Goal: Task Accomplishment & Management: Manage account settings

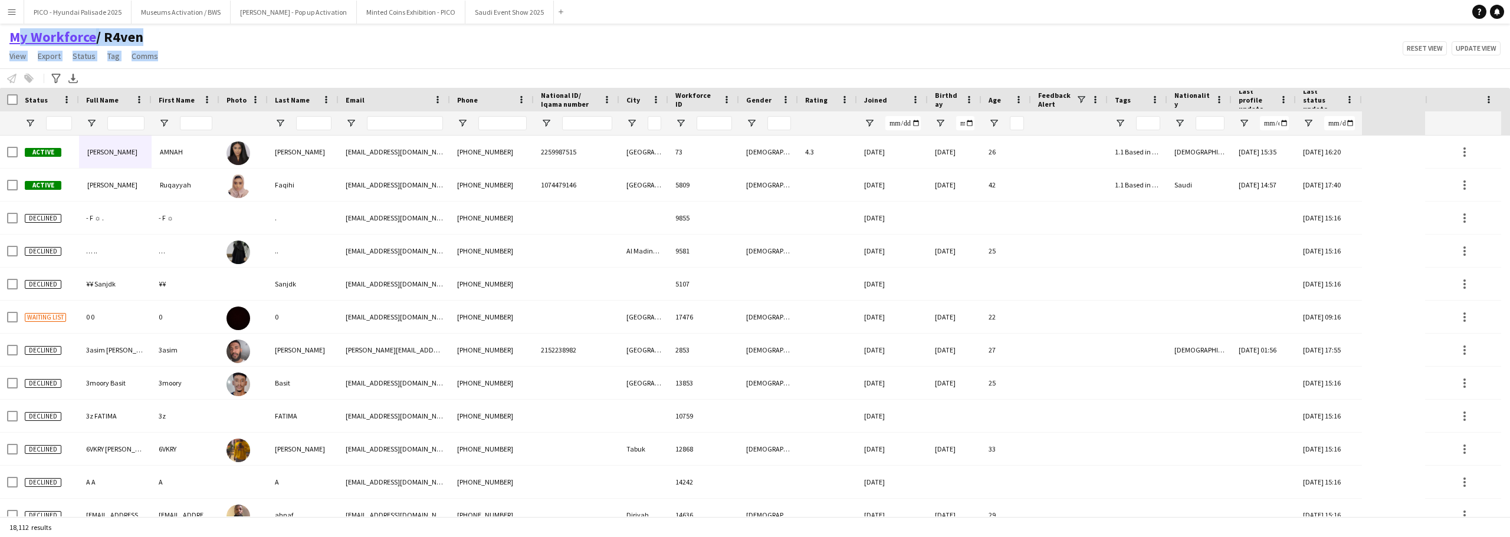
click at [10, 40] on div "My Workforce / R4ven View Views Default view R4ven New view Update view Delete …" at bounding box center [755, 48] width 1510 height 40
click at [207, 50] on div "My Workforce / R4ven View Views Default view R4ven New view Update view Delete …" at bounding box center [755, 48] width 1510 height 40
click at [365, 45] on div "My Workforce / R4ven View Views Default view R4ven New view Update view Delete …" at bounding box center [755, 48] width 1510 height 40
click at [387, 18] on button "Minted Coins Exhibition - PICO Close" at bounding box center [411, 12] width 109 height 23
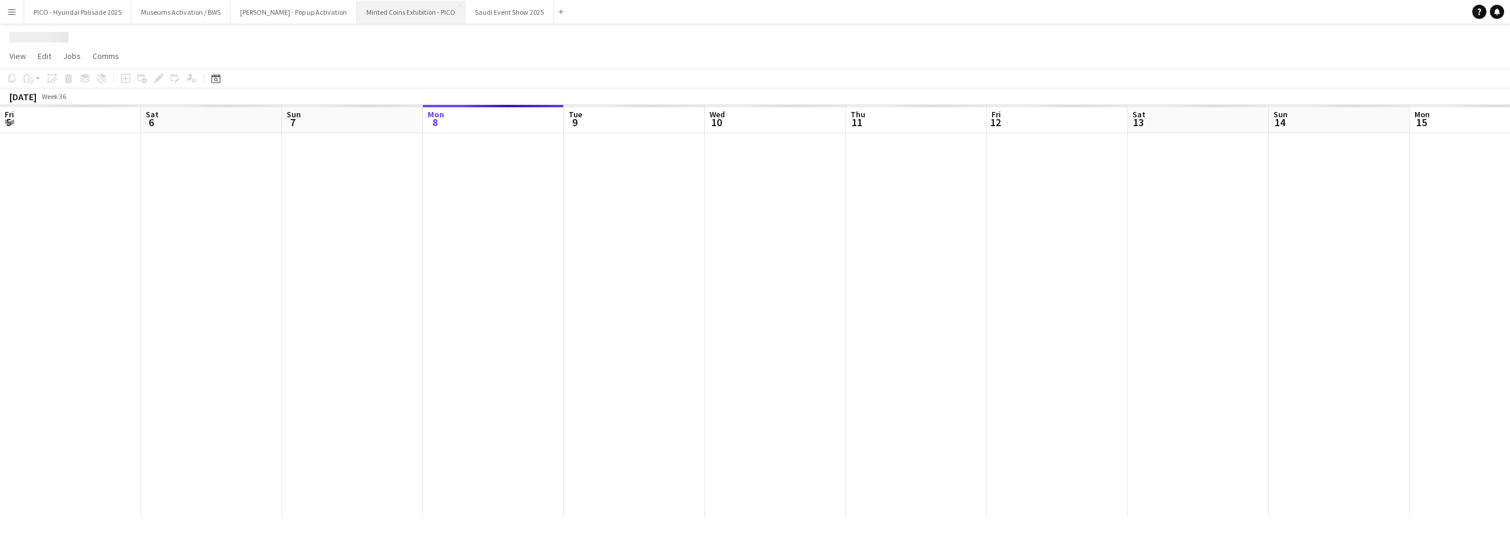
scroll to position [0, 282]
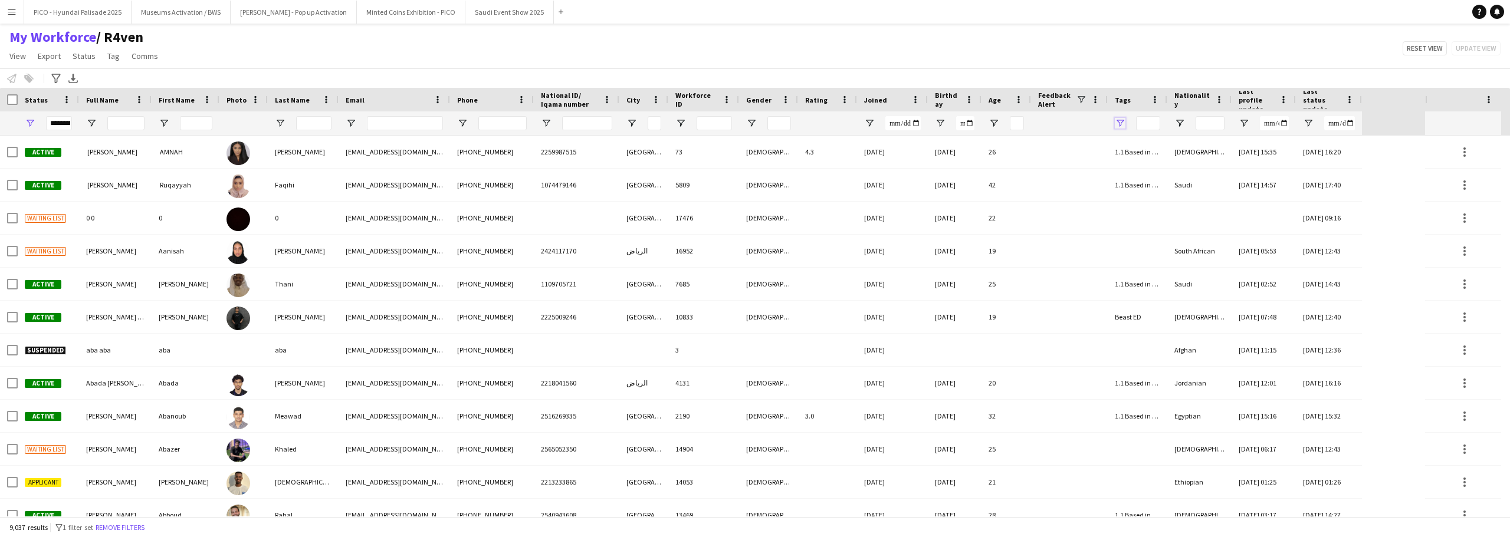
click at [1124, 129] on span "Open Filter Menu" at bounding box center [1120, 123] width 11 height 11
type input "***"
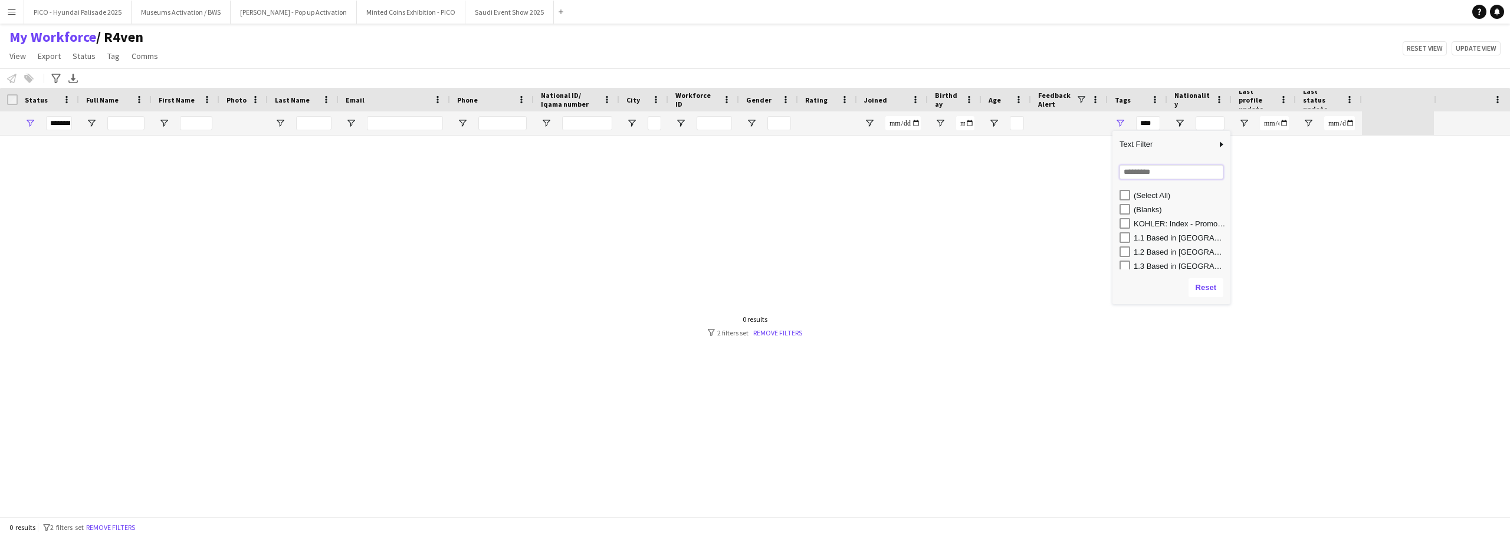
click at [1128, 176] on input "Search filter values" at bounding box center [1171, 172] width 104 height 14
type input "***"
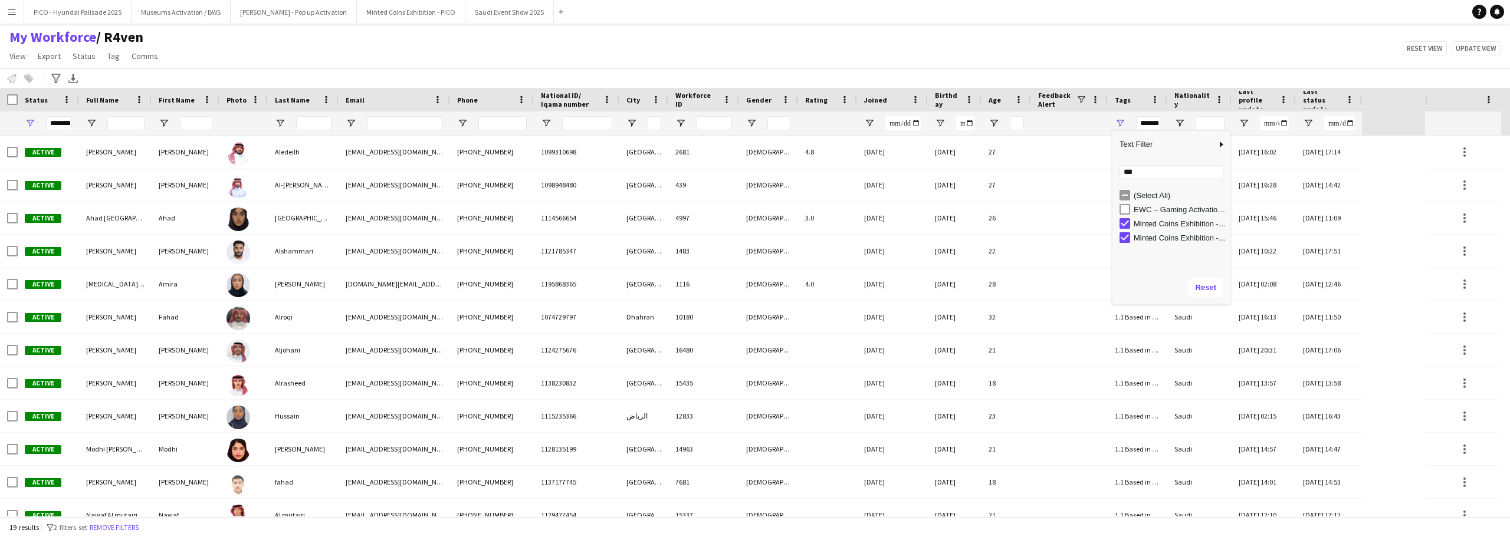
click at [733, 57] on div "My Workforce / R4ven View Views Default view R4ven New view Update view Delete …" at bounding box center [755, 48] width 1510 height 40
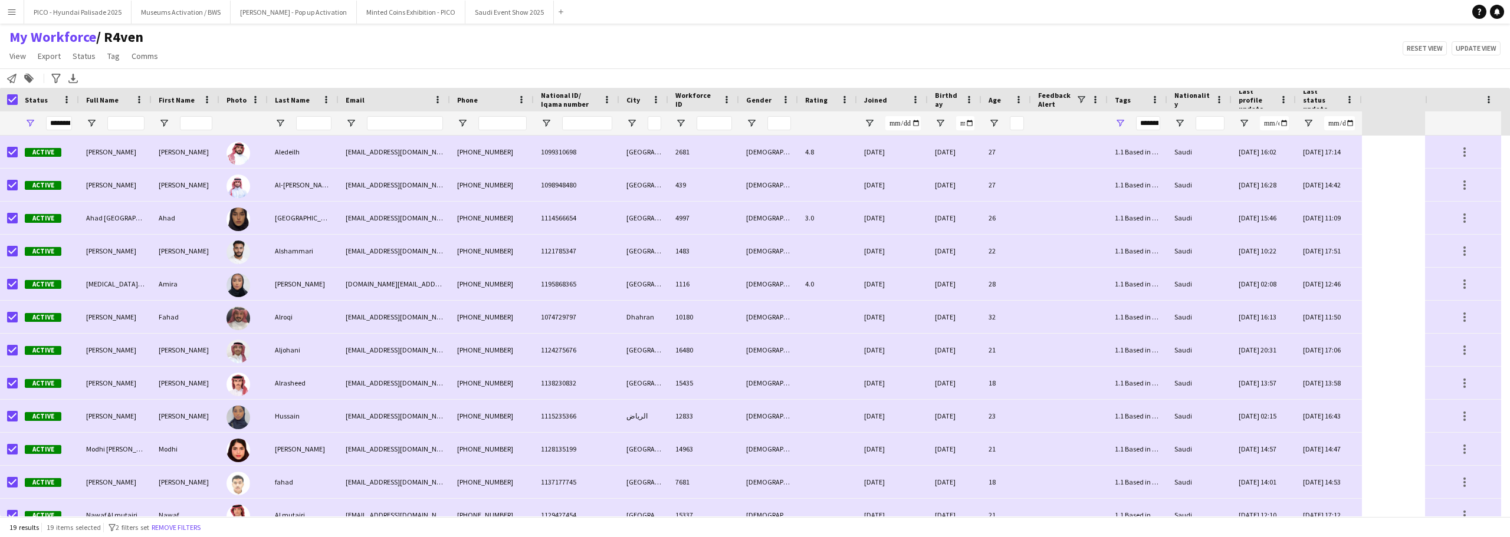
click at [121, 73] on div "Notify workforce Add to tag Search tags magnifier Add tag Advanced filters Adva…" at bounding box center [755, 77] width 1510 height 19
click at [64, 63] on link "Export" at bounding box center [49, 55] width 32 height 15
click at [74, 106] on link "Export as XLSX" at bounding box center [79, 116] width 90 height 25
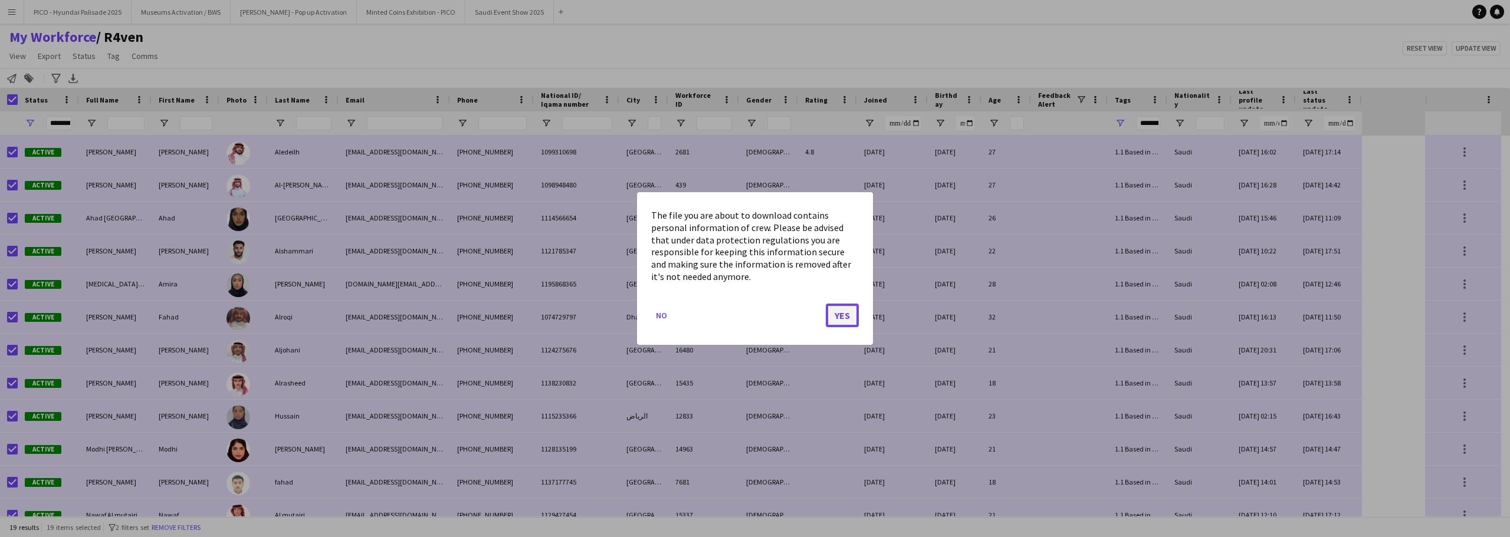
click at [845, 324] on button "Yes" at bounding box center [842, 316] width 33 height 24
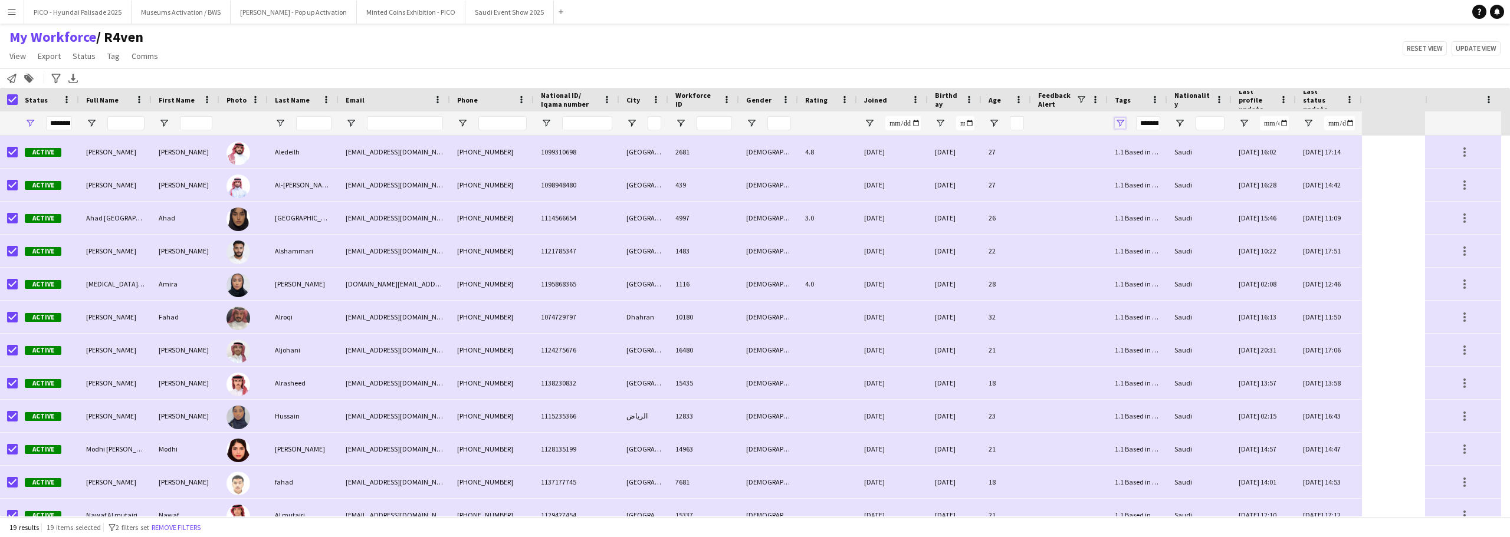
click at [1122, 126] on span "Open Filter Menu" at bounding box center [1120, 123] width 11 height 11
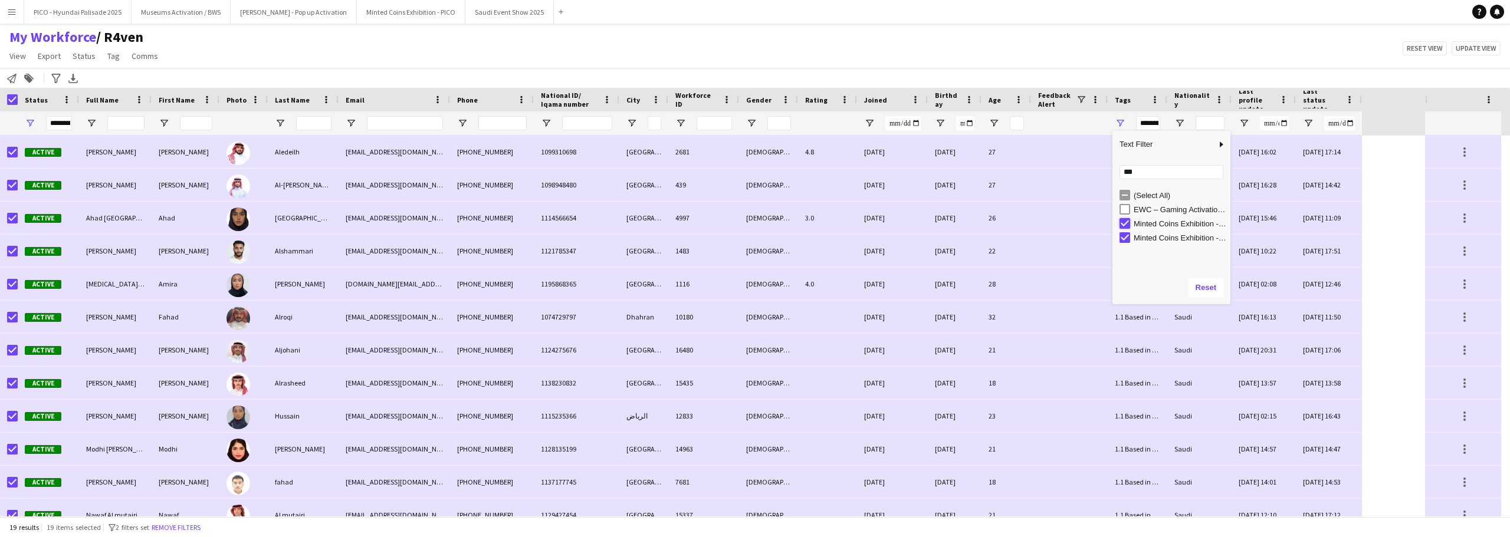
type input "**********"
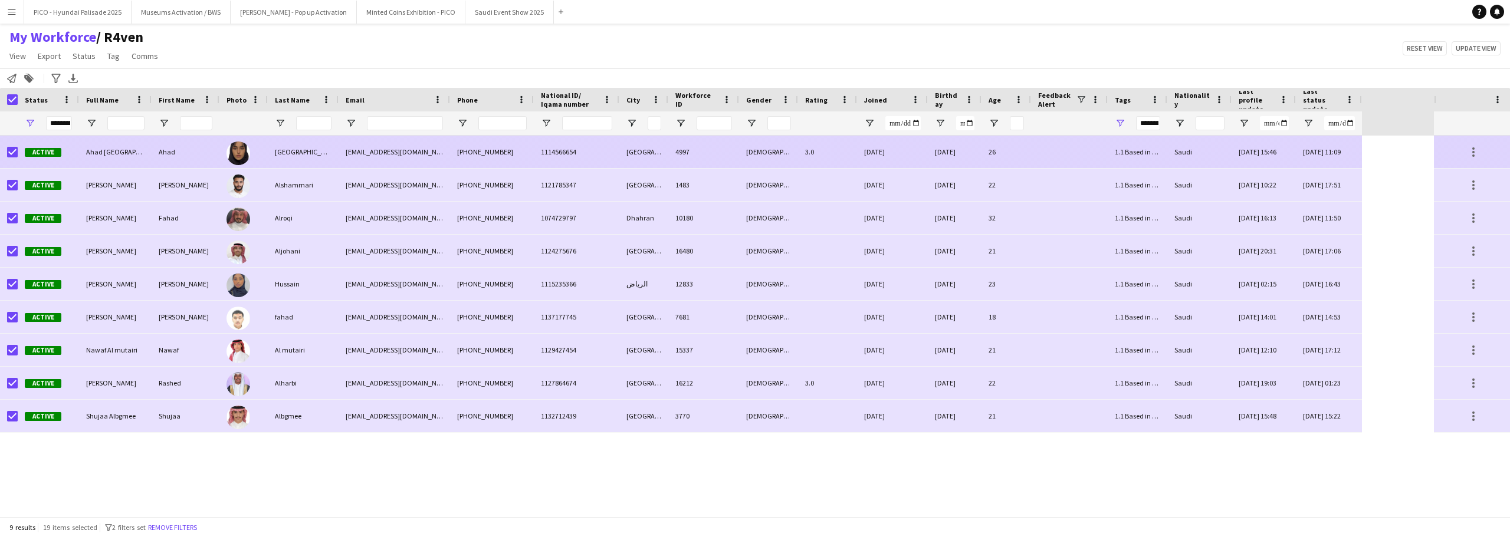
click at [824, 160] on div "3.0" at bounding box center [827, 152] width 59 height 32
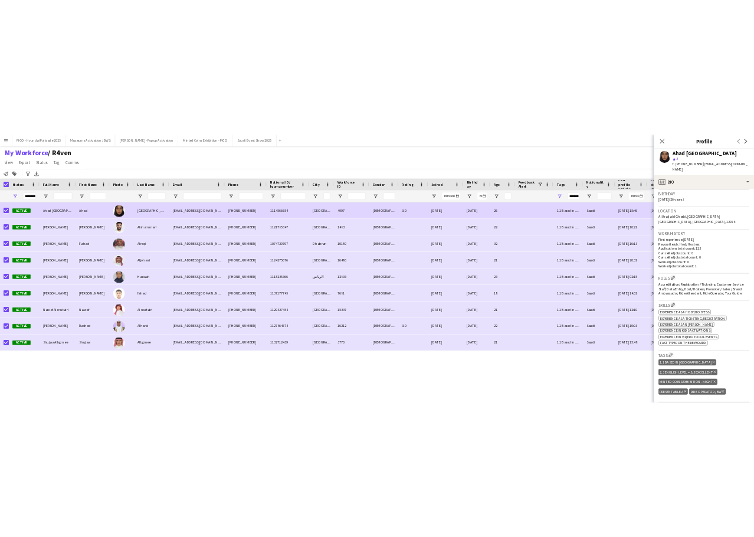
scroll to position [236, 0]
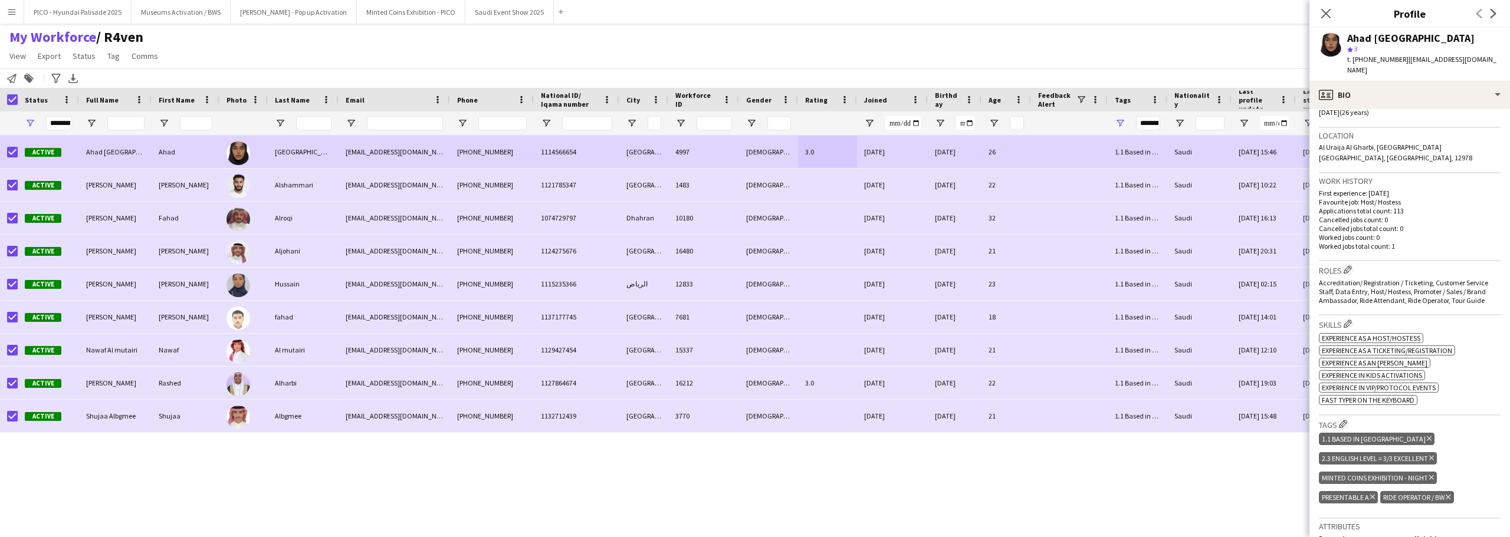
click at [1083, 535] on div "Menu Boards Boards Boards All jobs Status Workforce Workforce My Workforce Recr…" at bounding box center [755, 268] width 1510 height 537
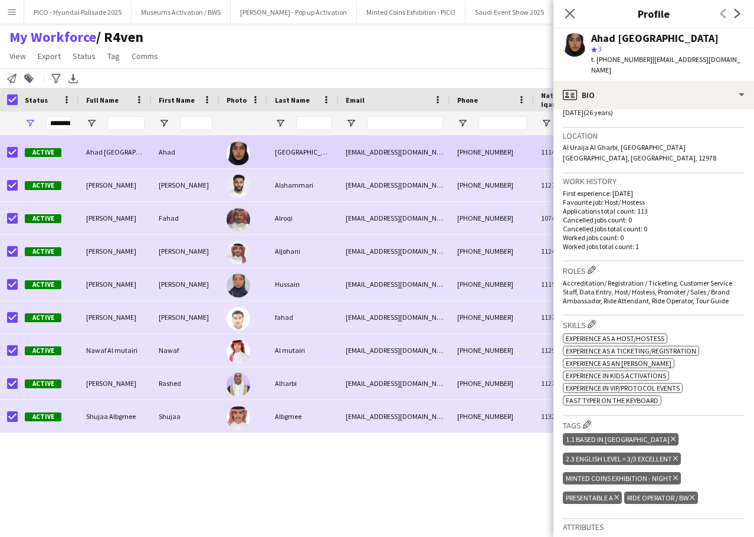
click at [413, 65] on div "My Workforce / R4ven View Views Default view R4ven New view Update view Delete …" at bounding box center [377, 48] width 754 height 40
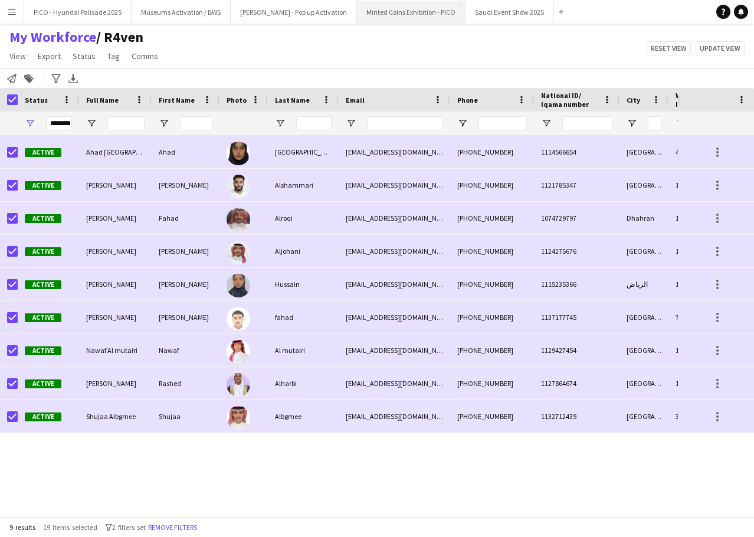
click at [376, 19] on button "Minted Coins Exhibition - PICO Close" at bounding box center [411, 12] width 109 height 23
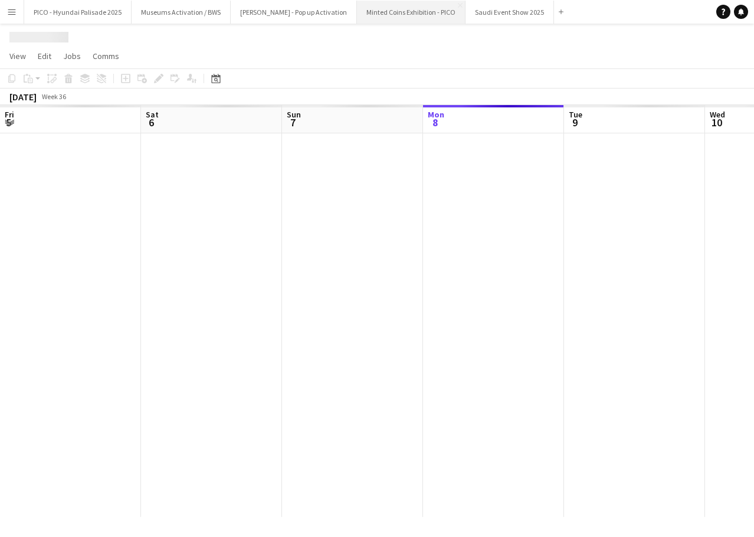
scroll to position [0, 282]
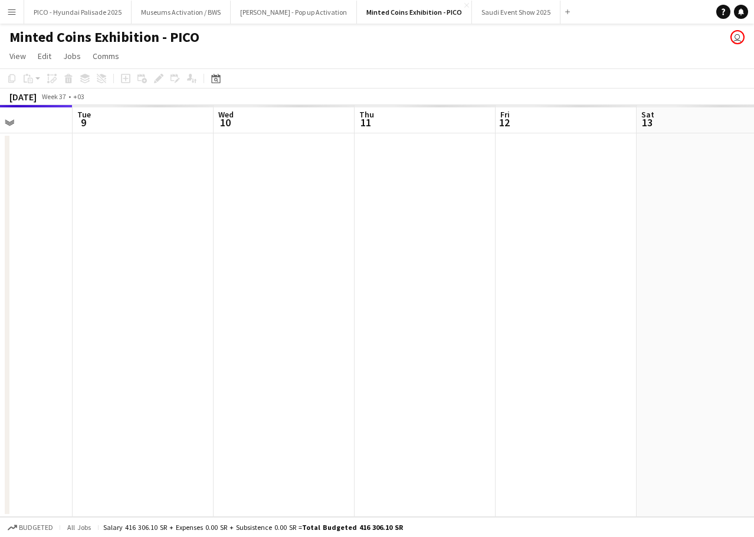
drag, startPoint x: 486, startPoint y: 255, endPoint x: 255, endPoint y: 284, distance: 233.0
click at [251, 284] on app-calendar-viewport "Fri 5 Sat 6 Sun 7 Mon 8 Tue 9 Wed 10 Thu 11 Fri 12 Sat 13 Sun 14 Mon 15" at bounding box center [377, 311] width 754 height 412
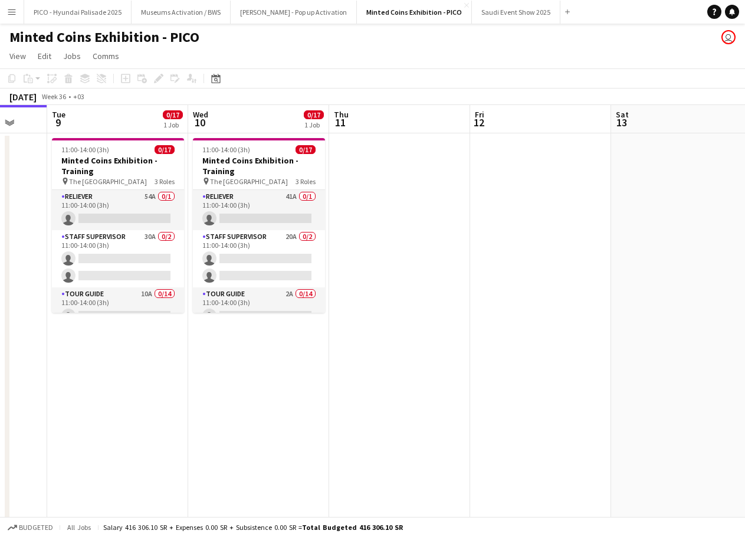
click at [382, 258] on app-calendar-viewport "Fri 5 Sat 6 Sun 7 Mon 8 Tue 9 0/17 1 Job Wed 10 0/17 1 Job Thu 11 Fri 12 Sat 13…" at bounding box center [372, 335] width 745 height 460
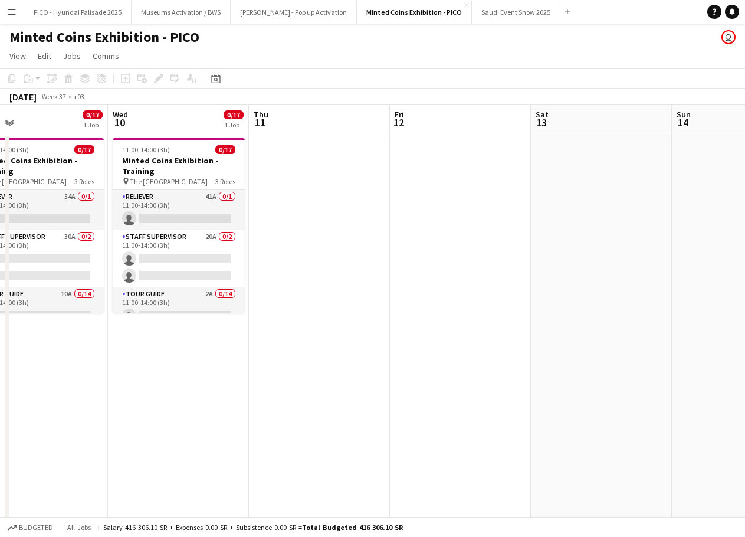
drag, startPoint x: 335, startPoint y: 263, endPoint x: 341, endPoint y: 317, distance: 54.6
click at [506, 226] on app-calendar-viewport "Sun 7 Mon 8 Tue 9 0/17 1 Job Wed 10 0/17 1 Job Thu 11 Fri 12 Sat 13 Sun 14 Mon …" at bounding box center [372, 335] width 745 height 460
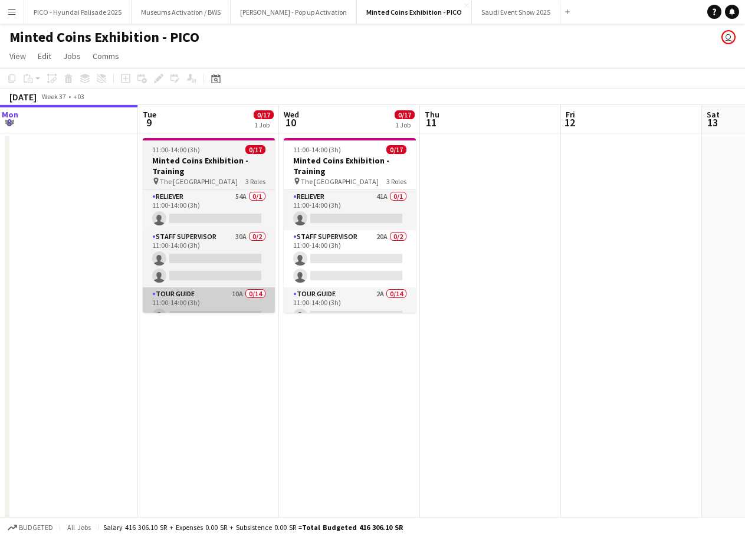
drag, startPoint x: 341, startPoint y: 317, endPoint x: 361, endPoint y: 310, distance: 21.3
click at [370, 309] on app-calendar-viewport "Sat 6 Sun 7 Mon 8 Tue 9 0/17 1 Job Wed 10 0/17 1 Job Thu 11 Fri 12 Sat 13 Sun 1…" at bounding box center [372, 335] width 745 height 460
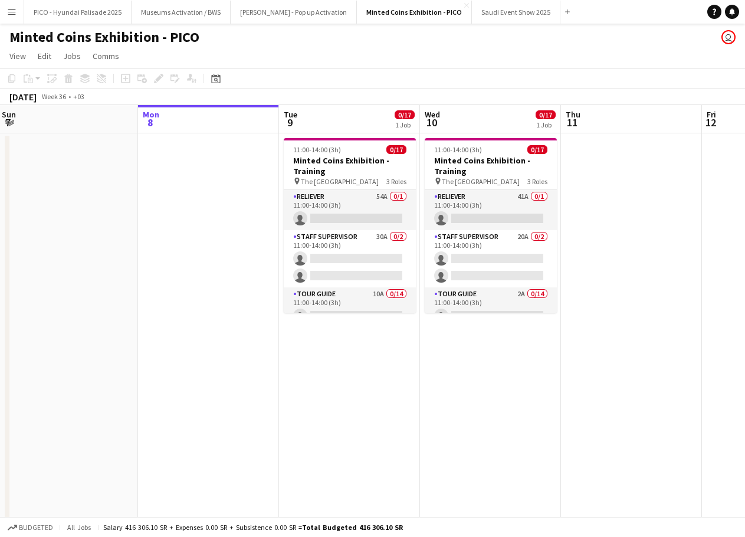
click at [318, 330] on app-date-cell "11:00-14:00 (3h) 0/17 Minted Coins Exhibition - Training pin The National Museu…" at bounding box center [349, 349] width 141 height 432
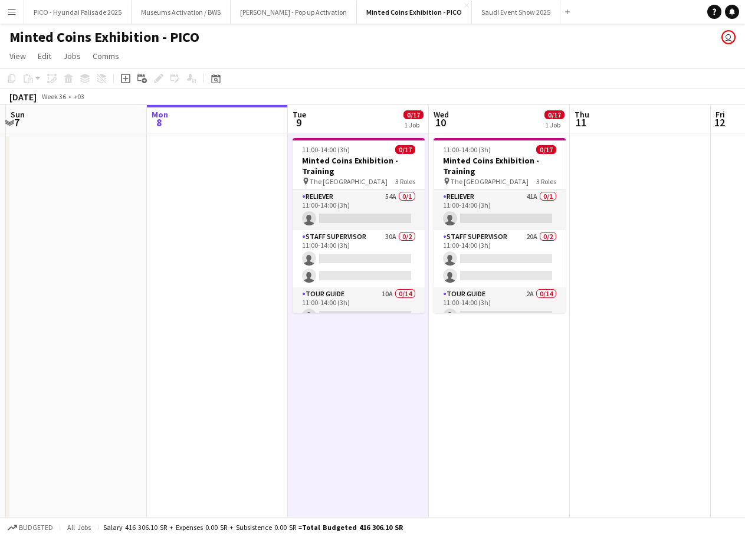
drag, startPoint x: 421, startPoint y: 331, endPoint x: 430, endPoint y: 333, distance: 9.0
click at [430, 333] on app-calendar-viewport "Fri 5 Sat 6 Sun 7 Mon 8 Tue 9 0/17 1 Job Wed 10 0/17 1 Job Thu 11 Fri 12 Sat 13…" at bounding box center [372, 335] width 745 height 460
click at [461, 337] on app-date-cell "11:00-14:00 (3h) 0/17 Minted Coins Exhibition - Training pin The National Museu…" at bounding box center [500, 349] width 141 height 432
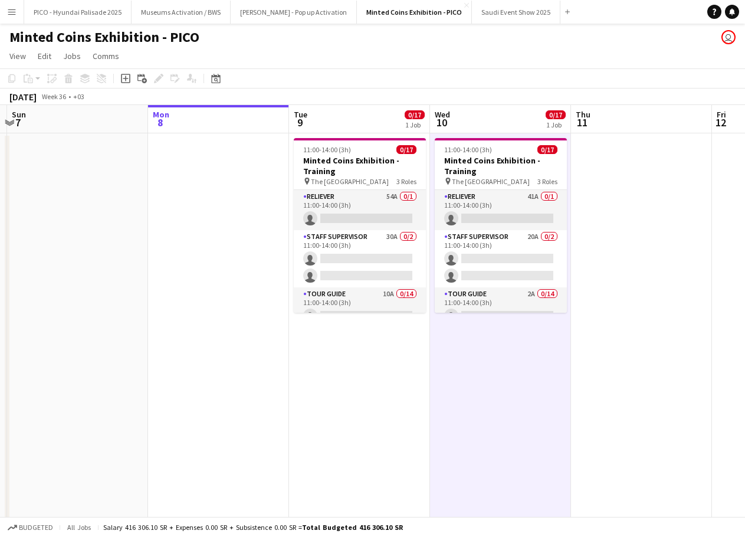
click at [409, 340] on app-date-cell "11:00-14:00 (3h) 0/17 Minted Coins Exhibition - Training pin The National Museu…" at bounding box center [359, 349] width 141 height 432
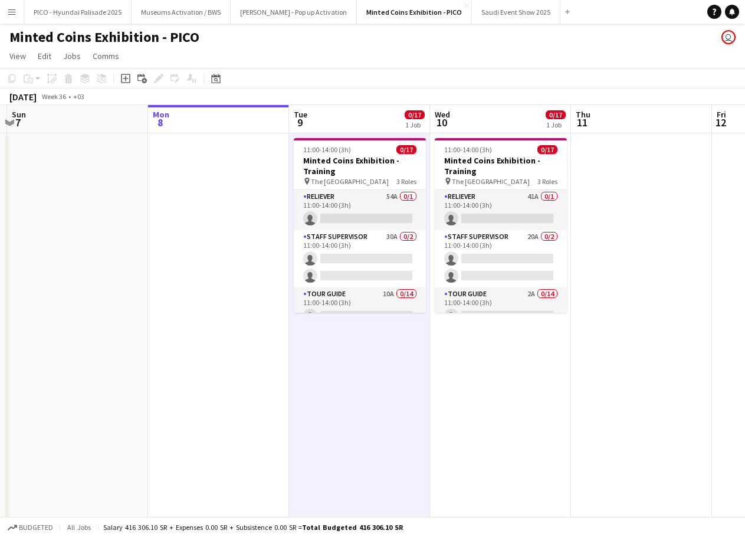
click at [455, 339] on app-date-cell "11:00-14:00 (3h) 0/17 Minted Coins Exhibition - Training pin The National Museu…" at bounding box center [500, 349] width 141 height 432
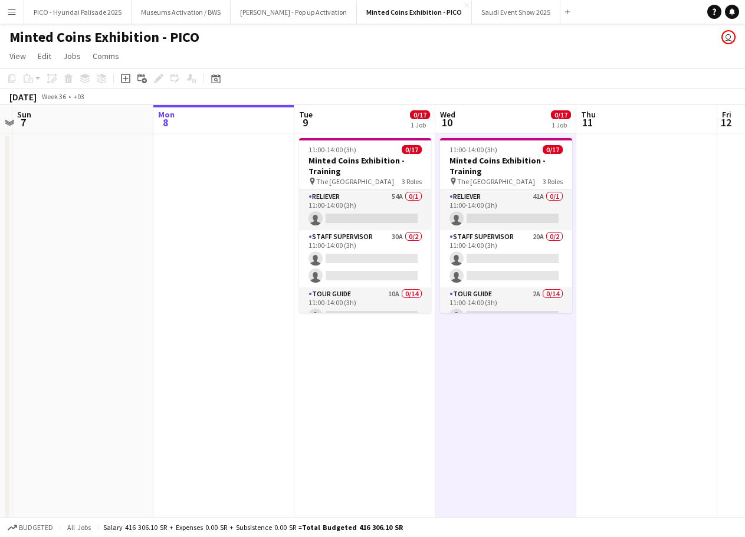
click at [393, 344] on app-calendar-viewport "Fri 5 Sat 6 Sun 7 Mon 8 Tue 9 0/17 1 Job Wed 10 0/17 1 Job Thu 11 Fri 12 Sat 13…" at bounding box center [372, 335] width 745 height 460
drag, startPoint x: 407, startPoint y: 340, endPoint x: 413, endPoint y: 342, distance: 6.7
click at [412, 340] on app-calendar-viewport "Fri 5 Sat 6 Sun 7 Mon 8 Tue 9 0/17 1 Job Wed 10 0/17 1 Job Thu 11 Fri 12 Sat 13…" at bounding box center [372, 335] width 745 height 460
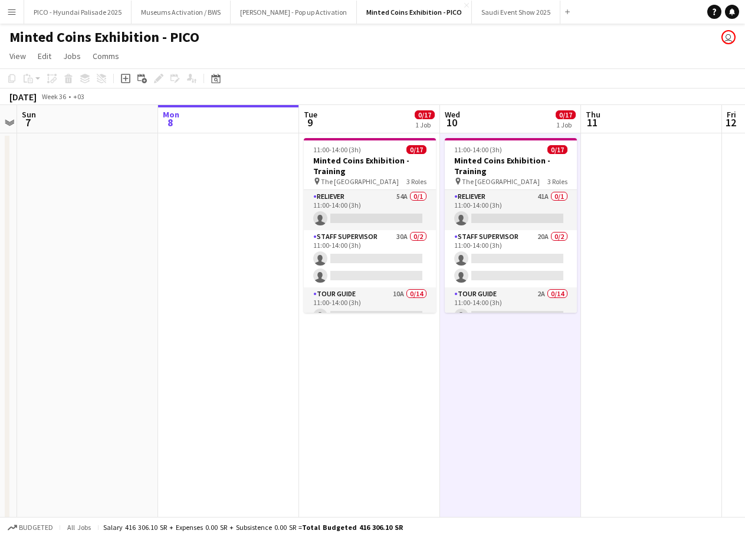
click at [472, 344] on app-date-cell "11:00-14:00 (3h) 0/17 Minted Coins Exhibition - Training pin The National Museu…" at bounding box center [510, 349] width 141 height 432
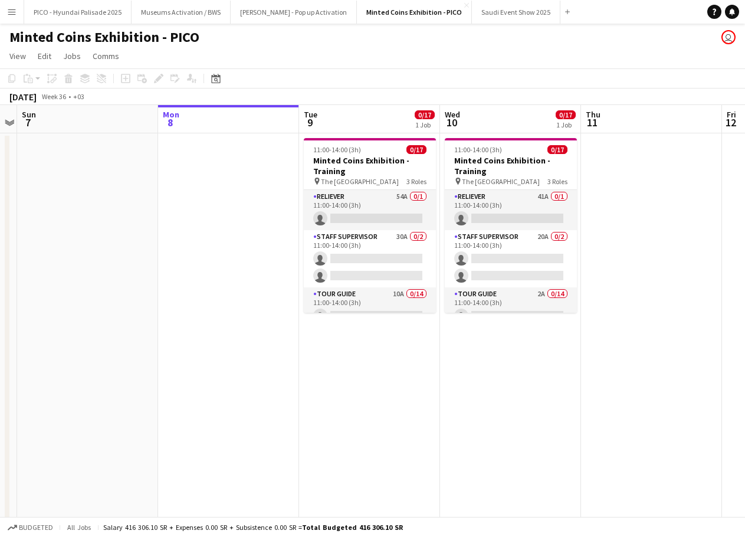
click at [436, 349] on app-date-cell "11:00-14:00 (3h) 0/17 Minted Coins Exhibition - Training pin The National Museu…" at bounding box center [369, 349] width 141 height 432
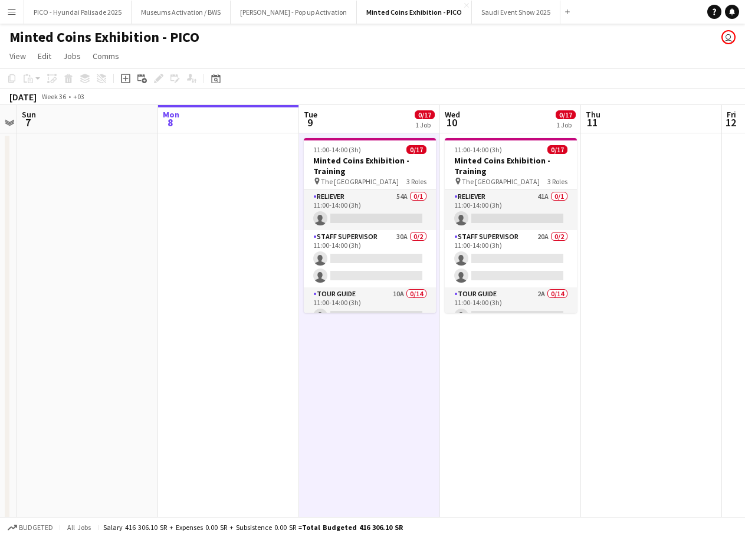
click at [468, 349] on app-date-cell "11:00-14:00 (3h) 0/17 Minted Coins Exhibition - Training pin The National Museu…" at bounding box center [510, 349] width 141 height 432
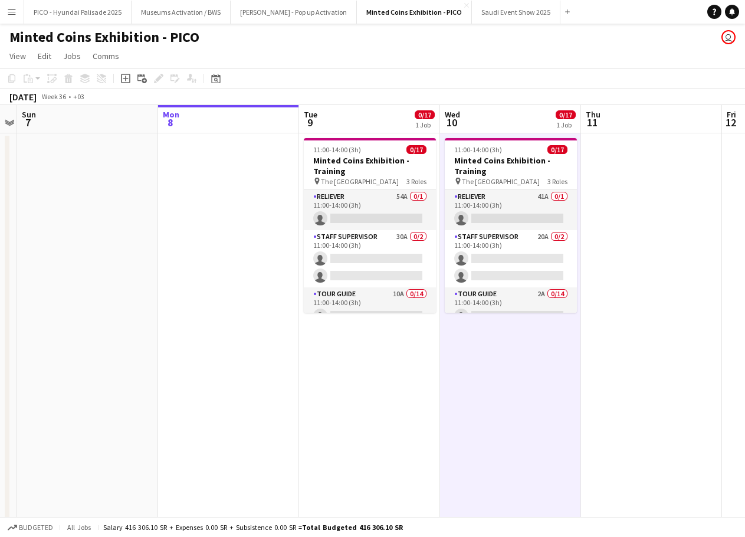
click at [415, 316] on app-date-cell "11:00-14:00 (3h) 0/17 Minted Coins Exhibition - Training pin The National Museu…" at bounding box center [369, 349] width 141 height 432
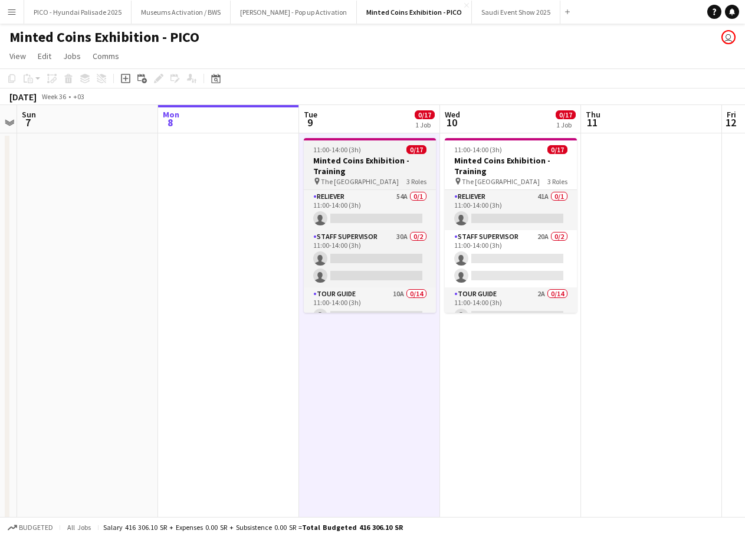
click at [390, 167] on h3 "Minted Coins Exhibition - Training" at bounding box center [370, 165] width 132 height 21
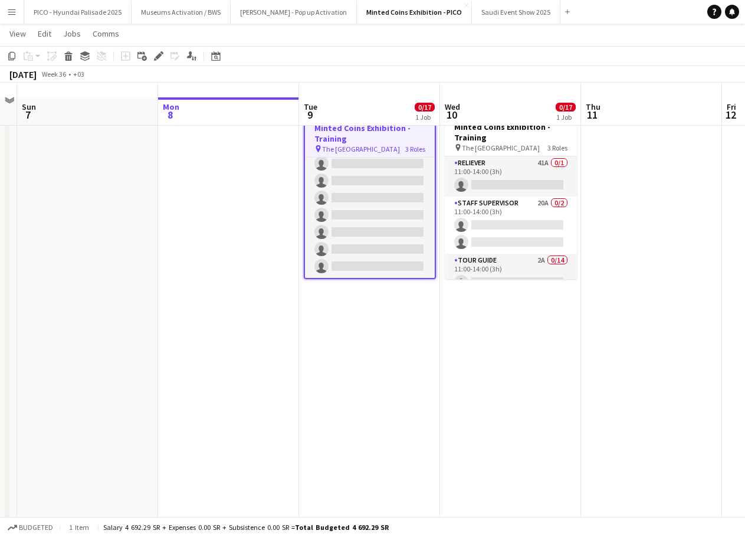
scroll to position [47, 0]
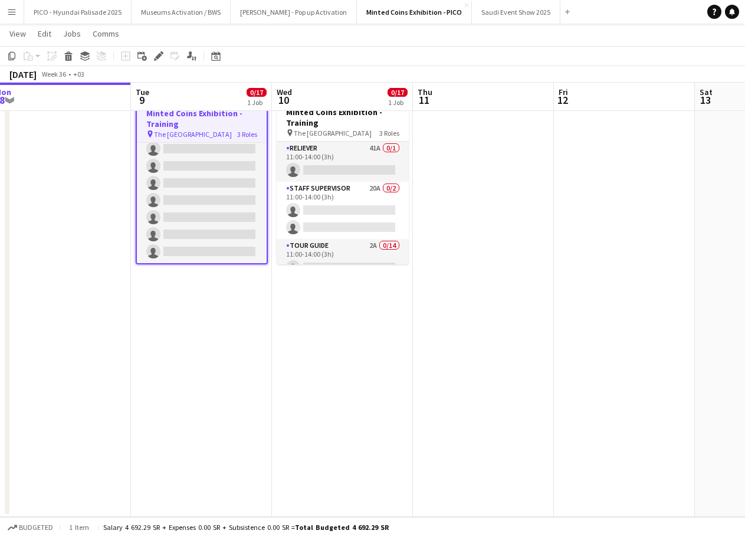
drag, startPoint x: 425, startPoint y: 295, endPoint x: 323, endPoint y: 319, distance: 104.3
click at [323, 319] on app-calendar-viewport "Fri 5 Sat 6 Sun 7 Mon 8 Tue 9 0/17 1 Job Wed 10 0/17 1 Job Thu 11 Fri 12 Sat 13…" at bounding box center [372, 258] width 745 height 518
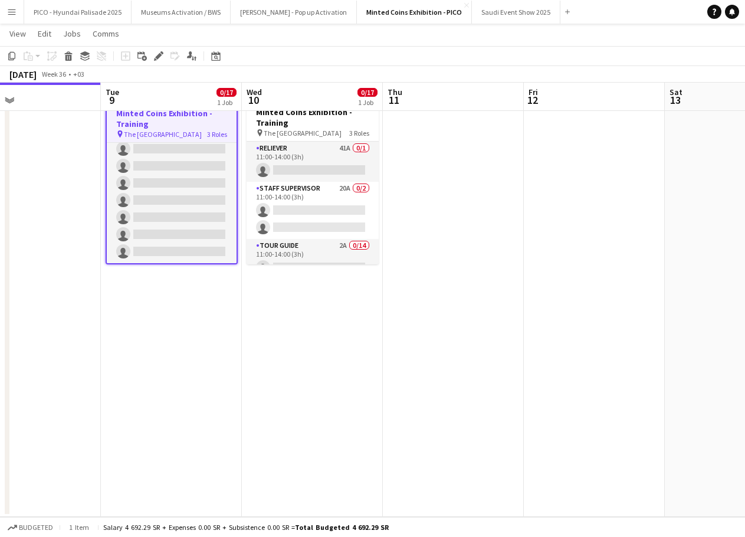
drag, startPoint x: 458, startPoint y: 288, endPoint x: 354, endPoint y: 302, distance: 104.7
click at [266, 320] on app-calendar-viewport "Fri 5 Sat 6 Sun 7 Mon 8 Tue 9 0/17 1 Job Wed 10 0/17 1 Job Thu 11 Fri 12 Sat 13…" at bounding box center [372, 258] width 745 height 518
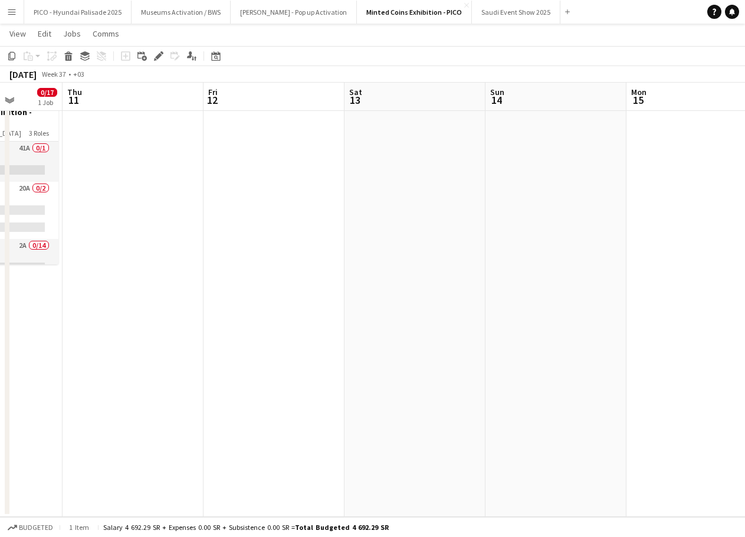
drag, startPoint x: 426, startPoint y: 277, endPoint x: 223, endPoint y: 301, distance: 203.6
click at [231, 300] on app-calendar-viewport "Sun 7 Mon 8 Tue 9 0/17 1 Job Wed 10 0/17 1 Job Thu 11 Fri 12 Sat 13 Sun 14 Mon …" at bounding box center [372, 258] width 745 height 518
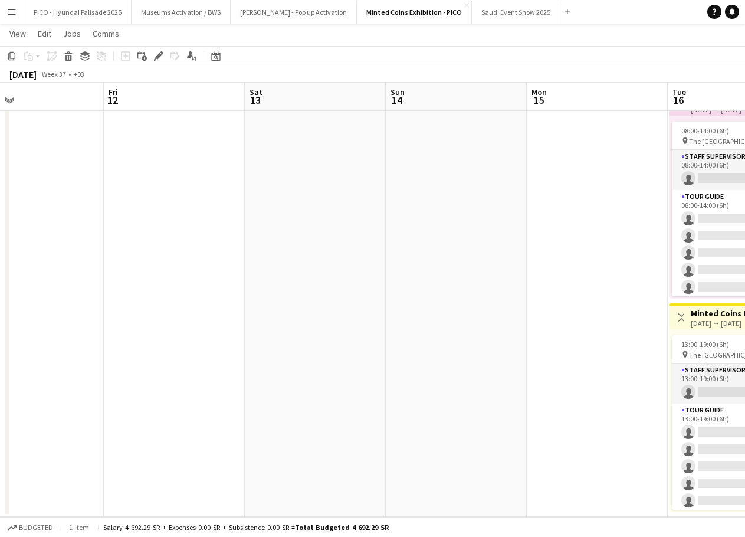
drag, startPoint x: 396, startPoint y: 265, endPoint x: 249, endPoint y: 286, distance: 148.9
click at [280, 285] on app-calendar-viewport "Tue 9 0/17 1 Job Wed 10 0/17 1 Job Thu 11 Fri 12 Sat 13 Sun 14 Mon 15 Tue 16 0/…" at bounding box center [372, 258] width 745 height 518
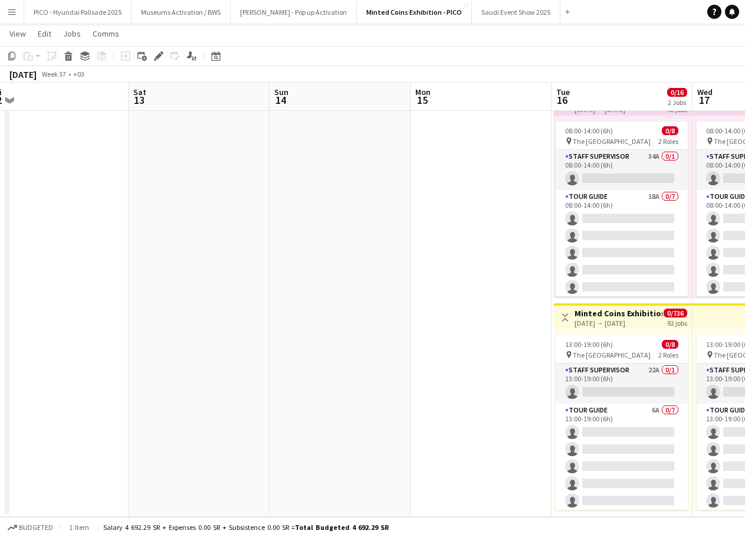
drag, startPoint x: 387, startPoint y: 269, endPoint x: 163, endPoint y: 296, distance: 225.1
click at [183, 296] on app-calendar-viewport "Tue 9 0/17 1 Job Wed 10 0/17 1 Job Thu 11 Fri 12 Sat 13 Sun 14 Mon 15 Tue 16 0/…" at bounding box center [372, 258] width 745 height 518
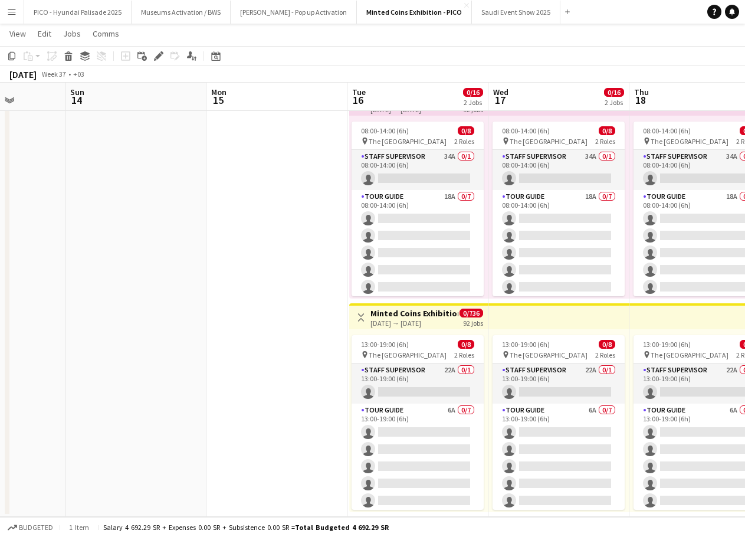
drag, startPoint x: 272, startPoint y: 288, endPoint x: 93, endPoint y: 273, distance: 179.9
click at [136, 278] on app-calendar-viewport "Thu 11 Fri 12 Sat 13 Sun 14 Mon 15 Tue 16 0/16 2 Jobs Wed 17 0/16 2 Jobs Thu 18…" at bounding box center [372, 258] width 745 height 518
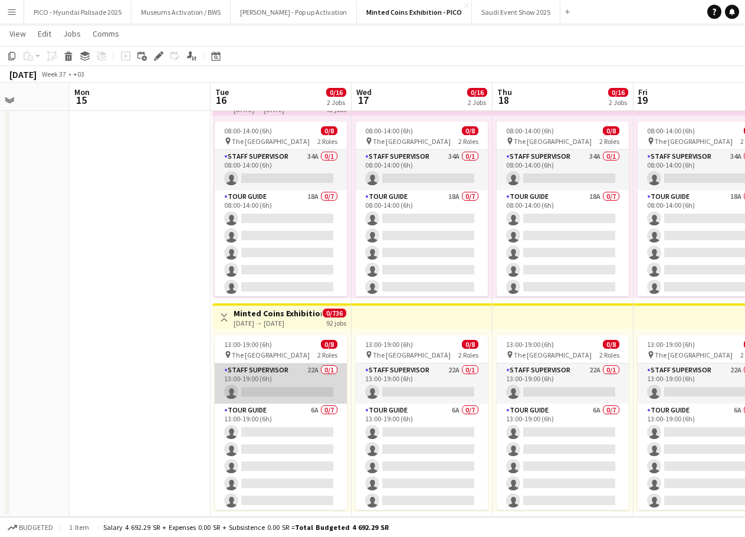
scroll to position [37, 0]
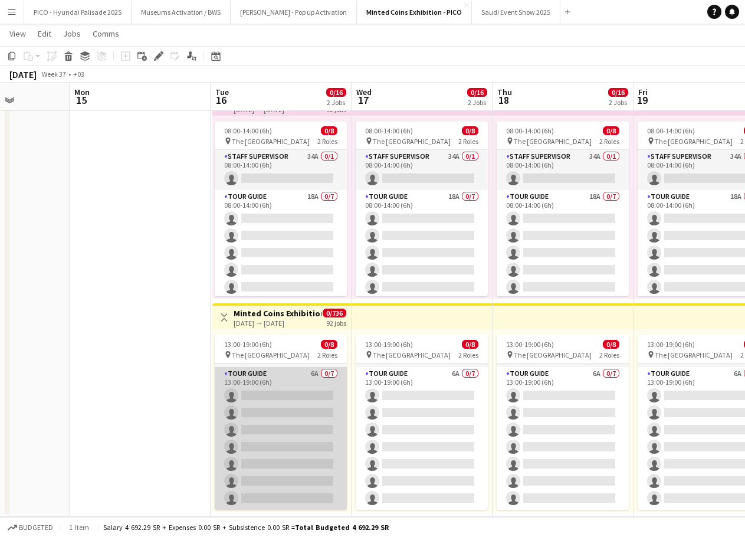
click at [278, 393] on app-card-role "Tour Guide 6A 0/7 13:00-19:00 (6h) single-neutral-actions single-neutral-action…" at bounding box center [281, 438] width 132 height 143
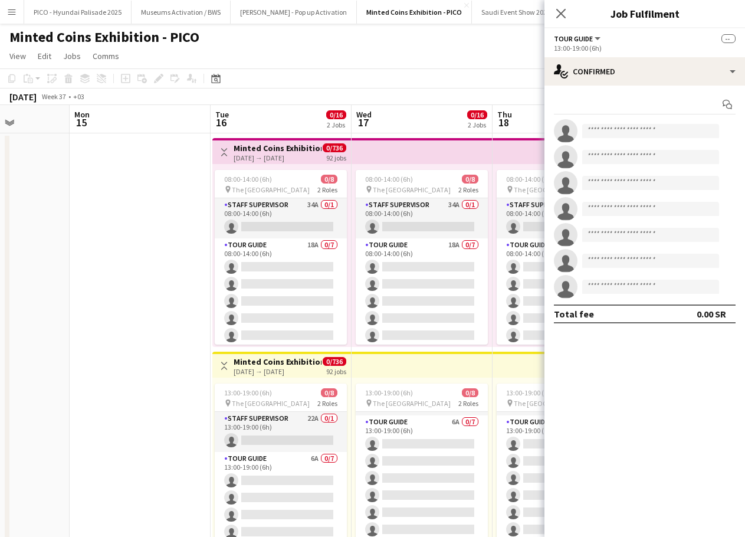
click at [172, 310] on app-date-cell at bounding box center [140, 349] width 141 height 432
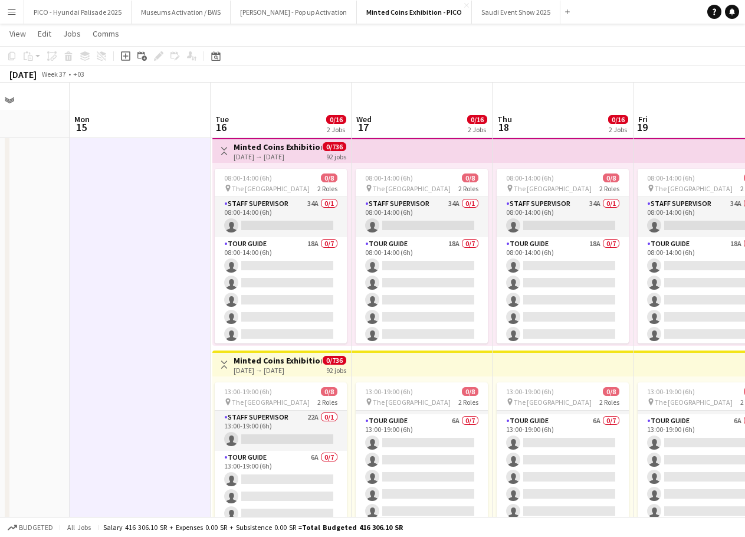
scroll to position [47, 0]
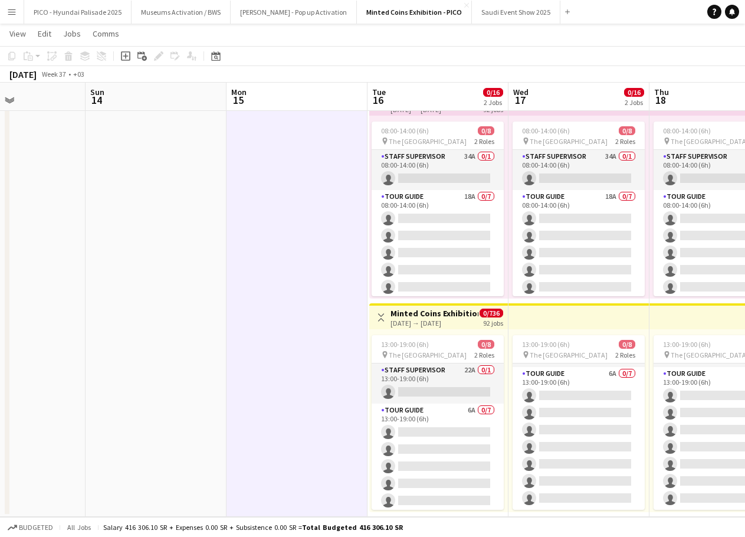
drag, startPoint x: 164, startPoint y: 341, endPoint x: 324, endPoint y: 337, distance: 160.5
click at [327, 339] on app-calendar-viewport "Thu 11 Fri 12 Sat 13 Sun 14 Mon 15 Tue 16 0/16 2 Jobs Wed 17 0/16 2 Jobs Thu 18…" at bounding box center [372, 258] width 745 height 518
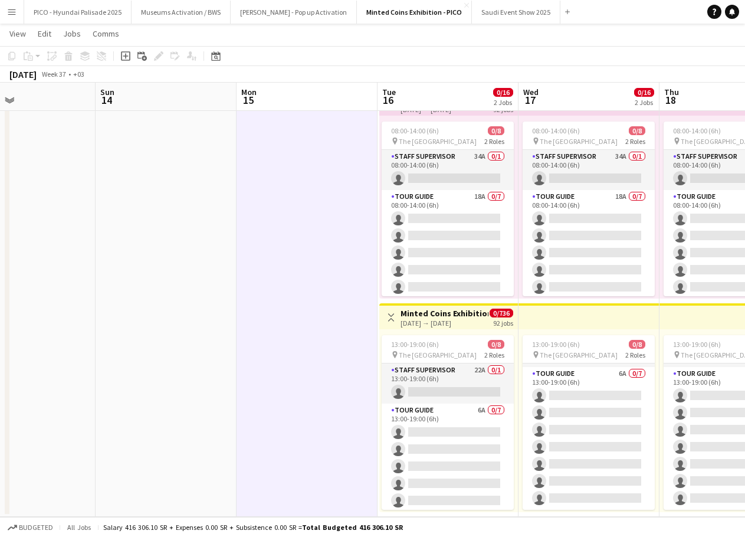
drag, startPoint x: 152, startPoint y: 347, endPoint x: 294, endPoint y: 329, distance: 143.2
click at [297, 329] on app-calendar-viewport "Thu 11 Fri 12 Sat 13 Sun 14 Mon 15 Tue 16 0/16 2 Jobs Wed 17 0/16 2 Jobs Thu 18…" at bounding box center [372, 258] width 745 height 518
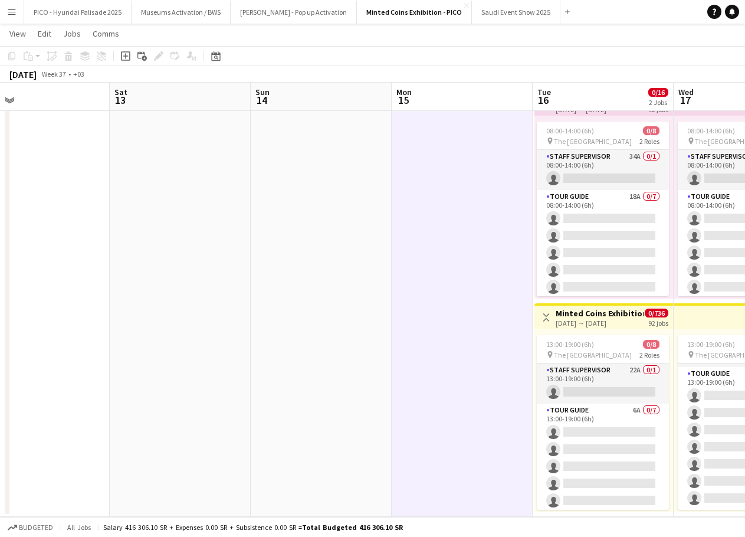
drag, startPoint x: 358, startPoint y: 315, endPoint x: 400, endPoint y: 313, distance: 41.9
click at [385, 316] on app-calendar-viewport "Wed 10 0/17 1 Job Thu 11 Fri 12 Sat 13 Sun 14 Mon 15 Tue 16 0/16 2 Jobs Wed 17 …" at bounding box center [372, 258] width 745 height 518
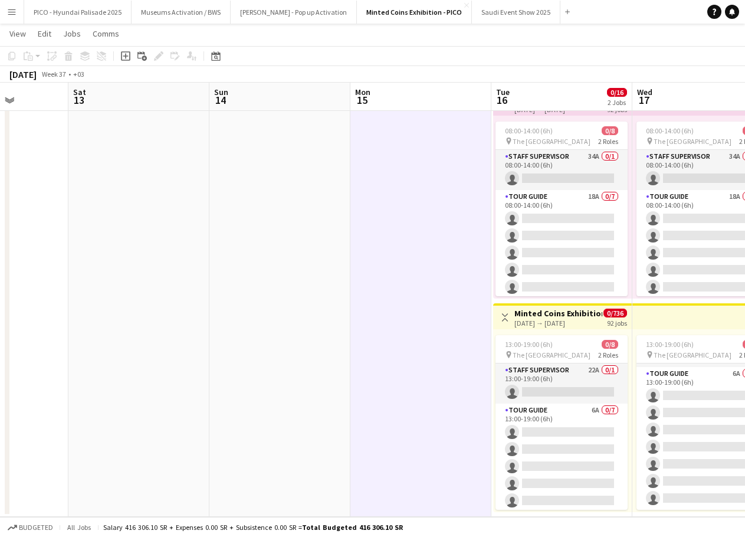
click at [440, 302] on app-calendar-viewport "Wed 10 0/17 1 Job Thu 11 Fri 12 Sat 13 Sun 14 Mon 15 Tue 16 0/16 2 Jobs Wed 17 …" at bounding box center [372, 258] width 745 height 518
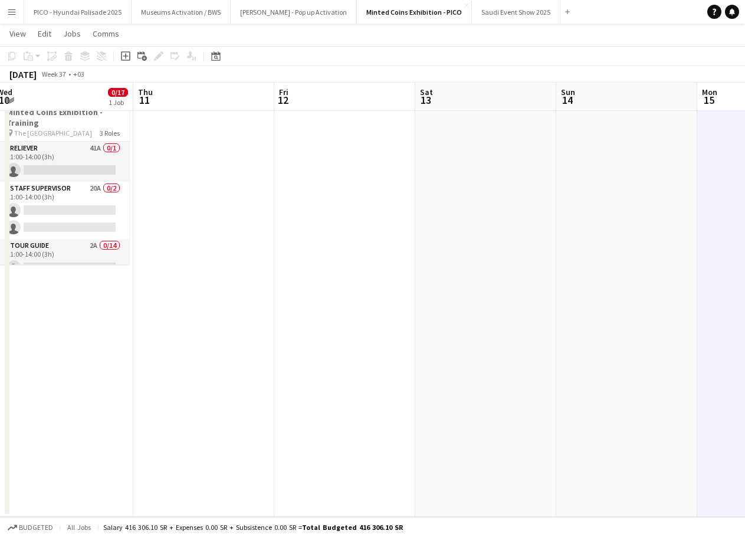
drag, startPoint x: 239, startPoint y: 310, endPoint x: 478, endPoint y: 288, distance: 239.8
click at [430, 295] on app-calendar-viewport "Mon 8 Tue 9 0/17 1 Job Wed 10 0/17 1 Job Thu 11 Fri 12 Sat 13 Sun 14 Mon 15 Tue…" at bounding box center [372, 258] width 745 height 518
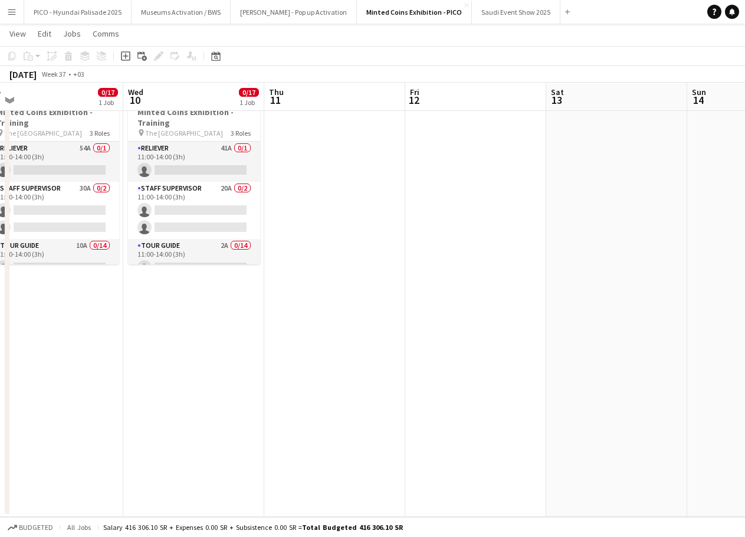
drag, startPoint x: 295, startPoint y: 342, endPoint x: 303, endPoint y: 341, distance: 7.8
click at [303, 341] on app-calendar-viewport "Sun 7 Mon 8 Tue 9 0/17 1 Job Wed 10 0/17 1 Job Thu 11 Fri 12 Sat 13 Sun 14 Mon …" at bounding box center [372, 258] width 745 height 518
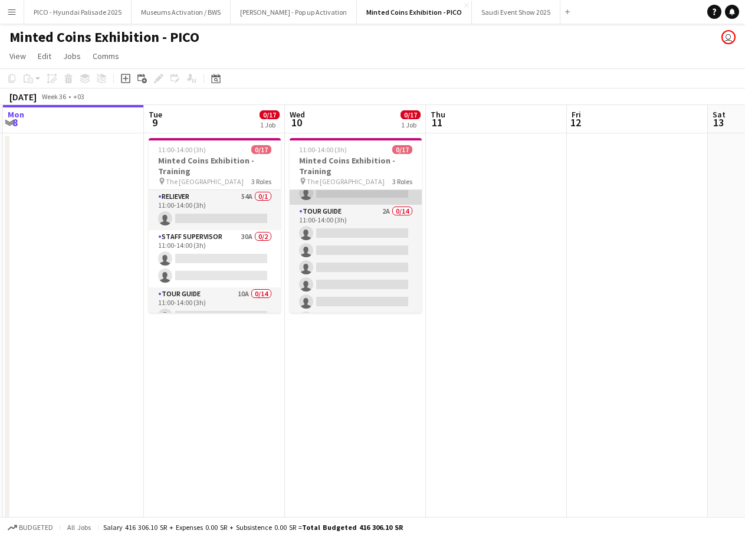
scroll to position [0, 0]
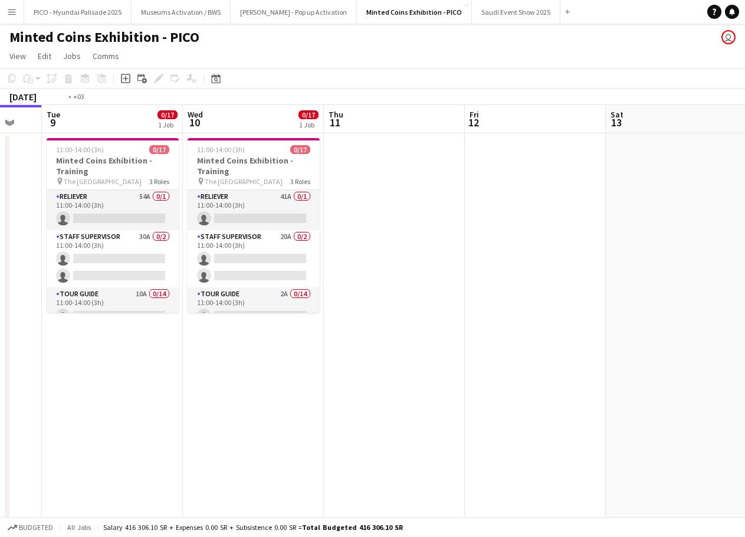
drag, startPoint x: 504, startPoint y: 269, endPoint x: 303, endPoint y: 299, distance: 203.3
click at [357, 296] on app-calendar-viewport "Sat 6 Sun 7 Mon 8 Tue 9 0/17 1 Job Wed 10 0/17 1 Job Thu 11 Fri 12 Sat 13 Sun 1…" at bounding box center [372, 335] width 745 height 460
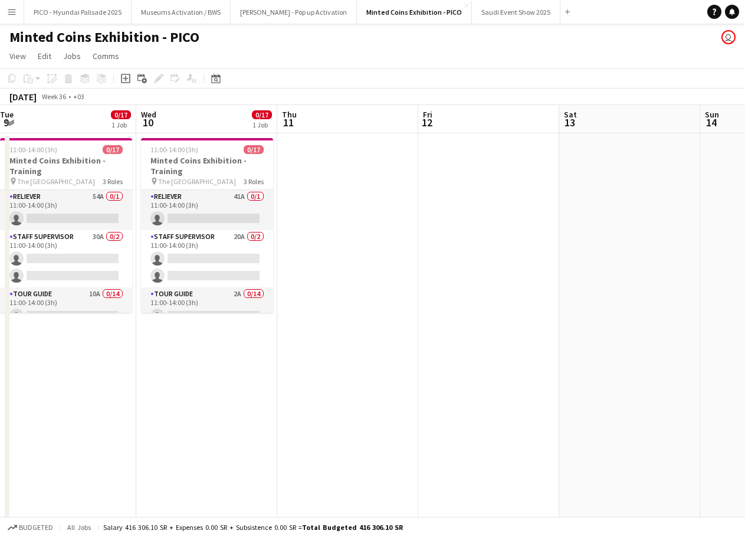
drag, startPoint x: 481, startPoint y: 294, endPoint x: 243, endPoint y: 314, distance: 238.5
click at [249, 313] on app-calendar-viewport "Sat 6 Sun 7 Mon 8 Tue 9 0/17 1 Job Wed 10 0/17 1 Job Thu 11 Fri 12 Sat 13 Sun 1…" at bounding box center [372, 335] width 745 height 460
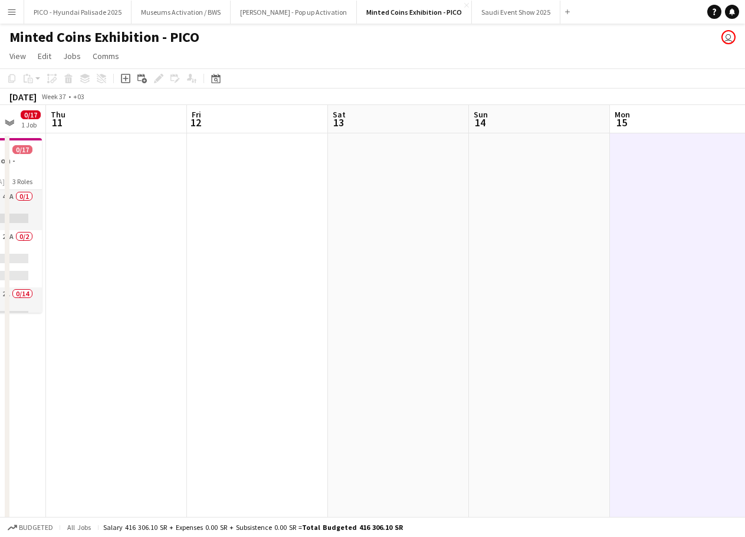
scroll to position [37, 0]
drag, startPoint x: 415, startPoint y: 288, endPoint x: 231, endPoint y: 315, distance: 185.3
click at [272, 310] on app-calendar-viewport "Mon 8 Tue 9 0/17 1 Job Wed 10 0/17 1 Job Thu 11 Fri 12 Sat 13 Sun 14 Mon 15 Tue…" at bounding box center [372, 335] width 745 height 460
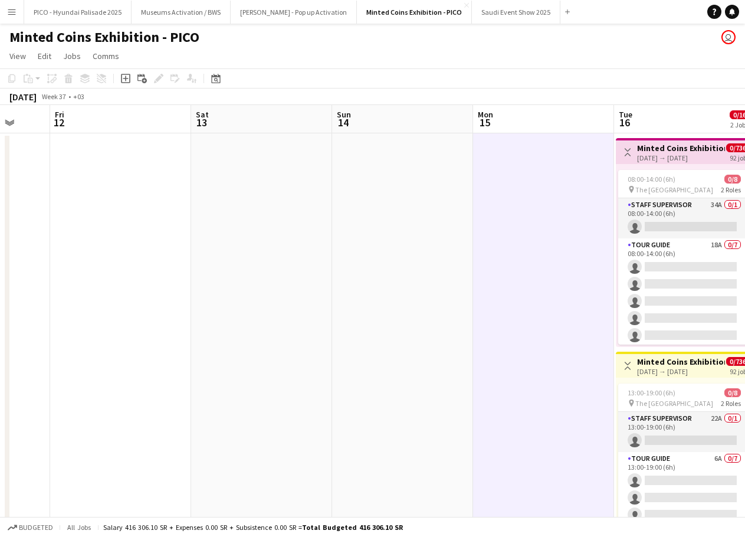
click at [245, 323] on app-calendar-viewport "Mon 8 Tue 9 0/17 1 Job Wed 10 0/17 1 Job Thu 11 Fri 12 Sat 13 Sun 14 Mon 15 Tue…" at bounding box center [372, 335] width 745 height 460
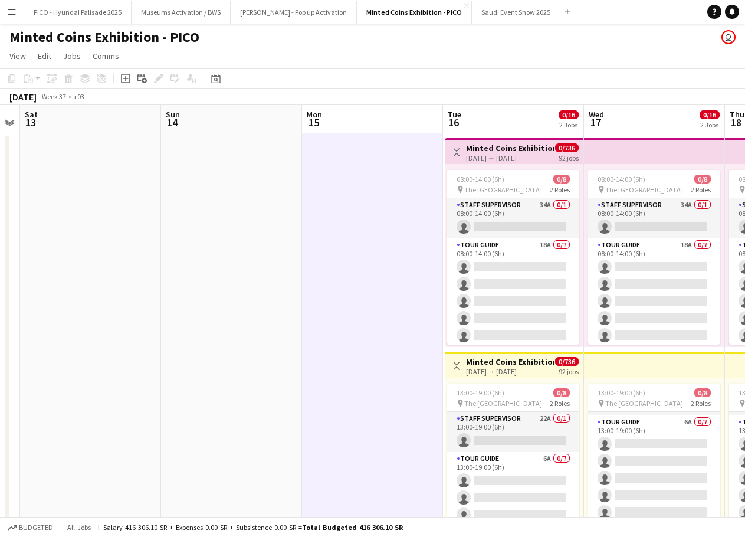
drag, startPoint x: 372, startPoint y: 312, endPoint x: 347, endPoint y: 315, distance: 25.5
click at [357, 314] on app-calendar-viewport "Wed 10 0/17 1 Job Thu 11 Fri 12 Sat 13 Sun 14 Mon 15 Tue 16 0/16 2 Jobs Wed 17 …" at bounding box center [372, 335] width 745 height 460
click at [446, 287] on app-calendar-viewport "Wed 10 0/17 1 Job Thu 11 Fri 12 Sat 13 Sun 14 Mon 15 Tue 16 0/16 2 Jobs Wed 17 …" at bounding box center [372, 335] width 745 height 460
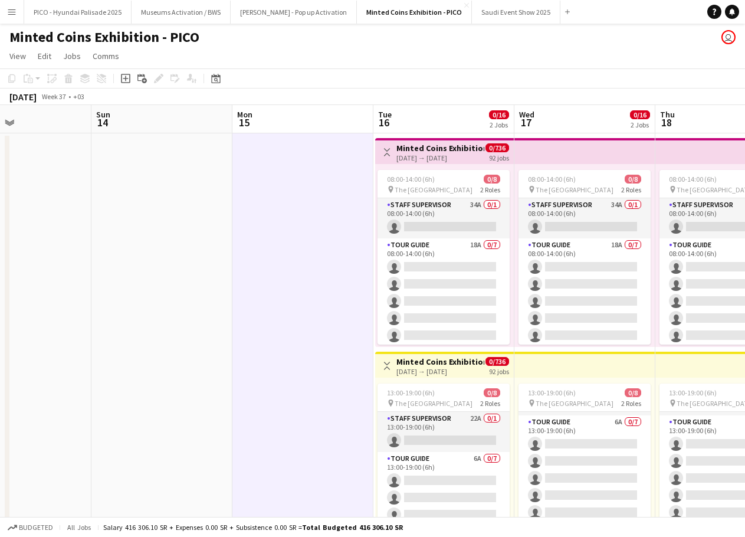
drag, startPoint x: 380, startPoint y: 294, endPoint x: 273, endPoint y: 285, distance: 107.1
click at [295, 285] on app-calendar-viewport "Wed 10 0/17 1 Job Thu 11 Fri 12 Sat 13 Sun 14 Mon 15 Tue 16 0/16 2 Jobs Wed 17 …" at bounding box center [372, 335] width 745 height 460
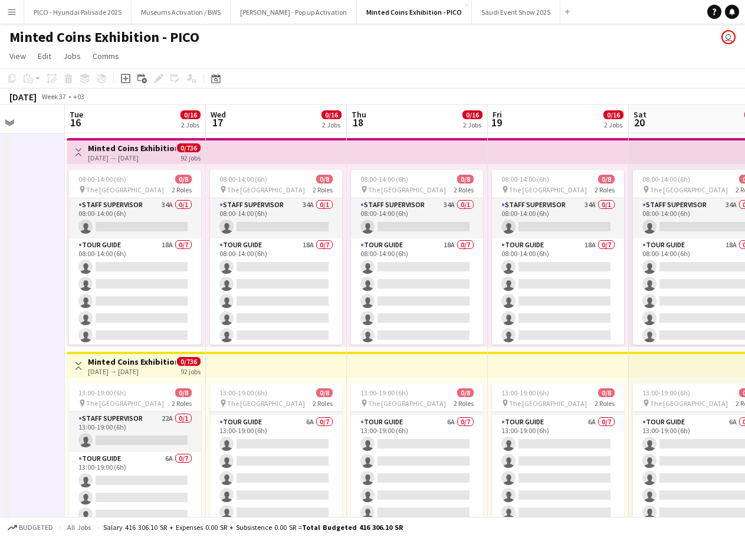
click at [169, 292] on app-calendar-viewport "Fri 12 Sat 13 Sun 14 Mon 15 Tue 16 0/16 2 Jobs Wed 17 0/16 2 Jobs Thu 18 0/16 2…" at bounding box center [372, 335] width 745 height 460
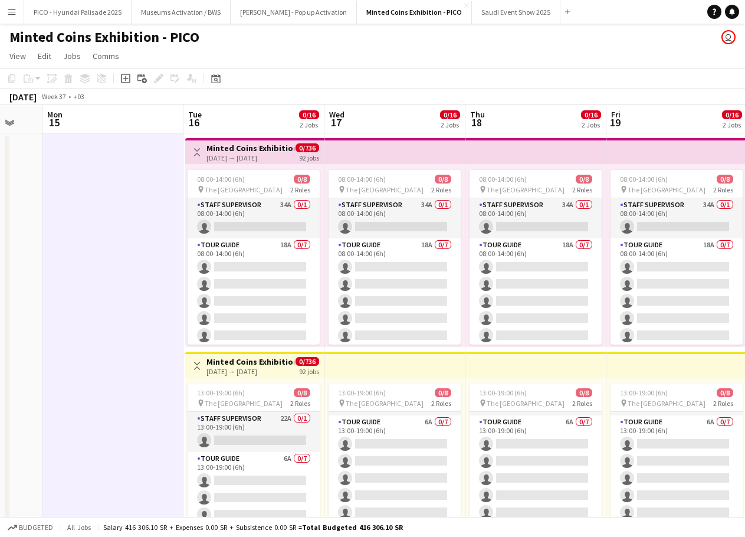
drag, startPoint x: 141, startPoint y: 289, endPoint x: 117, endPoint y: 290, distance: 23.6
click at [117, 290] on app-calendar-viewport "Fri 12 Sat 13 Sun 14 Mon 15 Tue 16 0/16 2 Jobs Wed 17 0/16 2 Jobs Thu 18 0/16 2…" at bounding box center [372, 335] width 745 height 460
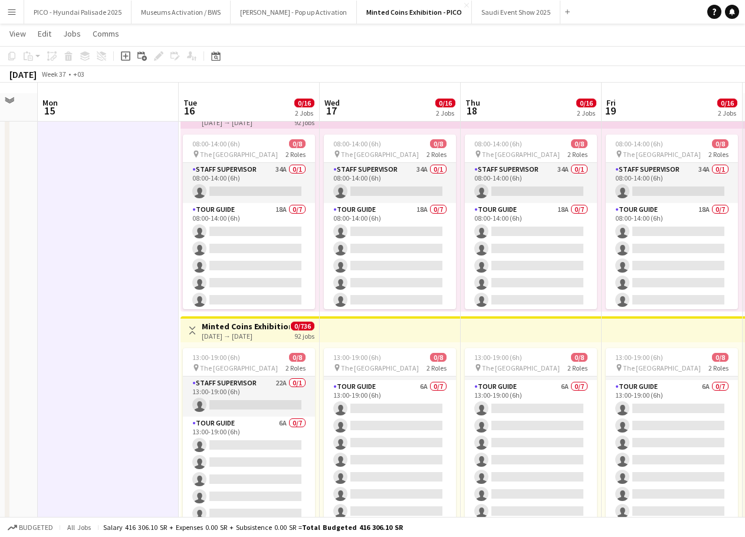
scroll to position [47, 0]
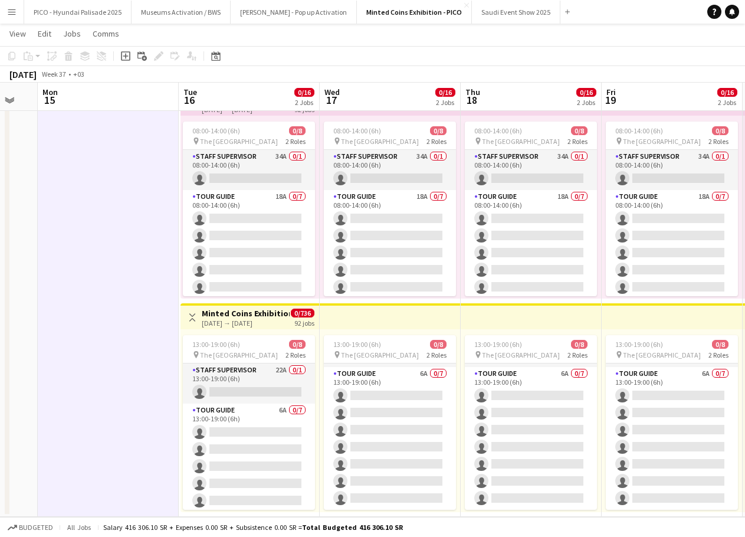
drag, startPoint x: 157, startPoint y: 326, endPoint x: 134, endPoint y: 327, distance: 23.0
click at [134, 327] on app-calendar-viewport "Fri 12 Sat 13 Sun 14 Mon 15 Tue 16 0/16 2 Jobs Wed 17 0/16 2 Jobs Thu 18 0/16 2…" at bounding box center [372, 258] width 745 height 518
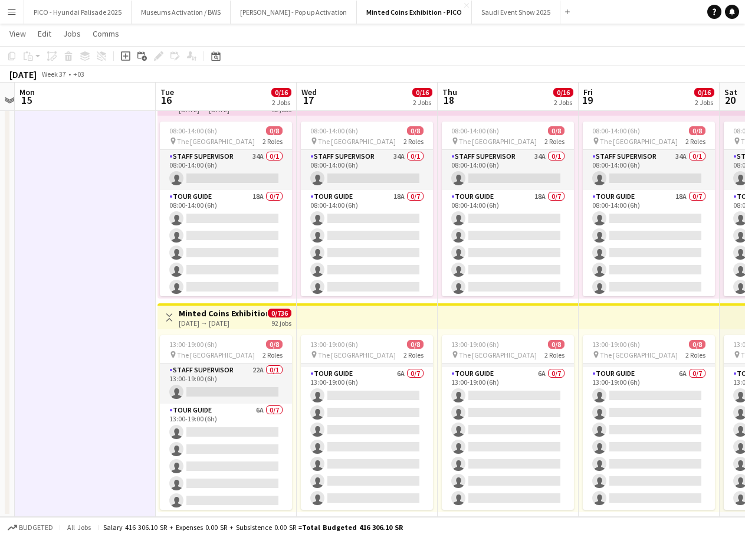
click at [199, 93] on app-board-header-date "Tue 16 0/16 2 Jobs" at bounding box center [226, 97] width 141 height 28
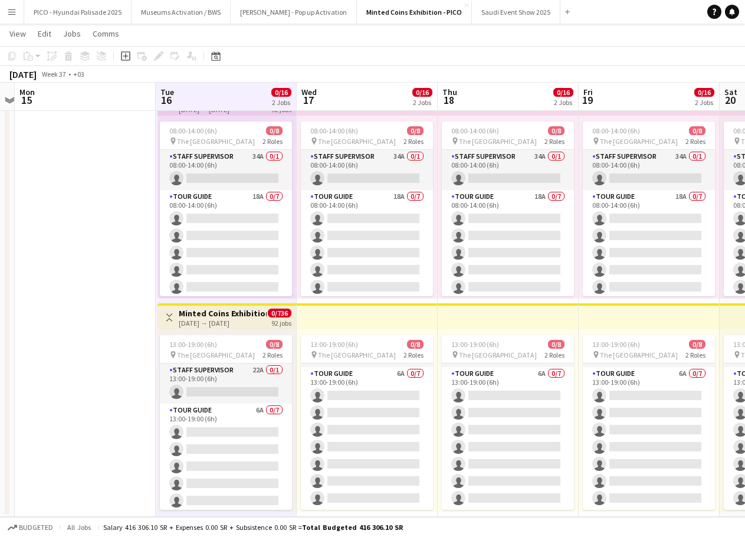
click at [124, 196] on app-date-cell at bounding box center [85, 301] width 141 height 432
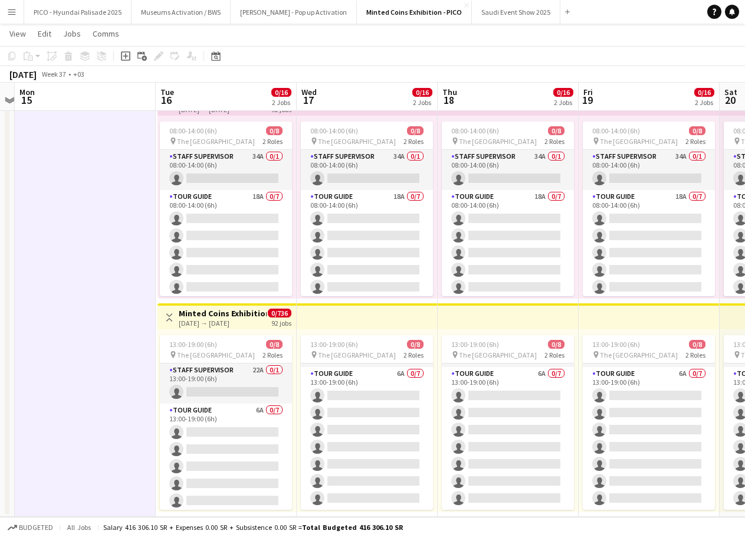
click at [193, 94] on app-board-header-date "Tue 16 0/16 2 Jobs" at bounding box center [226, 97] width 141 height 28
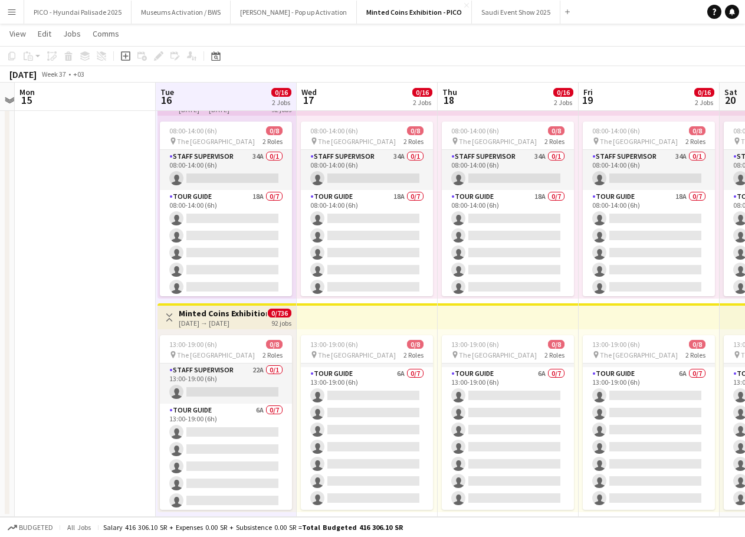
click at [725, 98] on span "20" at bounding box center [729, 100] width 15 height 14
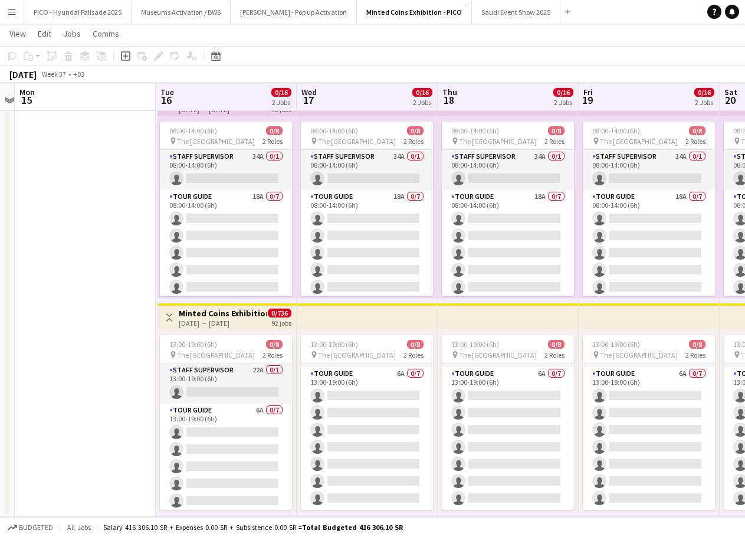
click at [117, 282] on app-date-cell at bounding box center [85, 301] width 141 height 432
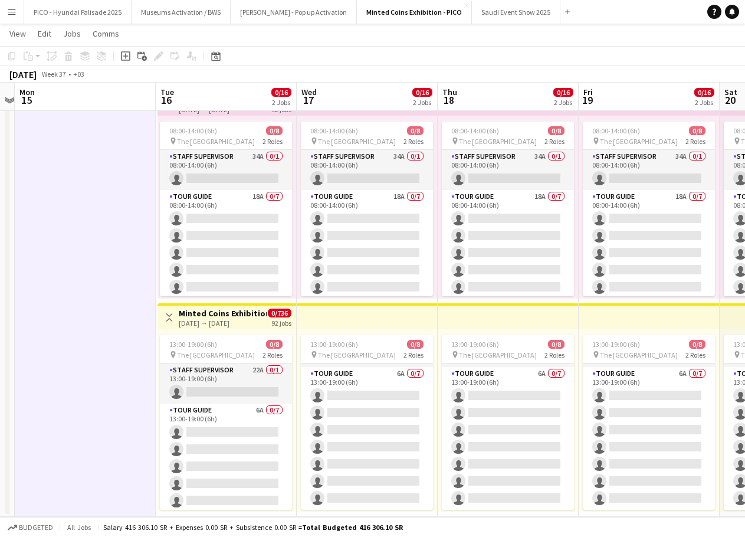
click at [230, 105] on app-board-header-date "Tue 16 0/16 2 Jobs" at bounding box center [226, 97] width 141 height 28
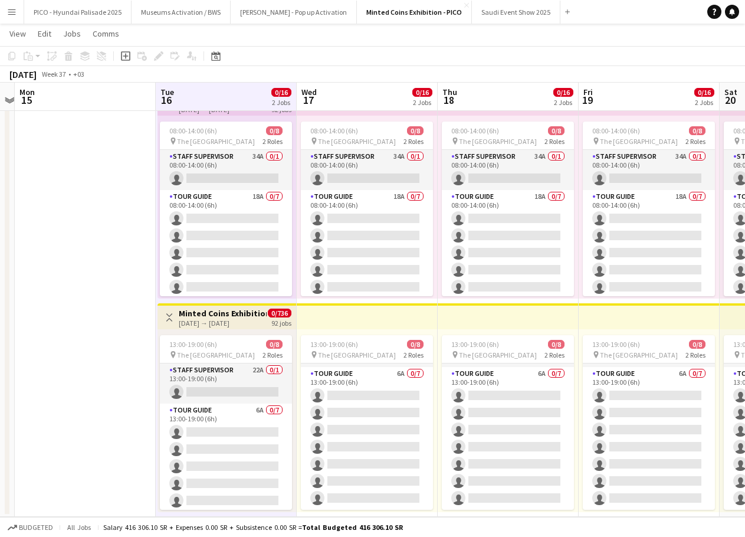
click at [731, 101] on span "20" at bounding box center [729, 100] width 15 height 14
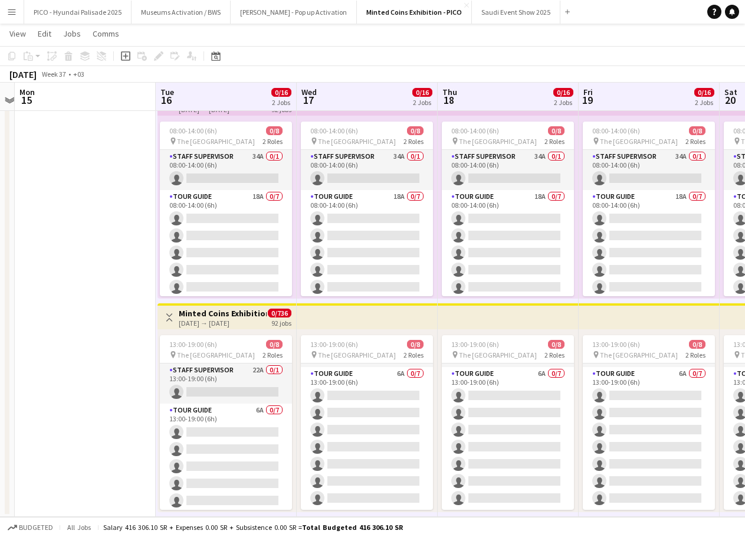
click at [253, 103] on app-board-header-date "Tue 16 0/16 2 Jobs" at bounding box center [226, 97] width 141 height 28
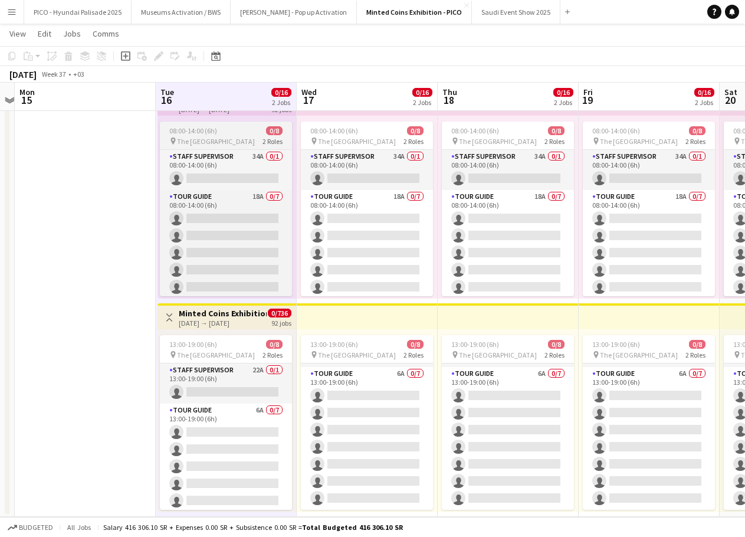
click at [267, 132] on span "0/8" at bounding box center [274, 130] width 17 height 9
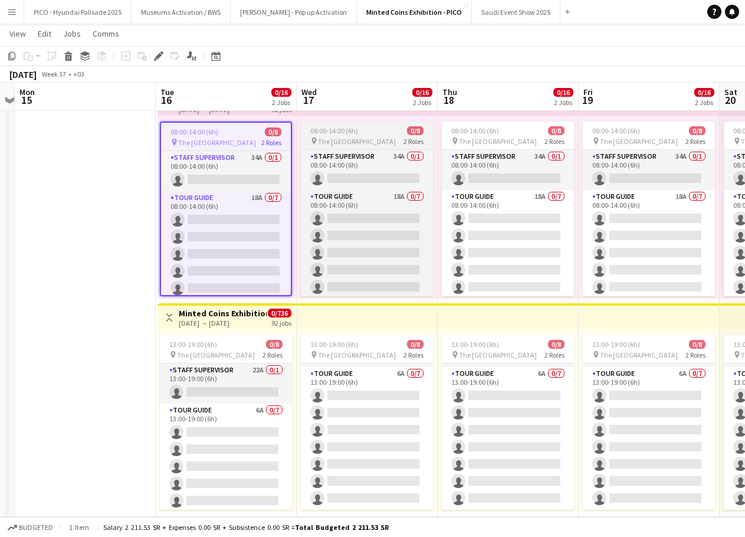
click at [341, 129] on span "08:00-14:00 (6h)" at bounding box center [334, 130] width 48 height 9
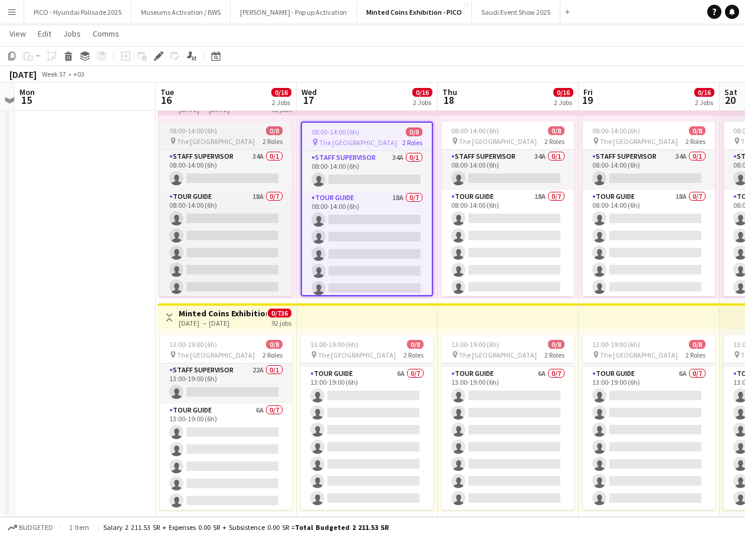
click at [241, 133] on div "08:00-14:00 (6h) 0/8" at bounding box center [226, 130] width 132 height 9
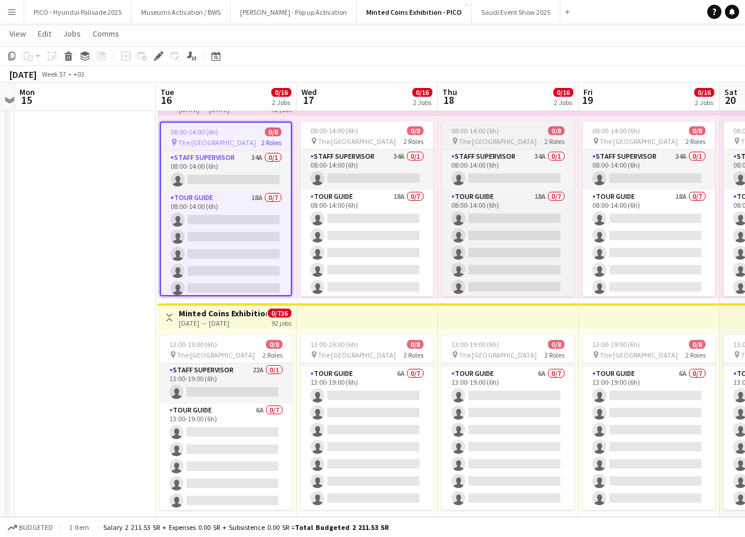
click at [502, 132] on div "08:00-14:00 (6h) 0/8" at bounding box center [508, 130] width 132 height 9
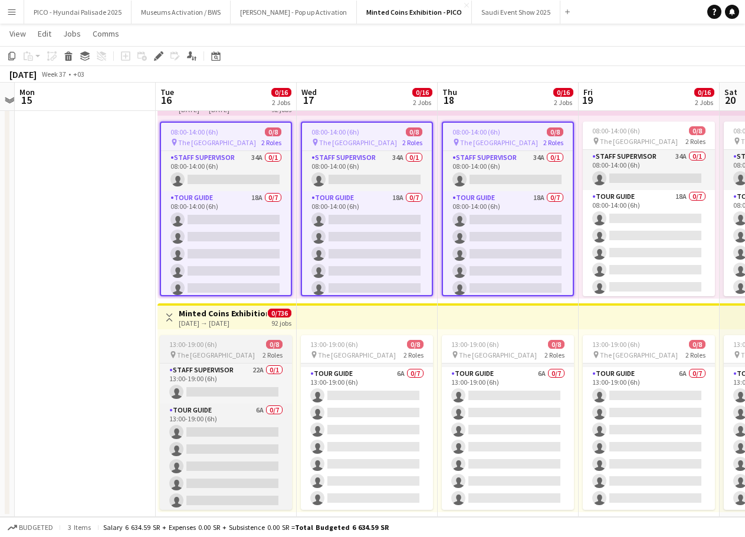
click at [283, 346] on div "13:00-19:00 (6h) 0/8" at bounding box center [226, 344] width 132 height 9
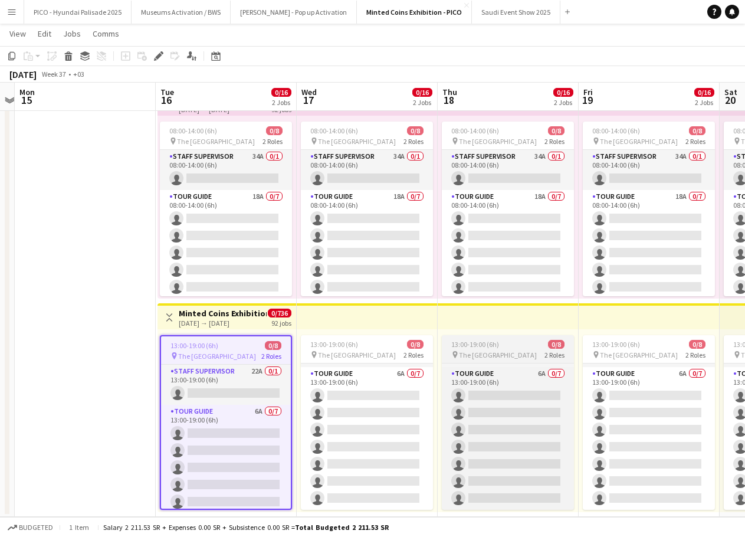
click at [461, 341] on span "13:00-19:00 (6h)" at bounding box center [475, 344] width 48 height 9
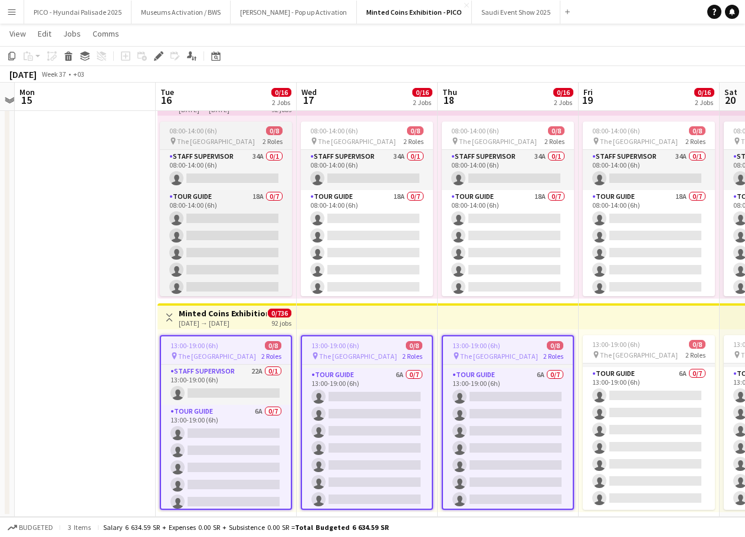
click at [228, 140] on span "The [GEOGRAPHIC_DATA]" at bounding box center [216, 141] width 78 height 9
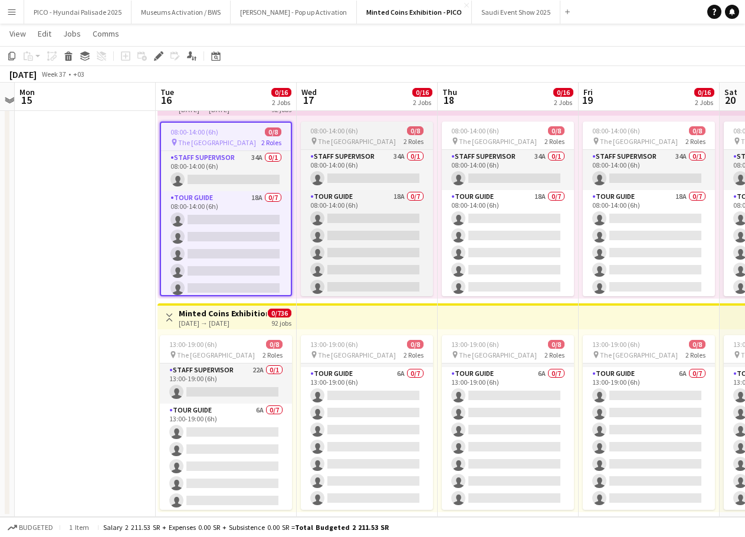
click at [319, 132] on span "08:00-14:00 (6h)" at bounding box center [334, 130] width 48 height 9
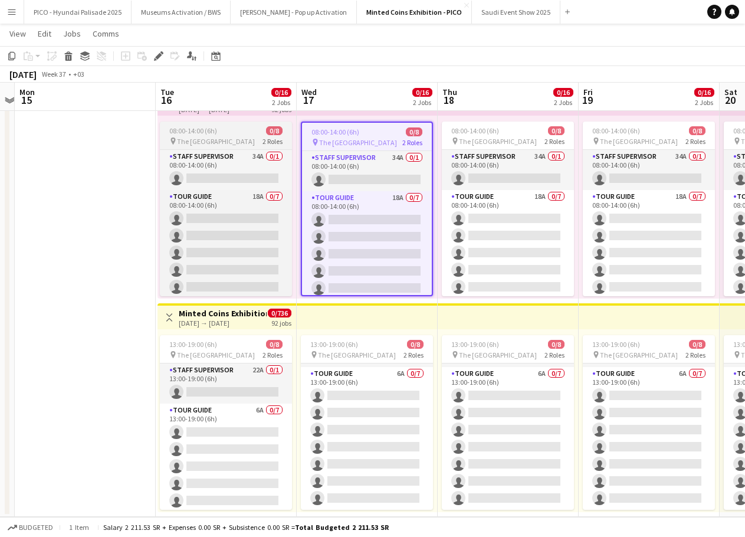
click at [243, 129] on div "08:00-14:00 (6h) 0/8" at bounding box center [226, 130] width 132 height 9
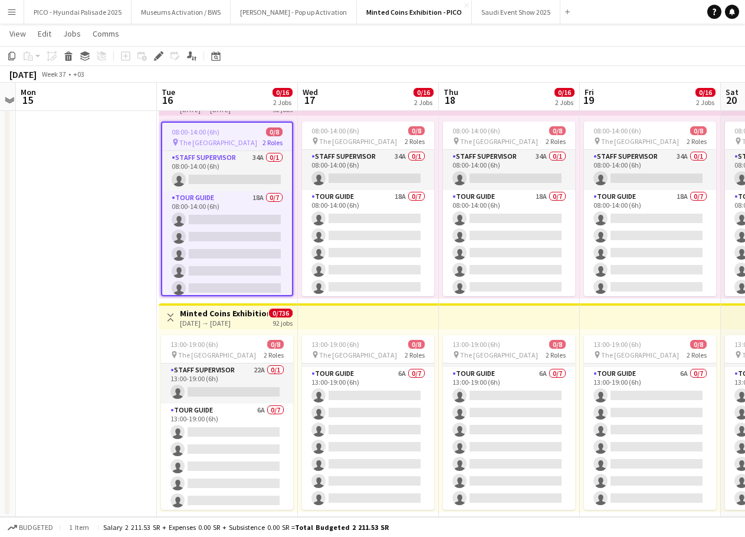
click at [123, 189] on app-date-cell at bounding box center [86, 301] width 141 height 432
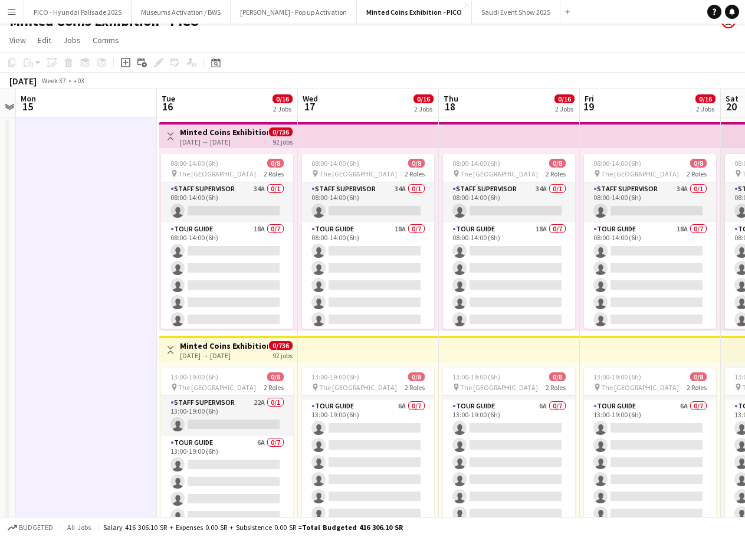
scroll to position [0, 0]
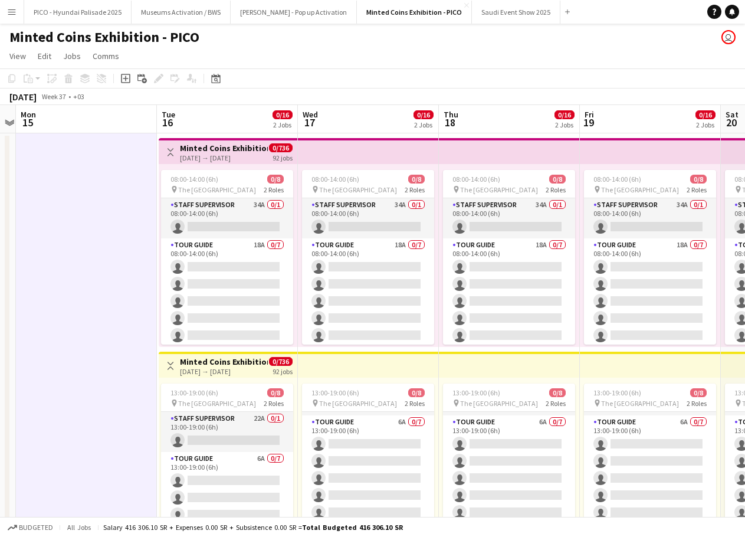
click at [208, 152] on h3 "Minted Coins Exhibition - Training" at bounding box center [224, 148] width 88 height 11
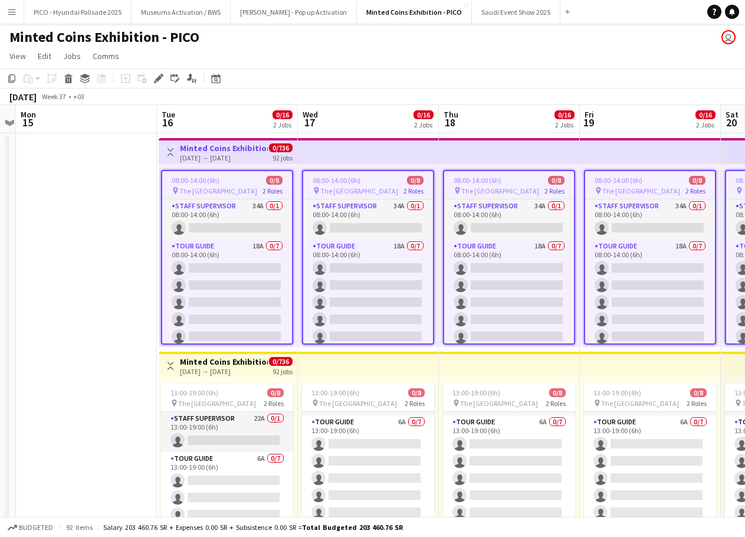
click at [209, 152] on div "Minted Coins Exhibition - Training 16-09-2025 → 16-12-2025" at bounding box center [224, 152] width 88 height 19
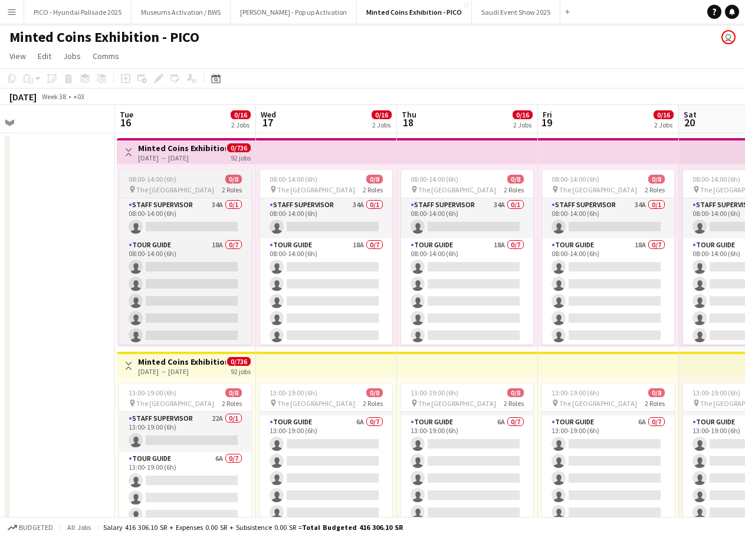
drag, startPoint x: 226, startPoint y: 188, endPoint x: 196, endPoint y: 193, distance: 31.0
click at [181, 194] on app-calendar-viewport "Fri 12 Sat 13 Sun 14 Mon 15 Tue 16 0/16 2 Jobs Wed 17 0/16 2 Jobs Thu 18 0/16 2…" at bounding box center [372, 335] width 745 height 460
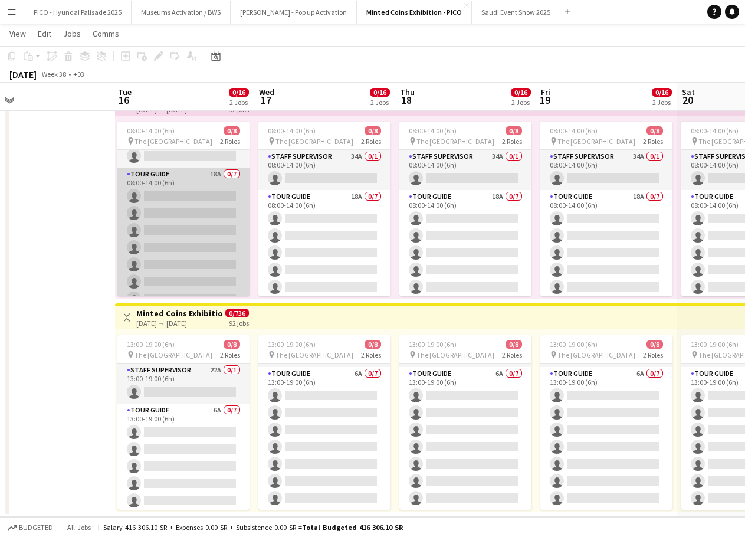
scroll to position [0, 0]
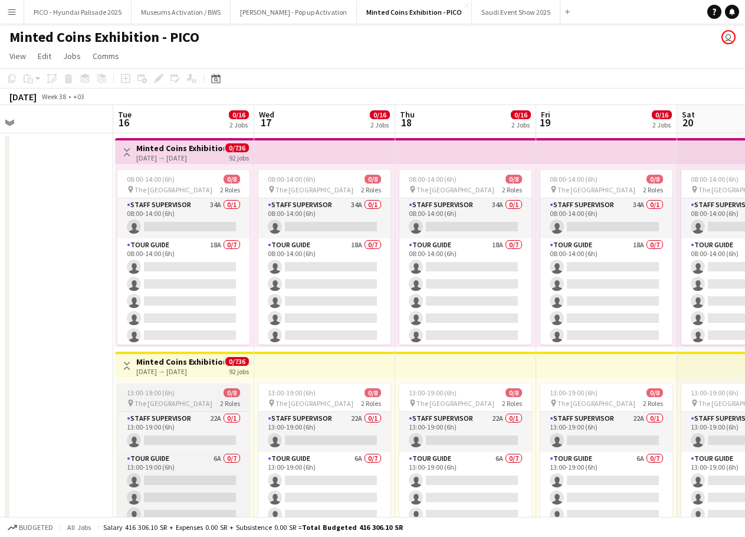
click at [179, 402] on span "The [GEOGRAPHIC_DATA]" at bounding box center [173, 403] width 78 height 9
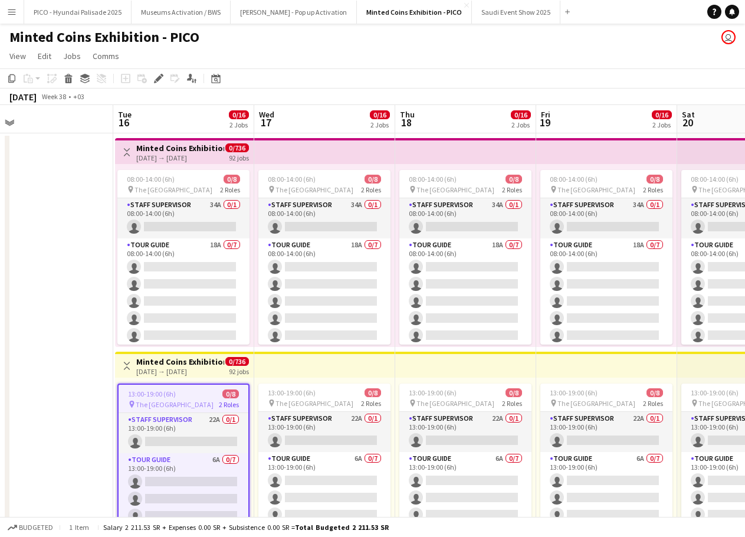
click at [196, 367] on div "16-09-2025 → 16-12-2025" at bounding box center [180, 371] width 88 height 9
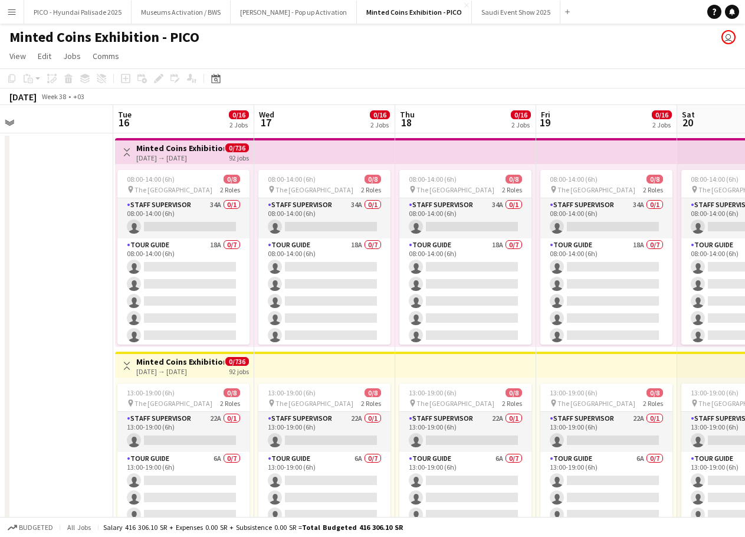
click at [188, 143] on h3 "Minted Coins Exhibition - Training" at bounding box center [180, 148] width 88 height 11
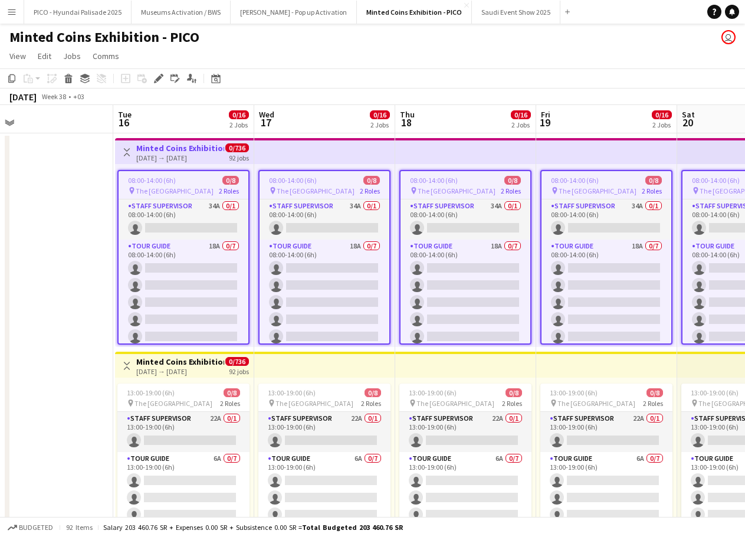
click at [192, 149] on h3 "Minted Coins Exhibition - Training" at bounding box center [180, 148] width 88 height 11
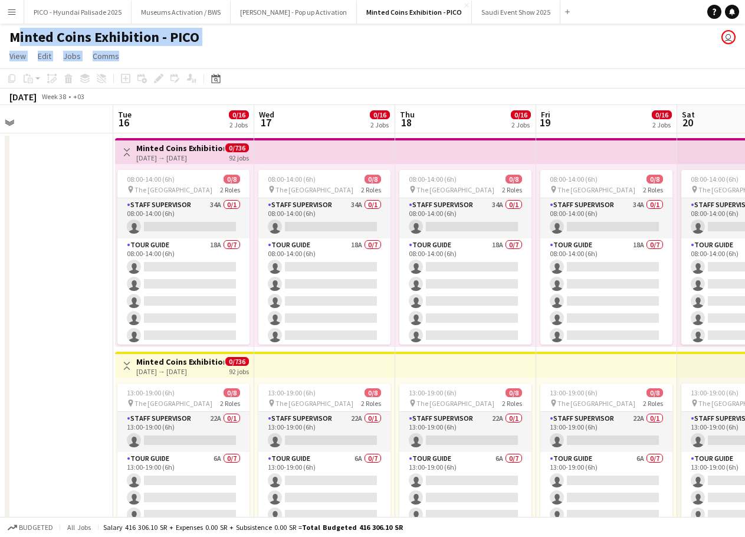
drag, startPoint x: 200, startPoint y: 52, endPoint x: 6, endPoint y: 44, distance: 194.8
click at [6, 44] on app-board "Minted Coins Exhibition - PICO user View Day view expanded Day view collapsed M…" at bounding box center [372, 304] width 745 height 561
click at [198, 42] on div "Minted Coins Exhibition - PICO user" at bounding box center [372, 35] width 745 height 22
drag, startPoint x: 242, startPoint y: 41, endPoint x: 111, endPoint y: 55, distance: 131.7
click at [108, 56] on app-board "Minted Coins Exhibition - PICO user View Day view expanded Day view collapsed M…" at bounding box center [372, 304] width 745 height 561
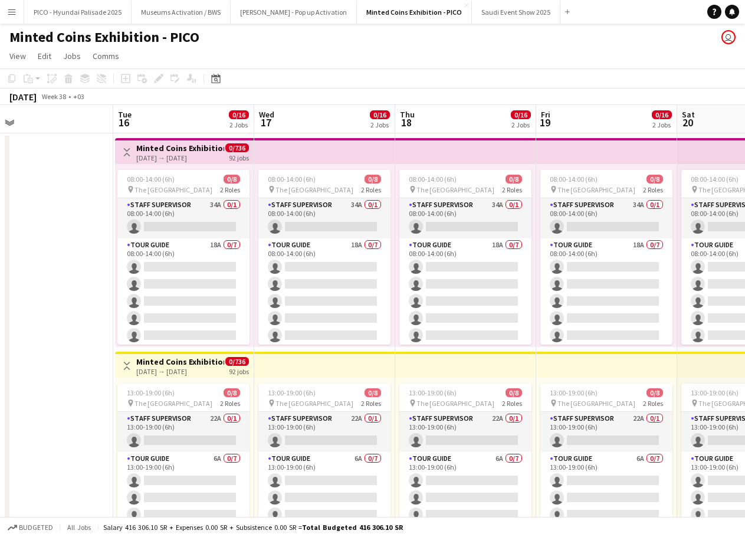
click at [125, 55] on app-page-menu "View Day view expanded Day view collapsed Month view Date picker Jump to today …" at bounding box center [372, 57] width 745 height 22
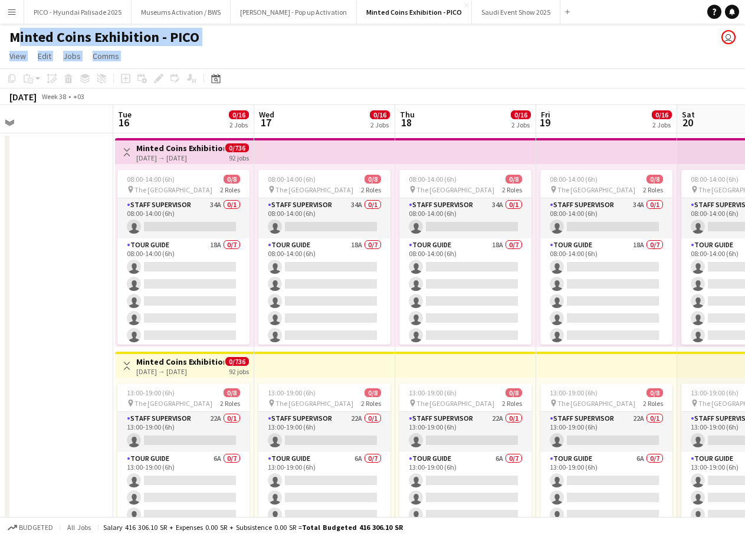
drag, startPoint x: 125, startPoint y: 55, endPoint x: 32, endPoint y: 41, distance: 93.6
click at [32, 41] on app-board "Minted Coins Exhibition - PICO user View Day view expanded Day view collapsed M…" at bounding box center [372, 304] width 745 height 561
click at [153, 54] on app-page-menu "View Day view expanded Day view collapsed Month view Date picker Jump to today …" at bounding box center [372, 57] width 745 height 22
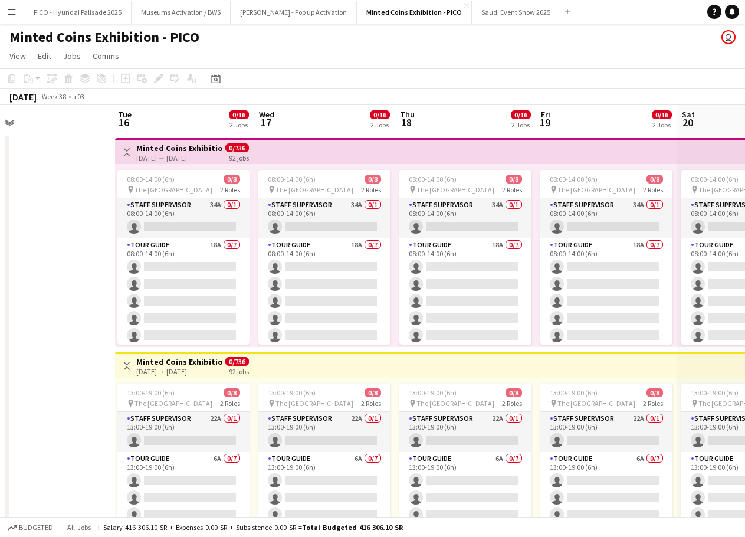
click at [14, 6] on button "Menu" at bounding box center [12, 12] width 24 height 24
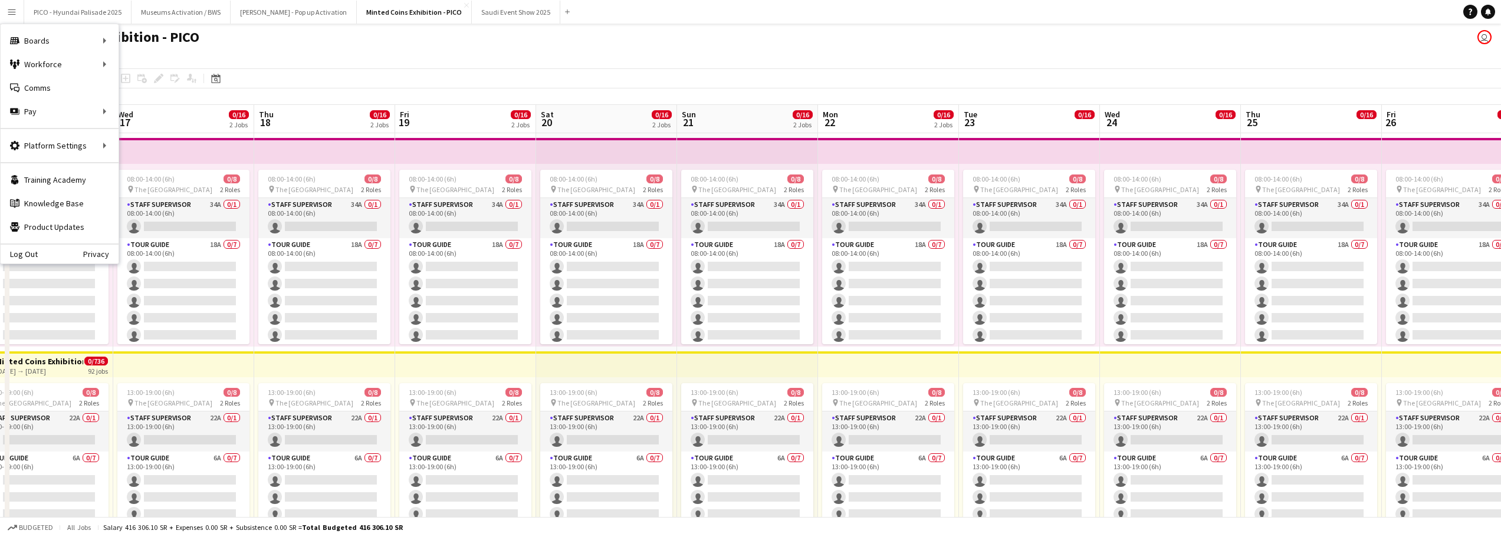
click at [278, 49] on app-page-menu "View Day view expanded Day view collapsed Month view Date picker Jump to today …" at bounding box center [750, 57] width 1501 height 22
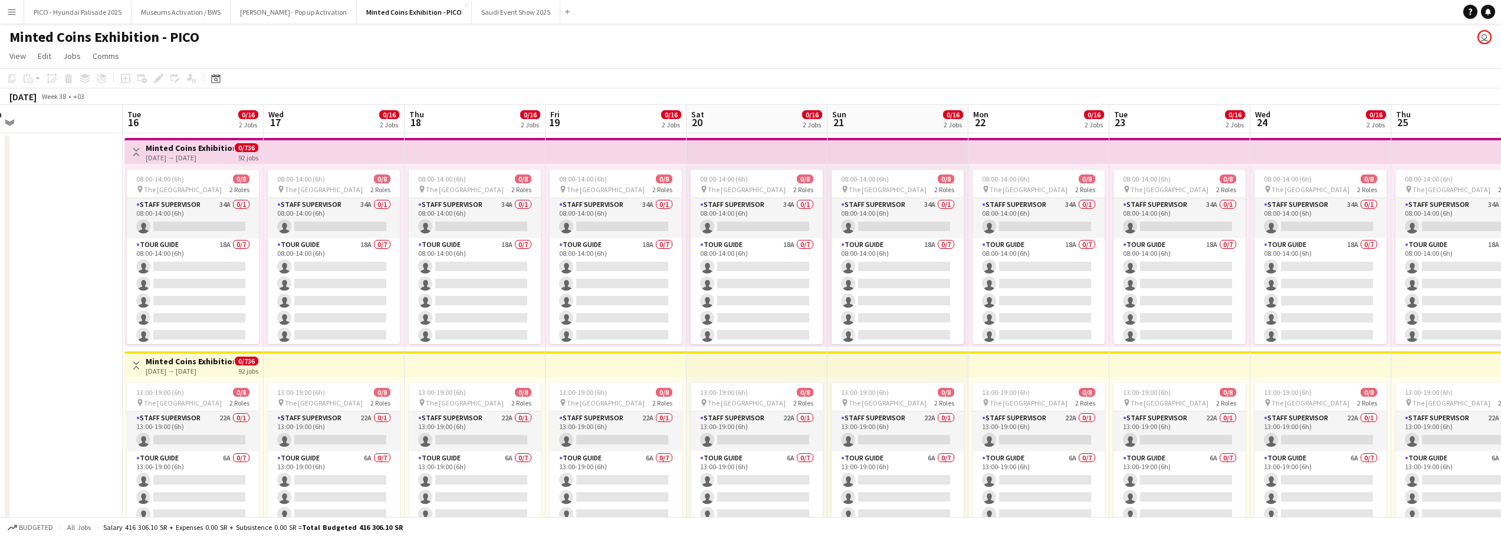
drag, startPoint x: 313, startPoint y: 285, endPoint x: 466, endPoint y: 269, distance: 153.6
click at [466, 269] on app-calendar-viewport "Sat 13 Sun 14 Mon 15 Tue 16 0/16 2 Jobs Wed 17 0/16 2 Jobs Thu 18 0/16 2 Jobs F…" at bounding box center [750, 335] width 1501 height 460
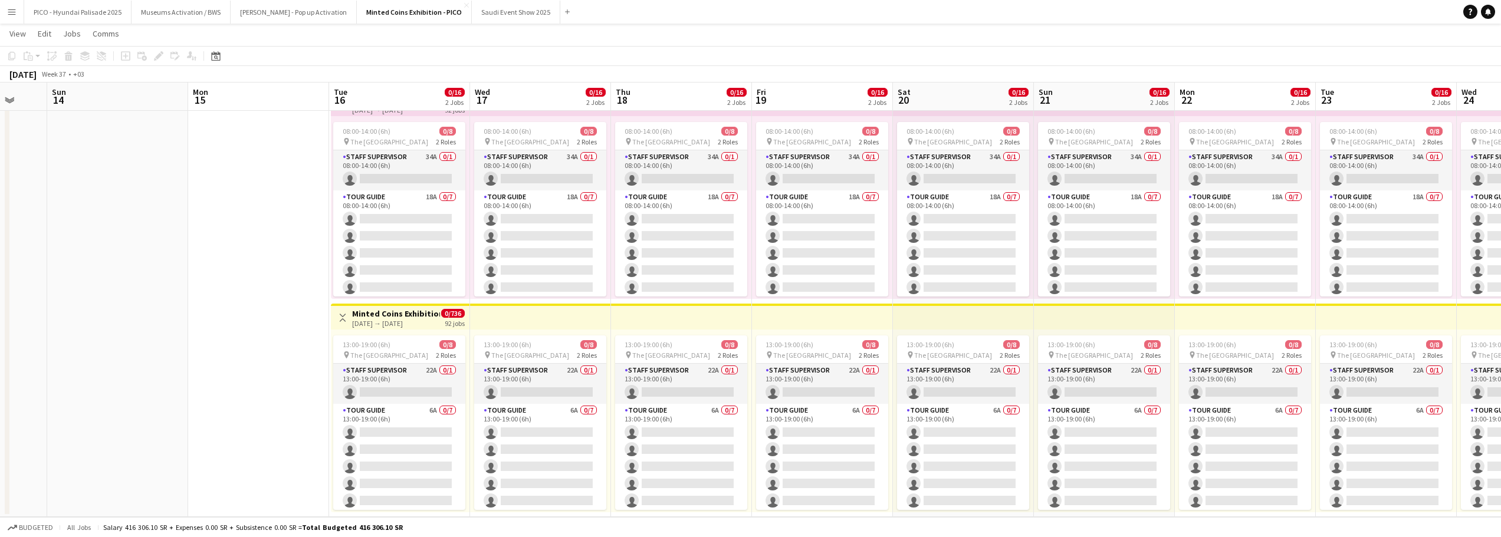
scroll to position [0, 361]
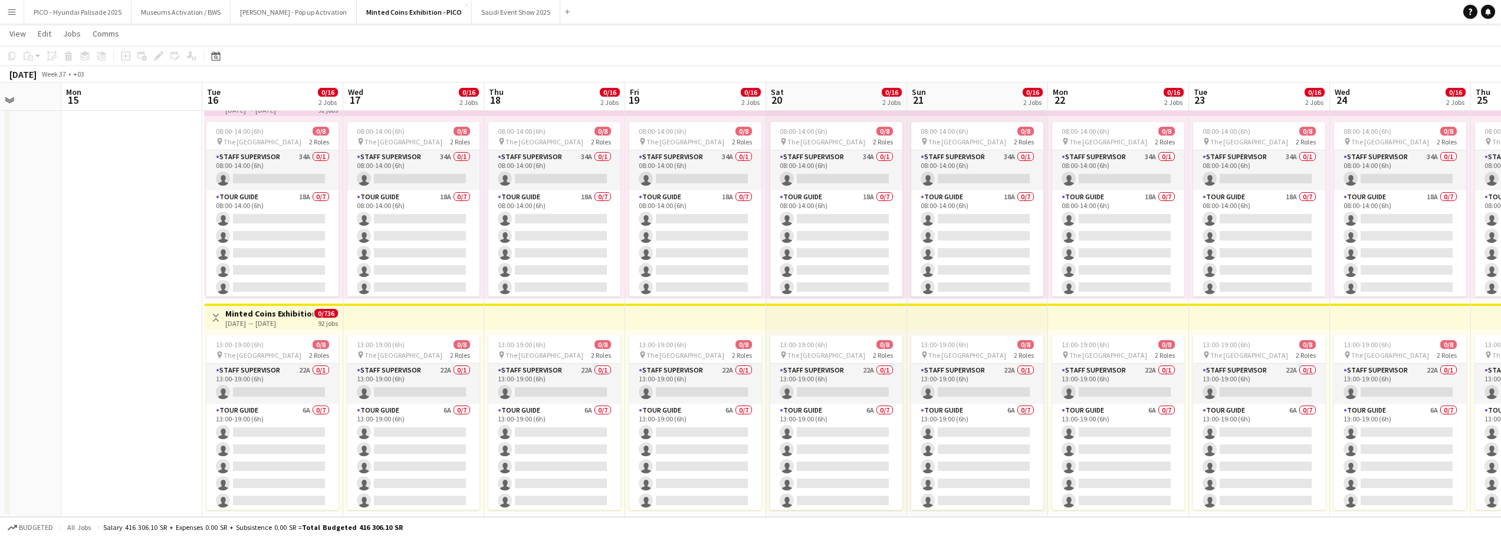
drag, startPoint x: 73, startPoint y: 140, endPoint x: 134, endPoint y: 137, distance: 60.8
click at [134, 137] on app-calendar-viewport "Fri 12 Sat 13 Sun 14 Mon 15 Tue 16 0/16 2 Jobs Wed 17 0/16 2 Jobs Thu 18 0/16 2…" at bounding box center [750, 258] width 1501 height 518
click at [134, 137] on app-date-cell at bounding box center [131, 302] width 141 height 432
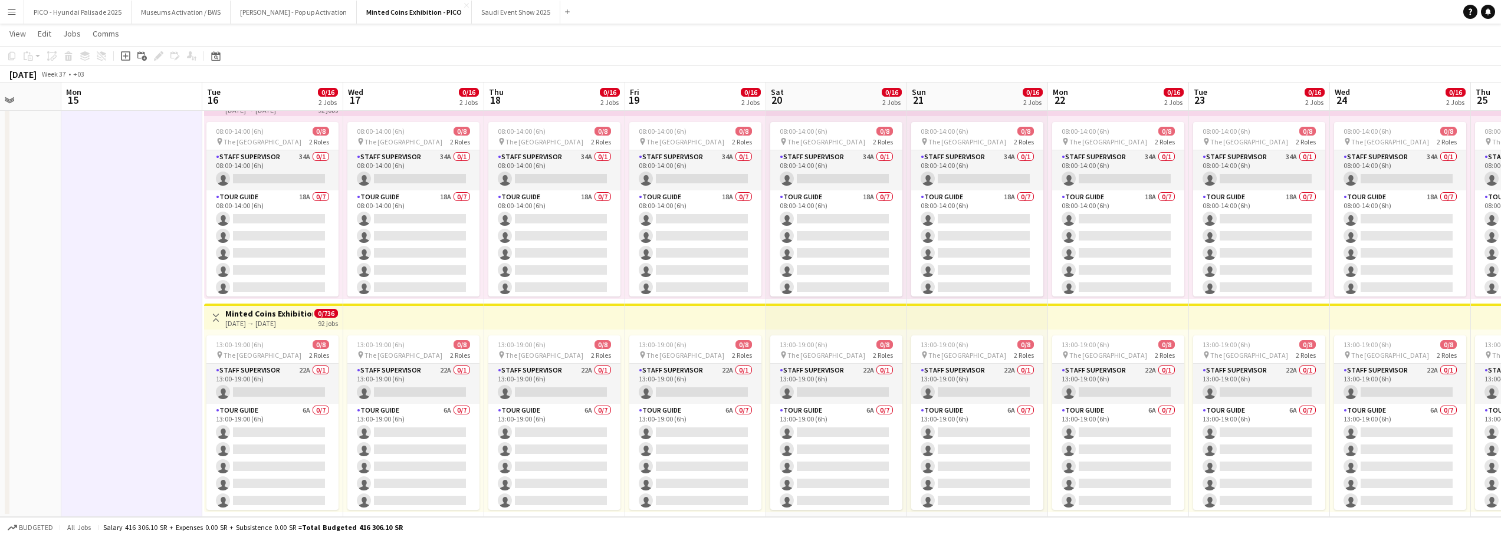
click at [147, 100] on app-board-header-date "Mon 15" at bounding box center [131, 97] width 141 height 28
click at [147, 102] on app-board-header-date "Mon 15" at bounding box center [130, 97] width 141 height 28
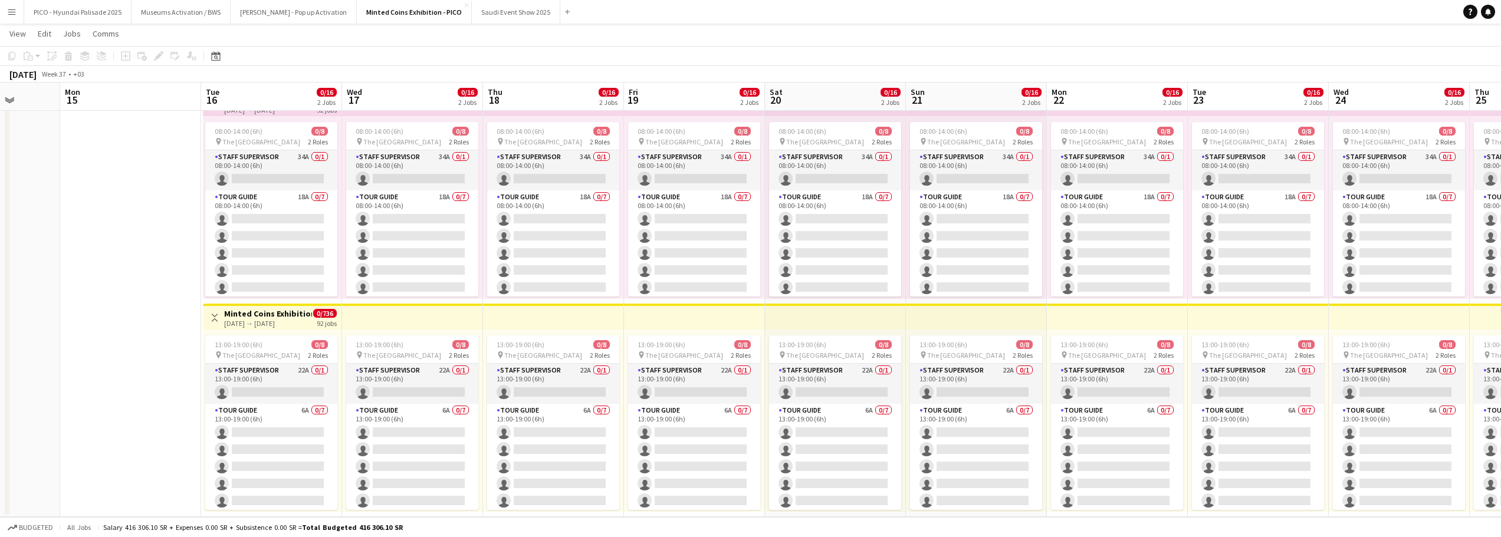
click at [147, 103] on app-board-header-date "Mon 15" at bounding box center [130, 97] width 141 height 28
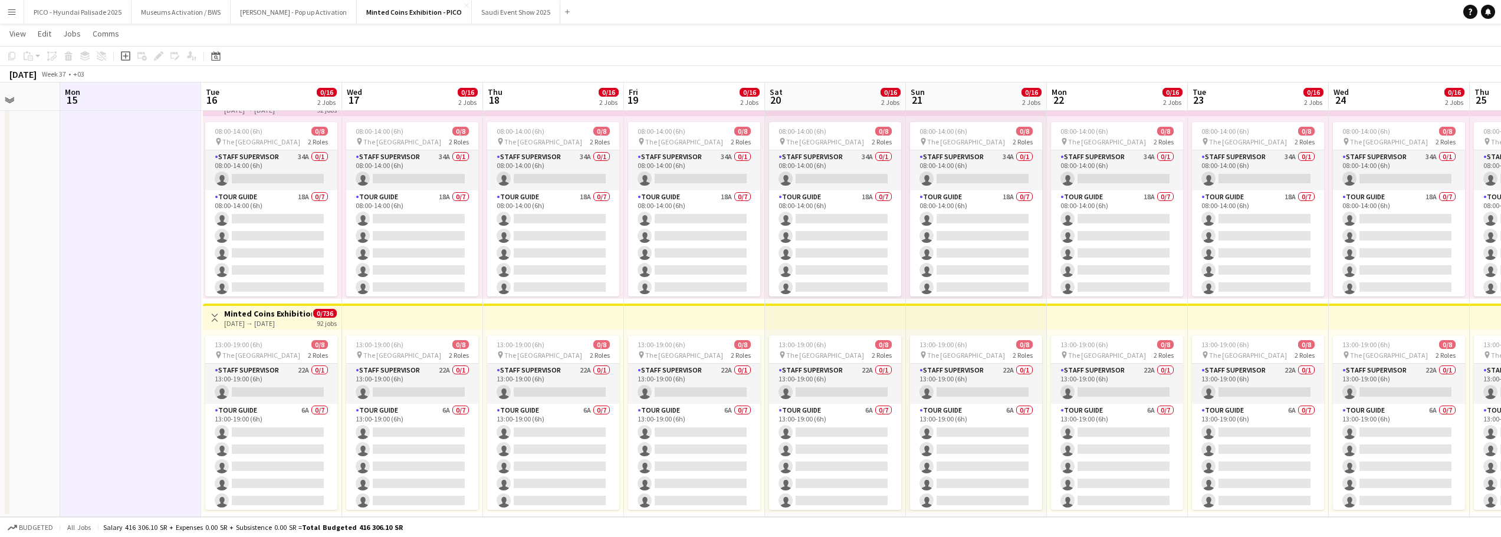
click at [147, 103] on app-board-header-date "Mon 15" at bounding box center [130, 97] width 141 height 28
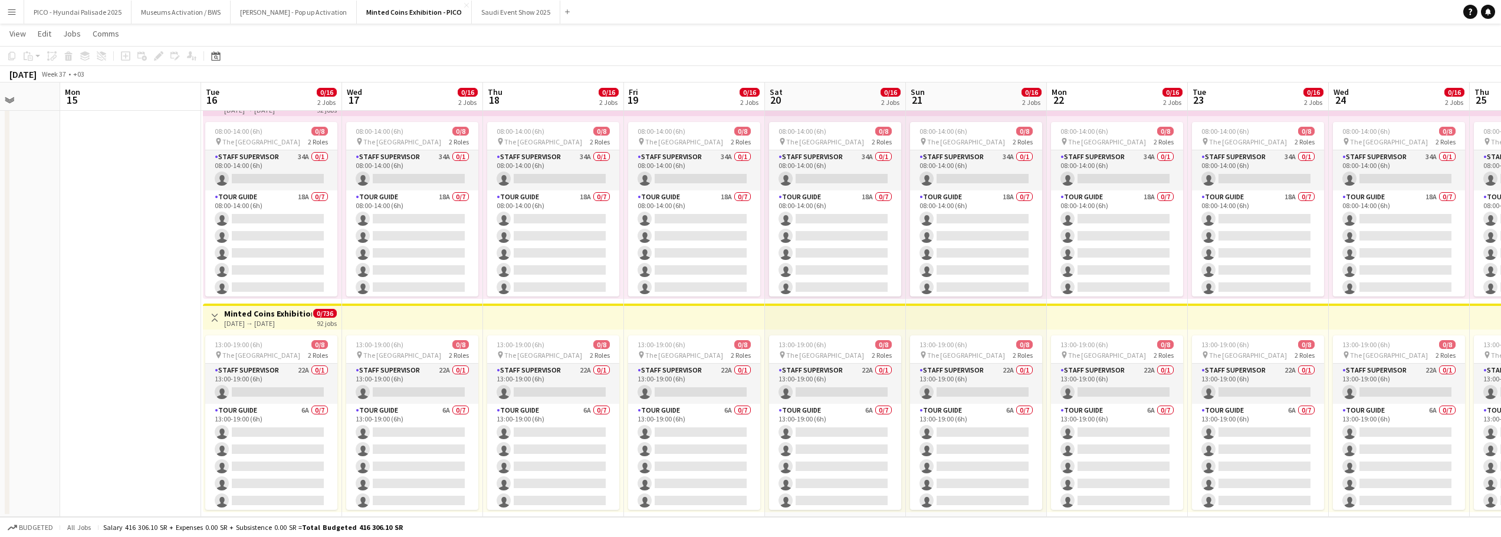
click at [147, 103] on app-board-header-date "Mon 15" at bounding box center [130, 97] width 141 height 28
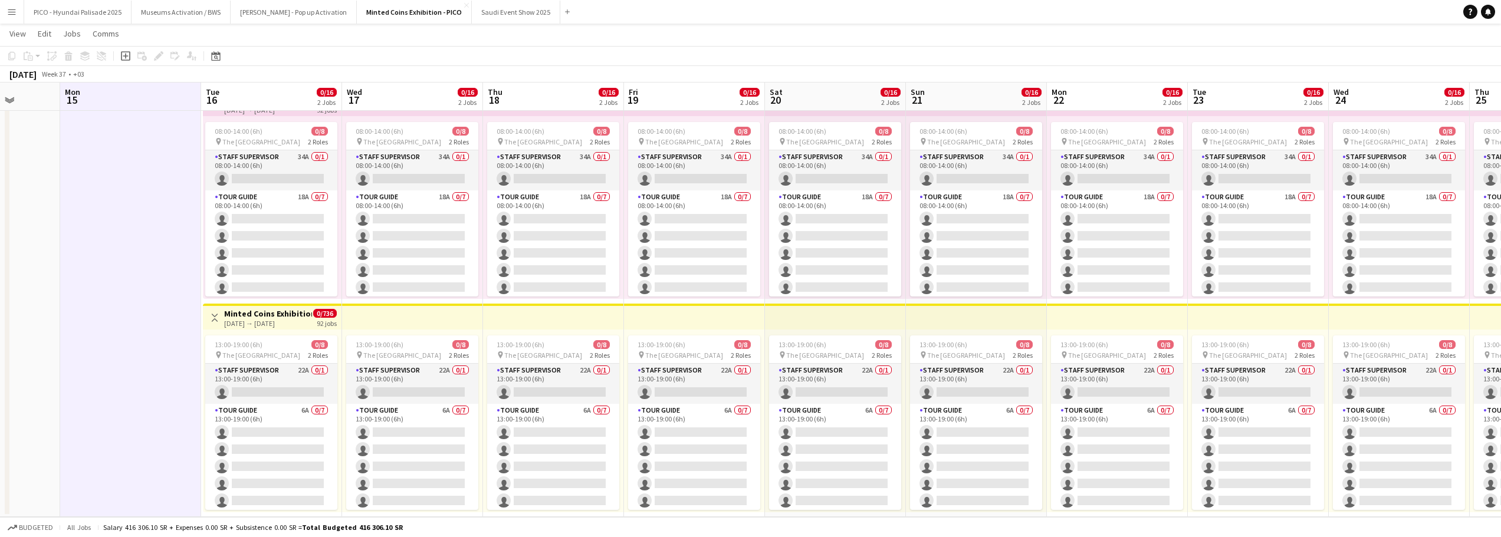
click at [147, 103] on app-board-header-date "Mon 15" at bounding box center [130, 97] width 141 height 28
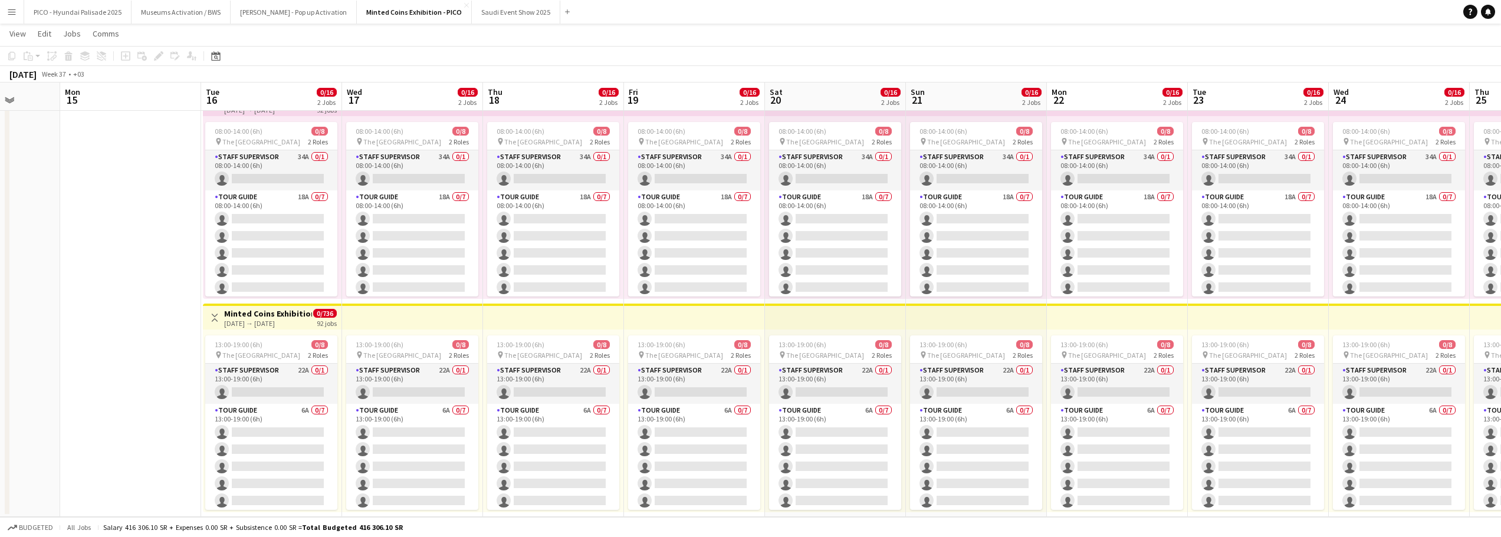
click at [147, 103] on app-board-header-date "Mon 15" at bounding box center [130, 97] width 141 height 28
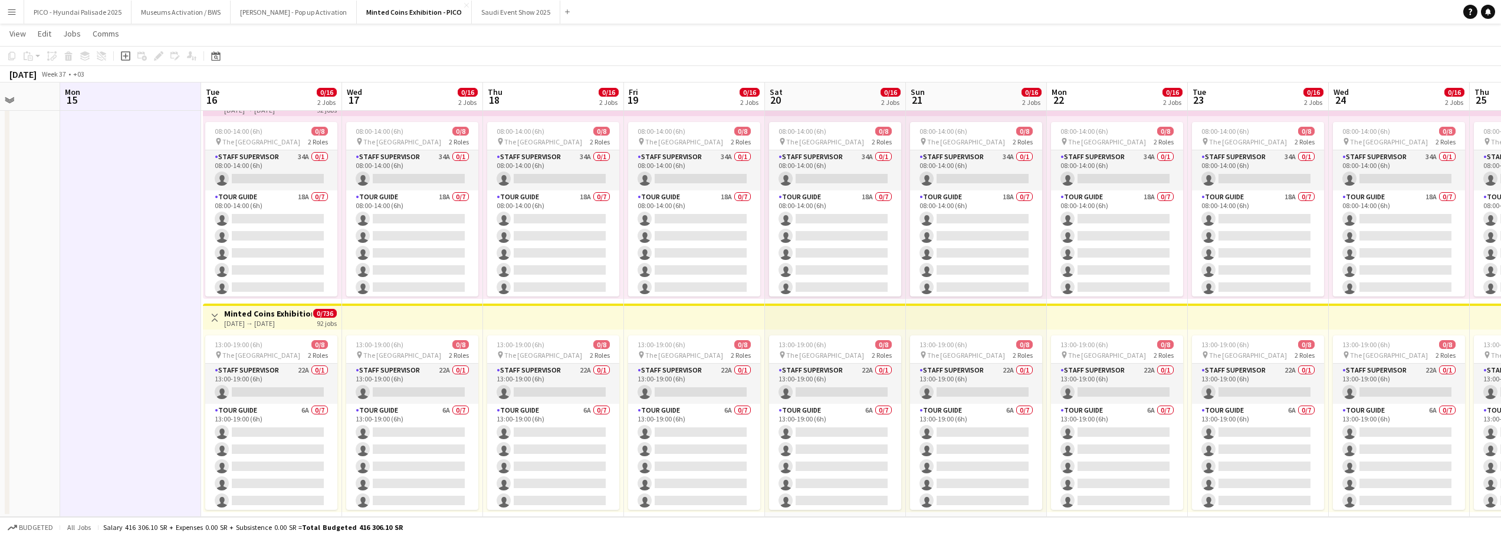
click at [185, 99] on app-board-header-date "Mon 15" at bounding box center [130, 97] width 141 height 28
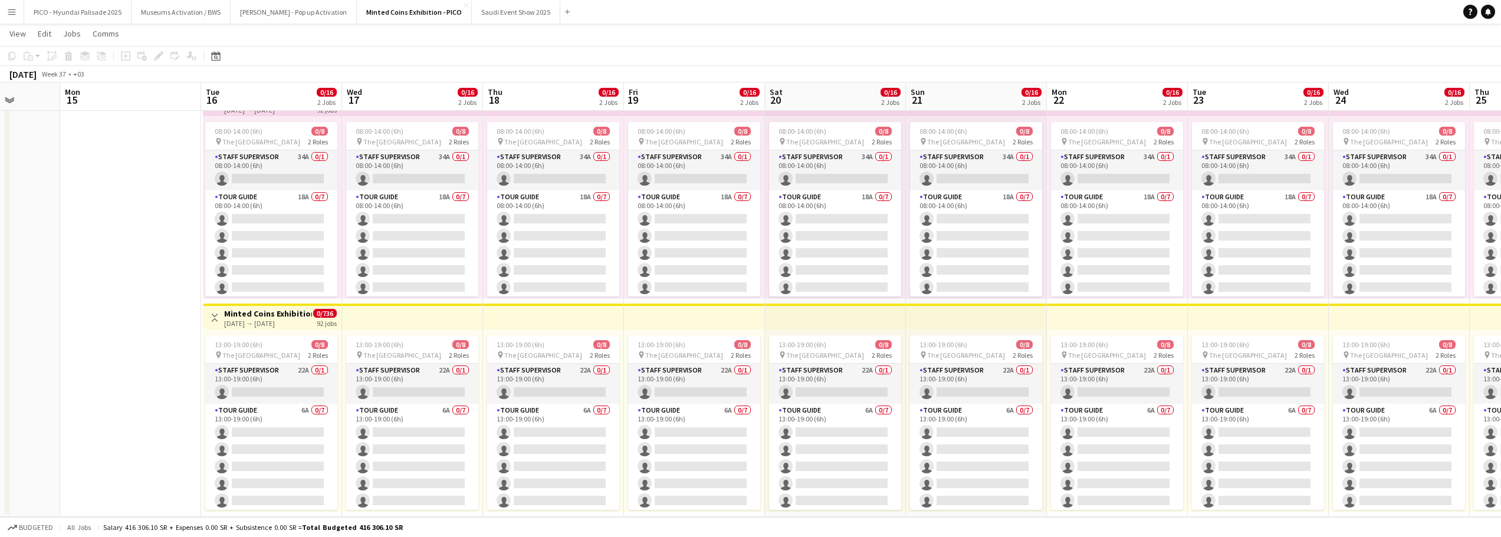
click at [299, 101] on app-board-header-date "Tue 16 0/16 2 Jobs" at bounding box center [271, 97] width 141 height 28
click at [370, 87] on app-board-header-date "Wed 17 0/16 2 Jobs" at bounding box center [412, 97] width 141 height 28
click at [313, 98] on app-board-header-date "Tue 16 0/16 2 Jobs" at bounding box center [271, 97] width 141 height 28
click at [351, 96] on span "17" at bounding box center [353, 100] width 17 height 14
click at [196, 12] on button "Museums Activation / BWS Close" at bounding box center [181, 12] width 99 height 23
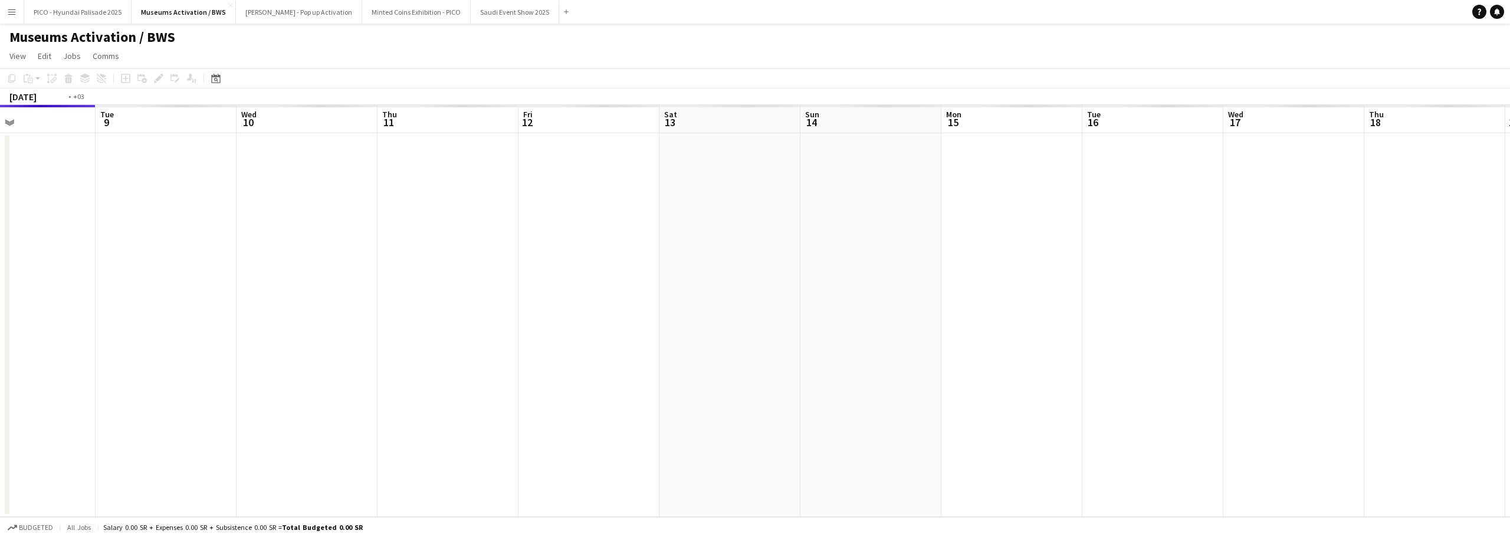
drag, startPoint x: 582, startPoint y: 203, endPoint x: 368, endPoint y: 220, distance: 214.7
click at [372, 220] on app-calendar-viewport "Fri 5 Sat 6 Sun 7 Mon 8 Tue 9 Wed 10 Thu 11 Fri 12 Sat 13 Sun 14 Mon 15 Tue 16 …" at bounding box center [755, 311] width 1510 height 412
drag, startPoint x: 615, startPoint y: 188, endPoint x: 349, endPoint y: 219, distance: 268.4
click at [414, 208] on app-calendar-viewport "Fri 5 Sat 6 Sun 7 Mon 8 Tue 9 Wed 10 Thu 11 Fri 12 Sat 13 Sun 14 Mon 15 Tue 16 …" at bounding box center [755, 311] width 1510 height 412
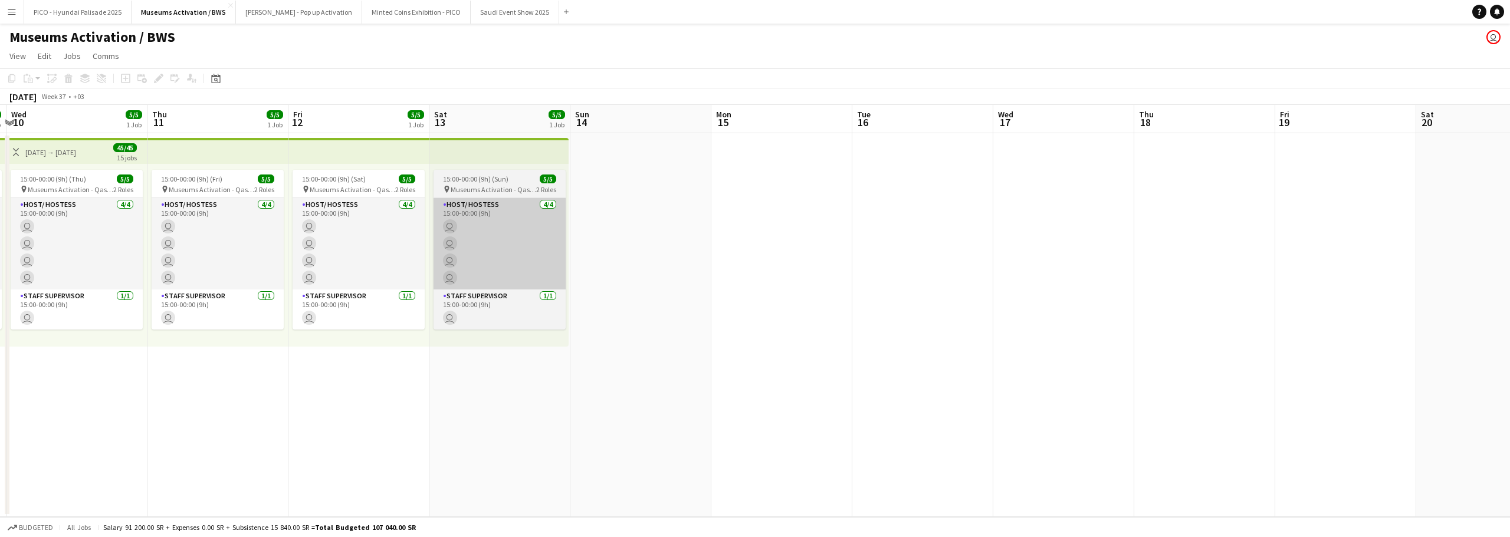
click at [452, 213] on app-calendar-viewport "Sun 7 5/5 1 Job Mon 8 5/5 1 Job Tue 9 5/5 1 Job Wed 10 5/5 1 Job Thu 11 5/5 1 J…" at bounding box center [755, 311] width 1510 height 412
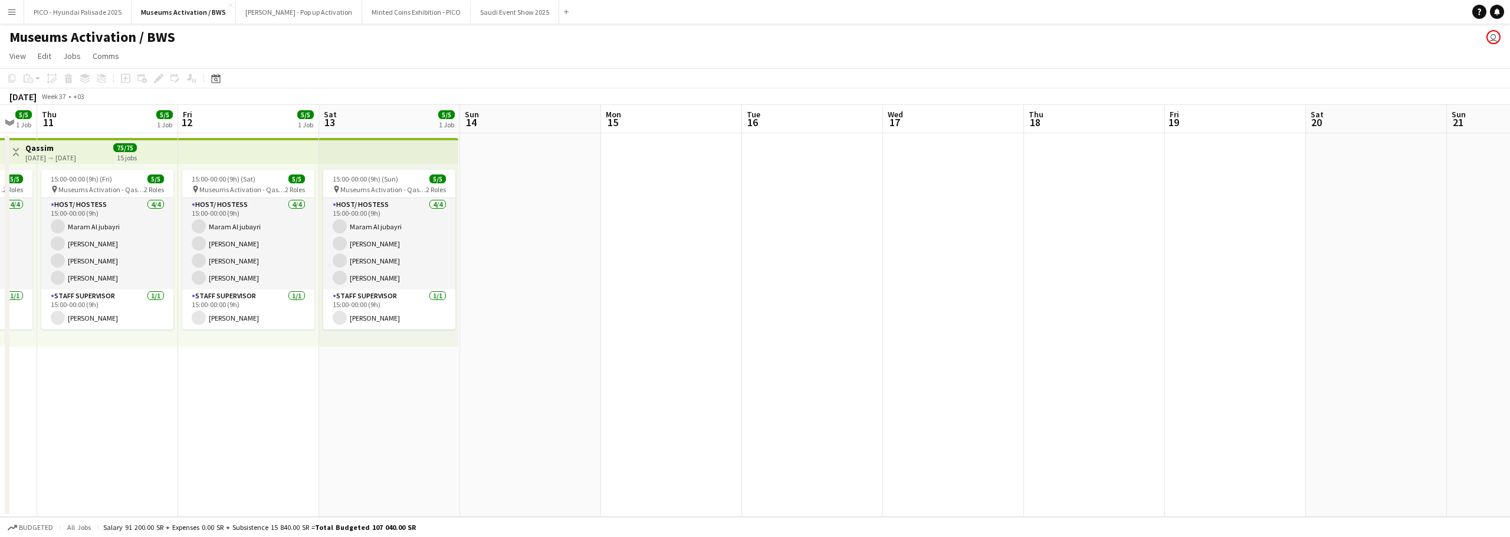
drag, startPoint x: 525, startPoint y: 218, endPoint x: 414, endPoint y: 224, distance: 111.0
click at [439, 218] on app-calendar-viewport "Mon 8 5/5 1 Job Tue 9 5/5 1 Job Wed 10 5/5 1 Job Thu 11 5/5 1 Job Fri 12 5/5 1 …" at bounding box center [755, 311] width 1510 height 412
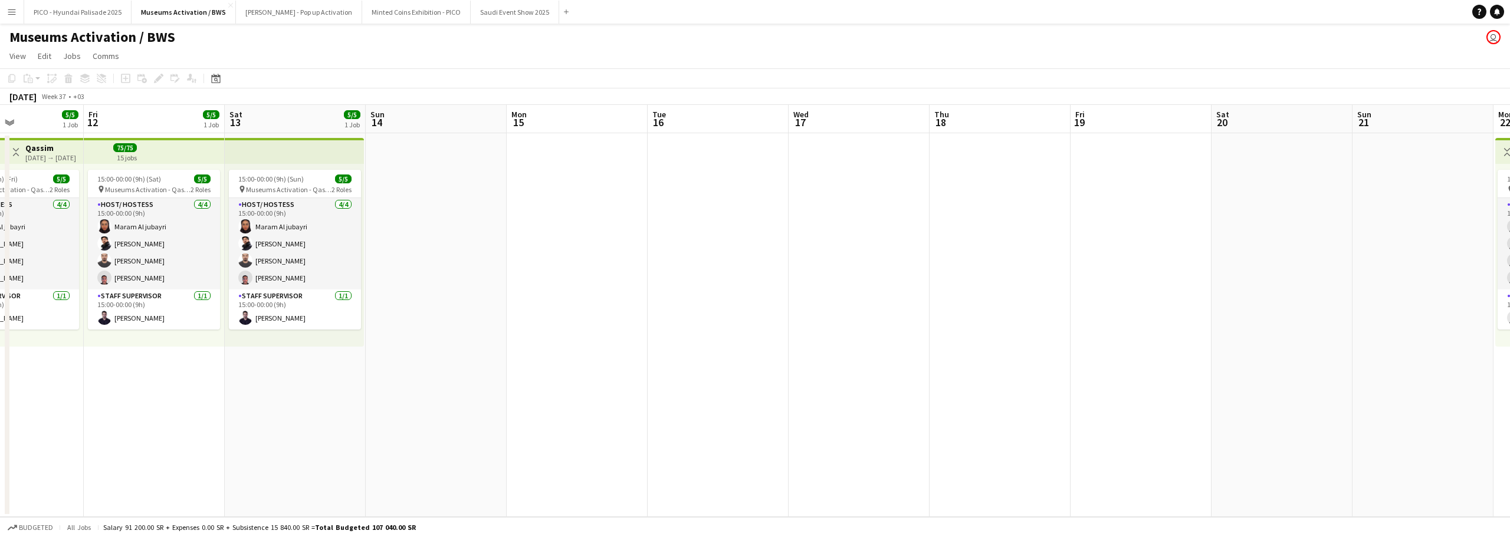
click at [311, 242] on app-calendar-viewport "Mon 8 5/5 1 Job Tue 9 5/5 1 Job Wed 10 5/5 1 Job Thu 11 5/5 1 Job Fri 12 5/5 1 …" at bounding box center [755, 311] width 1510 height 412
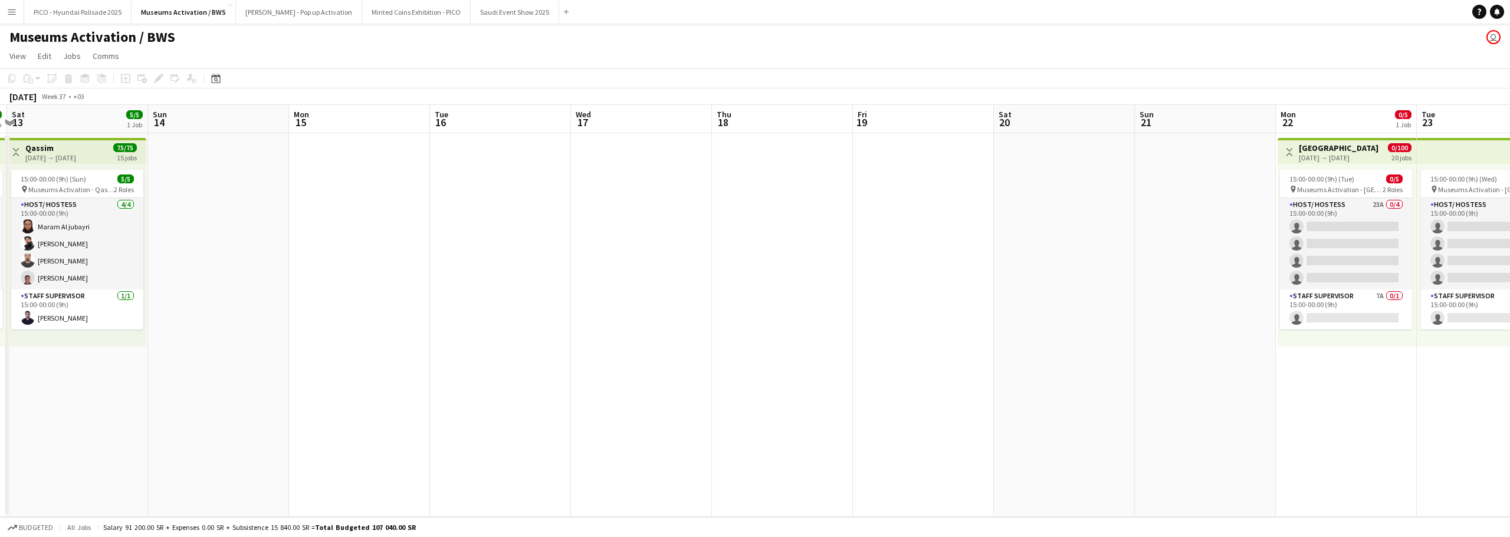
click at [326, 238] on app-calendar-viewport "Wed 10 5/5 1 Job Thu 11 5/5 1 Job Fri 12 5/5 1 Job Sat 13 5/5 1 Job Sun 14 Mon …" at bounding box center [755, 311] width 1510 height 412
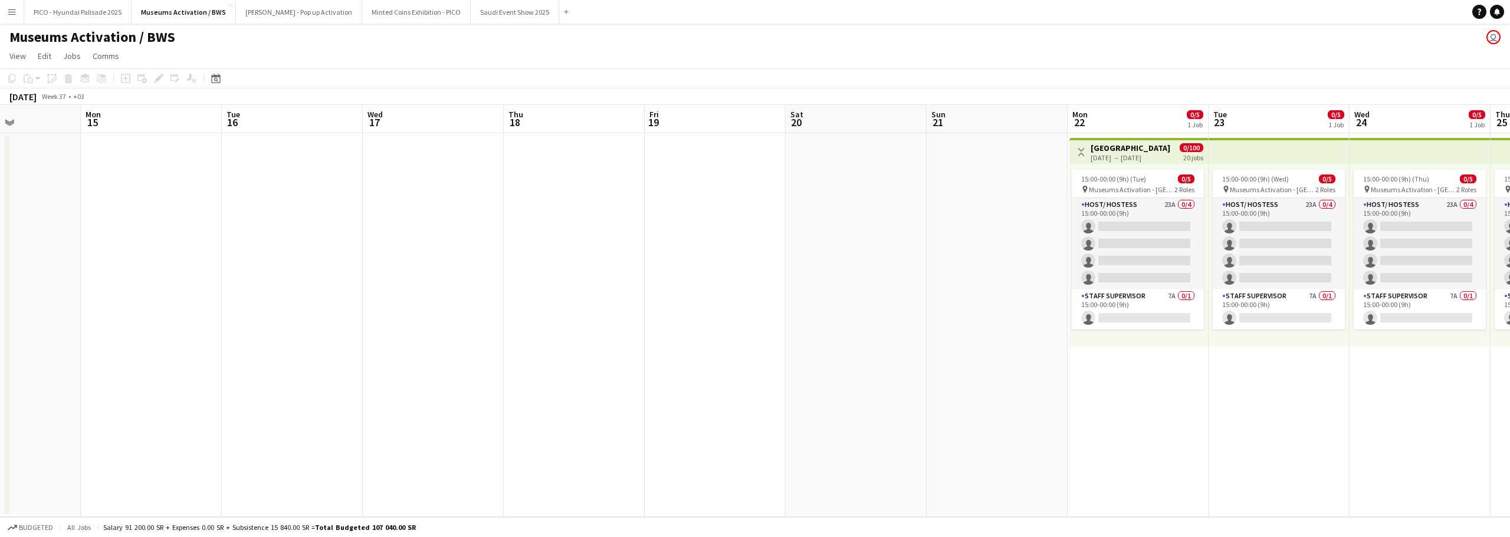
click at [353, 238] on app-calendar-viewport "Fri 12 5/5 1 Job Sat 13 5/5 1 Job Sun 14 Mon 15 Tue 16 Wed 17 Thu 18 Fri 19 Sat…" at bounding box center [755, 311] width 1510 height 412
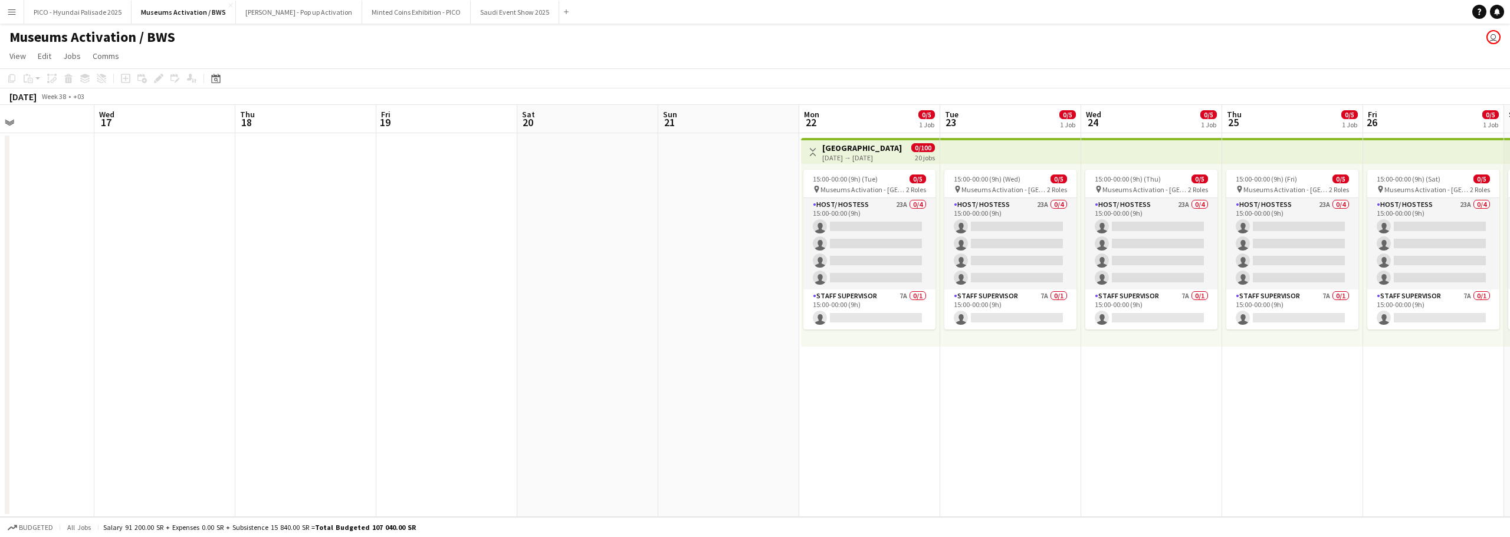
drag, startPoint x: 474, startPoint y: 229, endPoint x: 277, endPoint y: 247, distance: 197.8
click at [307, 243] on app-calendar-viewport "Sat 13 5/5 1 Job Sun 14 Mon 15 Tue 16 Wed 17 Thu 18 Fri 19 Sat 20 Sun 21 Mon 22…" at bounding box center [755, 311] width 1510 height 412
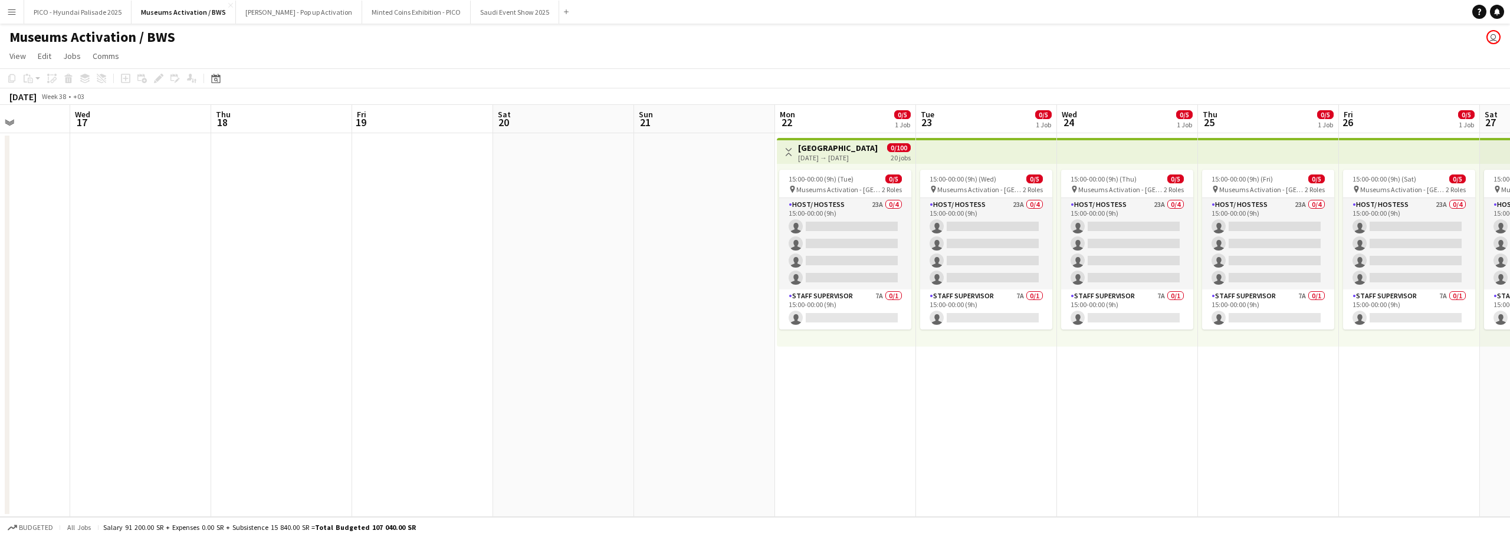
drag, startPoint x: 472, startPoint y: 239, endPoint x: 255, endPoint y: 248, distance: 217.2
click at [319, 242] on app-calendar-viewport "Sat 13 5/5 1 Job Sun 14 Mon 15 Tue 16 Wed 17 Thu 18 Fri 19 Sat 20 Sun 21 Mon 22…" at bounding box center [755, 311] width 1510 height 412
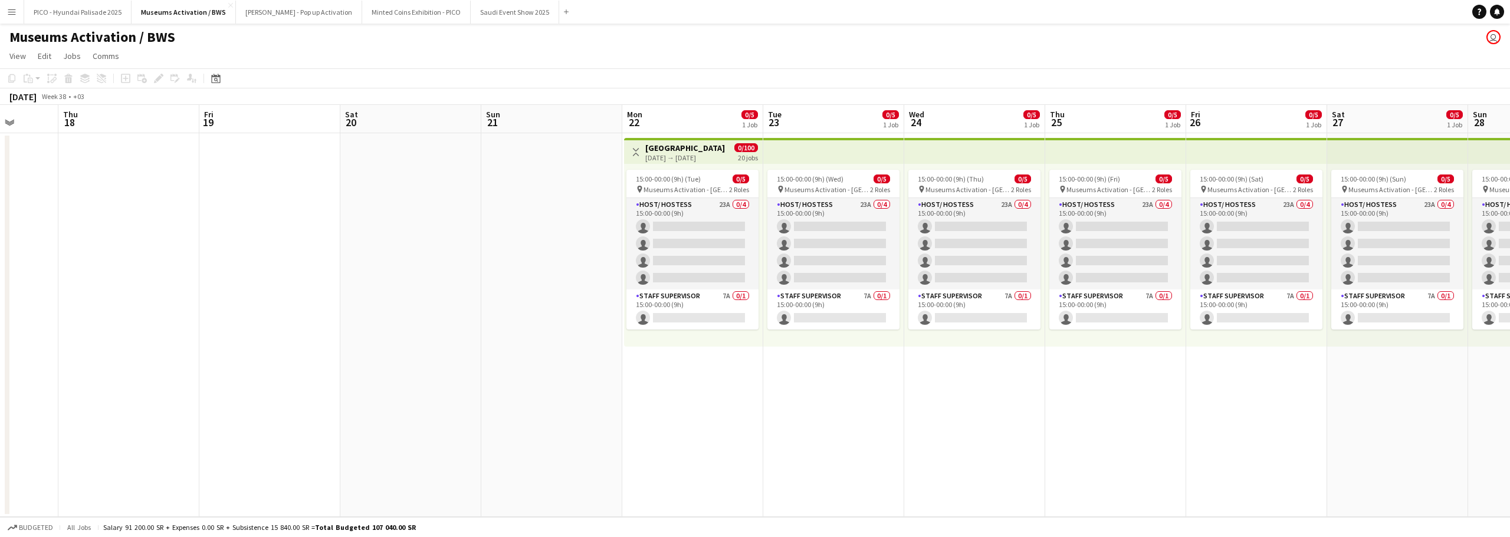
drag, startPoint x: 522, startPoint y: 304, endPoint x: 441, endPoint y: 311, distance: 82.3
click at [500, 304] on app-calendar-viewport "Mon 15 Tue 16 Wed 17 Thu 18 Fri 19 Sat 20 Sun 21 Mon 22 0/5 1 Job Tue 23 0/5 1 …" at bounding box center [755, 311] width 1510 height 412
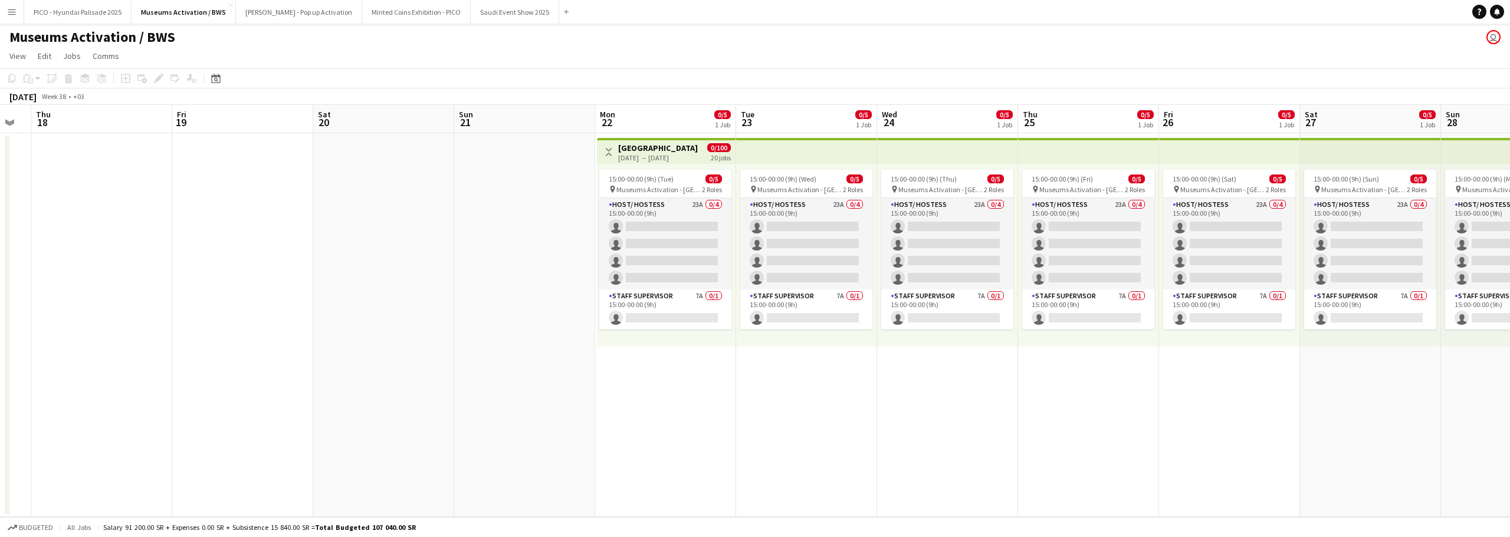
drag, startPoint x: 663, startPoint y: 346, endPoint x: 527, endPoint y: 344, distance: 135.6
click at [555, 344] on app-calendar-viewport "Mon 15 Tue 16 Wed 17 Thu 18 Fri 19 Sat 20 Sun 21 Mon 22 0/5 1 Job Tue 23 0/5 1 …" at bounding box center [755, 311] width 1510 height 412
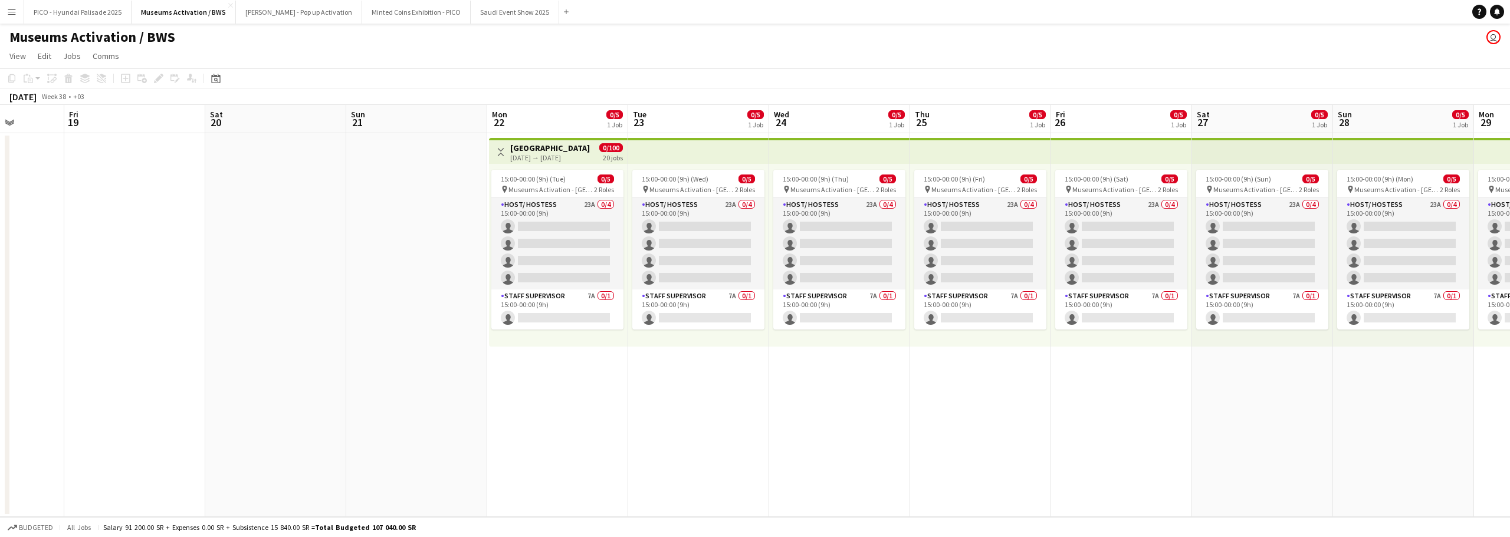
click at [561, 360] on app-date-cell "Toggle View Riyadh 22-09-2025 → 11-10-2025 0/100 20 jobs 15:00-00:00 (9h) (Tue)…" at bounding box center [557, 325] width 141 height 384
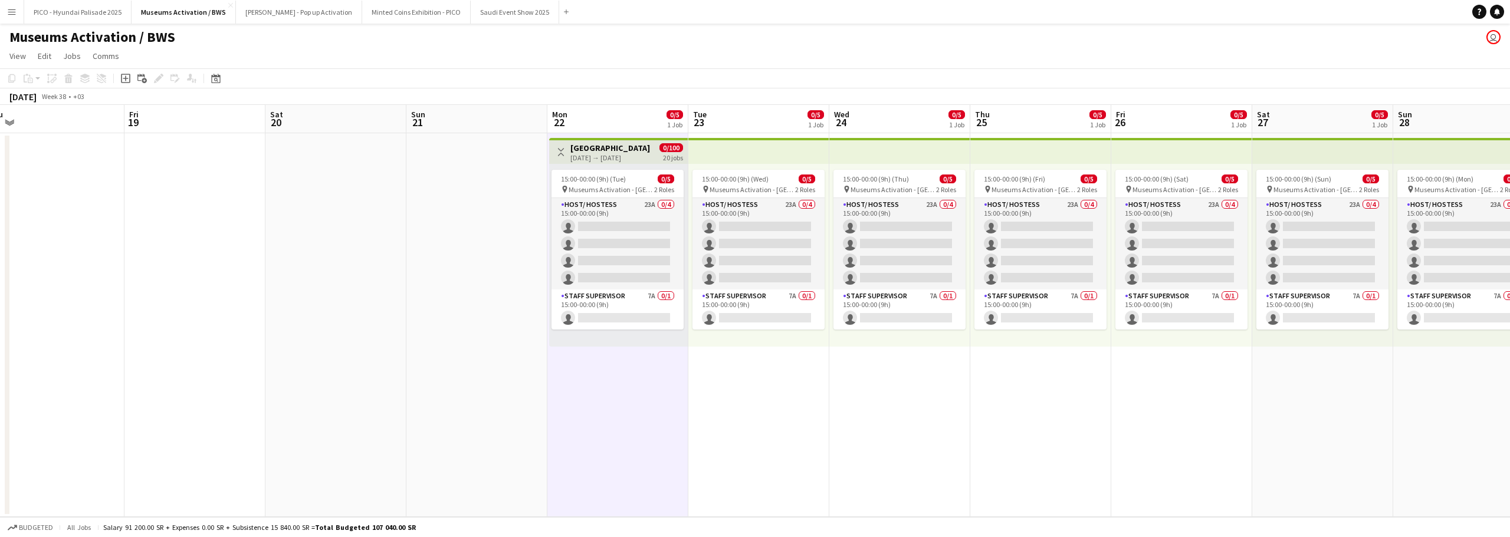
drag, startPoint x: 685, startPoint y: 372, endPoint x: 544, endPoint y: 381, distance: 141.8
click at [544, 381] on app-calendar-viewport "Mon 15 Tue 16 Wed 17 Thu 18 Fri 19 Sat 20 Sun 21 Mon 22 0/5 1 Job Tue 23 0/5 1 …" at bounding box center [755, 311] width 1510 height 412
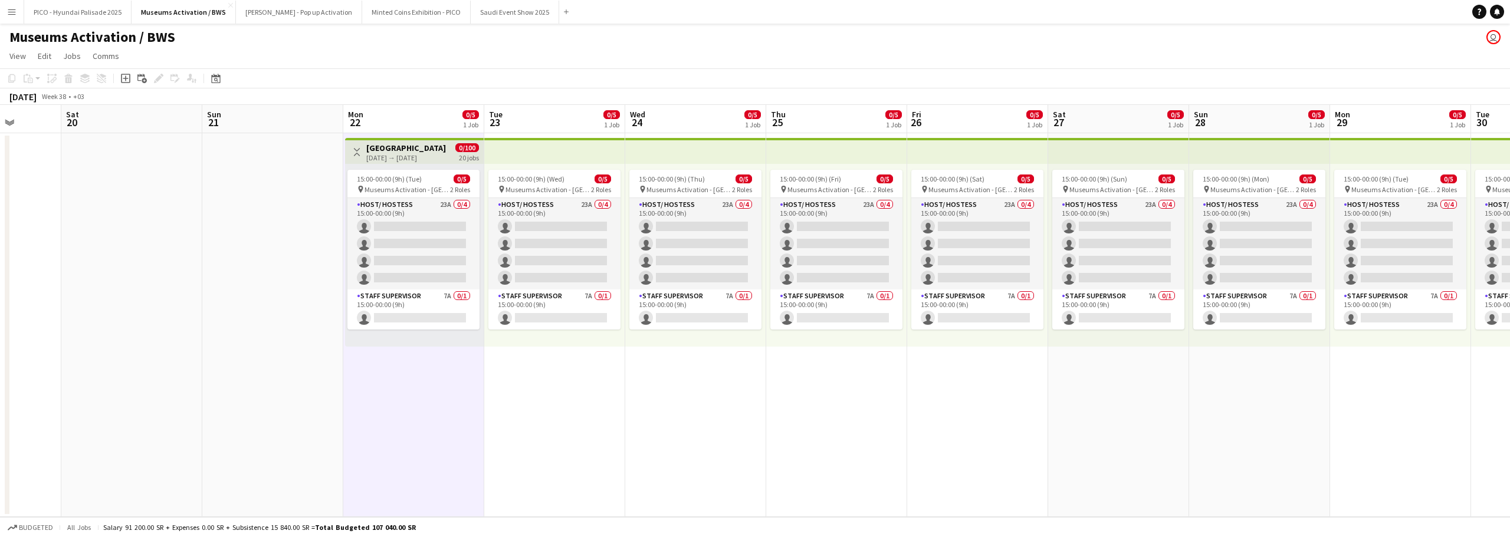
scroll to position [0, 392]
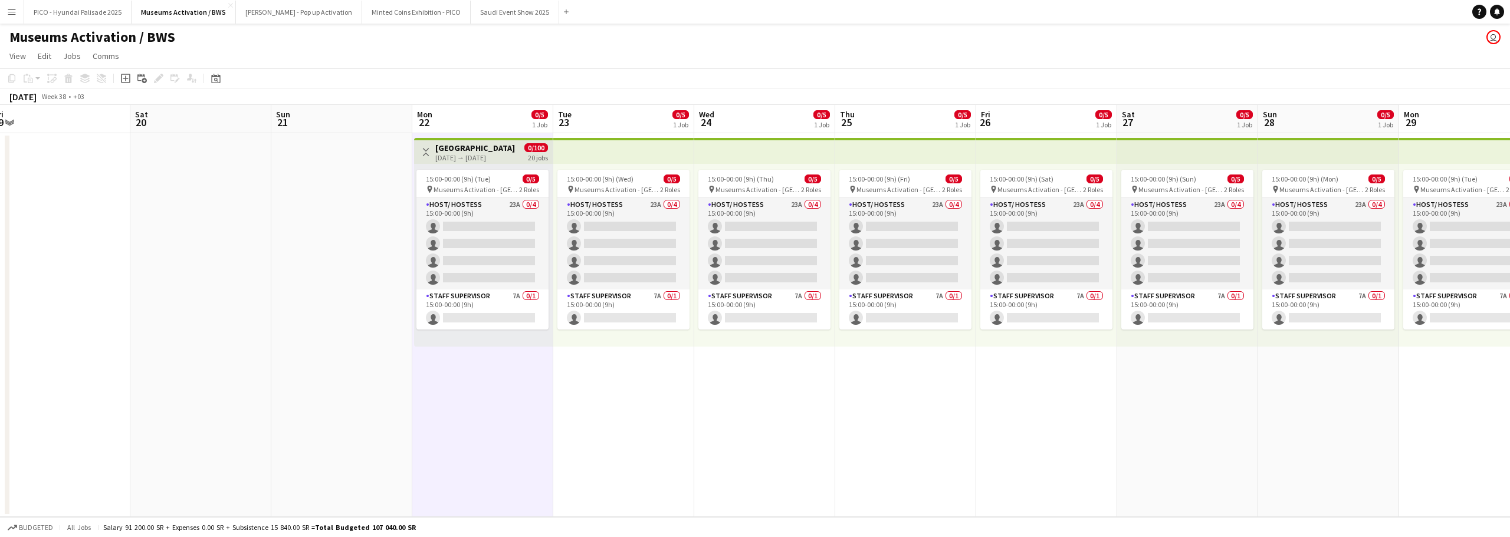
drag, startPoint x: 629, startPoint y: 376, endPoint x: 484, endPoint y: 386, distance: 145.4
click at [472, 383] on app-calendar-viewport "Tue 16 Wed 17 Thu 18 Fri 19 Sat 20 Sun 21 Mon 22 0/5 1 Job Tue 23 0/5 1 Job Wed…" at bounding box center [755, 311] width 1510 height 412
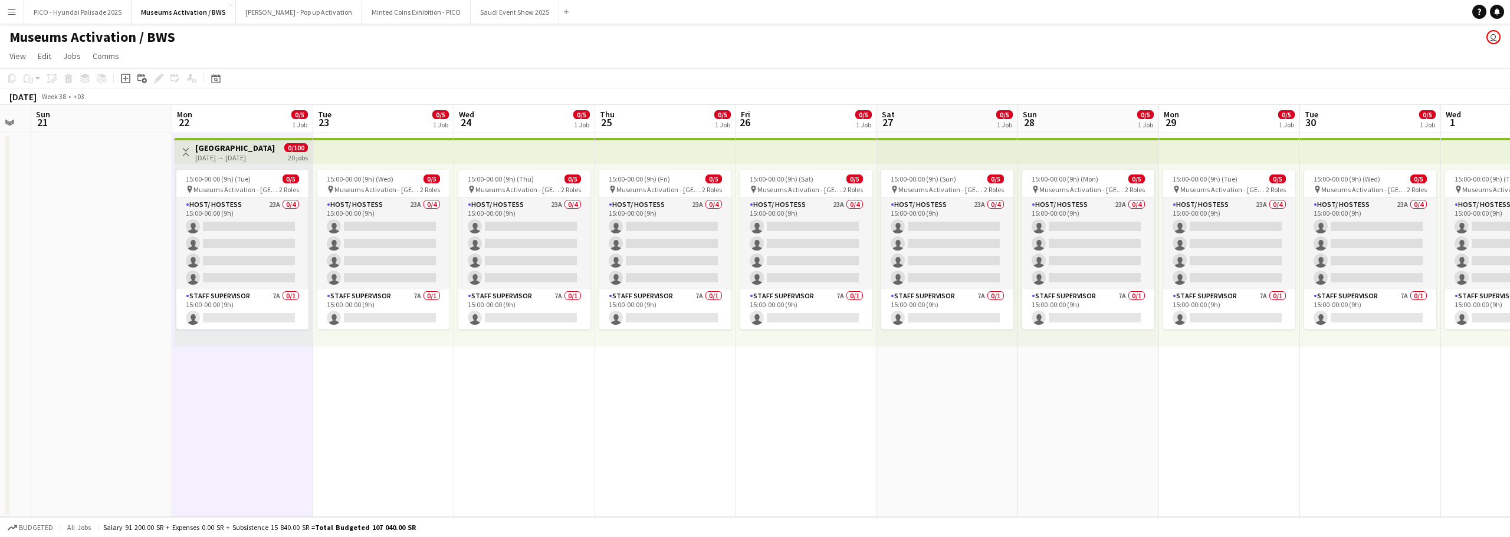
click at [410, 381] on app-date-cell "15:00-00:00 (9h) (Wed) 0/5 pin Museums Activation - Riyadh 2 Roles Host/ Hostes…" at bounding box center [383, 325] width 141 height 384
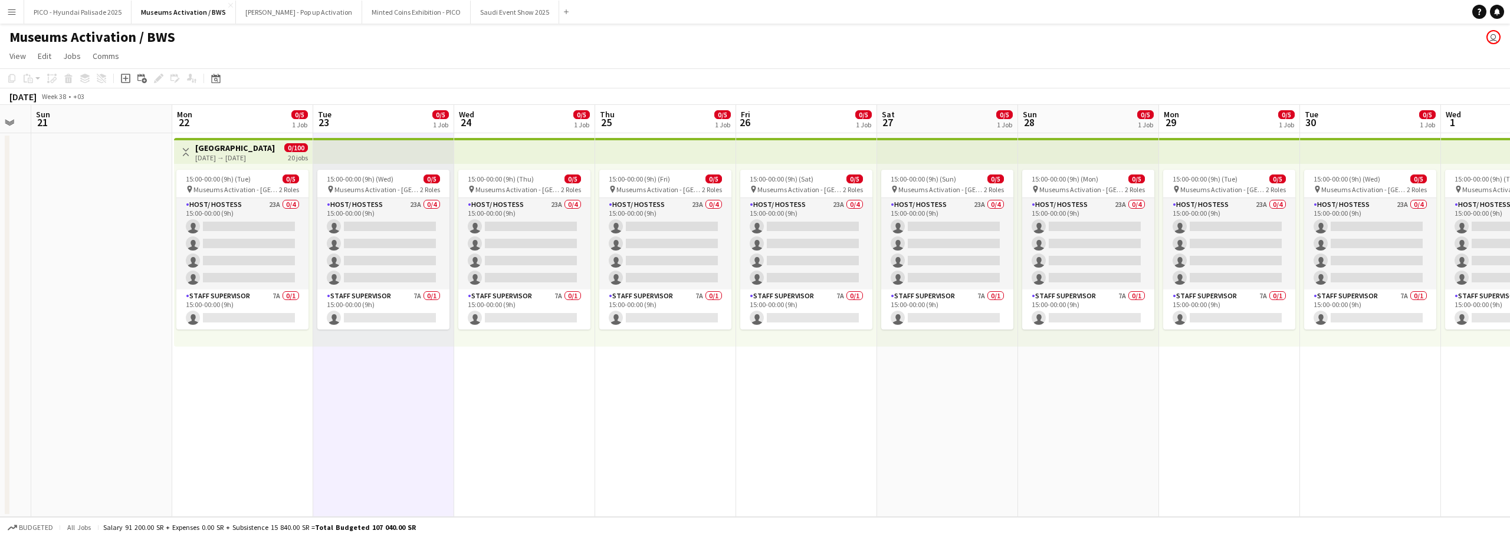
click at [265, 386] on app-date-cell "Toggle View Riyadh 22-09-2025 → 11-10-2025 0/100 20 jobs 15:00-00:00 (9h) (Tue)…" at bounding box center [242, 325] width 141 height 384
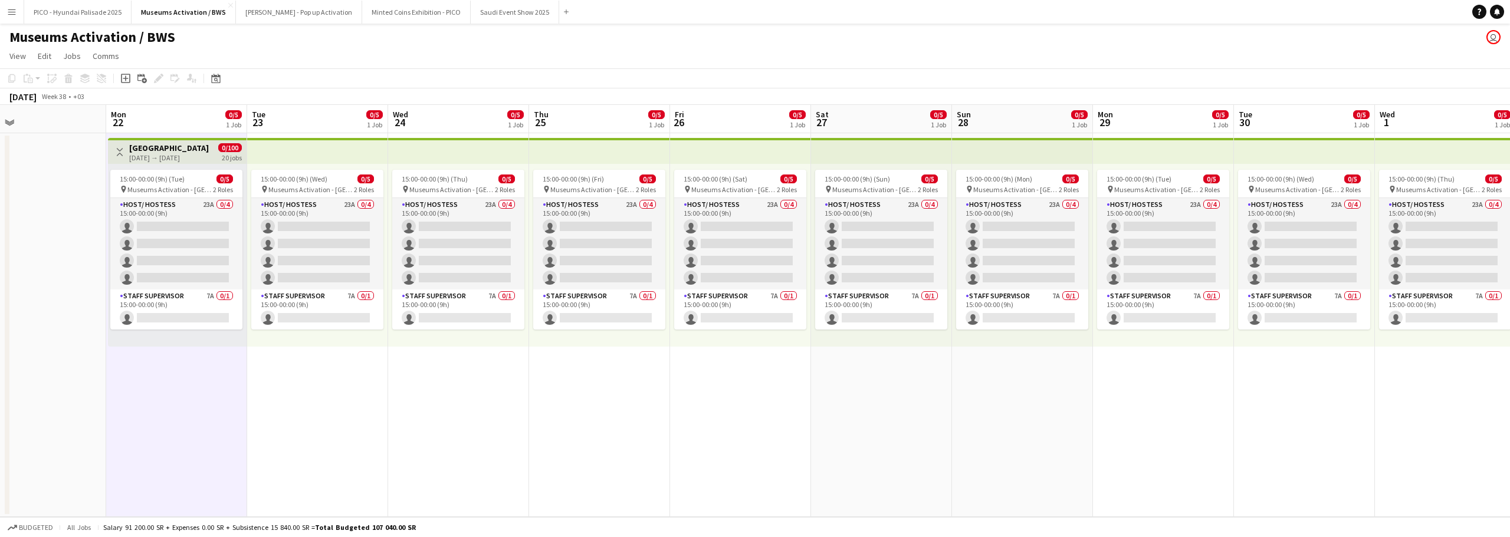
drag, startPoint x: 552, startPoint y: 388, endPoint x: 474, endPoint y: 404, distance: 80.0
click at [476, 403] on app-calendar-viewport "Thu 18 Fri 19 Sat 20 Sun 21 Mon 22 0/5 1 Job Tue 23 0/5 1 Job Wed 24 0/5 1 Job …" at bounding box center [755, 311] width 1510 height 412
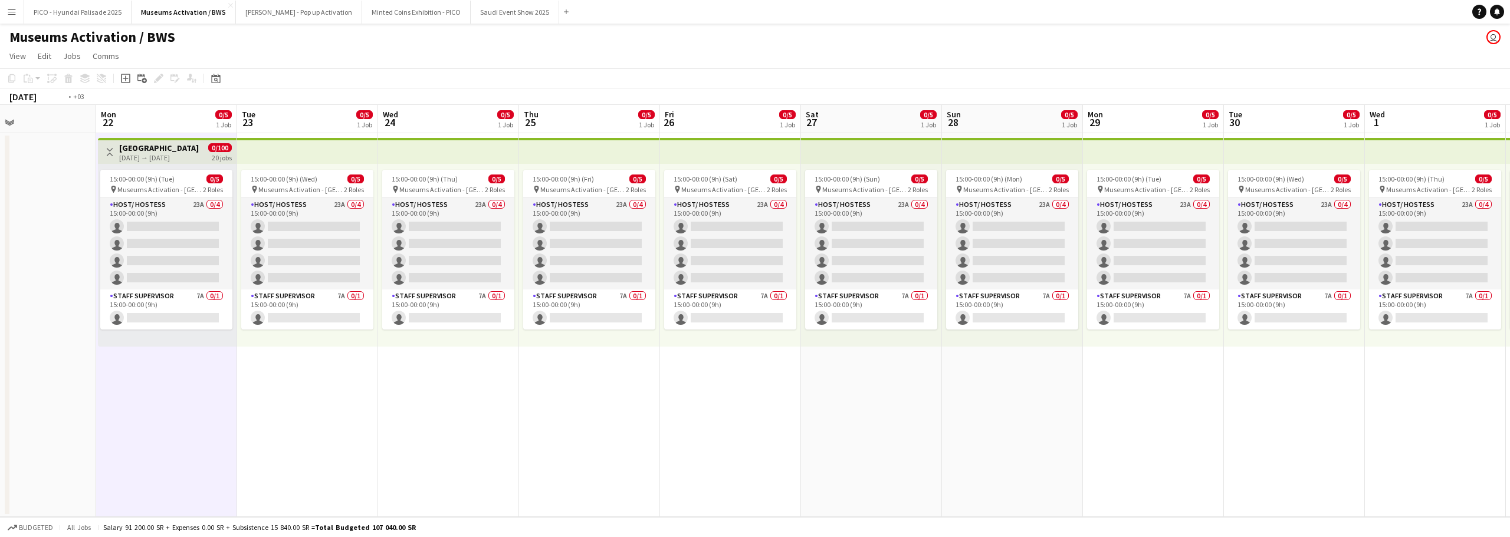
drag, startPoint x: 548, startPoint y: 418, endPoint x: 351, endPoint y: 437, distance: 197.3
click at [397, 433] on app-calendar-viewport "Thu 18 Fri 19 Sat 20 Sun 21 Mon 22 0/5 1 Job Tue 23 0/5 1 Job Wed 24 0/5 1 Job …" at bounding box center [755, 311] width 1510 height 412
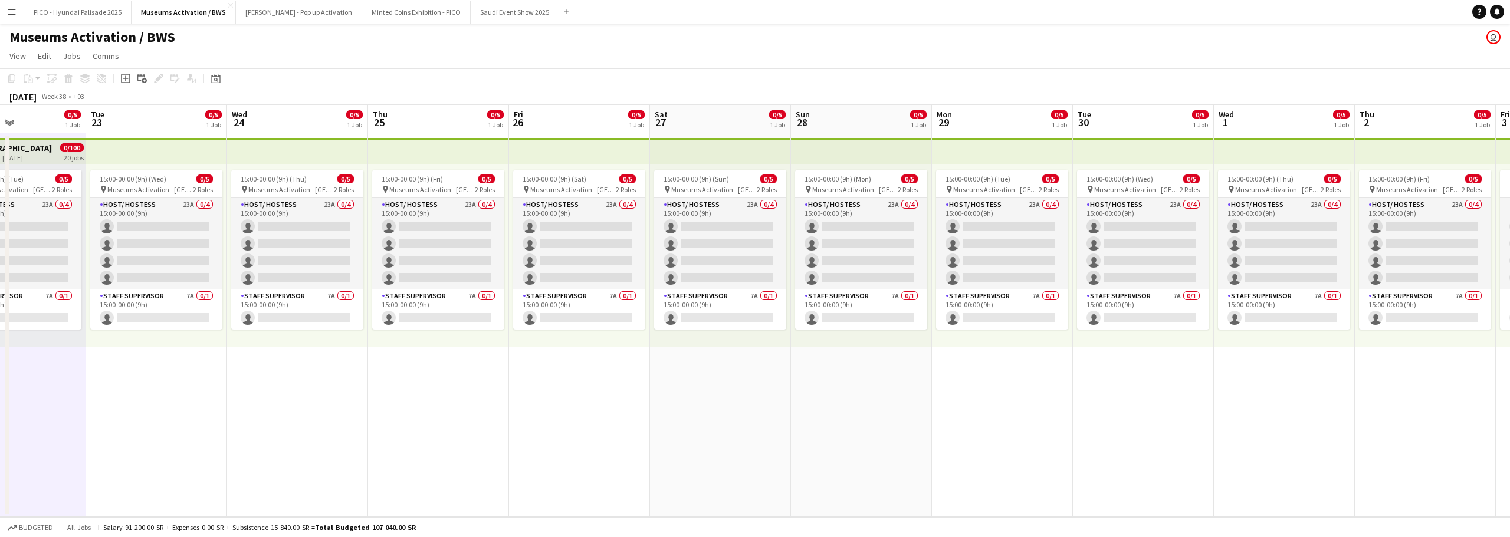
drag, startPoint x: 522, startPoint y: 407, endPoint x: 278, endPoint y: 434, distance: 246.2
click at [396, 407] on app-calendar-viewport "Sat 20 Sun 21 Mon 22 0/5 1 Job Tue 23 0/5 1 Job Wed 24 0/5 1 Job Thu 25 0/5 1 J…" at bounding box center [755, 311] width 1510 height 412
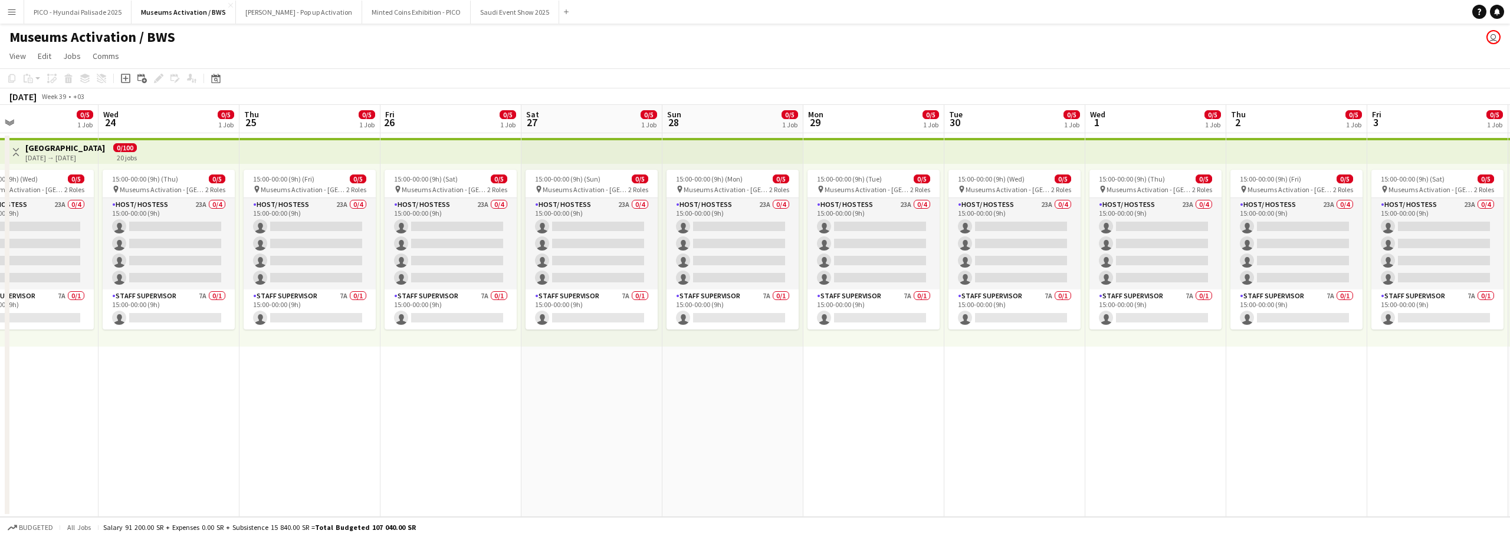
drag, startPoint x: 566, startPoint y: 397, endPoint x: 264, endPoint y: 428, distance: 302.8
click at [368, 409] on app-calendar-viewport "Sat 20 Sun 21 Mon 22 0/5 1 Job Tue 23 0/5 1 Job Wed 24 0/5 1 Job Thu 25 0/5 1 J…" at bounding box center [755, 311] width 1510 height 412
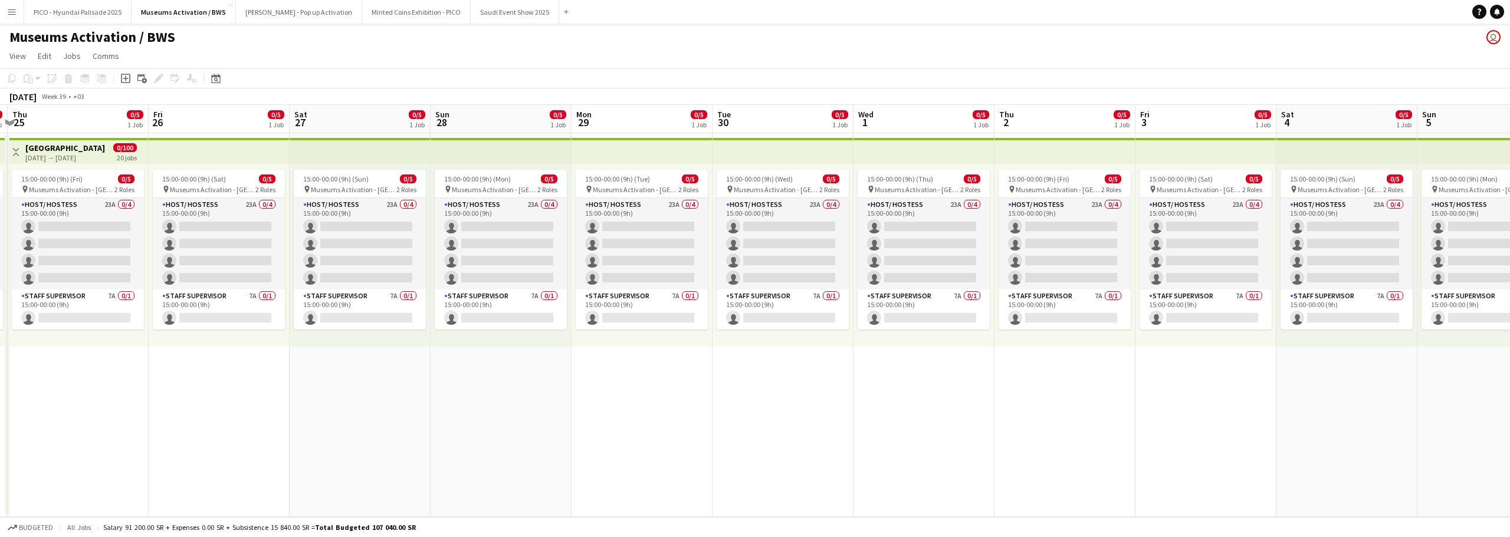
click at [406, 410] on app-calendar-viewport "Mon 22 0/5 1 Job Tue 23 0/5 1 Job Wed 24 0/5 1 Job Thu 25 0/5 1 Job Fri 26 0/5 …" at bounding box center [755, 311] width 1510 height 412
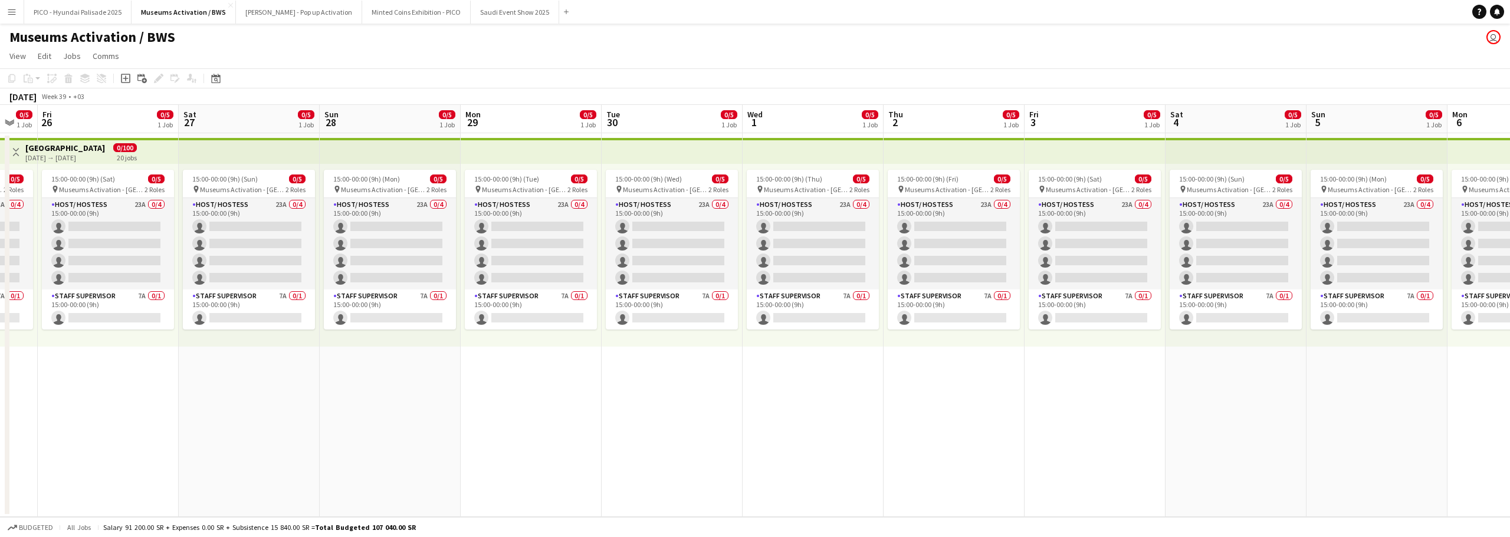
drag, startPoint x: 543, startPoint y: 389, endPoint x: 321, endPoint y: 436, distance: 227.1
click at [443, 407] on app-calendar-viewport "Tue 23 0/5 1 Job Wed 24 0/5 1 Job Thu 25 0/5 1 Job Fri 26 0/5 1 Job Sat 27 0/5 …" at bounding box center [755, 311] width 1510 height 412
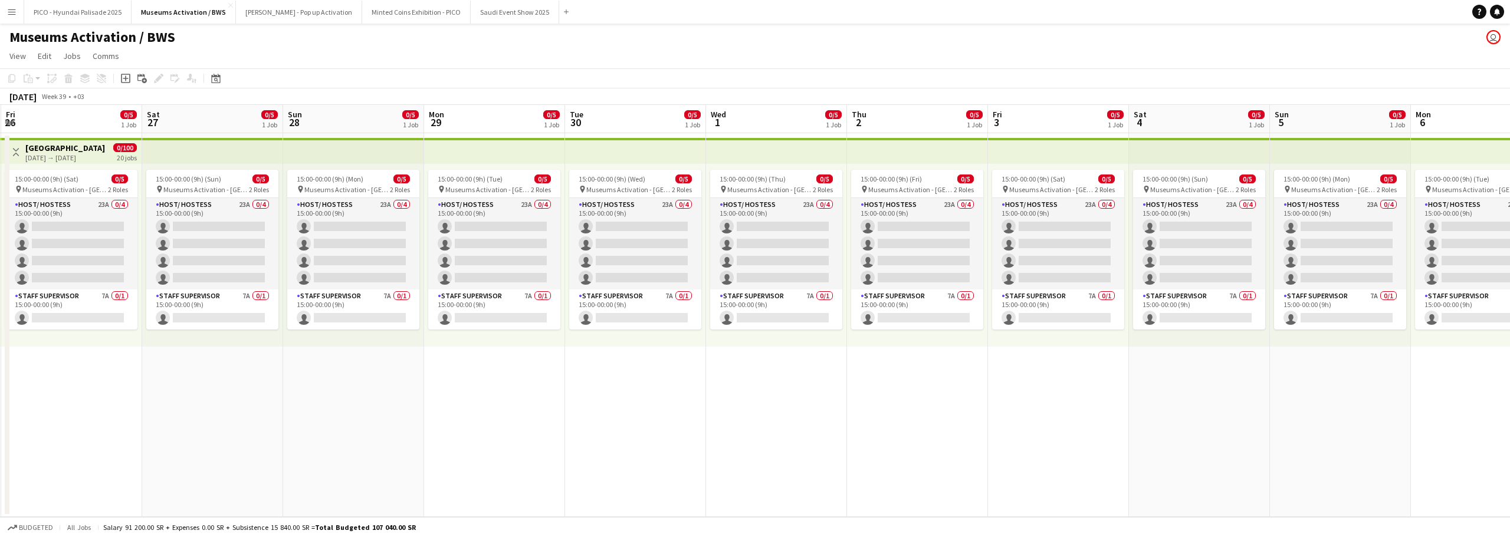
drag, startPoint x: 490, startPoint y: 412, endPoint x: 310, endPoint y: 436, distance: 182.1
click at [377, 423] on app-calendar-viewport "Wed 24 0/5 1 Job Thu 25 0/5 1 Job Fri 26 0/5 1 Job Sat 27 0/5 1 Job Sun 28 0/5 …" at bounding box center [755, 311] width 1510 height 412
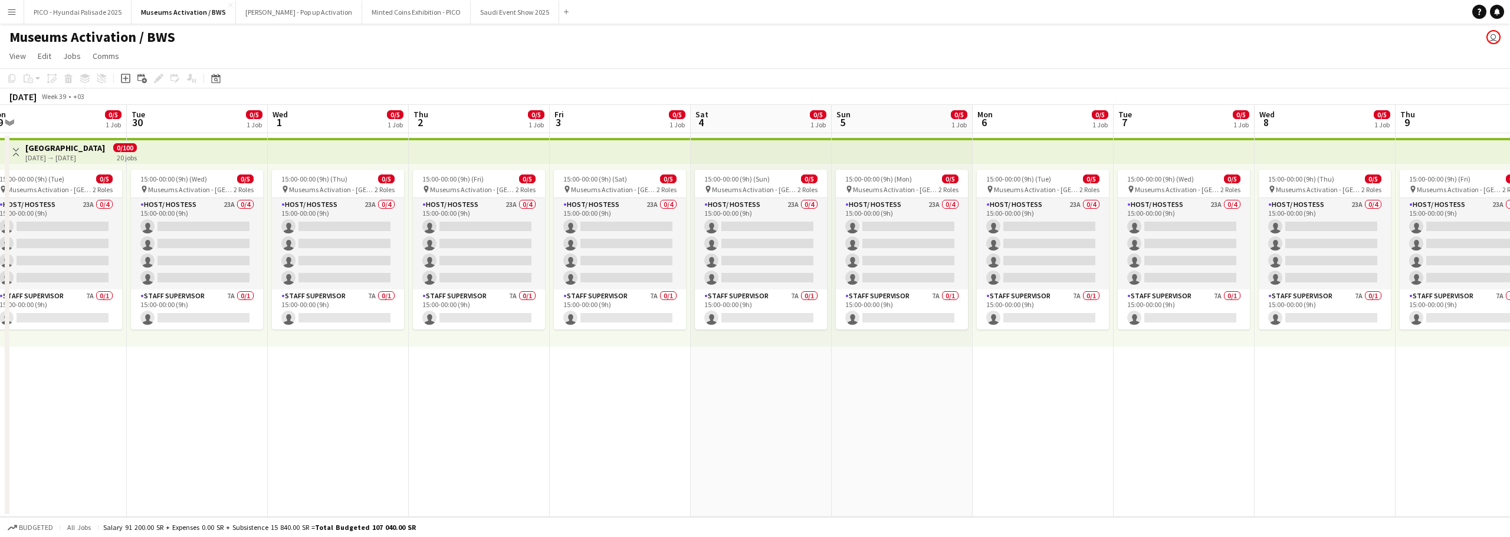
drag, startPoint x: 403, startPoint y: 415, endPoint x: 267, endPoint y: 451, distance: 140.9
click at [214, 445] on app-calendar-viewport "Fri 26 0/5 1 Job Sat 27 0/5 1 Job Sun 28 0/5 1 Job Mon 29 0/5 1 Job Tue 30 0/5 …" at bounding box center [755, 311] width 1510 height 412
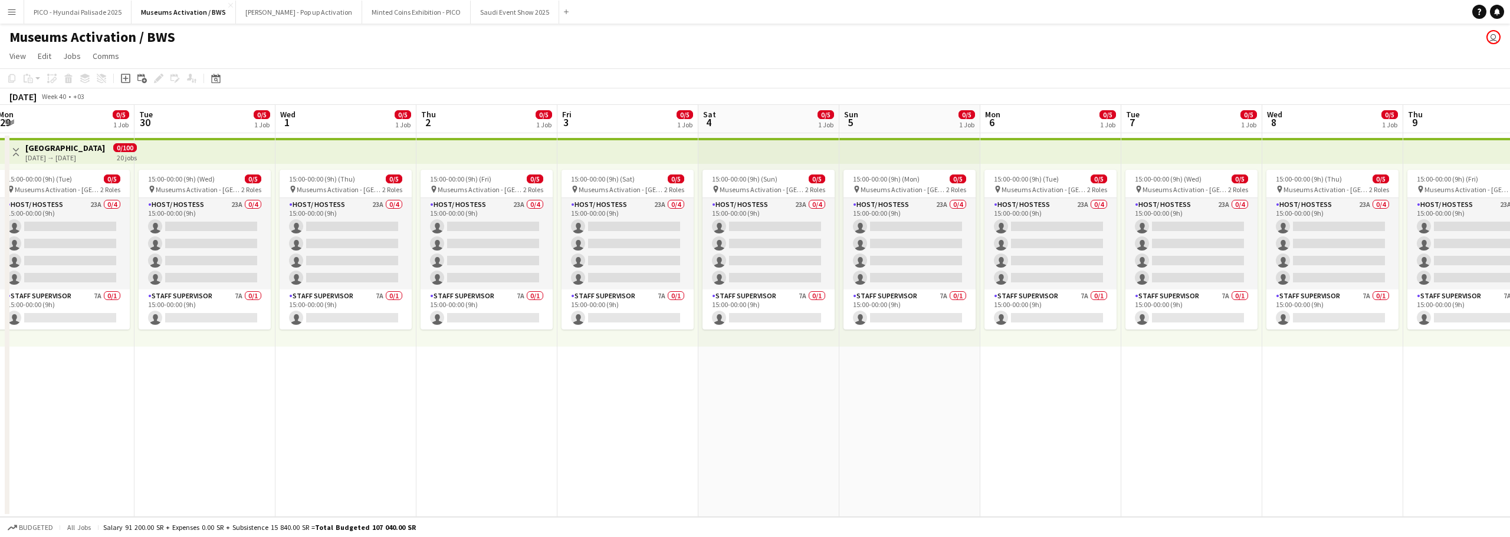
drag, startPoint x: 497, startPoint y: 426, endPoint x: 246, endPoint y: 449, distance: 252.2
click at [277, 444] on app-calendar-viewport "Fri 26 0/5 1 Job Sat 27 0/5 1 Job Sun 28 0/5 1 Job Mon 29 0/5 1 Job Tue 30 0/5 …" at bounding box center [755, 311] width 1510 height 412
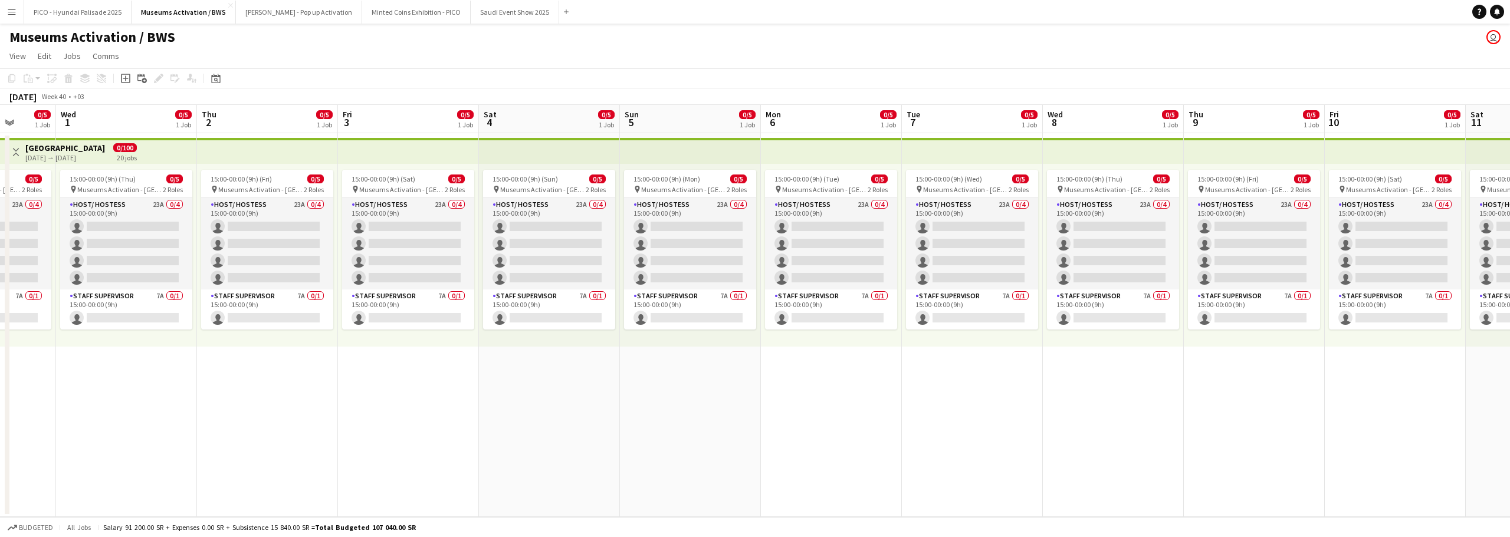
drag, startPoint x: 515, startPoint y: 392, endPoint x: 314, endPoint y: 446, distance: 207.9
click at [316, 446] on app-calendar-viewport "Sat 27 0/5 1 Job Sun 28 0/5 1 Job Mon 29 0/5 1 Job Tue 30 0/5 1 Job Wed 1 0/5 1…" at bounding box center [755, 311] width 1510 height 412
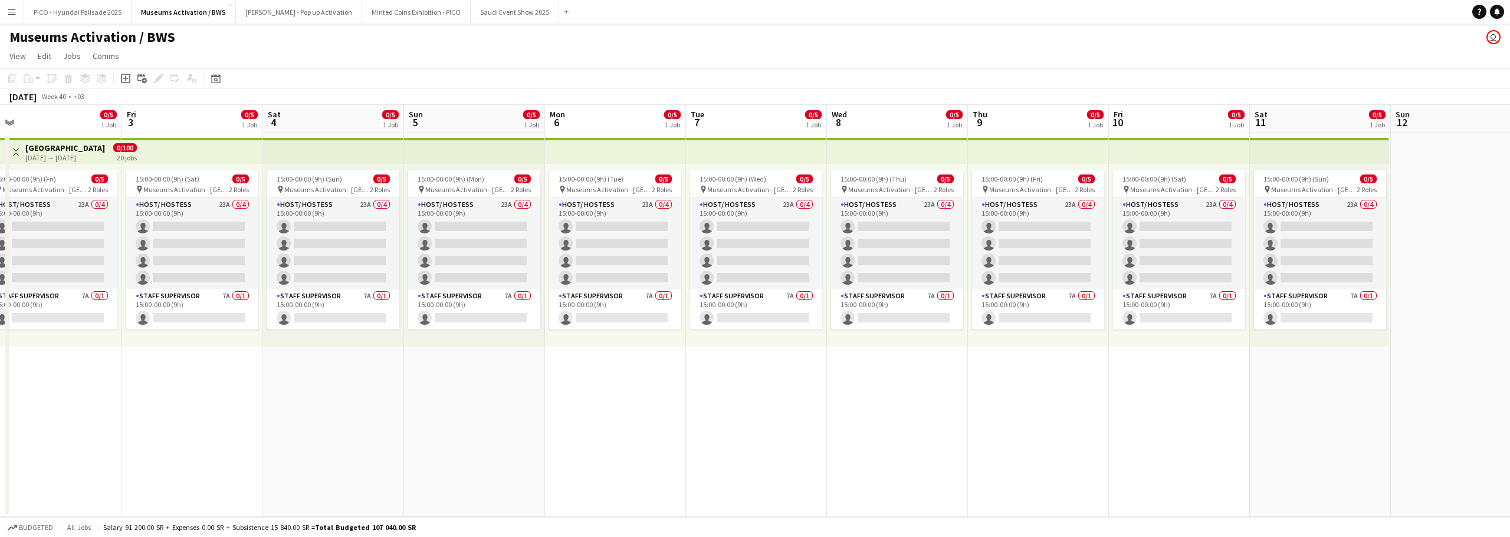
click at [492, 415] on app-calendar-viewport "Mon 29 0/5 1 Job Tue 30 0/5 1 Job Wed 1 0/5 1 Job Thu 2 0/5 1 Job Fri 3 0/5 1 J…" at bounding box center [755, 311] width 1510 height 412
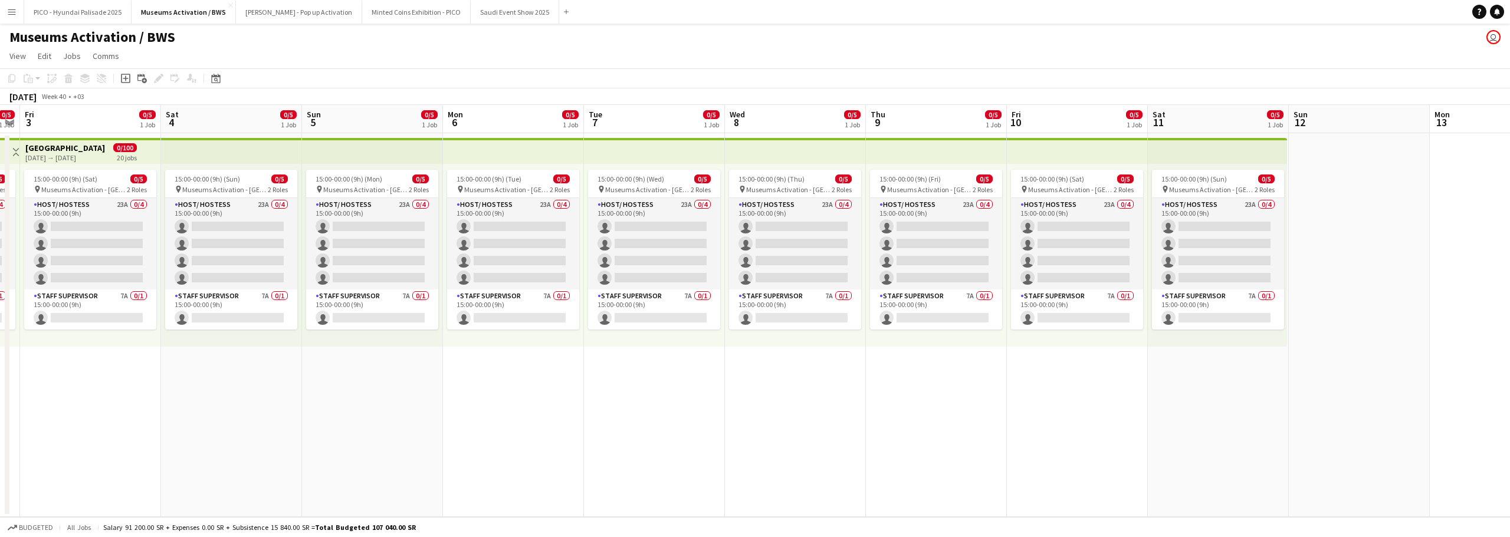
click at [1201, 344] on div "15:00-00:00 (9h) (Sun) 0/5 pin Museums Activation - Riyadh 2 Roles Host/ Hostes…" at bounding box center [1217, 255] width 139 height 183
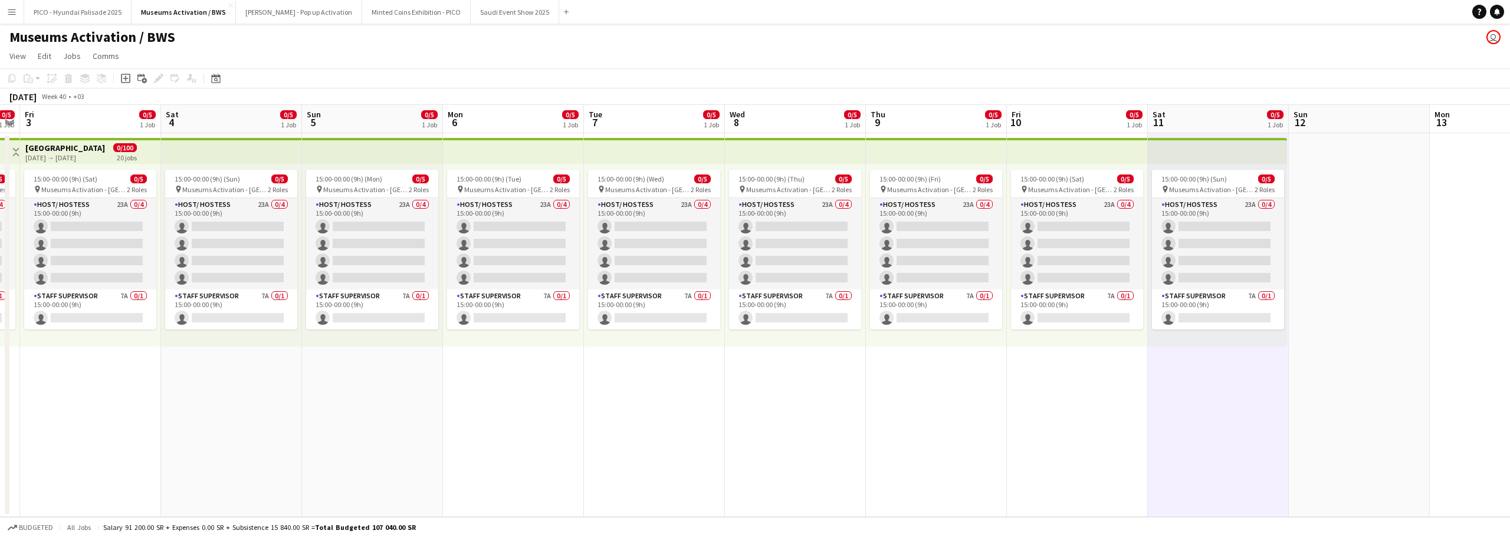
scroll to position [0, 298]
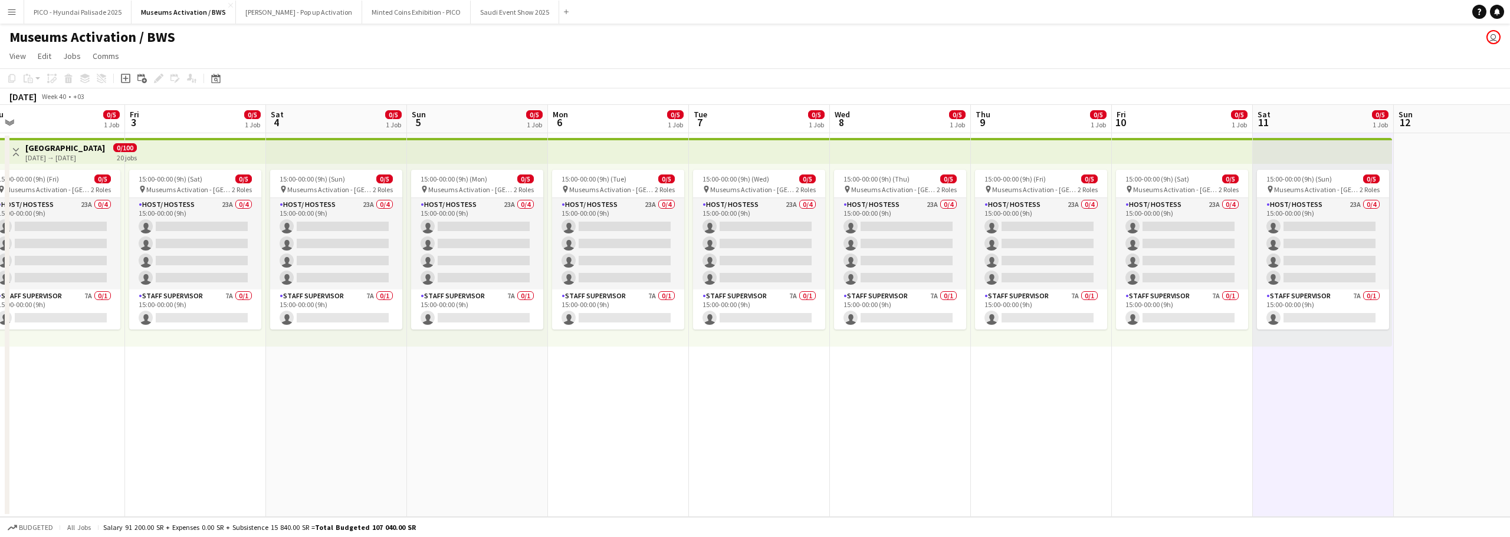
drag, startPoint x: 142, startPoint y: 406, endPoint x: 247, endPoint y: 406, distance: 105.0
click at [247, 406] on app-calendar-viewport "Tue 30 0/5 1 Job Wed 1 0/5 1 Job Thu 2 0/5 1 Job Fri 3 0/5 1 Job Sat 4 0/5 1 Jo…" at bounding box center [755, 311] width 1510 height 412
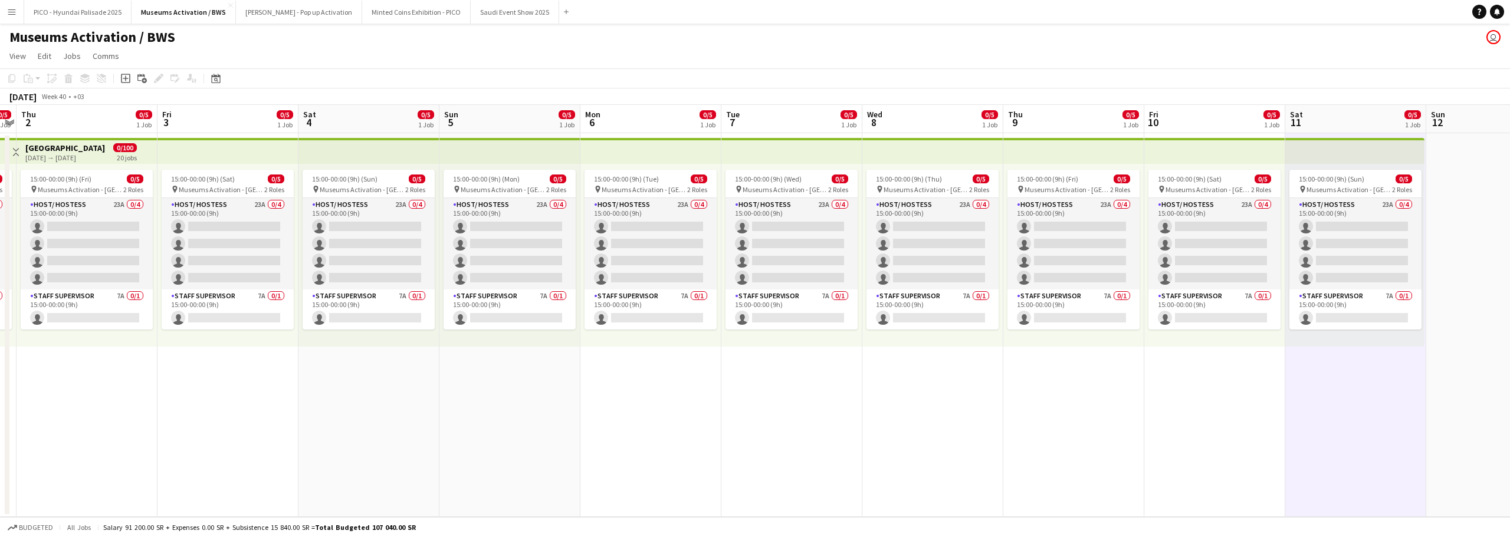
drag, startPoint x: 278, startPoint y: 395, endPoint x: 419, endPoint y: 365, distance: 144.6
click at [390, 373] on app-calendar-viewport "Tue 30 0/5 1 Job Wed 1 0/5 1 Job Thu 2 0/5 1 Job Fri 3 0/5 1 Job Sat 4 0/5 1 Jo…" at bounding box center [755, 311] width 1510 height 412
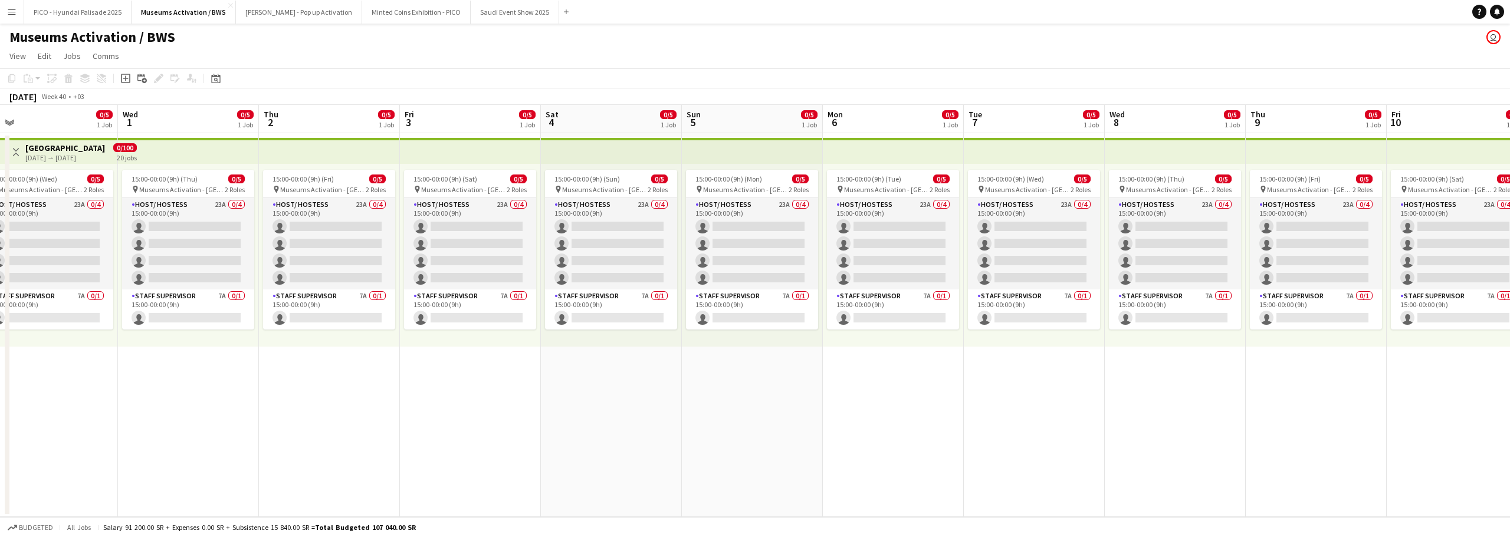
drag, startPoint x: 244, startPoint y: 389, endPoint x: 347, endPoint y: 384, distance: 103.3
click at [318, 387] on app-calendar-viewport "Sun 28 0/5 1 Job Mon 29 0/5 1 Job Tue 30 0/5 1 Job Wed 1 0/5 1 Job Thu 2 0/5 1 …" at bounding box center [755, 311] width 1510 height 412
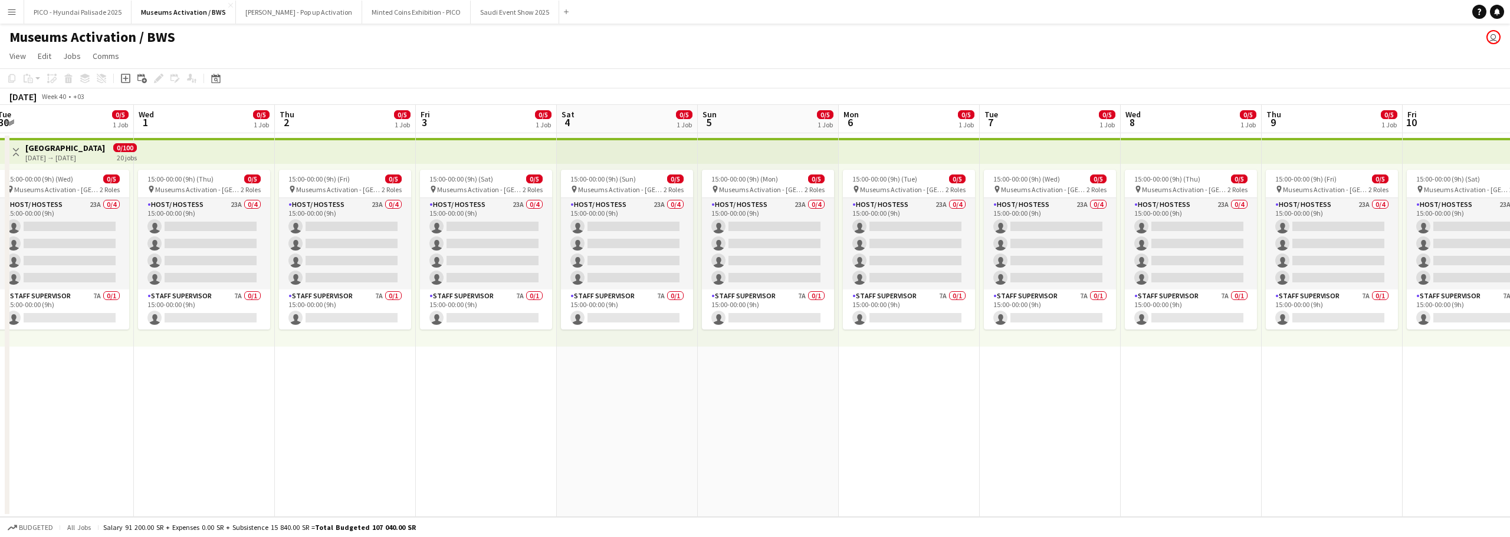
drag, startPoint x: 284, startPoint y: 384, endPoint x: 294, endPoint y: 382, distance: 10.4
click at [291, 383] on app-calendar-viewport "Sun 28 0/5 1 Job Mon 29 0/5 1 Job Tue 30 0/5 1 Job Wed 1 0/5 1 Job Thu 2 0/5 1 …" at bounding box center [755, 311] width 1510 height 412
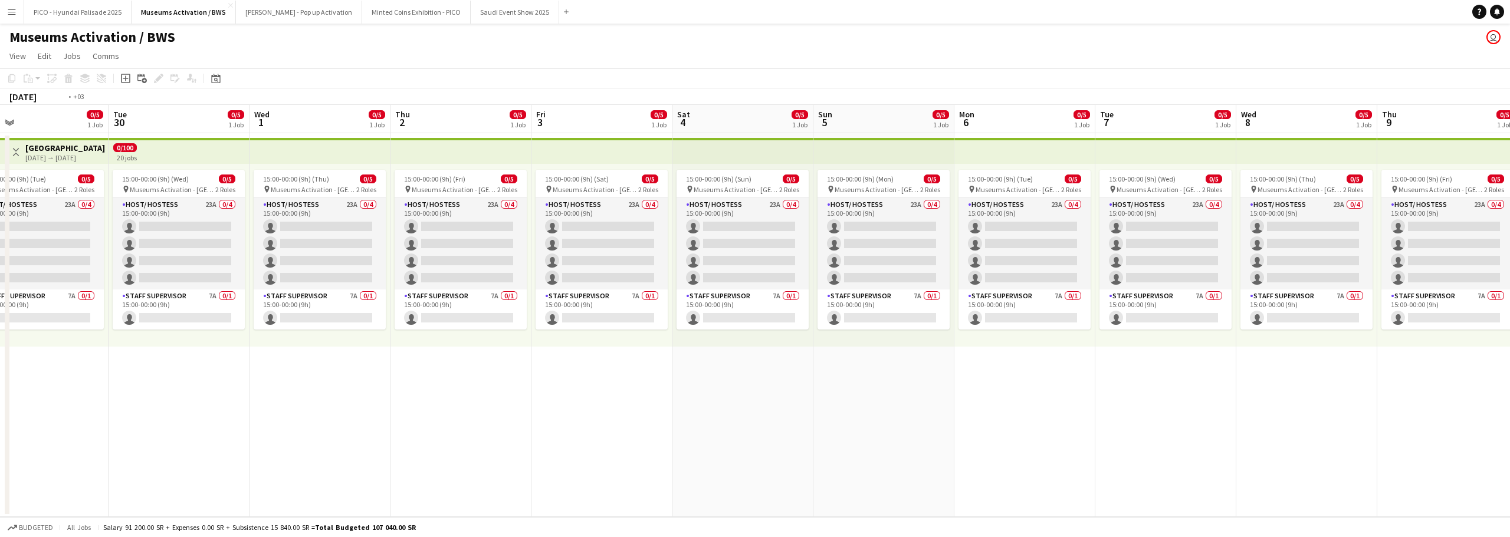
drag, startPoint x: 284, startPoint y: 390, endPoint x: 328, endPoint y: 386, distance: 44.4
click at [337, 382] on app-calendar-viewport "Sat 27 0/5 1 Job Sun 28 0/5 1 Job Mon 29 0/5 1 Job Tue 30 0/5 1 Job Wed 1 0/5 1…" at bounding box center [755, 311] width 1510 height 412
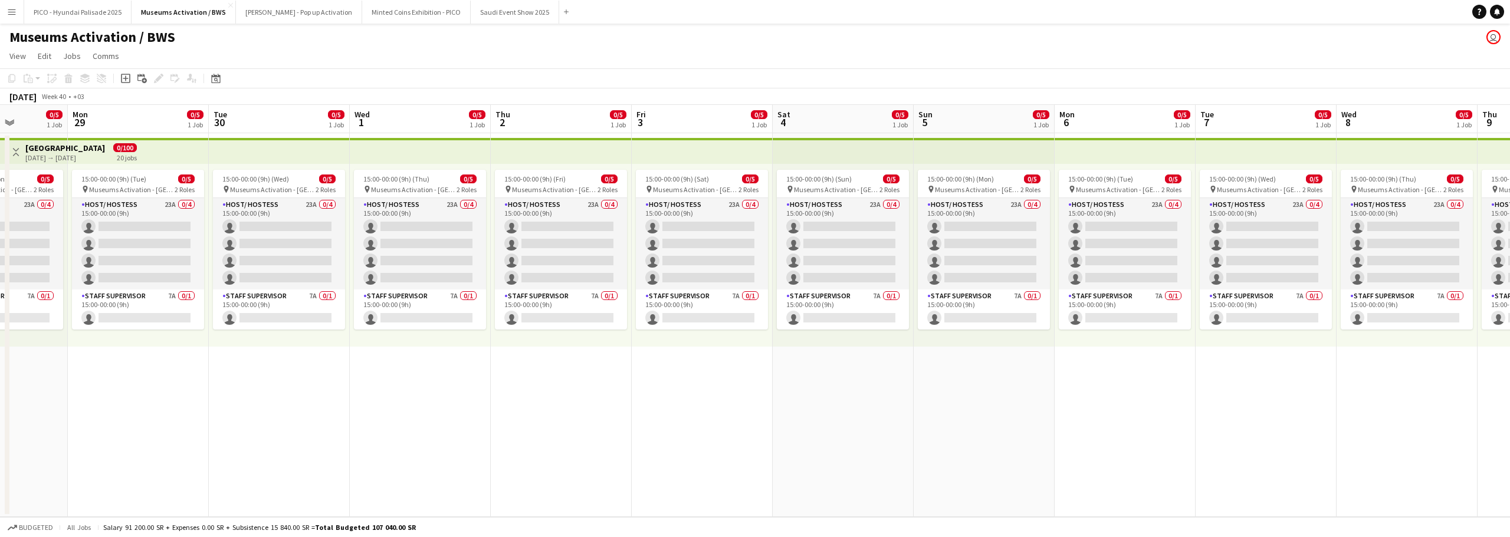
drag, startPoint x: 255, startPoint y: 394, endPoint x: 337, endPoint y: 382, distance: 82.8
click at [333, 383] on app-calendar-viewport "Fri 26 0/5 1 Job Sat 27 0/5 1 Job Sun 28 0/5 1 Job Mon 29 0/5 1 Job Tue 30 0/5 …" at bounding box center [755, 311] width 1510 height 412
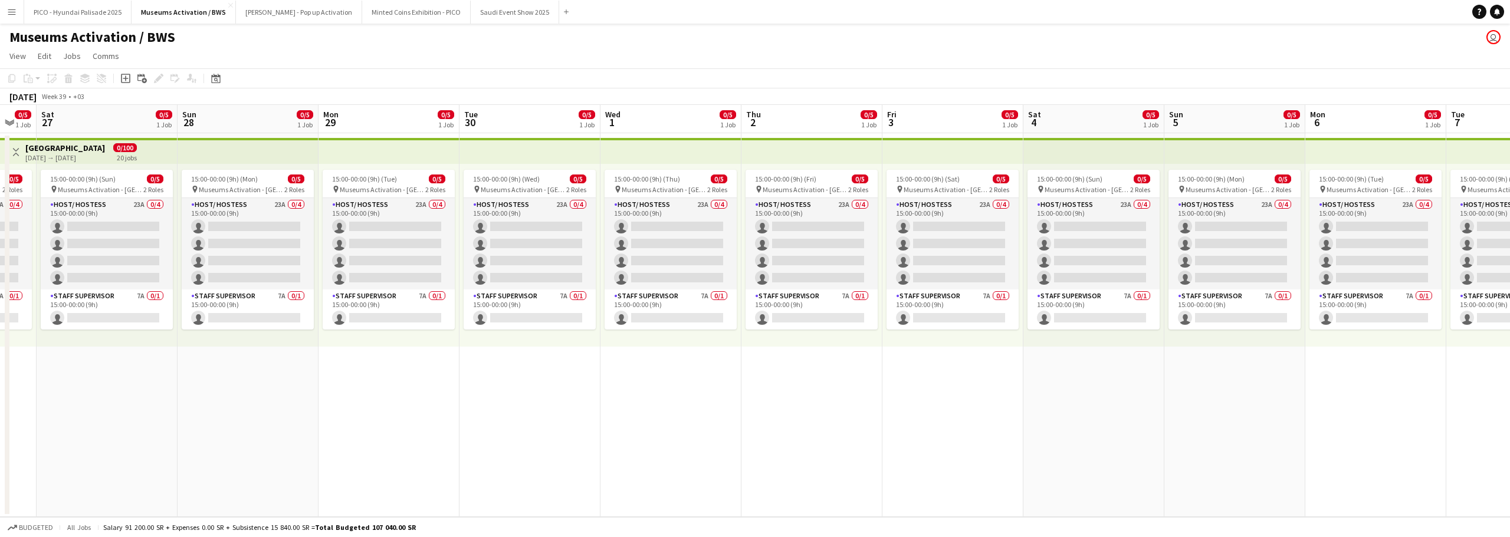
drag, startPoint x: 356, startPoint y: 378, endPoint x: 382, endPoint y: 373, distance: 27.1
click at [372, 374] on app-calendar-viewport "Thu 25 0/5 1 Job Fri 26 0/5 1 Job Sat 27 0/5 1 Job Sun 28 0/5 1 Job Mon 29 0/5 …" at bounding box center [755, 311] width 1510 height 412
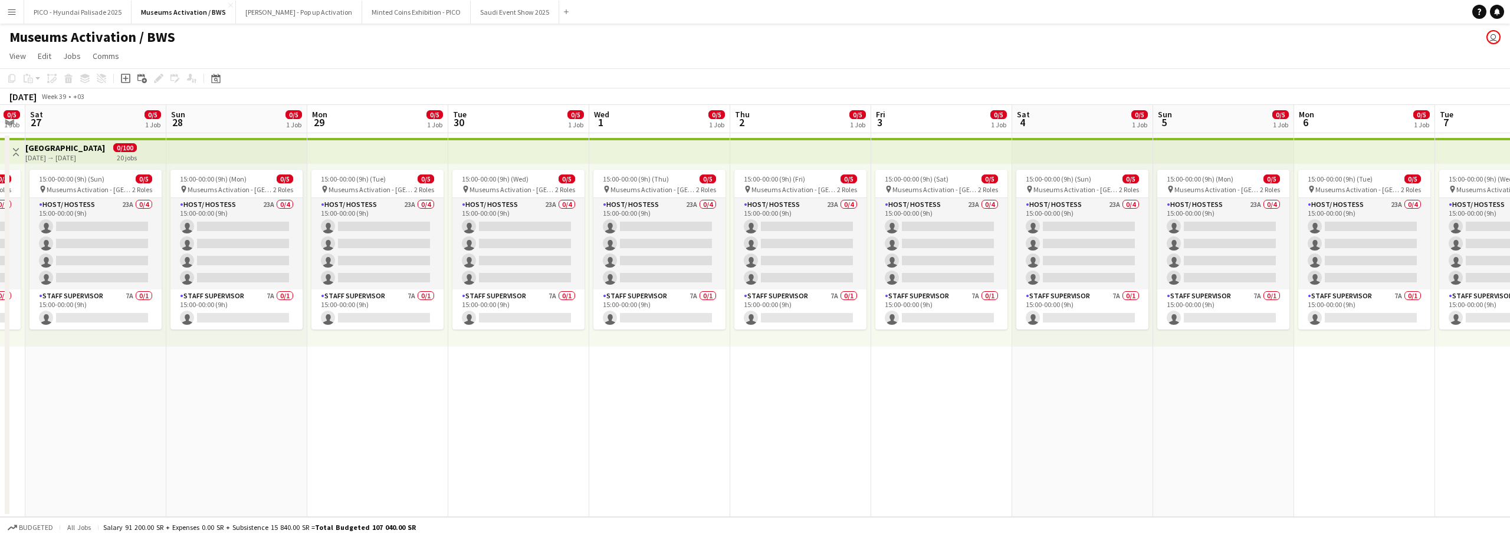
click at [425, 366] on app-calendar-viewport "Thu 25 0/5 1 Job Fri 26 0/5 1 Job Sat 27 0/5 1 Job Sun 28 0/5 1 Job Mon 29 0/5 …" at bounding box center [755, 311] width 1510 height 412
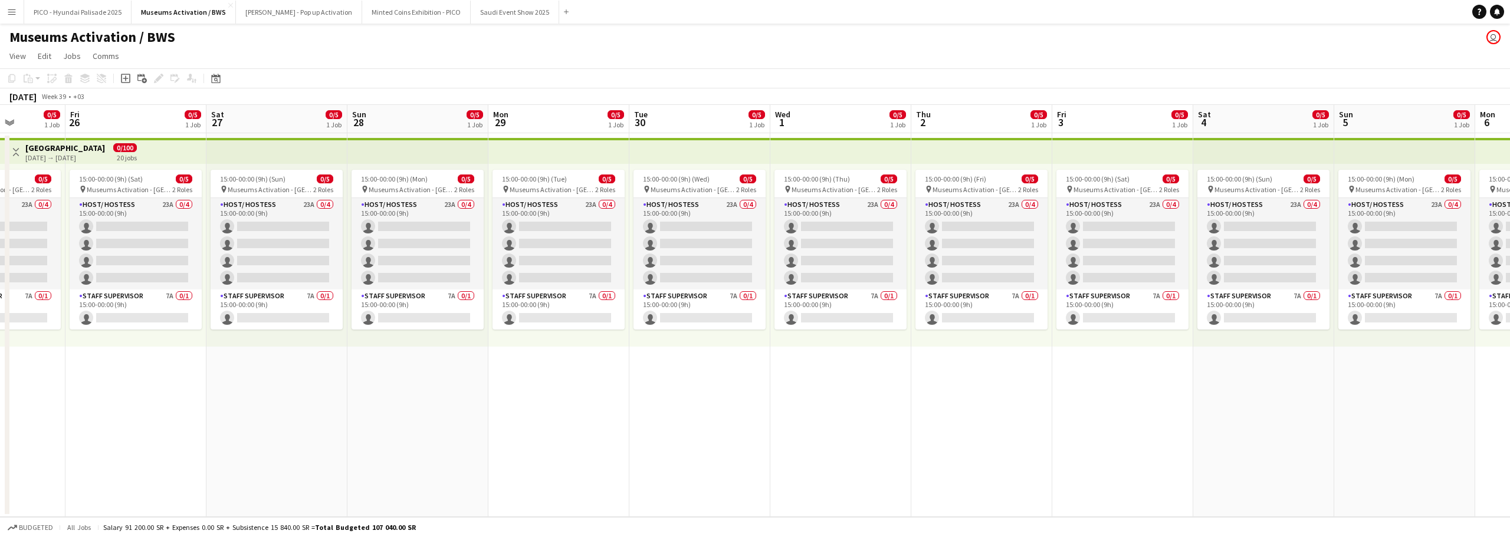
drag, startPoint x: 243, startPoint y: 405, endPoint x: 359, endPoint y: 377, distance: 118.9
click at [308, 393] on app-calendar-viewport "Tue 23 0/5 1 Job Wed 24 0/5 1 Job Thu 25 0/5 1 Job Fri 26 0/5 1 Job Sat 27 0/5 …" at bounding box center [755, 311] width 1510 height 412
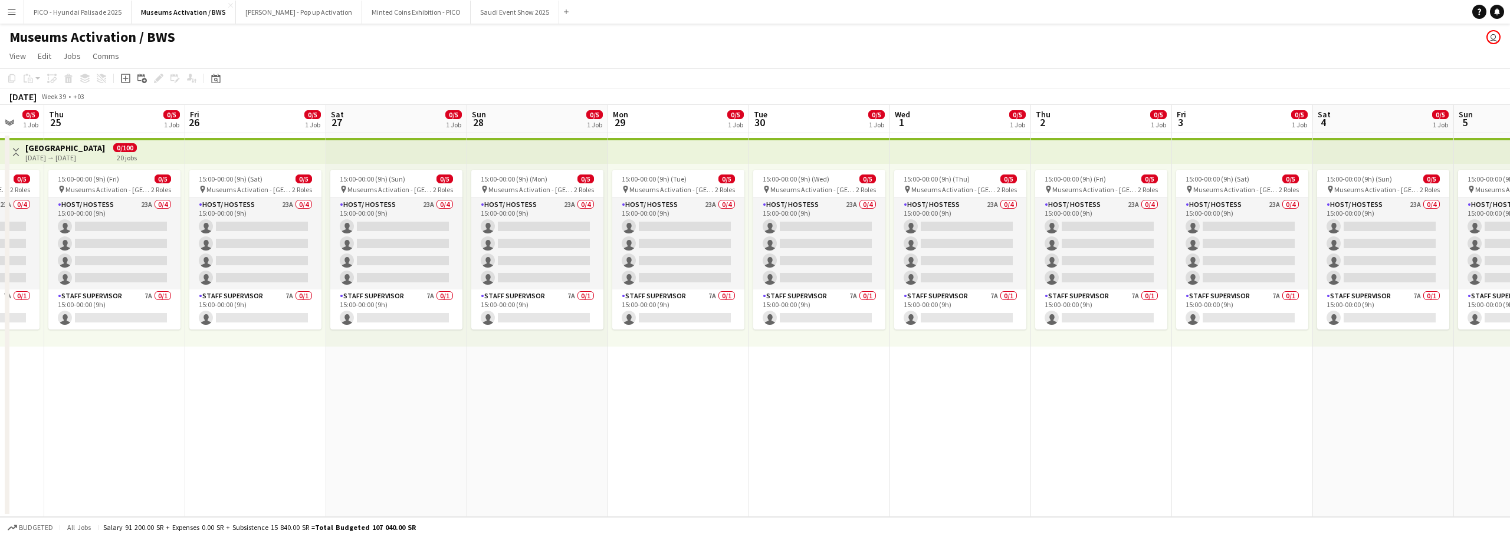
click at [315, 387] on app-calendar-viewport "Tue 23 0/5 1 Job Wed 24 0/5 1 Job Thu 25 0/5 1 Job Fri 26 0/5 1 Job Sat 27 0/5 …" at bounding box center [755, 311] width 1510 height 412
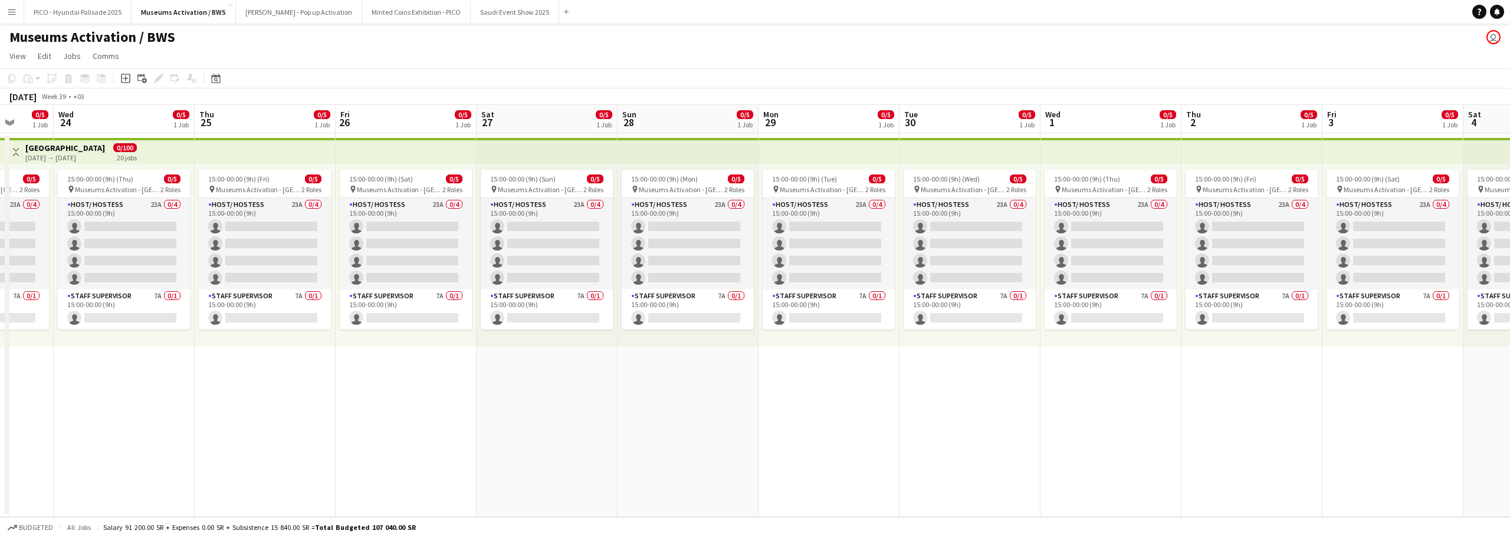
drag, startPoint x: 273, startPoint y: 398, endPoint x: 380, endPoint y: 378, distance: 108.6
click at [354, 384] on app-calendar-viewport "Sun 21 Mon 22 0/5 1 Job Tue 23 0/5 1 Job Wed 24 0/5 1 Job Thu 25 0/5 1 Job Fri …" at bounding box center [755, 311] width 1510 height 412
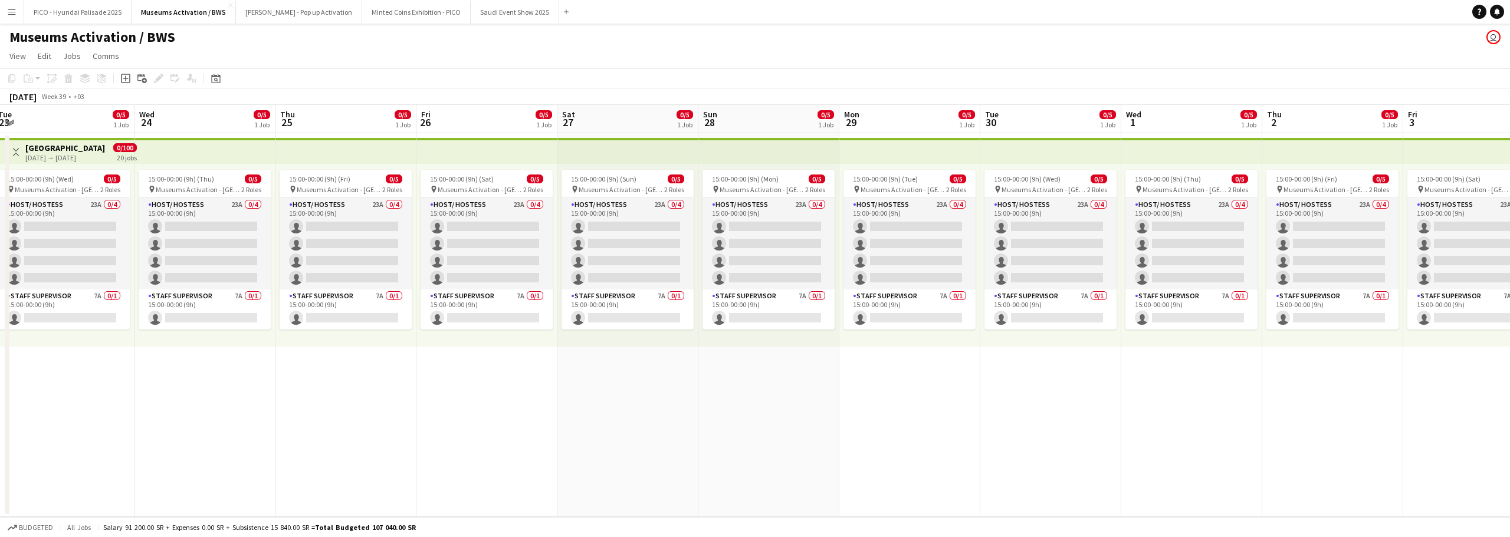
click at [395, 370] on app-calendar-viewport "Sun 21 Mon 22 0/5 1 Job Tue 23 0/5 1 Job Wed 24 0/5 1 Job Thu 25 0/5 1 Job Fri …" at bounding box center [755, 311] width 1510 height 412
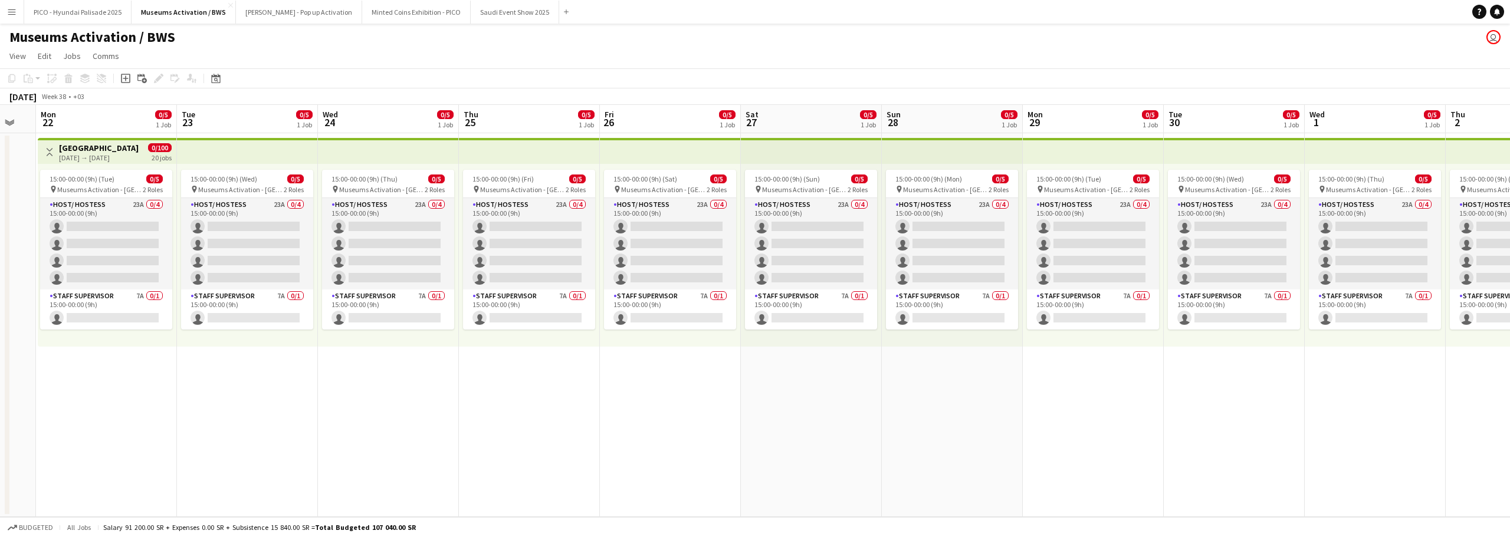
click at [208, 409] on app-calendar-viewport "Sat 20 Sun 21 Mon 22 0/5 1 Job Tue 23 0/5 1 Job Wed 24 0/5 1 Job Thu 25 0/5 1 J…" at bounding box center [755, 311] width 1510 height 412
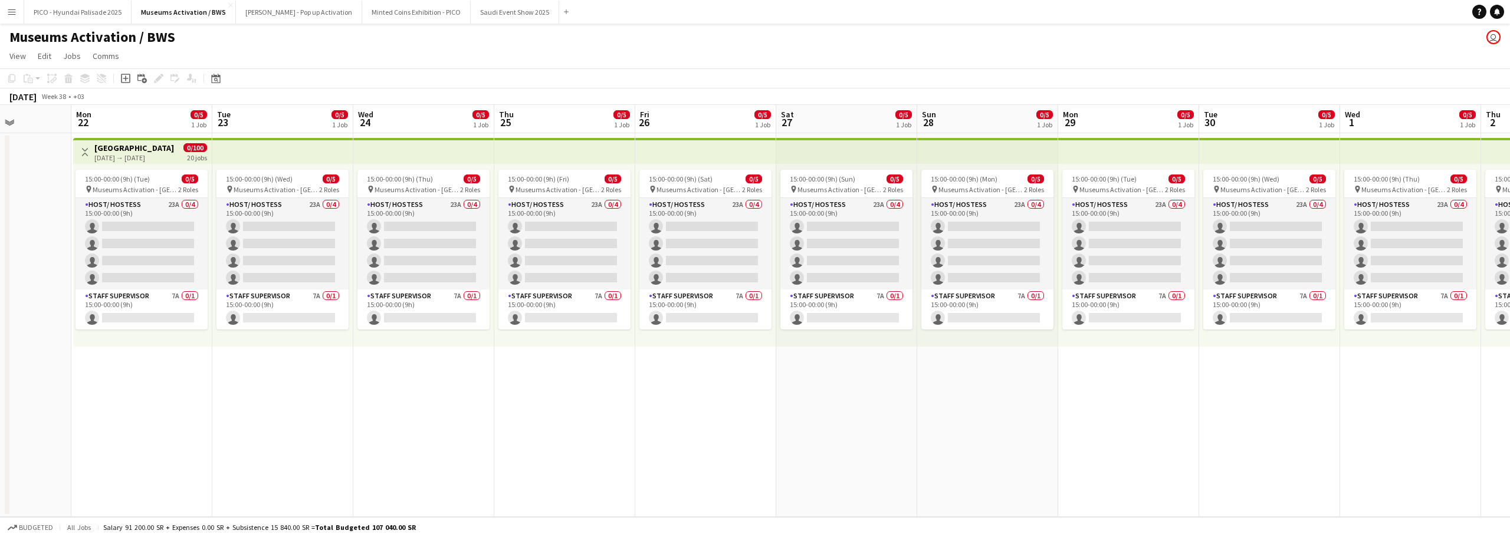
click at [135, 397] on app-date-cell "Toggle View Riyadh 22-09-2025 → 11-10-2025 0/100 20 jobs 15:00-00:00 (9h) (Tue)…" at bounding box center [141, 325] width 141 height 384
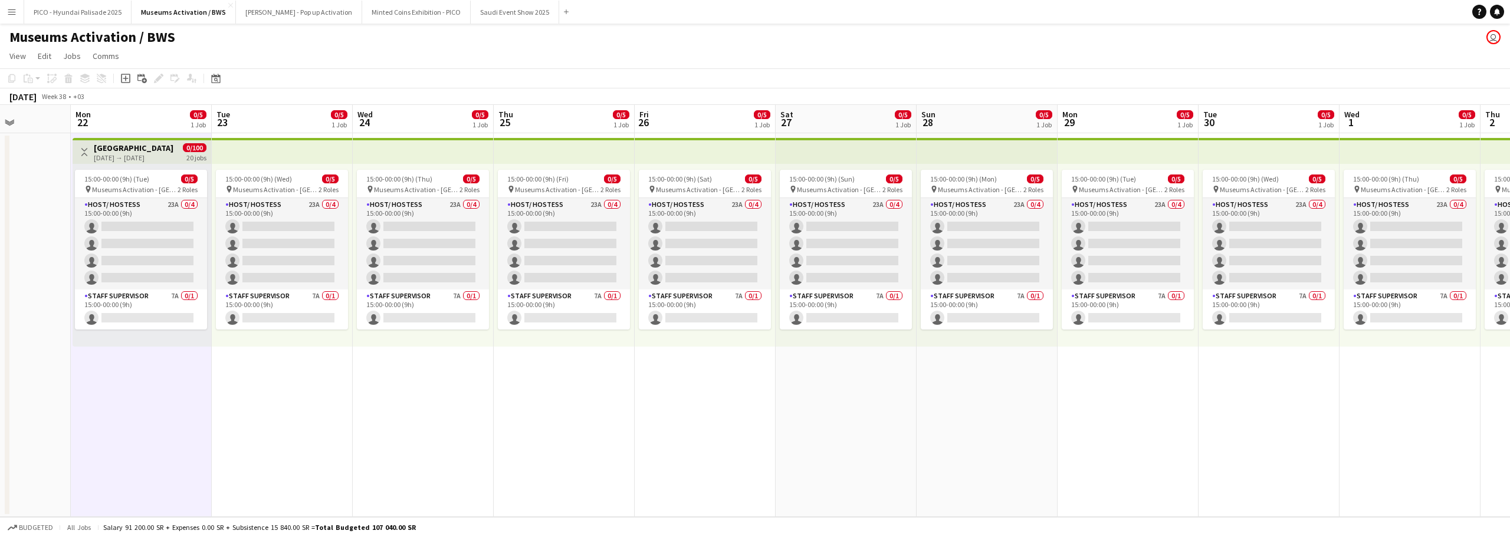
click at [247, 377] on app-date-cell "15:00-00:00 (9h) (Wed) 0/5 pin Museums Activation - Riyadh 2 Roles Host/ Hostes…" at bounding box center [282, 325] width 141 height 384
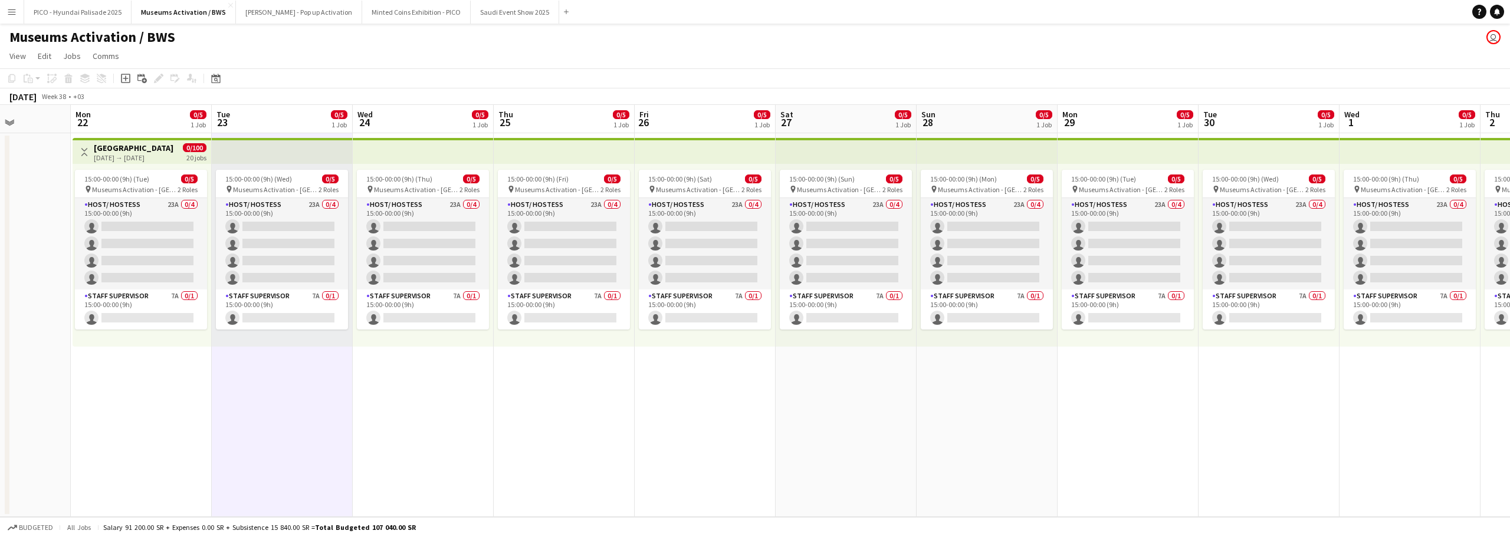
click at [123, 389] on app-date-cell "Toggle View Riyadh 22-09-2025 → 11-10-2025 0/100 20 jobs 15:00-00:00 (9h) (Tue)…" at bounding box center [141, 325] width 141 height 384
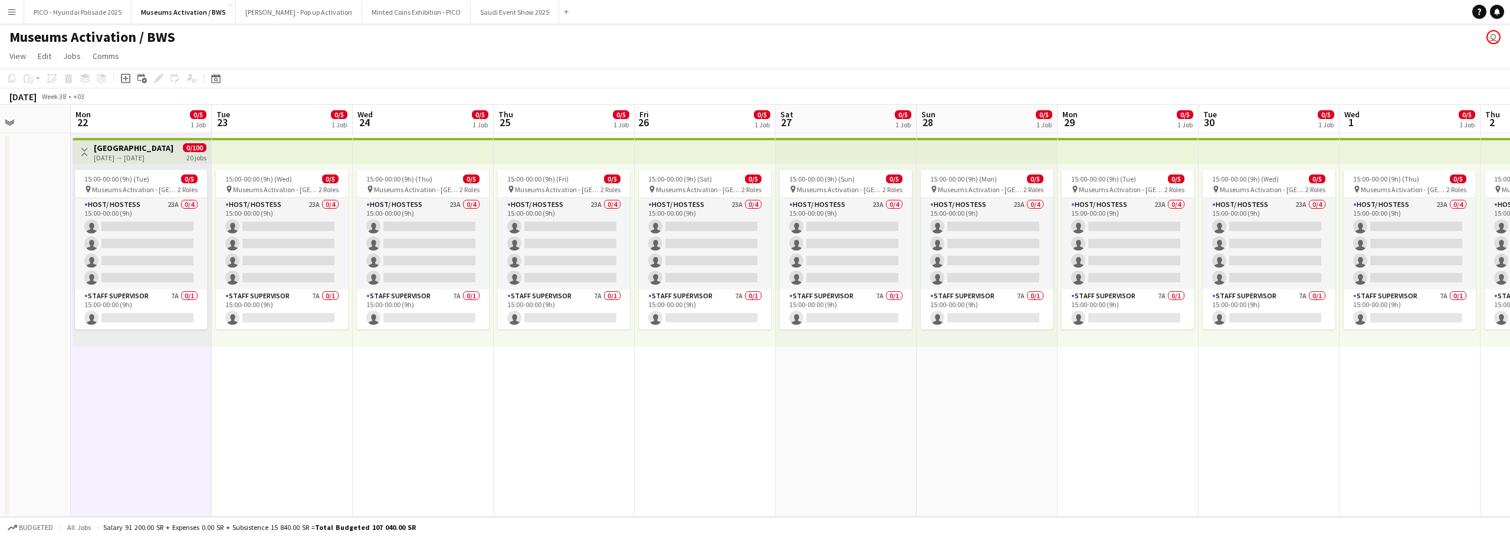
click at [229, 369] on app-date-cell "15:00-00:00 (9h) (Wed) 0/5 pin Museums Activation - Riyadh 2 Roles Host/ Hostes…" at bounding box center [282, 325] width 141 height 384
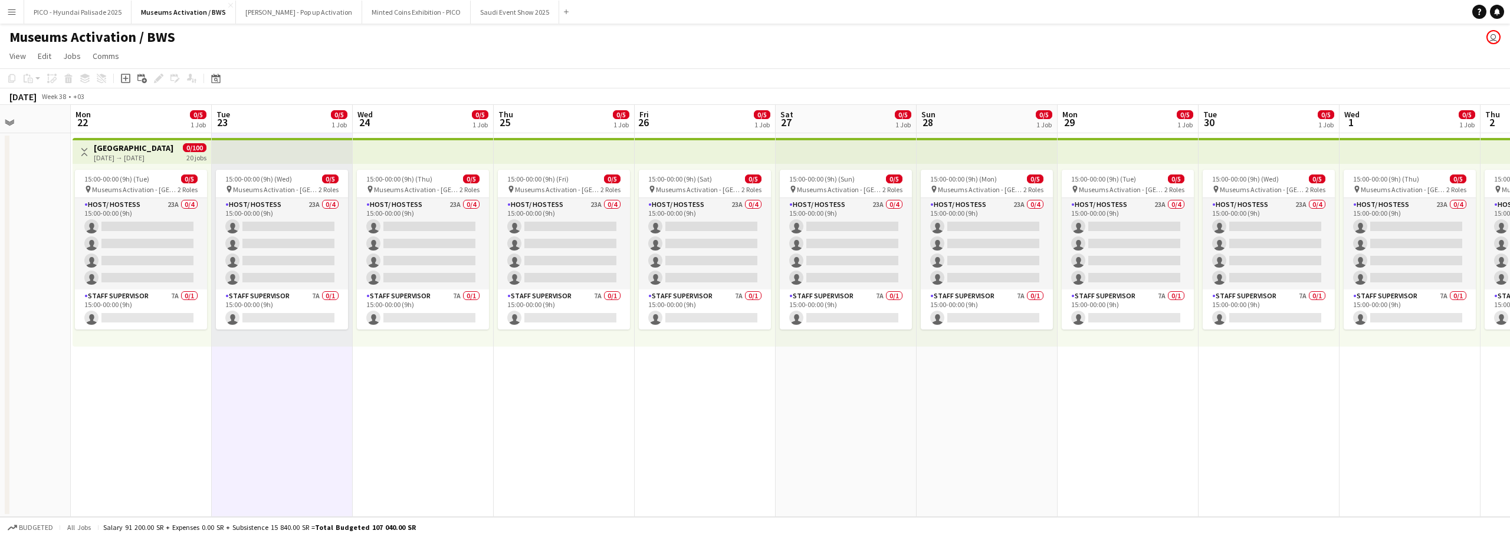
click at [168, 370] on app-date-cell "Toggle View Riyadh 22-09-2025 → 11-10-2025 0/100 20 jobs 15:00-00:00 (9h) (Tue)…" at bounding box center [141, 325] width 141 height 384
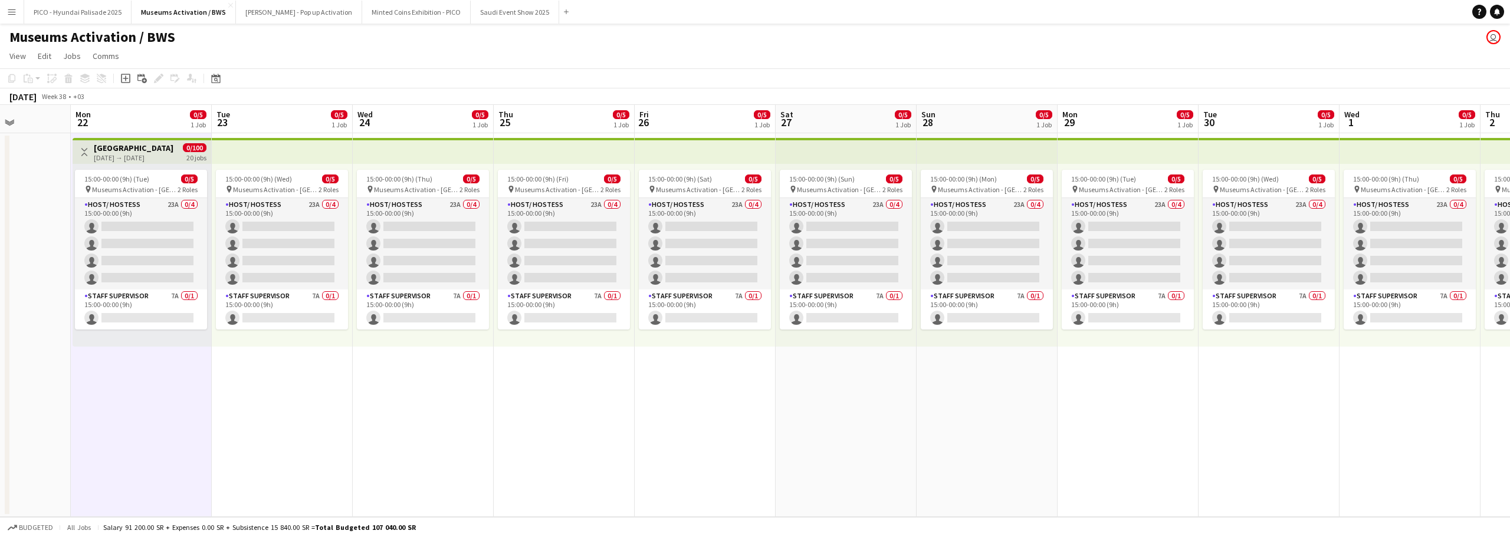
drag, startPoint x: 241, startPoint y: 353, endPoint x: 206, endPoint y: 359, distance: 35.4
click at [229, 355] on app-calendar-viewport "Fri 19 Sat 20 Sun 21 Mon 22 0/5 1 Job Tue 23 0/5 1 Job Wed 24 0/5 1 Job Thu 25 …" at bounding box center [755, 311] width 1510 height 412
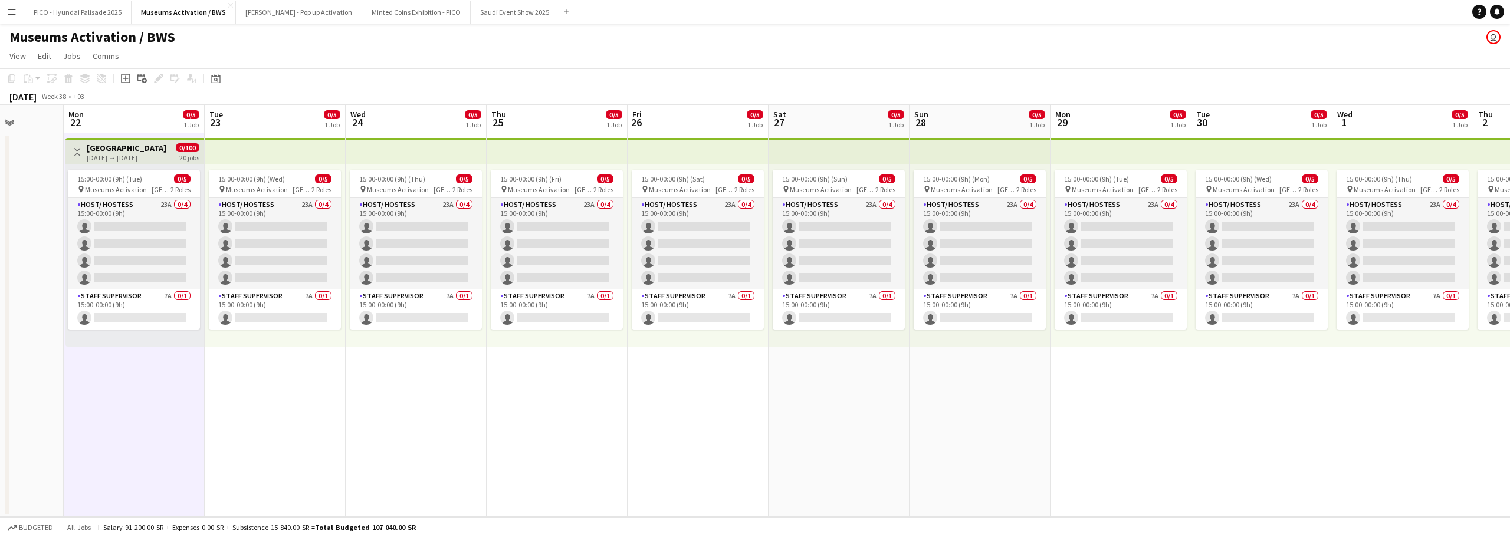
scroll to position [0, 348]
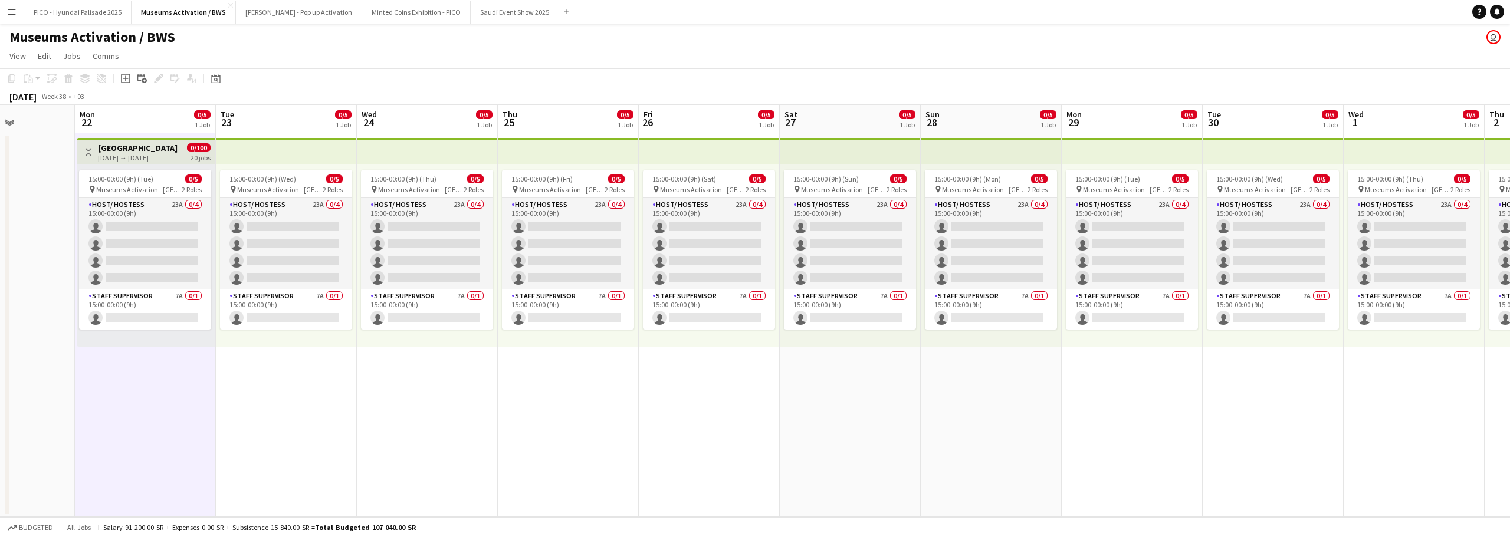
drag, startPoint x: 235, startPoint y: 361, endPoint x: 251, endPoint y: 364, distance: 16.3
click at [251, 364] on app-calendar-viewport "Fri 19 Sat 20 Sun 21 Mon 22 0/5 1 Job Tue 23 0/5 1 Job Wed 24 0/5 1 Job Thu 25 …" at bounding box center [755, 311] width 1510 height 412
click at [144, 186] on span "Museums Activation - Riyadh" at bounding box center [139, 189] width 86 height 9
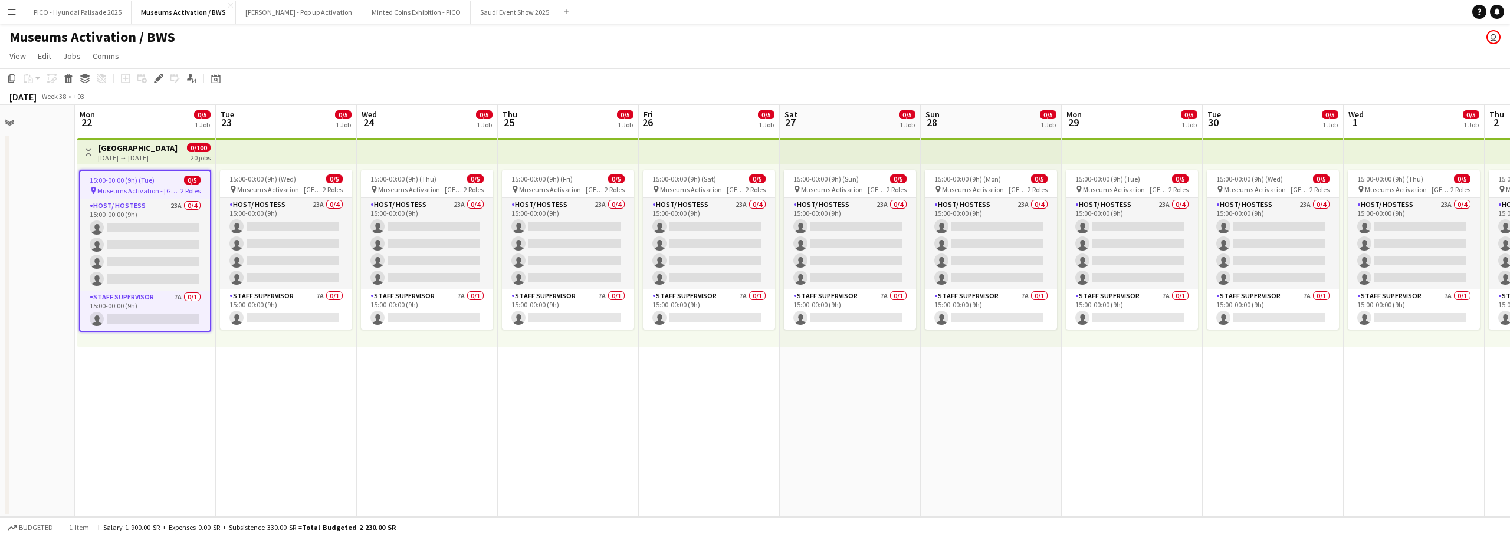
click at [301, 386] on app-date-cell "15:00-00:00 (9h) (Wed) 0/5 pin Museums Activation - Riyadh 2 Roles Host/ Hostes…" at bounding box center [286, 325] width 141 height 384
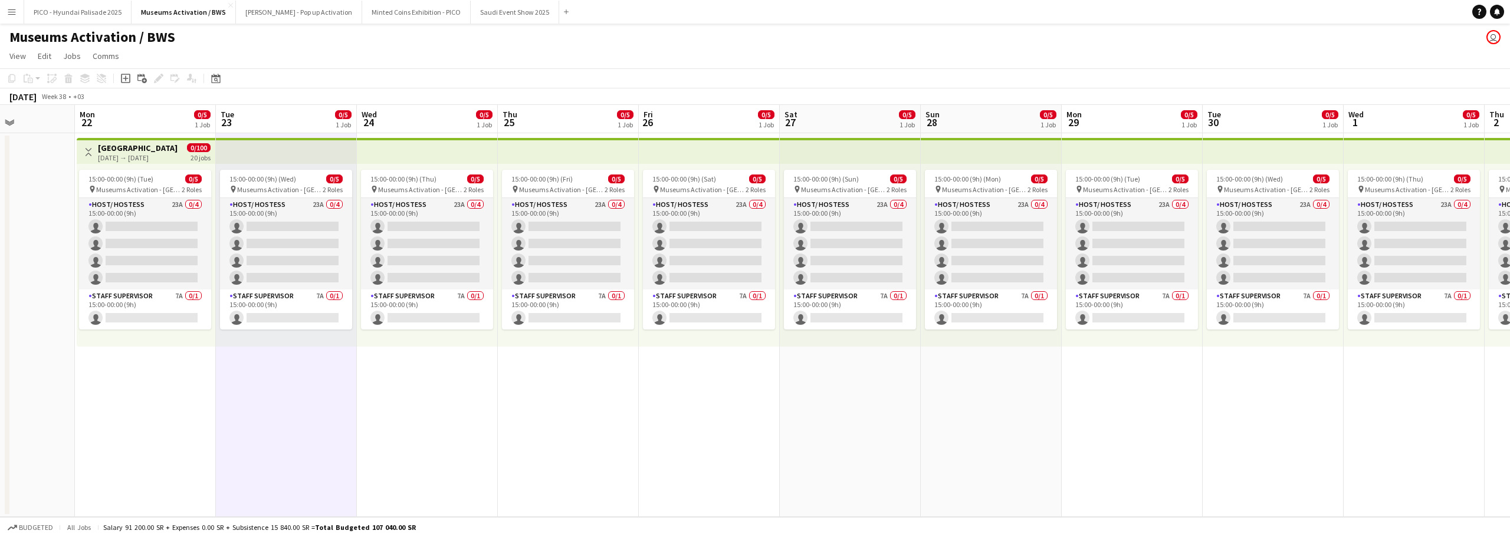
click at [135, 166] on div "15:00-00:00 (9h) (Tue) 0/5 pin Museums Activation - Riyadh 2 Roles Host/ Hostes…" at bounding box center [146, 255] width 139 height 183
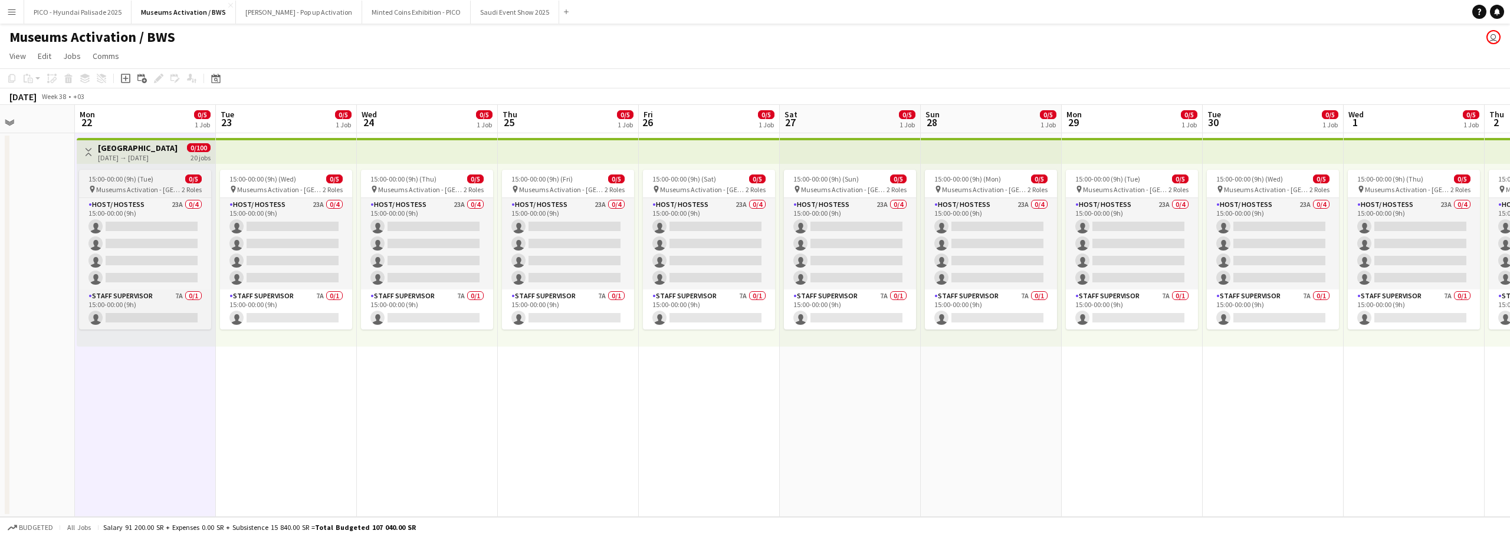
click at [141, 185] on span "Museums Activation - Riyadh" at bounding box center [139, 189] width 86 height 9
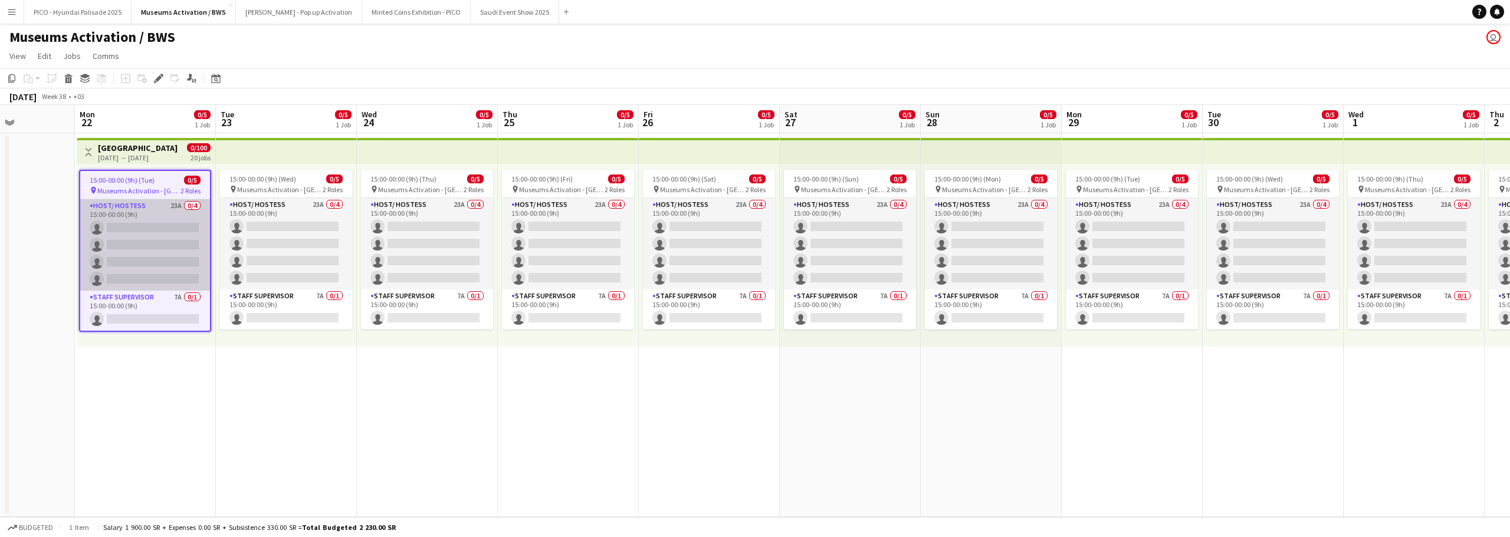
click at [152, 226] on app-card-role "Host/ Hostess 23A 0/4 15:00-00:00 (9h) single-neutral-actions single-neutral-ac…" at bounding box center [145, 244] width 130 height 91
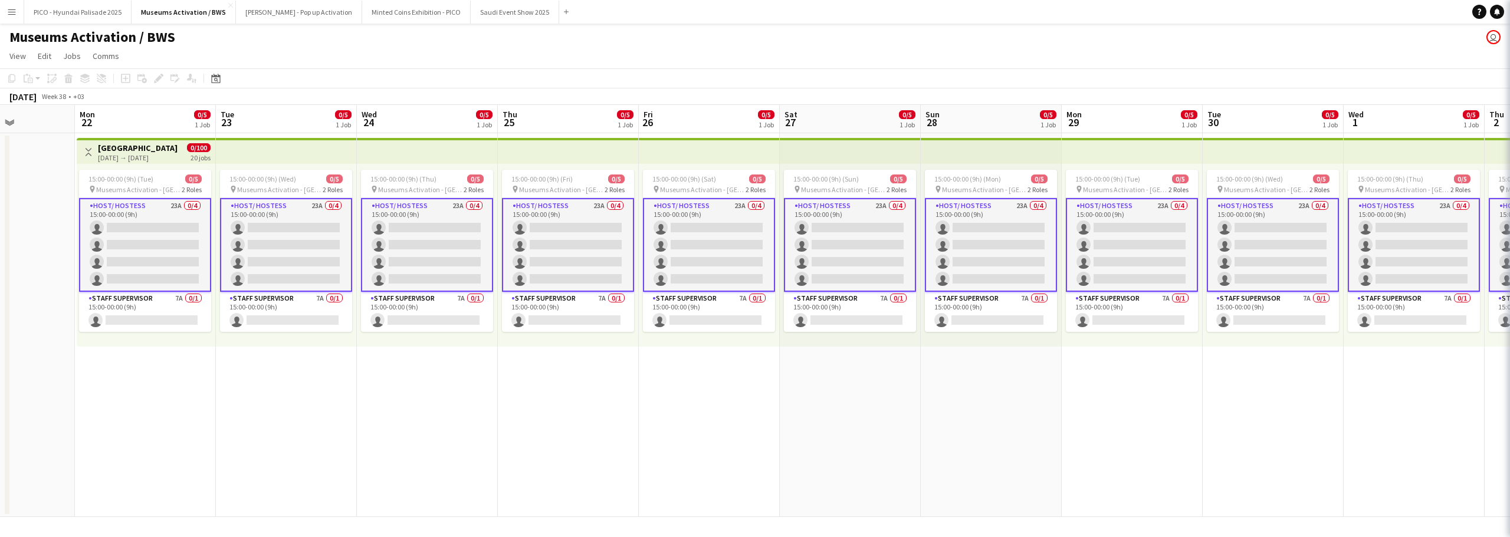
click at [156, 197] on app-job-card "15:00-00:00 (9h) (Tue) 0/5 pin Museums Activation - Riyadh 2 Roles Host/ Hostes…" at bounding box center [145, 251] width 132 height 162
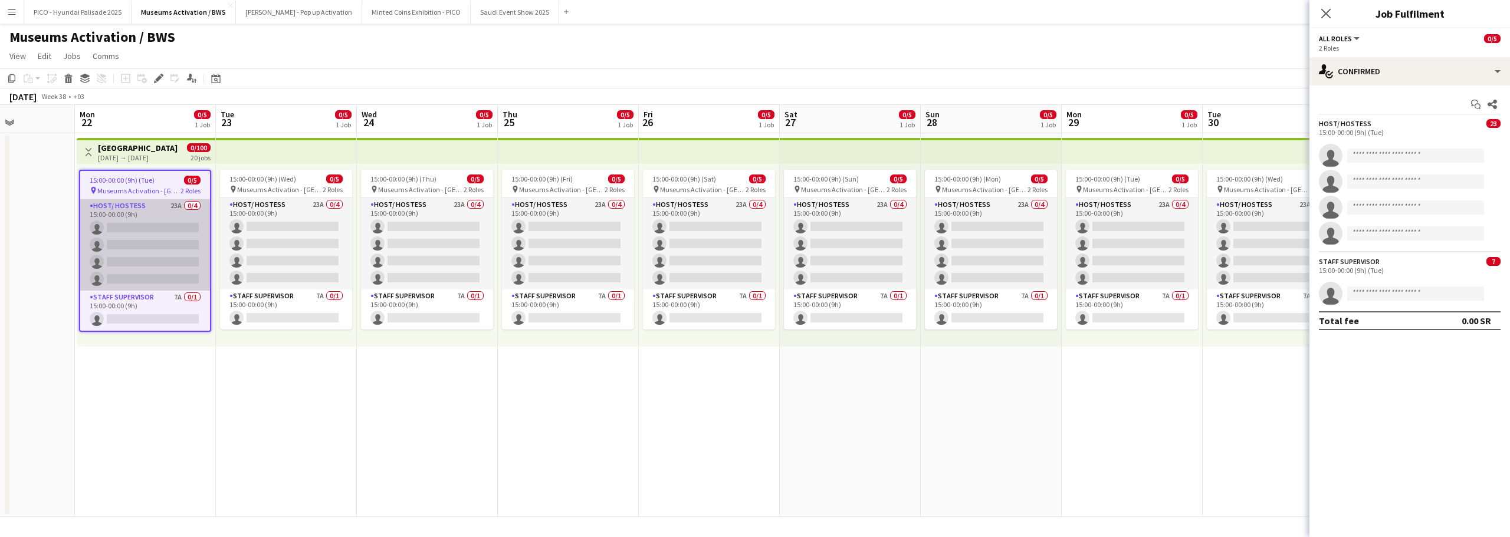
click at [175, 203] on app-card-role "Host/ Hostess 23A 0/4 15:00-00:00 (9h) single-neutral-actions single-neutral-ac…" at bounding box center [145, 244] width 130 height 91
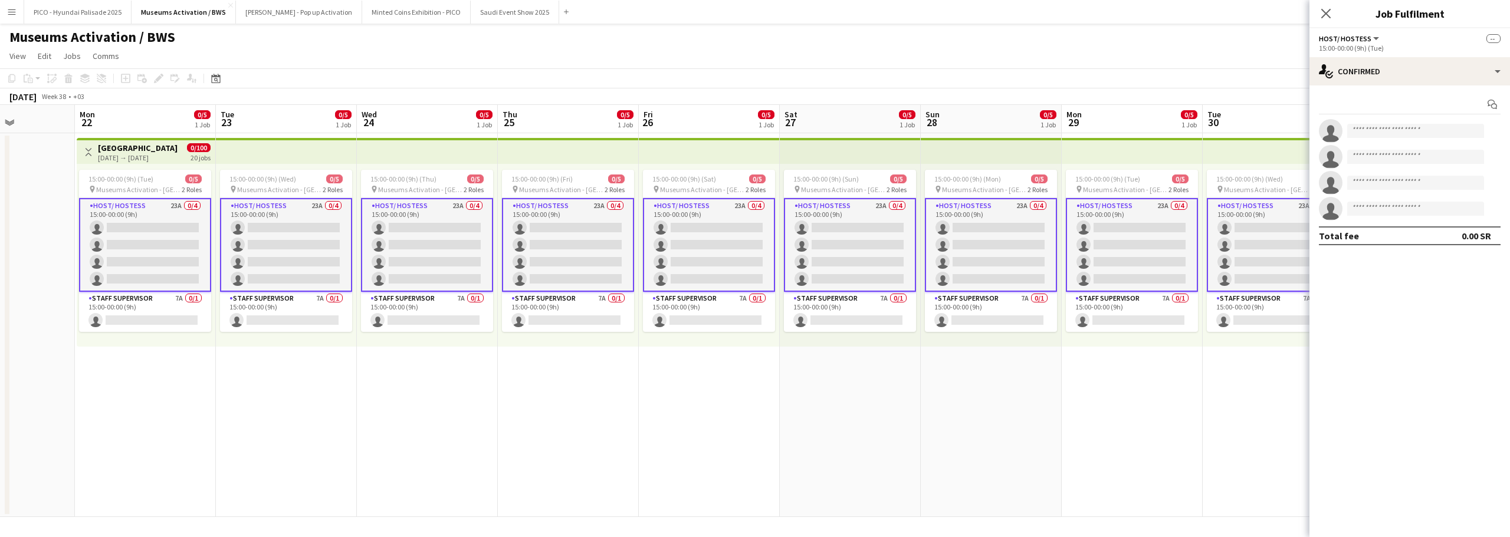
click at [165, 213] on app-card-role "Host/ Hostess 23A 0/4 15:00-00:00 (9h) single-neutral-actions single-neutral-ac…" at bounding box center [145, 245] width 132 height 94
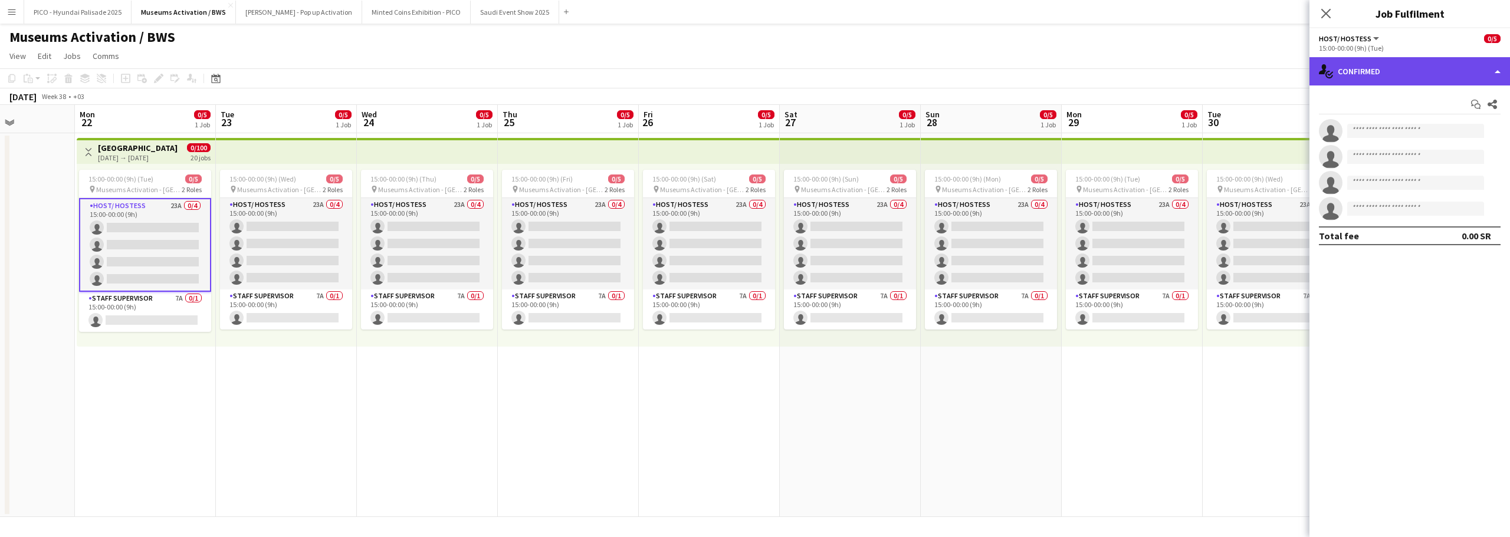
click at [1350, 68] on div "single-neutral-actions-check-2 Confirmed" at bounding box center [1409, 71] width 200 height 28
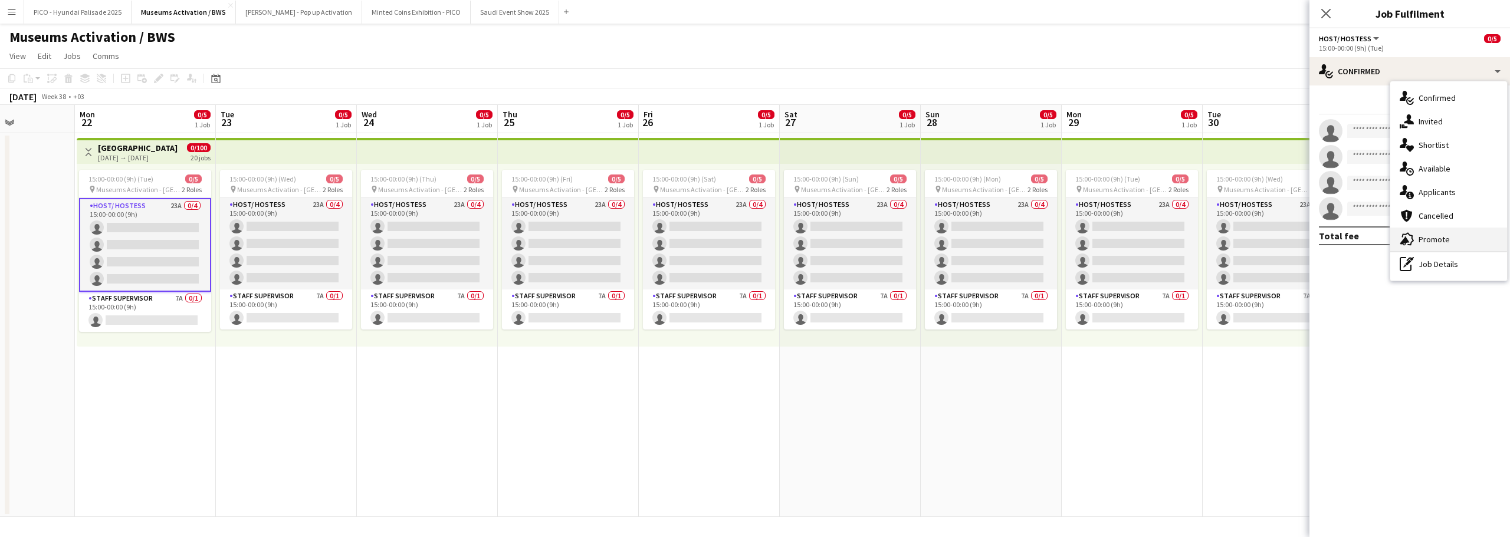
click at [1416, 232] on div "advertising-megaphone Promote" at bounding box center [1448, 240] width 117 height 24
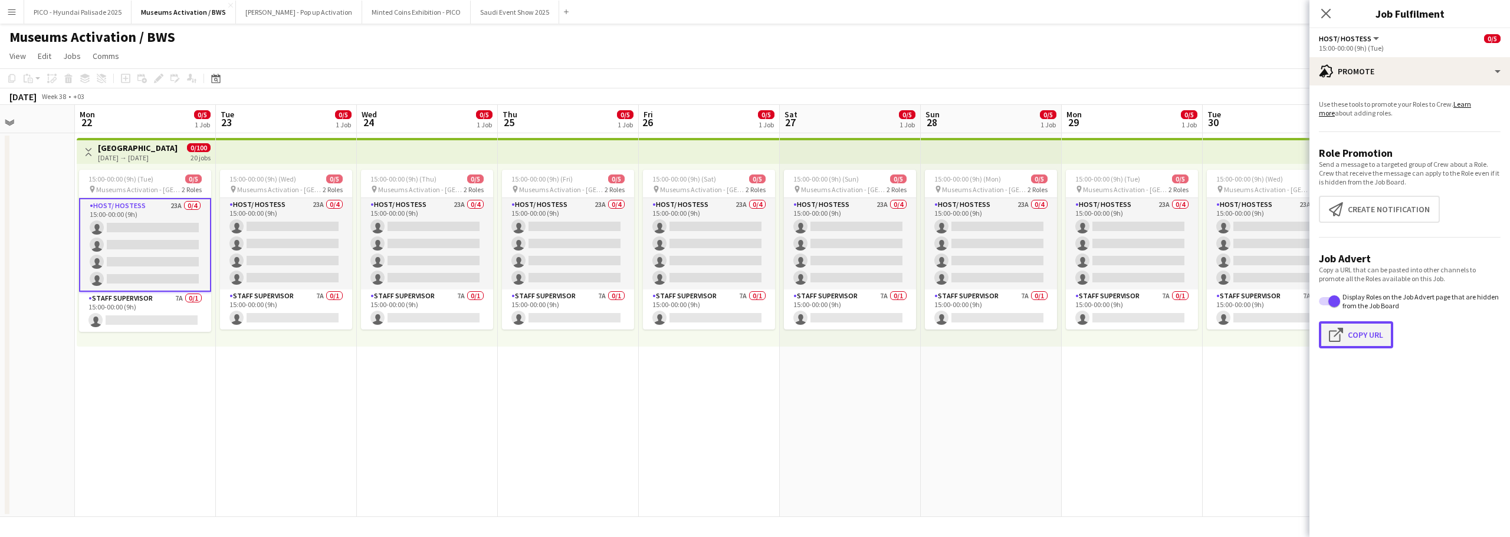
click at [1360, 328] on button "Click to copy URL Copy Url" at bounding box center [1356, 334] width 74 height 27
click at [402, 469] on app-date-cell "15:00-00:00 (9h) (Thu) 0/5 pin Museums Activation - Riyadh 2 Roles Host/ Hostes…" at bounding box center [427, 325] width 141 height 384
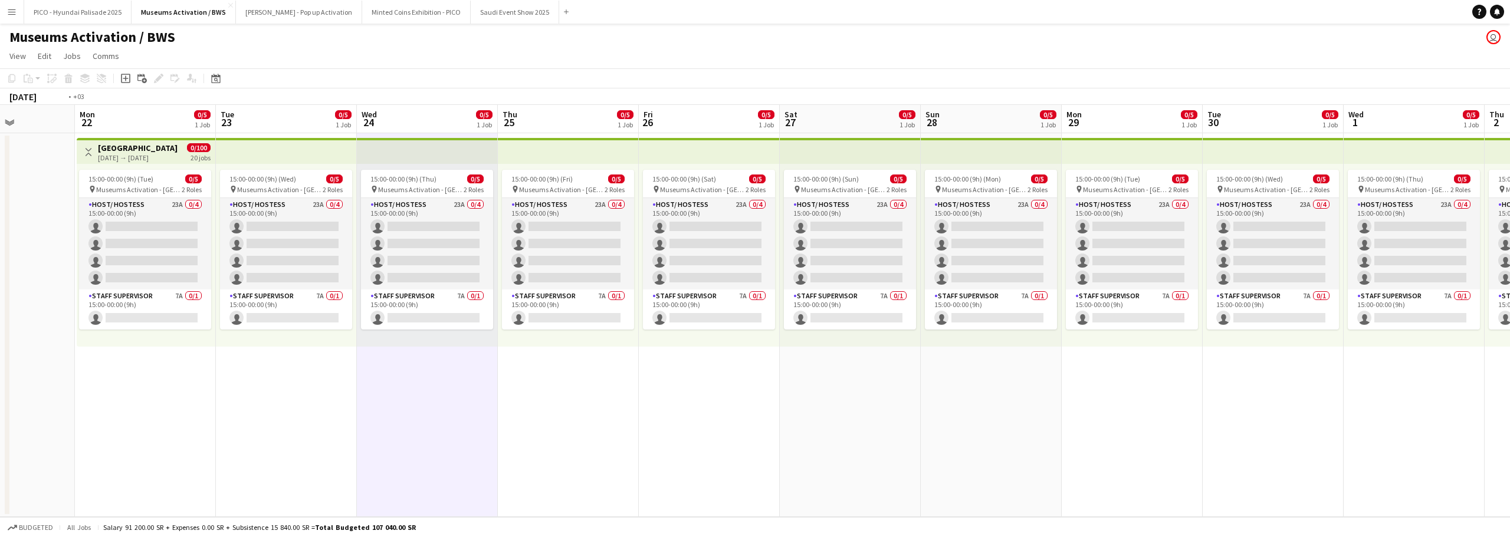
click at [610, 452] on app-calendar-viewport "Fri 19 Sat 20 Sun 21 Mon 22 0/5 1 Job Tue 23 0/5 1 Job Wed 24 0/5 1 Job Thu 25 …" at bounding box center [755, 311] width 1510 height 412
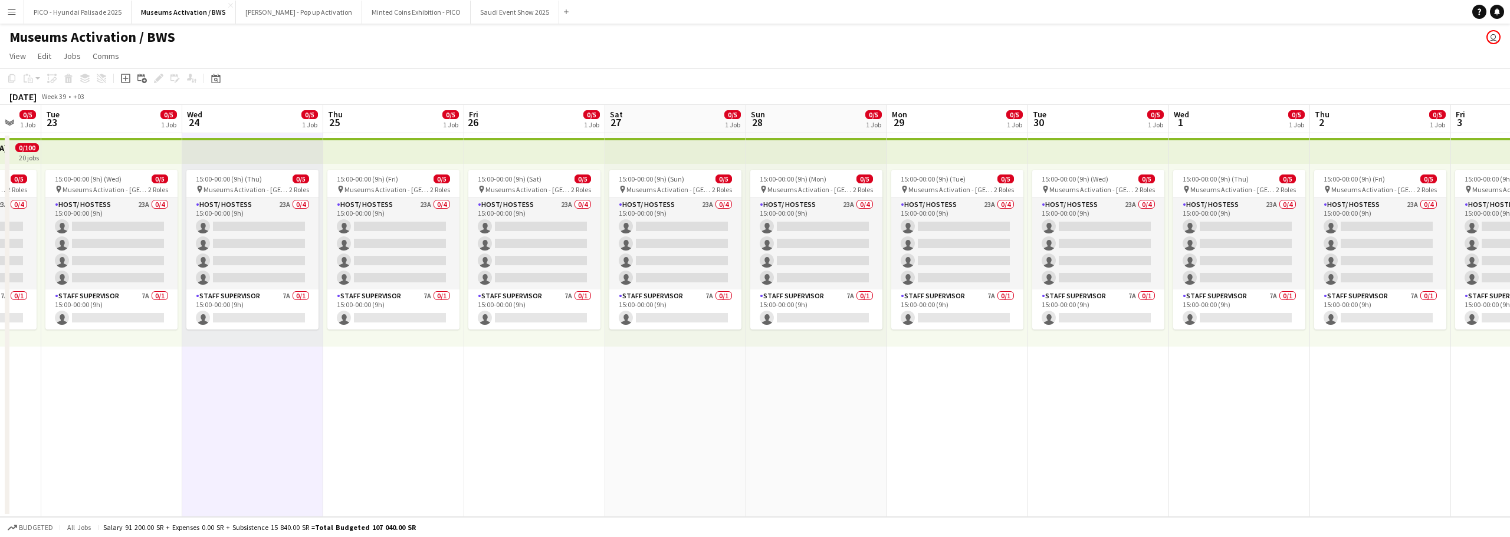
drag, startPoint x: 676, startPoint y: 433, endPoint x: 552, endPoint y: 421, distance: 125.0
click at [357, 424] on app-calendar-viewport "Sat 20 Sun 21 Mon 22 0/5 1 Job Tue 23 0/5 1 Job Wed 24 0/5 1 Job Thu 25 0/5 1 J…" at bounding box center [755, 311] width 1510 height 412
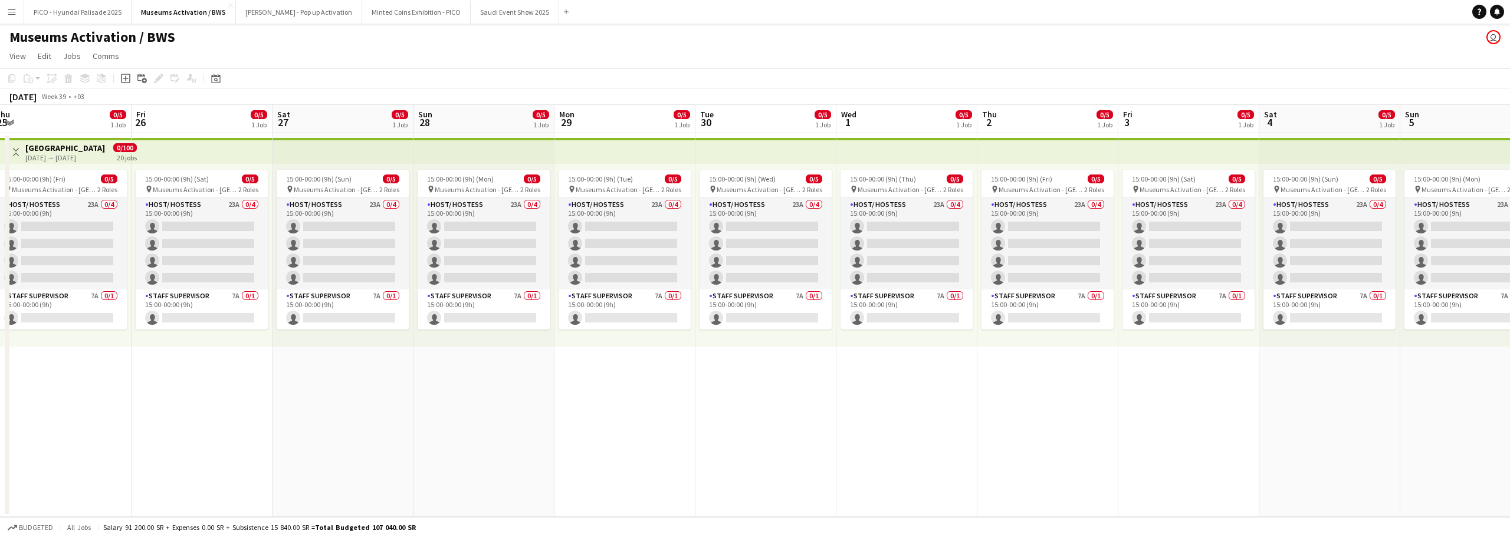
drag, startPoint x: 623, startPoint y: 386, endPoint x: 251, endPoint y: 433, distance: 374.4
click at [301, 424] on app-calendar-viewport "Mon 22 0/5 1 Job Tue 23 0/5 1 Job Wed 24 0/5 1 Job Thu 25 0/5 1 Job Fri 26 0/5 …" at bounding box center [755, 311] width 1510 height 412
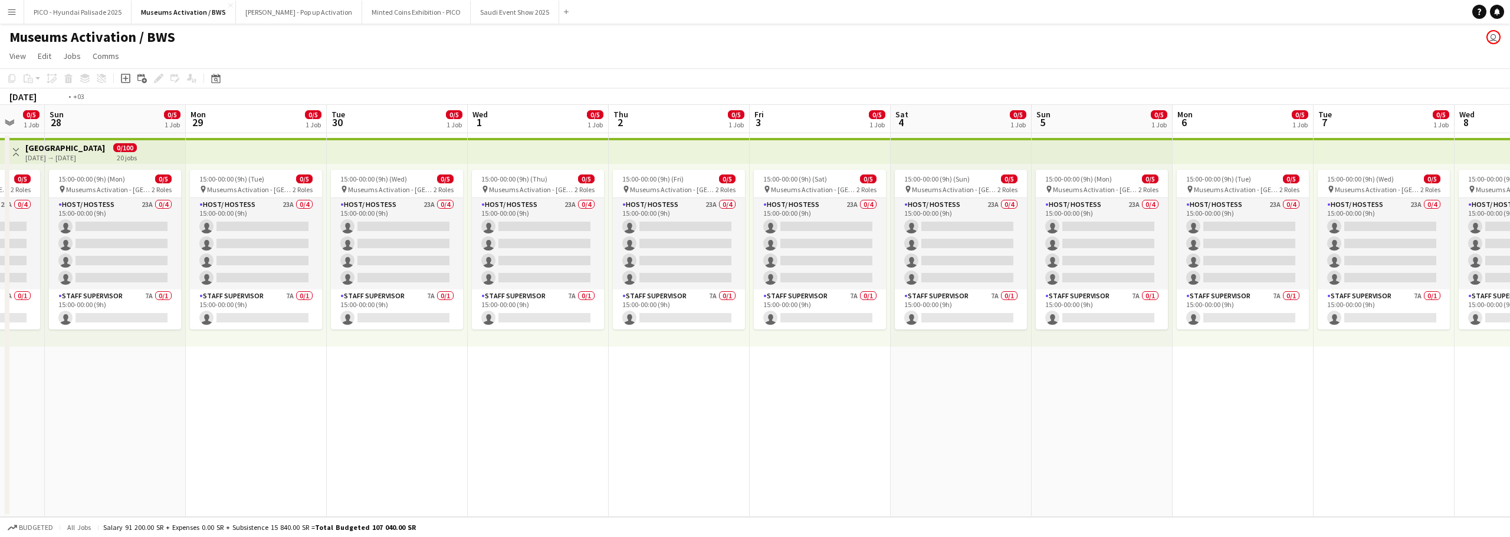
click at [127, 414] on app-calendar-viewport "Thu 25 0/5 1 Job Fri 26 0/5 1 Job Sat 27 0/5 1 Job Sun 28 0/5 1 Job Mon 29 0/5 …" at bounding box center [755, 311] width 1510 height 412
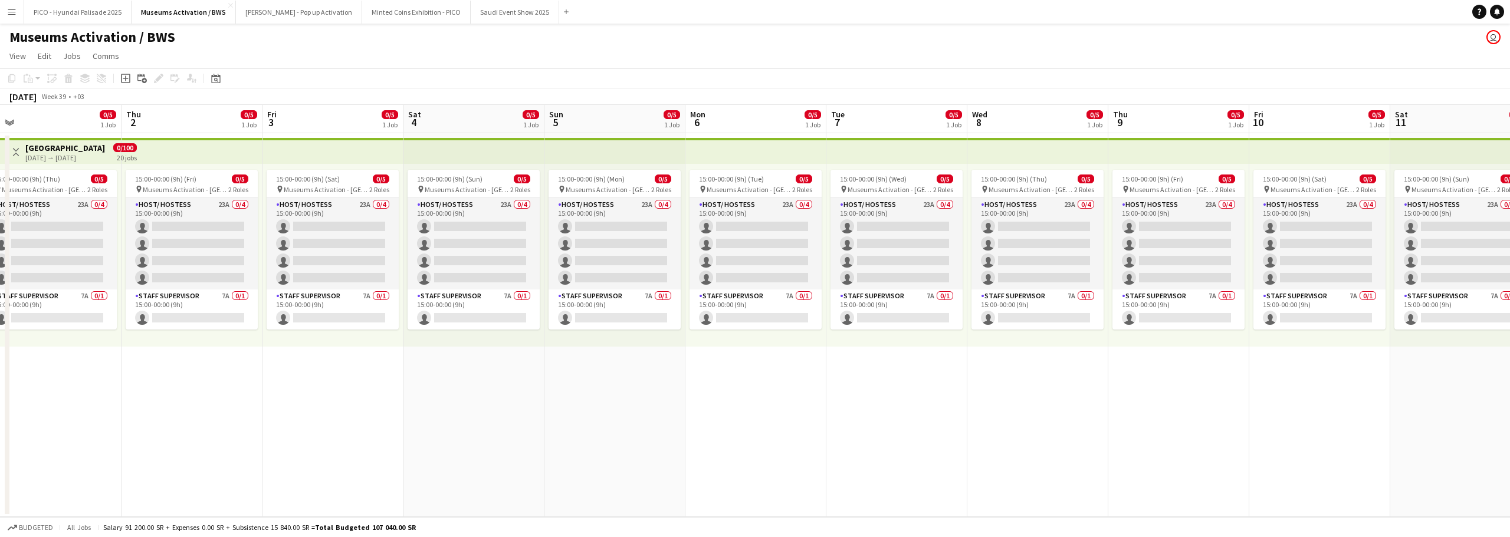
click at [275, 436] on app-calendar-viewport "Sun 28 0/5 1 Job Mon 29 0/5 1 Job Tue 30 0/5 1 Job Wed 1 0/5 1 Job Thu 2 0/5 1 …" at bounding box center [755, 311] width 1510 height 412
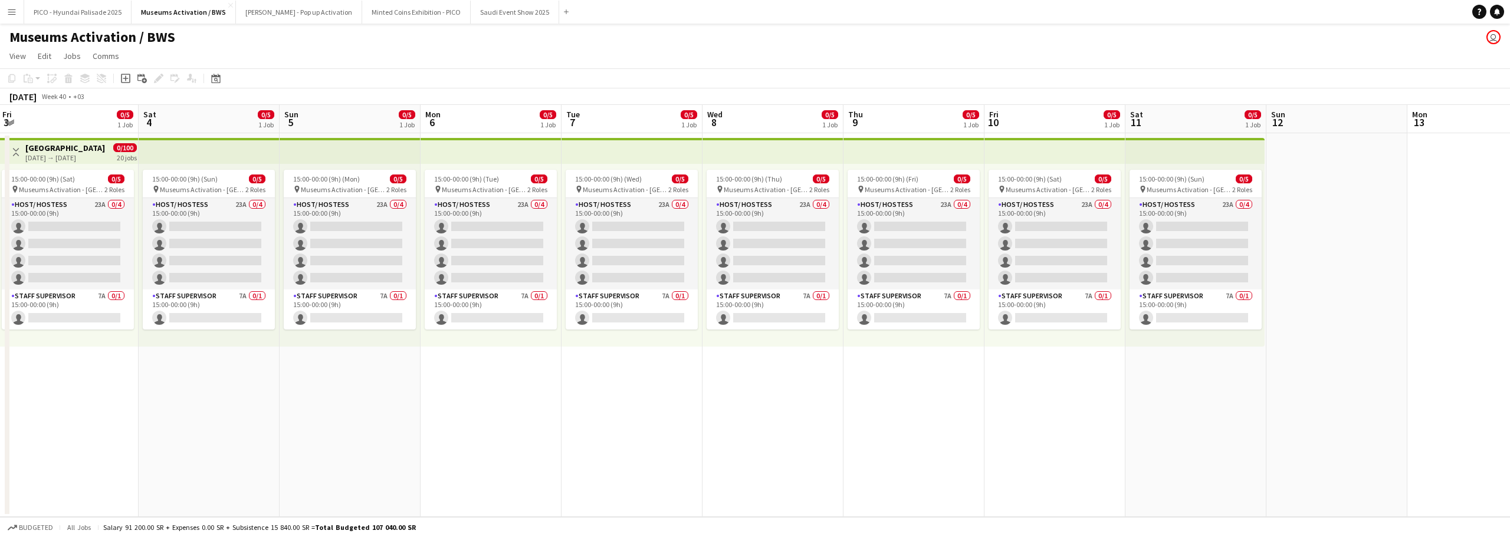
drag, startPoint x: 445, startPoint y: 385, endPoint x: 110, endPoint y: 415, distance: 335.7
click at [134, 413] on app-calendar-viewport "Tue 30 0/5 1 Job Wed 1 0/5 1 Job Thu 2 0/5 1 Job Fri 3 0/5 1 Job Sat 4 0/5 1 Jo…" at bounding box center [755, 311] width 1510 height 412
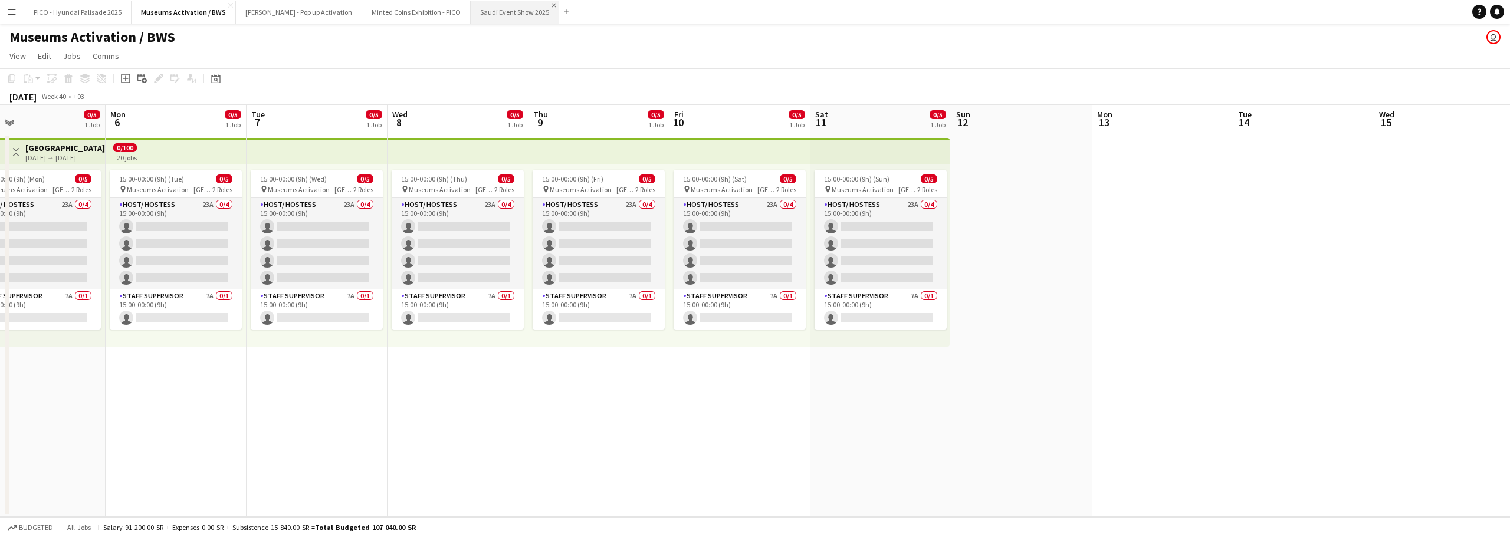
click at [551, 6] on app-icon "Close" at bounding box center [553, 5] width 5 height 5
drag, startPoint x: 200, startPoint y: 420, endPoint x: 478, endPoint y: 395, distance: 279.0
click at [478, 395] on app-calendar-viewport "Thu 2 0/5 1 Job Fri 3 0/5 1 Job Sat 4 0/5 1 Job Sun 5 0/5 1 Job Mon 6 0/5 1 Job…" at bounding box center [755, 311] width 1510 height 412
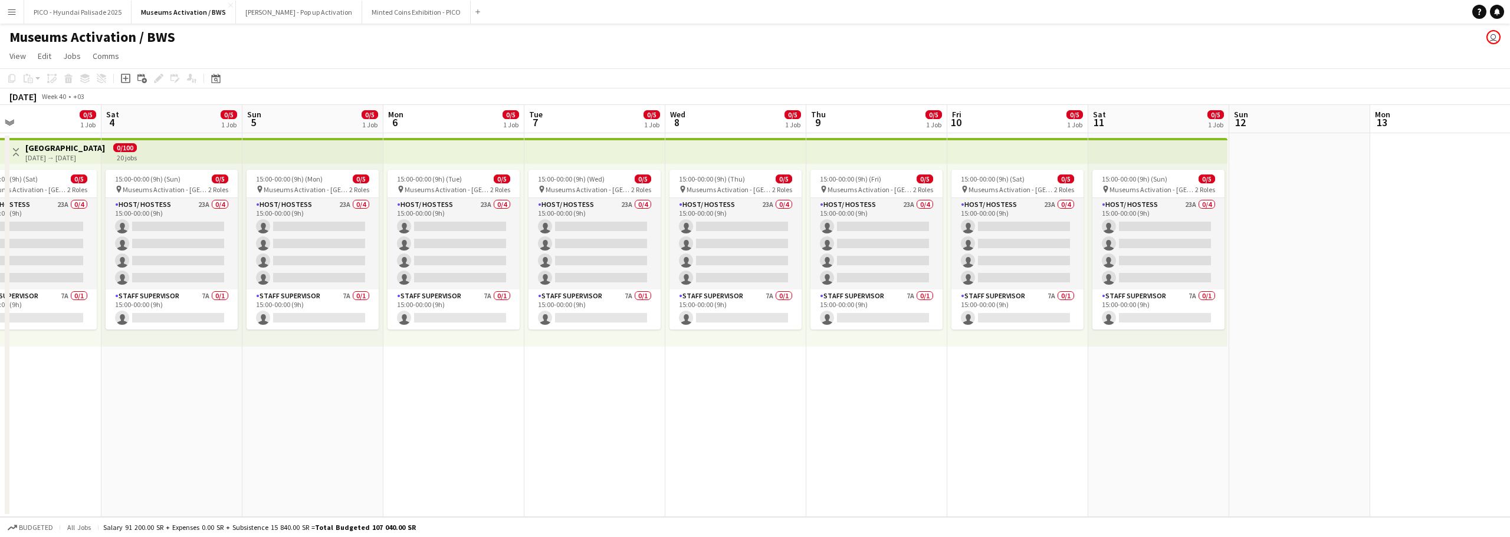
click at [398, 356] on app-calendar-viewport "Wed 1 0/5 1 Job Thu 2 0/5 1 Job Fri 3 0/5 1 Job Sat 4 0/5 1 Job Sun 5 0/5 1 Job…" at bounding box center [755, 311] width 1510 height 412
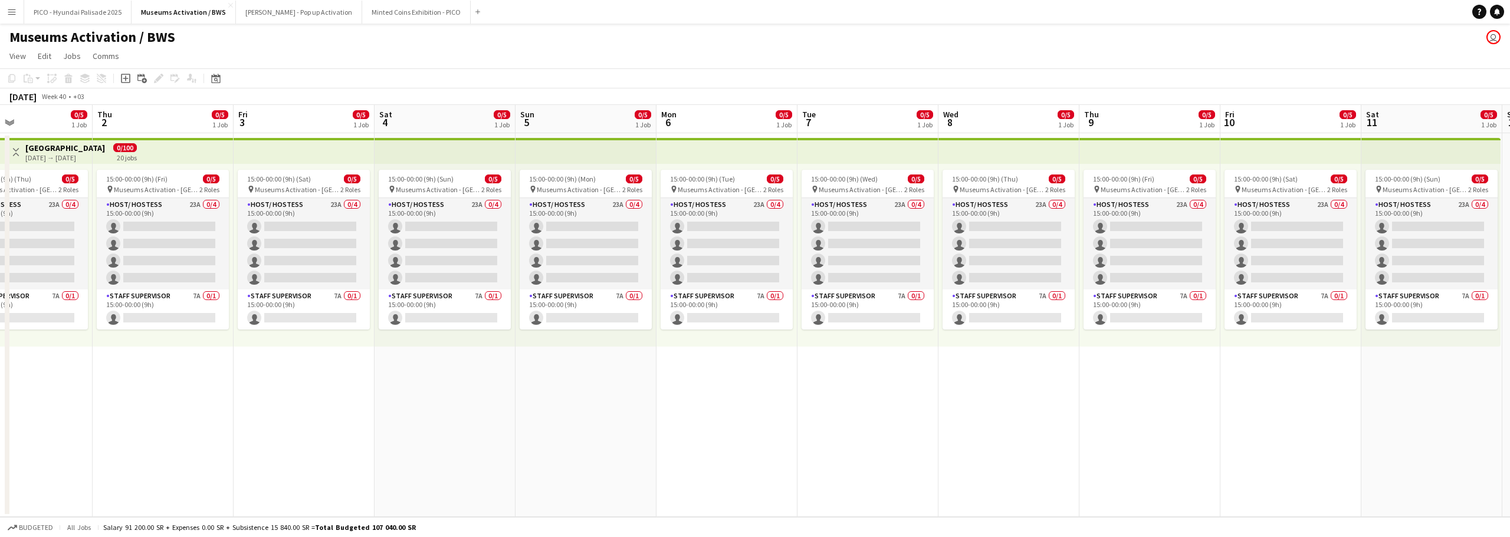
drag, startPoint x: 235, startPoint y: 393, endPoint x: 416, endPoint y: 353, distance: 184.9
click at [363, 370] on app-calendar-viewport "Mon 29 0/5 1 Job Tue 30 0/5 1 Job Wed 1 0/5 1 Job Thu 2 0/5 1 Job Fri 3 0/5 1 J…" at bounding box center [755, 311] width 1510 height 412
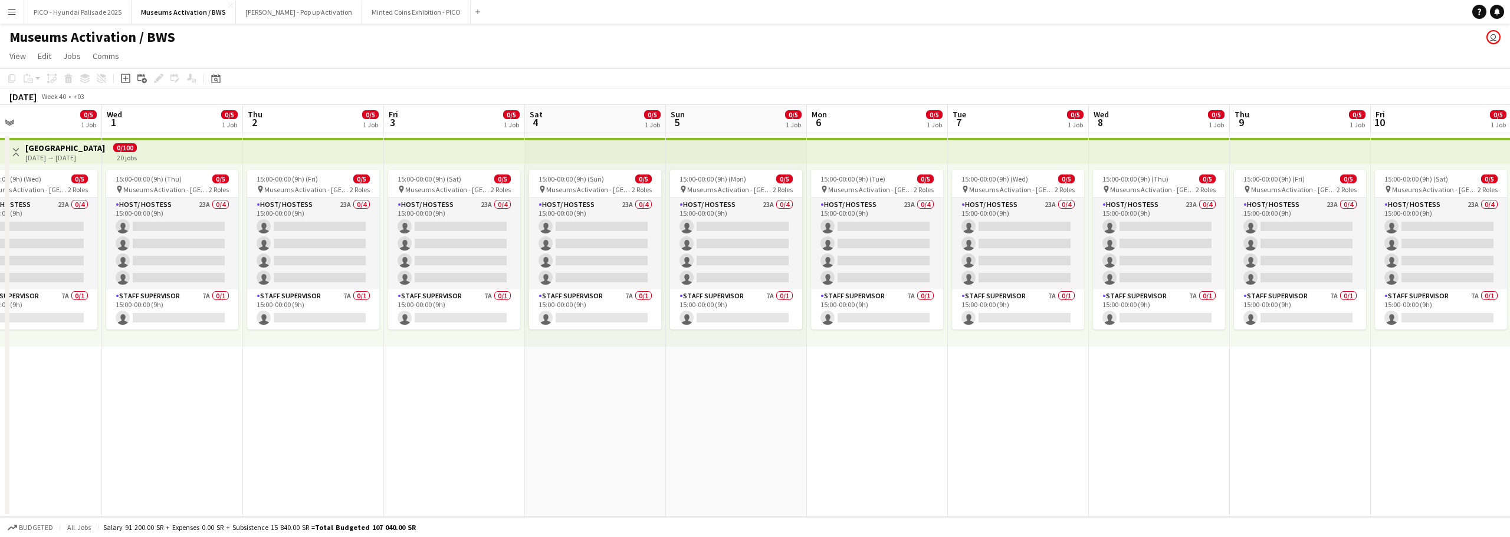
click at [380, 364] on app-calendar-viewport "Sun 28 0/5 1 Job Mon 29 0/5 1 Job Tue 30 0/5 1 Job Wed 1 0/5 1 Job Thu 2 0/5 1 …" at bounding box center [755, 311] width 1510 height 412
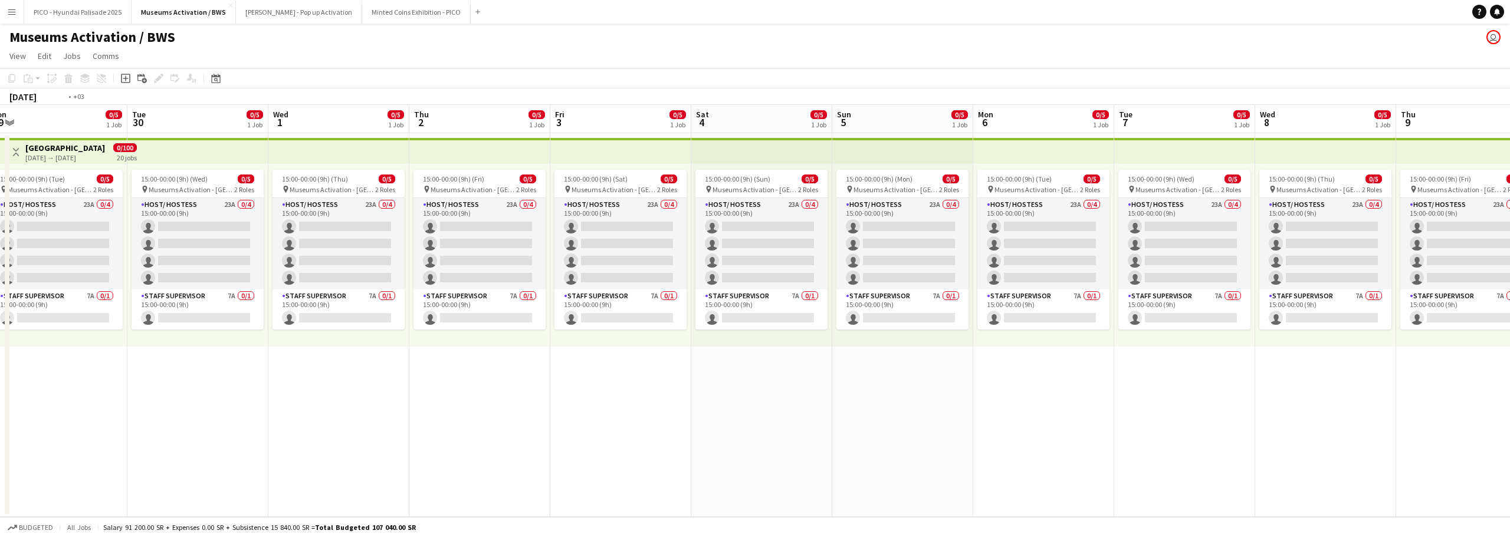
click at [547, 331] on app-calendar-viewport "Sat 27 0/5 1 Job Sun 28 0/5 1 Job Mon 29 0/5 1 Job Tue 30 0/5 1 Job Wed 1 0/5 1…" at bounding box center [755, 311] width 1510 height 412
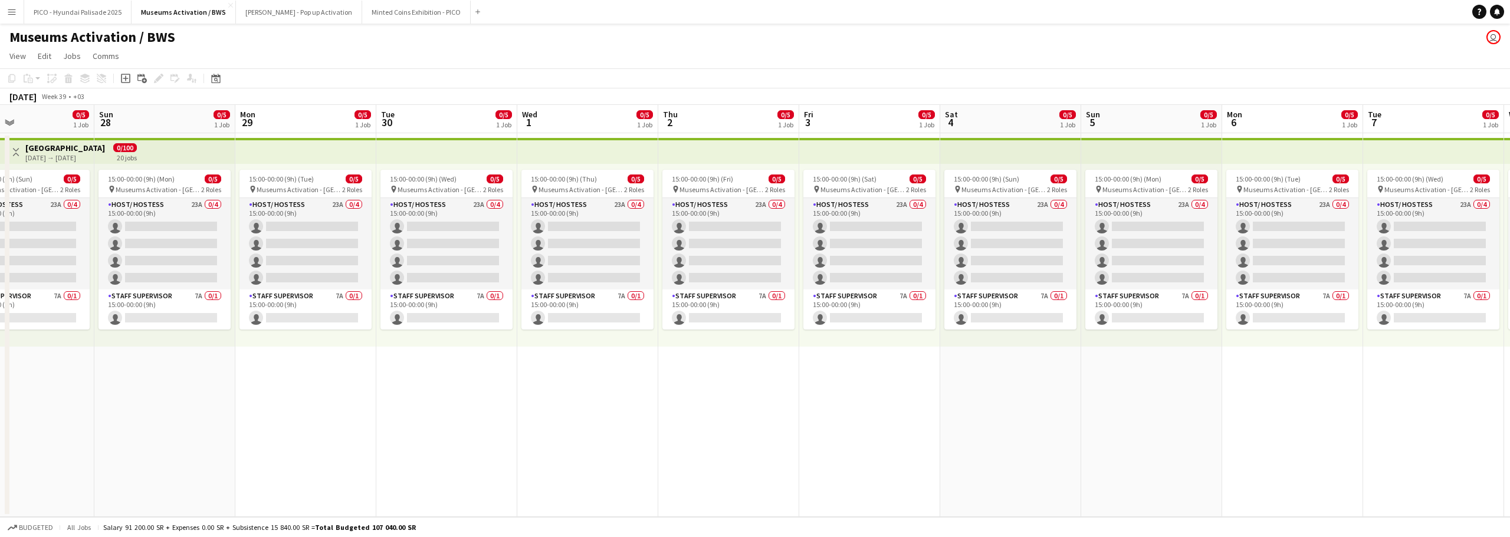
drag, startPoint x: 56, startPoint y: 419, endPoint x: 295, endPoint y: 396, distance: 240.5
click at [296, 397] on app-calendar-viewport "Thu 25 0/5 1 Job Fri 26 0/5 1 Job Sat 27 0/5 1 Job Sun 28 0/5 1 Job Mon 29 0/5 …" at bounding box center [755, 311] width 1510 height 412
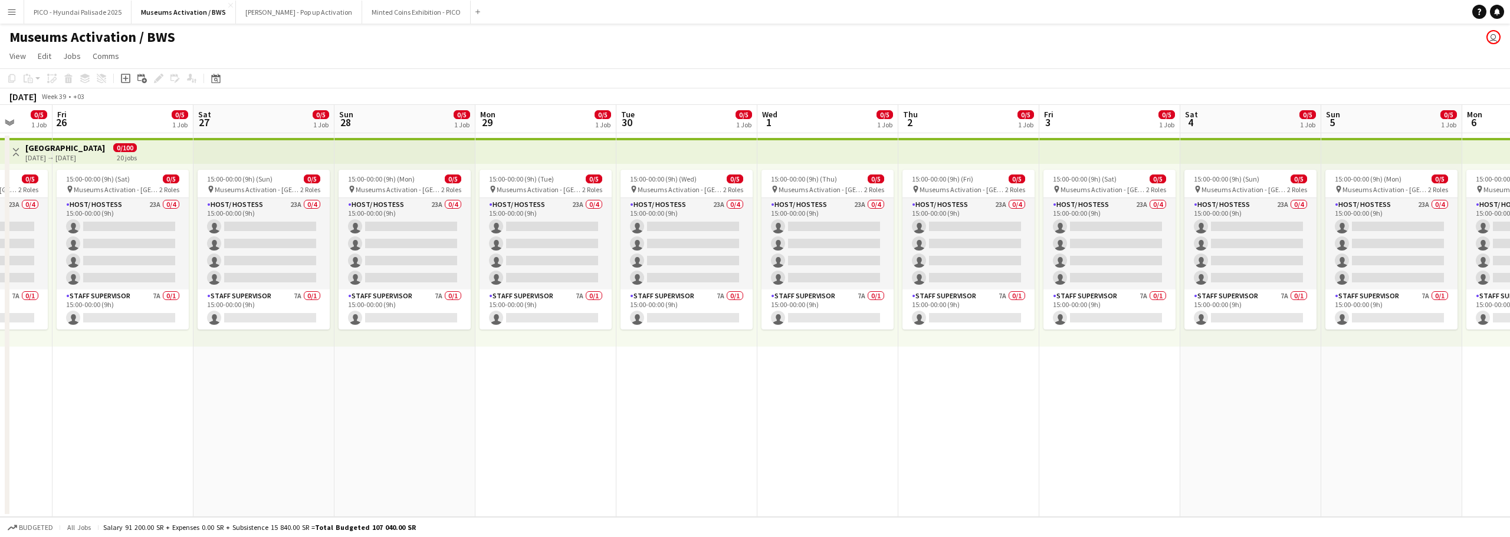
click at [235, 393] on app-calendar-viewport "Tue 23 0/5 1 Job Wed 24 0/5 1 Job Thu 25 0/5 1 Job Fri 26 0/5 1 Job Sat 27 0/5 …" at bounding box center [755, 311] width 1510 height 412
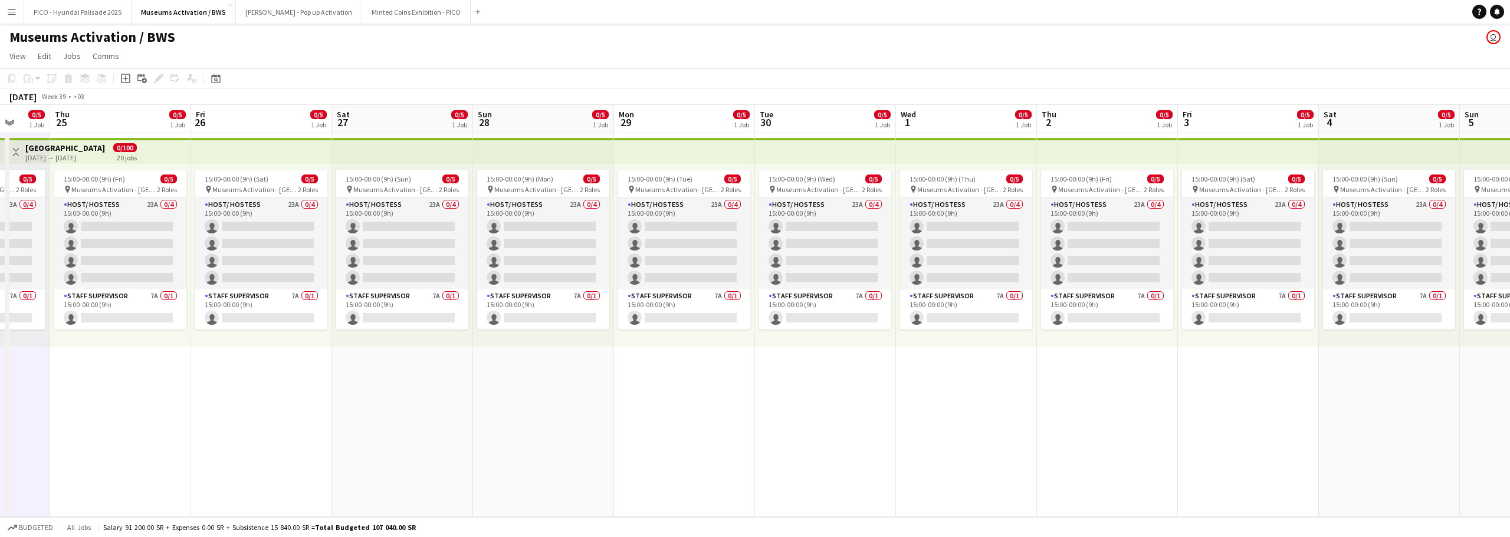
drag, startPoint x: 98, startPoint y: 420, endPoint x: 317, endPoint y: 380, distance: 223.0
click at [302, 383] on app-calendar-viewport "Mon 22 0/5 1 Job Tue 23 0/5 1 Job Wed 24 0/5 1 Job Thu 25 0/5 1 Job Fri 26 0/5 …" at bounding box center [755, 311] width 1510 height 412
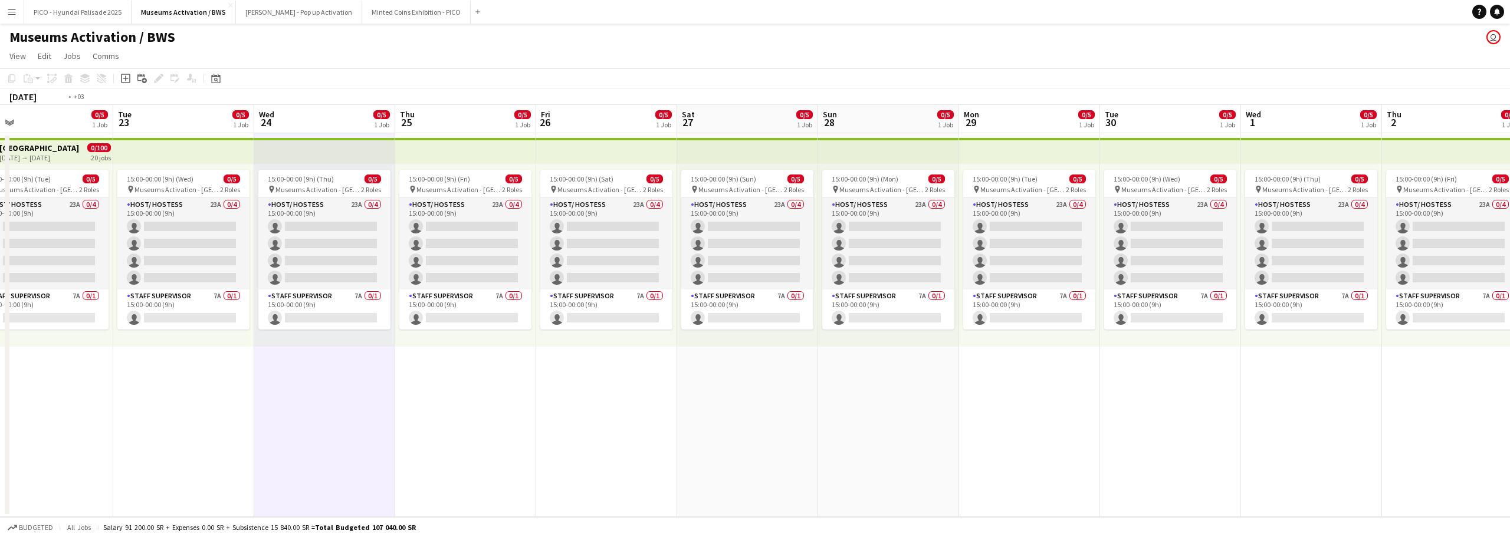
drag, startPoint x: 179, startPoint y: 383, endPoint x: 376, endPoint y: 374, distance: 196.5
click at [386, 375] on app-calendar-viewport "Sat 20 Sun 21 Mon 22 0/5 1 Job Tue 23 0/5 1 Job Wed 24 0/5 1 Job Thu 25 0/5 1 J…" at bounding box center [755, 311] width 1510 height 412
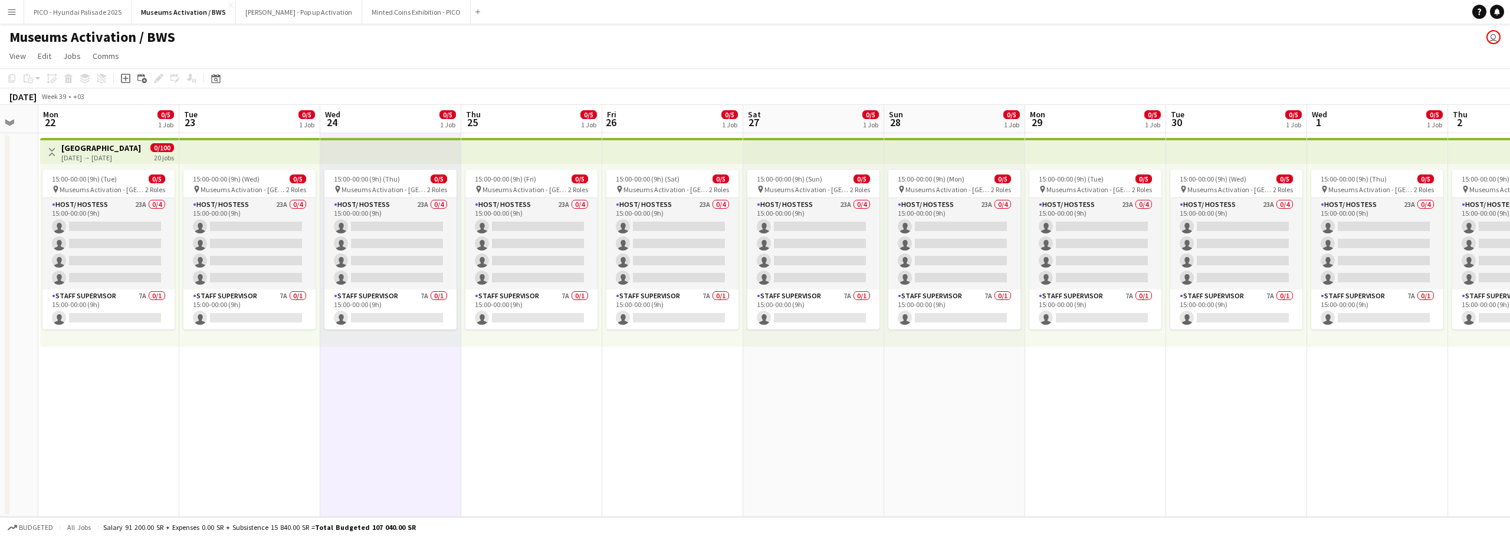
drag, startPoint x: 213, startPoint y: 388, endPoint x: 359, endPoint y: 373, distance: 146.5
click at [335, 374] on app-calendar-viewport "Sat 20 Sun 21 Mon 22 0/5 1 Job Tue 23 0/5 1 Job Wed 24 0/5 1 Job Thu 25 0/5 1 J…" at bounding box center [755, 311] width 1510 height 412
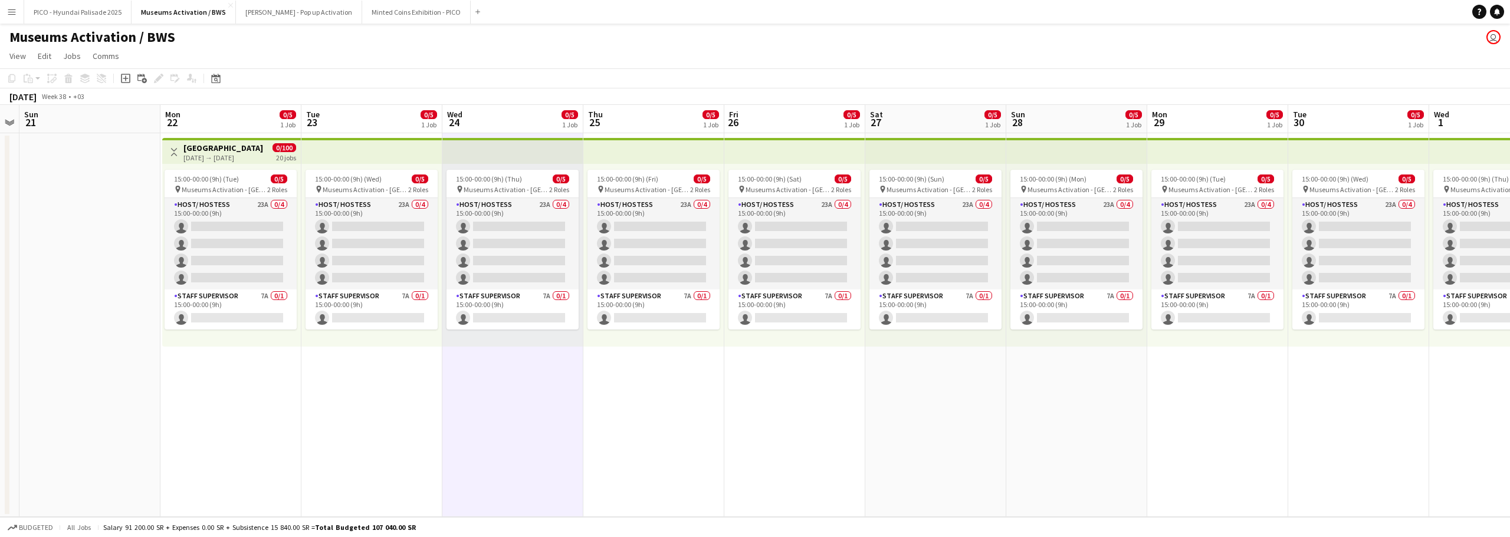
click at [274, 387] on app-date-cell "Toggle View Riyadh 22-09-2025 → 11-10-2025 0/100 20 jobs 15:00-00:00 (9h) (Tue)…" at bounding box center [230, 325] width 141 height 384
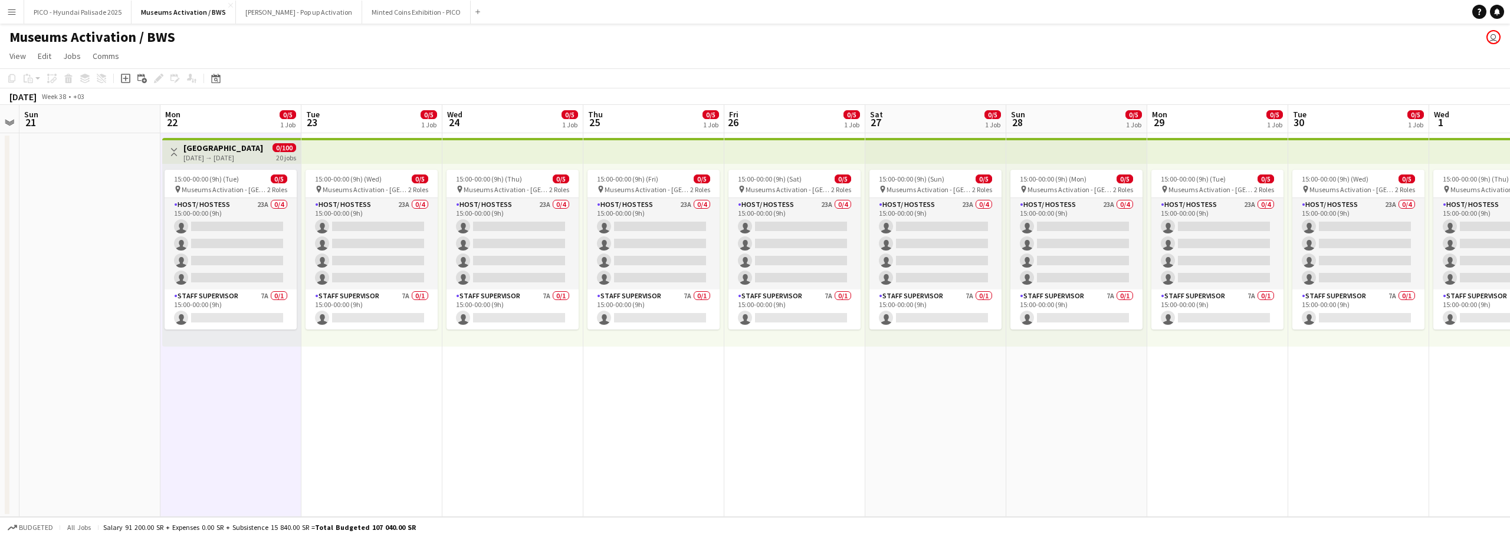
click at [231, 117] on app-board-header-date "Mon 22 0/5 1 Job" at bounding box center [230, 119] width 141 height 28
click at [357, 390] on app-date-cell "15:00-00:00 (9h) (Wed) 0/5 pin Museums Activation - Riyadh 2 Roles Host/ Hostes…" at bounding box center [371, 325] width 141 height 384
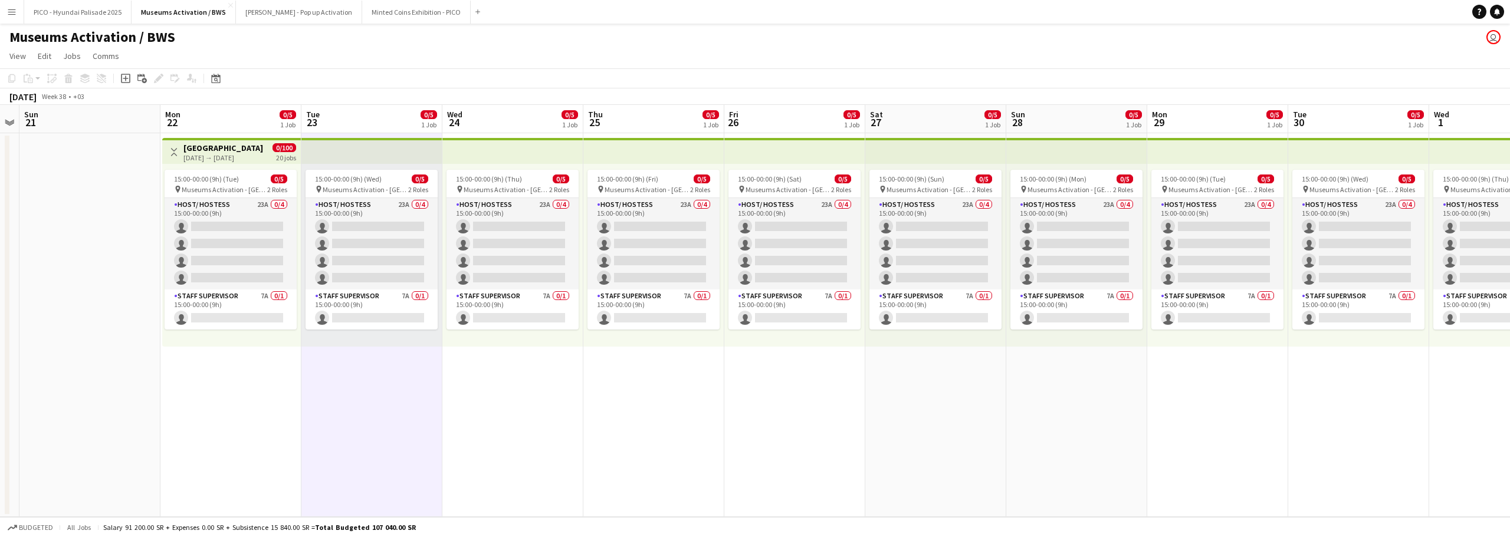
scroll to position [0, 261]
click at [256, 370] on app-date-cell "Toggle View Riyadh 22-09-2025 → 11-10-2025 0/100 20 jobs 15:00-00:00 (9h) (Tue)…" at bounding box center [232, 325] width 141 height 384
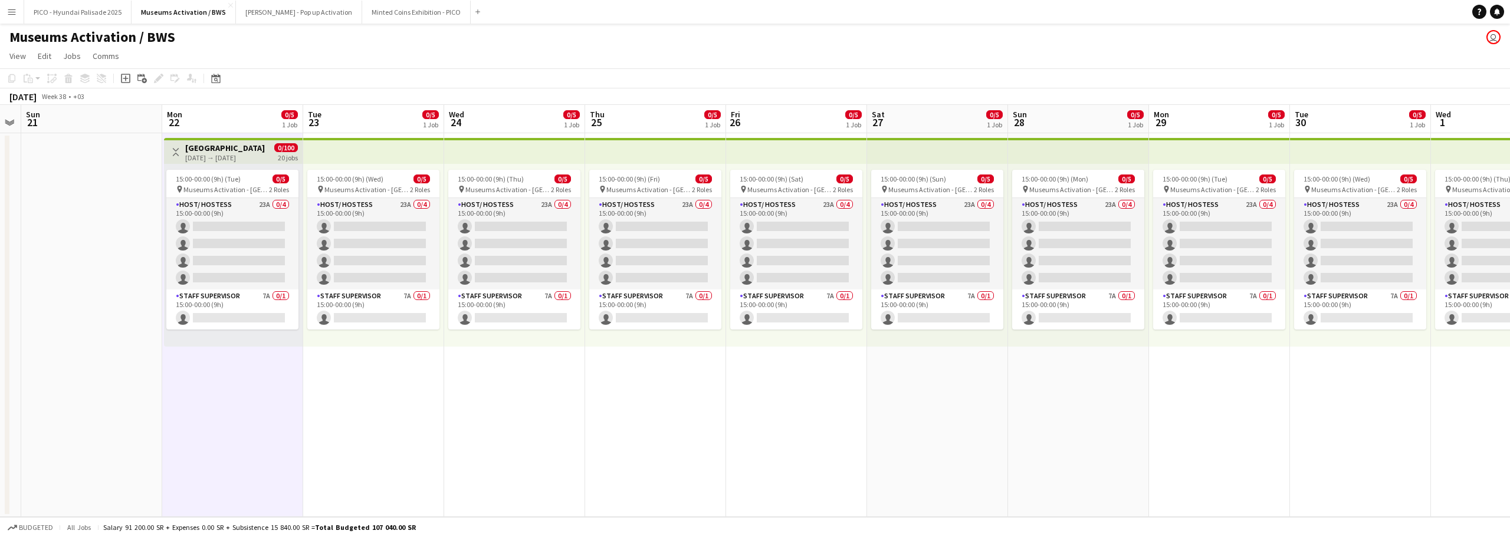
click at [229, 157] on div "22-09-2025 → 11-10-2025" at bounding box center [225, 157] width 80 height 9
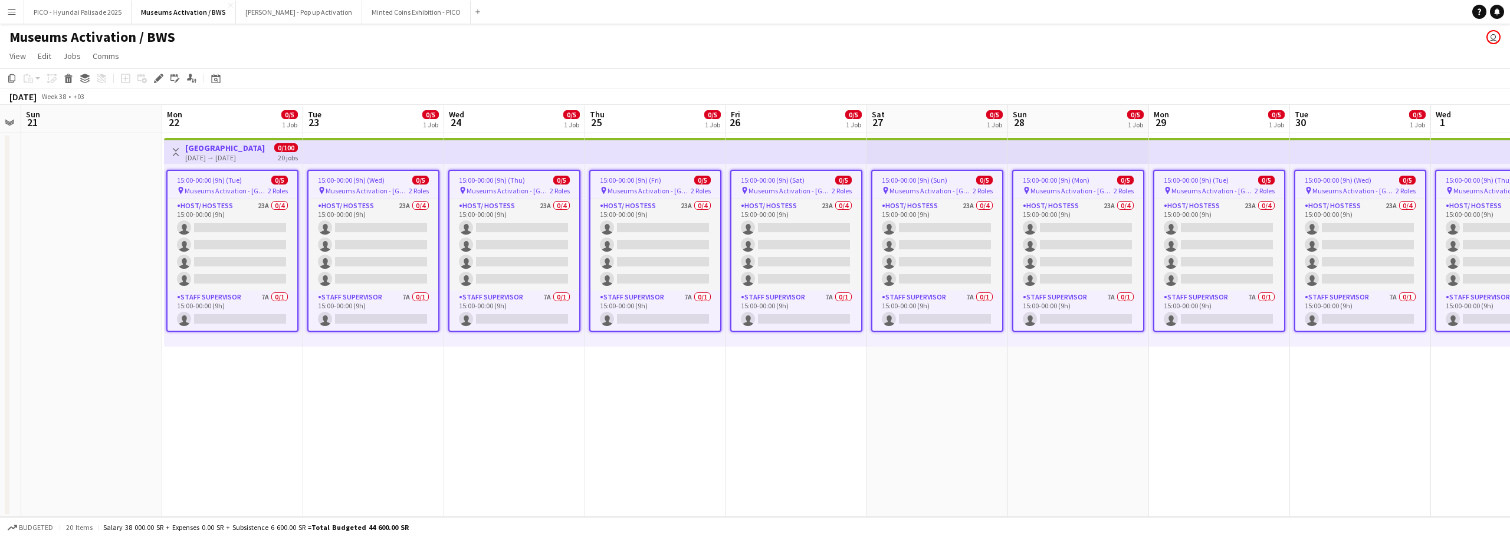
click at [229, 157] on div "22-09-2025 → 11-10-2025" at bounding box center [225, 157] width 80 height 9
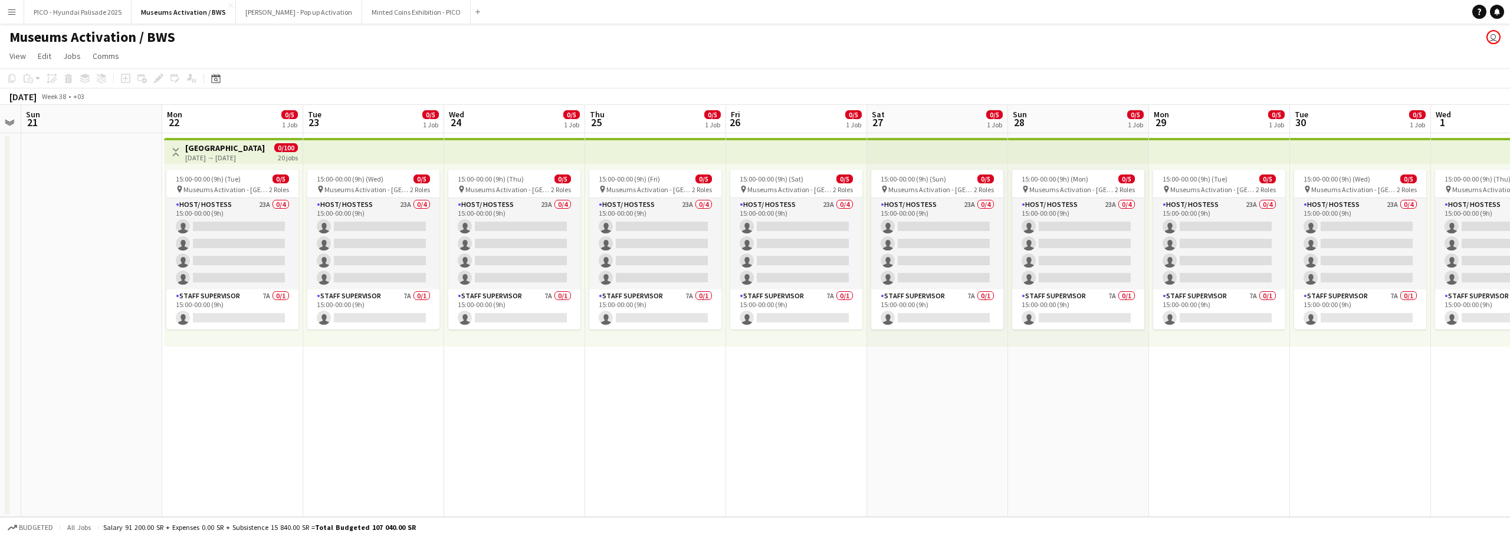
click at [212, 118] on app-board-header-date "Mon 22 0/5 1 Job" at bounding box center [232, 119] width 141 height 28
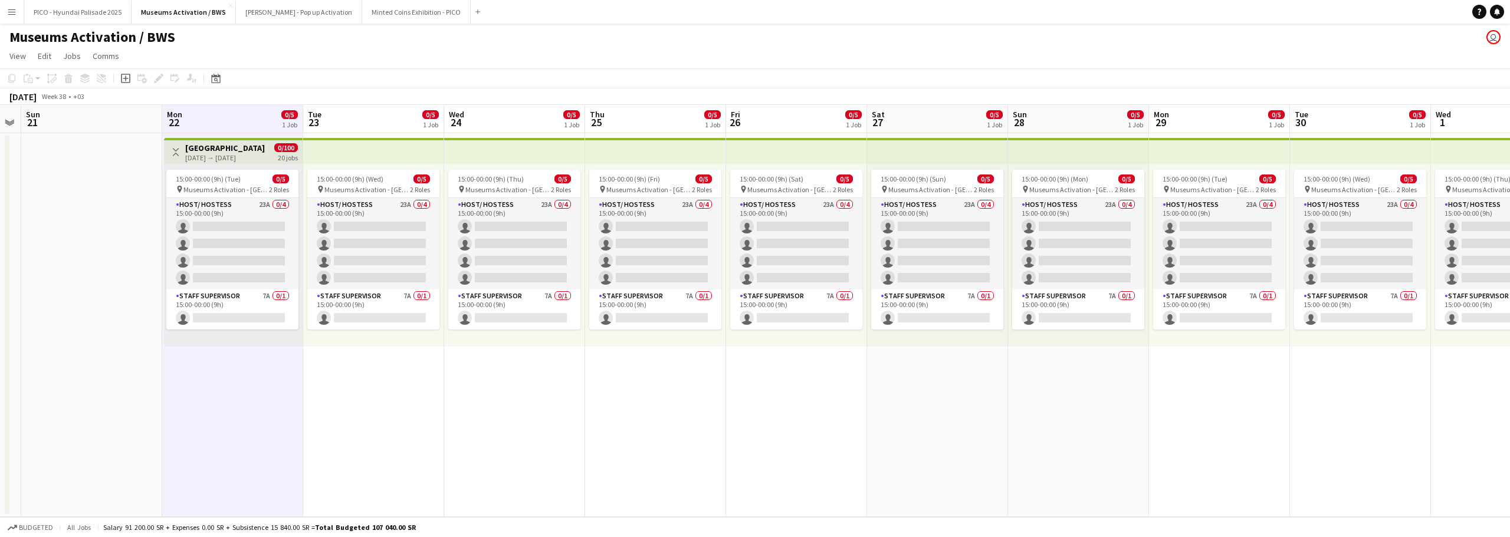
click at [301, 76] on app-toolbar "Copy Paste Paste Ctrl+V Paste with crew Ctrl+Shift+V Paste linked Job Delete Gr…" at bounding box center [755, 78] width 1510 height 20
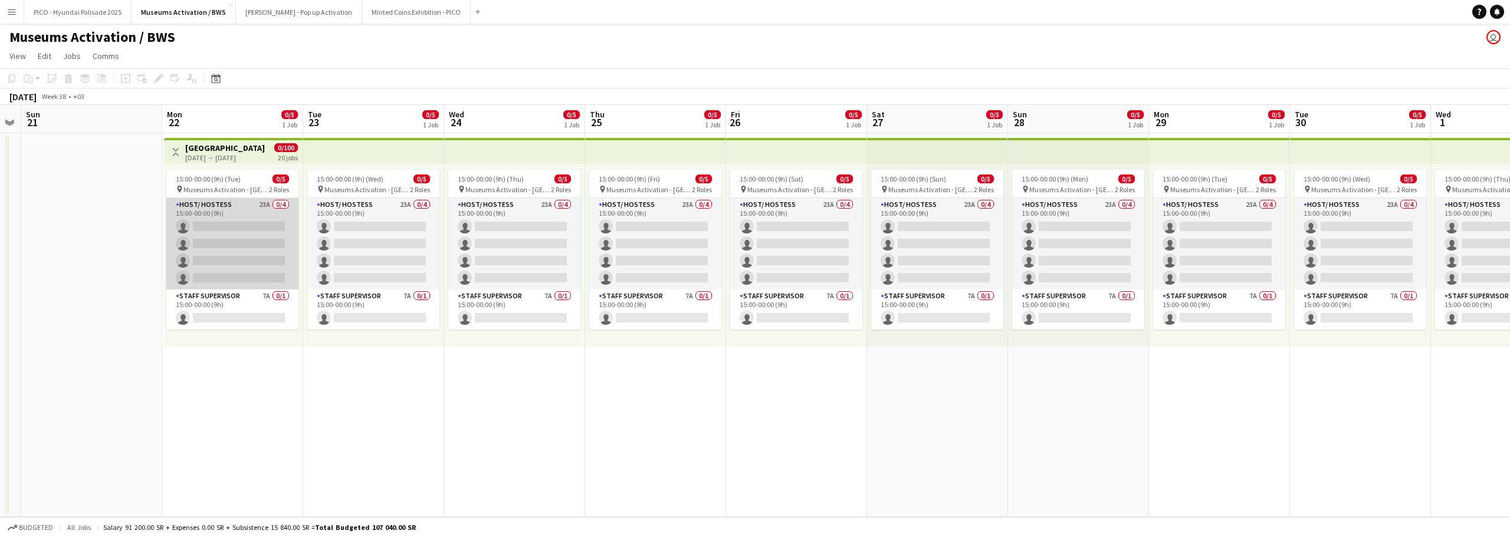
click at [238, 246] on app-card-role "Host/ Hostess 23A 0/4 15:00-00:00 (9h) single-neutral-actions single-neutral-ac…" at bounding box center [232, 243] width 132 height 91
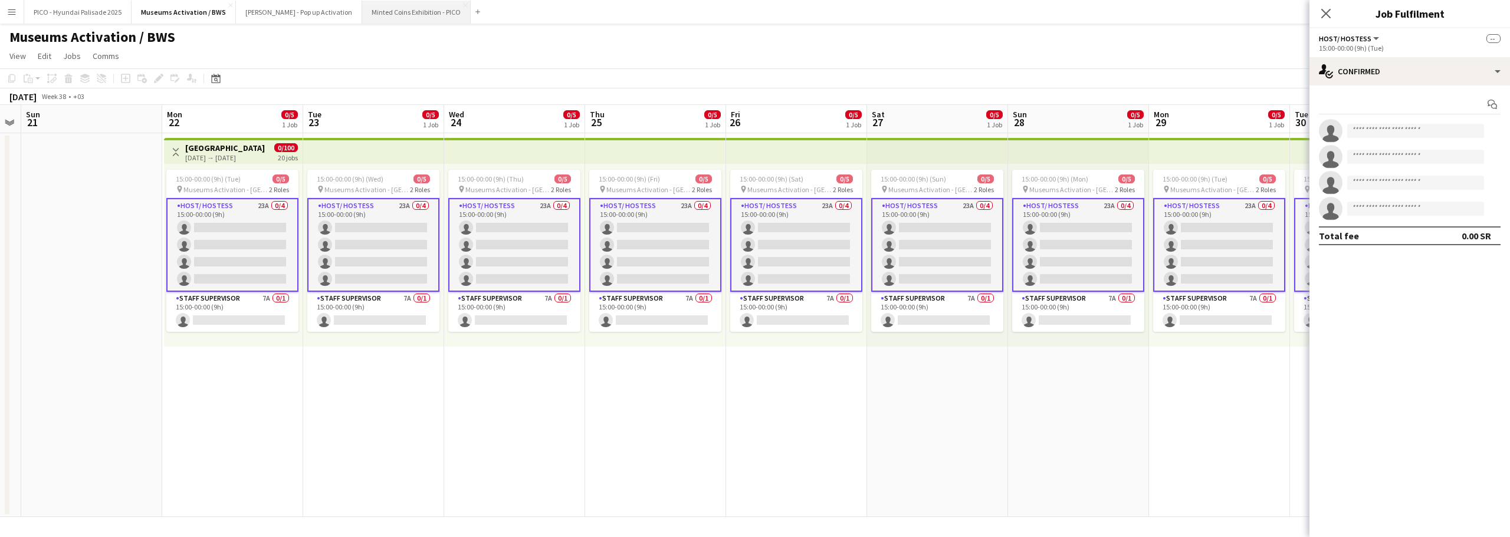
click at [373, 21] on button "Minted Coins Exhibition - PICO Close" at bounding box center [416, 12] width 109 height 23
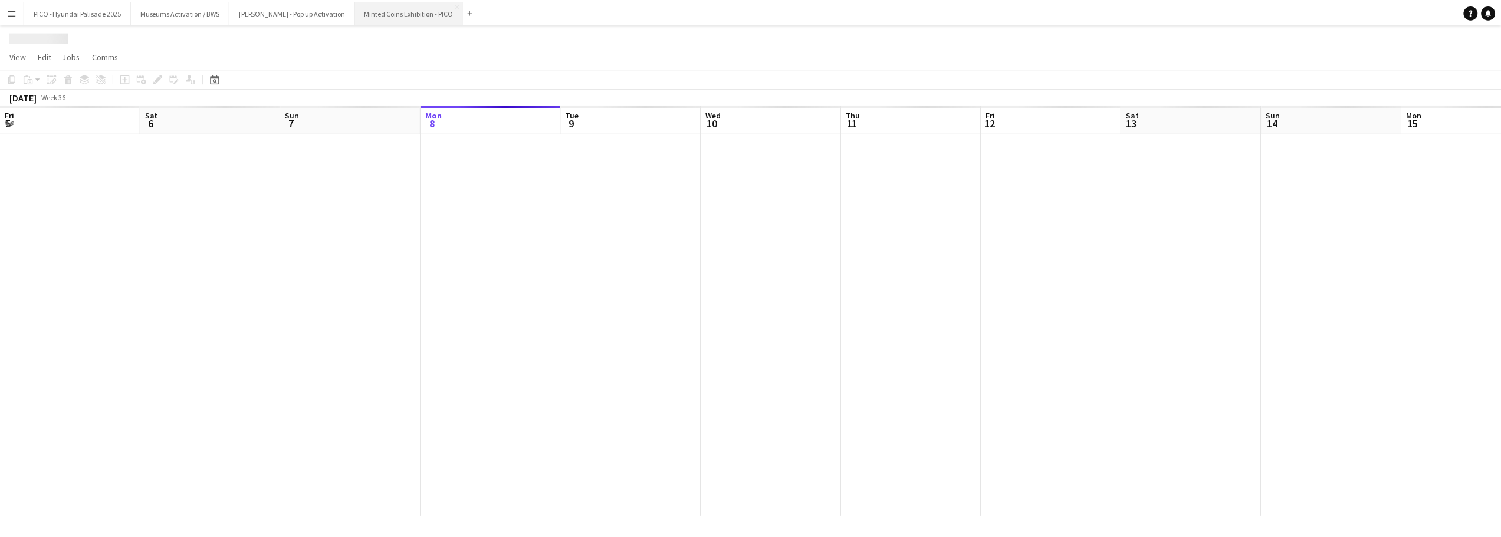
scroll to position [0, 282]
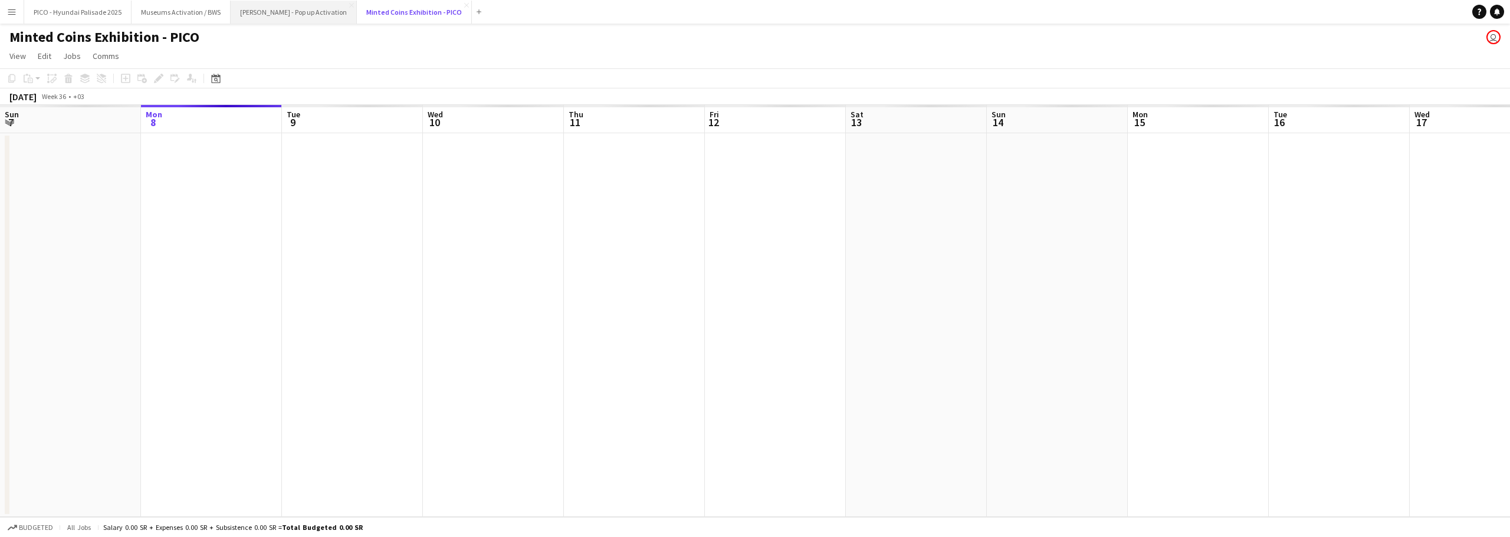
drag, startPoint x: 374, startPoint y: 17, endPoint x: 273, endPoint y: 21, distance: 100.9
click at [273, 21] on div "PICO - Hyundai Palisade 2025 Close Museums Activation / BWS Close Shein - Pop u…" at bounding box center [255, 12] width 462 height 24
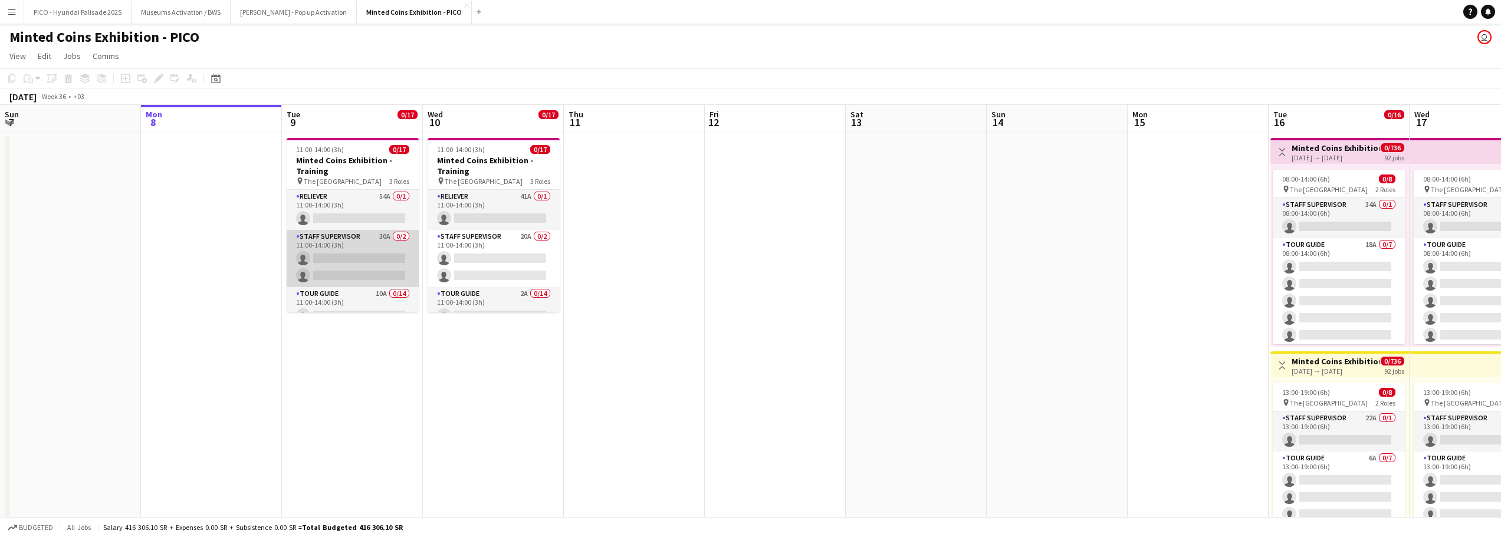
click at [327, 269] on app-card-role "Staff Supervisor 30A 0/2 11:00-14:00 (3h) single-neutral-actions single-neutral…" at bounding box center [353, 258] width 132 height 57
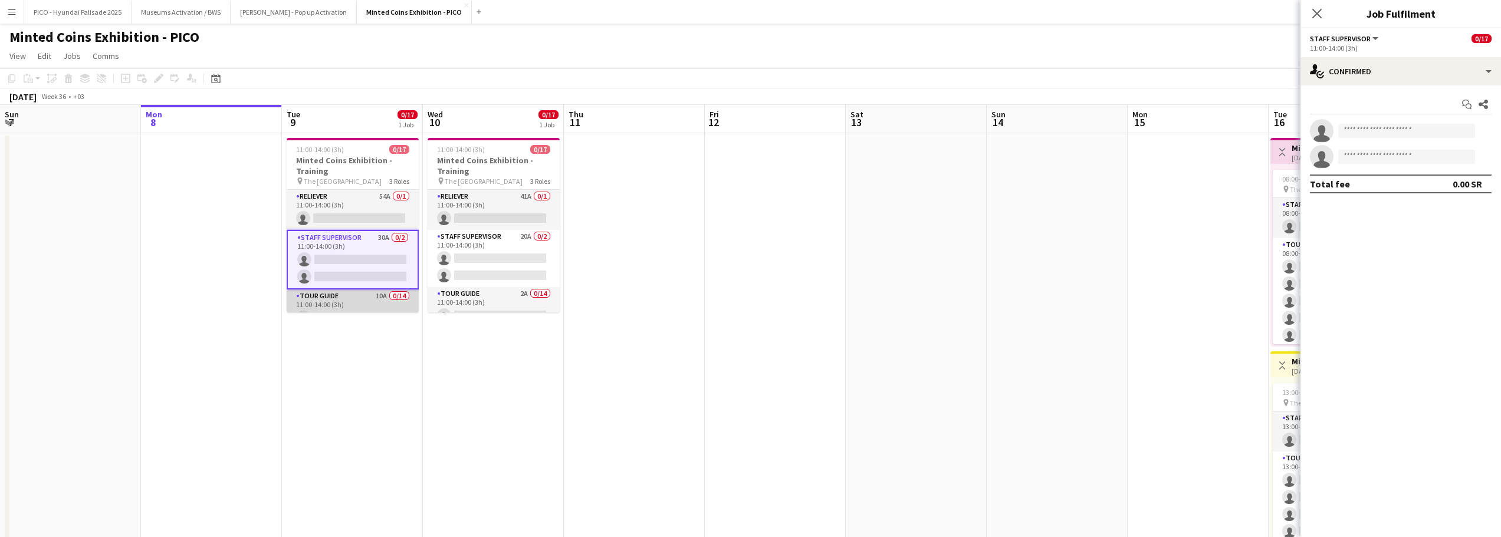
click at [338, 301] on app-card-role "Tour Guide 10A 0/14 11:00-14:00 (3h) single-neutral-actions single-neutral-acti…" at bounding box center [353, 421] width 132 height 262
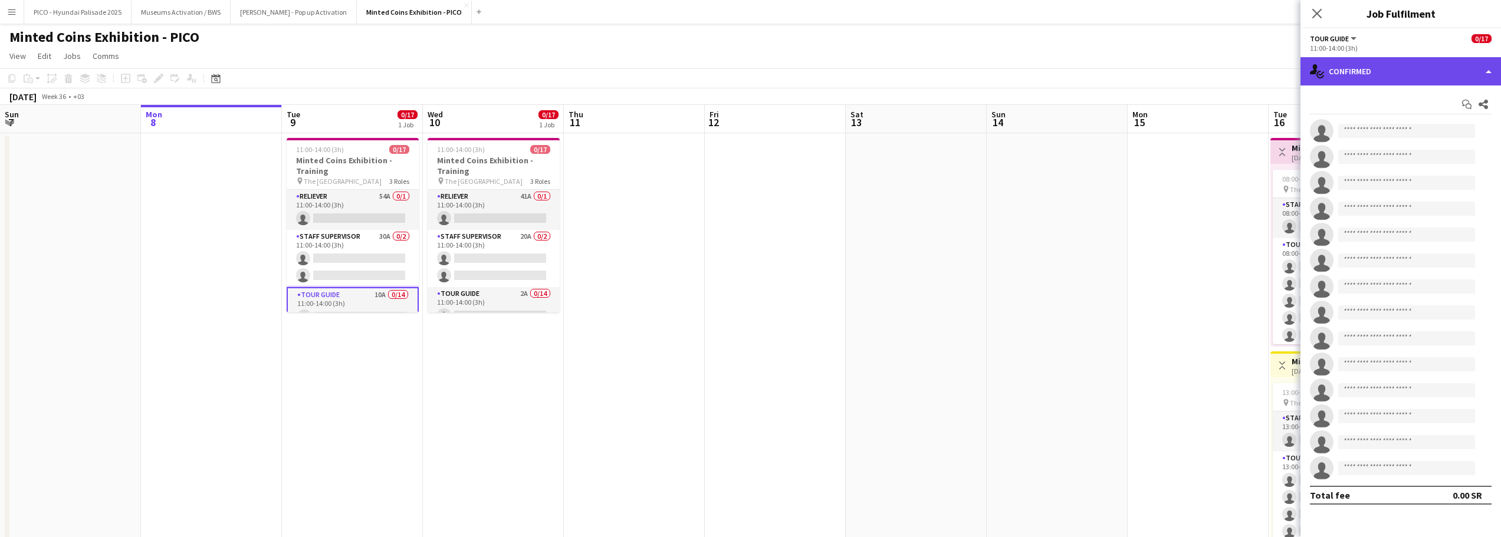
click at [1395, 81] on div "single-neutral-actions-check-2 Confirmed" at bounding box center [1400, 71] width 200 height 28
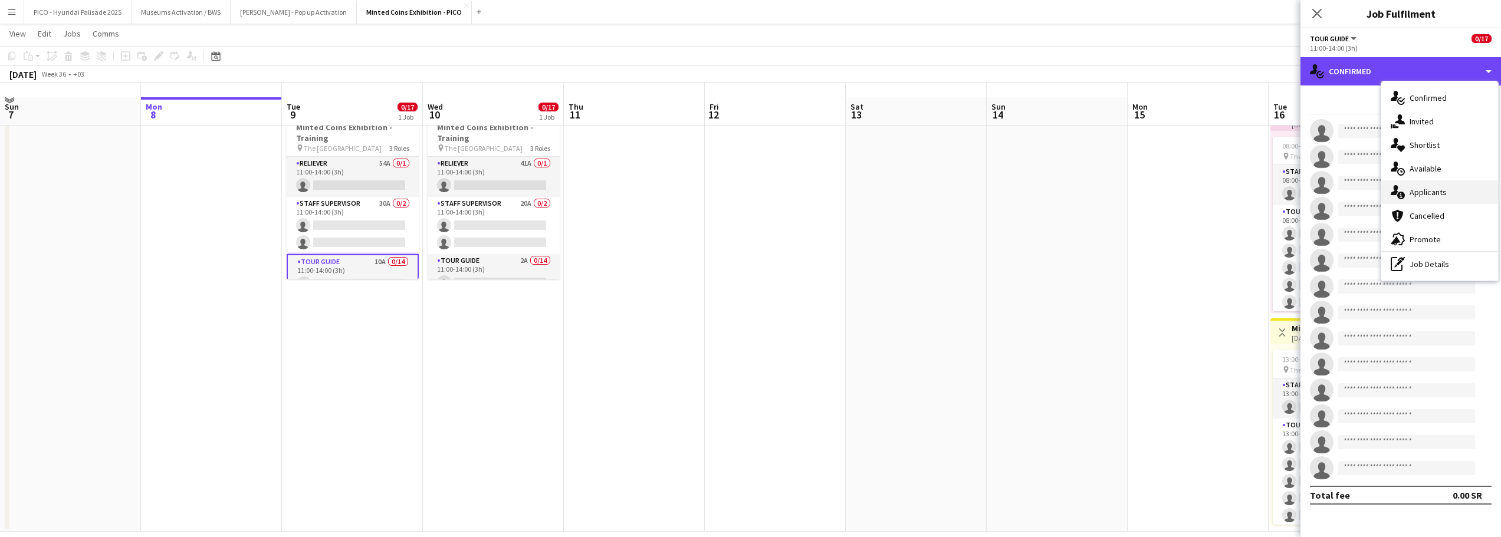
scroll to position [47, 0]
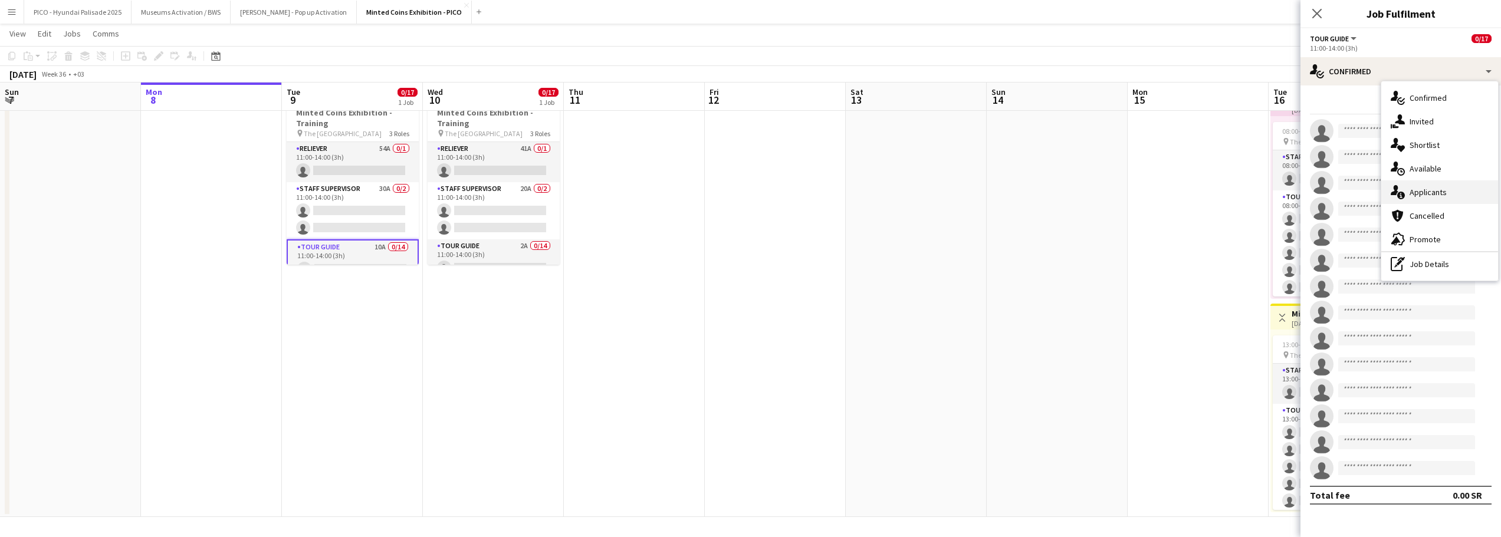
click at [1421, 199] on div "single-neutral-actions-information Applicants" at bounding box center [1439, 192] width 117 height 24
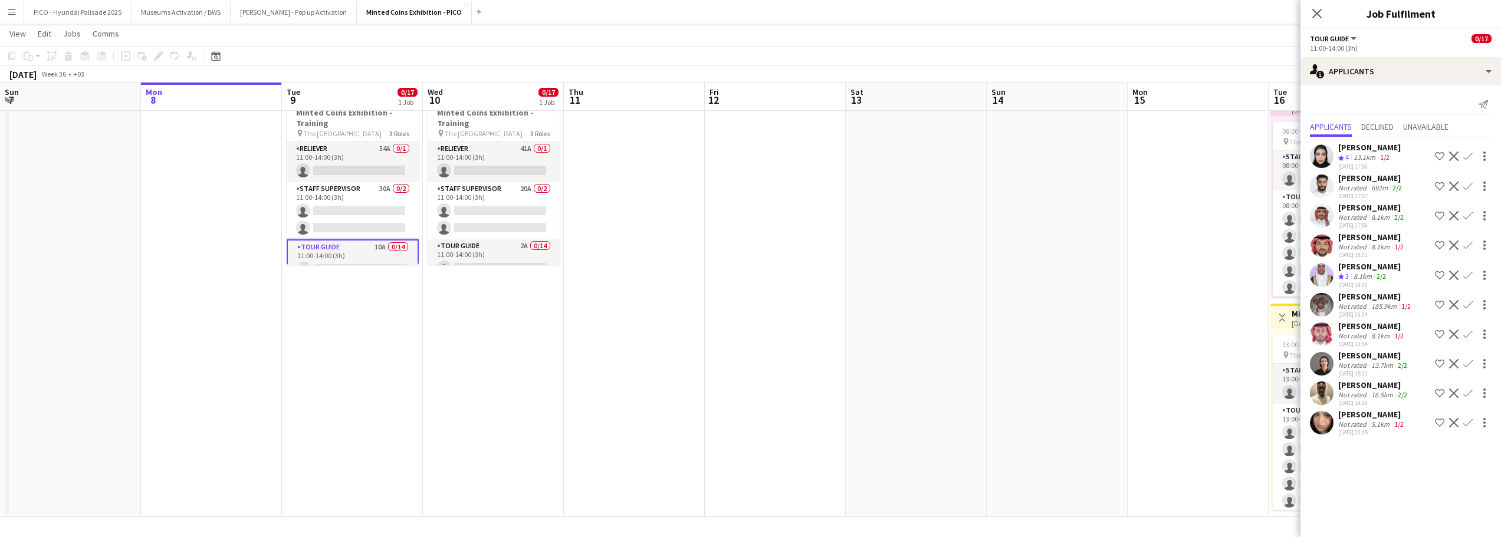
click at [1335, 416] on div "Ghala Fawaz Not rated 5.1km 1/2 07-09-2025 23:05 Shortlist crew Decline Confirm" at bounding box center [1400, 422] width 200 height 27
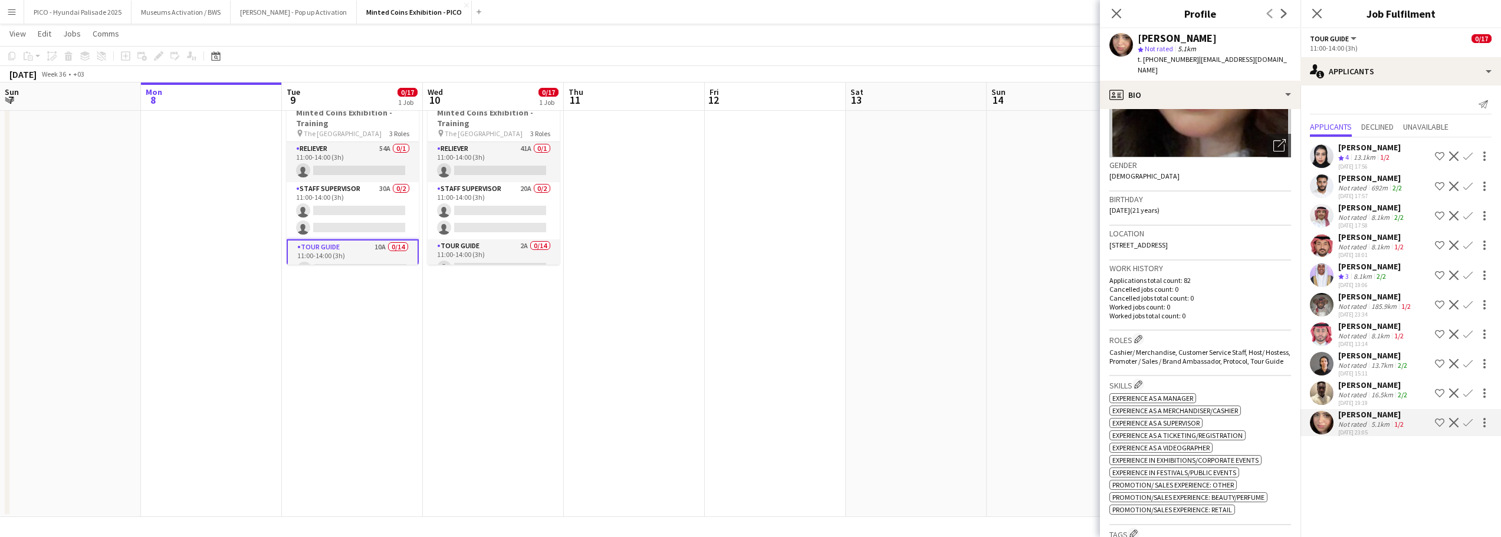
scroll to position [0, 0]
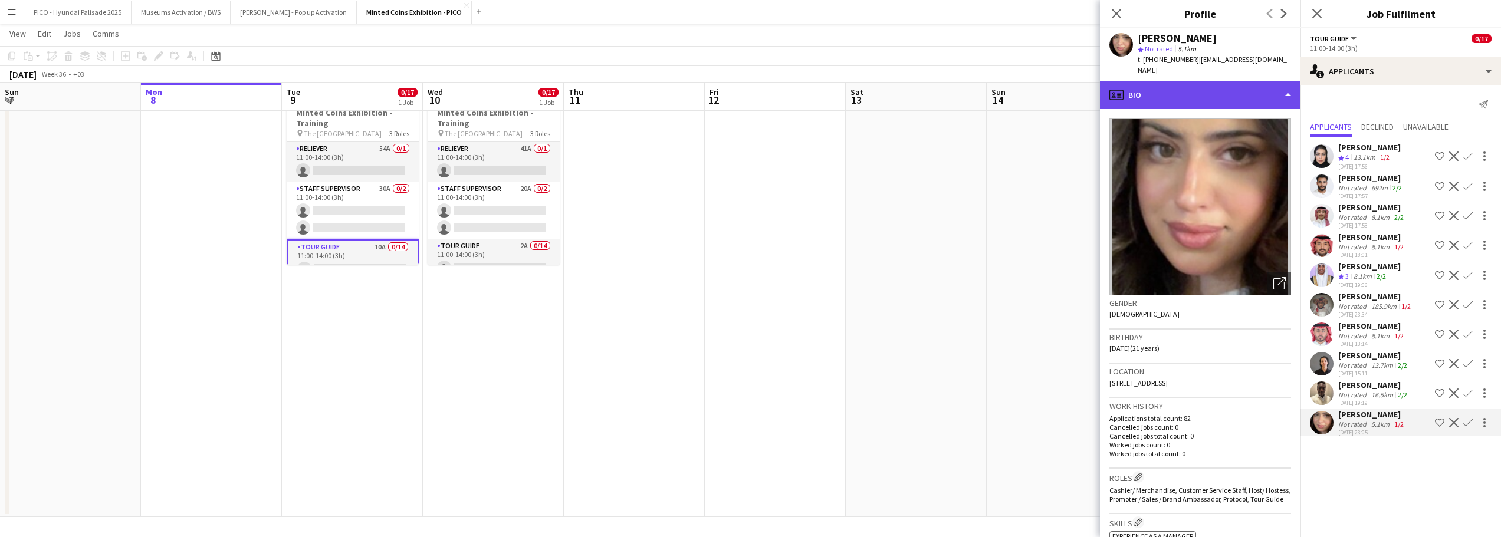
click at [1192, 86] on div "profile Bio" at bounding box center [1200, 95] width 200 height 28
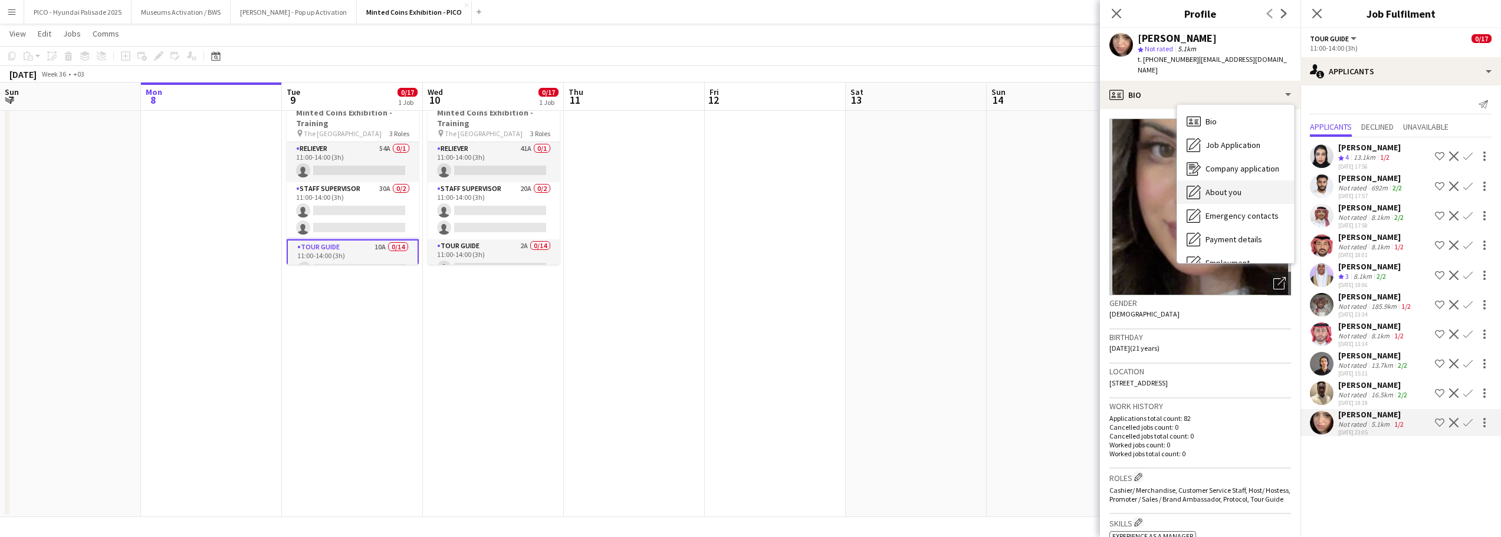
click at [1203, 180] on div "About you About you" at bounding box center [1235, 192] width 117 height 24
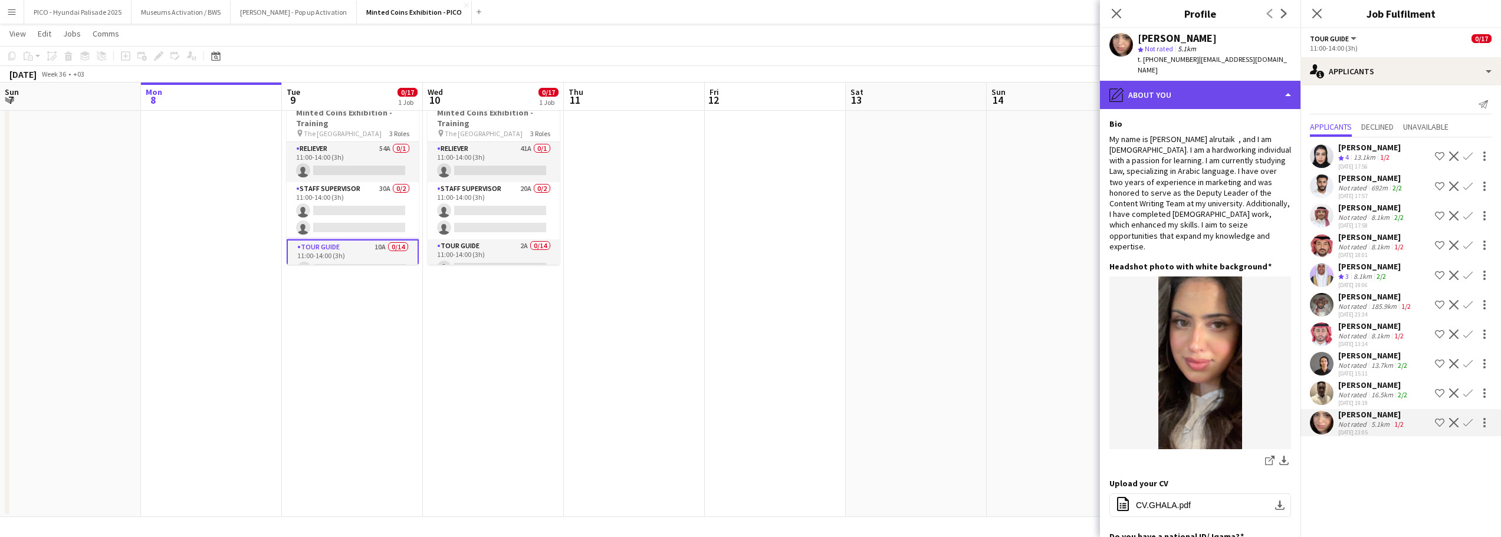
click at [1198, 83] on div "pencil4 About you" at bounding box center [1200, 95] width 200 height 28
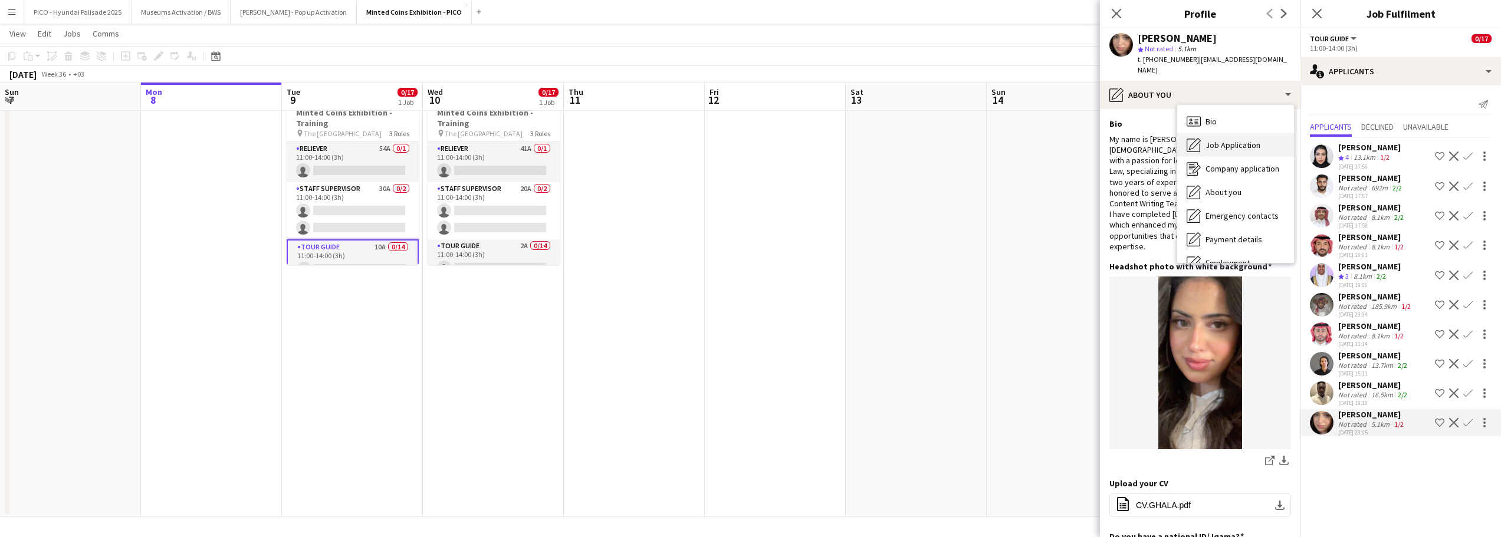
click at [1212, 140] on span "Job Application" at bounding box center [1232, 145] width 55 height 11
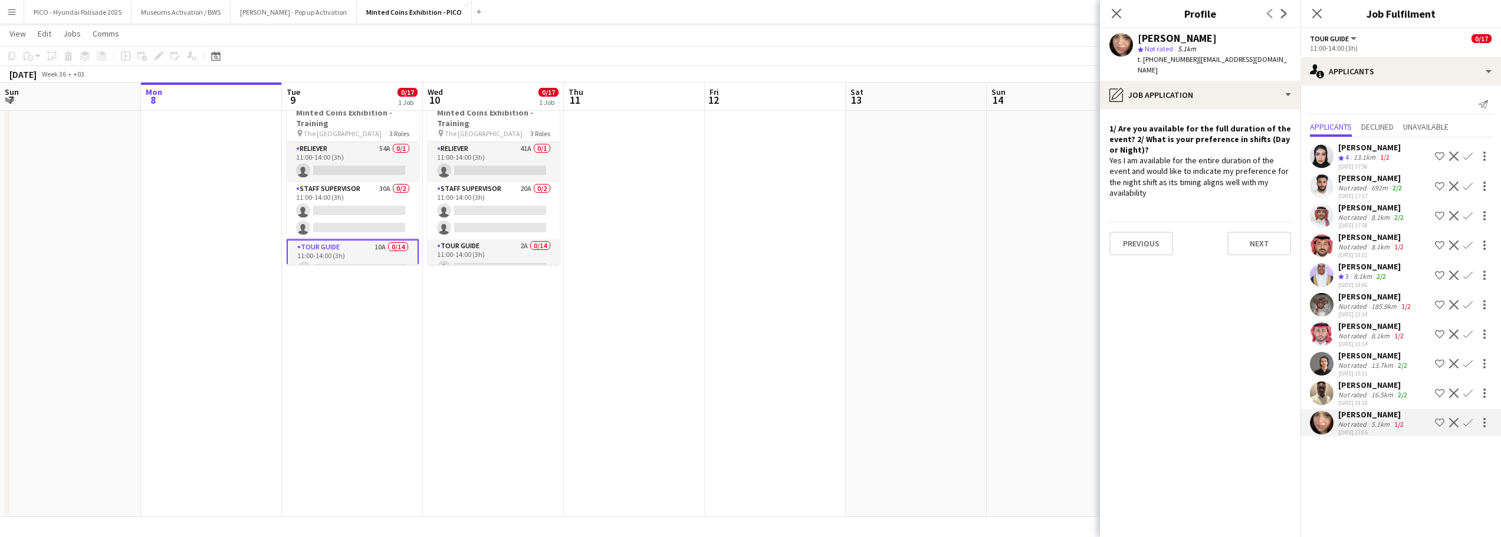
click at [1186, 155] on div "Yes I am available for the entire duration of the event and would like to indic…" at bounding box center [1200, 176] width 182 height 43
click at [1184, 170] on div "Yes I am available for the entire duration of the event and would like to indic…" at bounding box center [1200, 176] width 182 height 43
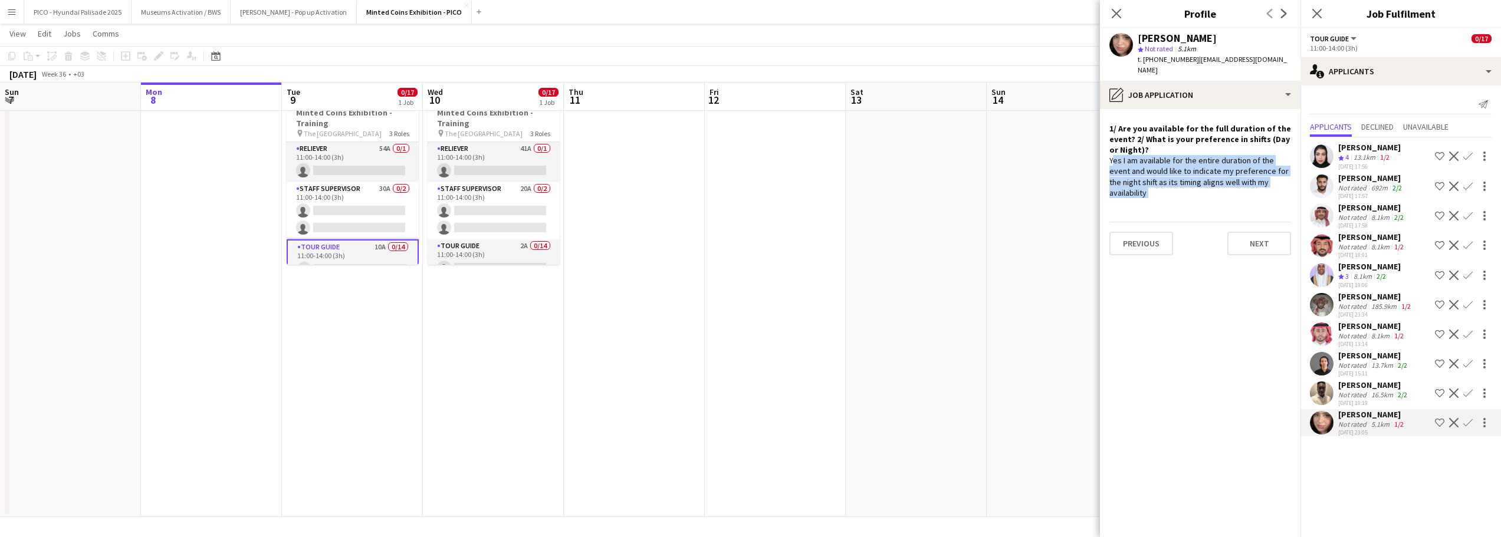
click at [1184, 170] on div "Yes I am available for the entire duration of the event and would like to indic…" at bounding box center [1200, 176] width 182 height 43
click at [1183, 184] on div "Yes I am available for the entire duration of the event and would like to indic…" at bounding box center [1200, 176] width 182 height 43
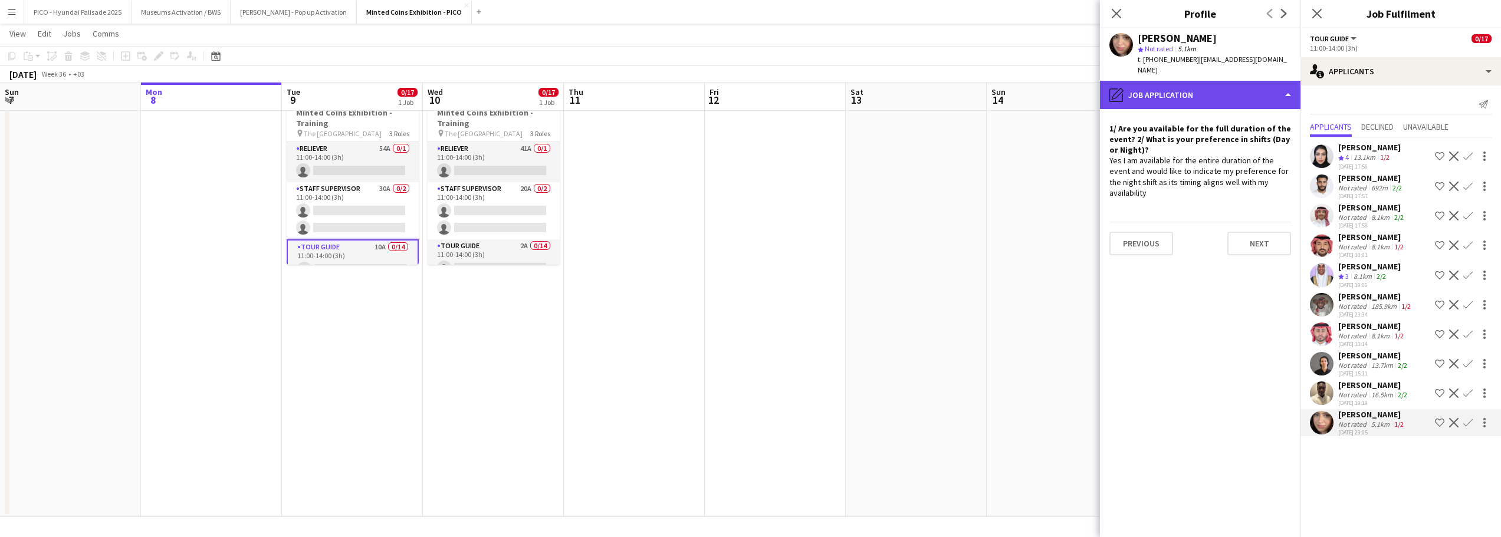
click at [1189, 84] on div "pencil4 Job Application" at bounding box center [1200, 95] width 200 height 28
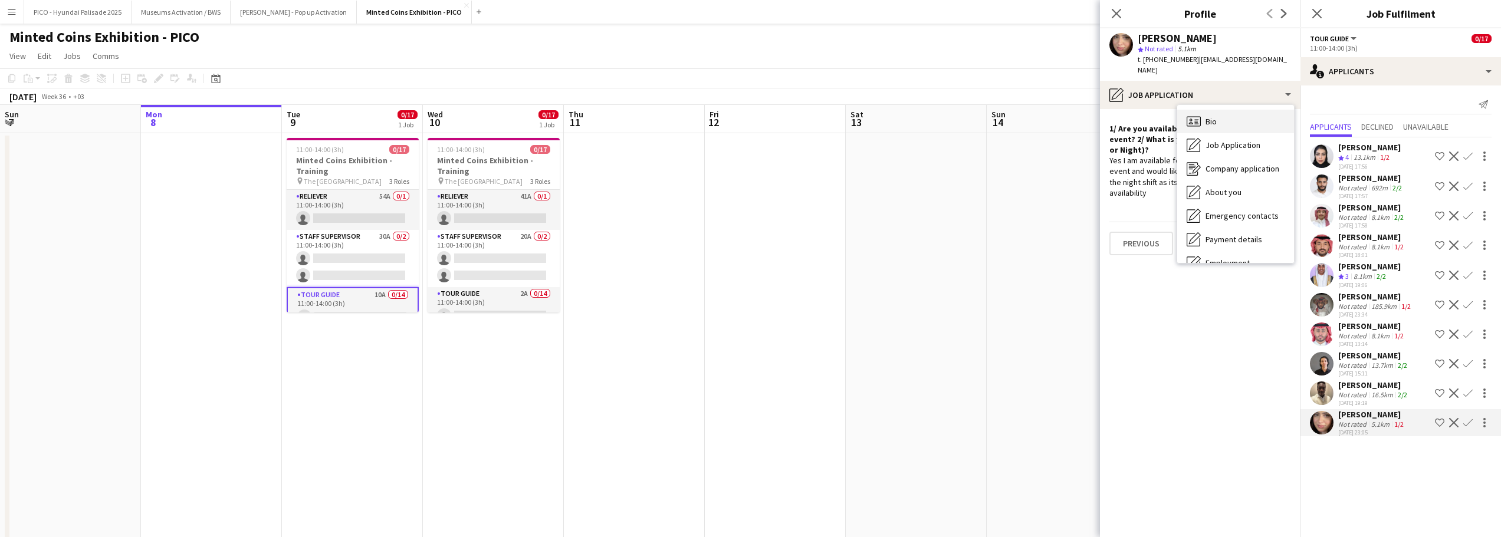
click at [1215, 116] on span "Bio" at bounding box center [1210, 121] width 11 height 11
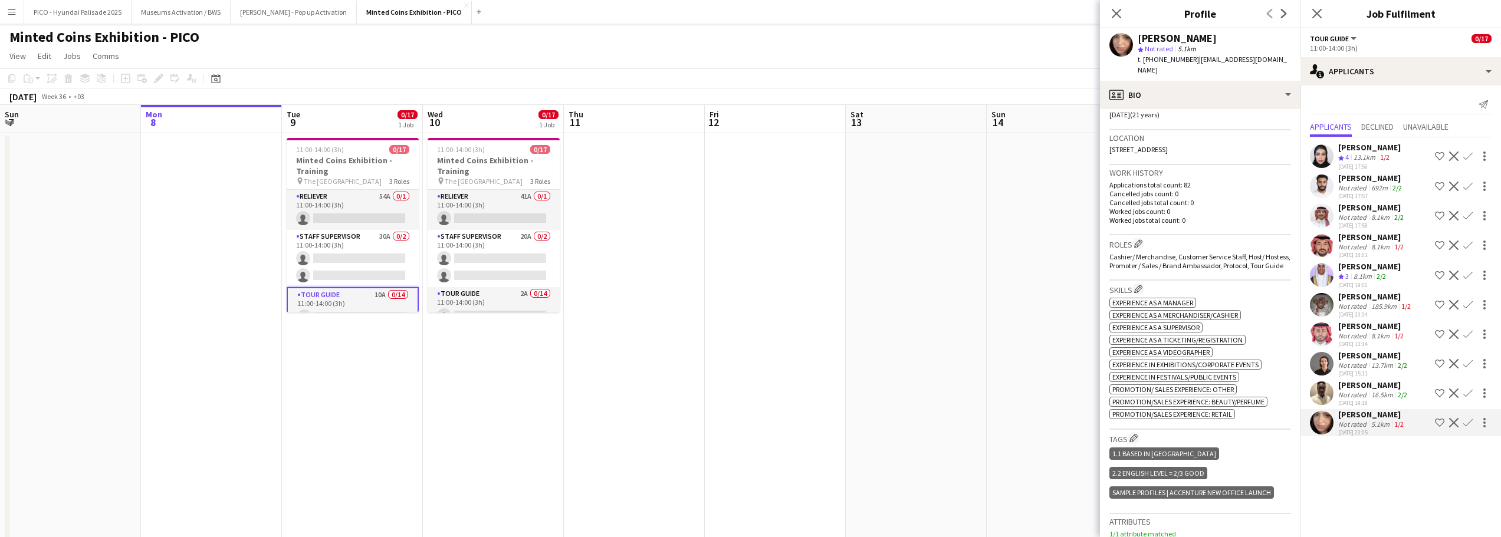
scroll to position [236, 0]
click at [1133, 435] on app-icon "Edit crew company tags" at bounding box center [1133, 436] width 8 height 8
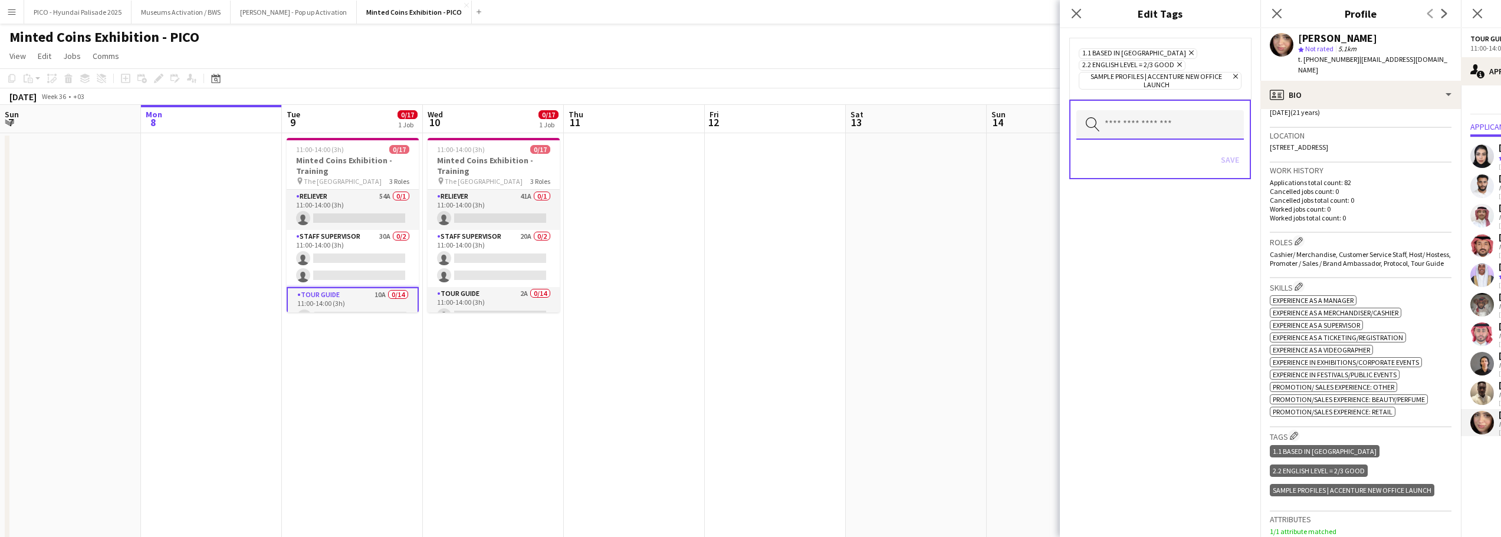
click at [1139, 117] on input "text" at bounding box center [1159, 124] width 167 height 29
type input "*****"
click at [1146, 156] on span "Minted Coins Exhibition - Night" at bounding box center [1160, 158] width 149 height 11
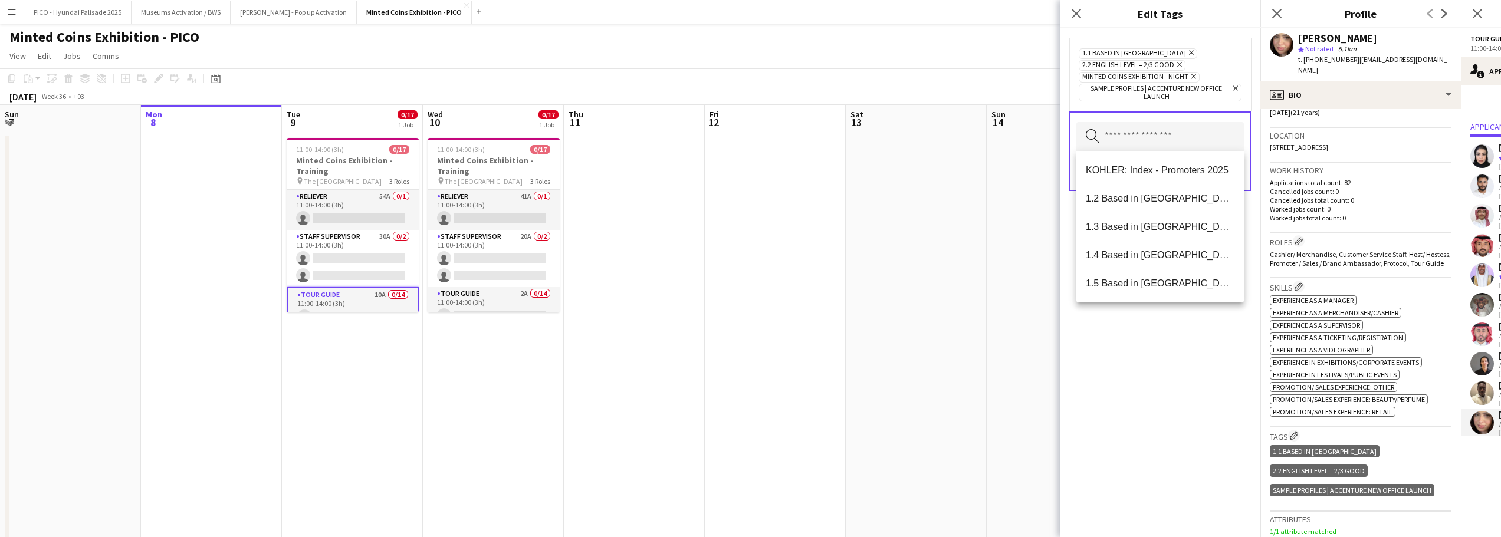
click at [1178, 367] on div "1.1 Based in Riyadh Remove 2.2 English Level = 2/3 Good Remove Minted Coins Exh…" at bounding box center [1160, 282] width 200 height 509
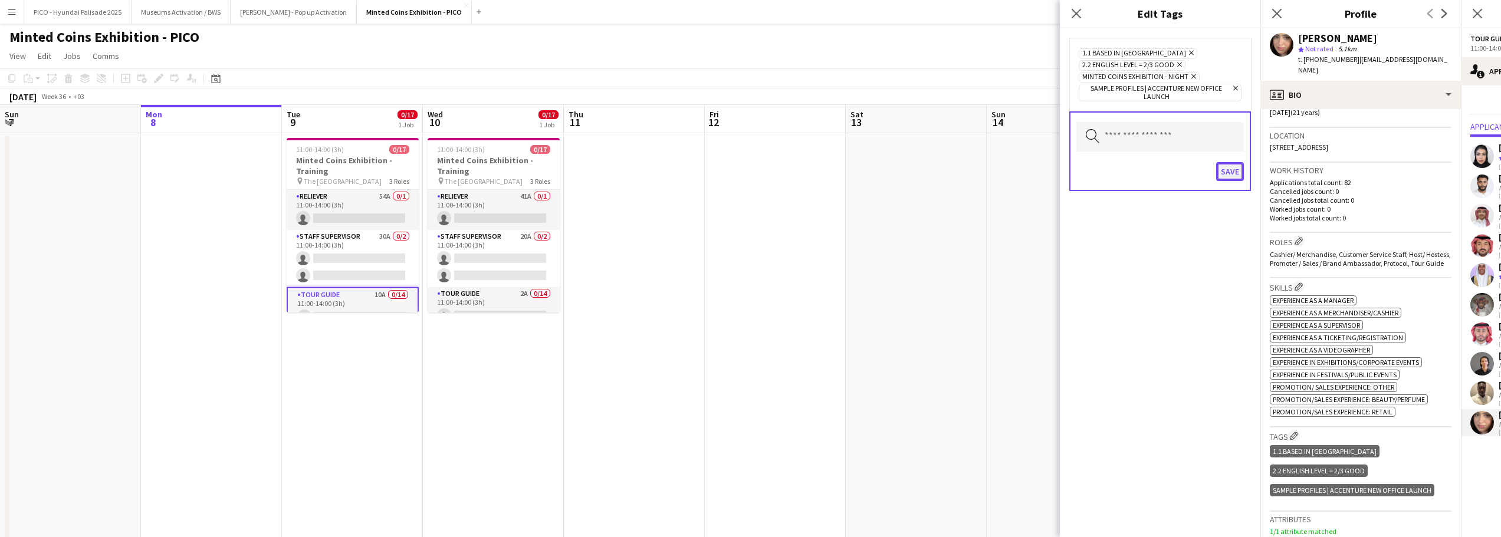
click at [1228, 171] on button "Save" at bounding box center [1230, 171] width 28 height 19
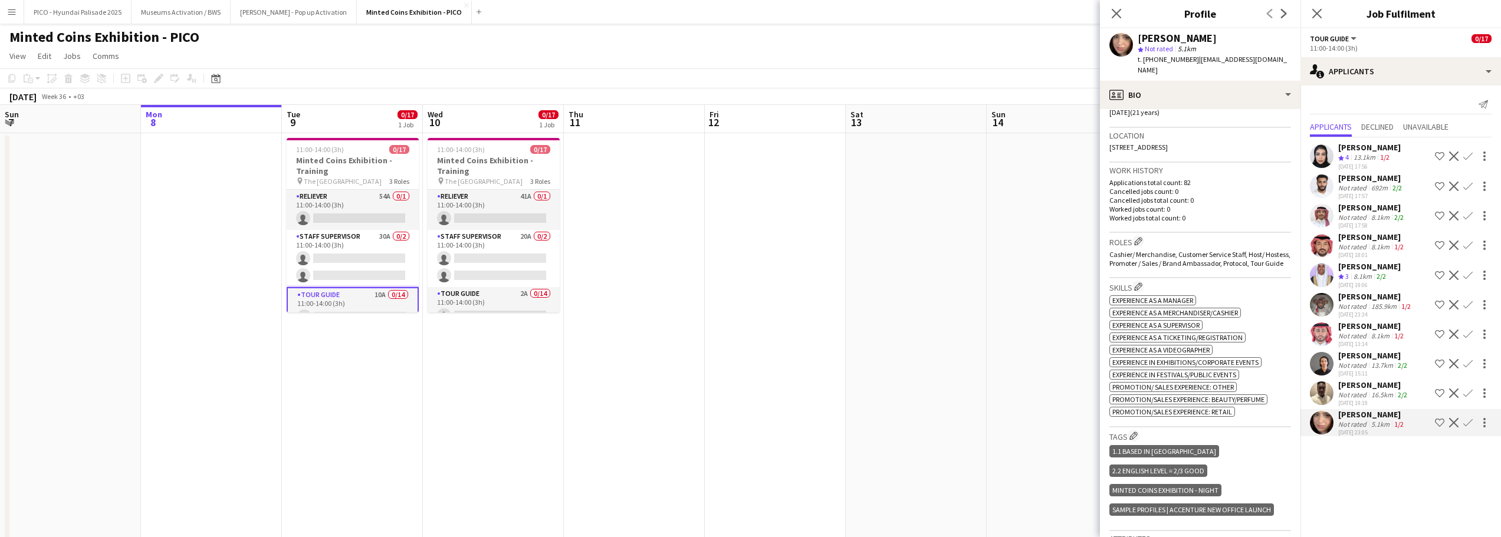
click at [1328, 390] on app-user-avatar at bounding box center [1322, 394] width 24 height 24
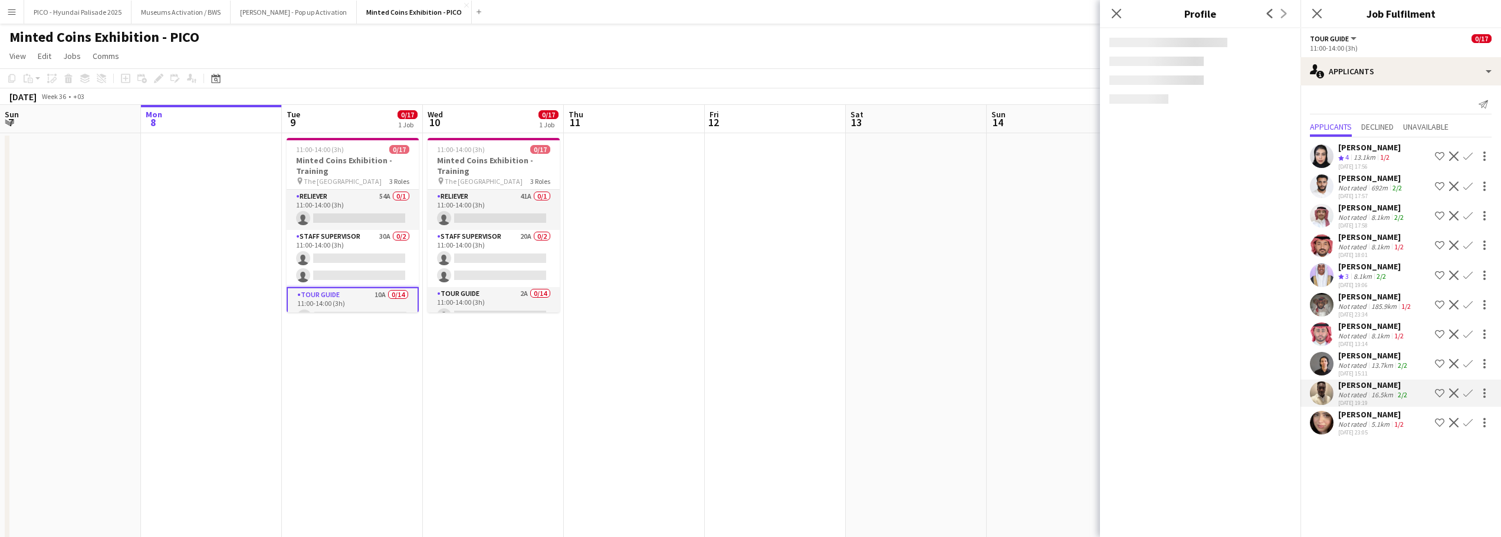
click at [1330, 363] on app-user-avatar at bounding box center [1322, 364] width 24 height 24
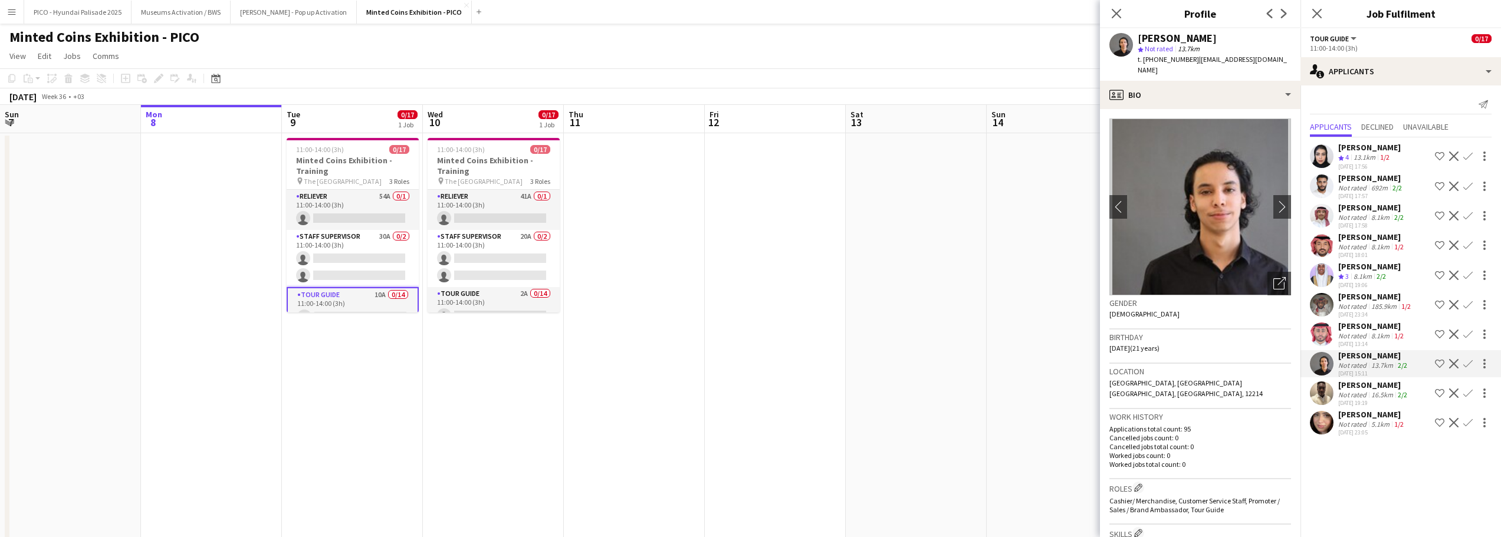
click at [1332, 330] on app-user-avatar at bounding box center [1322, 335] width 24 height 24
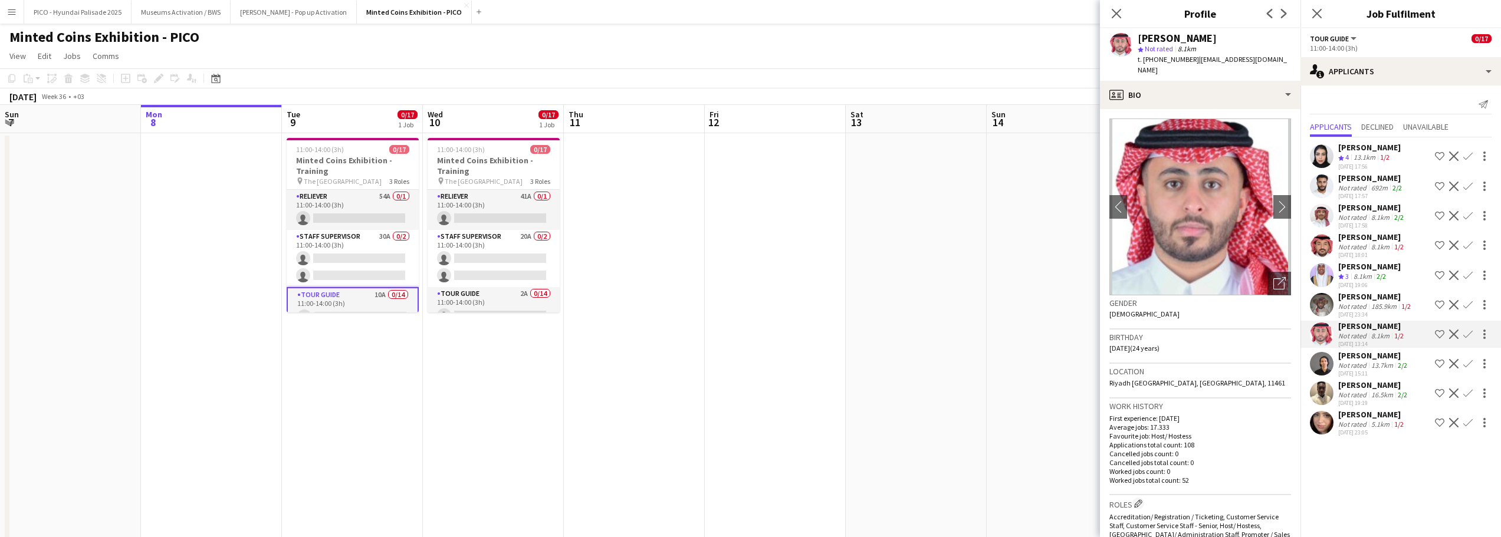
click at [1338, 308] on div "Not rated" at bounding box center [1353, 306] width 31 height 9
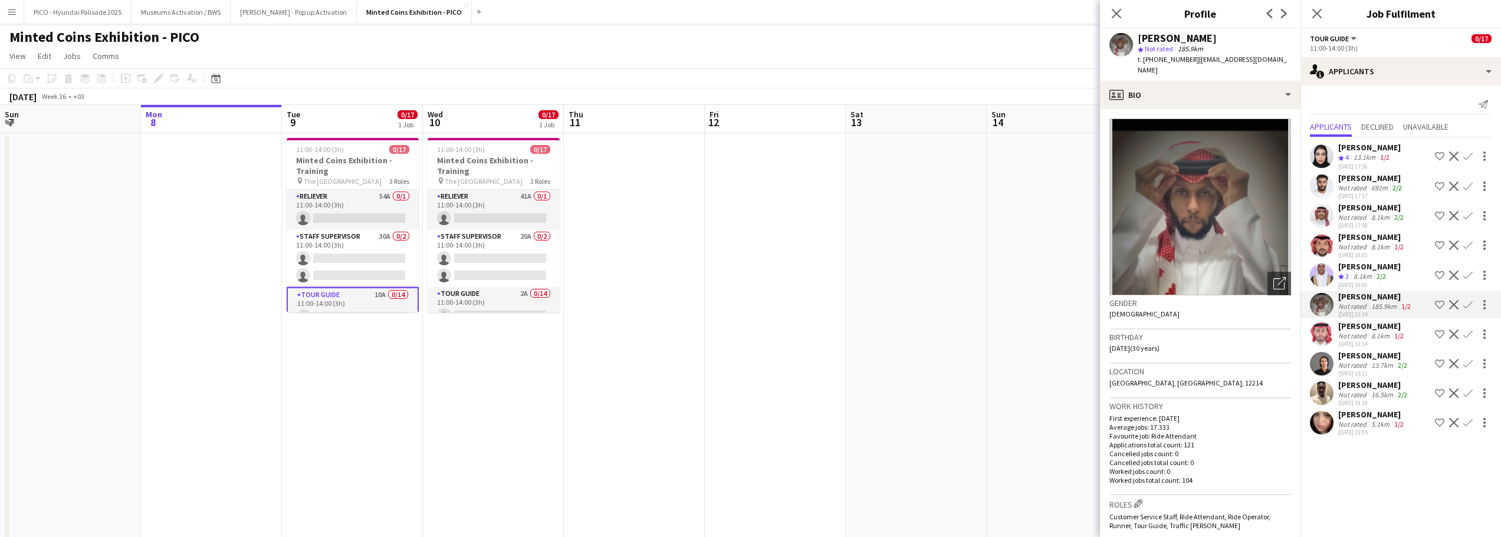
click at [1337, 252] on div "Khalid Alsadan Not rated 8.1km 1/2 06-09-2025 18:01 Shortlist crew Decline Conf…" at bounding box center [1400, 245] width 200 height 27
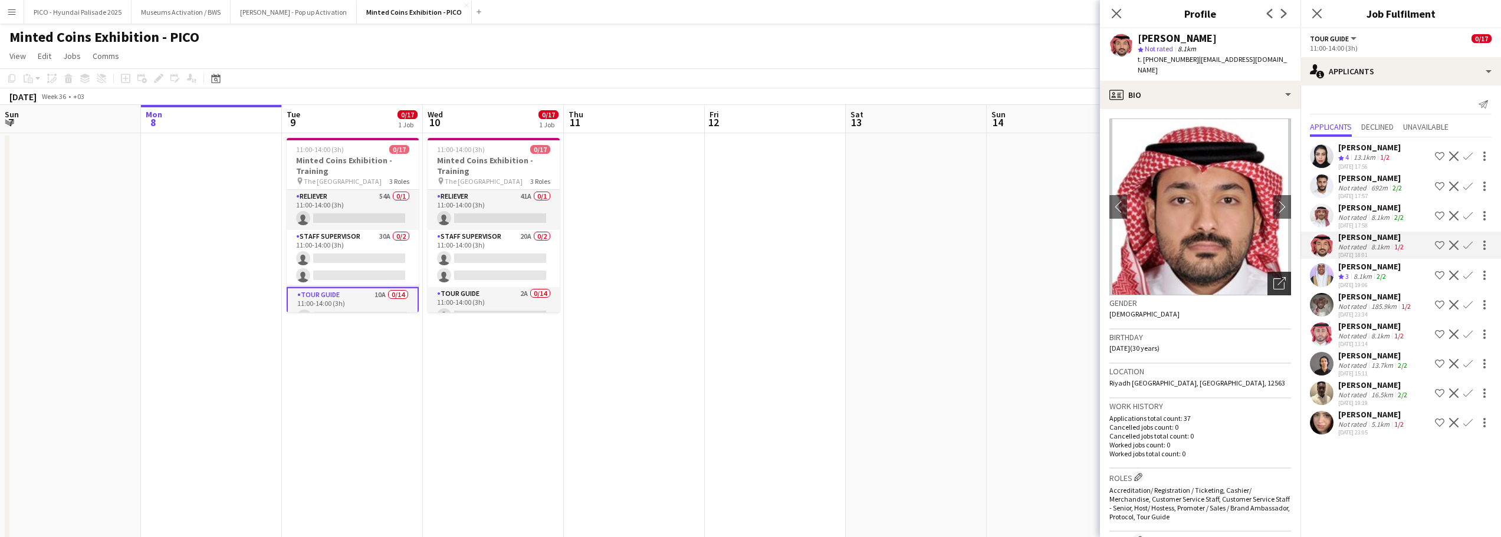
click at [1267, 272] on div "Open photos pop-in" at bounding box center [1279, 284] width 24 height 24
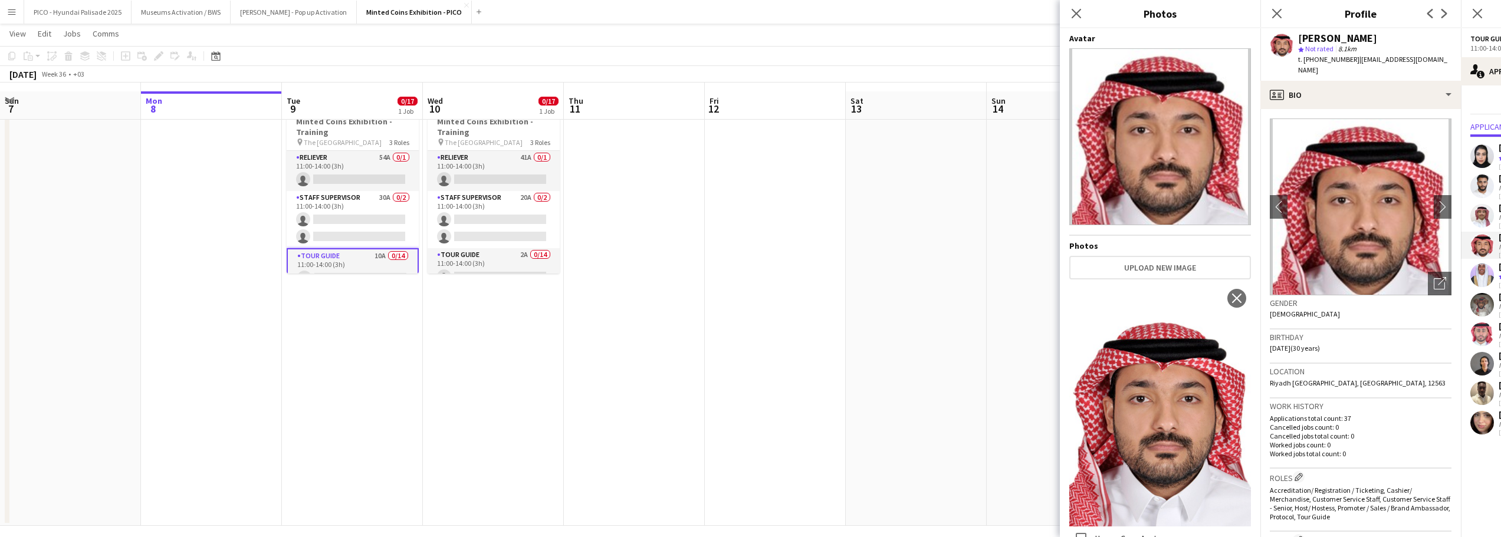
scroll to position [47, 0]
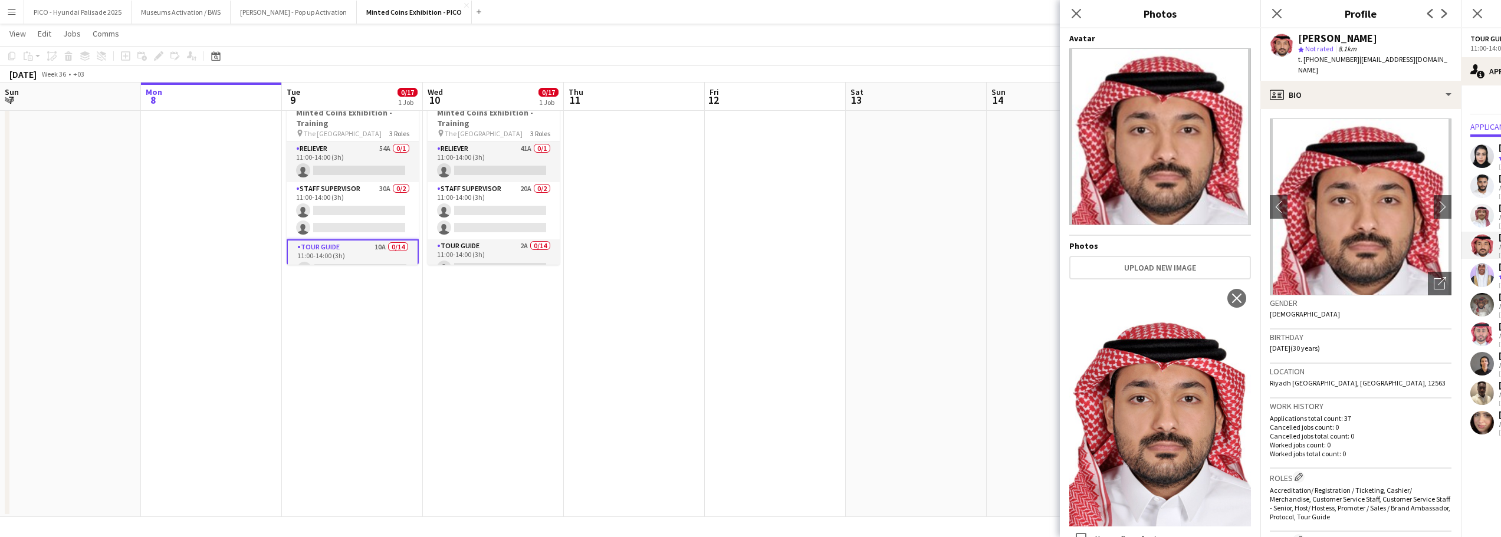
click at [1320, 344] on span "21-11-1994 (30 years)" at bounding box center [1295, 348] width 50 height 9
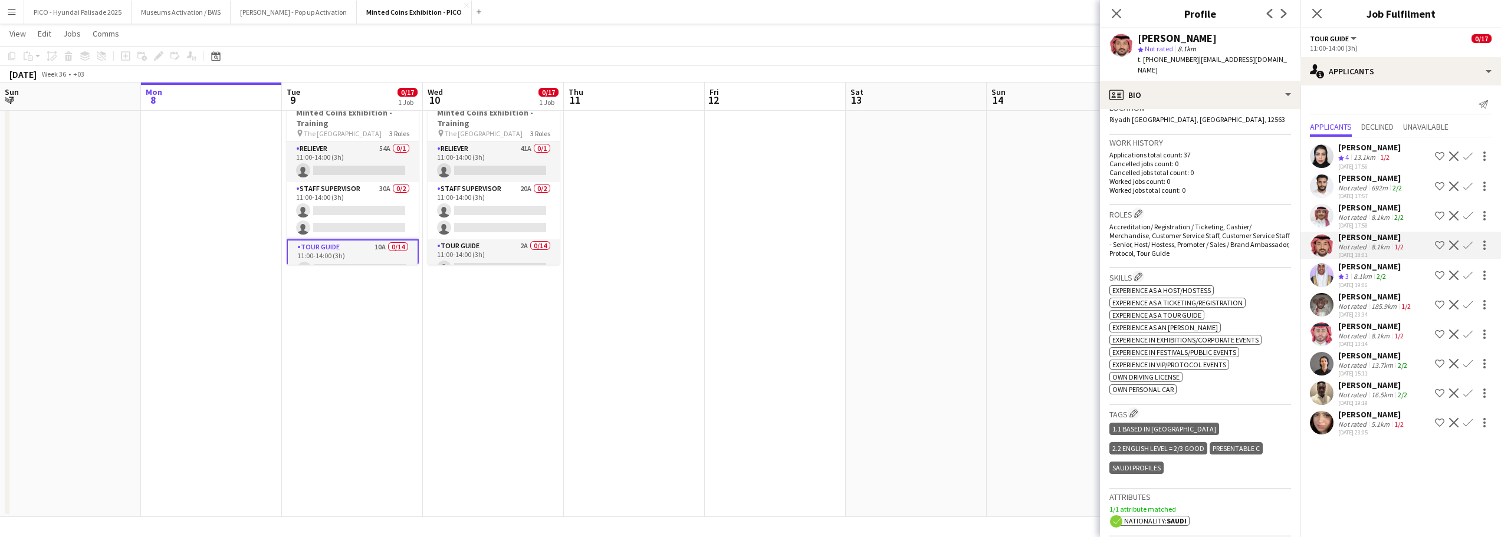
scroll to position [236, 0]
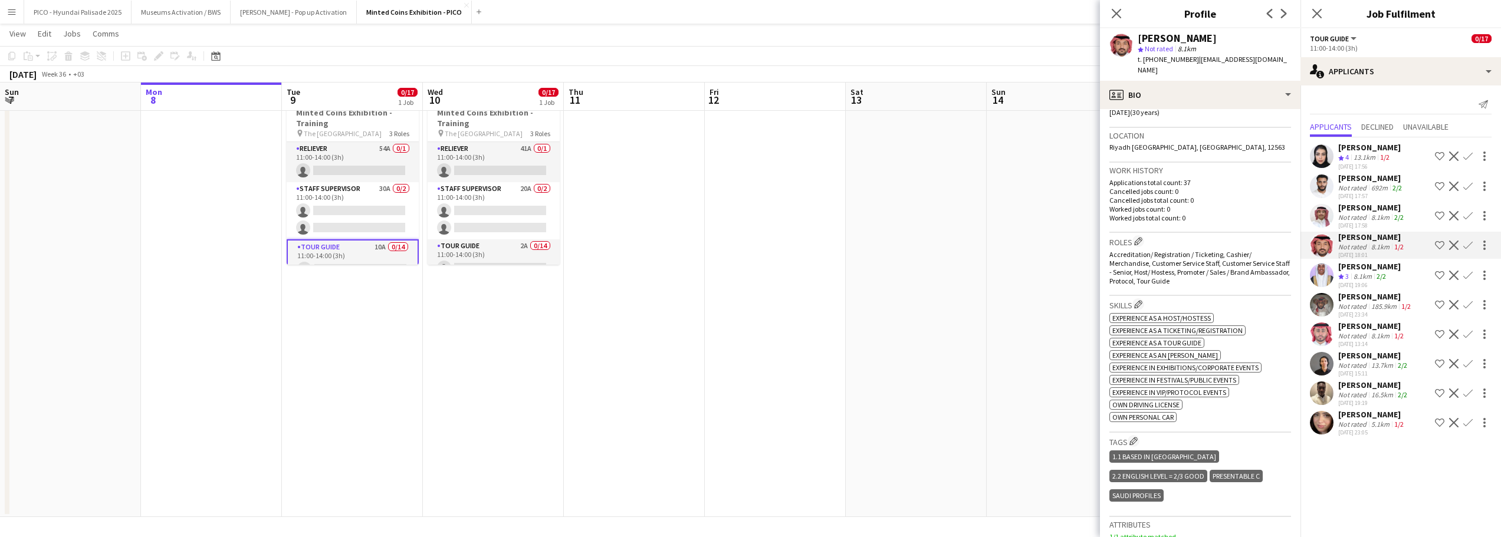
click at [1208, 68] on div "Khalid Alsadan star Not rated 8.1km t. +966566336955 | khalidalsadan@gmail.com" at bounding box center [1200, 54] width 200 height 52
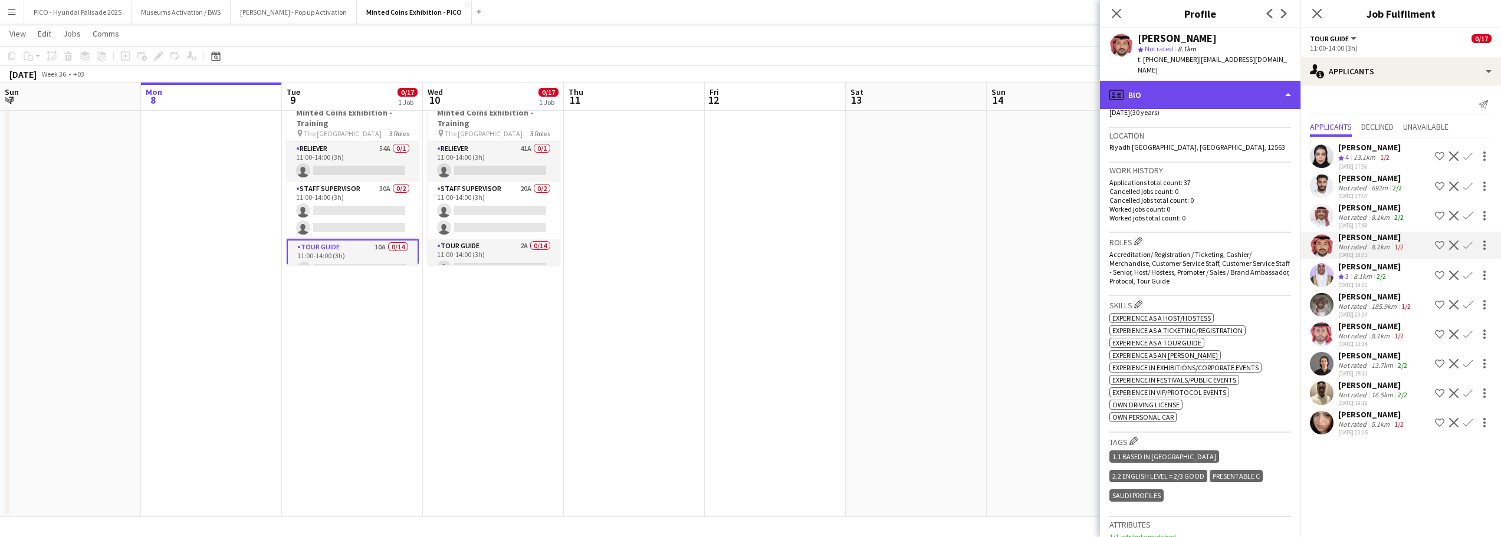
click at [1206, 81] on div "profile Bio" at bounding box center [1200, 95] width 200 height 28
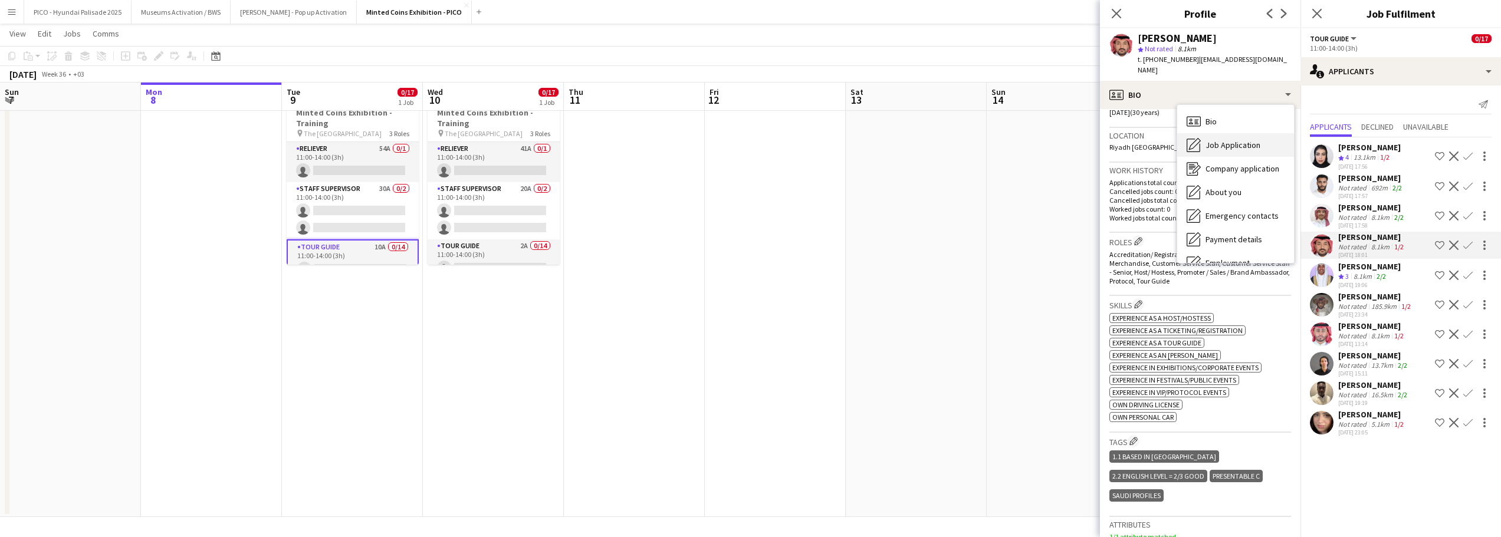
click at [1224, 140] on span "Job Application" at bounding box center [1232, 145] width 55 height 11
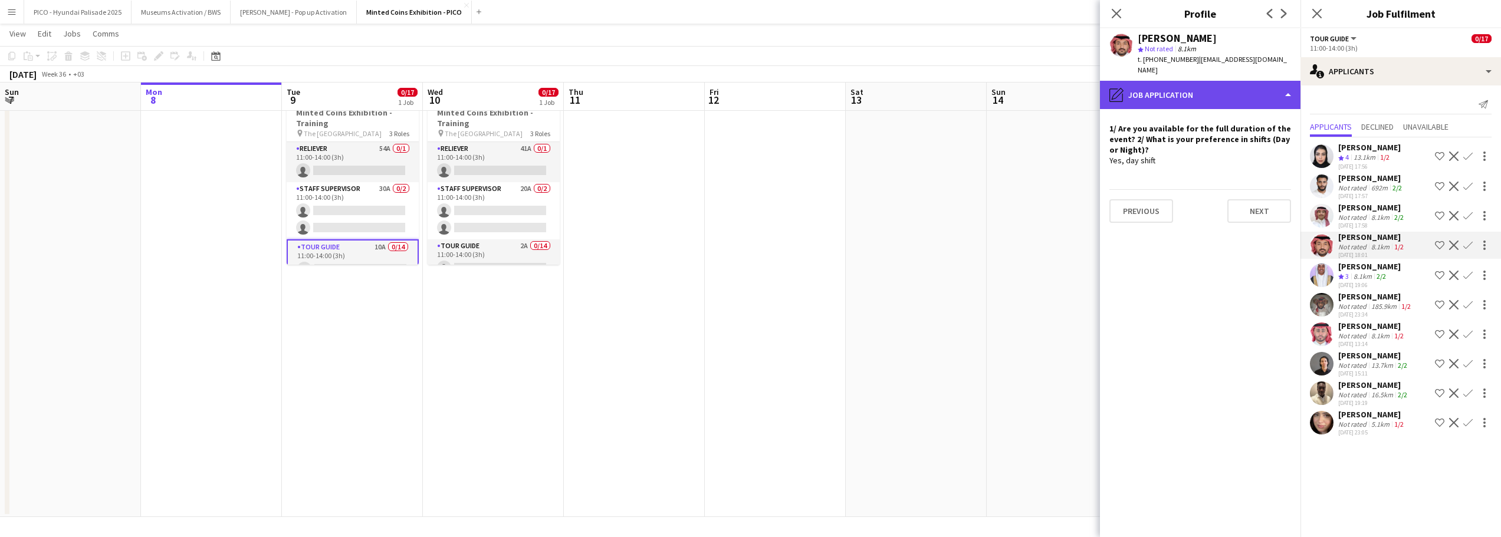
click at [1257, 86] on div "pencil4 Job Application" at bounding box center [1200, 95] width 200 height 28
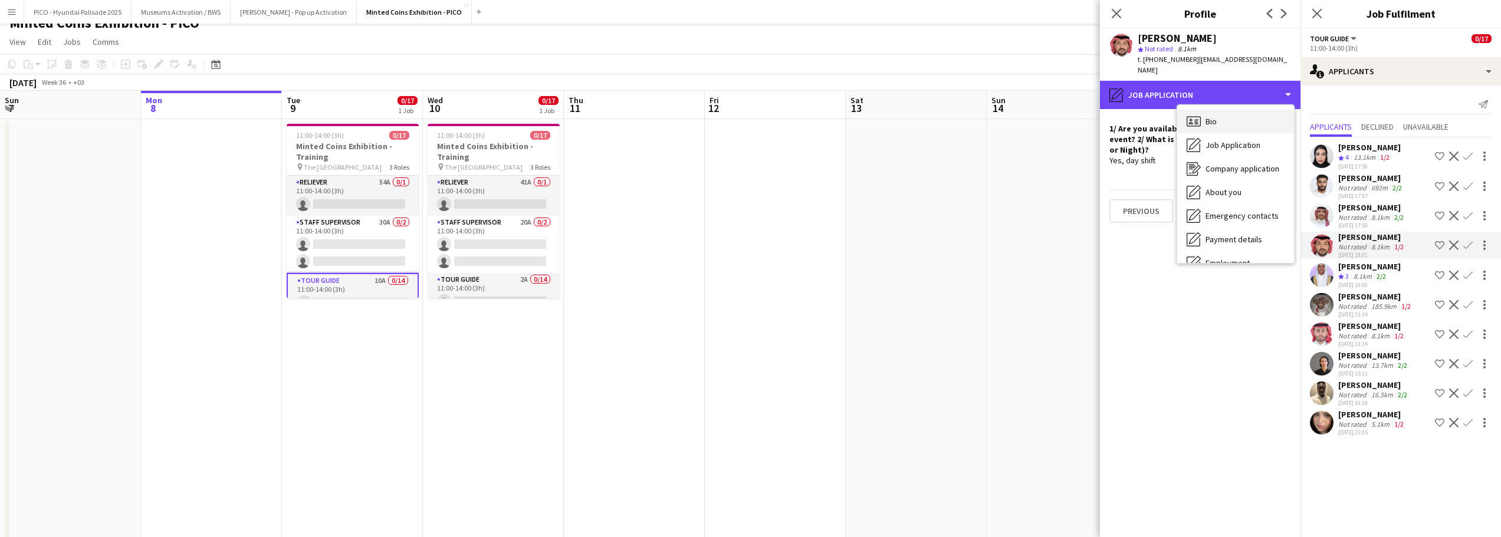
scroll to position [0, 0]
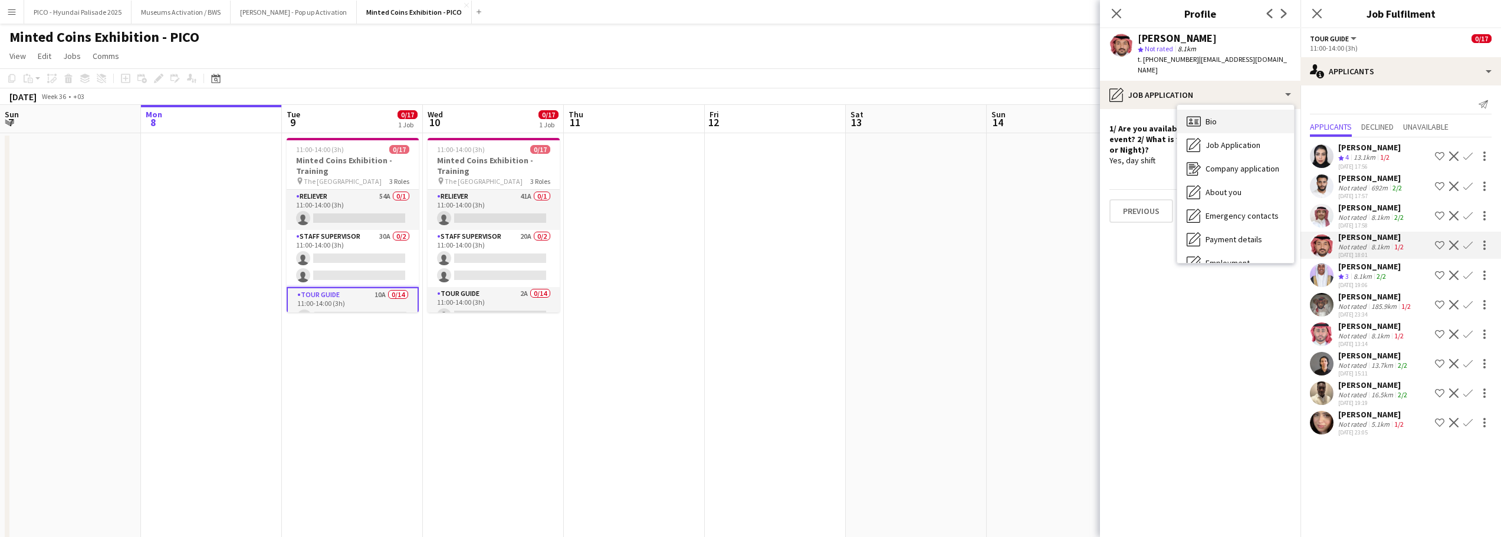
click at [1232, 117] on div "Bio Bio" at bounding box center [1235, 122] width 117 height 24
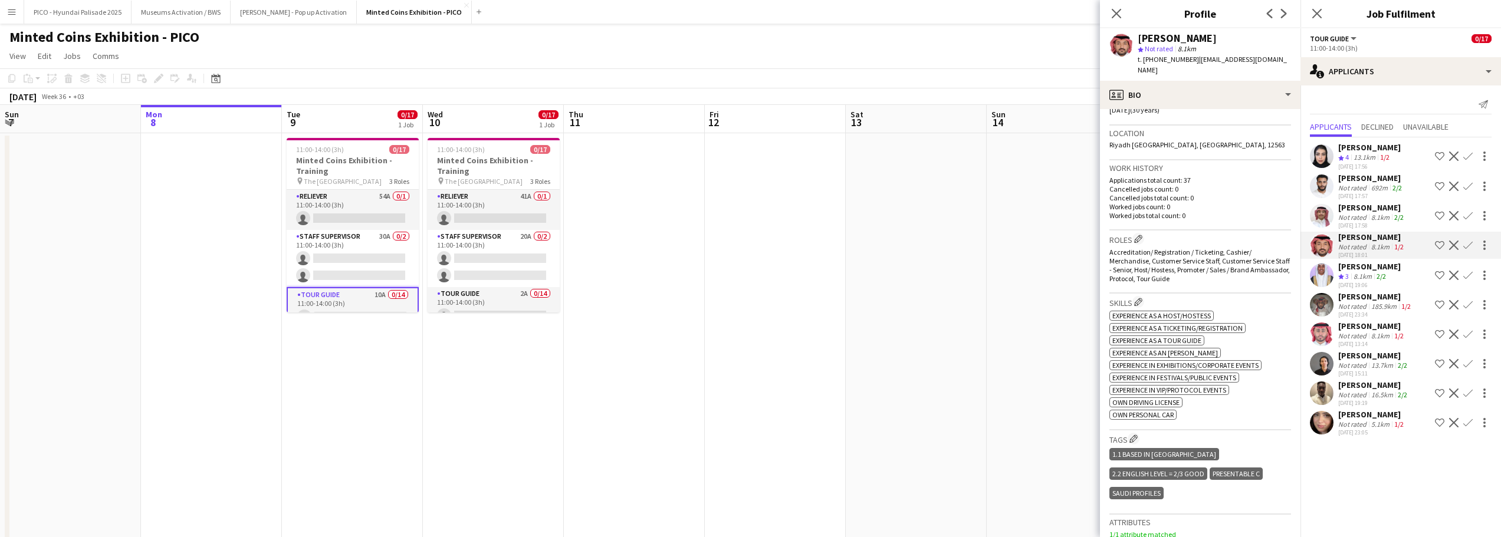
scroll to position [354, 0]
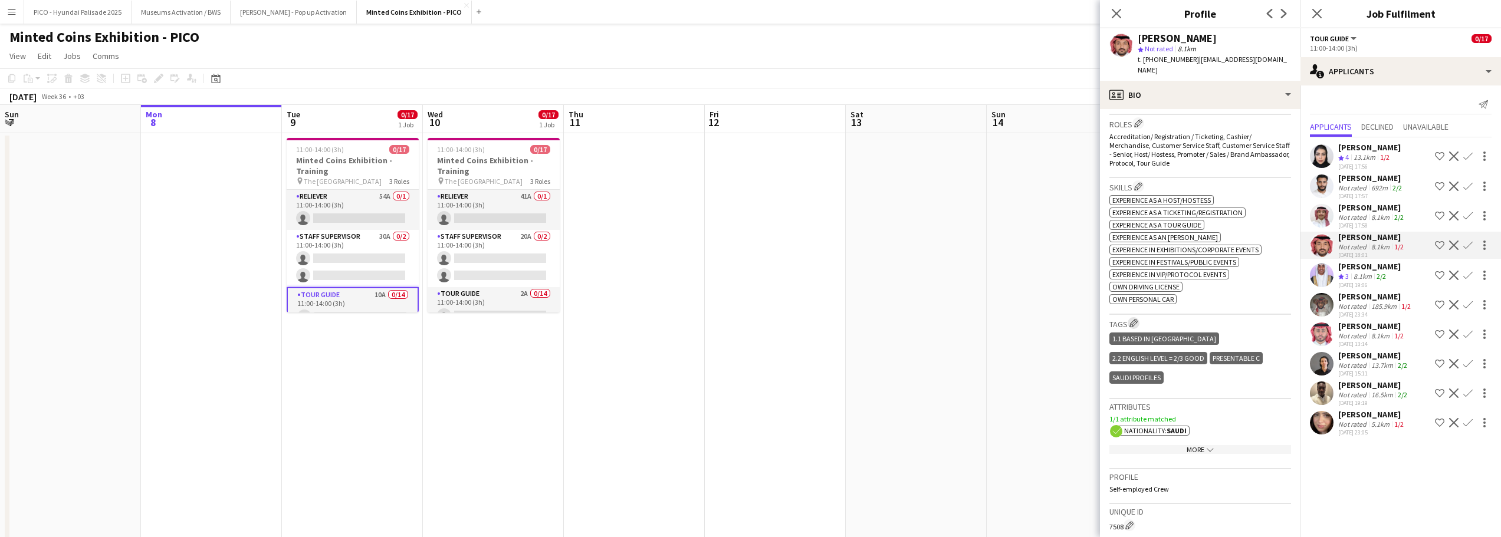
click at [1136, 319] on app-icon "Edit crew company tags" at bounding box center [1133, 323] width 8 height 8
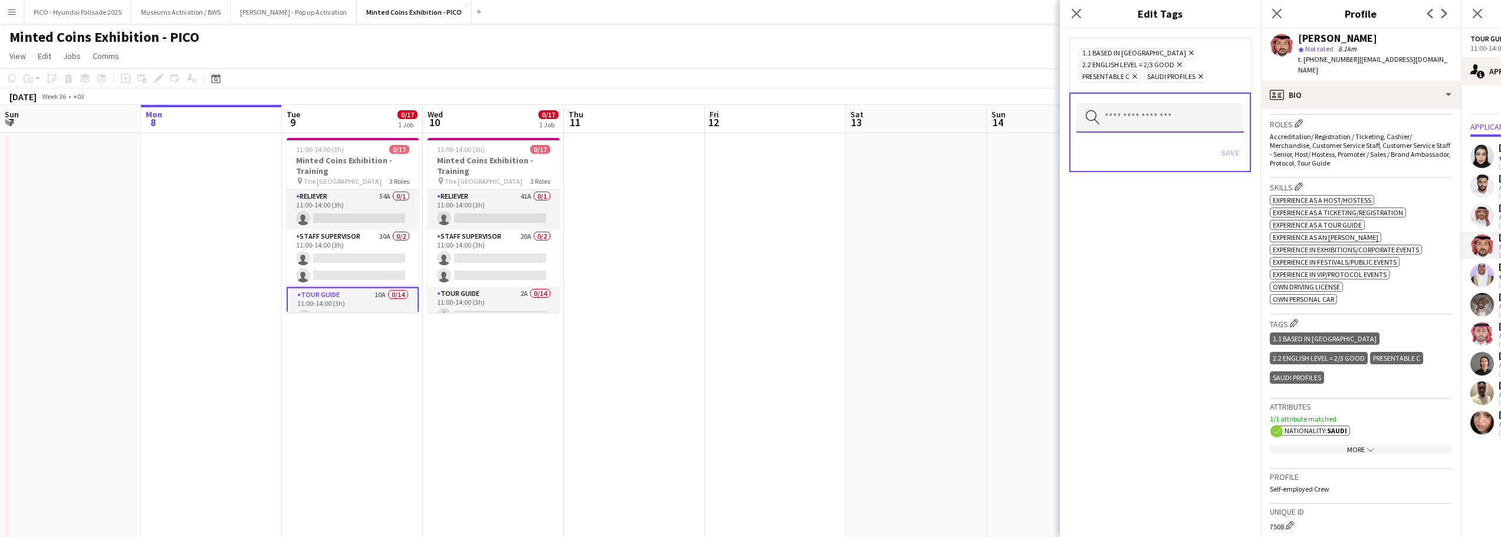
click at [1123, 126] on input "text" at bounding box center [1159, 117] width 167 height 29
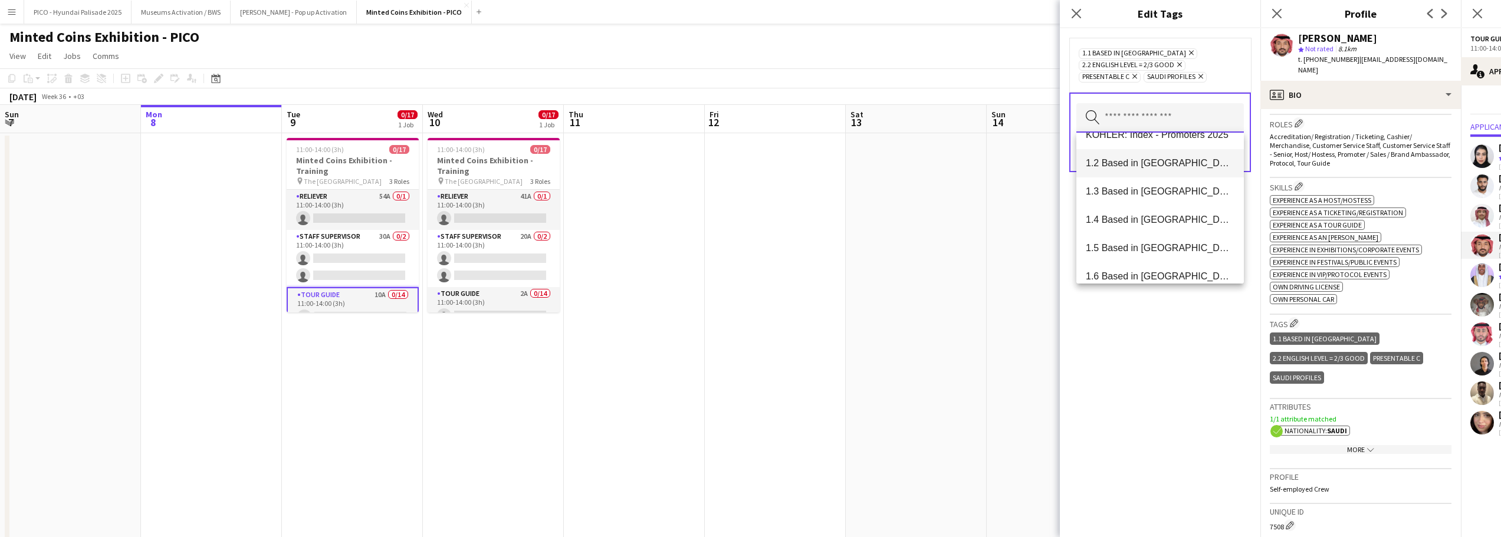
scroll to position [0, 0]
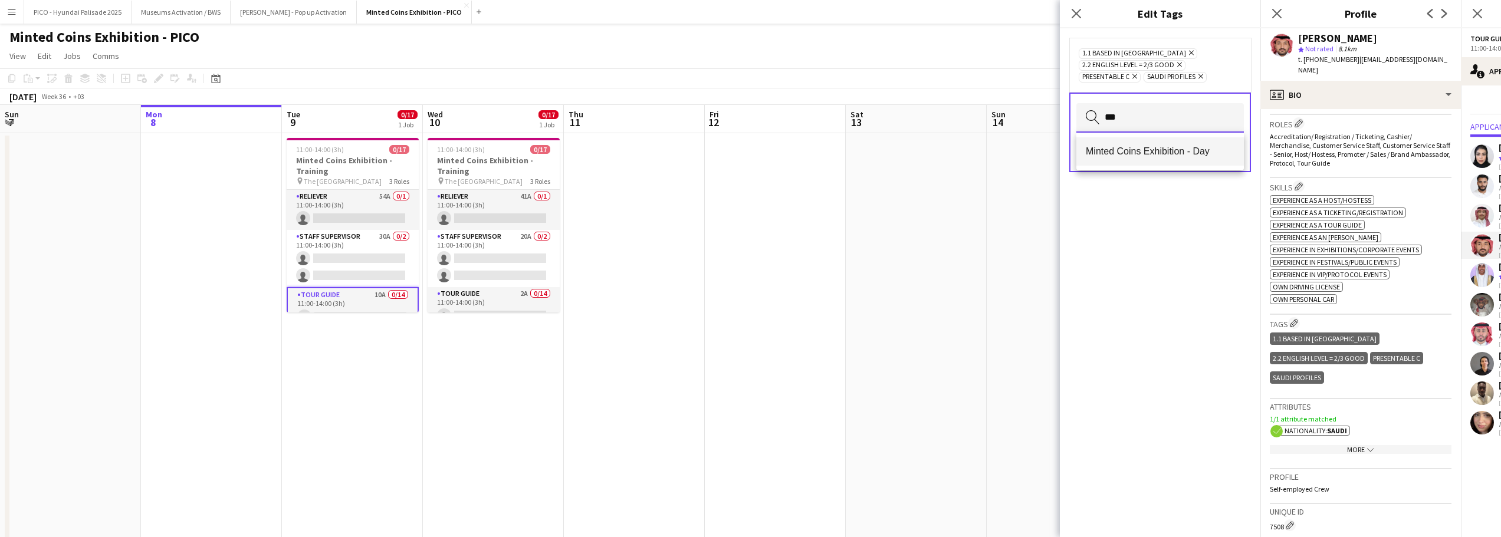
type input "***"
click at [1145, 149] on span "Minted Coins Exhibition - Day" at bounding box center [1160, 151] width 149 height 11
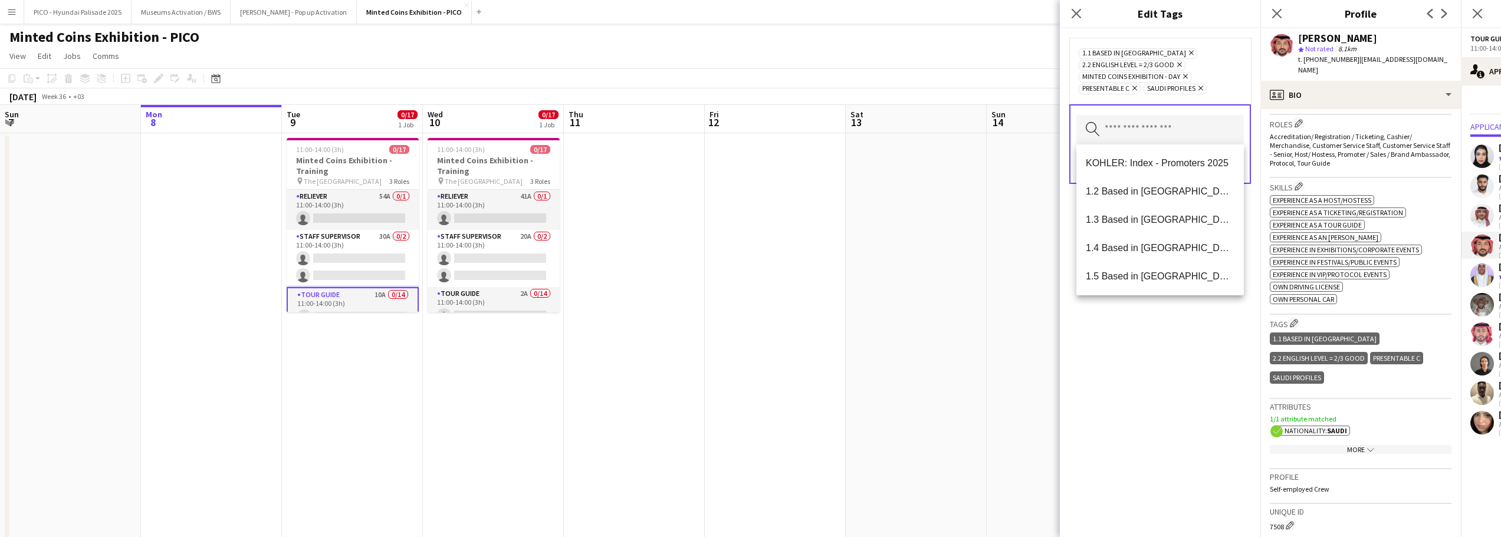
click at [1221, 91] on div "1.1 Based in Riyadh Remove 2.2 English Level = 2/3 Good Remove Minted Coins Exh…" at bounding box center [1160, 70] width 163 height 47
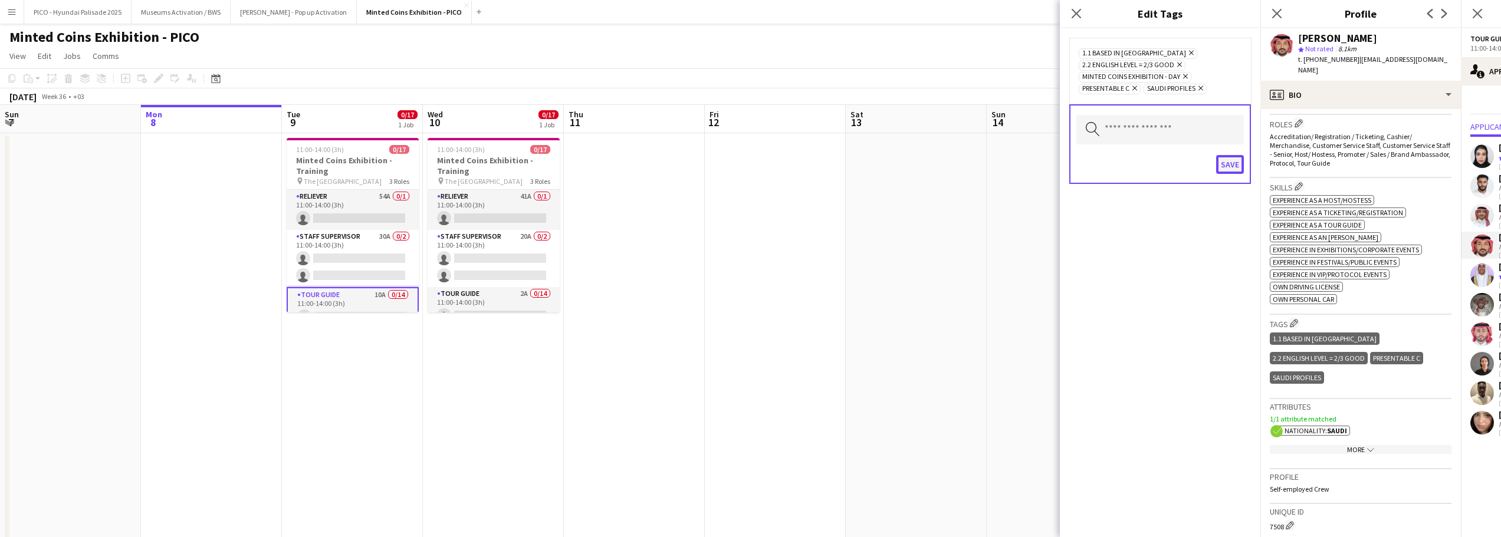
click at [1231, 167] on button "Save" at bounding box center [1230, 164] width 28 height 19
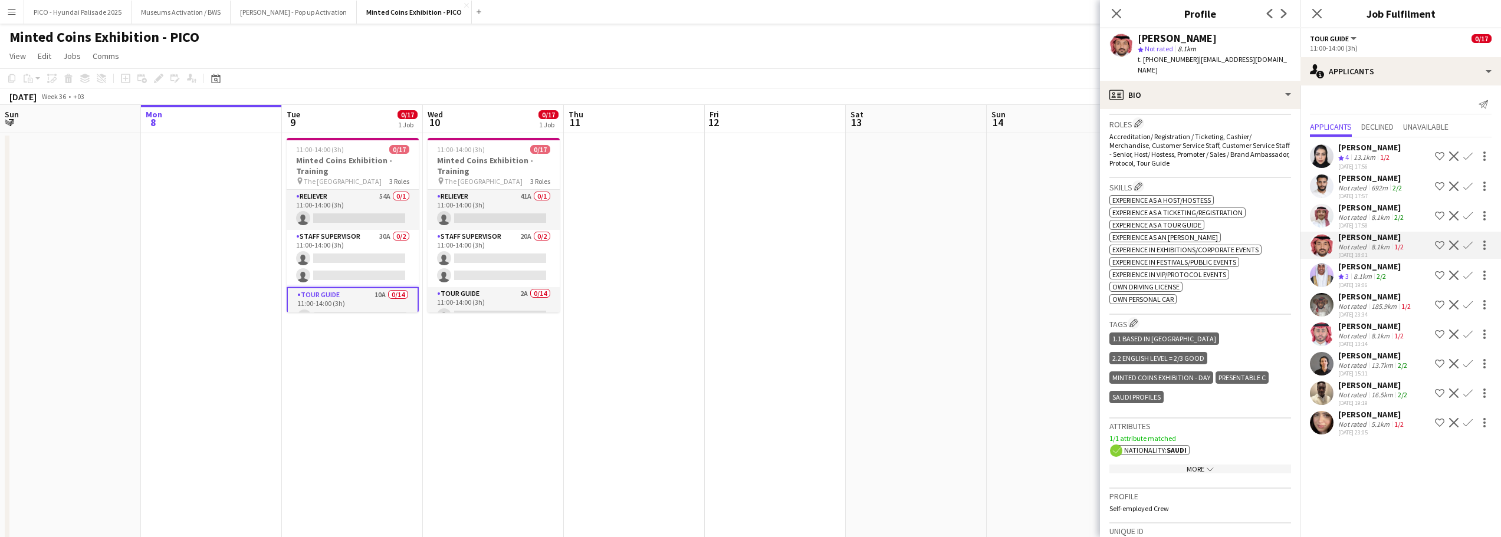
click at [1371, 300] on div "Fahad Aldawsari" at bounding box center [1375, 296] width 75 height 11
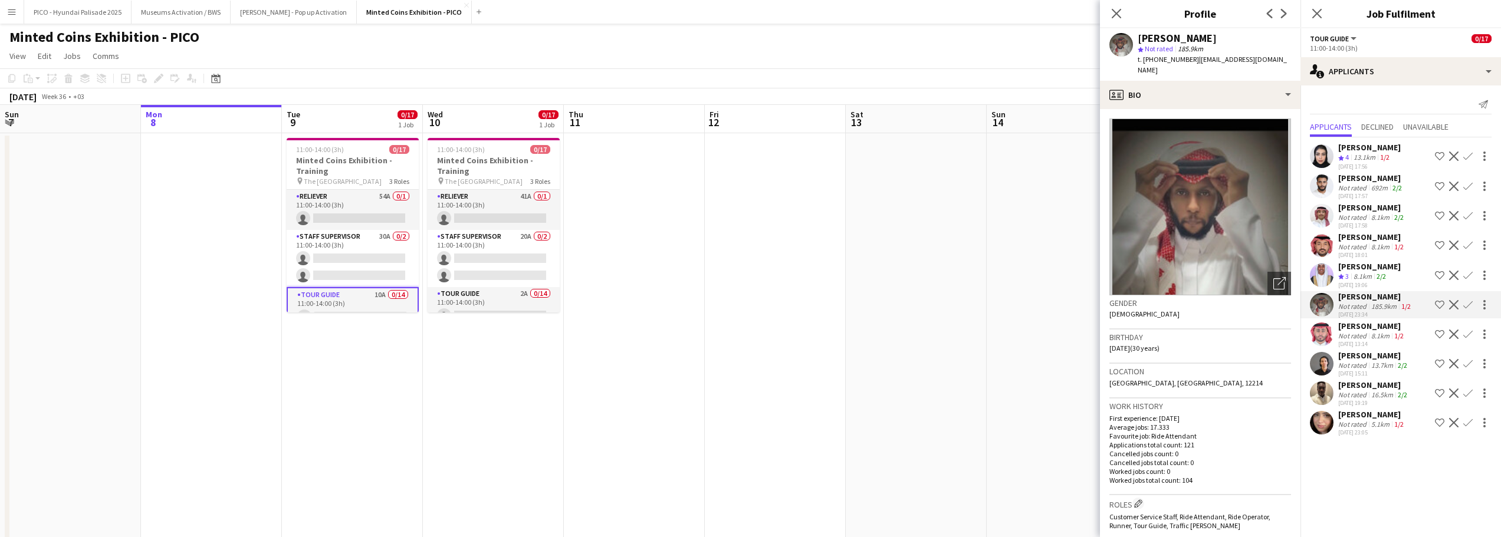
click at [1361, 393] on div "Not rated" at bounding box center [1353, 394] width 31 height 9
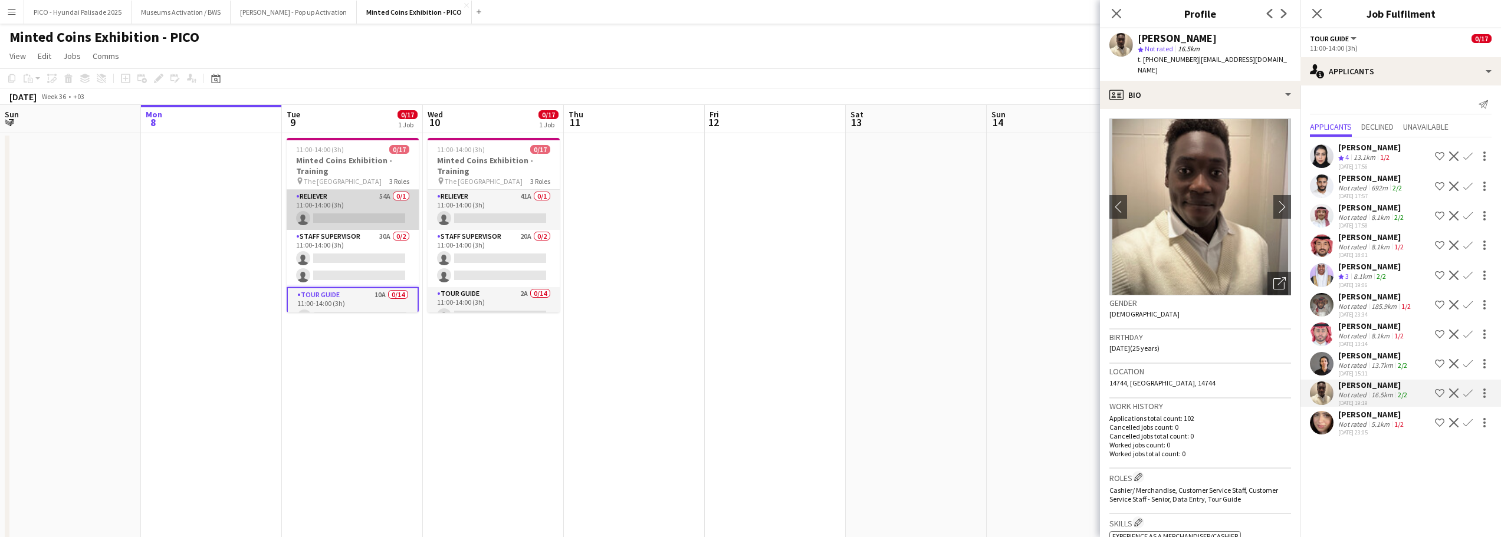
click at [376, 203] on app-card-role "Reliever 54A 0/1 11:00-14:00 (3h) single-neutral-actions" at bounding box center [353, 210] width 132 height 40
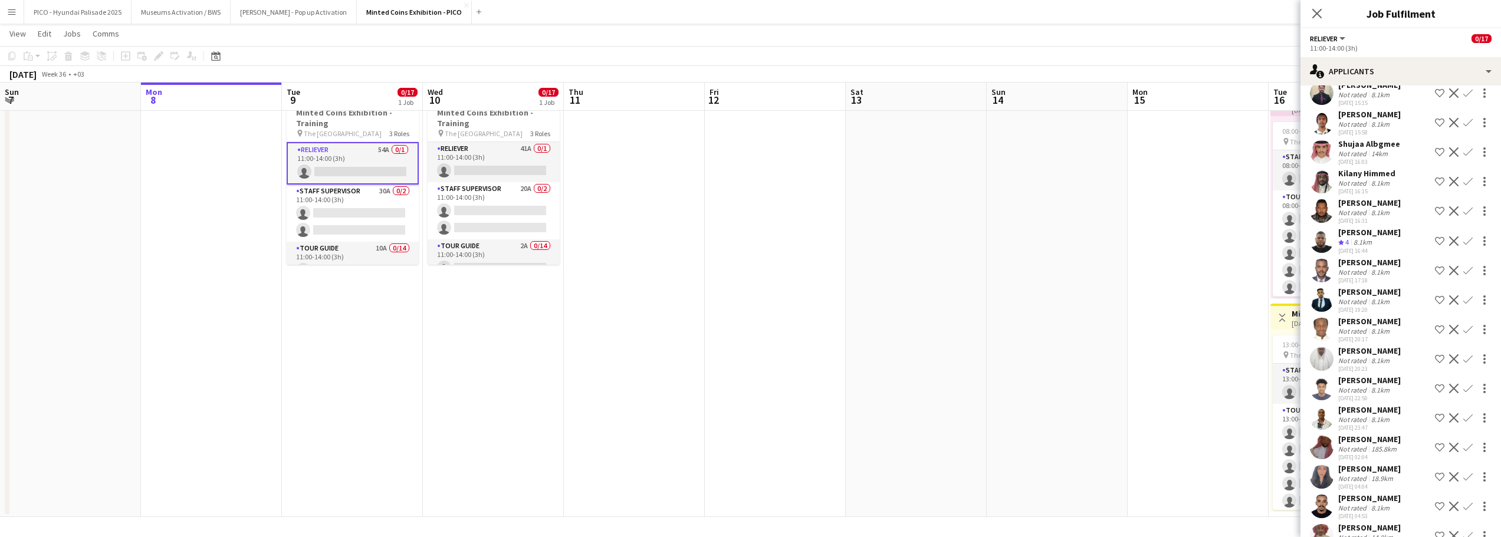
scroll to position [1011, 0]
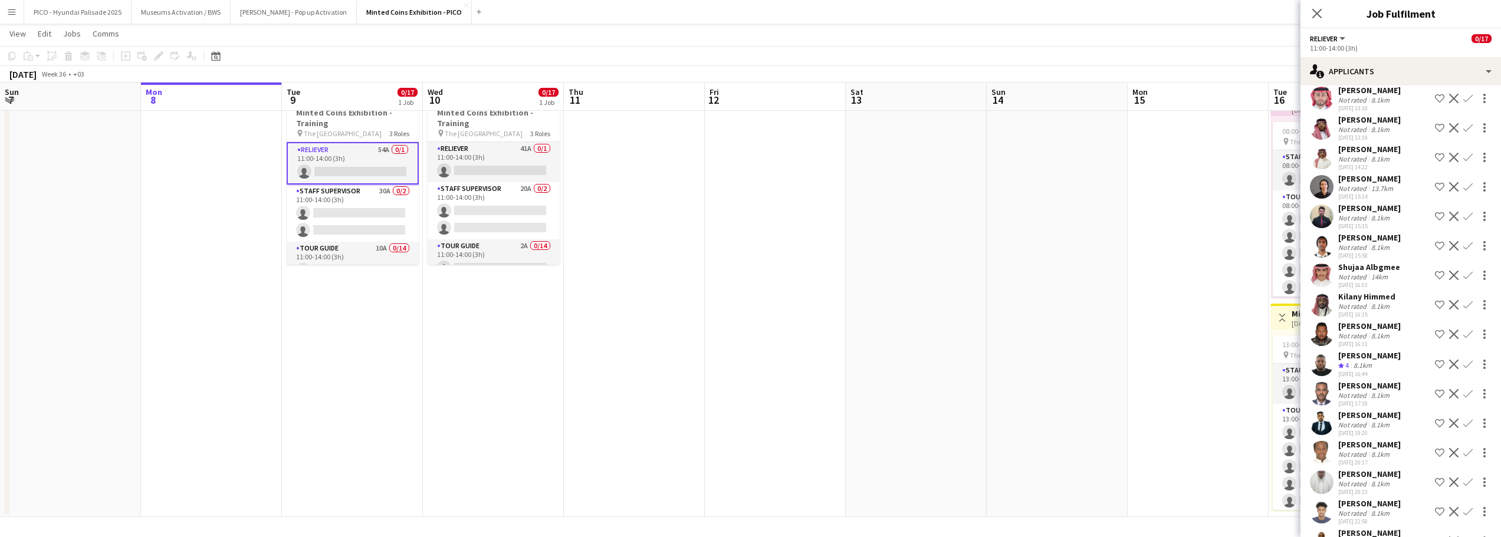
click at [816, 272] on app-date-cell at bounding box center [775, 302] width 141 height 432
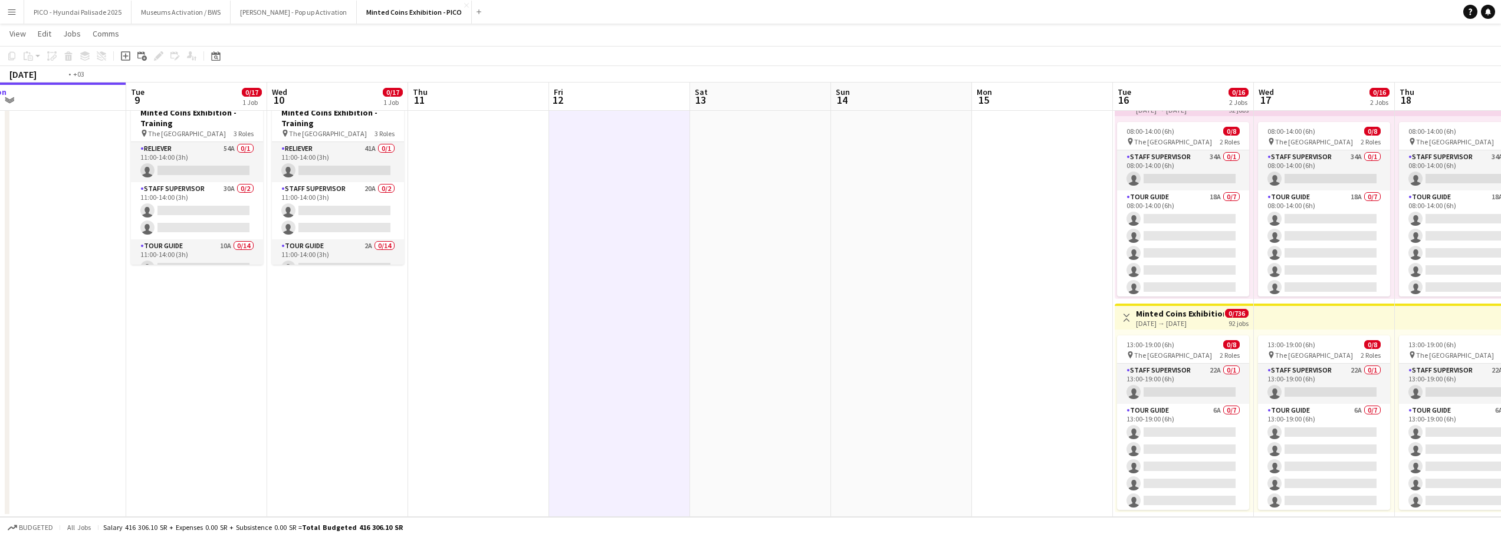
drag, startPoint x: 1020, startPoint y: 292, endPoint x: 833, endPoint y: 245, distance: 193.4
click at [840, 238] on app-calendar-viewport "Fri 5 Sat 6 Sun 7 Mon 8 Tue 9 0/17 1 Job Wed 10 0/17 1 Job Thu 11 Fri 12 Sat 13…" at bounding box center [750, 258] width 1501 height 518
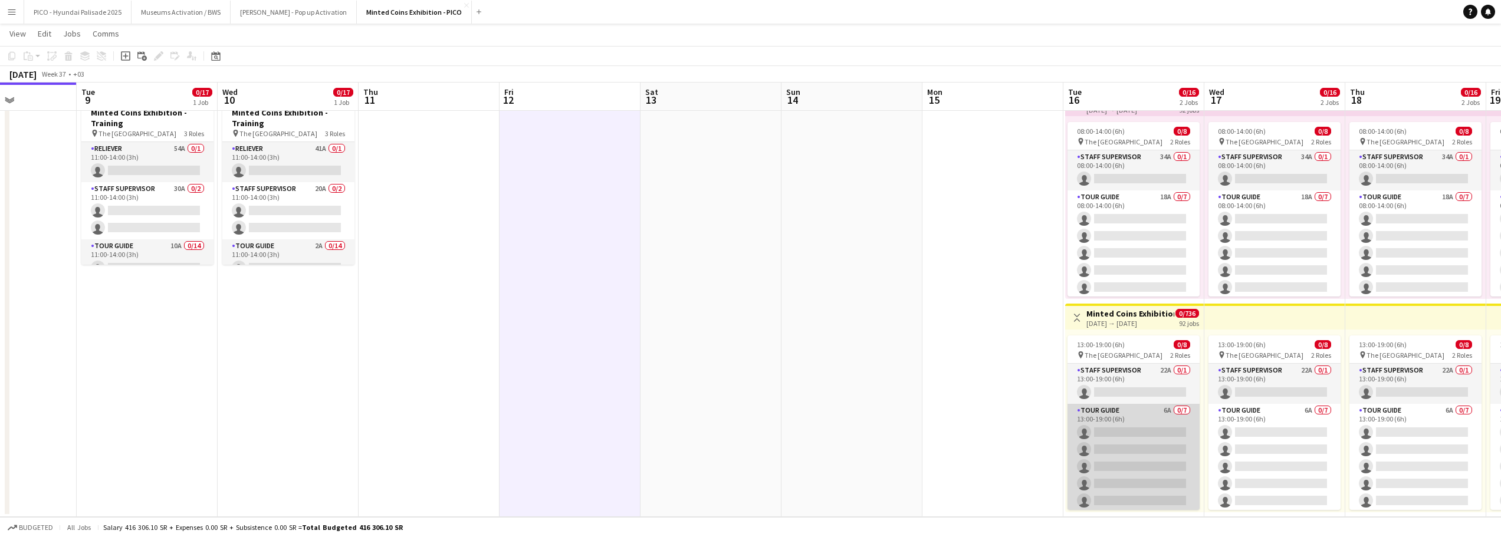
click at [1142, 463] on app-card-role "Tour Guide 6A 0/7 13:00-19:00 (6h) single-neutral-actions single-neutral-action…" at bounding box center [1133, 475] width 132 height 143
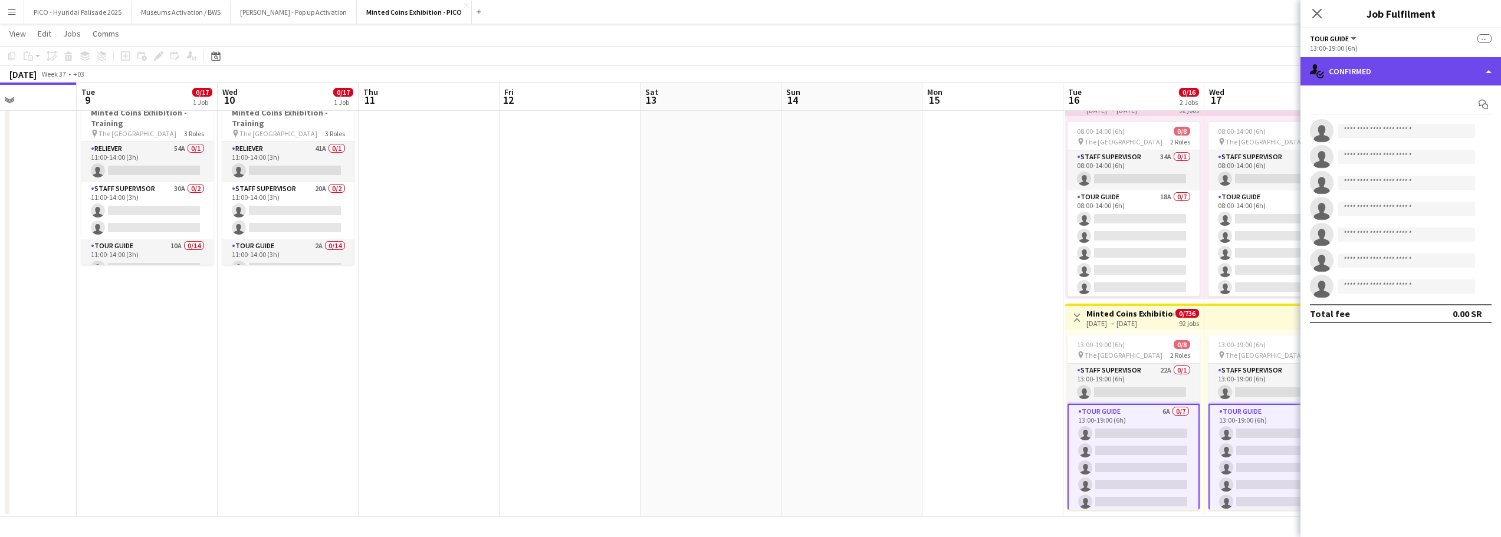
click at [1373, 68] on div "single-neutral-actions-check-2 Confirmed" at bounding box center [1400, 71] width 200 height 28
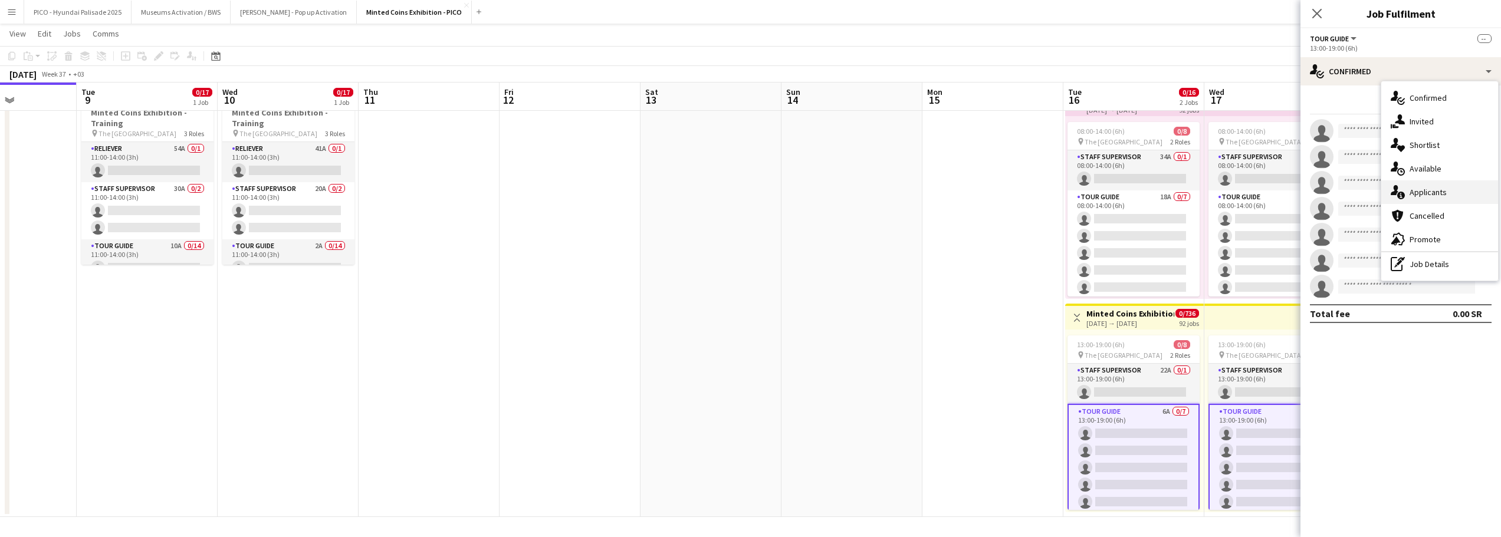
click at [1418, 186] on div "single-neutral-actions-information Applicants" at bounding box center [1439, 192] width 117 height 24
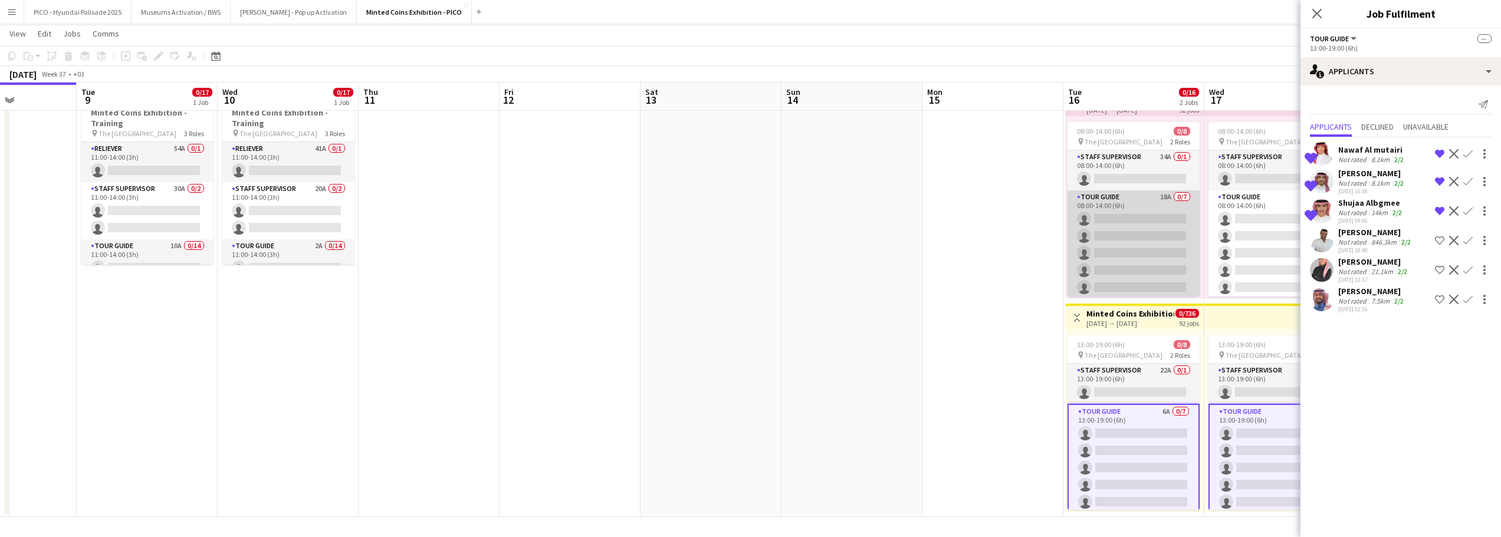
click at [1152, 270] on app-card-role "Tour Guide 18A 0/7 08:00-14:00 (6h) single-neutral-actions single-neutral-actio…" at bounding box center [1133, 261] width 132 height 143
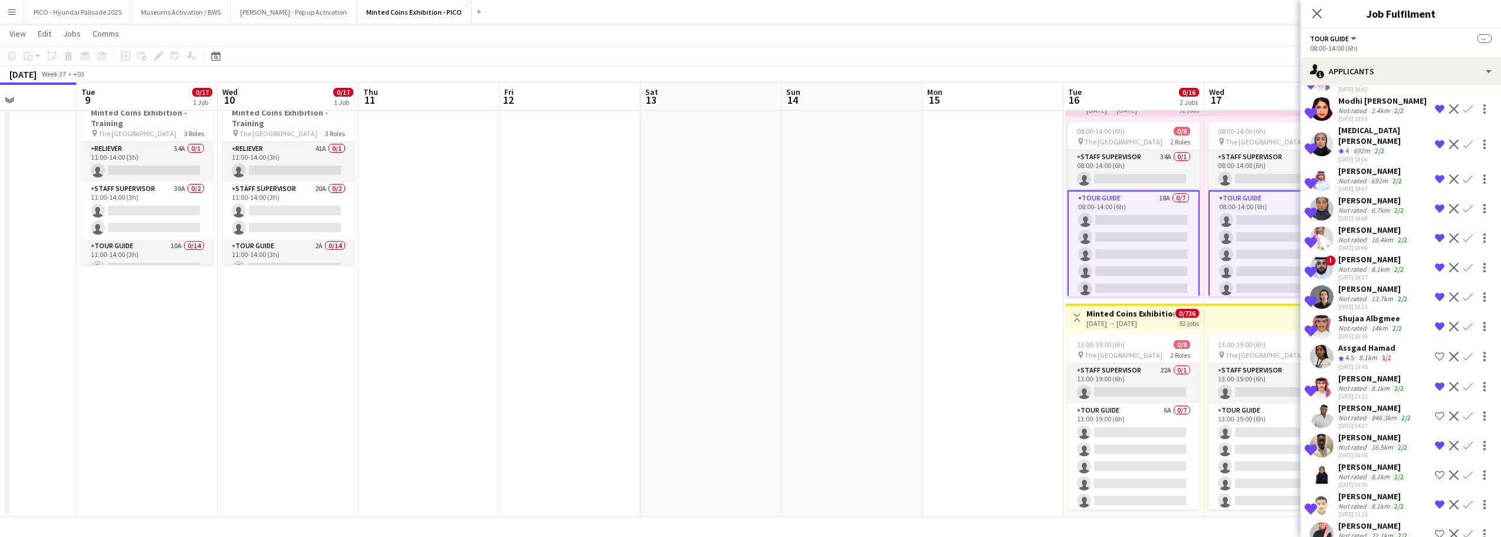
scroll to position [148, 0]
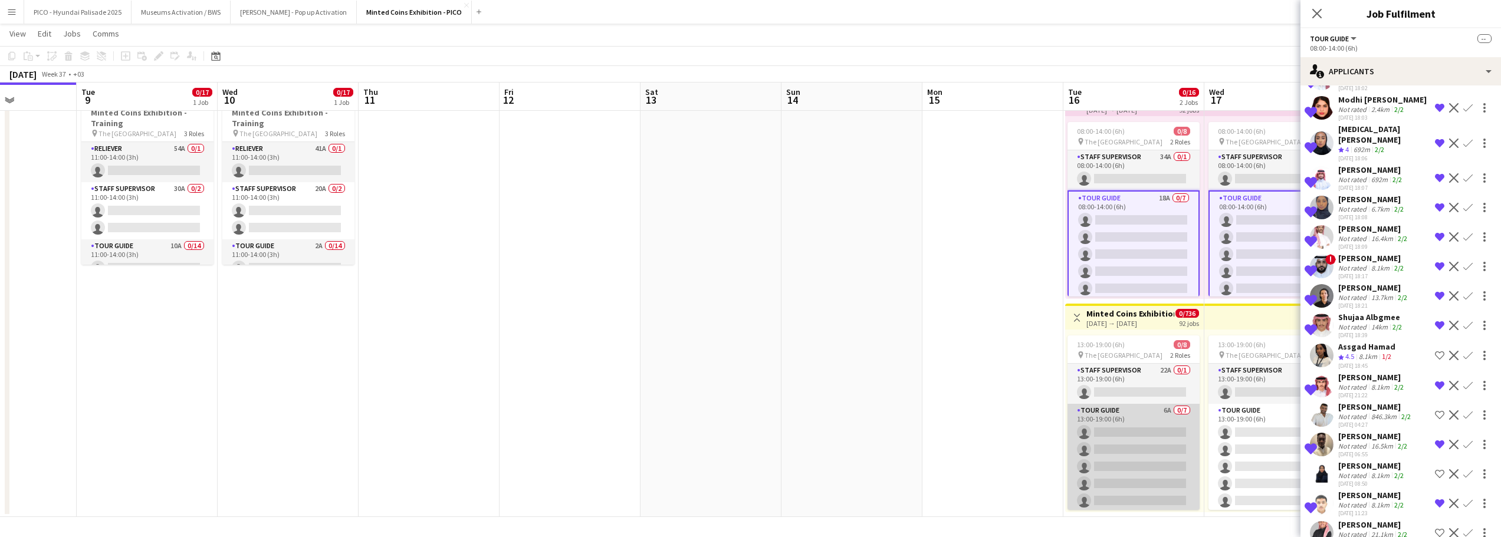
click at [1143, 472] on app-card-role "Tour Guide 6A 0/7 13:00-19:00 (6h) single-neutral-actions single-neutral-action…" at bounding box center [1133, 475] width 132 height 143
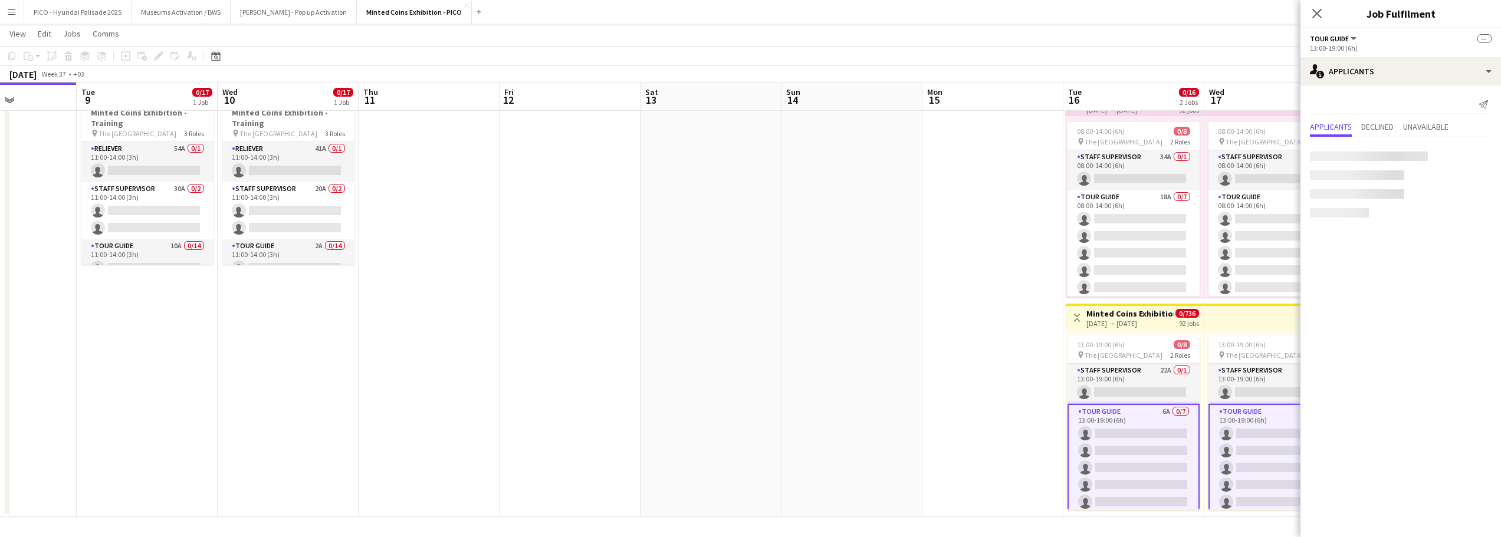
scroll to position [0, 0]
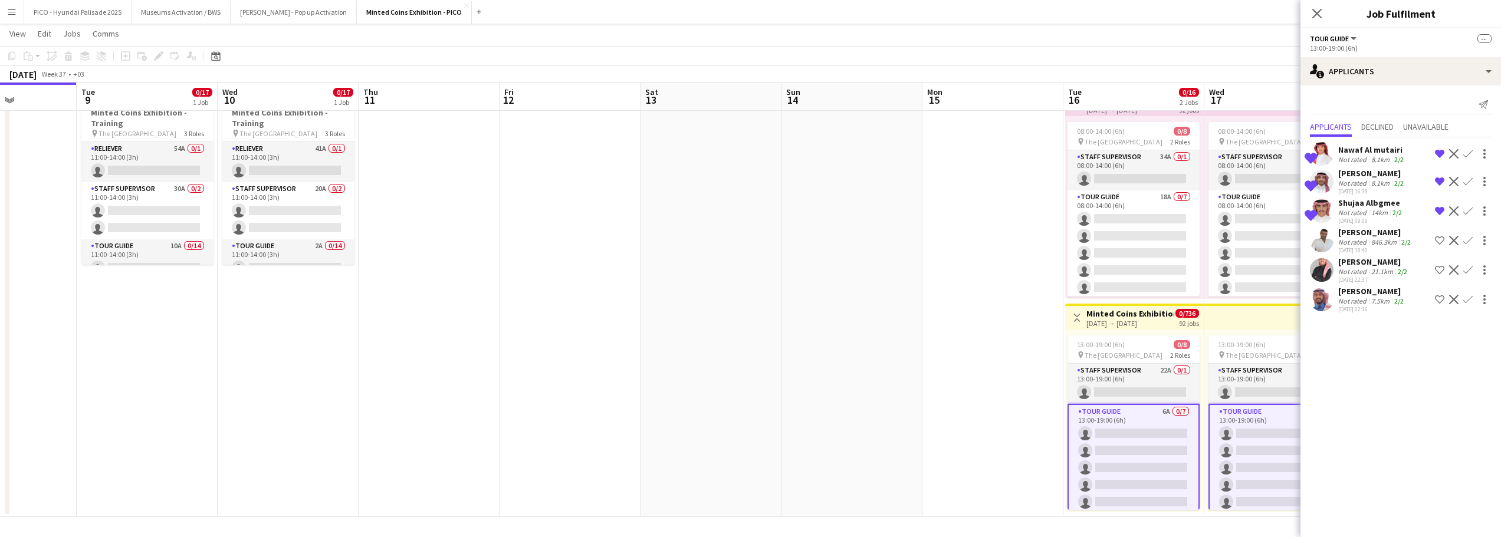
click at [1368, 309] on div "08-09-2025 02:16" at bounding box center [1372, 309] width 68 height 8
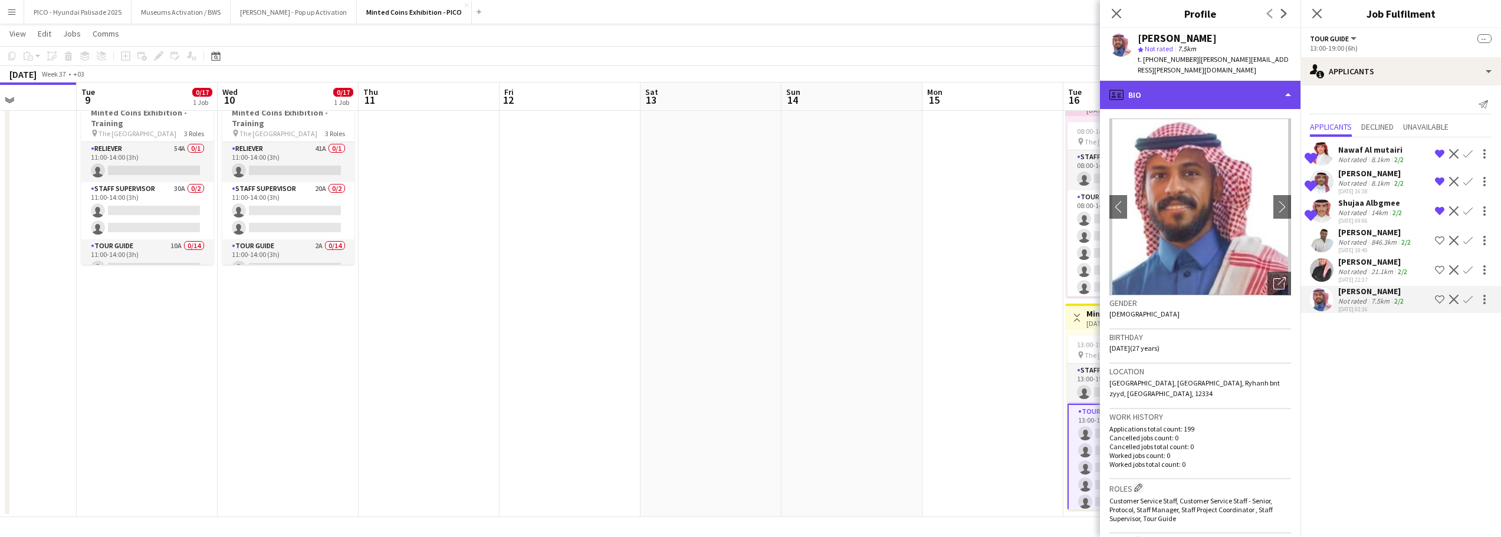
click at [1238, 81] on div "profile Bio" at bounding box center [1200, 95] width 200 height 28
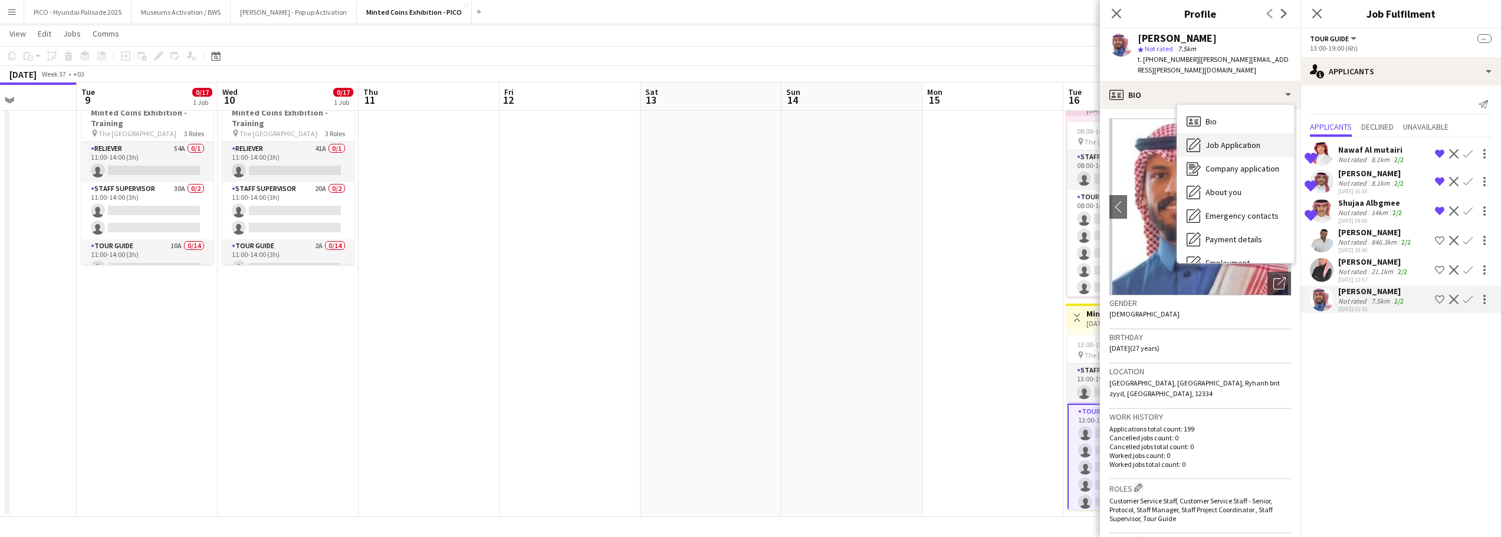
click at [1239, 140] on span "Job Application" at bounding box center [1232, 145] width 55 height 11
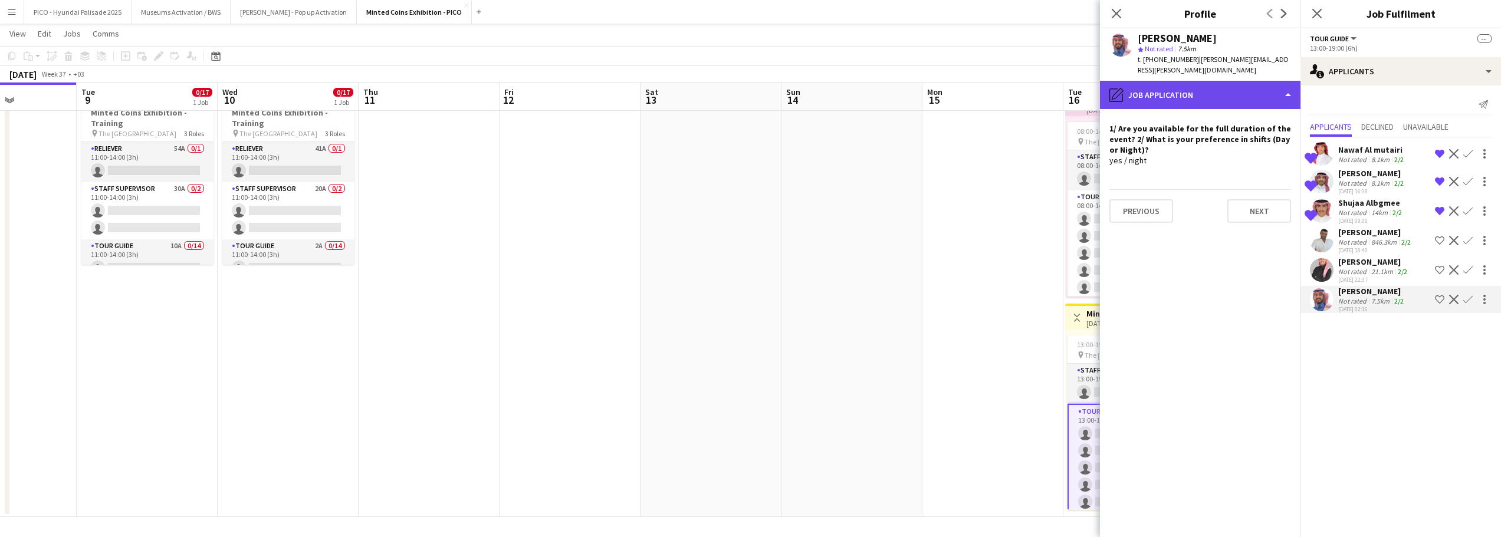
click at [1233, 87] on div "pencil4 Job Application" at bounding box center [1200, 95] width 200 height 28
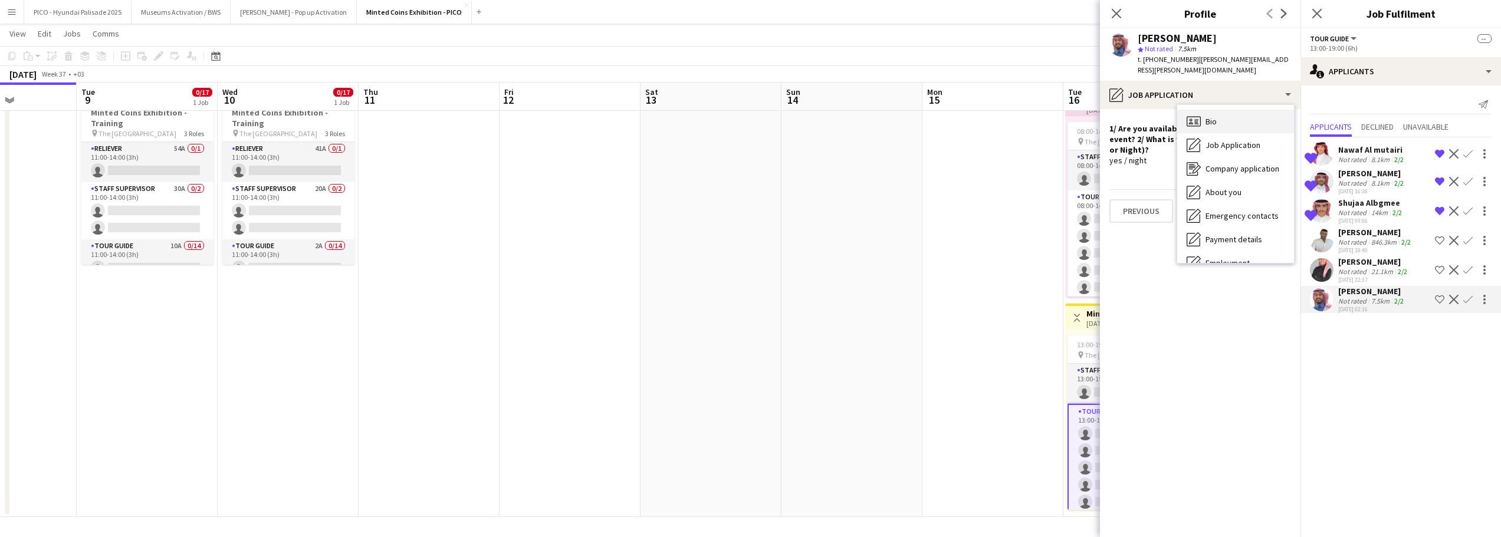
click at [1234, 110] on div "Bio Bio" at bounding box center [1235, 122] width 117 height 24
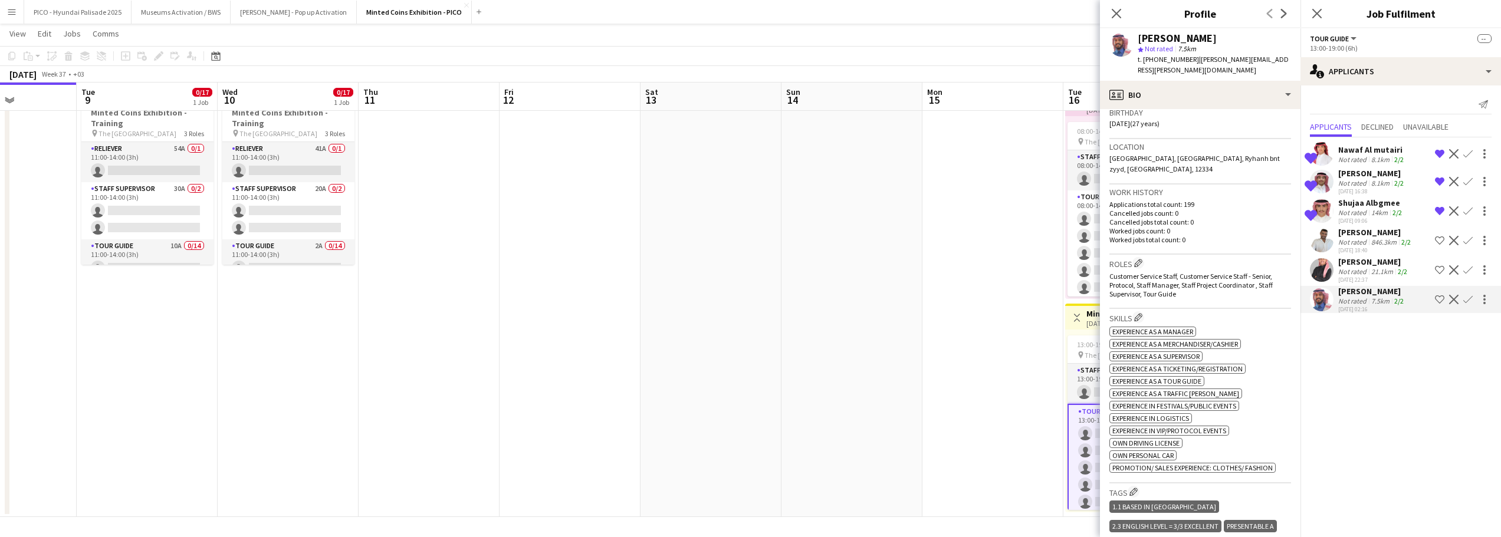
scroll to position [354, 0]
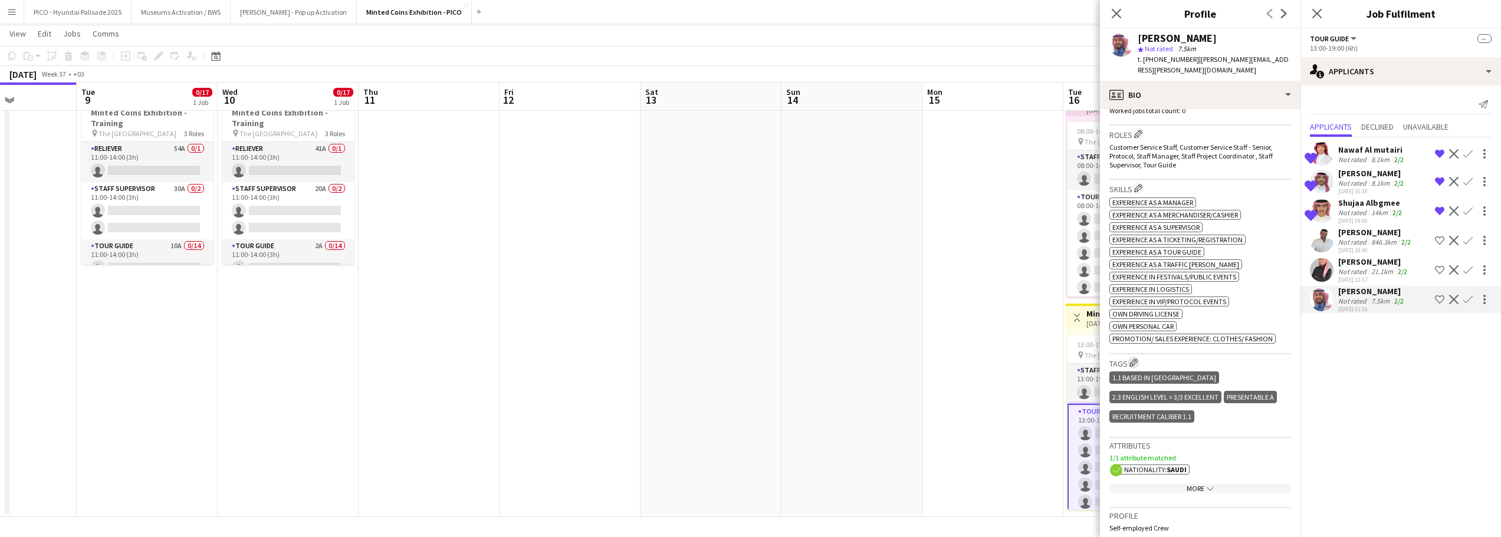
click at [1133, 359] on app-icon "Edit crew company tags" at bounding box center [1133, 363] width 8 height 8
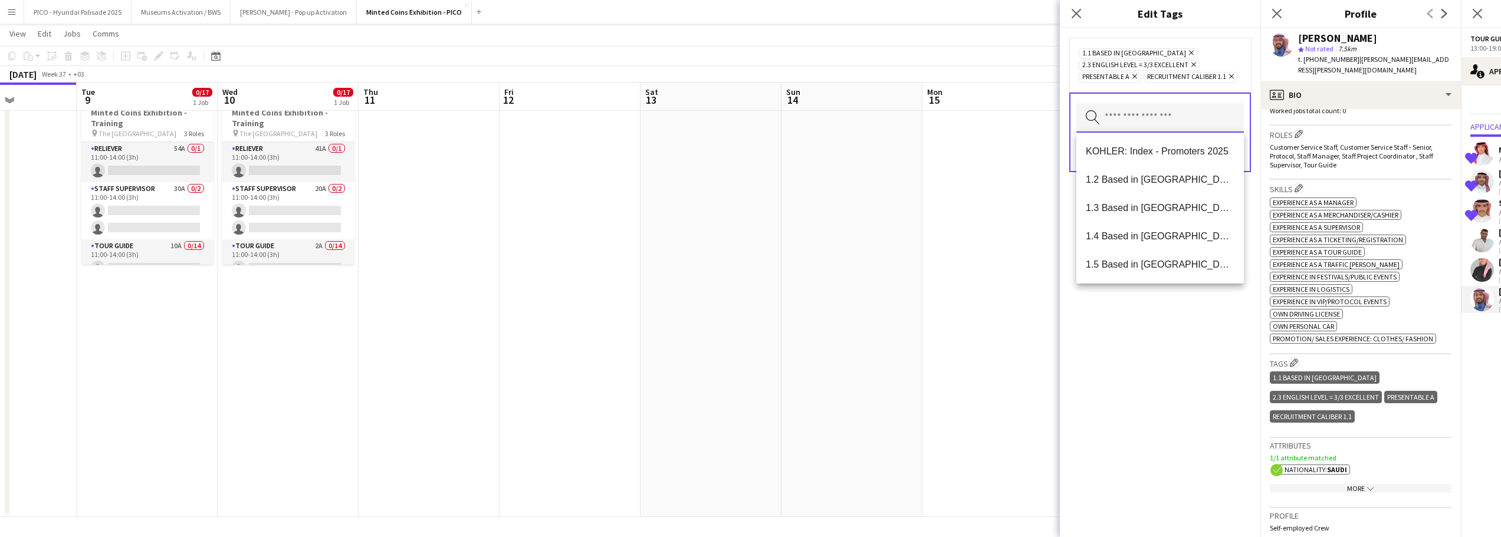
click at [1117, 113] on input "text" at bounding box center [1159, 117] width 167 height 29
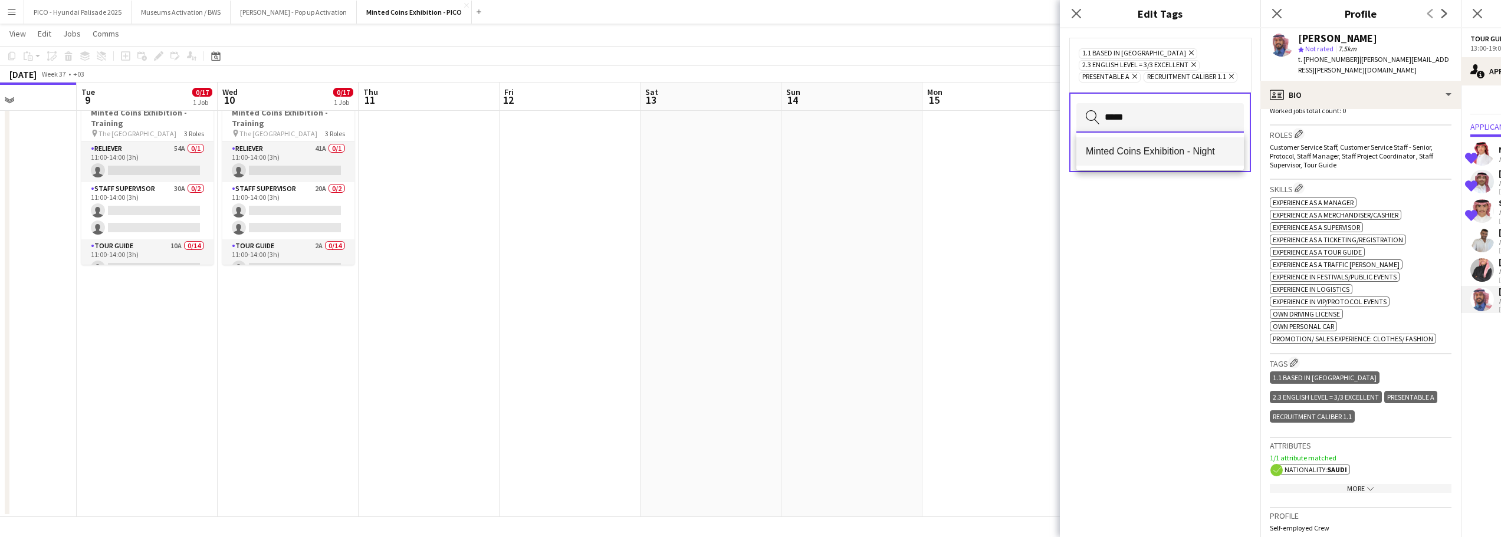
type input "*****"
click at [1157, 155] on span "Minted Coins Exhibition - Night" at bounding box center [1160, 151] width 149 height 11
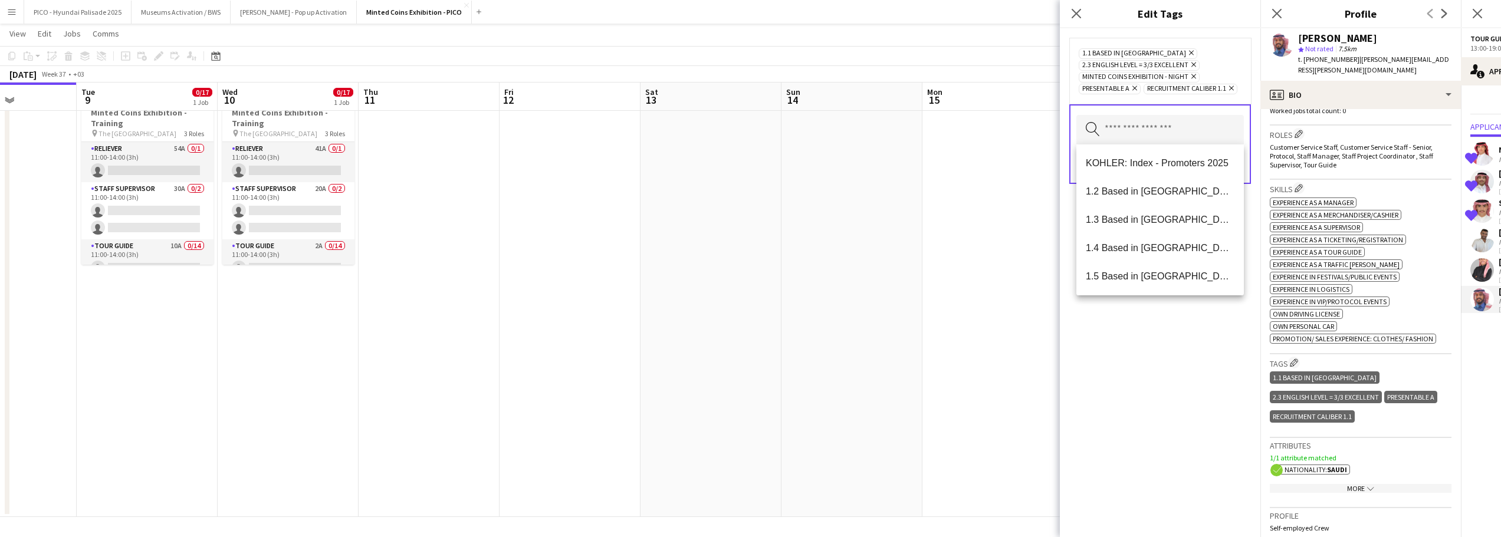
click at [1238, 65] on div "1.1 Based in Riyadh Remove 2.3 English Level = 3/3 Excellent Remove Minted Coin…" at bounding box center [1160, 70] width 163 height 47
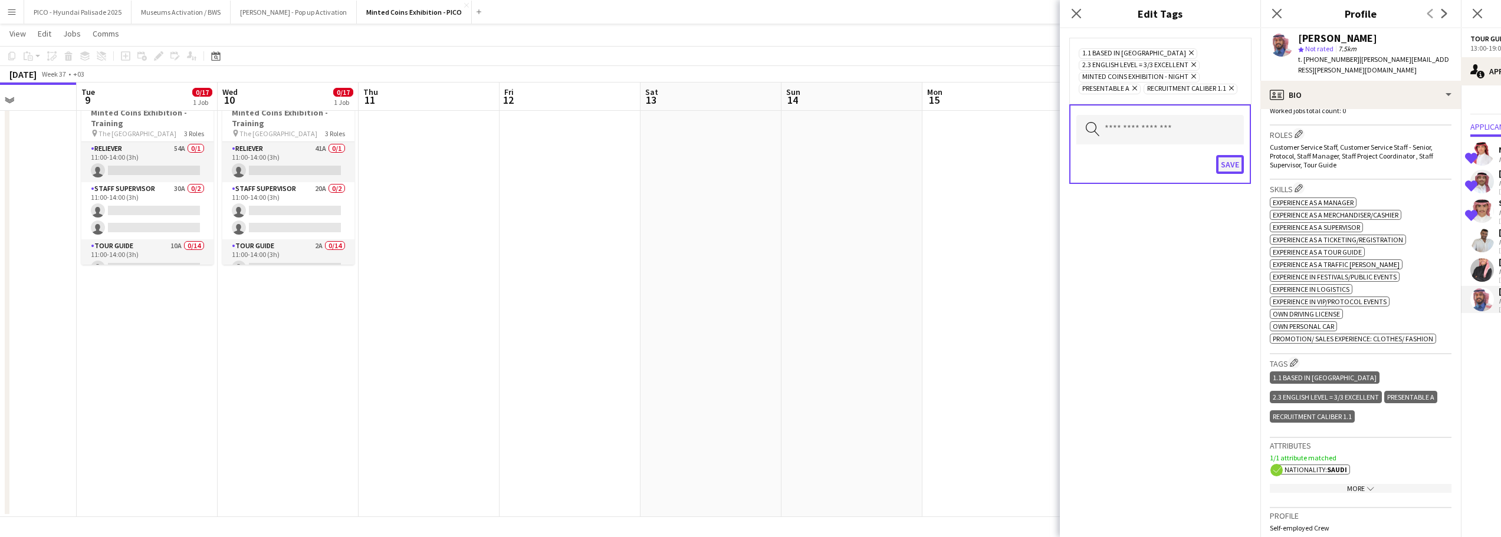
click at [1237, 168] on button "Save" at bounding box center [1230, 164] width 28 height 19
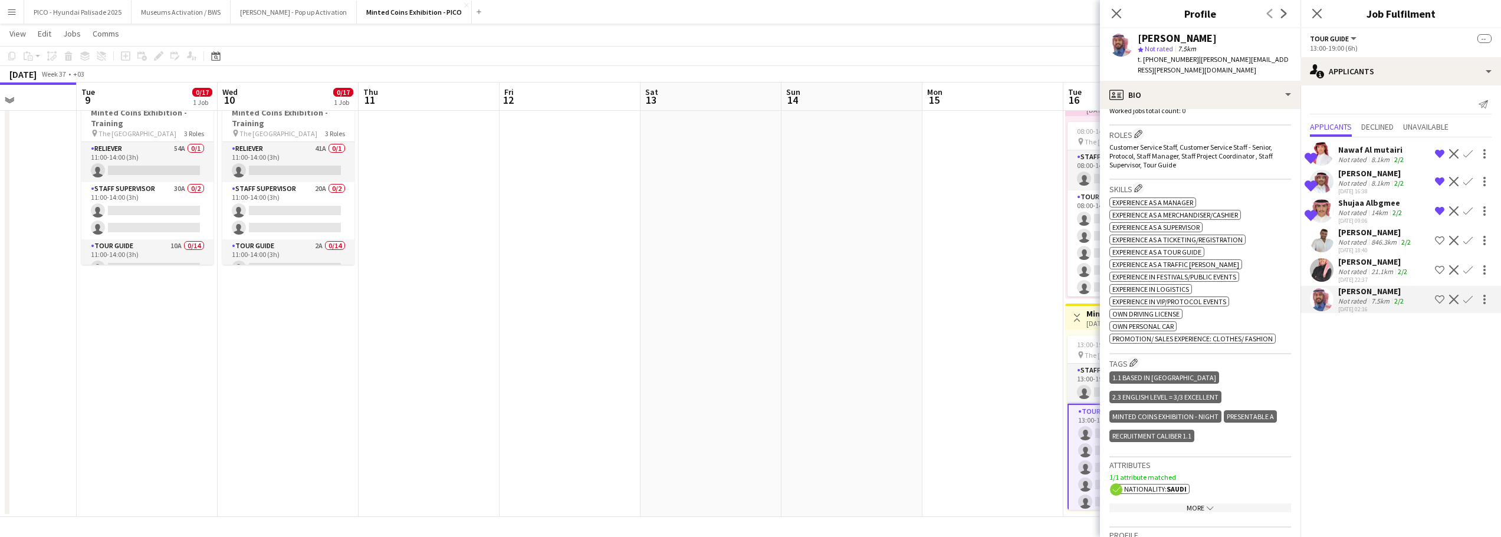
click at [1359, 279] on div "07-09-2025 22:37" at bounding box center [1373, 280] width 71 height 8
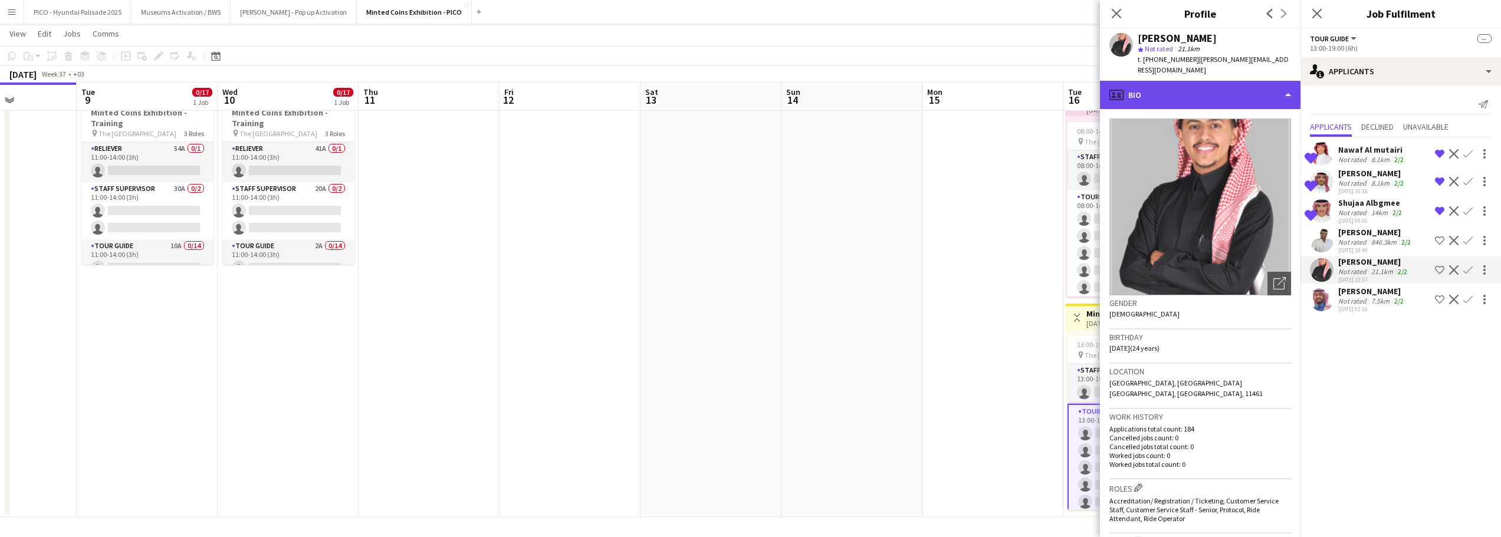
click at [1227, 96] on div "profile Bio" at bounding box center [1200, 95] width 200 height 28
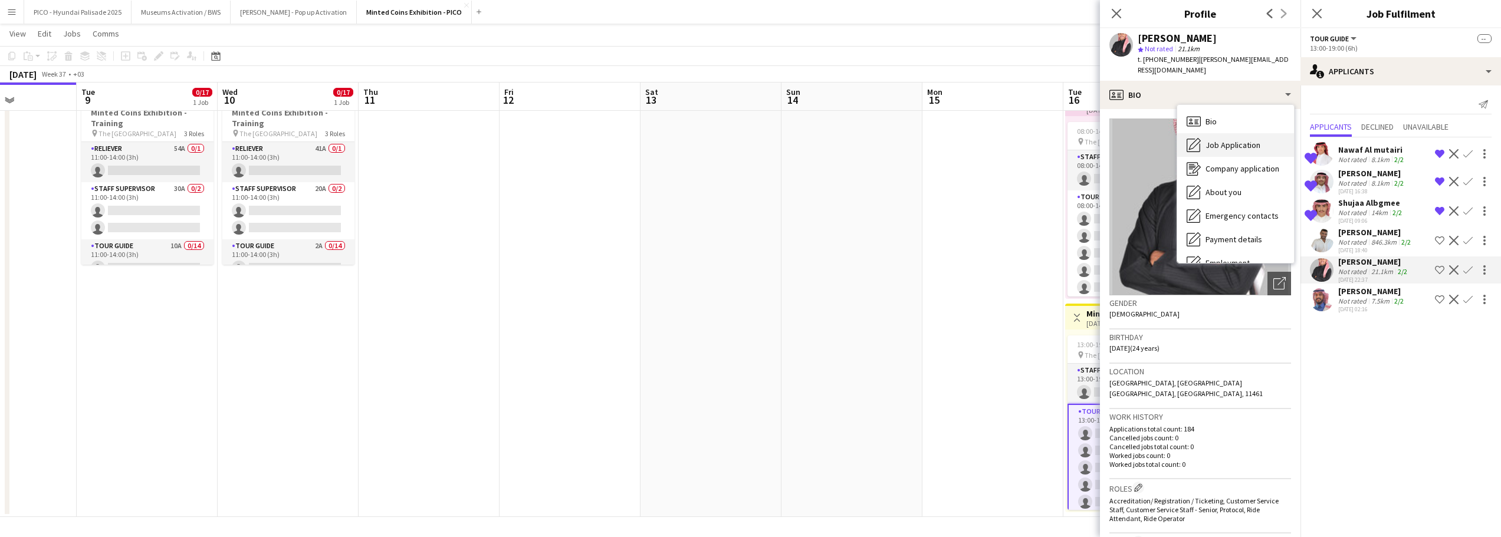
click at [1225, 150] on span "Job Application" at bounding box center [1232, 145] width 55 height 11
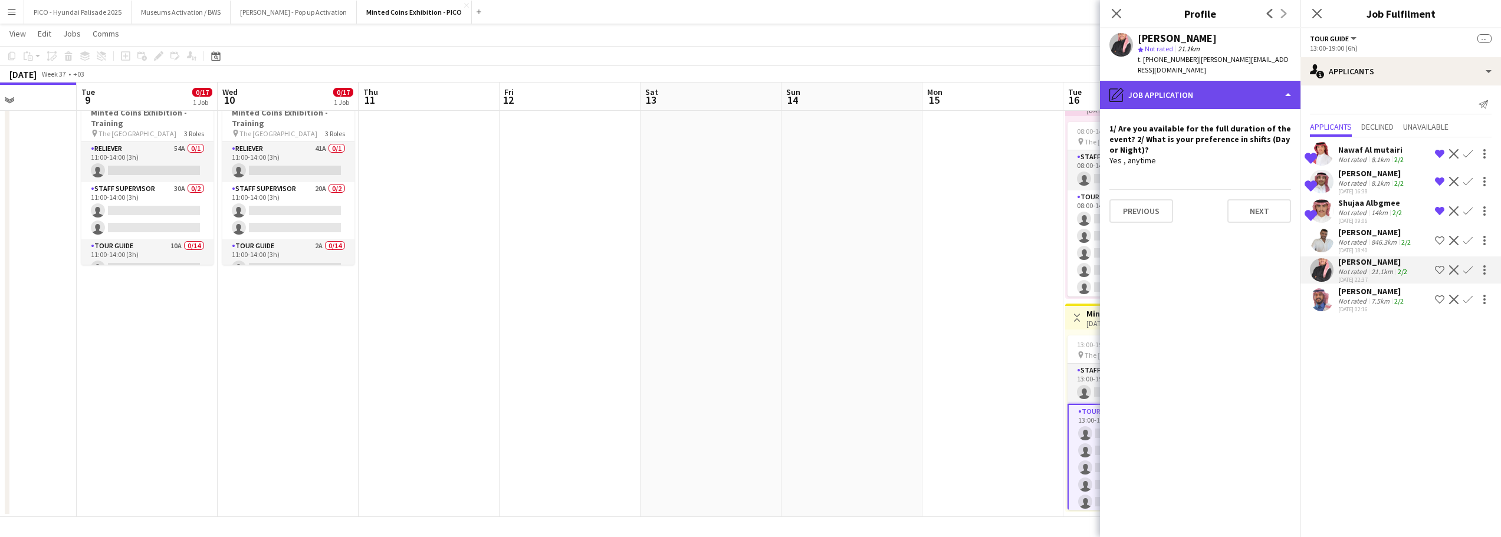
click at [1215, 83] on div "pencil4 Job Application" at bounding box center [1200, 95] width 200 height 28
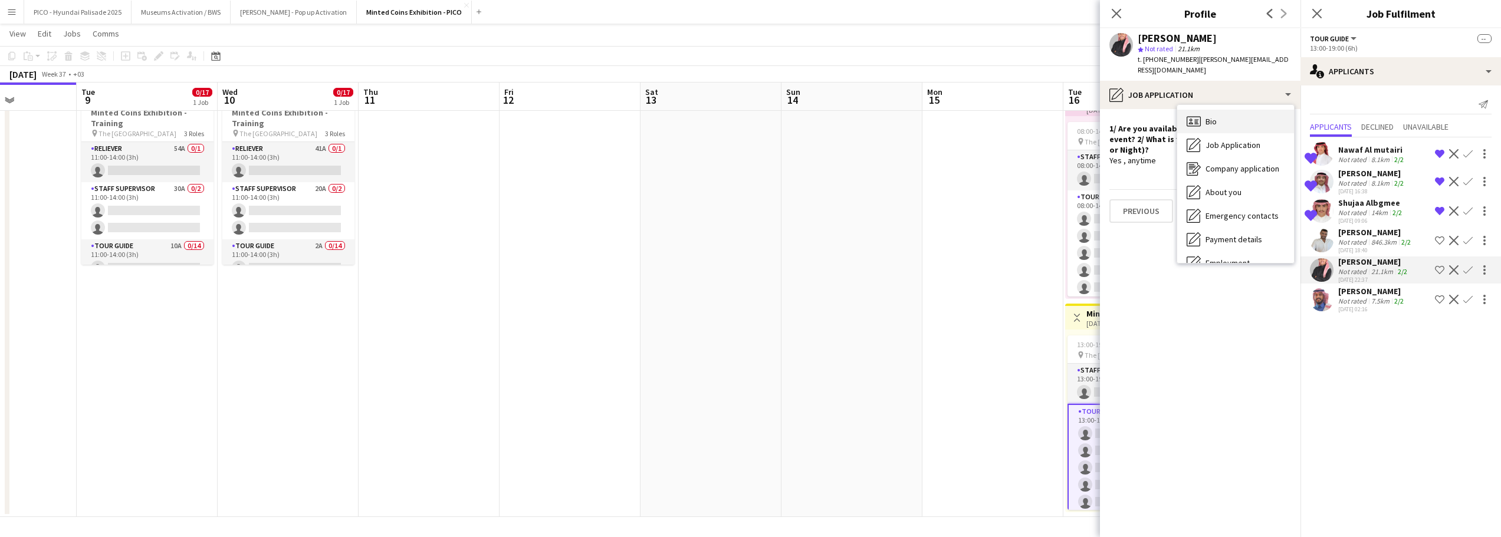
click at [1230, 124] on div "Bio Bio" at bounding box center [1235, 122] width 117 height 24
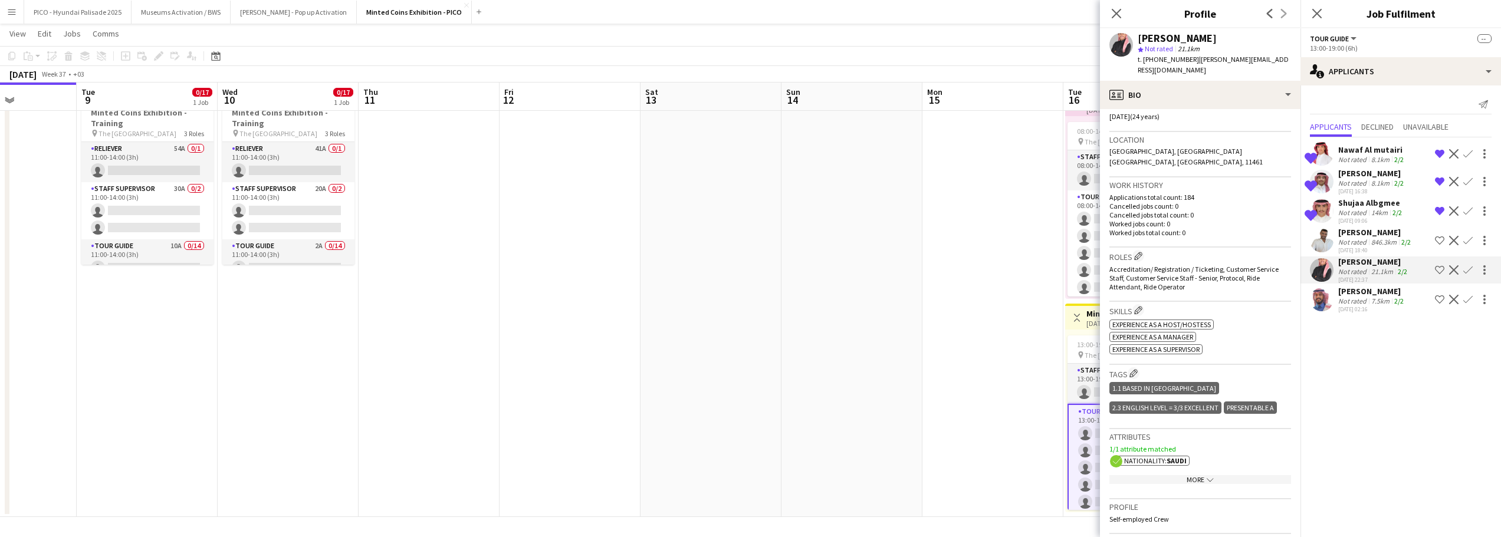
scroll to position [295, 0]
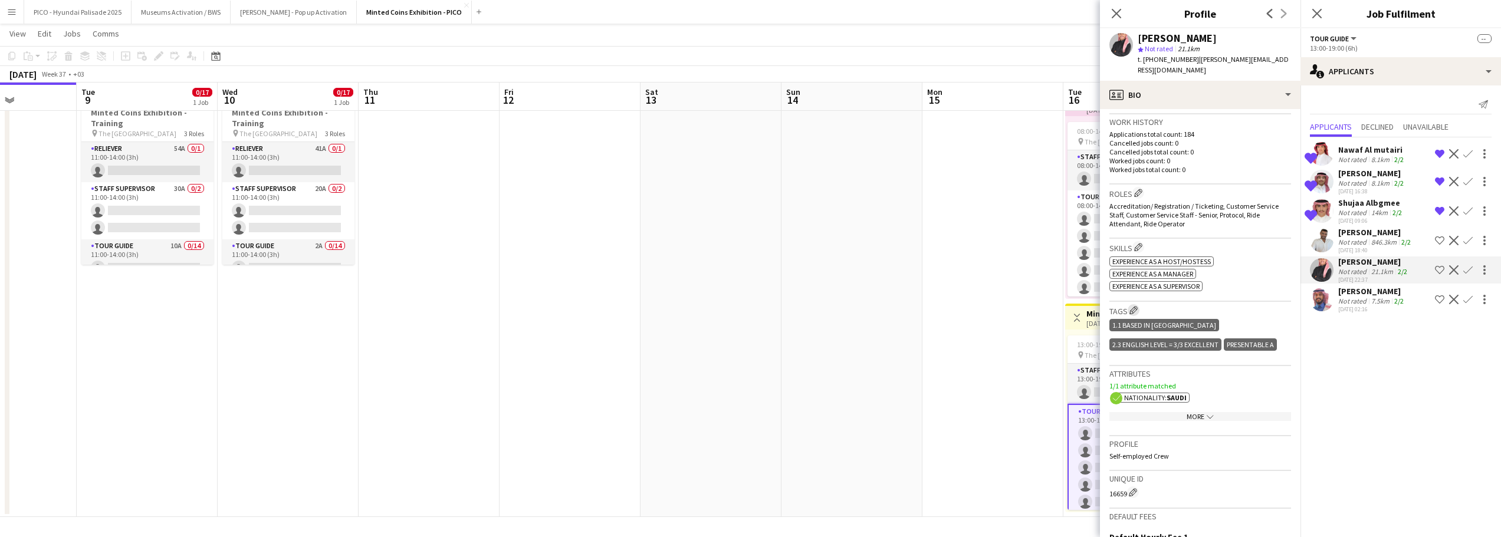
click at [1134, 306] on app-icon "Edit crew company tags" at bounding box center [1133, 310] width 8 height 8
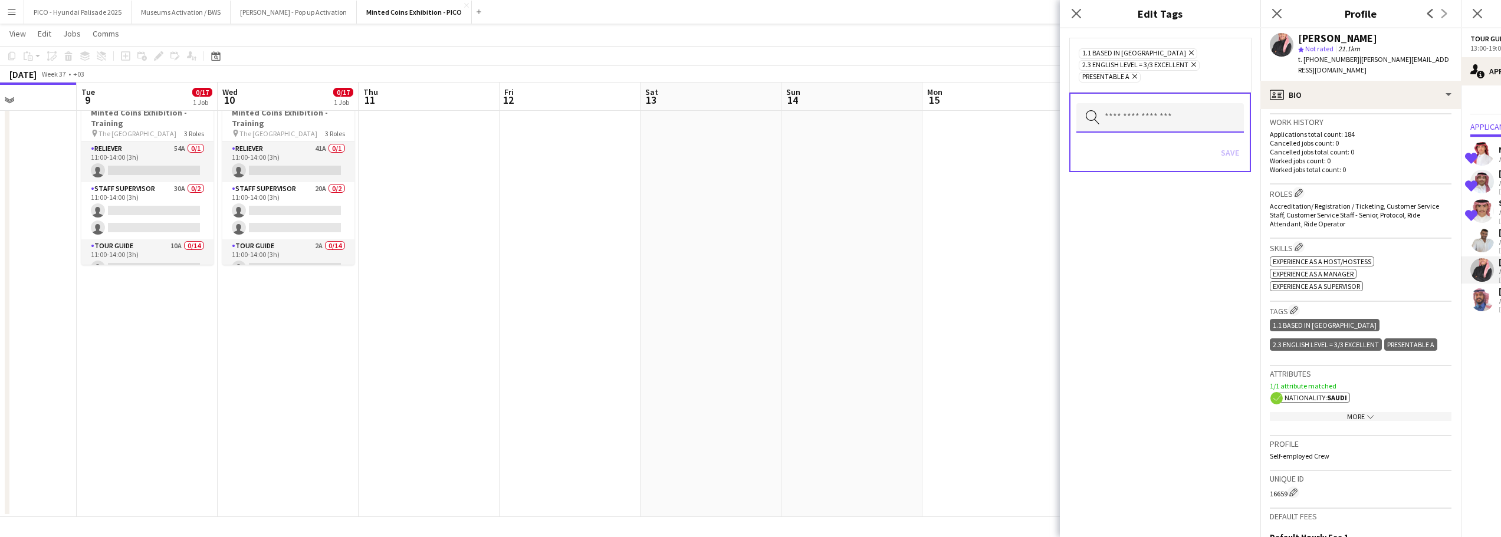
click at [1141, 129] on input "text" at bounding box center [1159, 117] width 167 height 29
type input "***"
click at [1145, 155] on span "Minted Coins Exhibition - Day" at bounding box center [1160, 151] width 149 height 11
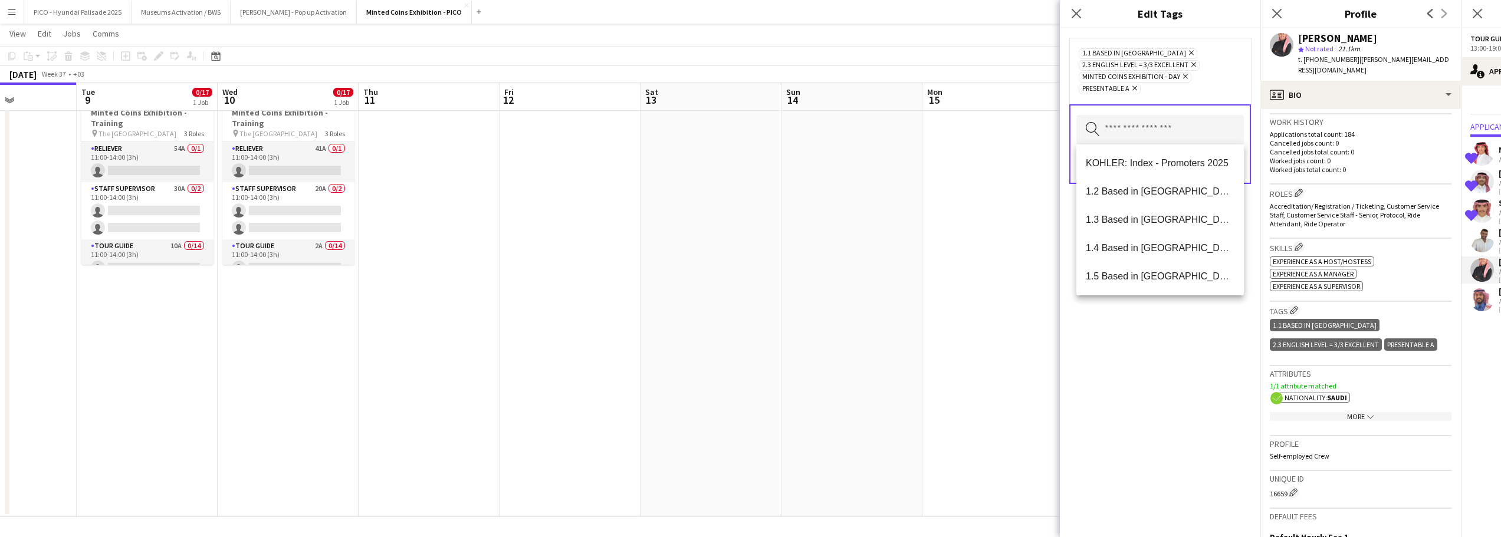
click at [1203, 67] on div "1.1 Based in Riyadh Remove 2.3 English Level = 3/3 Excellent Remove Minted Coin…" at bounding box center [1160, 70] width 163 height 47
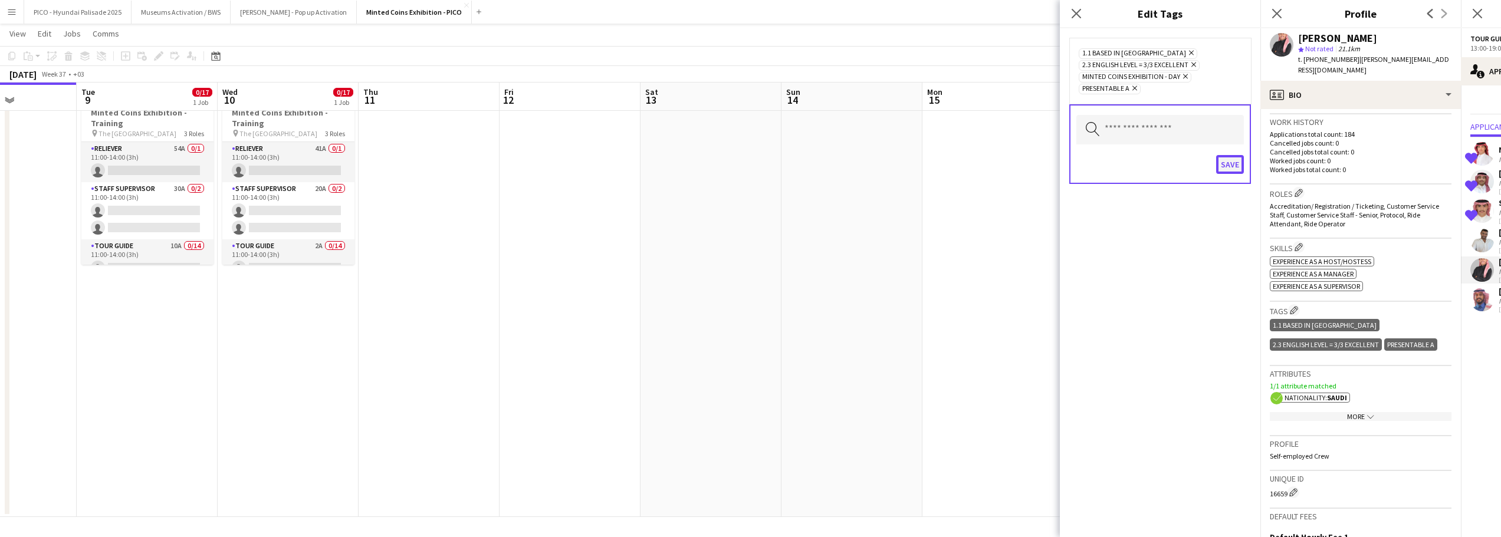
click at [1231, 165] on button "Save" at bounding box center [1230, 164] width 28 height 19
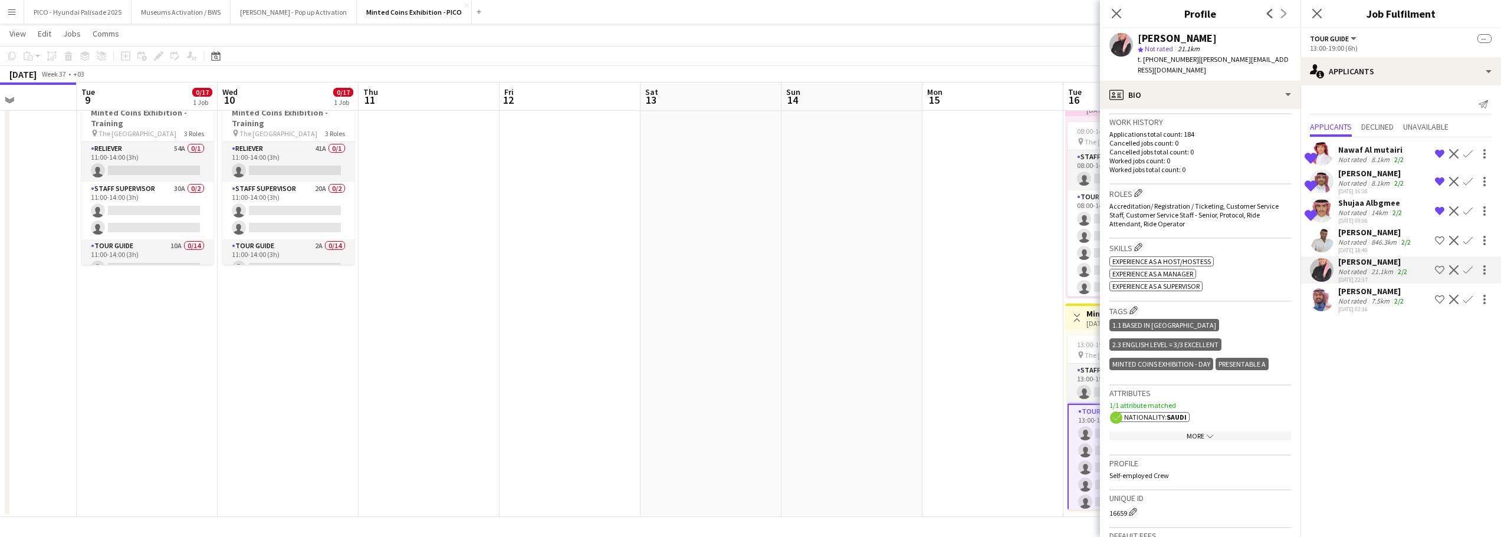
click at [1336, 238] on div "Ahmed Bassaj Not rated 846.3km 2/2 07-09-2025 18:40 Shortlist crew Decline Conf…" at bounding box center [1400, 240] width 200 height 27
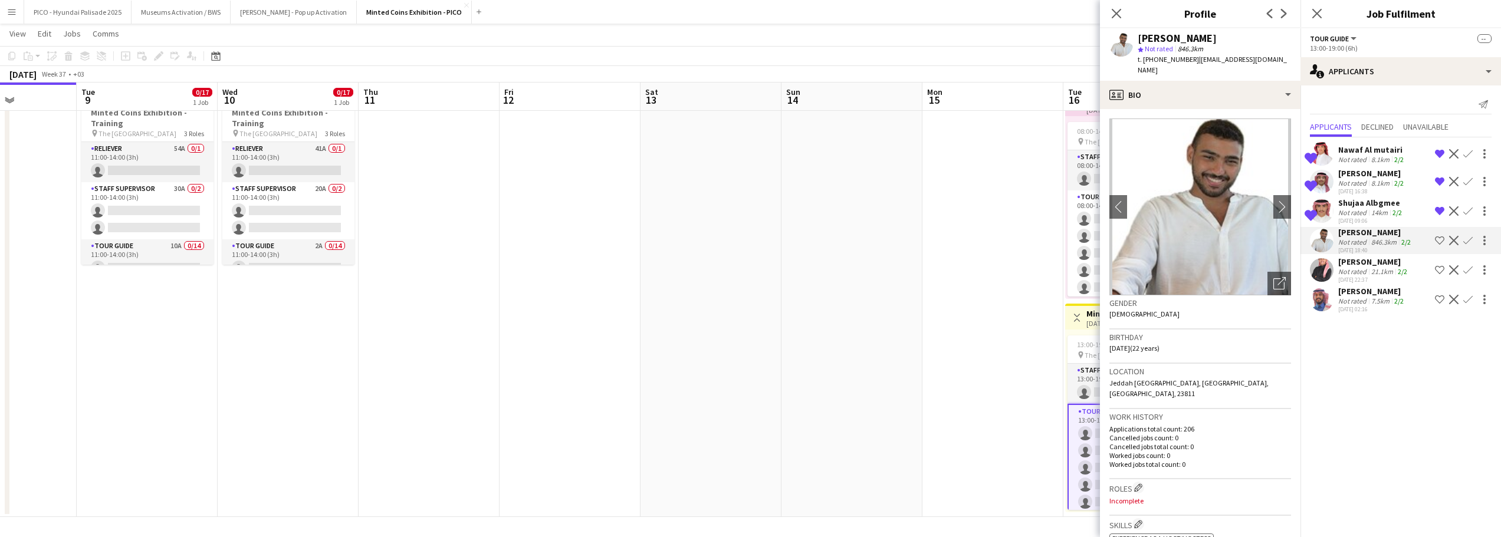
click at [976, 344] on app-date-cell at bounding box center [992, 302] width 141 height 432
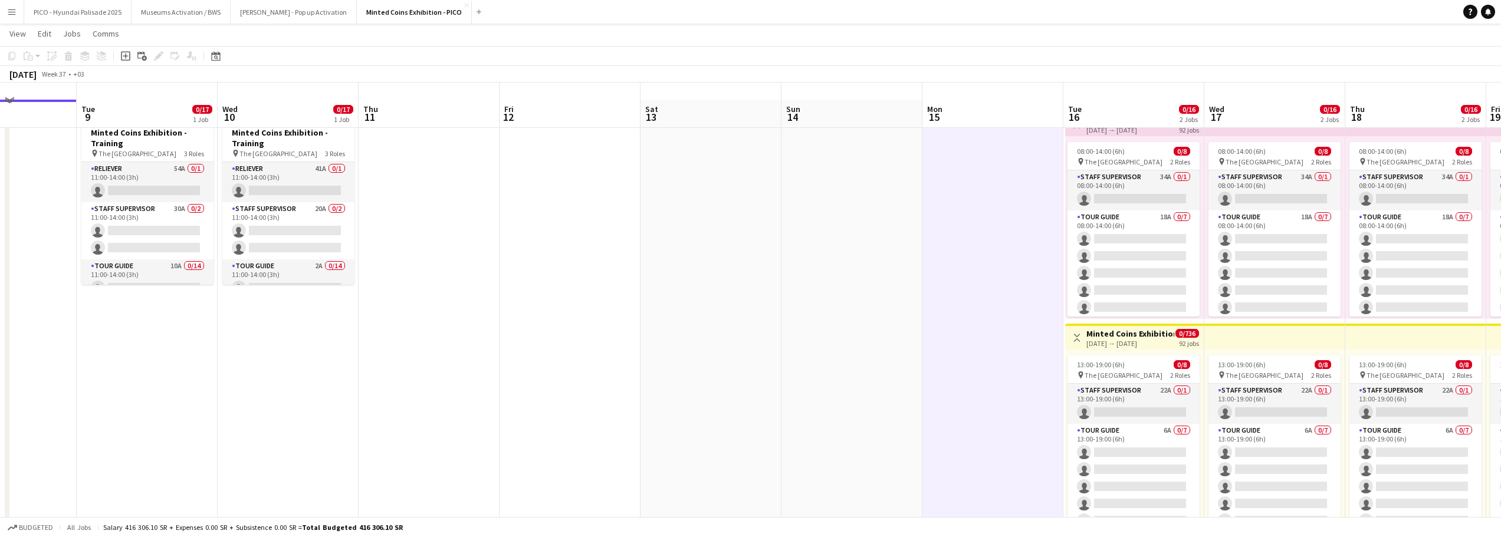
scroll to position [0, 0]
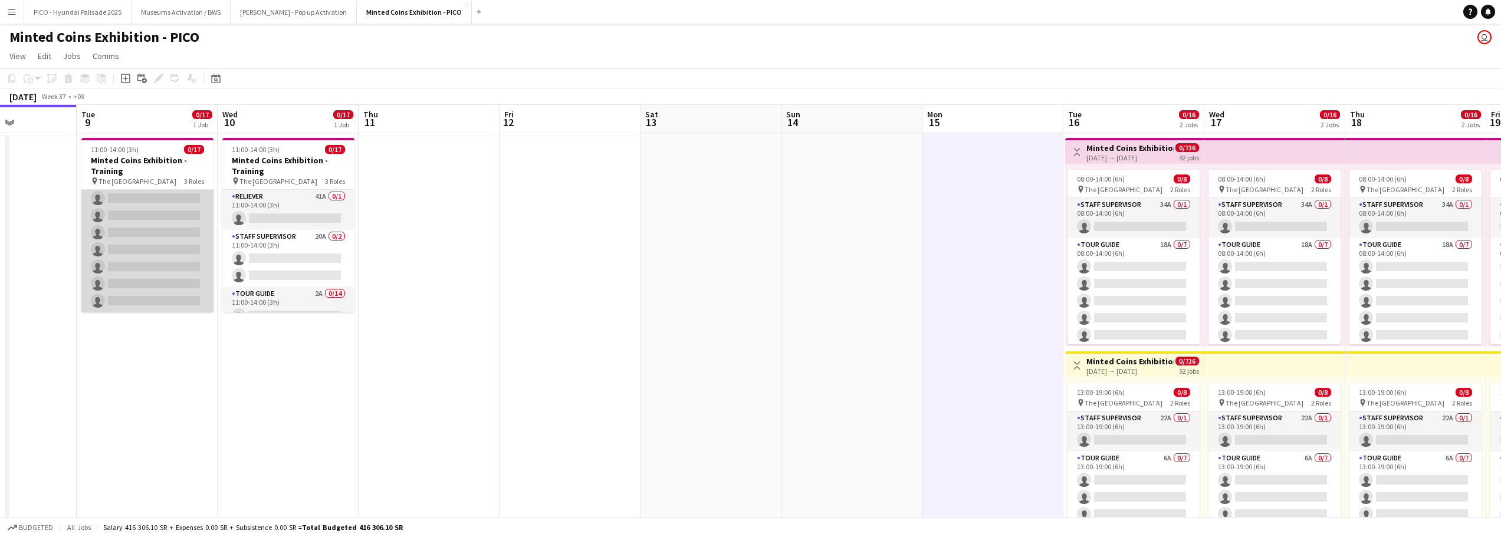
click at [161, 280] on app-card-role "Tour Guide 10A 0/14 11:00-14:00 (3h) single-neutral-actions single-neutral-acti…" at bounding box center [147, 181] width 132 height 262
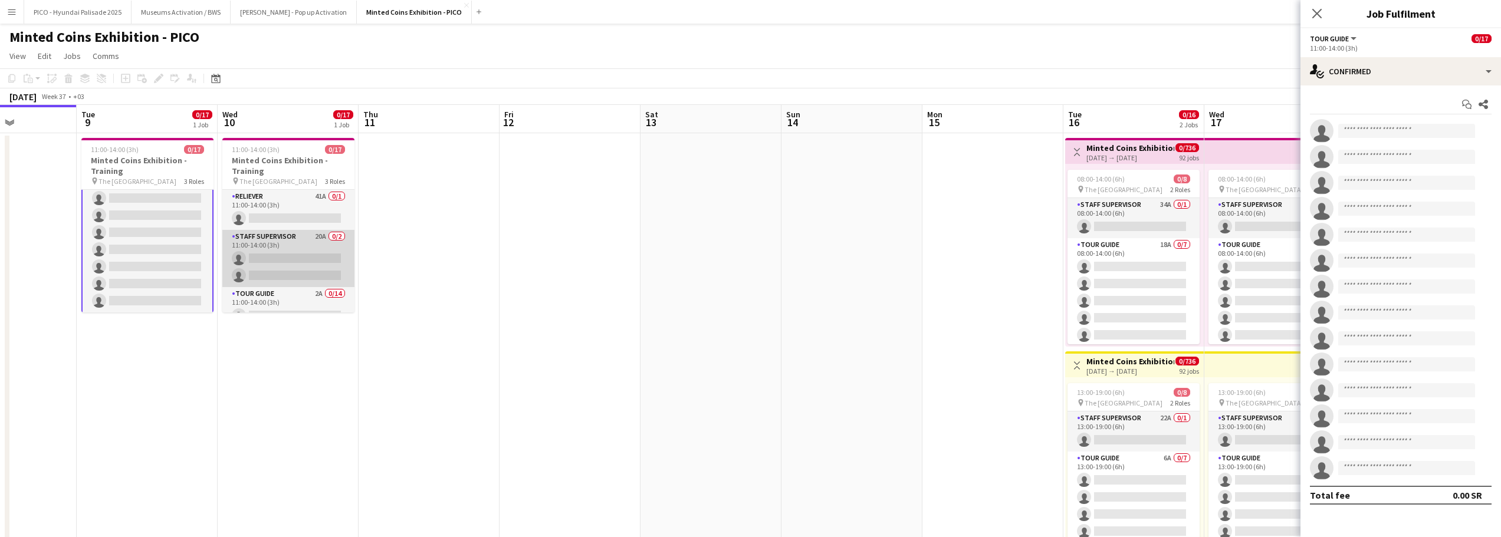
scroll to position [237, 0]
click at [271, 251] on app-card-role "Tour Guide 2A 0/14 11:00-14:00 (3h) single-neutral-actions single-neutral-actio…" at bounding box center [288, 181] width 132 height 262
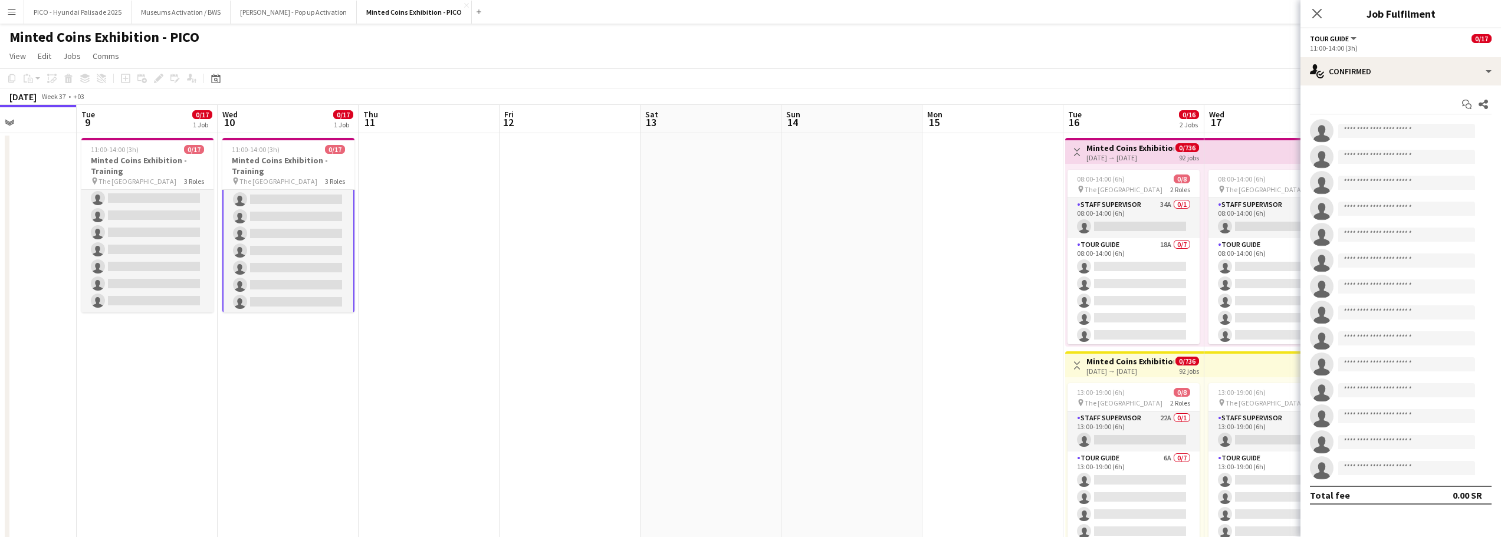
scroll to position [238, 0]
click at [1311, 79] on div "single-neutral-actions-check-2 Confirmed" at bounding box center [1400, 71] width 200 height 28
click at [1439, 193] on span "Applicants" at bounding box center [1427, 192] width 37 height 11
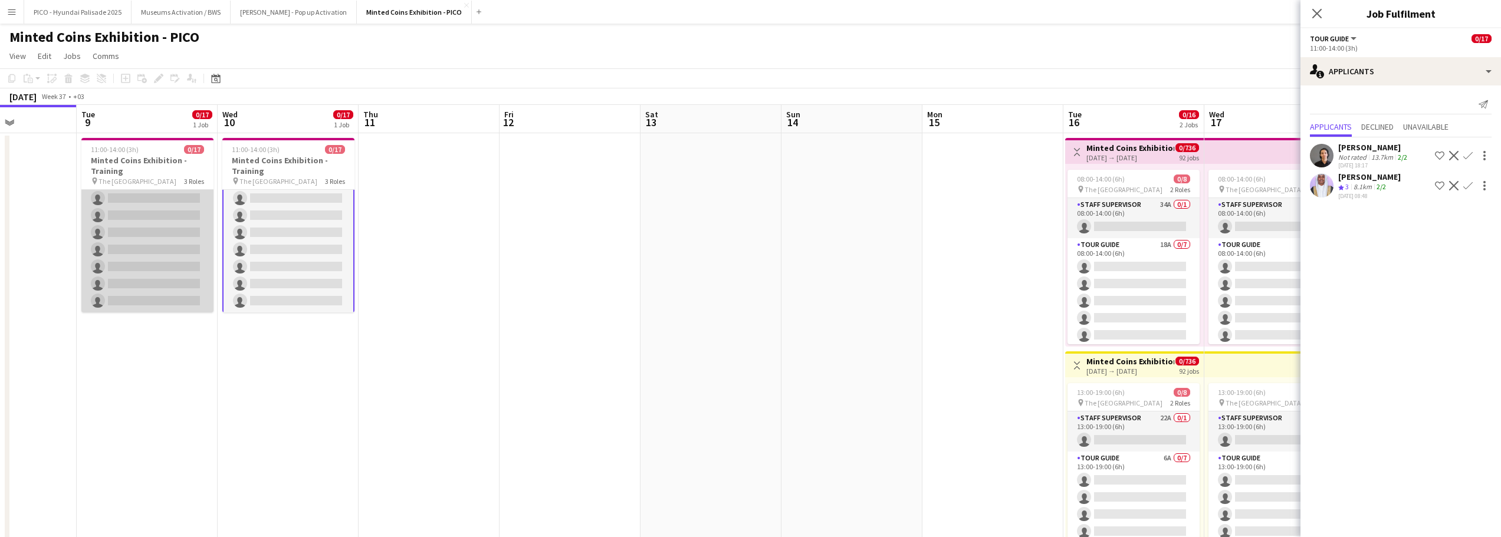
click at [178, 239] on app-card-role "Tour Guide 10A 0/14 11:00-14:00 (3h) single-neutral-actions single-neutral-acti…" at bounding box center [147, 181] width 132 height 262
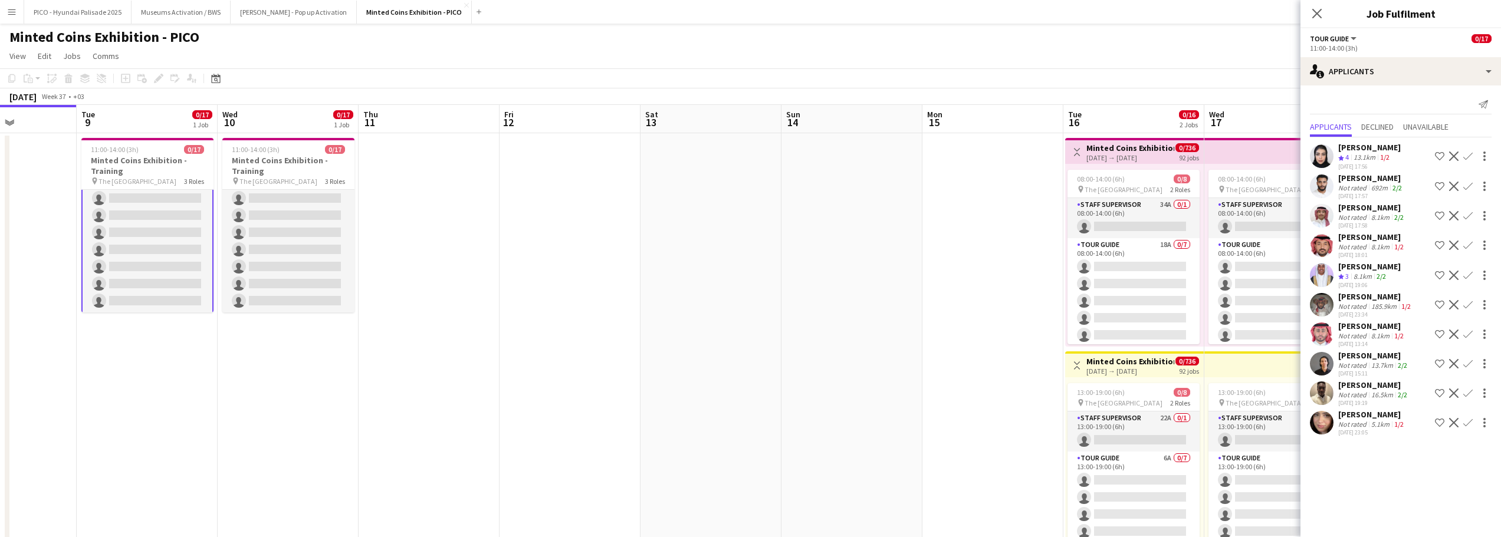
click at [1336, 426] on div "Ghala Fawaz Not rated 5.1km 1/2 07-09-2025 23:05 Shortlist crew Decline Confirm" at bounding box center [1400, 422] width 200 height 27
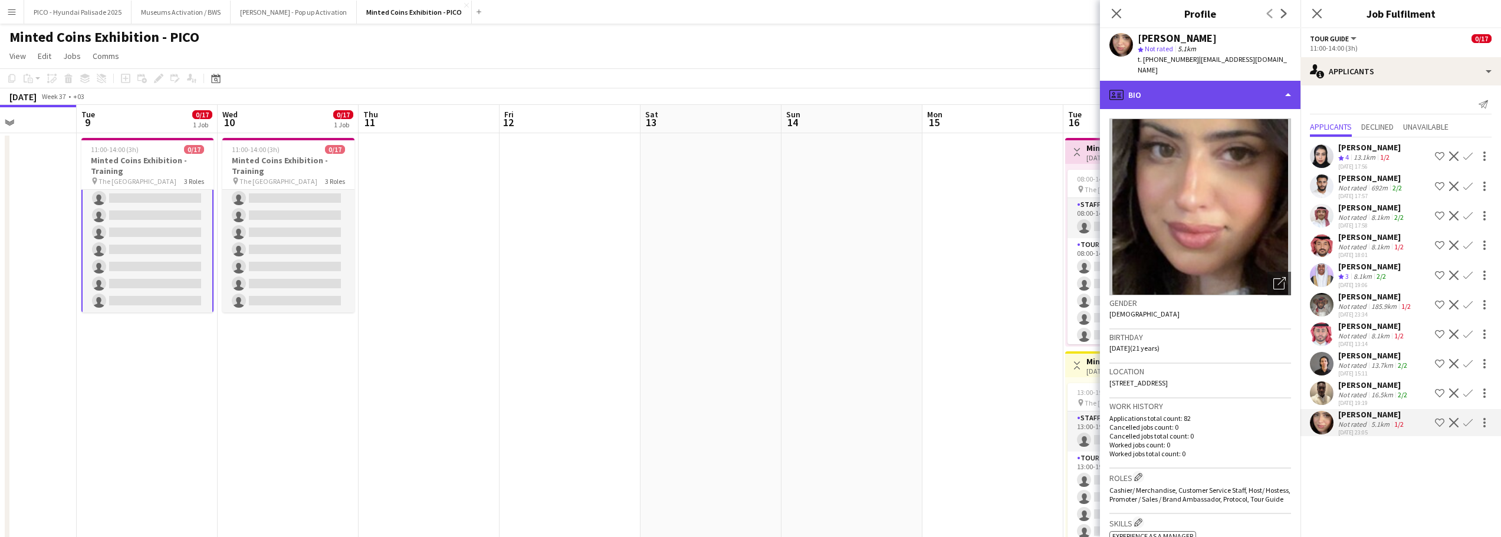
click at [1205, 94] on div "profile Bio" at bounding box center [1200, 95] width 200 height 28
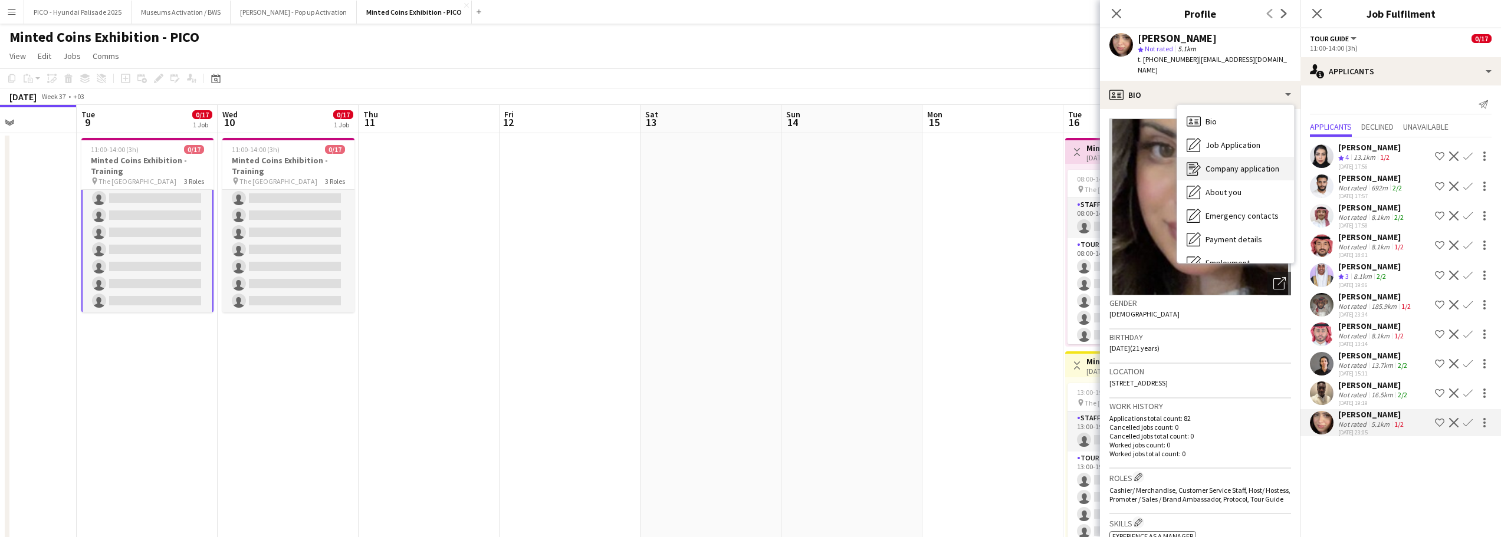
click at [1208, 163] on span "Company application" at bounding box center [1242, 168] width 74 height 11
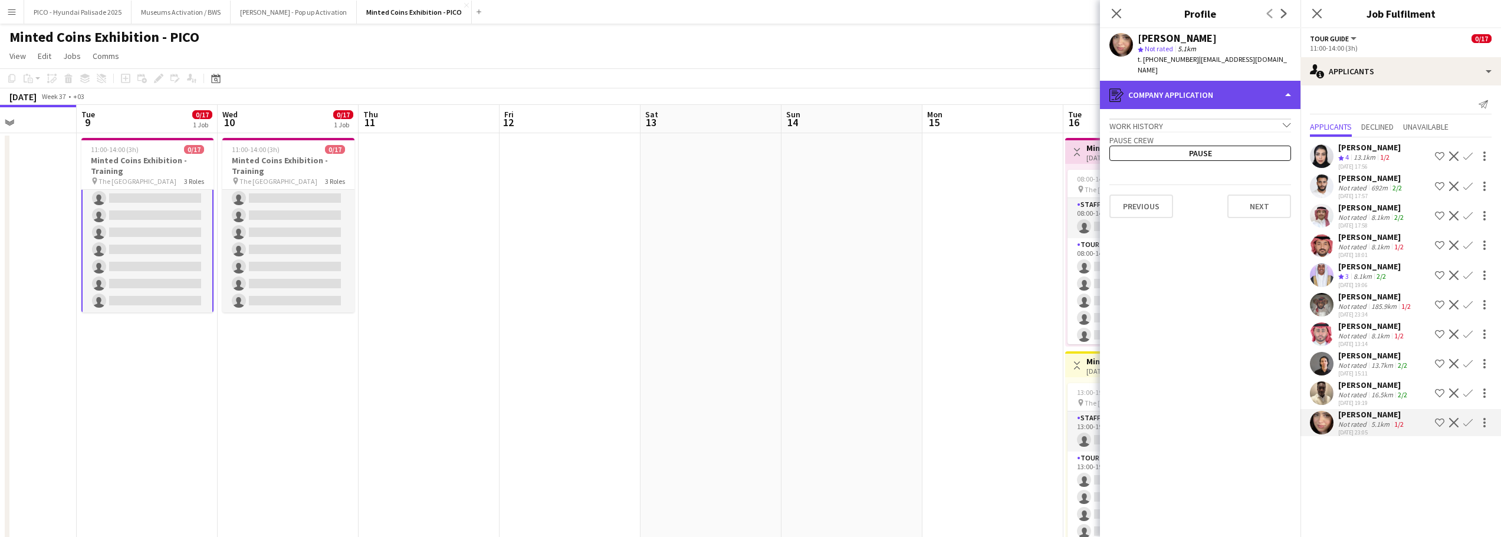
click at [1204, 87] on div "register Company application" at bounding box center [1200, 95] width 200 height 28
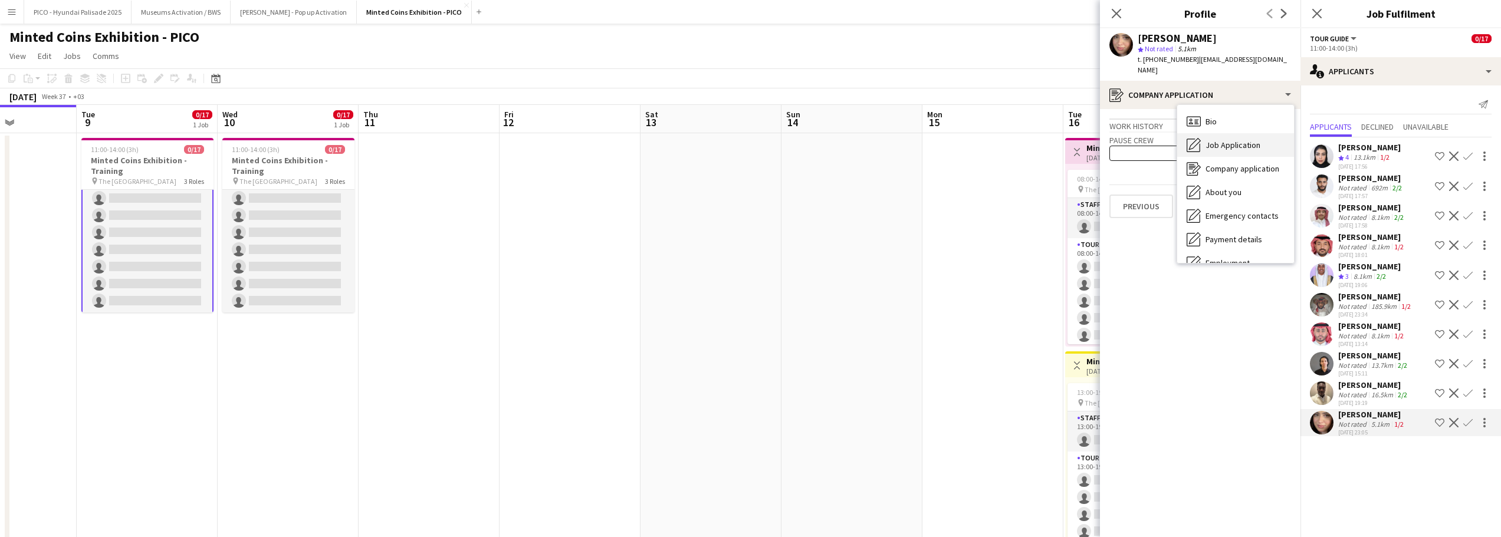
click at [1213, 140] on span "Job Application" at bounding box center [1232, 145] width 55 height 11
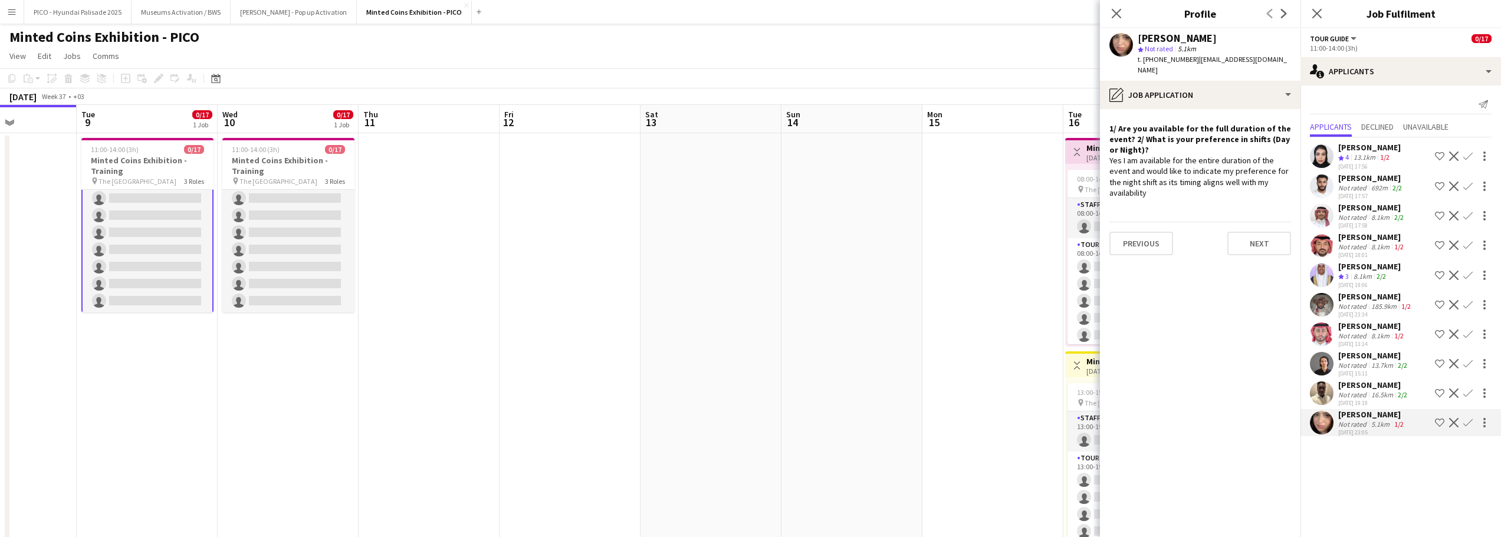
click at [1208, 160] on div "Yes I am available for the entire duration of the event and would like to indic…" at bounding box center [1200, 176] width 182 height 43
click at [1213, 186] on div "Yes I am available for the entire duration of the event and would like to indic…" at bounding box center [1200, 176] width 182 height 43
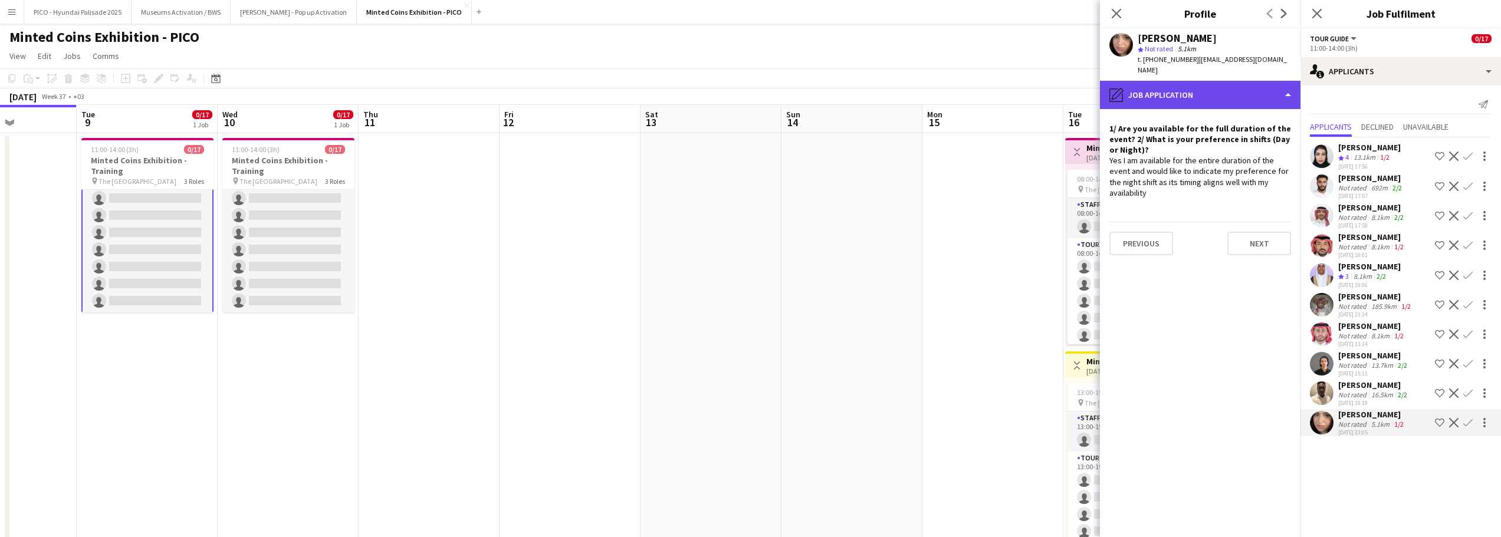
click at [1225, 81] on div "pencil4 Job Application" at bounding box center [1200, 95] width 200 height 28
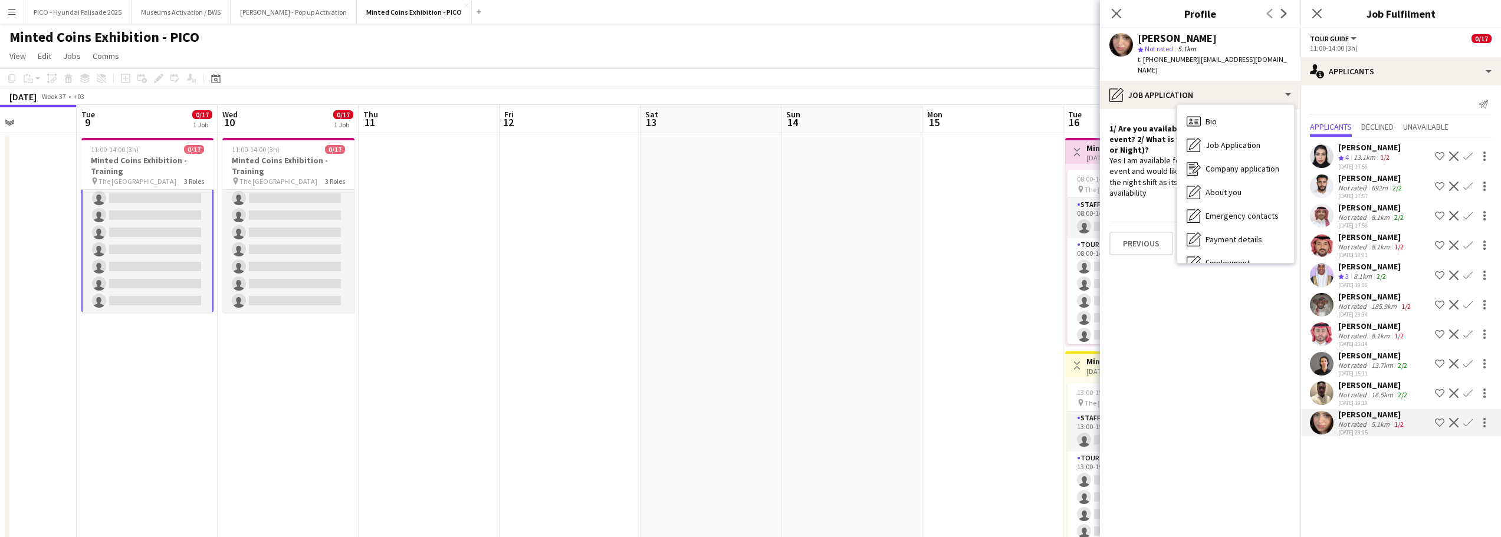
click at [1104, 153] on app-crew-profile-role-application "1/ Are you available for the full duration of the event? 2/ What is your prefer…" at bounding box center [1200, 323] width 200 height 428
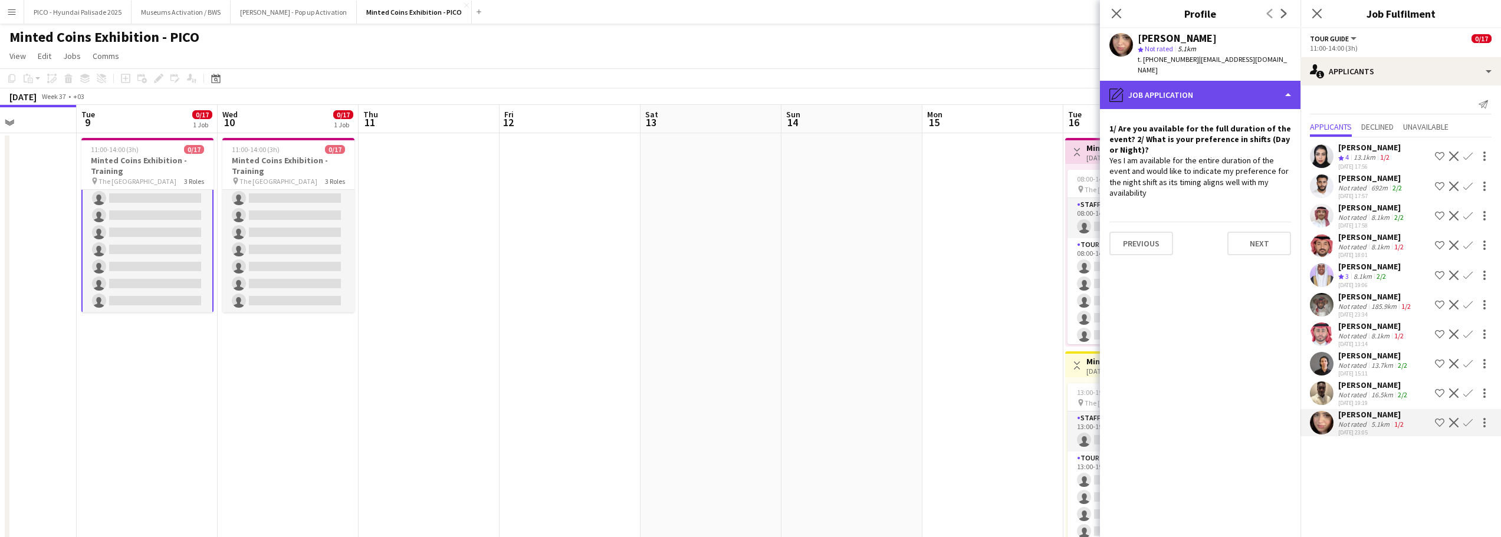
click at [1253, 83] on div "pencil4 Job Application" at bounding box center [1200, 95] width 200 height 28
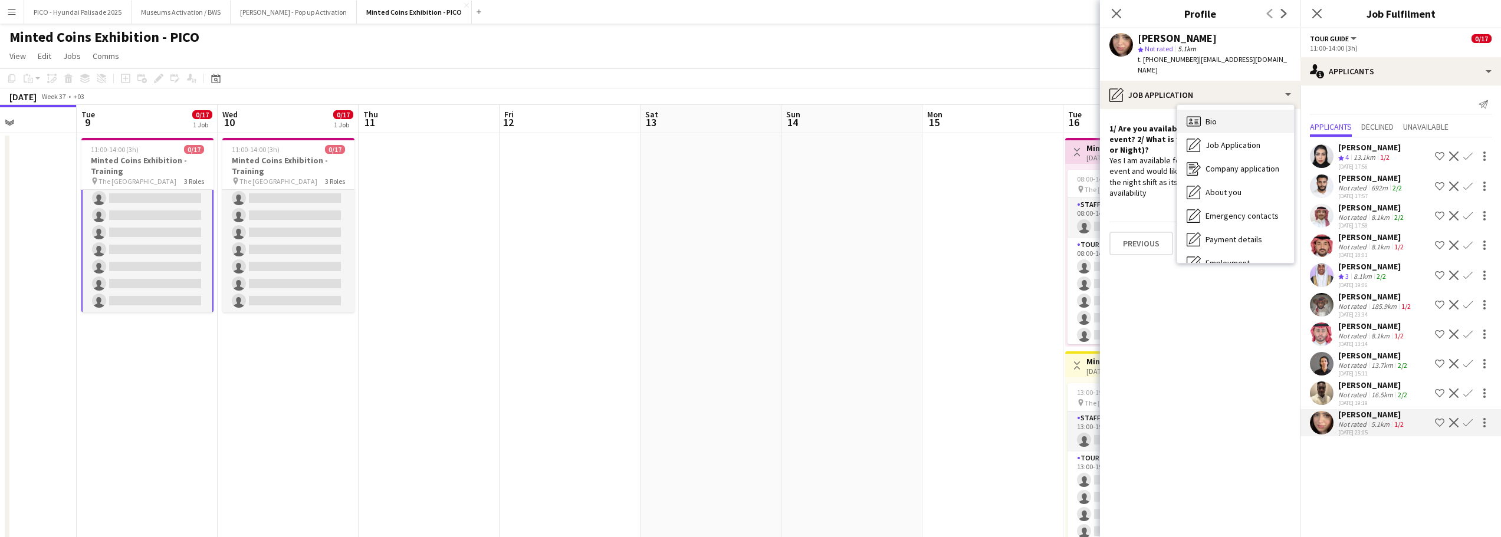
click at [1243, 110] on div "Bio Bio" at bounding box center [1235, 122] width 117 height 24
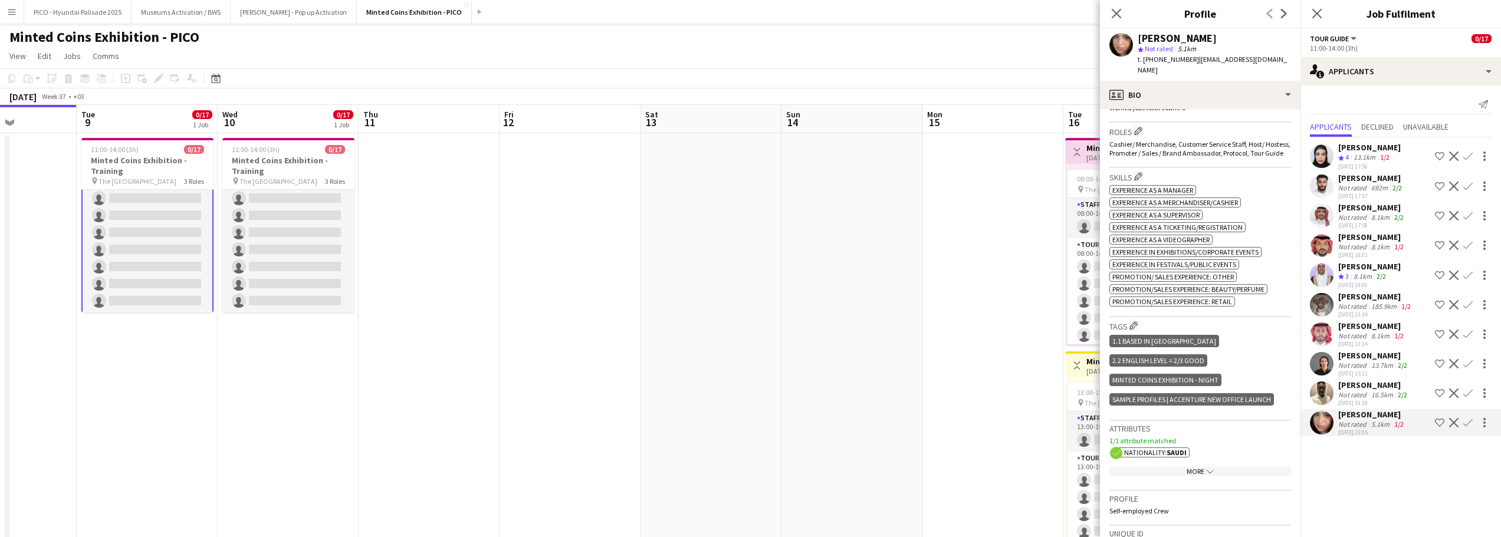
scroll to position [413, 0]
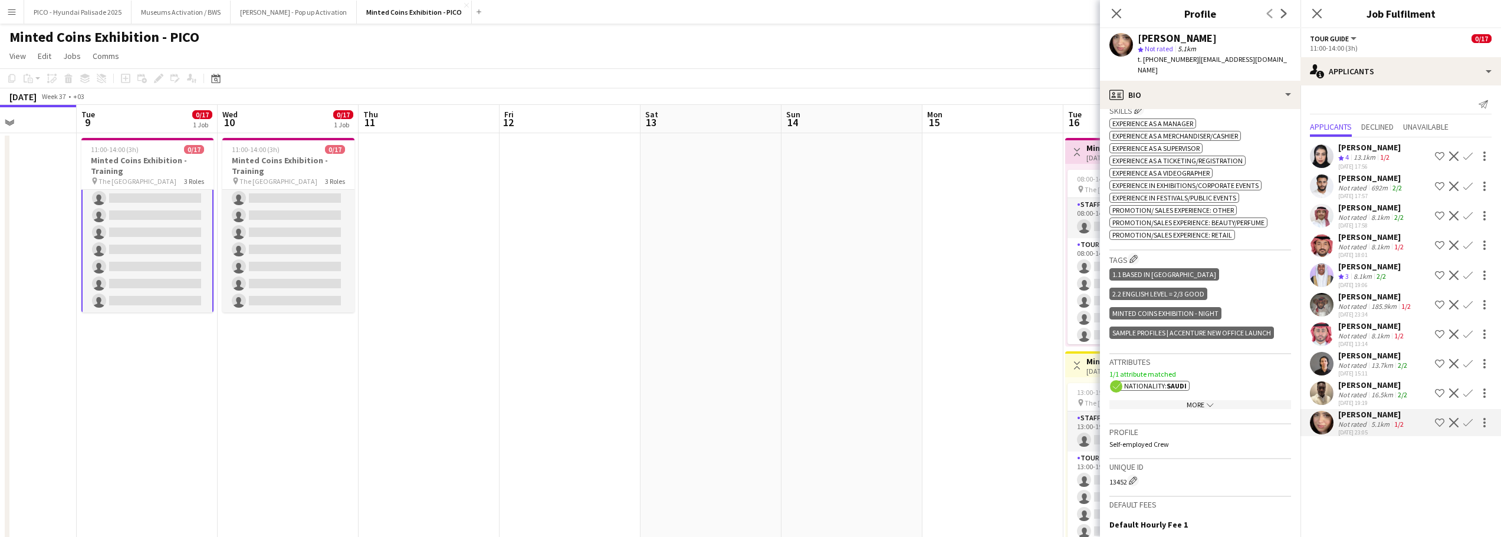
click at [1024, 341] on app-date-cell at bounding box center [992, 349] width 141 height 432
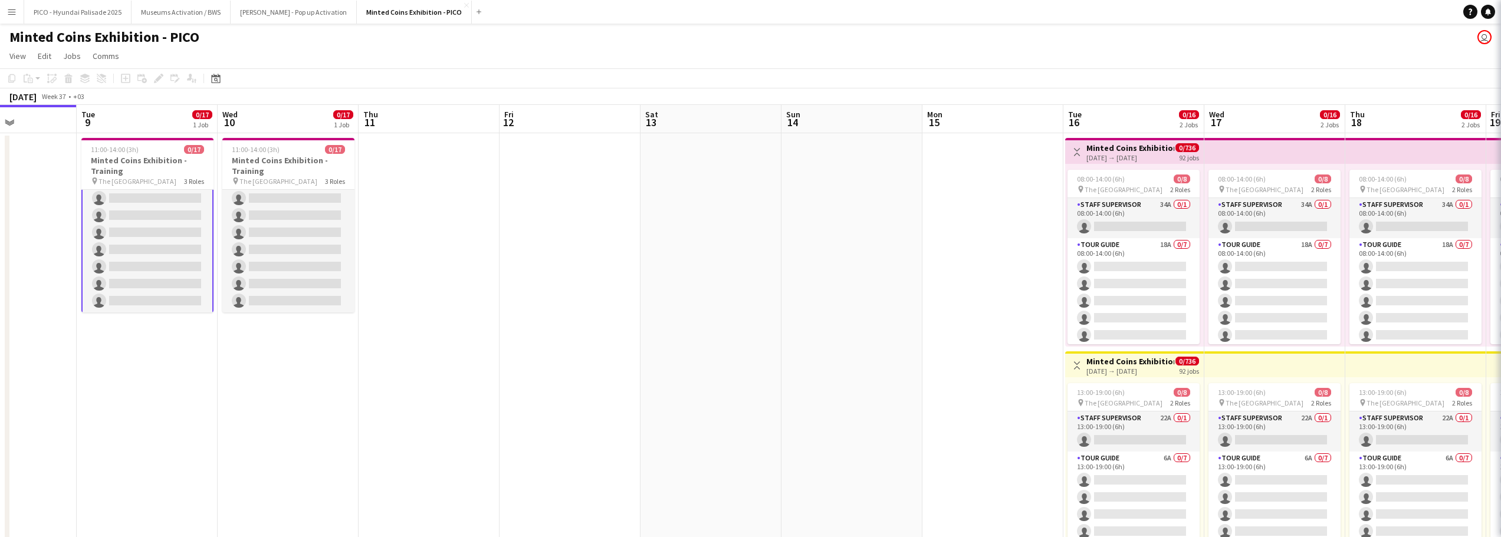
scroll to position [237, 0]
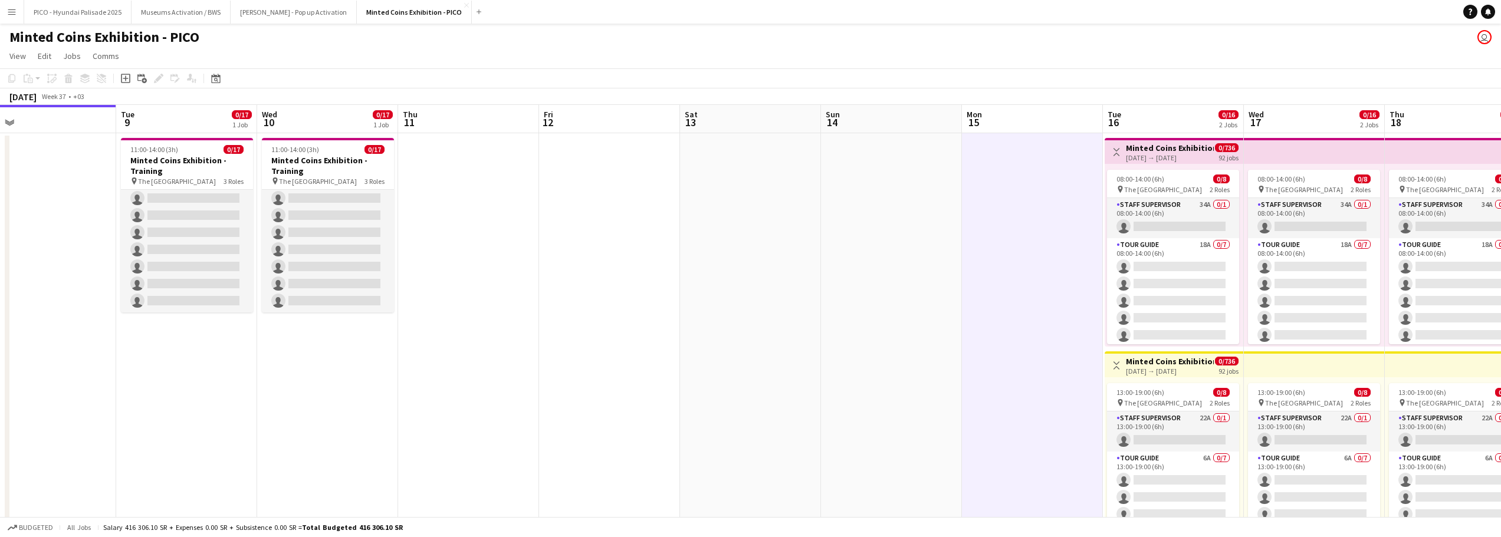
drag, startPoint x: 1084, startPoint y: 359, endPoint x: 967, endPoint y: 351, distance: 117.0
click at [975, 353] on app-calendar-viewport "Fri 5 Sat 6 Sun 7 Mon 8 Tue 9 0/17 1 Job Wed 10 0/17 1 Job Thu 11 Fri 12 Sat 13…" at bounding box center [750, 335] width 1501 height 460
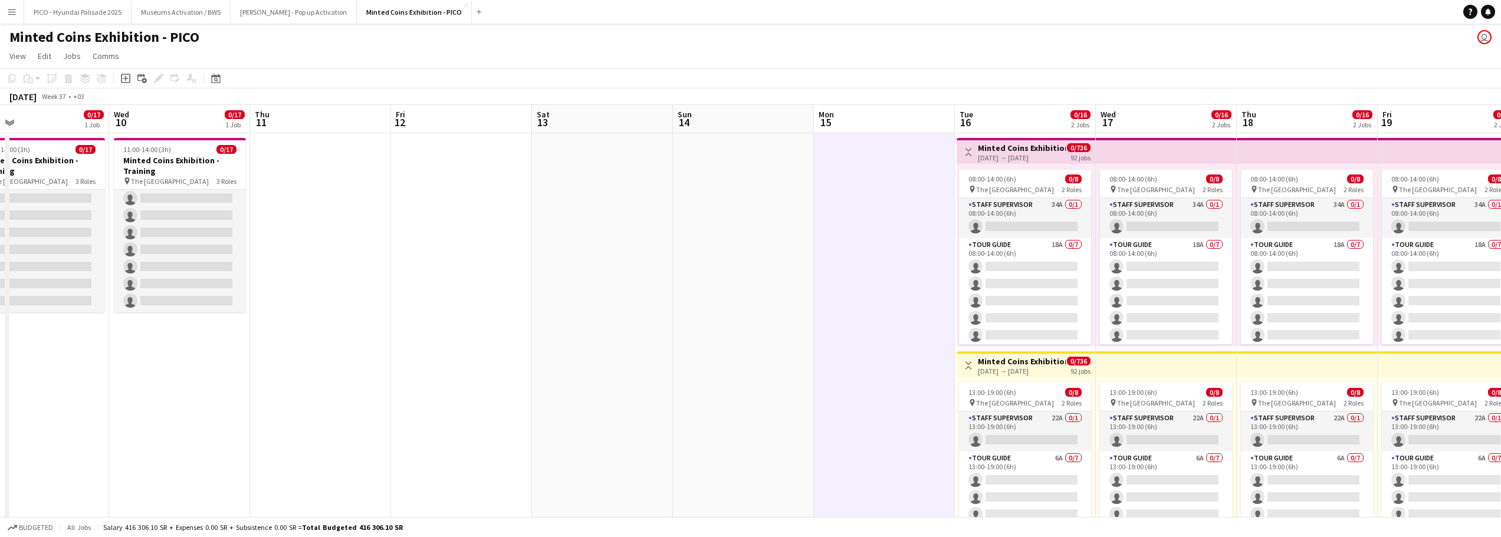
drag, startPoint x: 1051, startPoint y: 355, endPoint x: 965, endPoint y: 351, distance: 85.6
click at [981, 350] on app-calendar-viewport "Sat 6 Sun 7 Mon 8 Tue 9 0/17 1 Job Wed 10 0/17 1 Job Thu 11 Fri 12 Sat 13 Sun 1…" at bounding box center [750, 335] width 1501 height 460
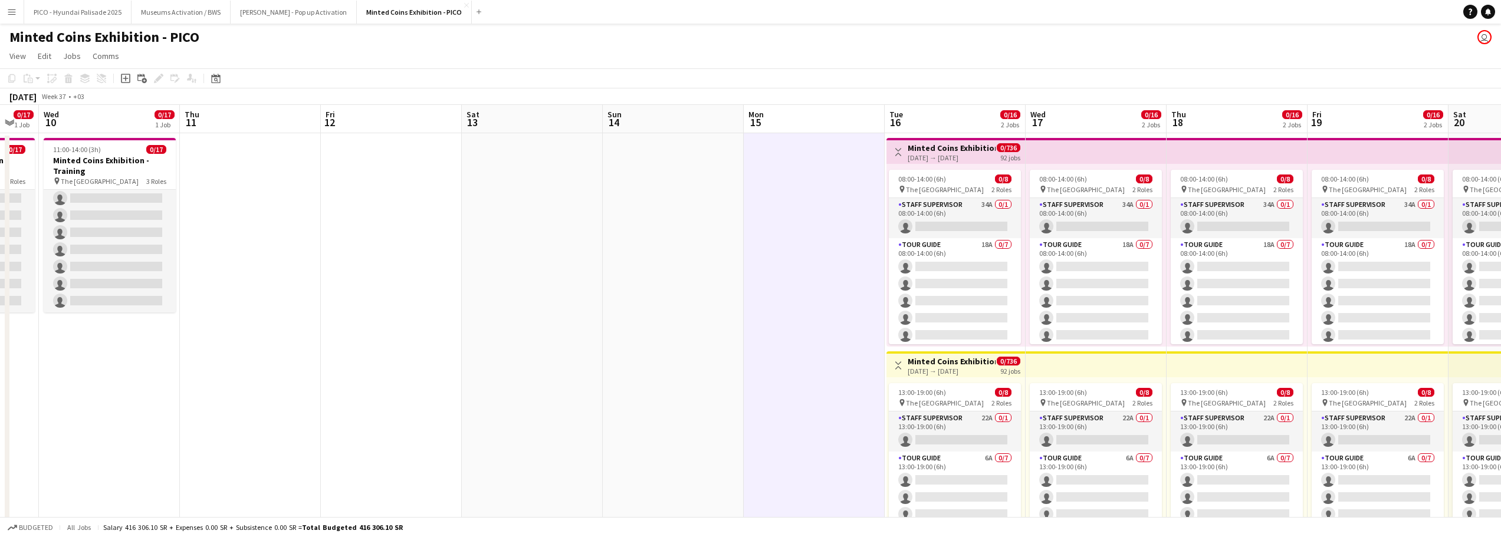
drag, startPoint x: 974, startPoint y: 323, endPoint x: 872, endPoint y: 317, distance: 102.2
click at [891, 318] on app-calendar-viewport "Sun 7 Mon 8 Tue 9 0/17 1 Job Wed 10 0/17 1 Job Thu 11 Fri 12 Sat 13 Sun 14 Mon …" at bounding box center [750, 335] width 1501 height 460
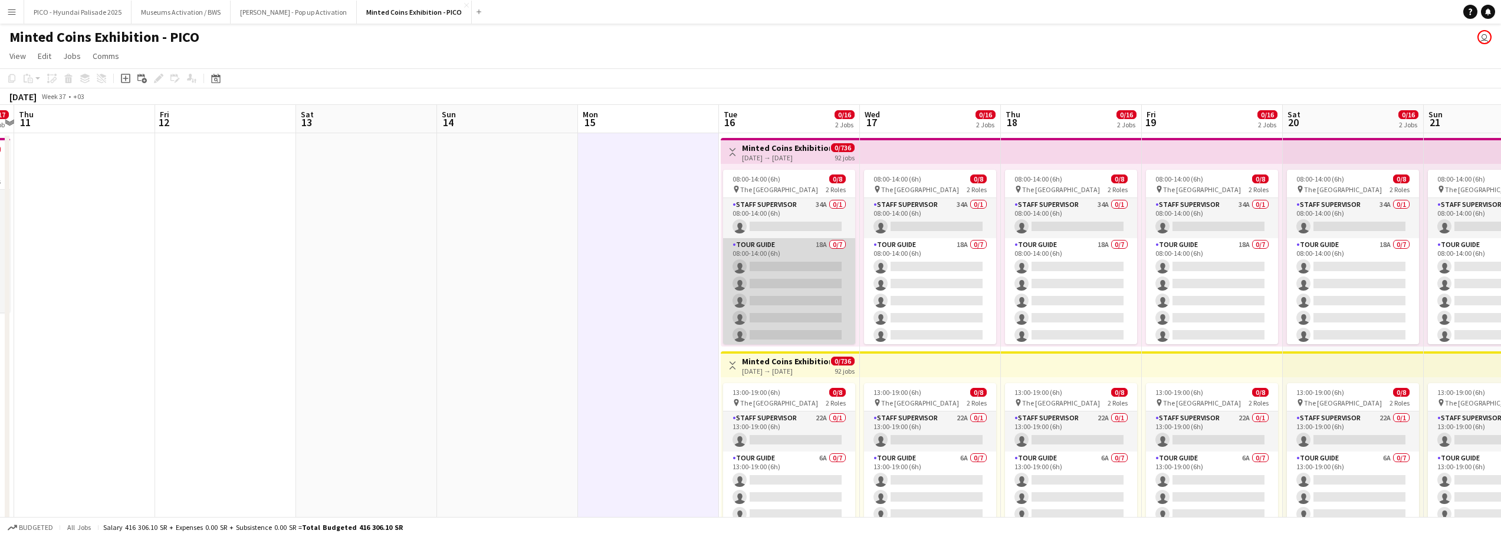
drag, startPoint x: 768, startPoint y: 315, endPoint x: 697, endPoint y: 301, distance: 72.7
click at [705, 301] on app-calendar-viewport "Mon 8 Tue 9 0/17 1 Job Wed 10 0/17 1 Job Thu 11 Fri 12 Sat 13 Sun 14 Mon 15 Tue…" at bounding box center [750, 335] width 1501 height 460
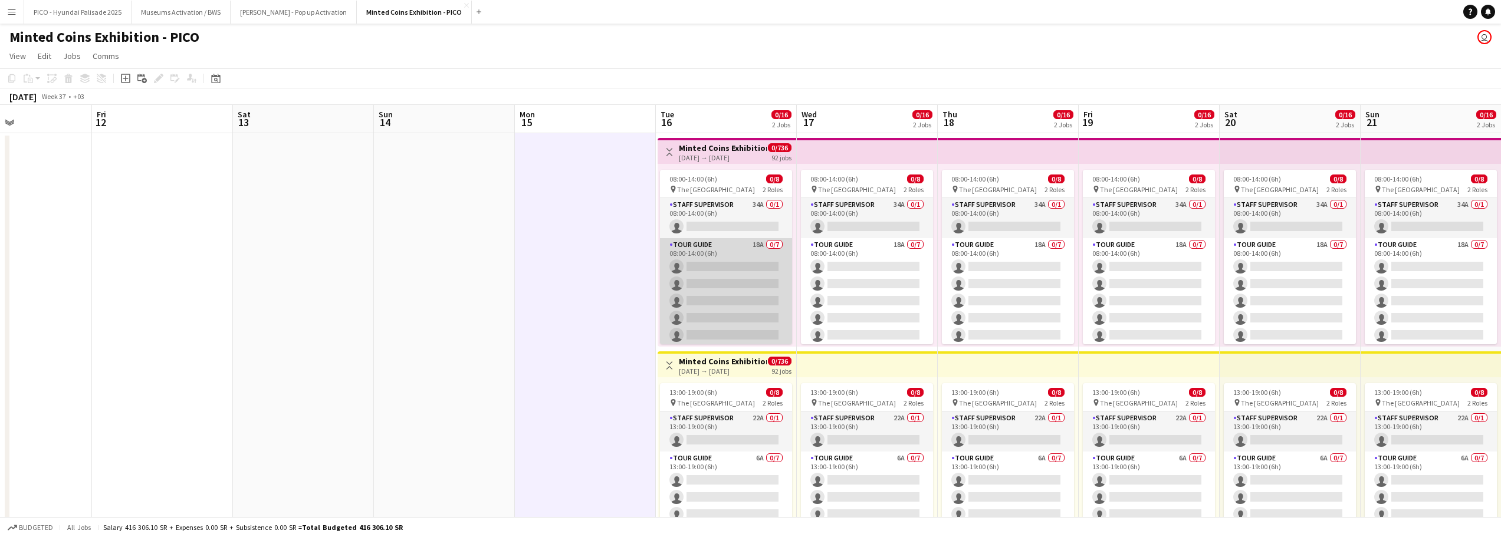
click at [708, 302] on app-card-role "Tour Guide 18A 0/7 08:00-14:00 (6h) single-neutral-actions single-neutral-actio…" at bounding box center [726, 309] width 132 height 143
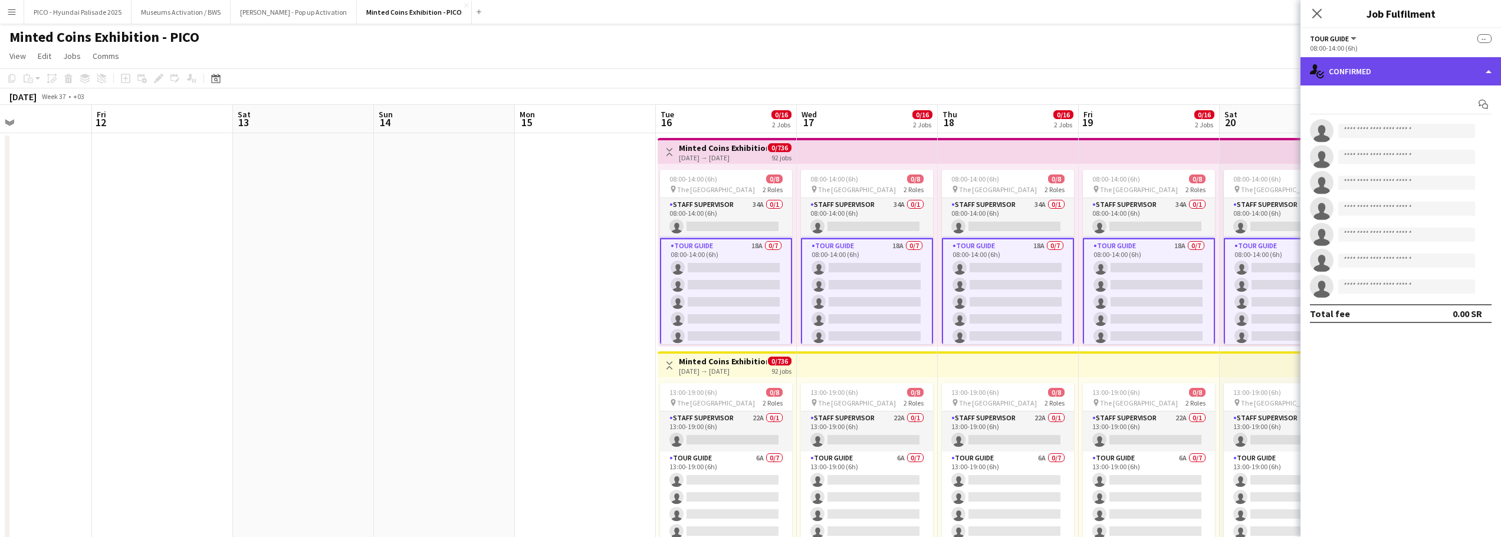
click at [1318, 81] on div "single-neutral-actions-check-2 Confirmed" at bounding box center [1400, 71] width 200 height 28
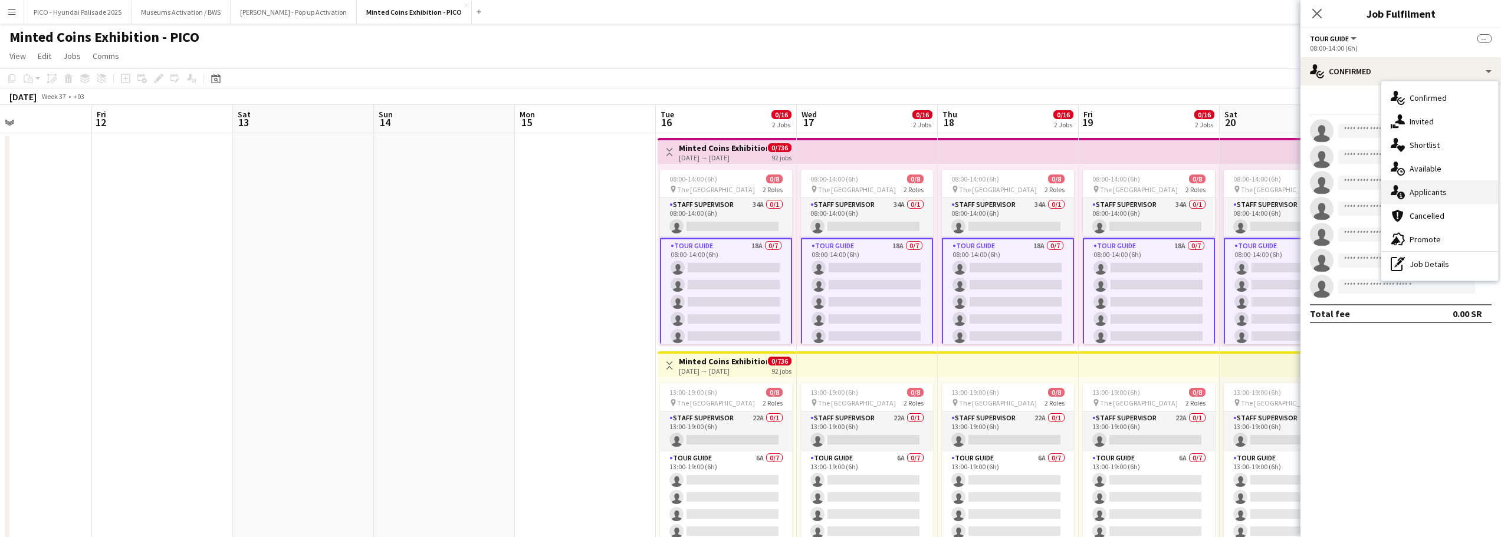
click at [1435, 188] on span "Applicants" at bounding box center [1427, 192] width 37 height 11
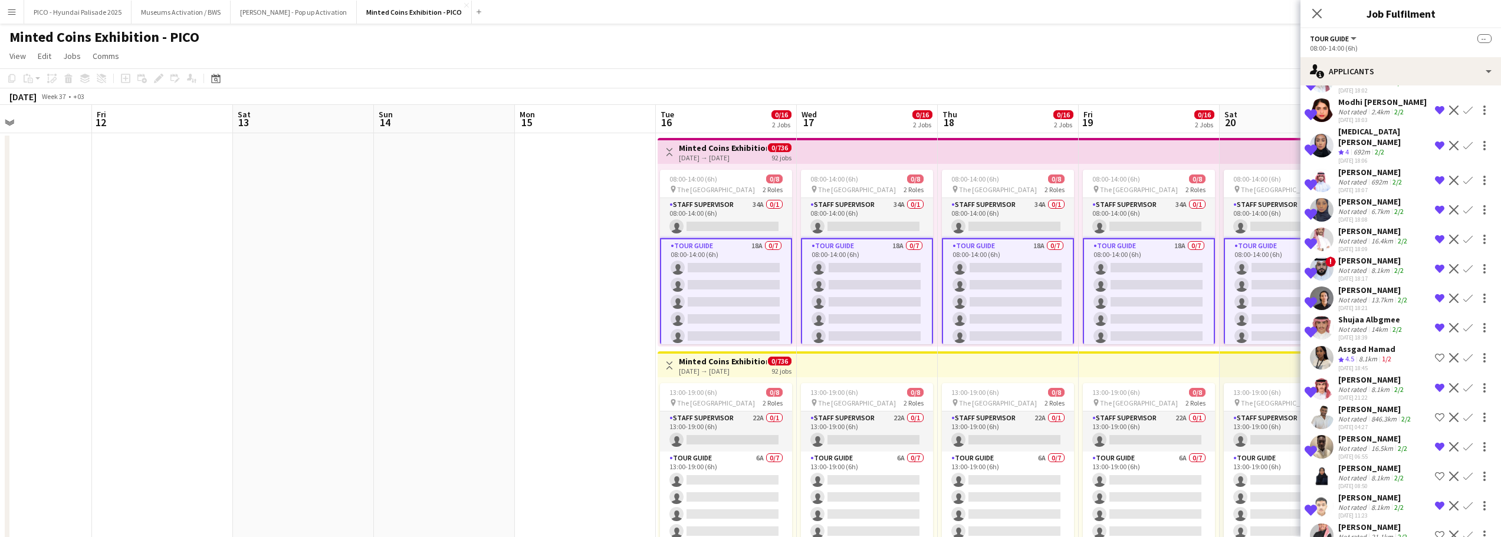
scroll to position [148, 0]
click at [1352, 402] on div "Ahmed Bassaj" at bounding box center [1375, 407] width 75 height 11
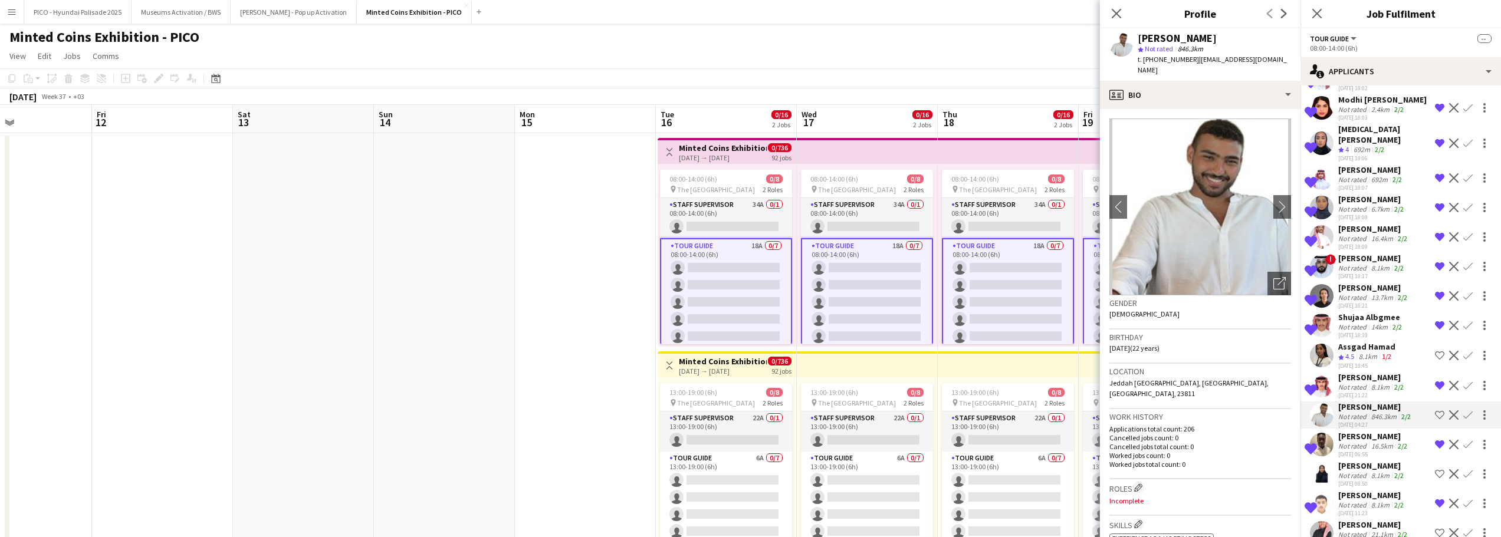
click at [1358, 461] on div "Orgwan Asiri" at bounding box center [1372, 466] width 68 height 11
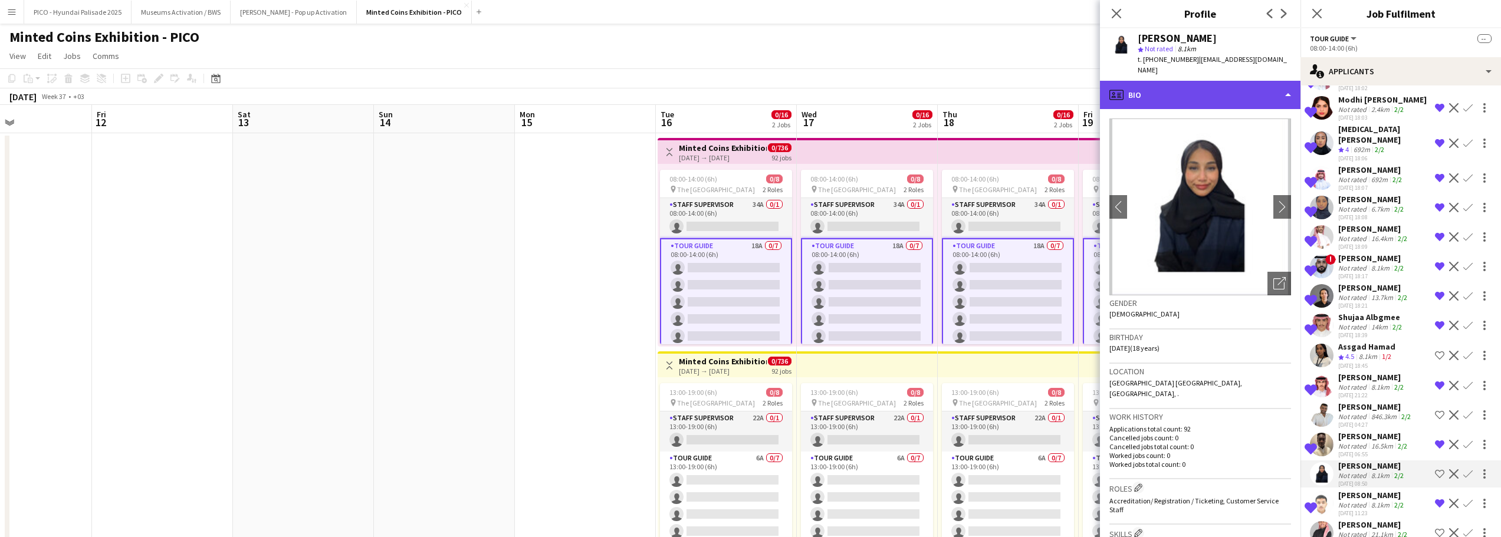
click at [1237, 91] on div "profile Bio" at bounding box center [1200, 95] width 200 height 28
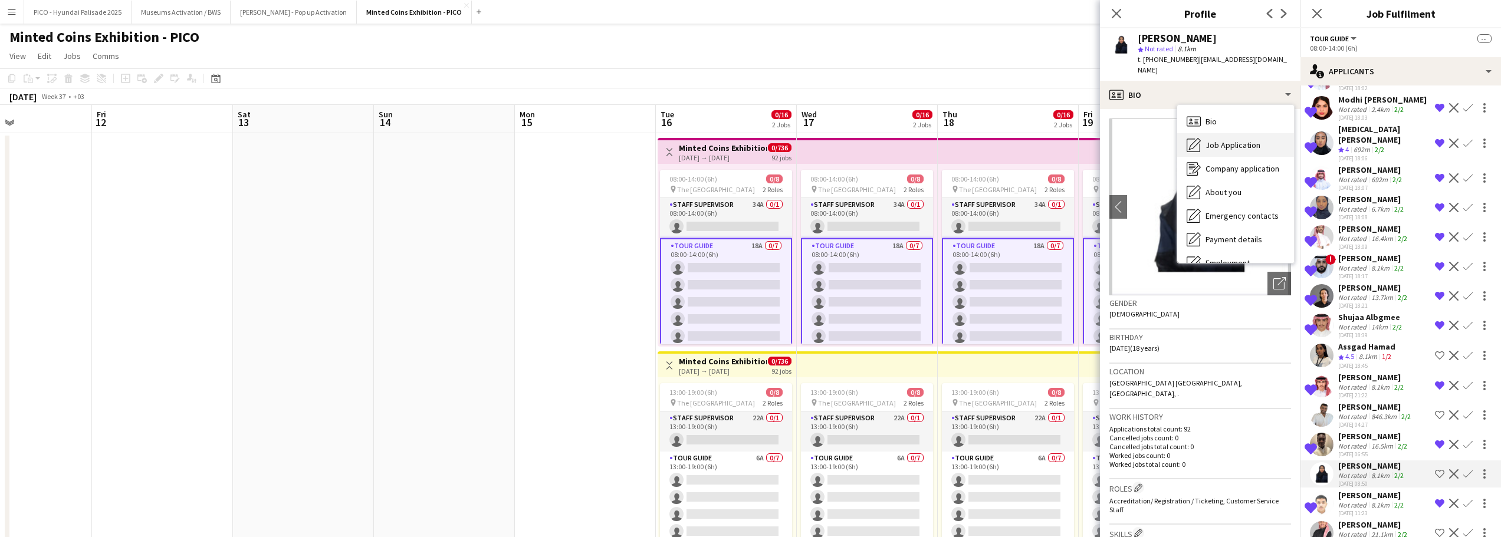
click at [1235, 140] on span "Job Application" at bounding box center [1232, 145] width 55 height 11
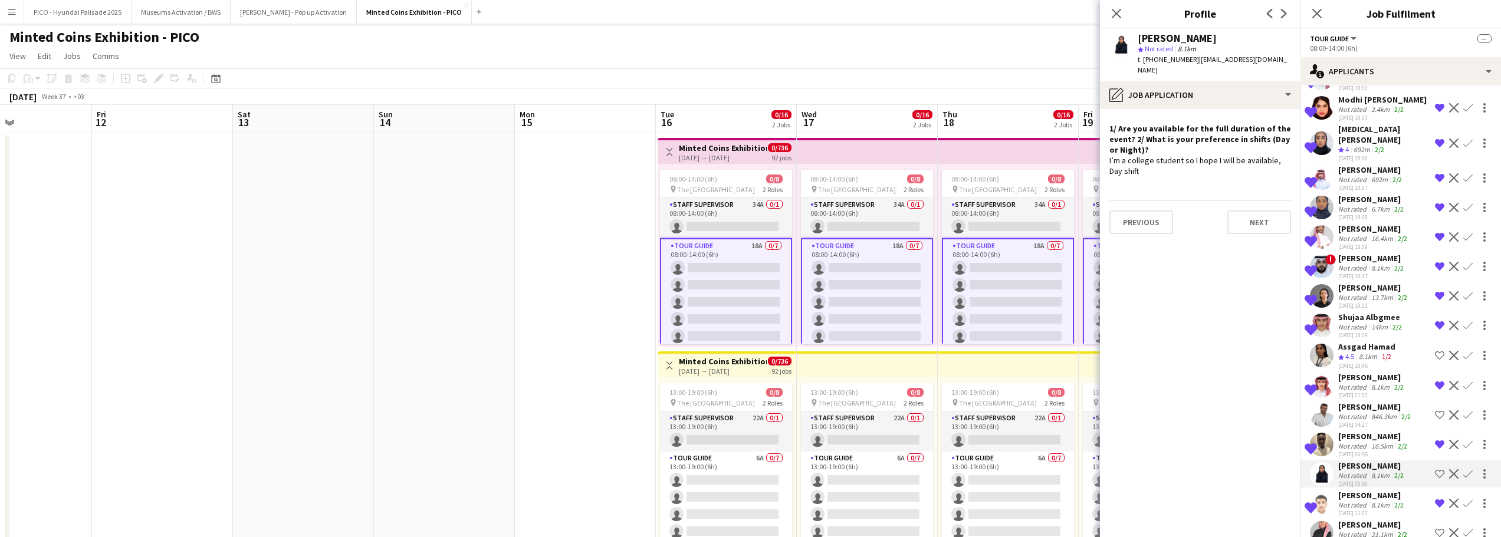
click at [1232, 170] on app-crew-profile-role-application "1/ Are you available for the full duration of the event? 2/ What is your prefer…" at bounding box center [1200, 323] width 200 height 428
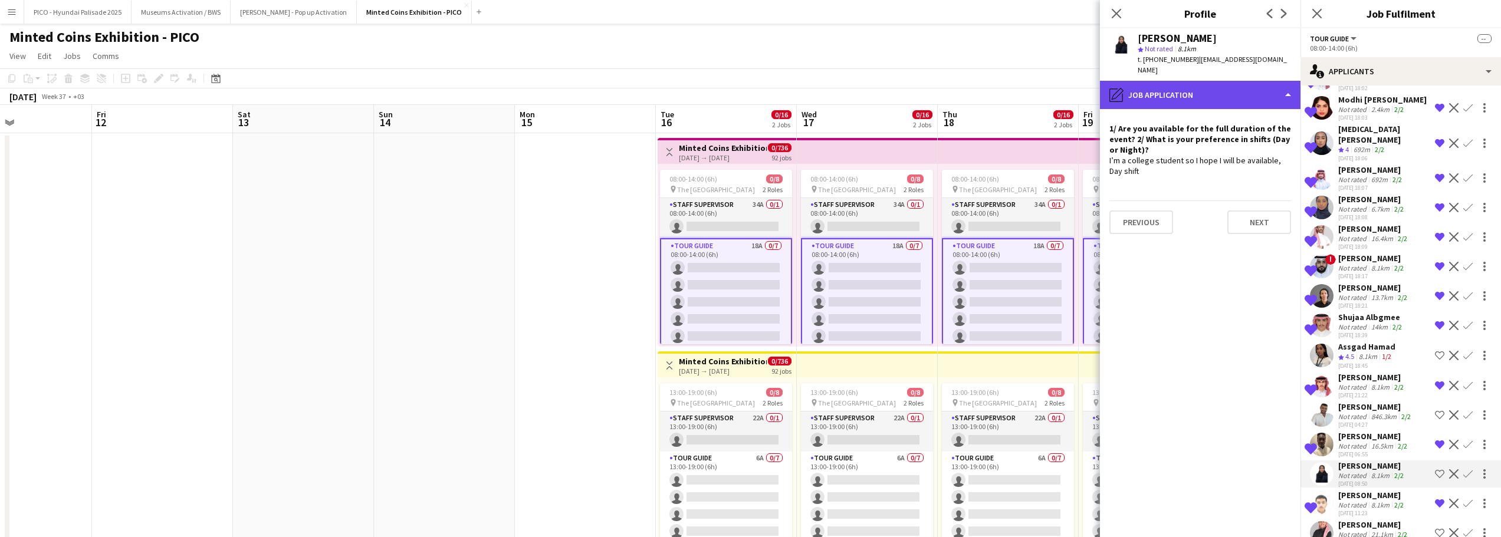
click at [1226, 88] on div "pencil4 Job Application" at bounding box center [1200, 95] width 200 height 28
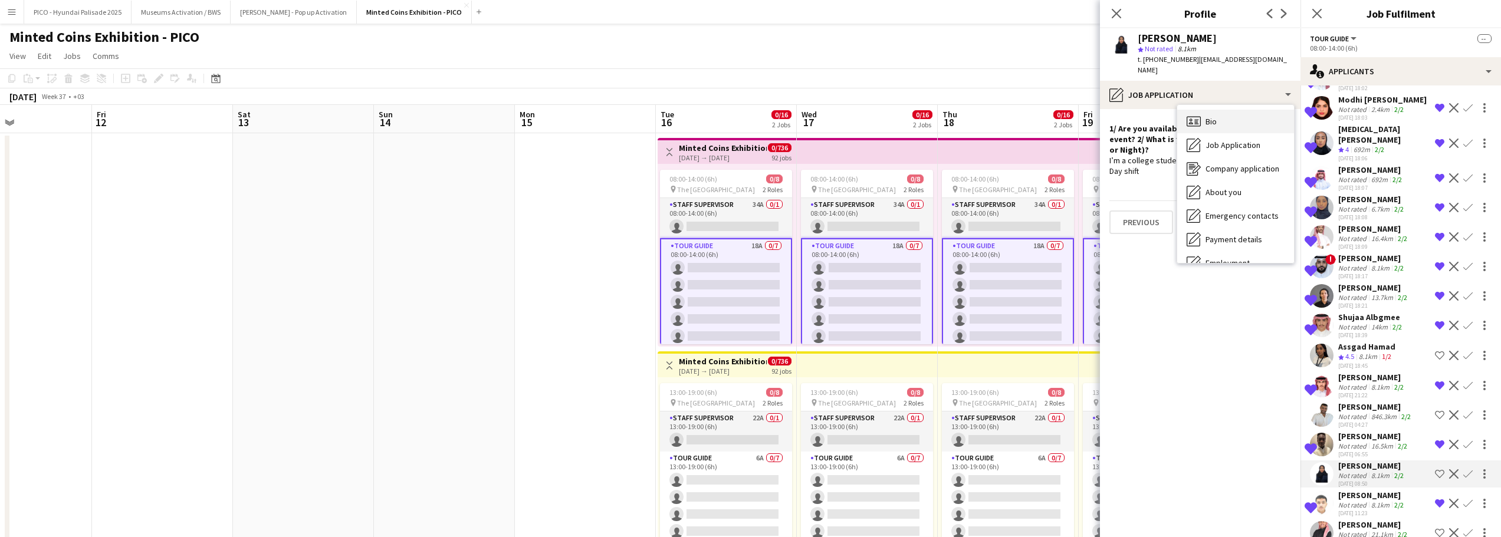
click at [1225, 110] on div "Bio Bio" at bounding box center [1235, 122] width 117 height 24
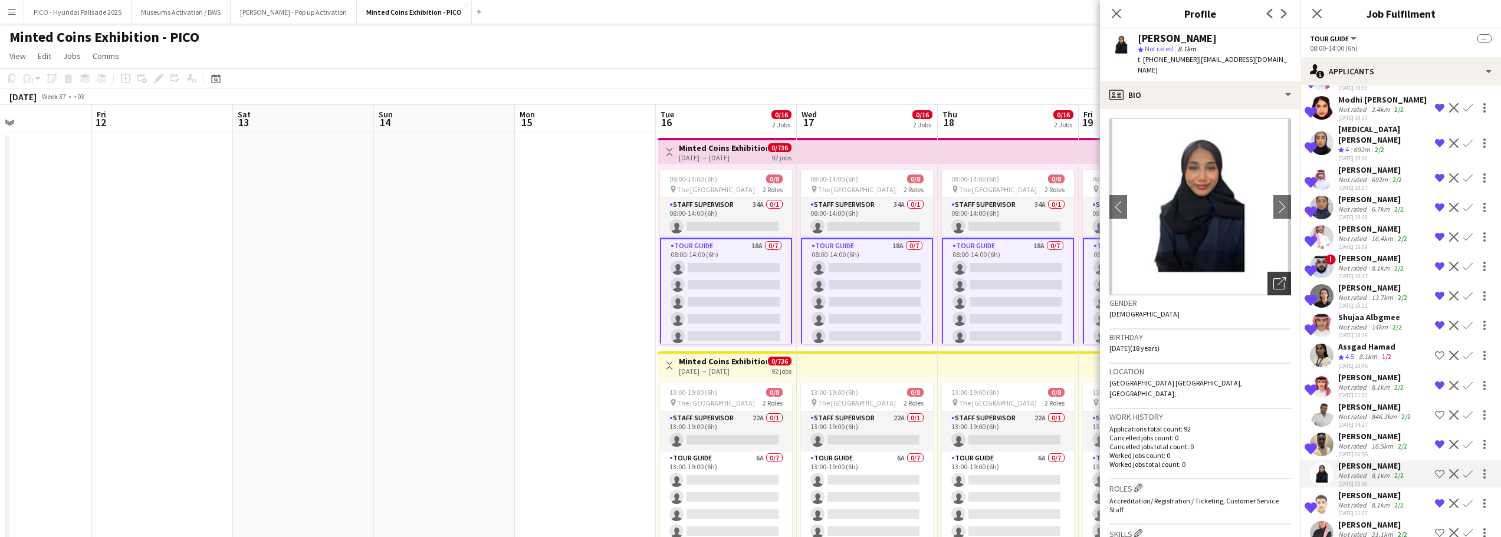
click at [1273, 277] on icon "Open photos pop-in" at bounding box center [1279, 283] width 12 height 12
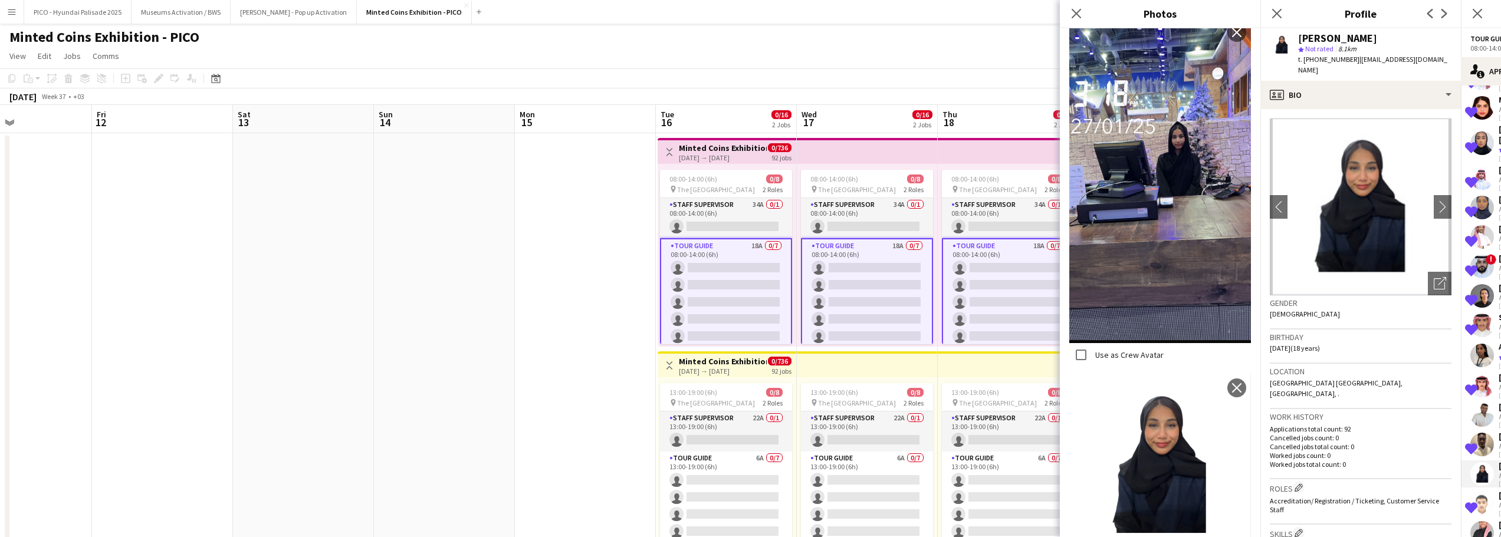
scroll to position [597, 0]
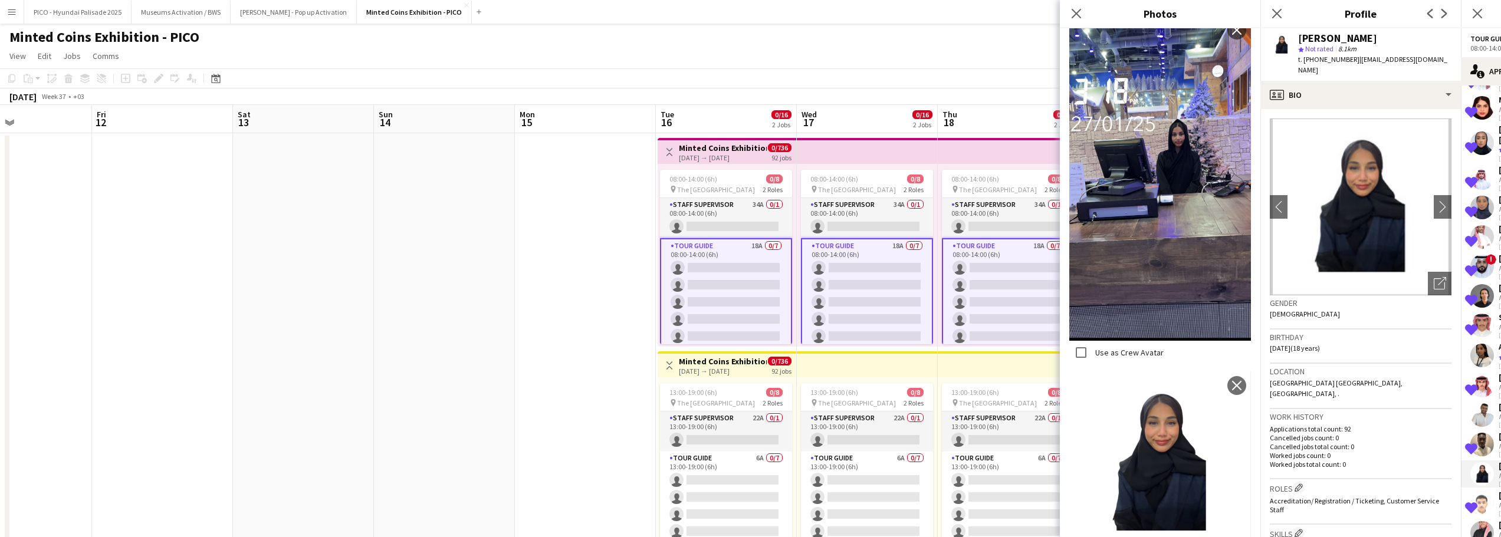
click at [1321, 348] on div "Birthday 25-05-2007 (18 years)" at bounding box center [1361, 347] width 182 height 34
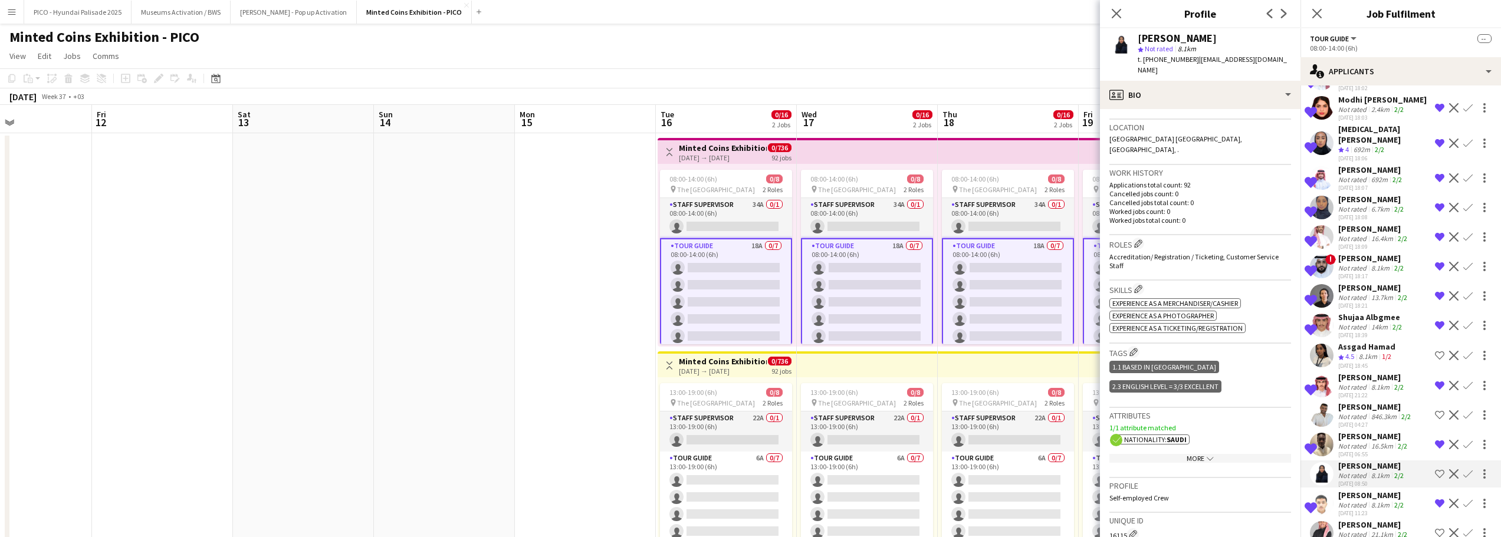
scroll to position [236, 0]
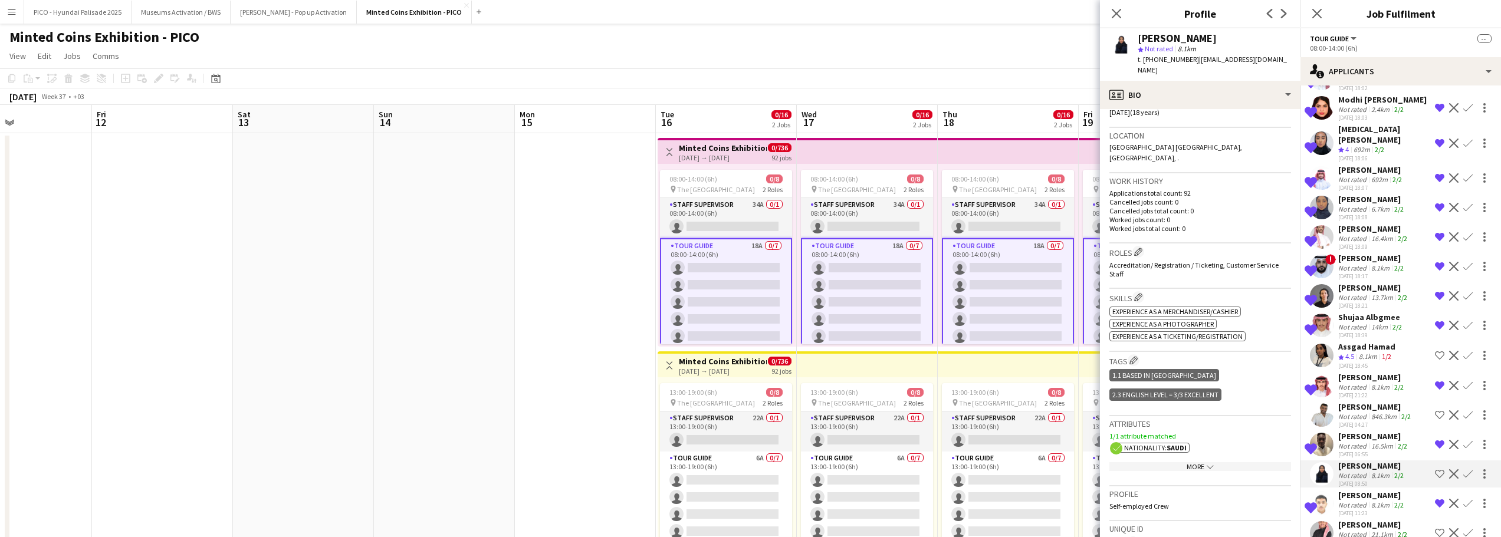
click at [1194, 261] on span "Accreditation/ Registration / Ticketing, Customer Service Staff" at bounding box center [1193, 270] width 169 height 18
click at [1191, 261] on div "Accreditation/ Registration / Ticketing, Customer Service Staff" at bounding box center [1200, 270] width 182 height 18
click at [1201, 224] on p "Worked jobs total count: 0" at bounding box center [1200, 228] width 182 height 9
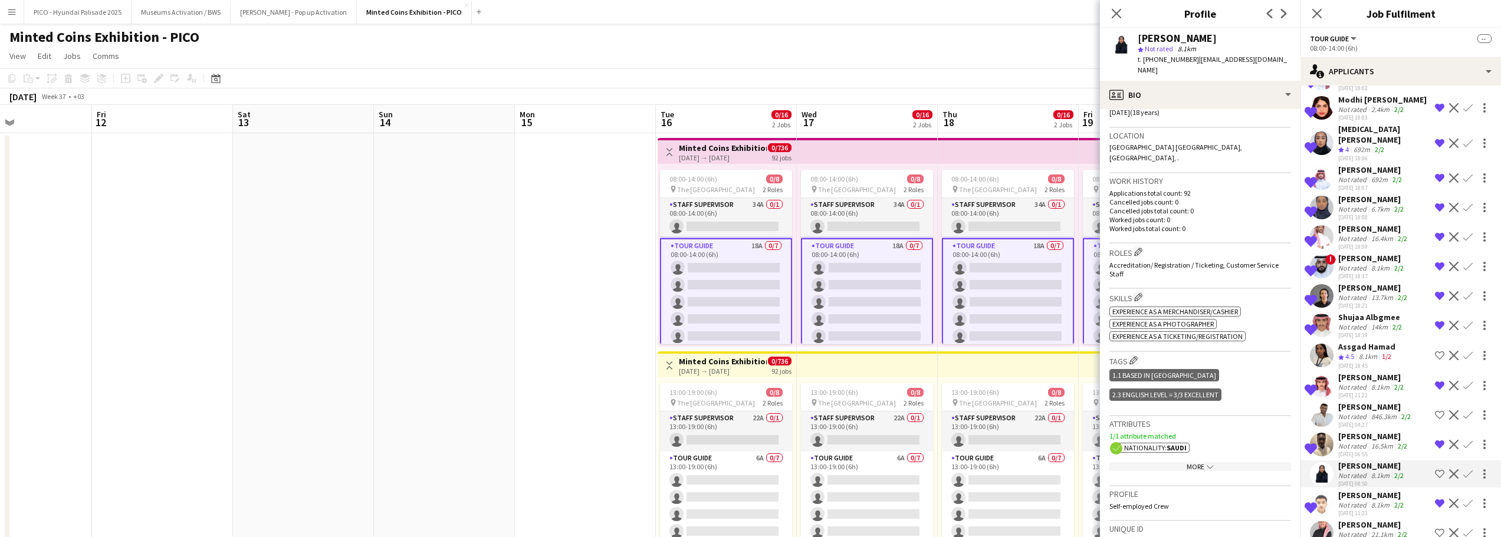
click at [1201, 224] on p "Worked jobs total count: 0" at bounding box center [1200, 228] width 182 height 9
drag, startPoint x: 1201, startPoint y: 209, endPoint x: 1207, endPoint y: 166, distance: 43.5
click at [1207, 173] on div "Work history Applications total count: 92 Cancelled jobs count: 0 Cancelled job…" at bounding box center [1200, 208] width 182 height 70
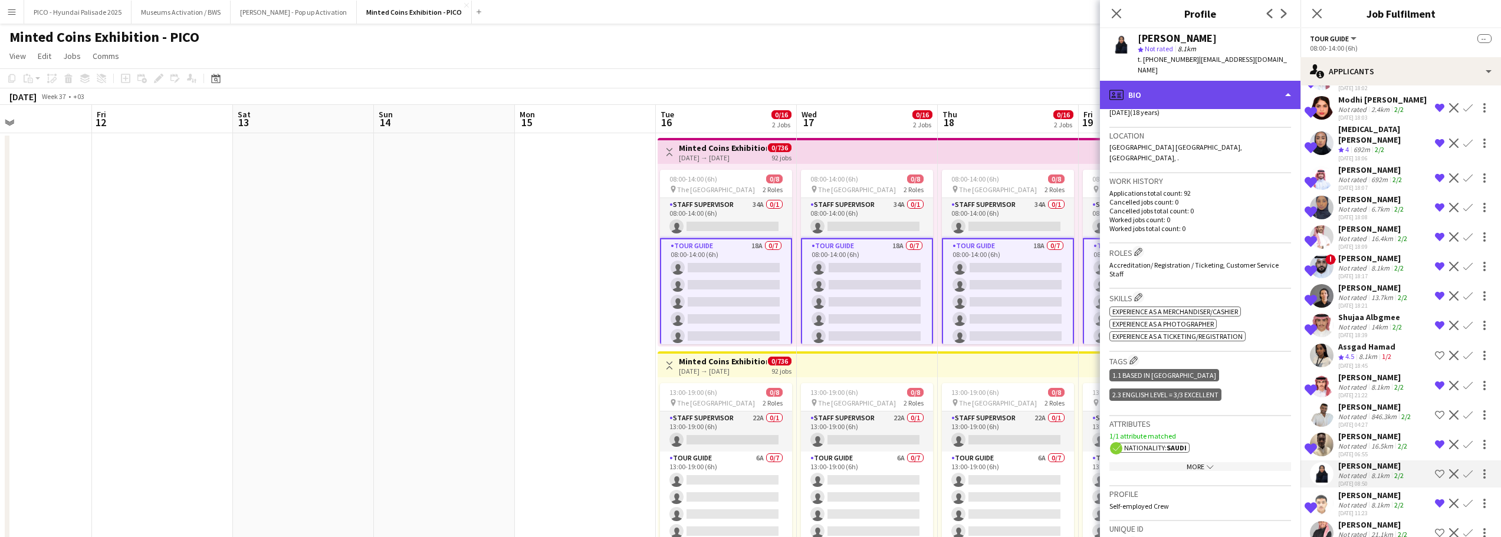
click at [1217, 92] on div "profile Bio" at bounding box center [1200, 95] width 200 height 28
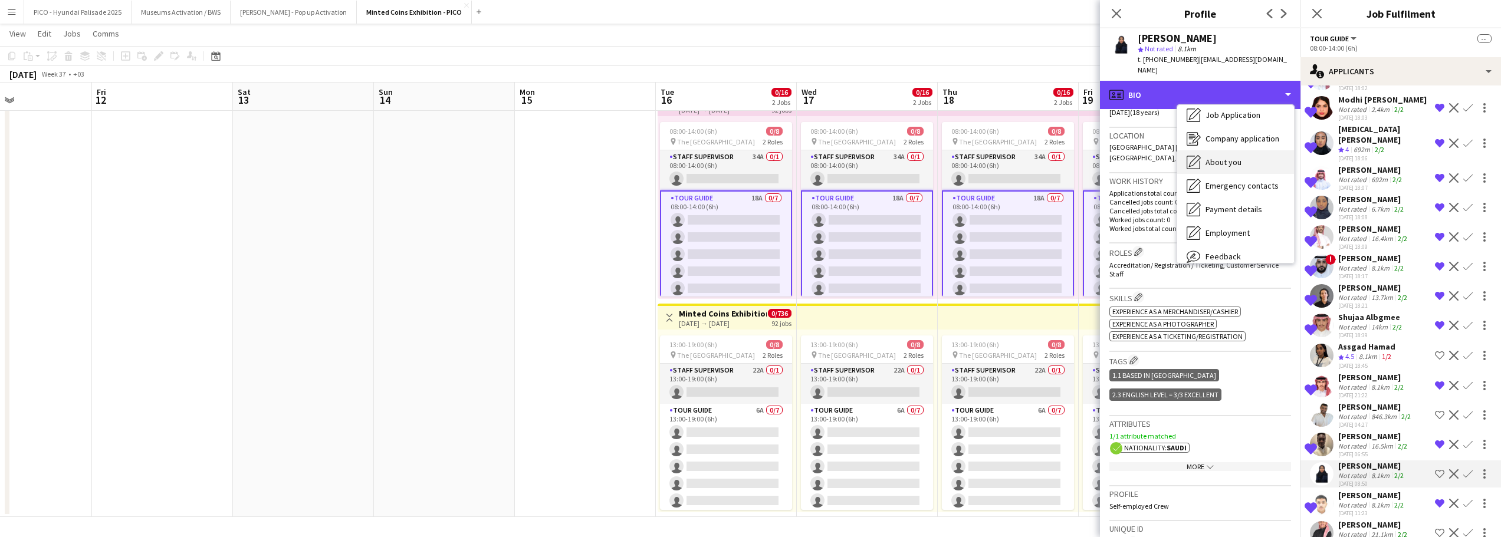
scroll to position [0, 0]
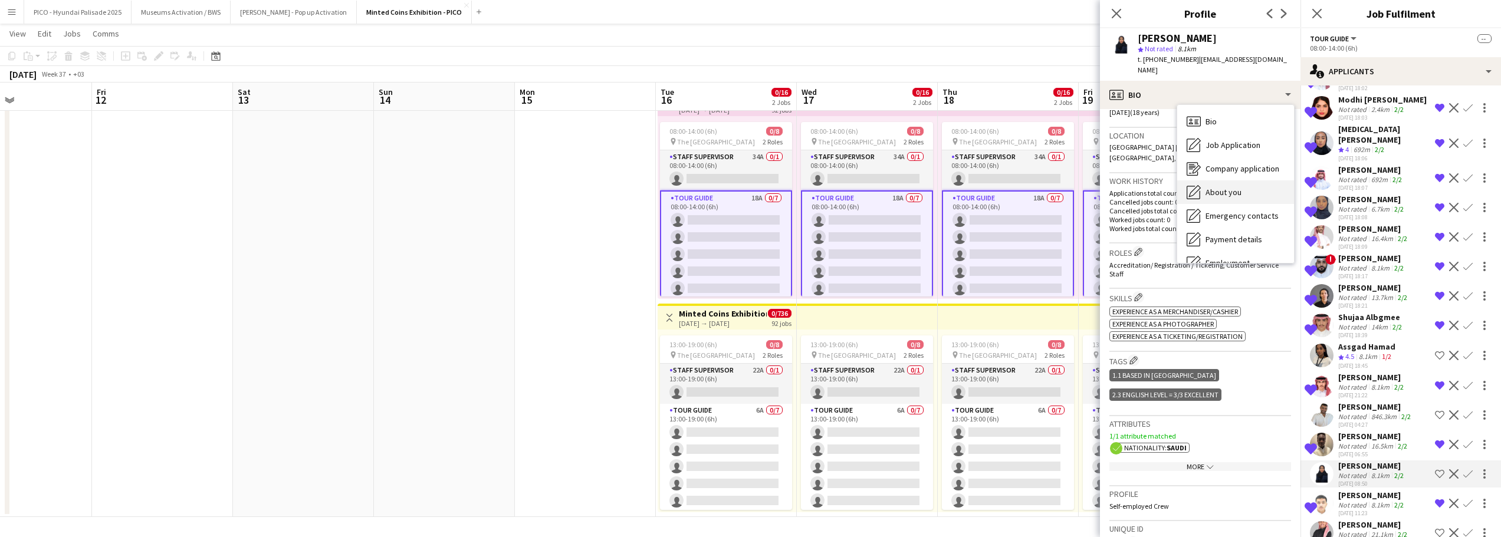
click at [1224, 187] on span "About you" at bounding box center [1223, 192] width 36 height 11
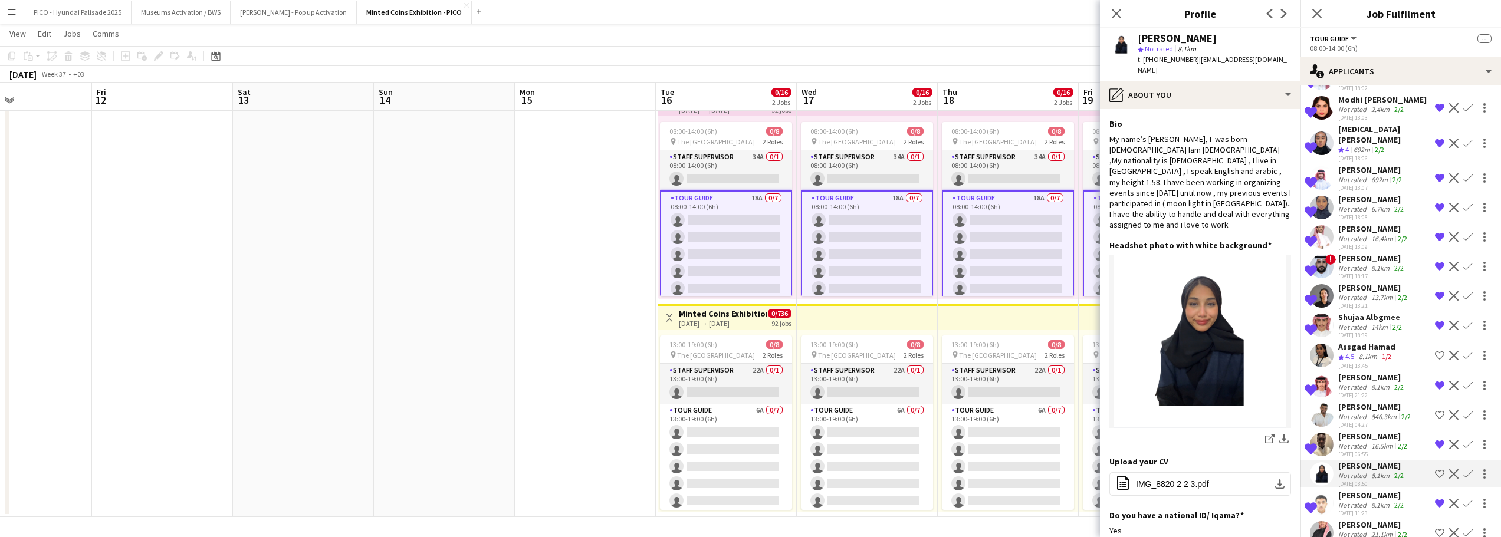
click at [1224, 179] on div "‏My name’s orgwan asiri, I was born 25/5/2007 Iam 18 years old ,My nationality …" at bounding box center [1200, 182] width 182 height 97
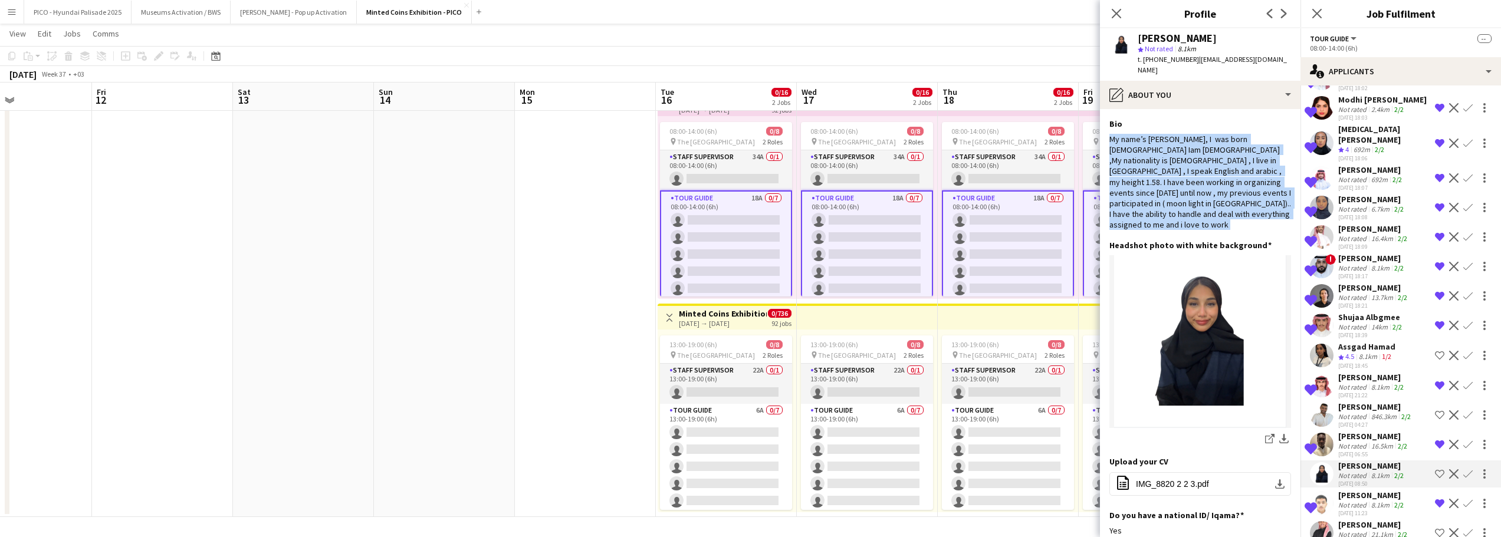
click at [1224, 179] on div "‏My name’s orgwan asiri, I was born 25/5/2007 Iam 18 years old ,My nationality …" at bounding box center [1200, 182] width 182 height 97
click at [1223, 182] on div "‏My name’s orgwan asiri, I was born 25/5/2007 Iam 18 years old ,My nationality …" at bounding box center [1200, 182] width 182 height 97
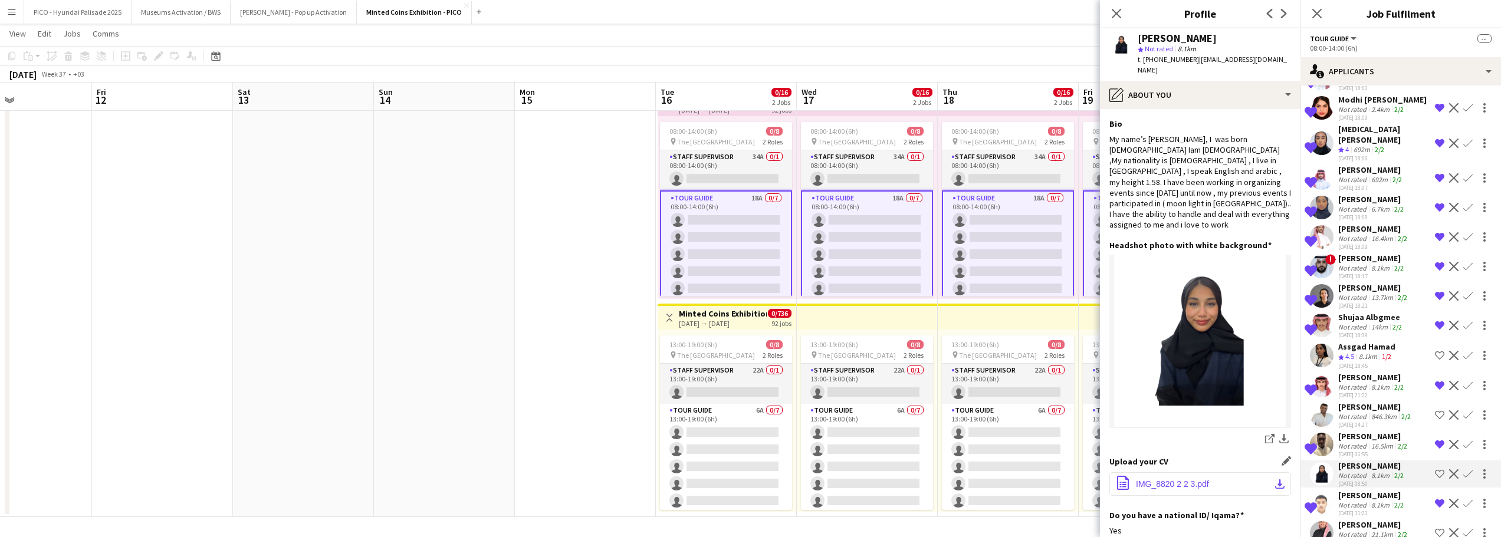
click at [1179, 479] on span "IMG_8820 2 2 3.pdf" at bounding box center [1172, 483] width 73 height 9
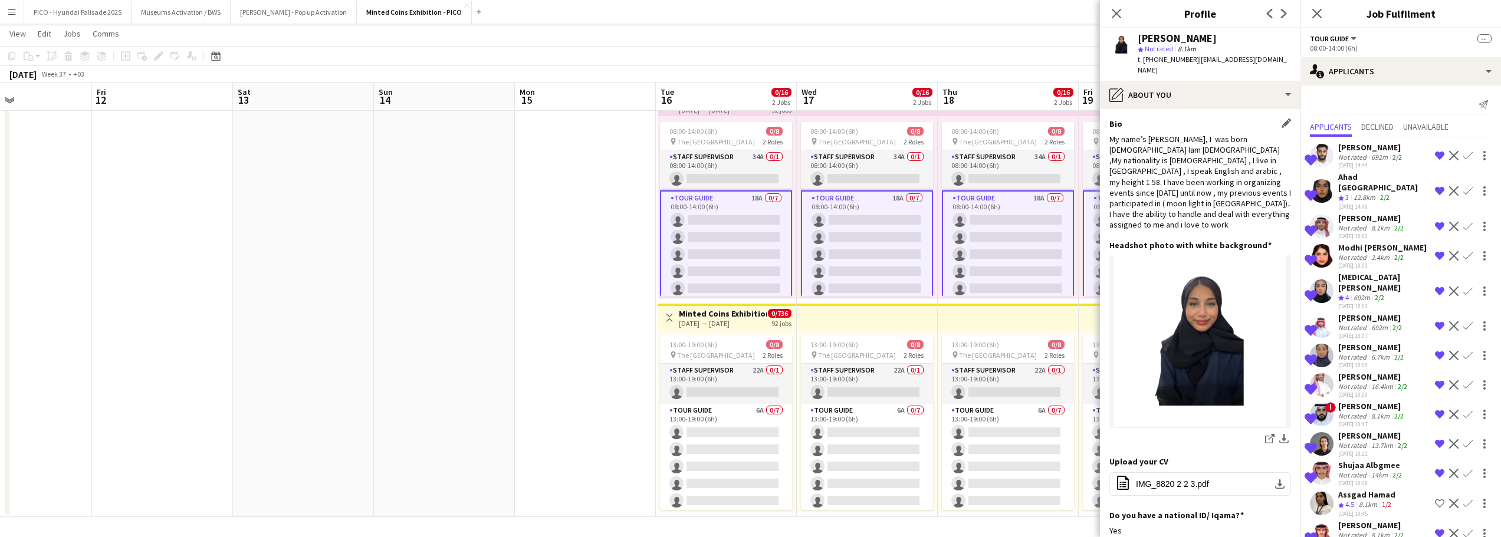
click at [1251, 177] on div "‏My name’s orgwan asiri, I was born 25/5/2007 Iam 18 years old ,My nationality …" at bounding box center [1200, 182] width 182 height 97
drag, startPoint x: 1362, startPoint y: 48, endPoint x: 1309, endPoint y: 41, distance: 53.6
click at [1309, 41] on app-options-switcher "Tour Guide All roles Tour Guide -- 08:00-14:00 (6h)" at bounding box center [1400, 42] width 200 height 29
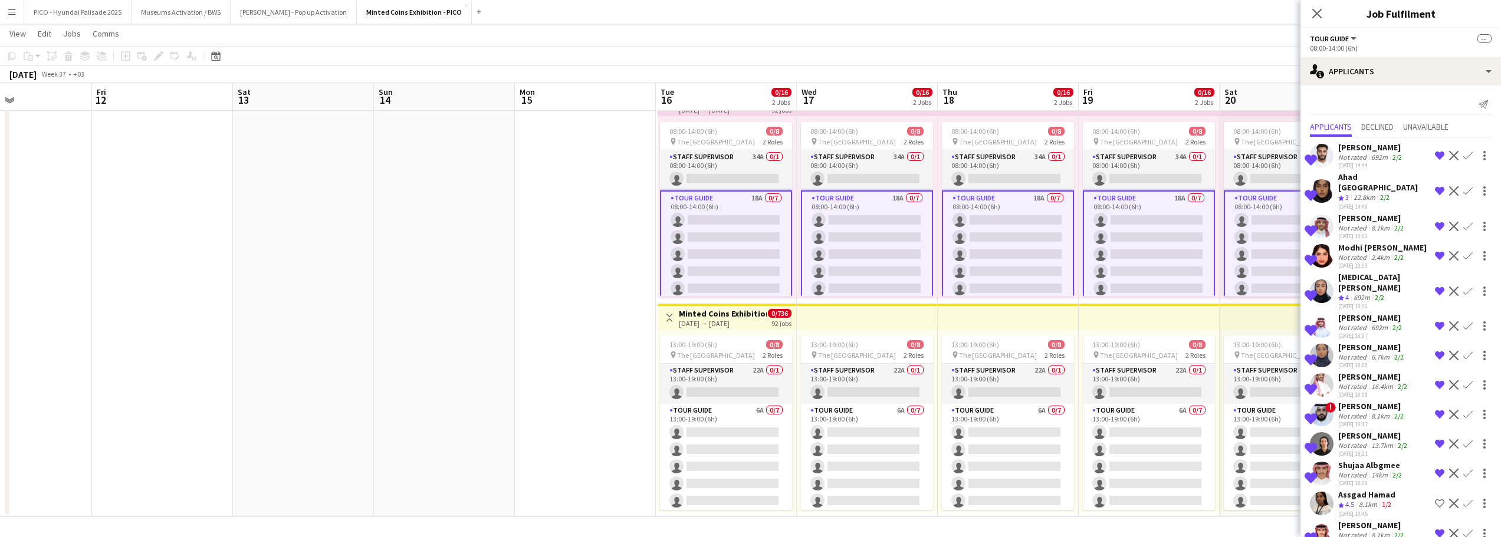
click at [1396, 44] on div "08:00-14:00 (6h)" at bounding box center [1401, 48] width 182 height 9
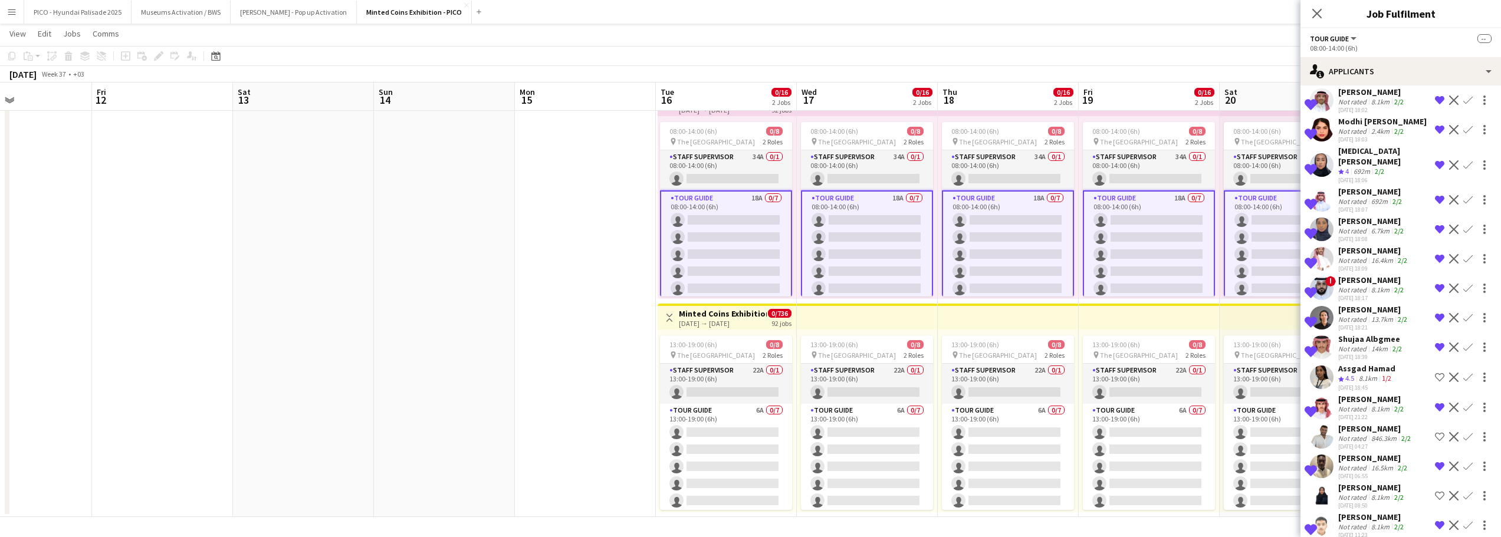
scroll to position [148, 0]
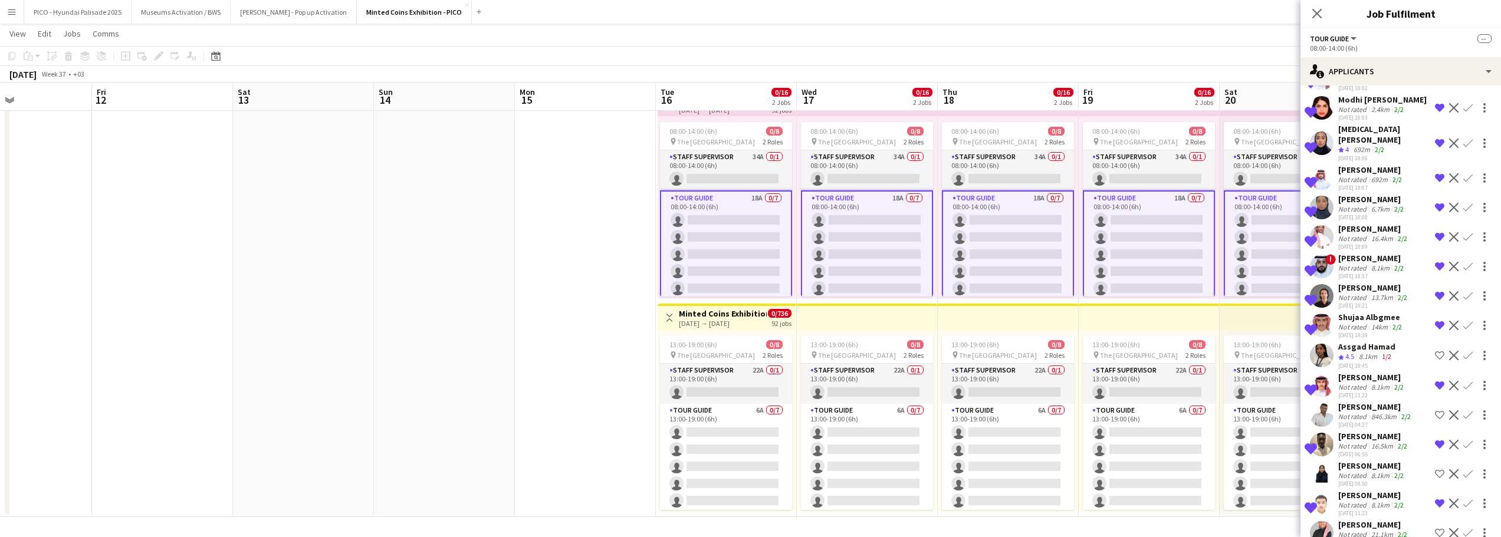
click at [556, 320] on app-date-cell at bounding box center [585, 302] width 141 height 432
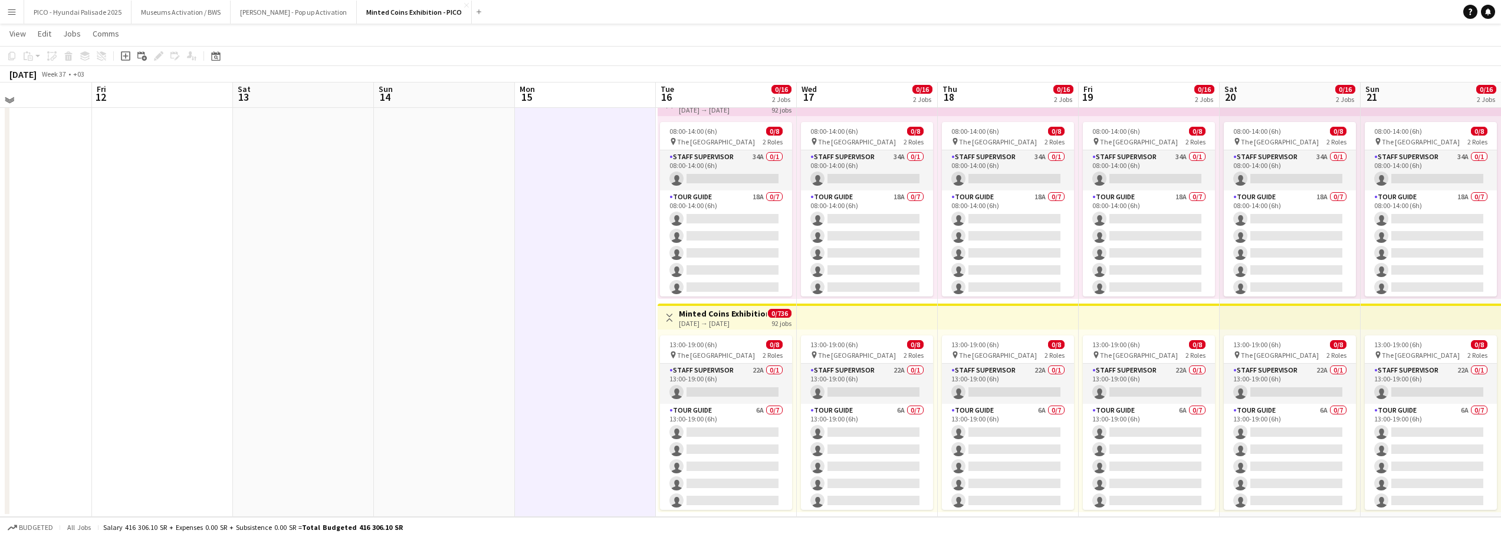
scroll to position [0, 0]
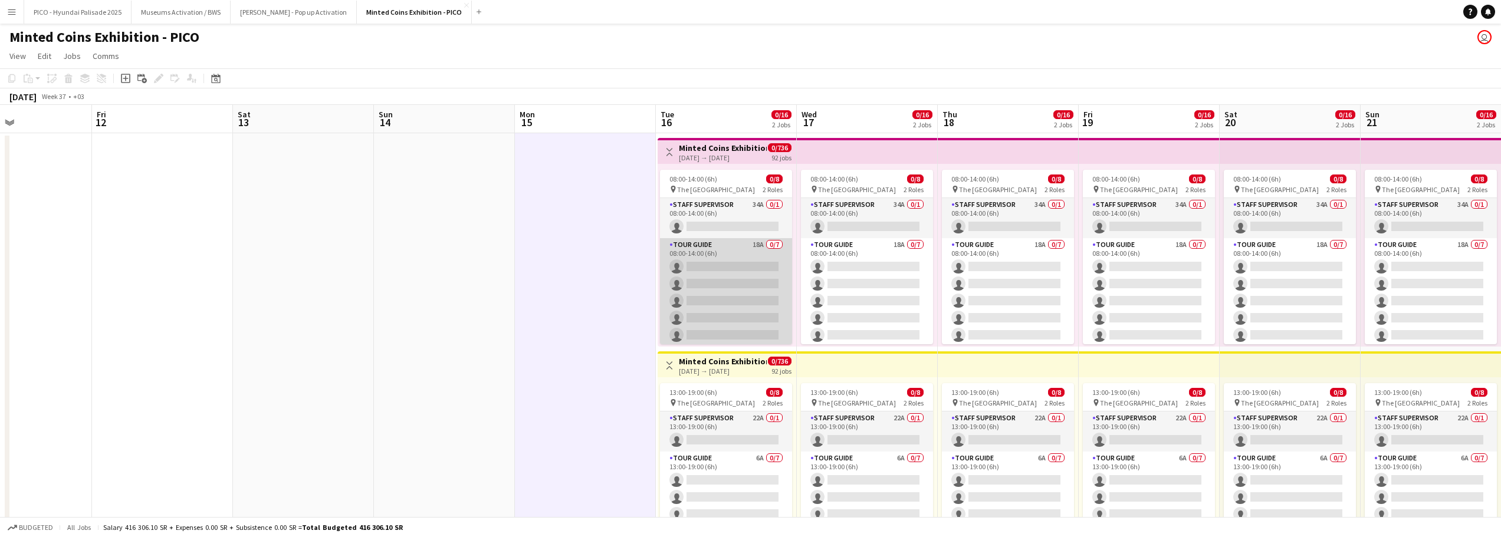
click at [705, 279] on app-card-role "Tour Guide 18A 0/7 08:00-14:00 (6h) single-neutral-actions single-neutral-actio…" at bounding box center [726, 309] width 132 height 143
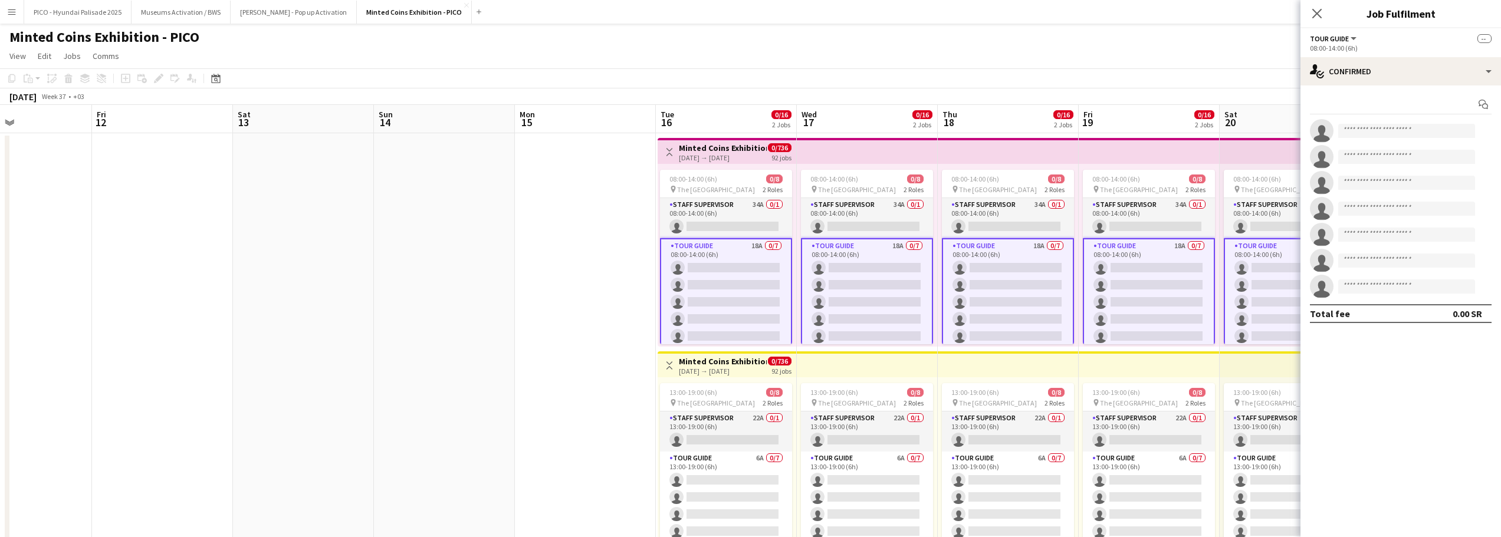
click at [691, 292] on app-card-role "Tour Guide 18A 0/7 08:00-14:00 (6h) single-neutral-actions single-neutral-actio…" at bounding box center [726, 310] width 132 height 145
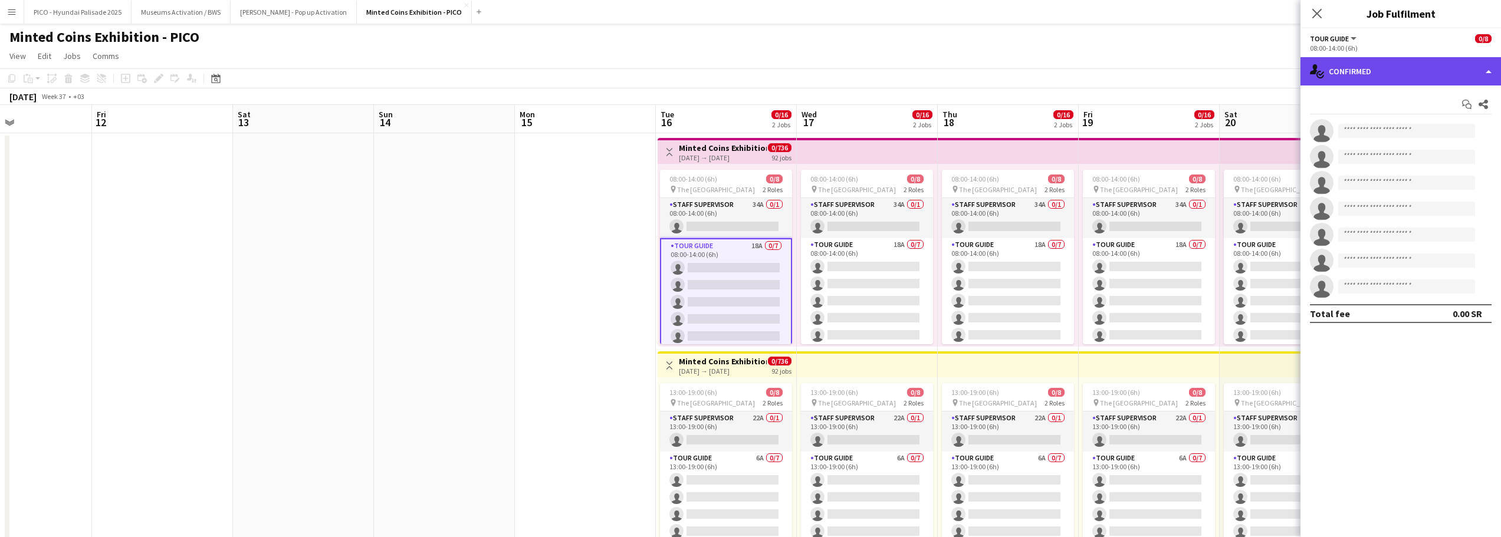
click at [1324, 66] on div "single-neutral-actions-check-2 Confirmed" at bounding box center [1400, 71] width 200 height 28
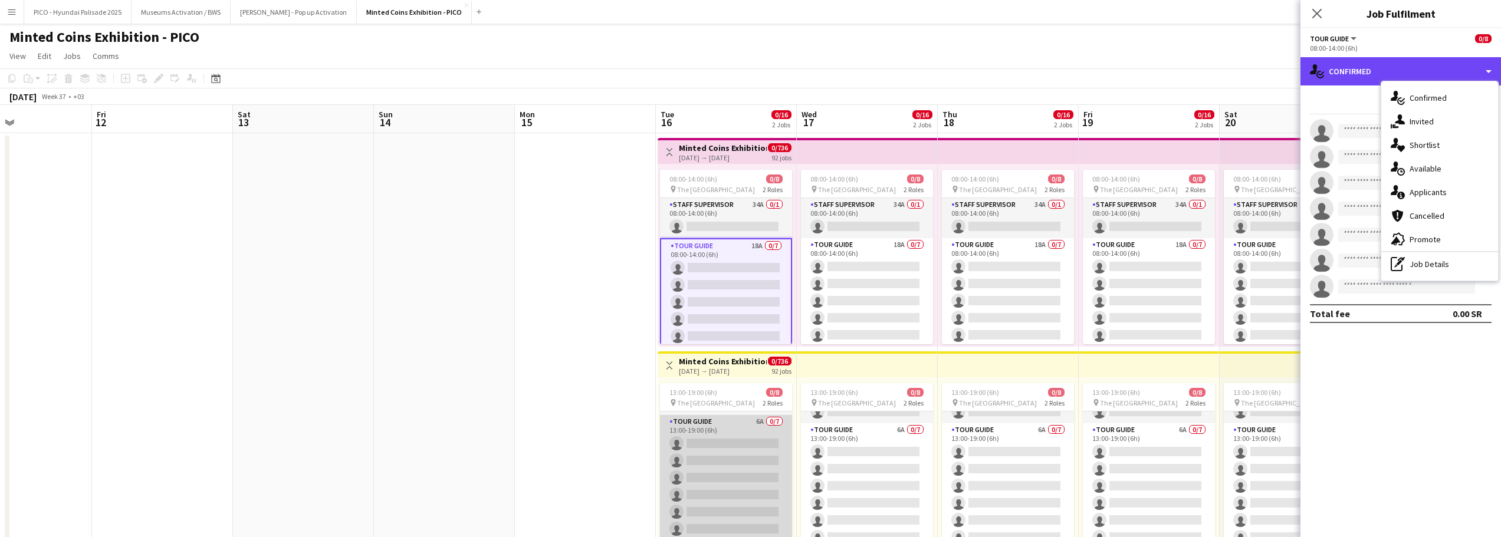
scroll to position [37, 0]
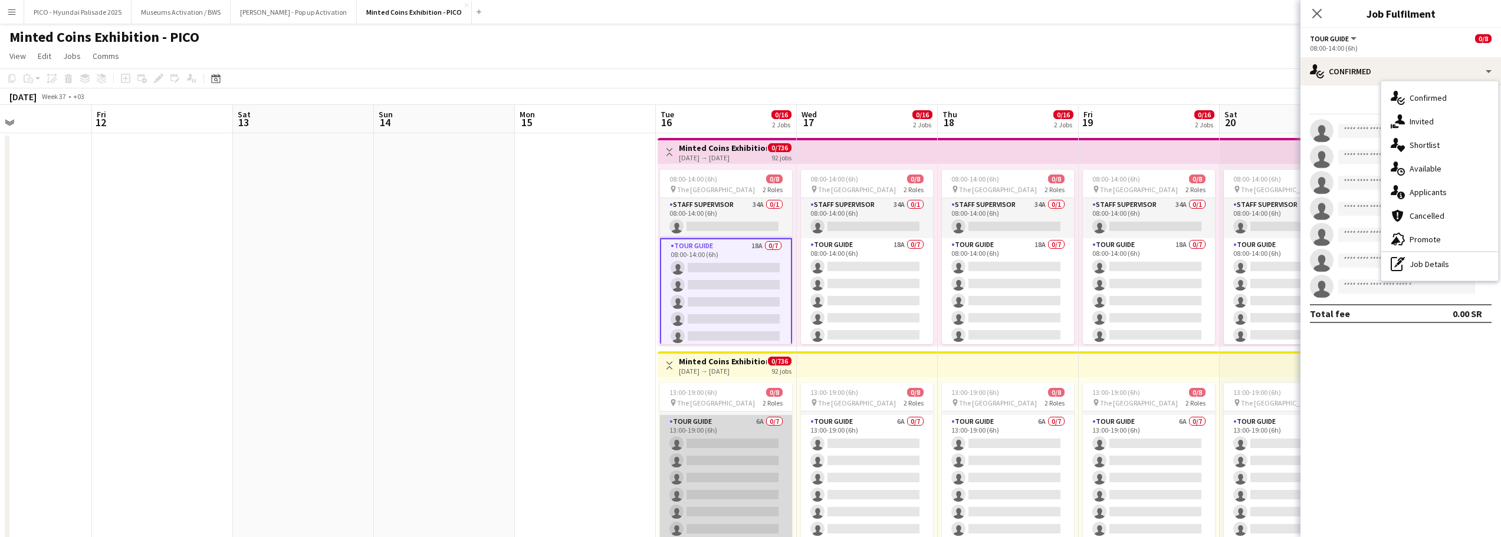
click at [727, 499] on app-card-role "Tour Guide 6A 0/7 13:00-19:00 (6h) single-neutral-actions single-neutral-action…" at bounding box center [726, 486] width 132 height 143
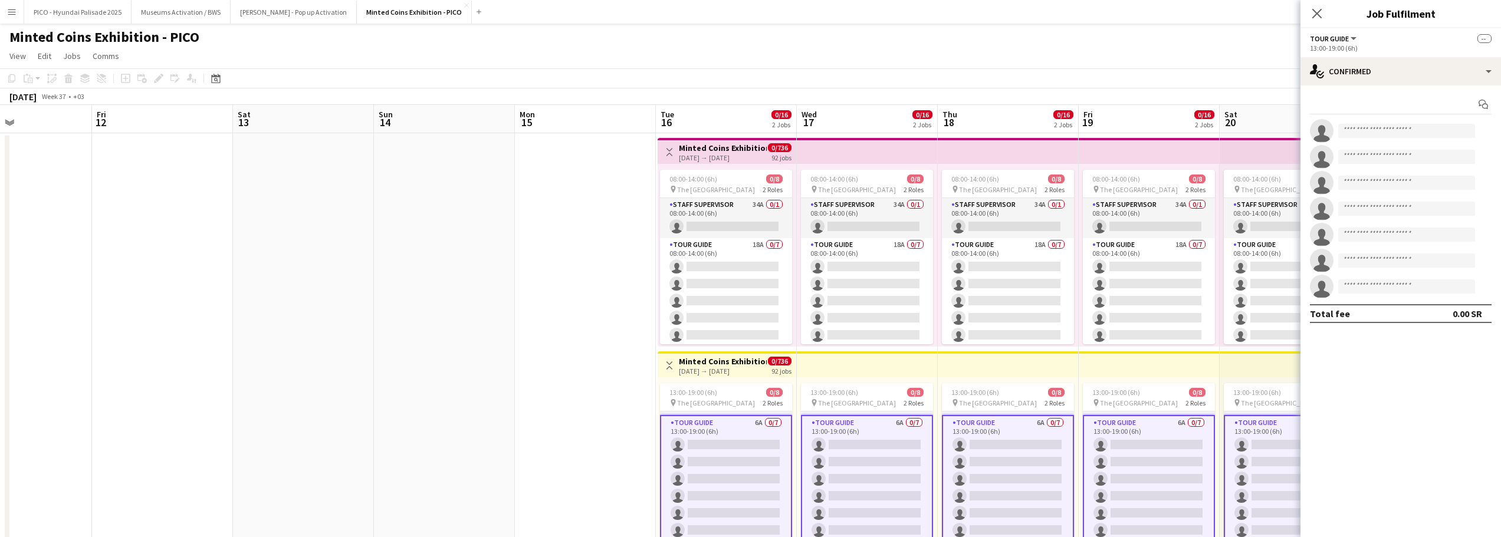
click at [727, 464] on app-card-role "Tour Guide 6A 0/7 13:00-19:00 (6h) single-neutral-actions single-neutral-action…" at bounding box center [726, 487] width 132 height 145
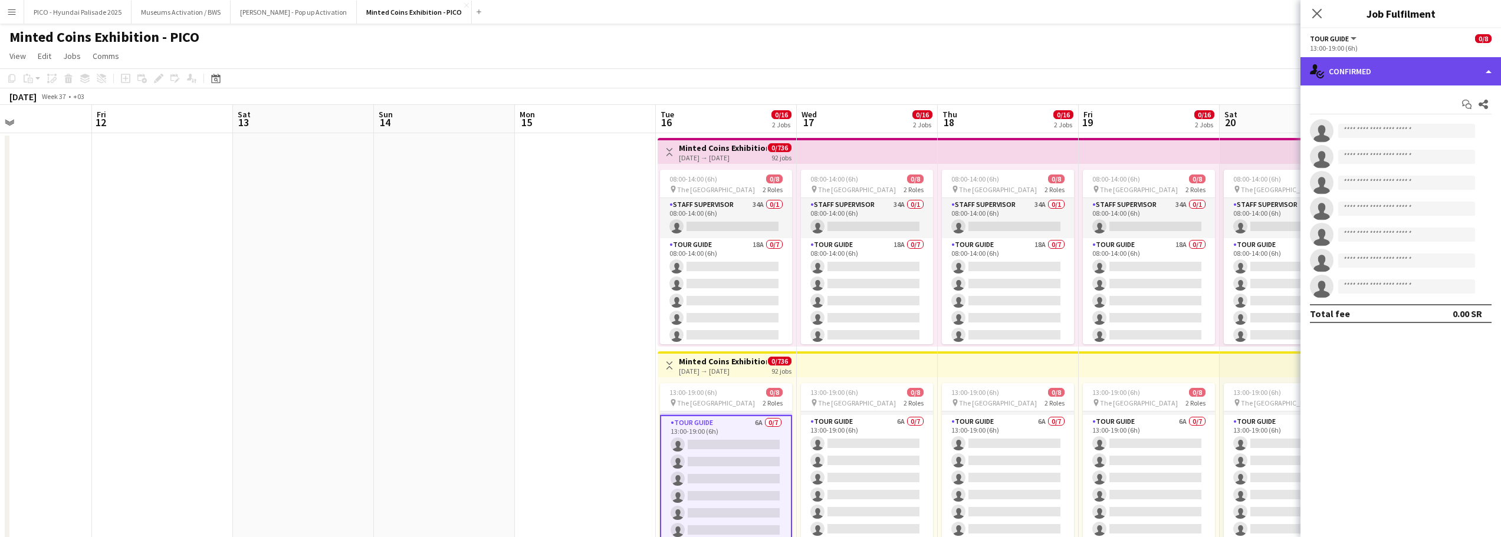
click at [1392, 73] on div "single-neutral-actions-check-2 Confirmed" at bounding box center [1400, 71] width 200 height 28
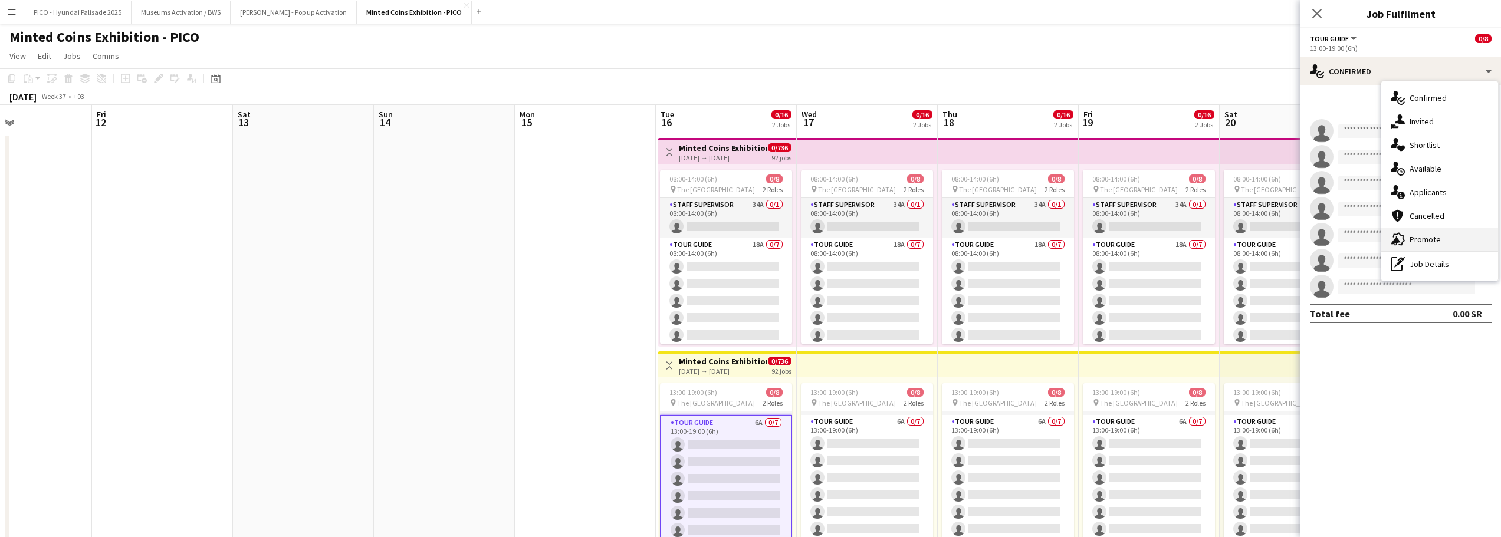
click at [1419, 241] on span "Promote" at bounding box center [1424, 239] width 31 height 11
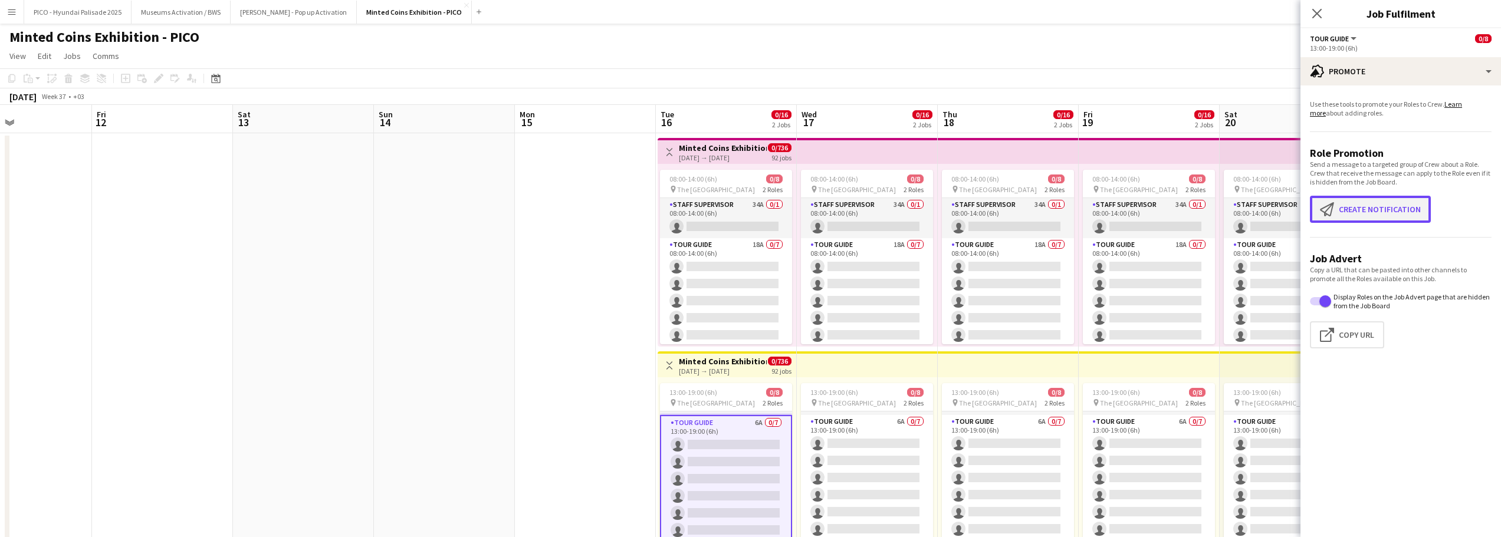
click at [1394, 218] on button "Create notification Create notification" at bounding box center [1370, 209] width 121 height 27
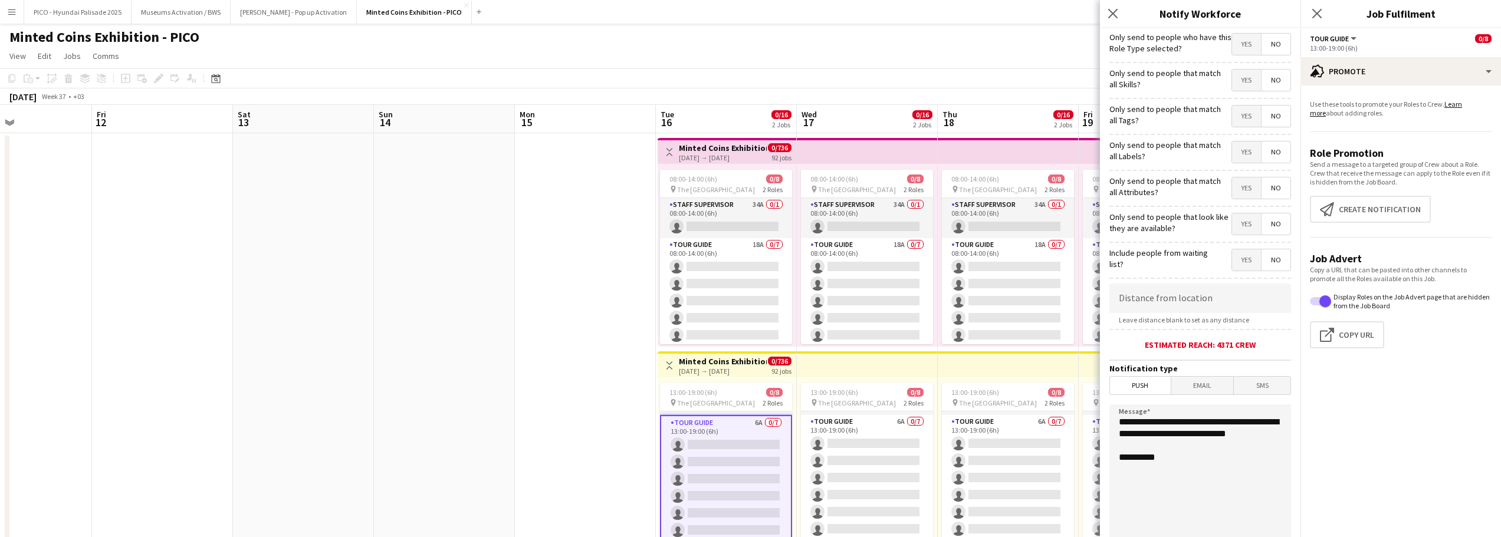
click at [1234, 186] on span "Yes" at bounding box center [1246, 188] width 29 height 21
click at [1236, 48] on span "Yes" at bounding box center [1246, 44] width 29 height 21
click at [1267, 45] on span "No" at bounding box center [1275, 44] width 29 height 21
click at [1237, 265] on span "Yes" at bounding box center [1246, 259] width 29 height 21
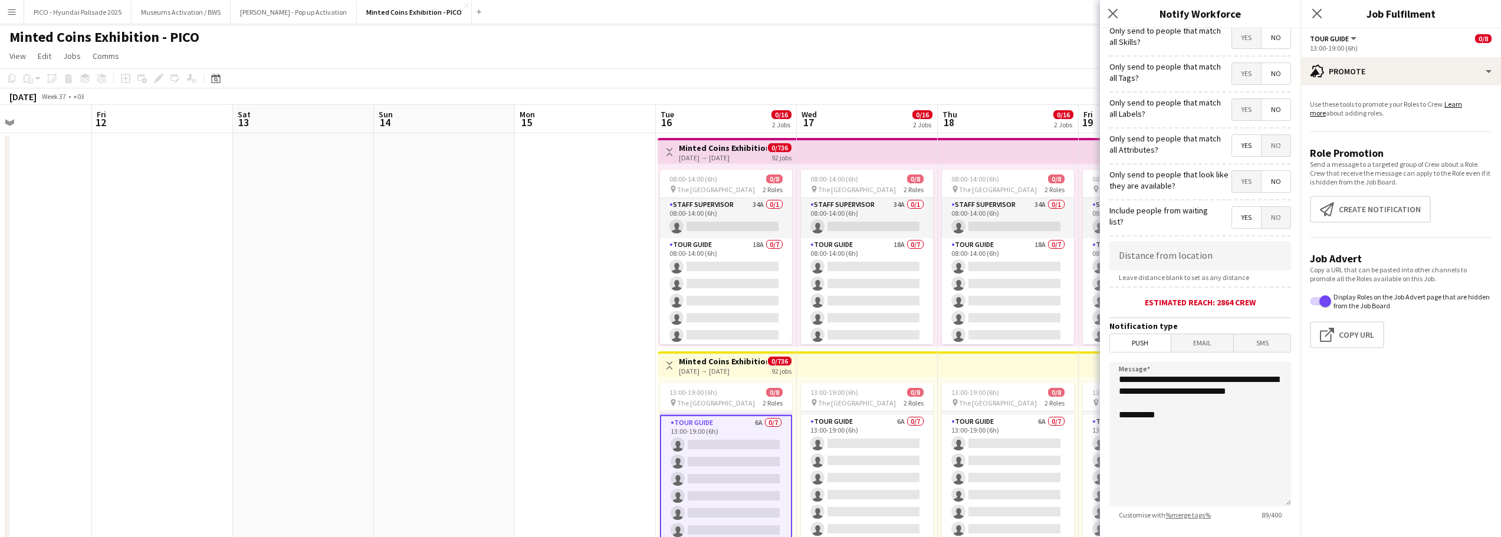
scroll to position [59, 0]
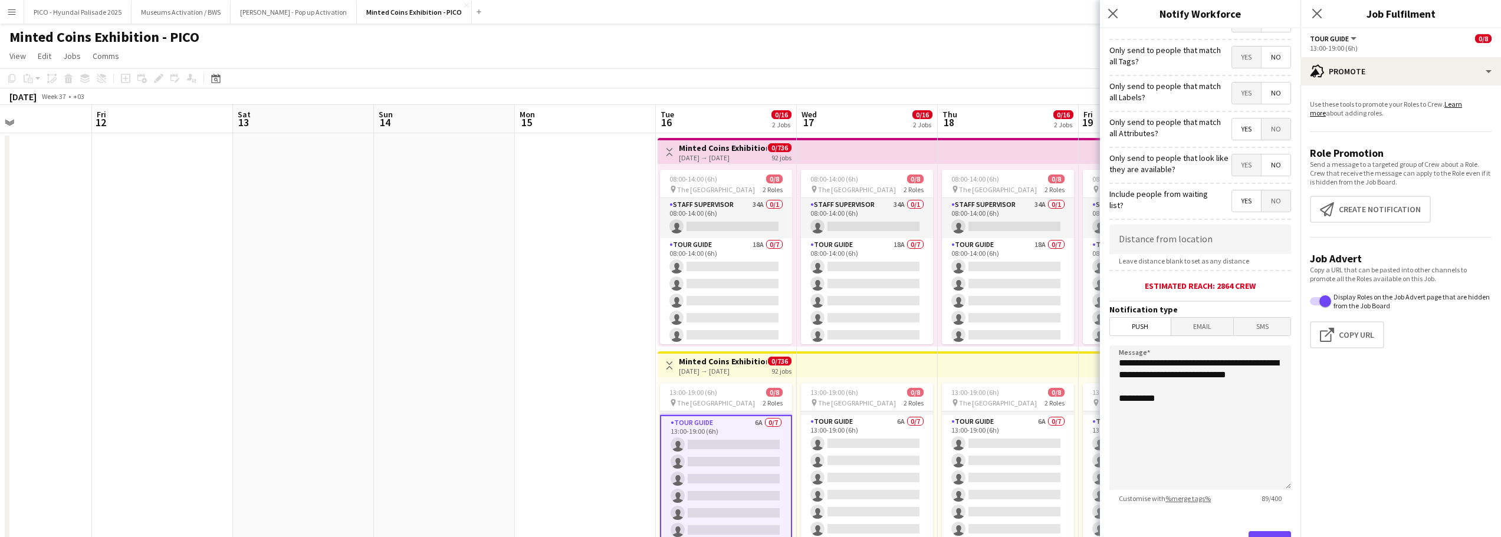
click at [1263, 206] on span "No" at bounding box center [1275, 200] width 29 height 21
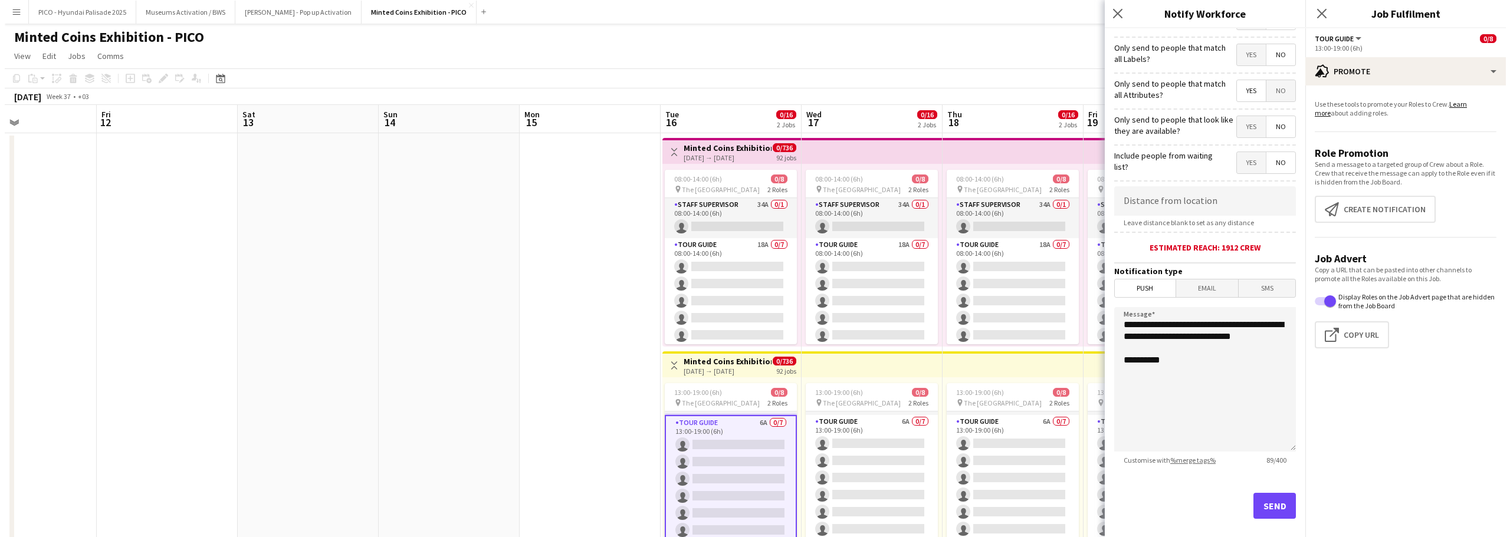
scroll to position [112, 0]
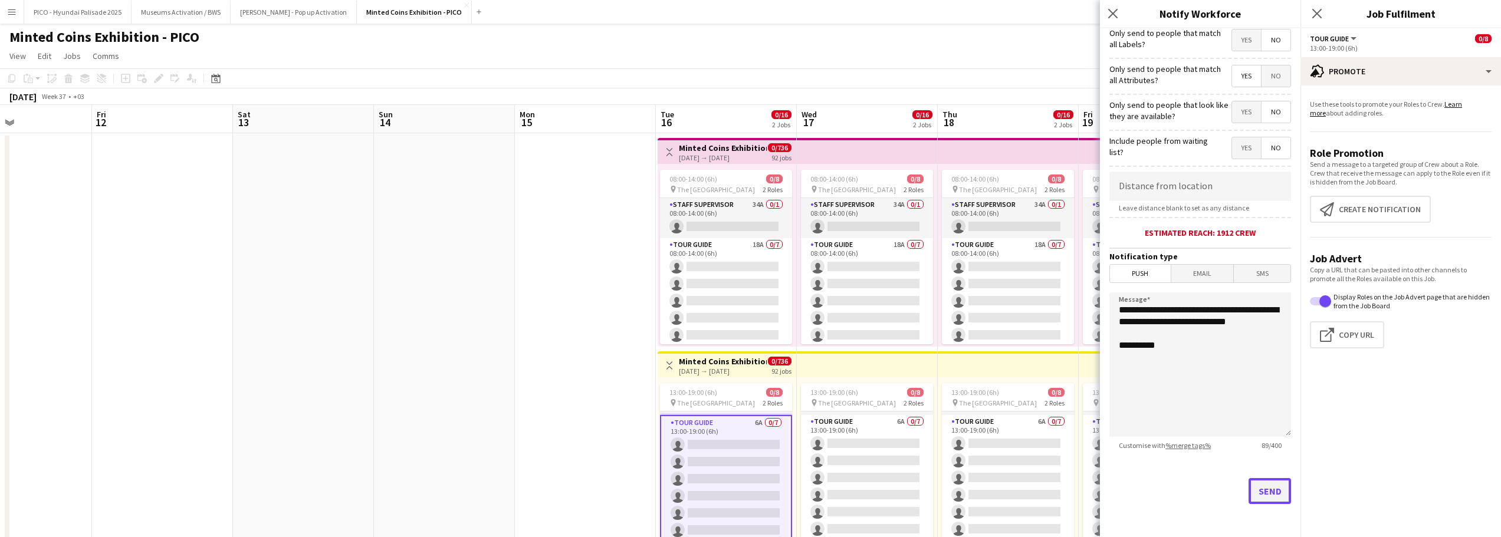
click at [1250, 495] on button "Send" at bounding box center [1269, 491] width 42 height 26
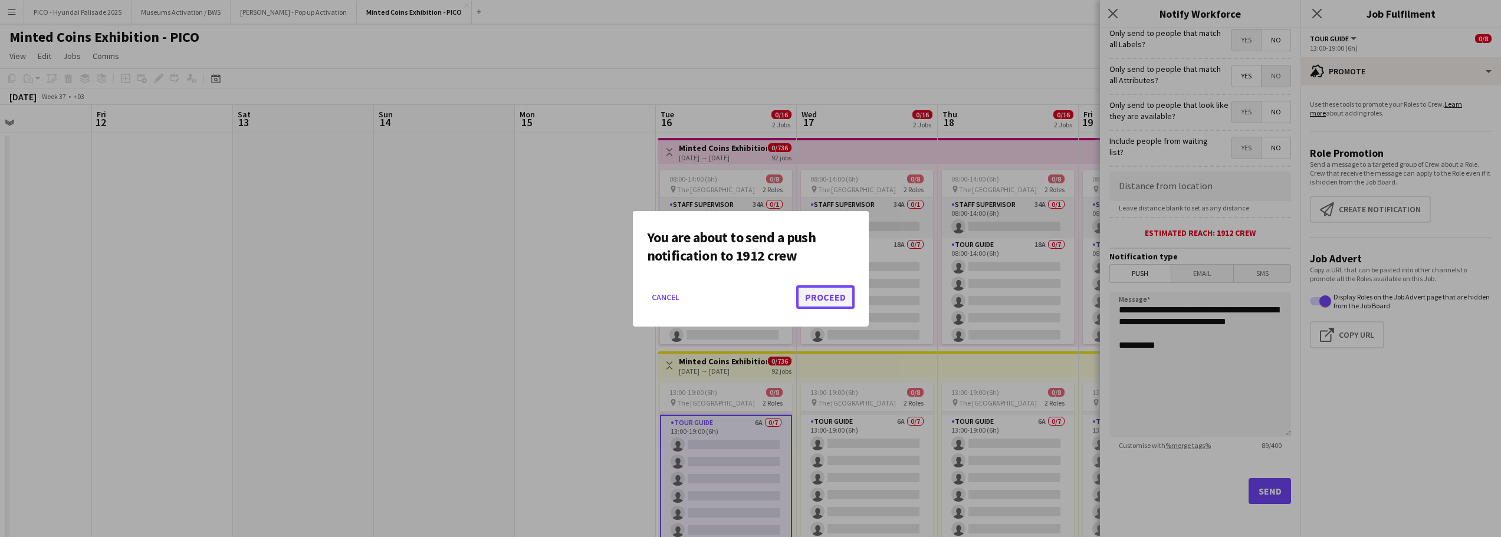
click at [815, 300] on button "Proceed" at bounding box center [825, 297] width 58 height 24
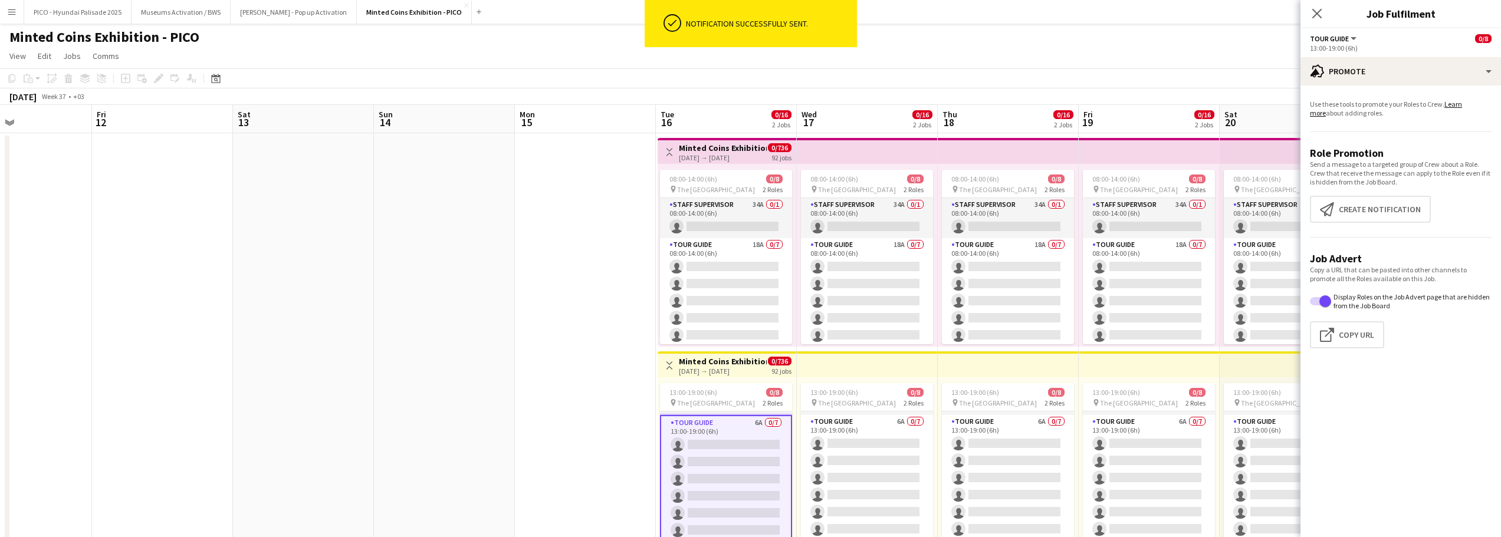
click at [645, 280] on app-date-cell at bounding box center [585, 349] width 141 height 432
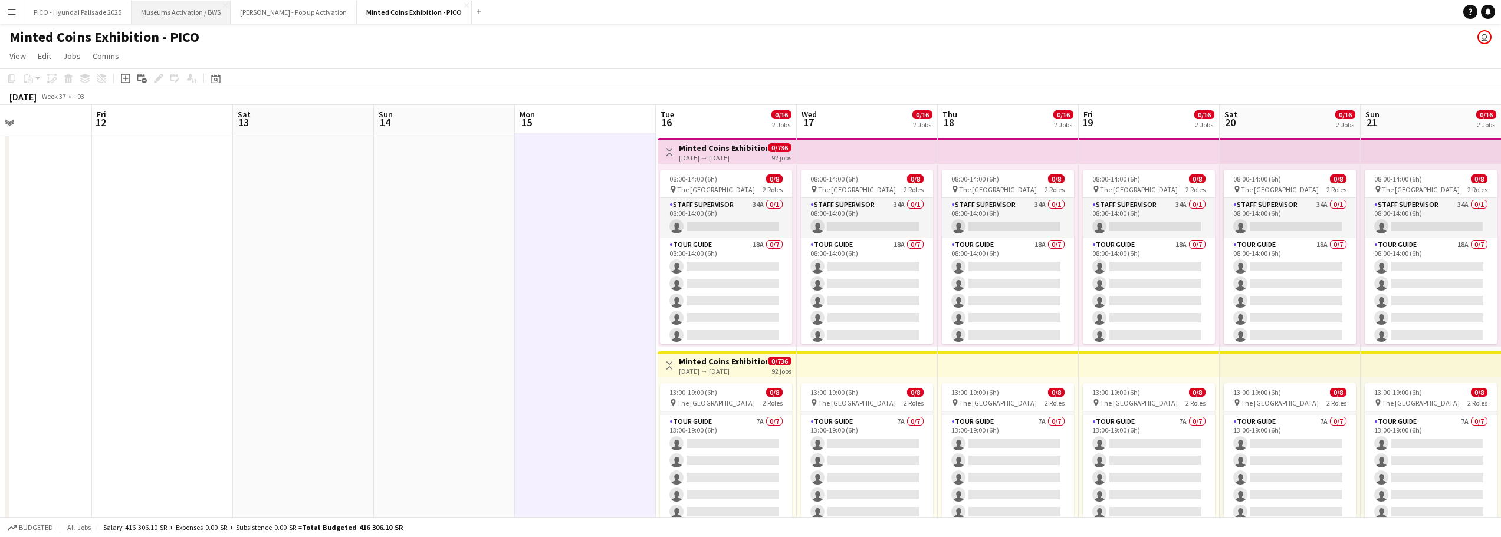
click at [188, 6] on button "Museums Activation / BWS Close" at bounding box center [181, 12] width 99 height 23
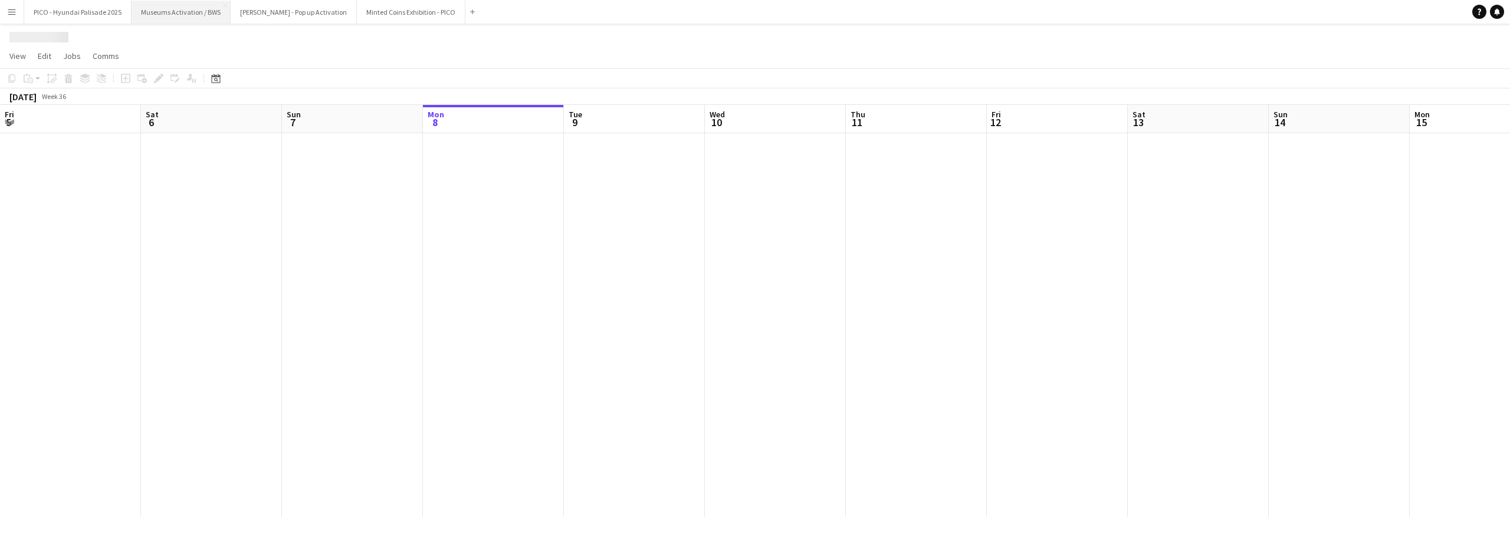
scroll to position [0, 282]
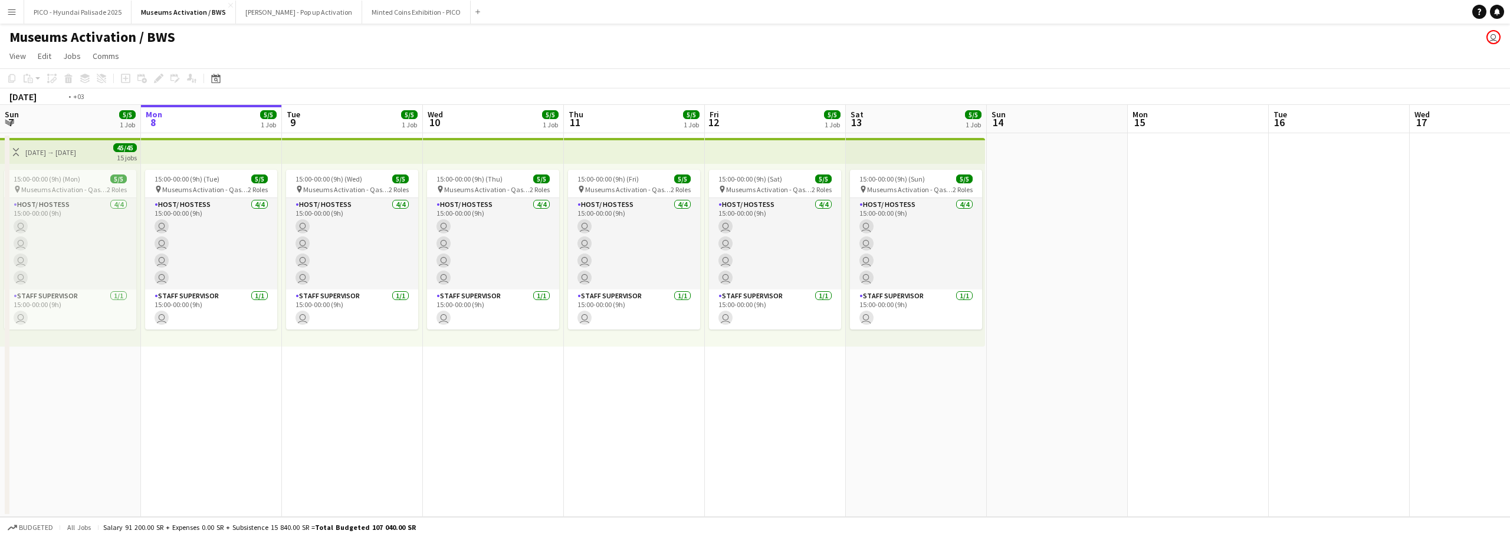
click at [498, 306] on app-calendar-viewport "Fri 5 5/5 1 Job Sat 6 5/5 1 Job Sun 7 5/5 1 Job Mon 8 5/5 1 Job Tue 9 5/5 1 Job…" at bounding box center [755, 311] width 1510 height 412
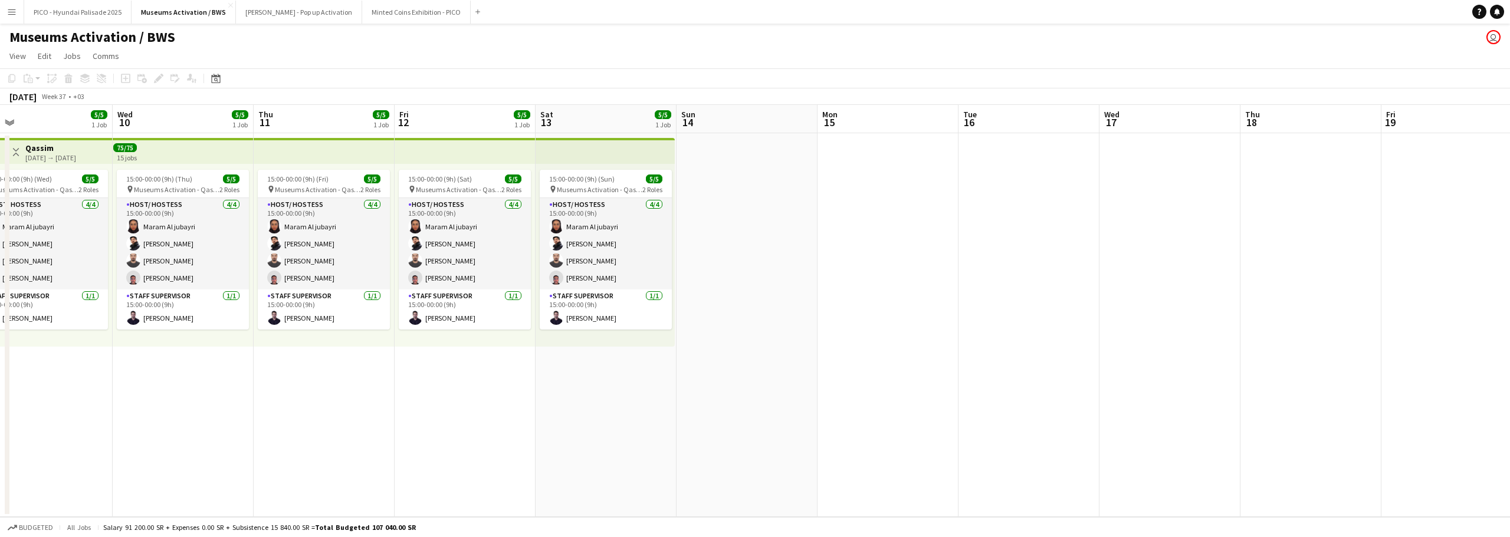
drag, startPoint x: 840, startPoint y: 261, endPoint x: 488, endPoint y: 327, distance: 358.1
click at [581, 308] on app-calendar-viewport "Sun 7 5/5 1 Job Mon 8 5/5 1 Job Tue 9 5/5 1 Job Wed 10 5/5 1 Job Thu 11 5/5 1 J…" at bounding box center [755, 311] width 1510 height 412
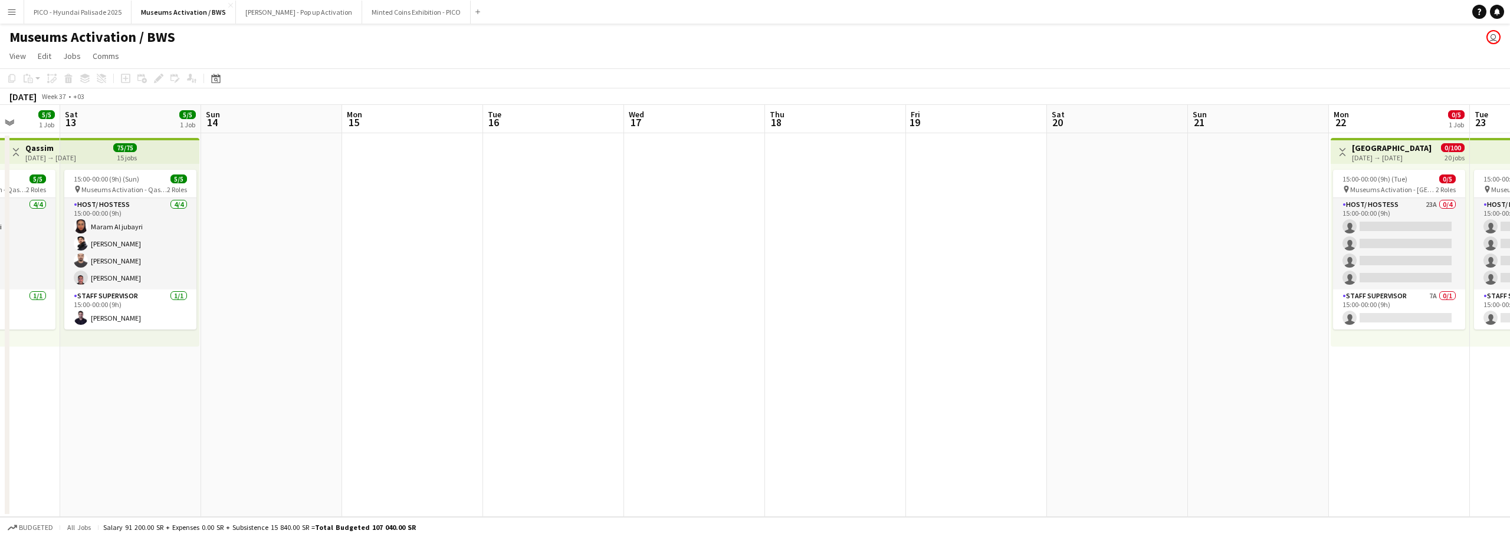
drag, startPoint x: 484, startPoint y: 253, endPoint x: 471, endPoint y: 264, distance: 16.3
click at [429, 254] on app-calendar-viewport "Wed 10 5/5 1 Job Thu 11 5/5 1 Job Fri 12 5/5 1 Job Sat 13 5/5 1 Job Sun 14 Mon …" at bounding box center [755, 311] width 1510 height 412
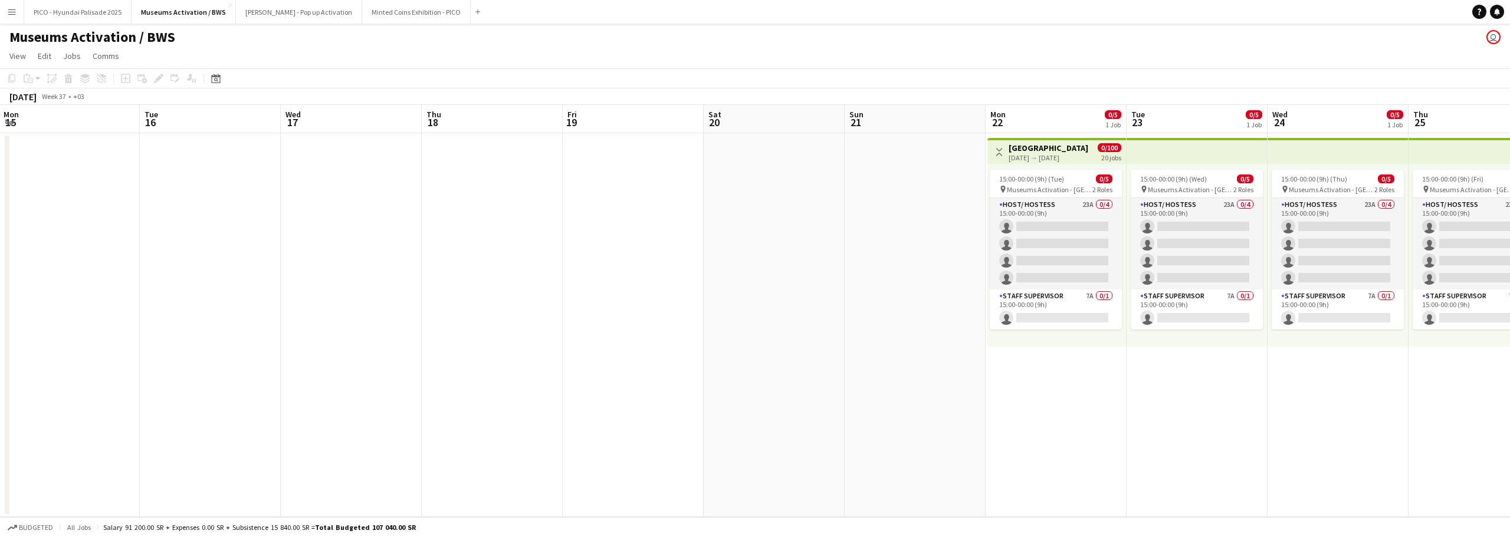
drag, startPoint x: 693, startPoint y: 269, endPoint x: 363, endPoint y: 305, distance: 332.1
click at [393, 303] on app-calendar-viewport "Sat 13 5/5 1 Job Sun 14 Mon 15 Tue 16 Wed 17 Thu 18 Fri 19 Sat 20 Sun 21 Mon 22…" at bounding box center [755, 311] width 1510 height 412
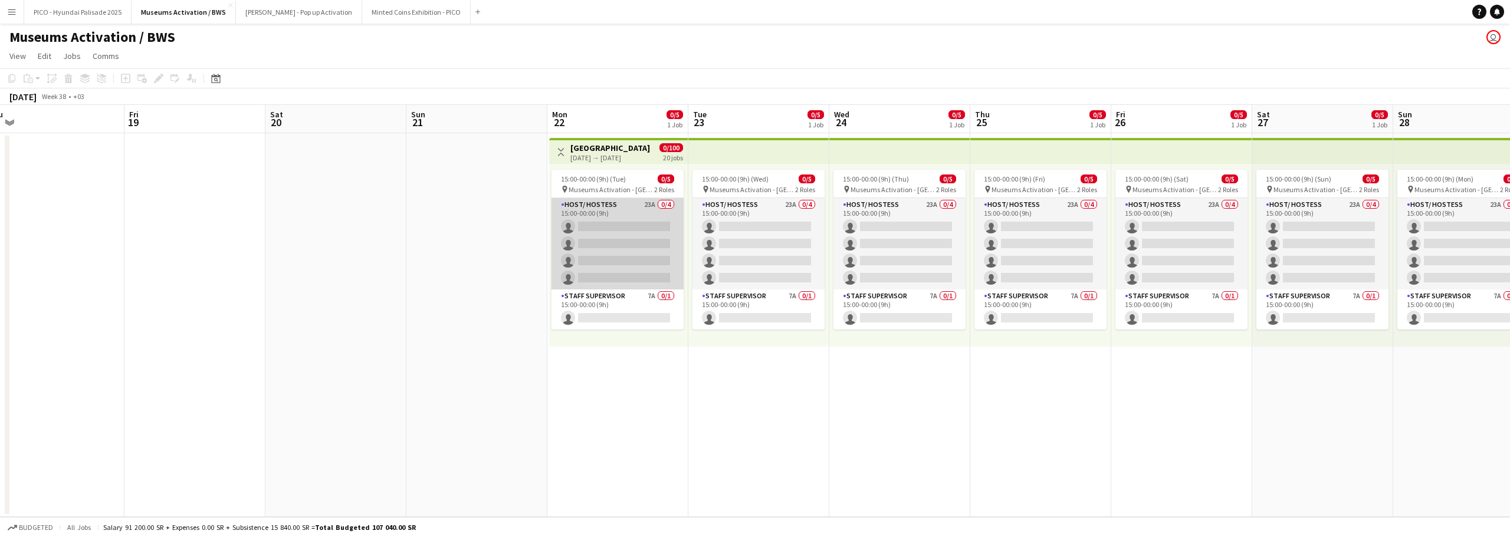
click at [601, 231] on app-card-role "Host/ Hostess 23A 0/4 15:00-00:00 (9h) single-neutral-actions single-neutral-ac…" at bounding box center [617, 243] width 132 height 91
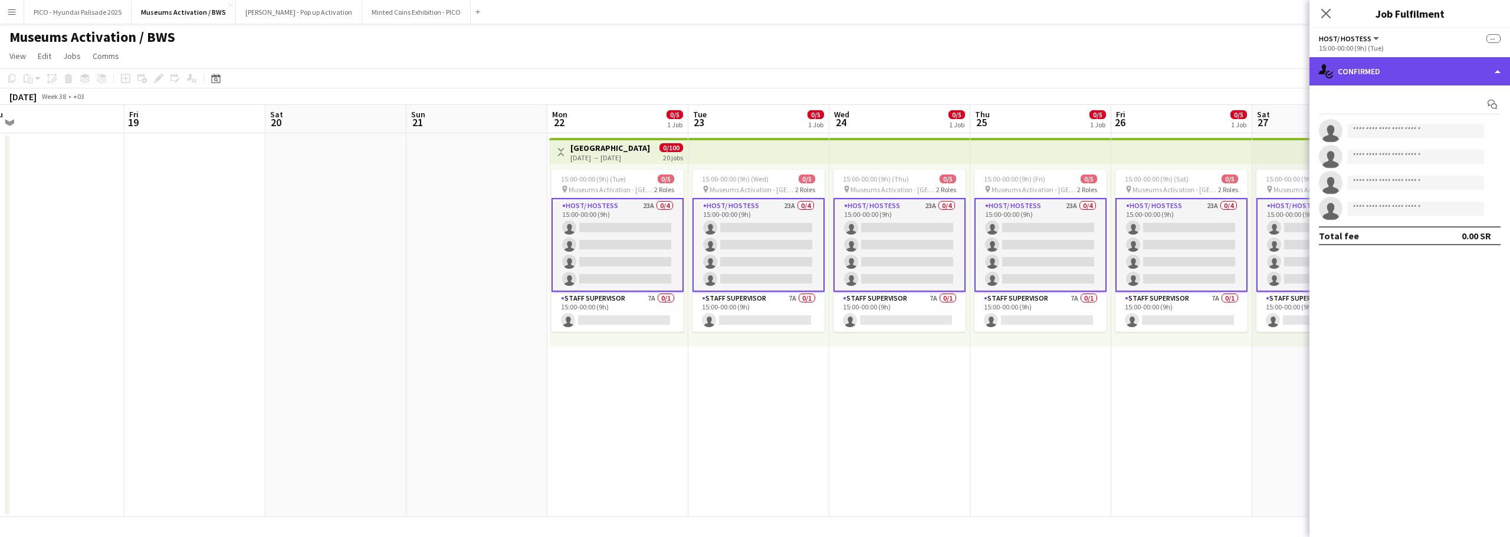
click at [1425, 65] on div "single-neutral-actions-check-2 Confirmed" at bounding box center [1409, 71] width 200 height 28
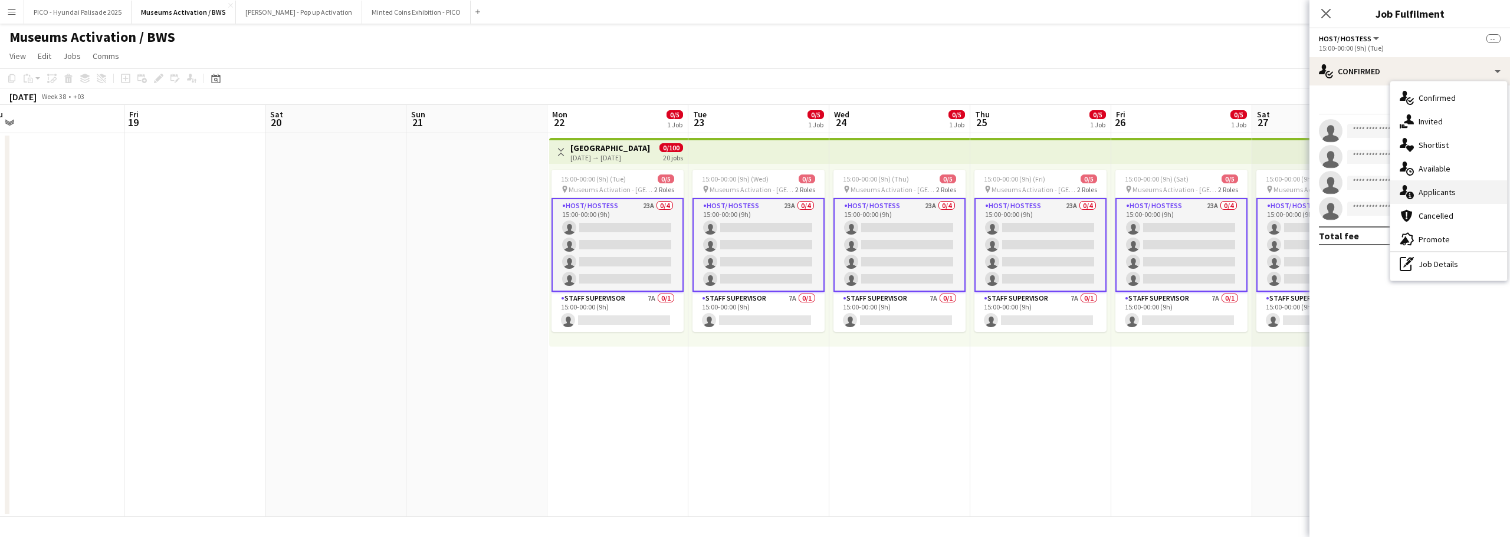
click at [1428, 196] on span "Applicants" at bounding box center [1436, 192] width 37 height 11
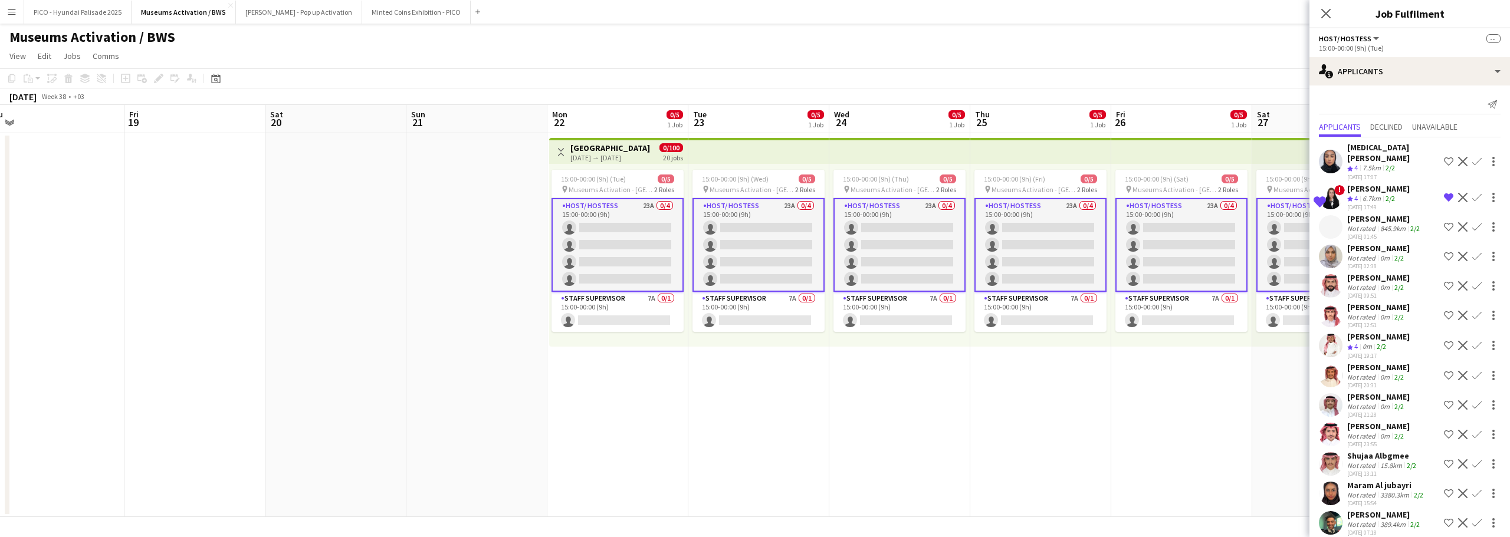
scroll to position [268, 0]
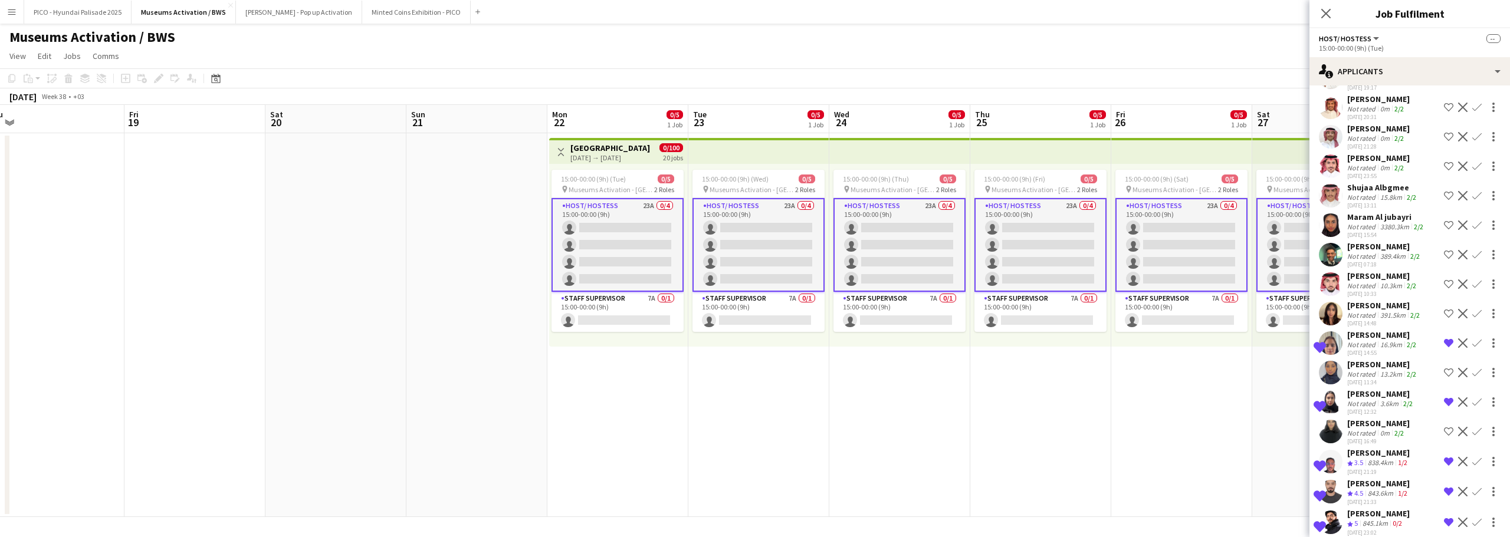
click at [1386, 330] on div "Raseel Alsuwayilhi" at bounding box center [1382, 335] width 71 height 11
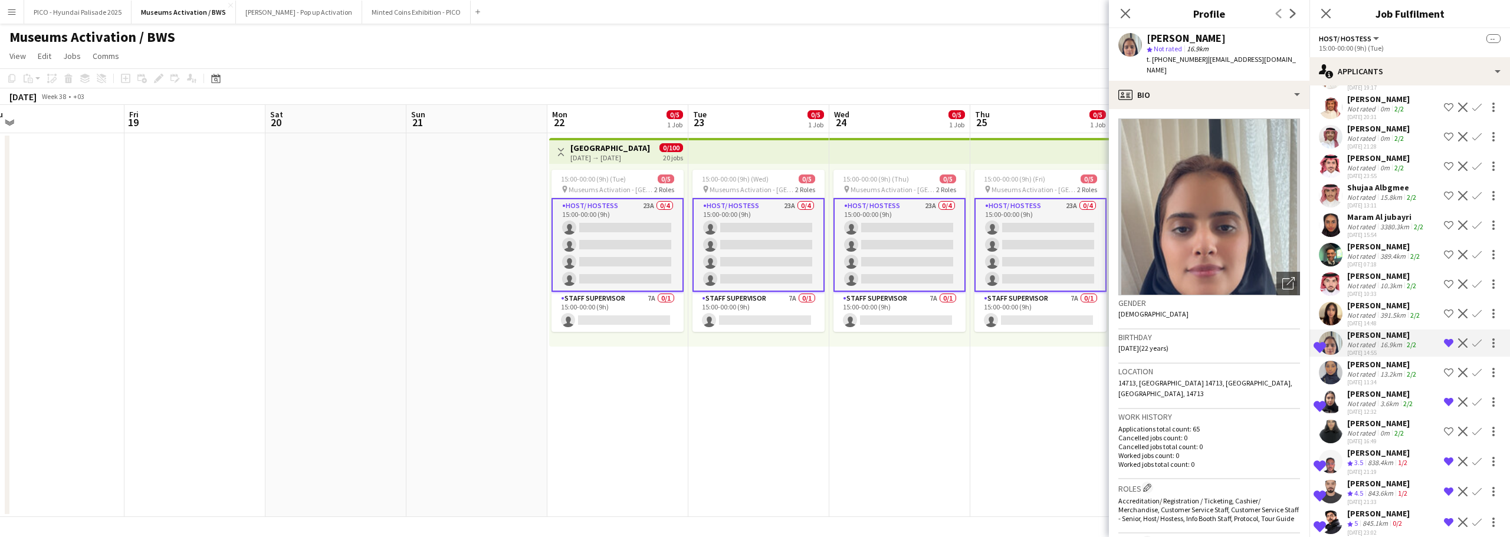
click at [1214, 59] on span "| ralsuwayilhi@gmail.com" at bounding box center [1220, 64] width 149 height 19
drag, startPoint x: 1214, startPoint y: 59, endPoint x: 1263, endPoint y: 61, distance: 48.4
click at [1263, 61] on span "| ralsuwayilhi@gmail.com" at bounding box center [1220, 64] width 149 height 19
copy span "ralsuwayilhi@gmail.com"
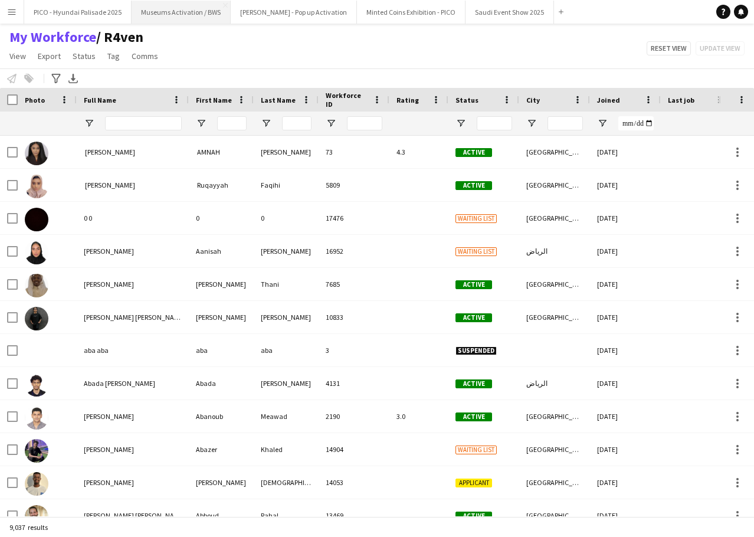
type input "**********"
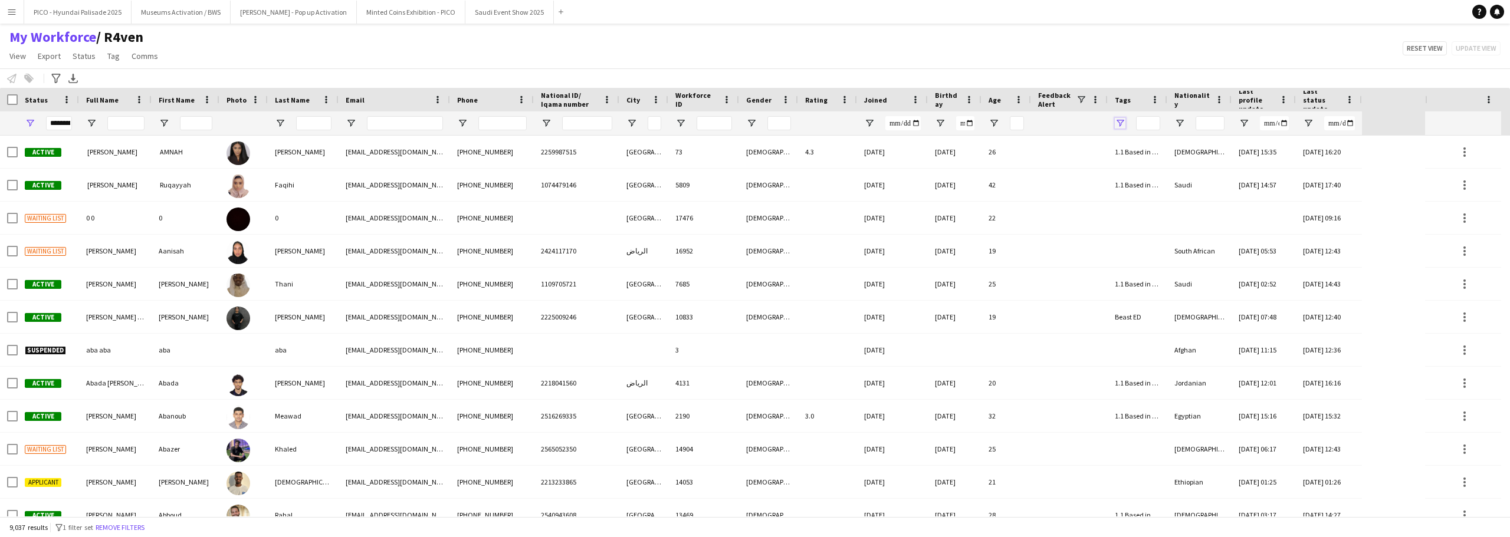
click at [753, 123] on span "Open Filter Menu" at bounding box center [1120, 123] width 11 height 11
type input "***"
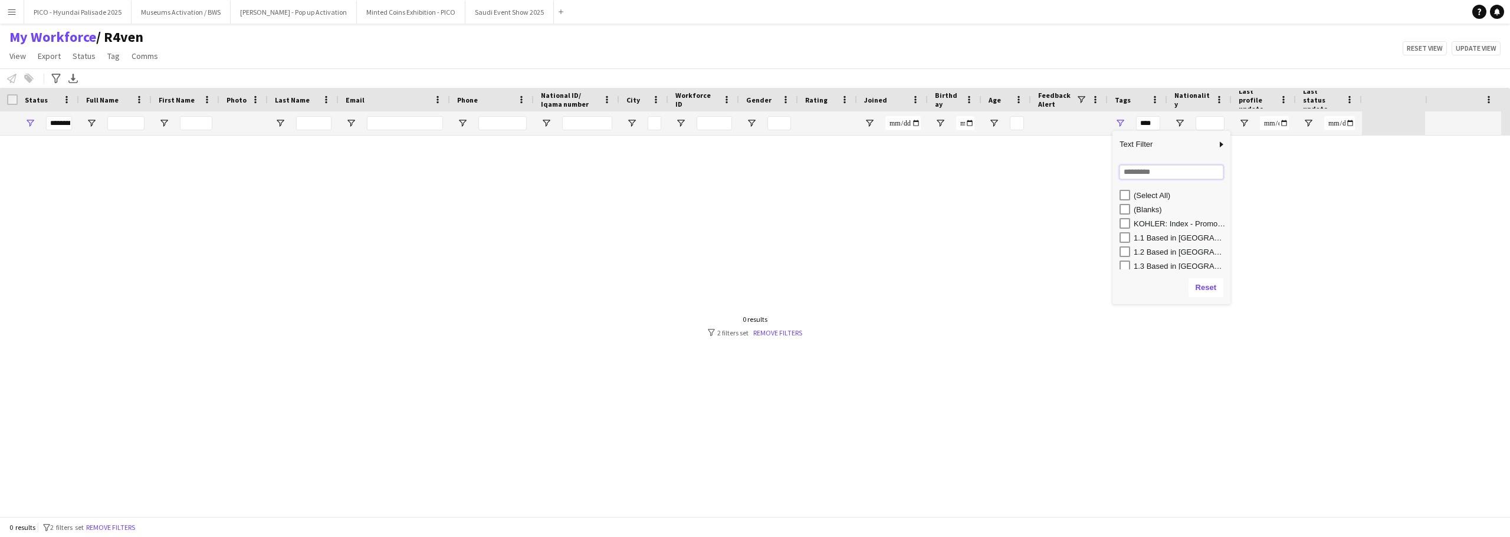
click at [753, 176] on input "Search filter values" at bounding box center [1171, 172] width 104 height 14
type input "*****"
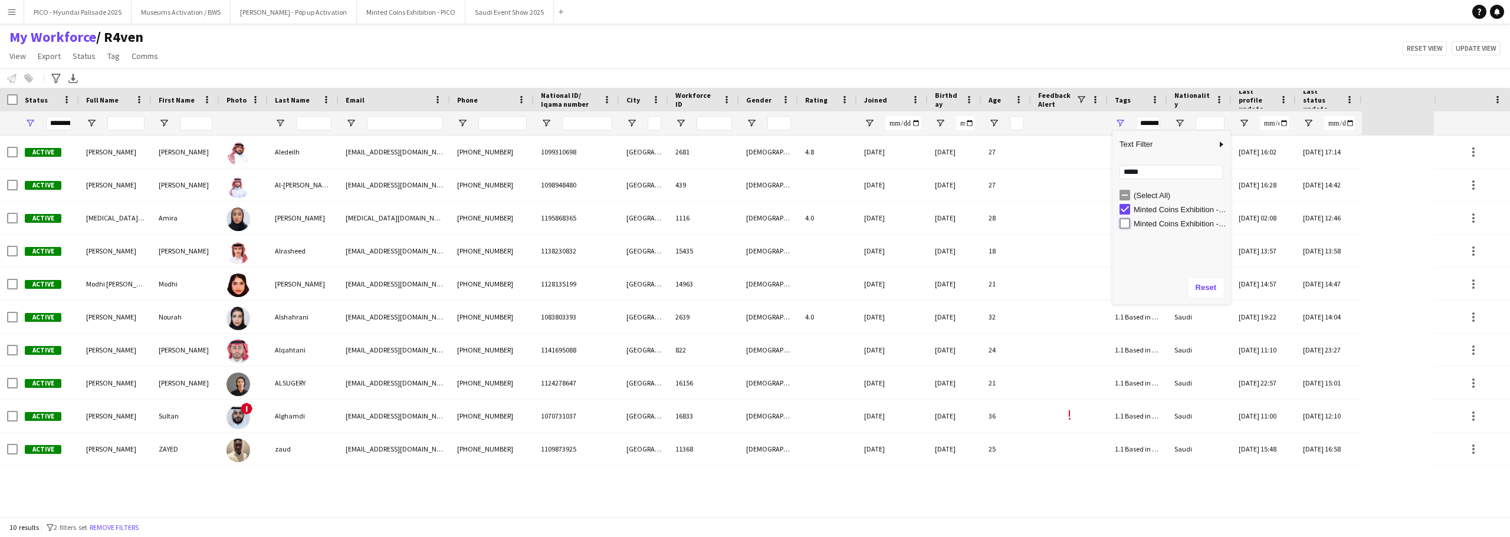
type input "**********"
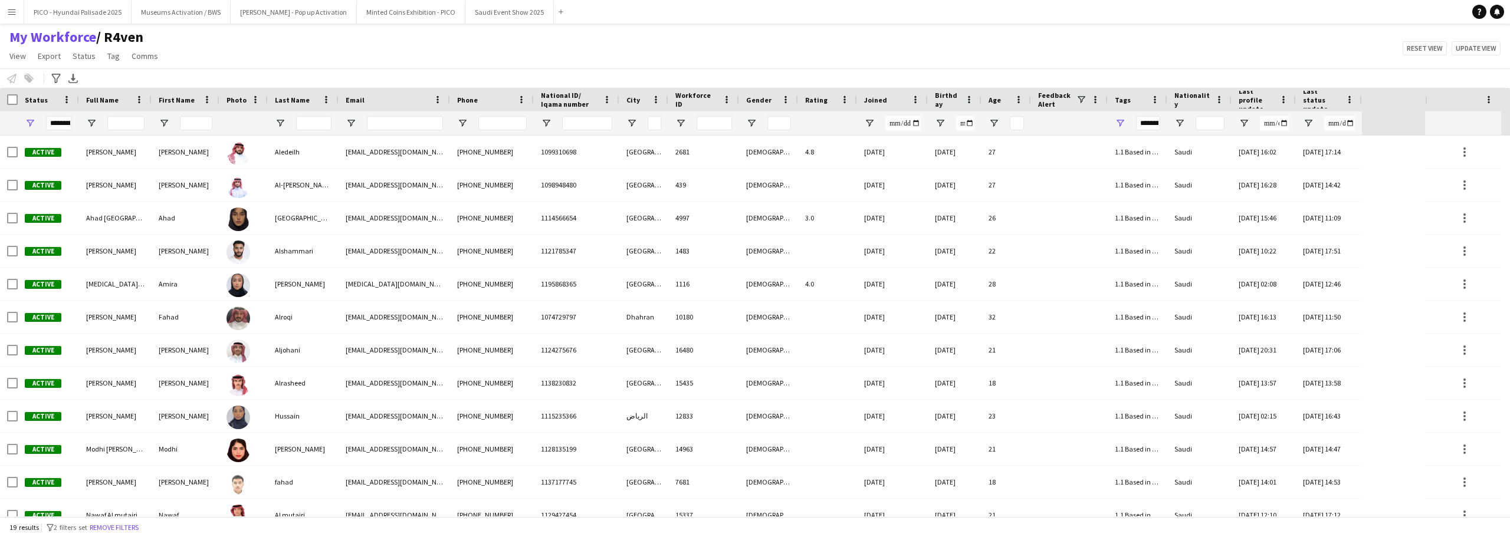
click at [753, 59] on div "My Workforce / R4ven View Views Default view R4ven New view Update view Delete …" at bounding box center [755, 48] width 1510 height 40
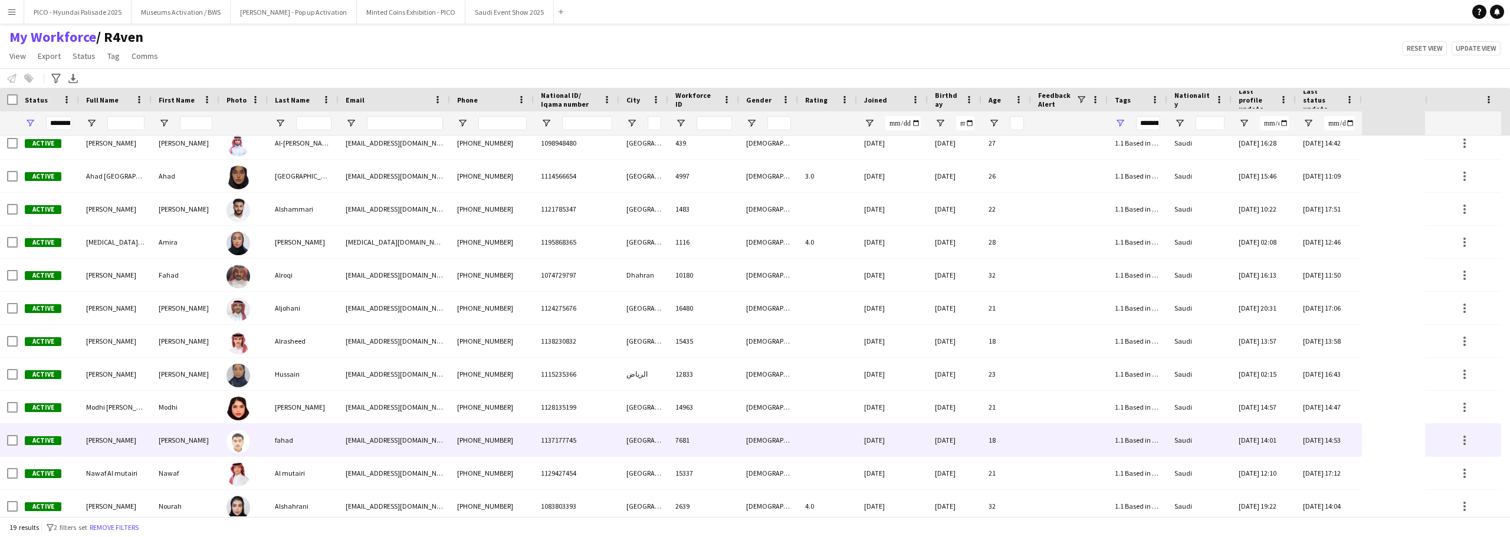
scroll to position [59, 0]
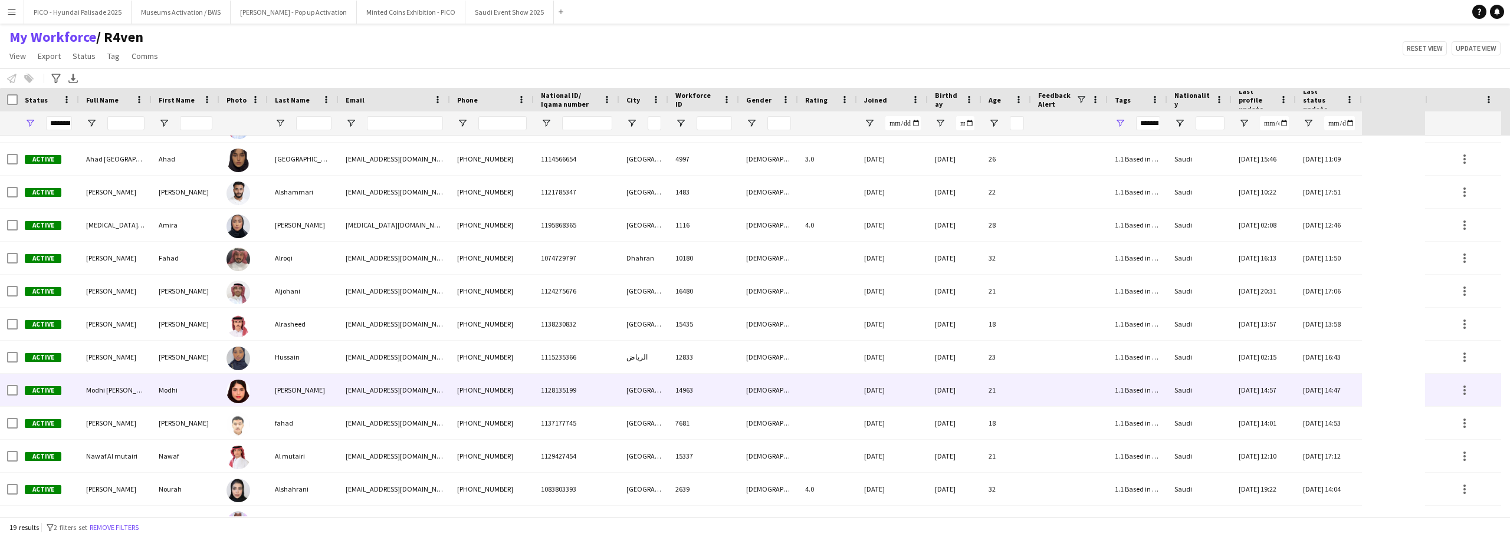
click at [288, 392] on div "[PERSON_NAME]" at bounding box center [303, 390] width 71 height 32
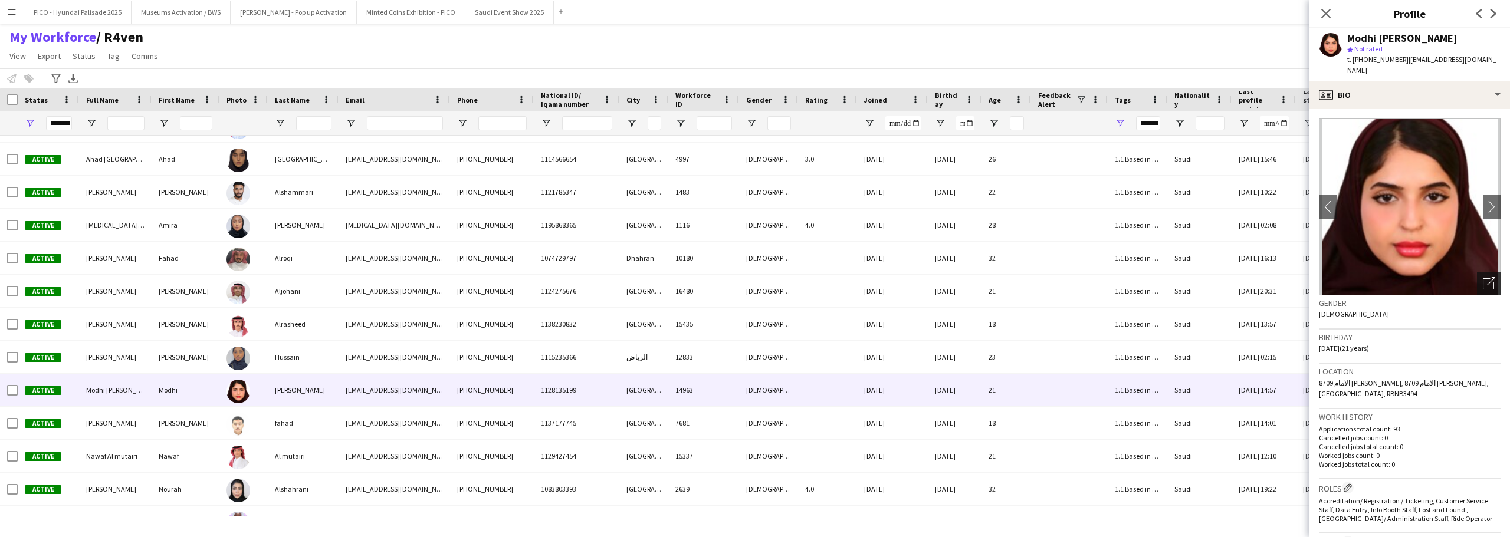
click at [753, 281] on icon "Open photos pop-in" at bounding box center [1489, 283] width 12 height 12
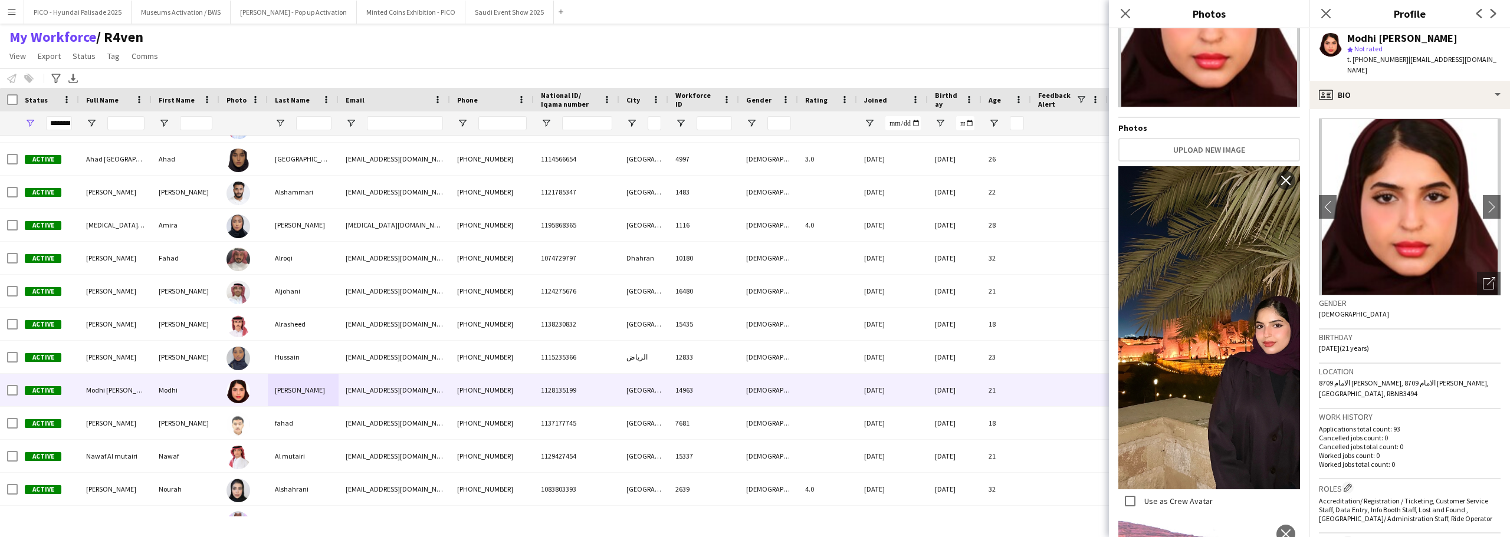
scroll to position [399, 0]
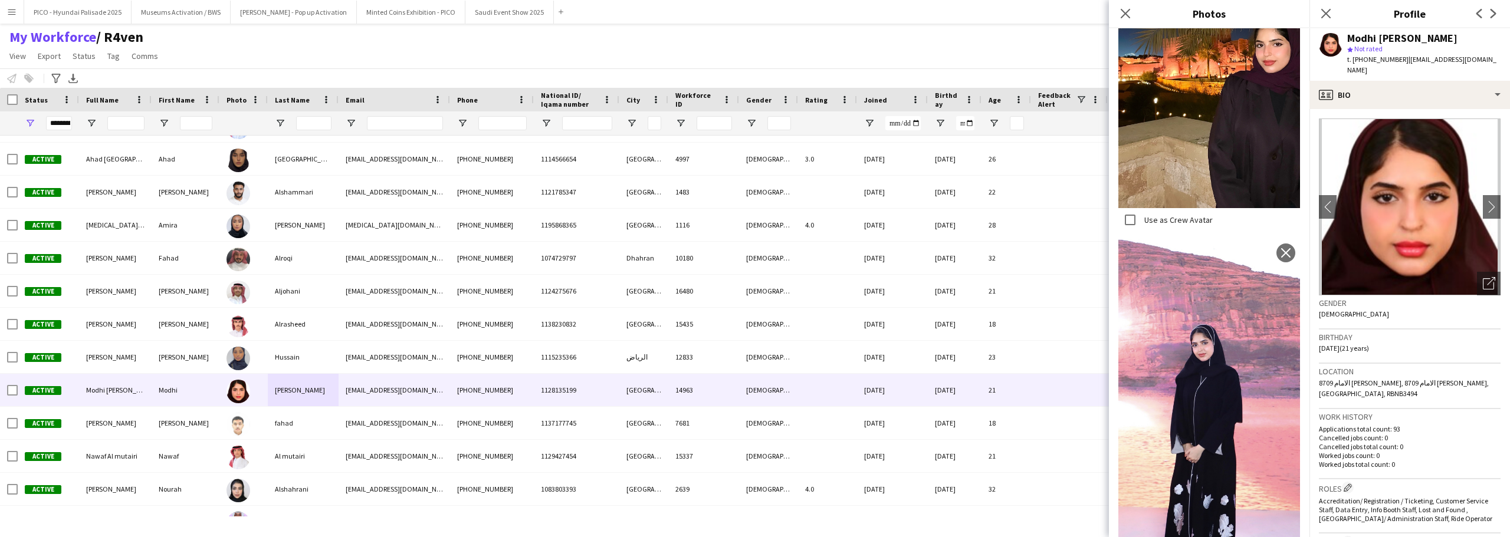
click at [753, 349] on div "Birthday [DEMOGRAPHIC_DATA] (21 years)" at bounding box center [1410, 347] width 182 height 34
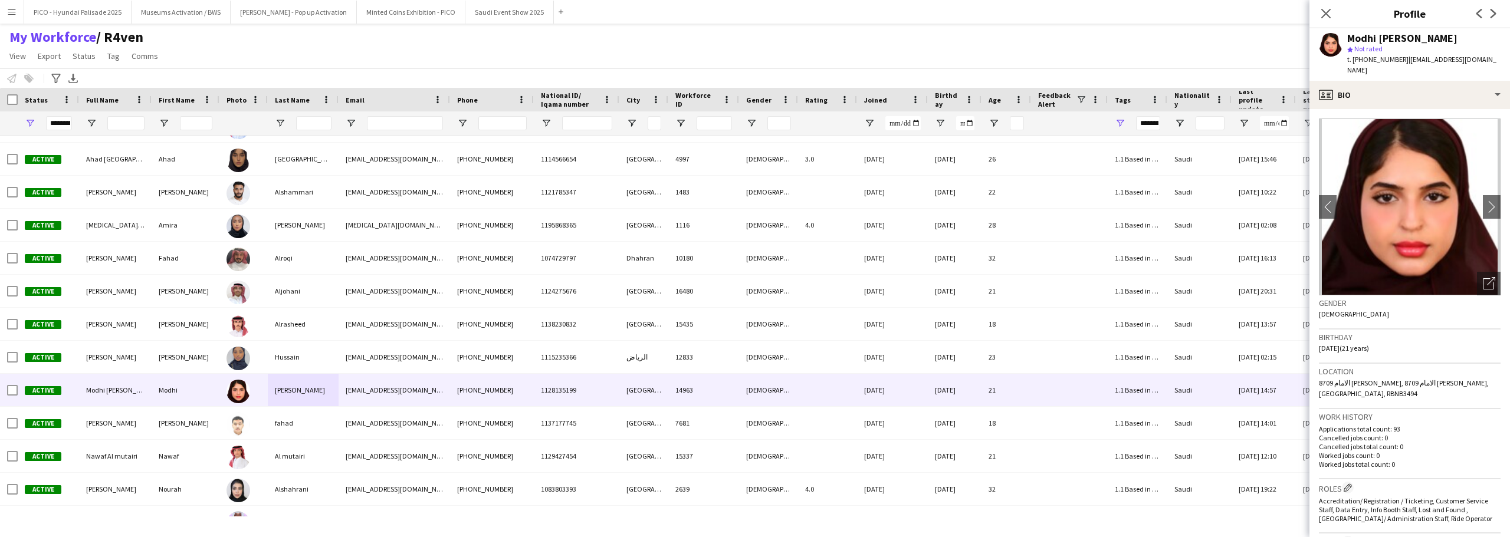
click at [753, 352] on div "Birthday [DEMOGRAPHIC_DATA] (21 years)" at bounding box center [1410, 347] width 182 height 34
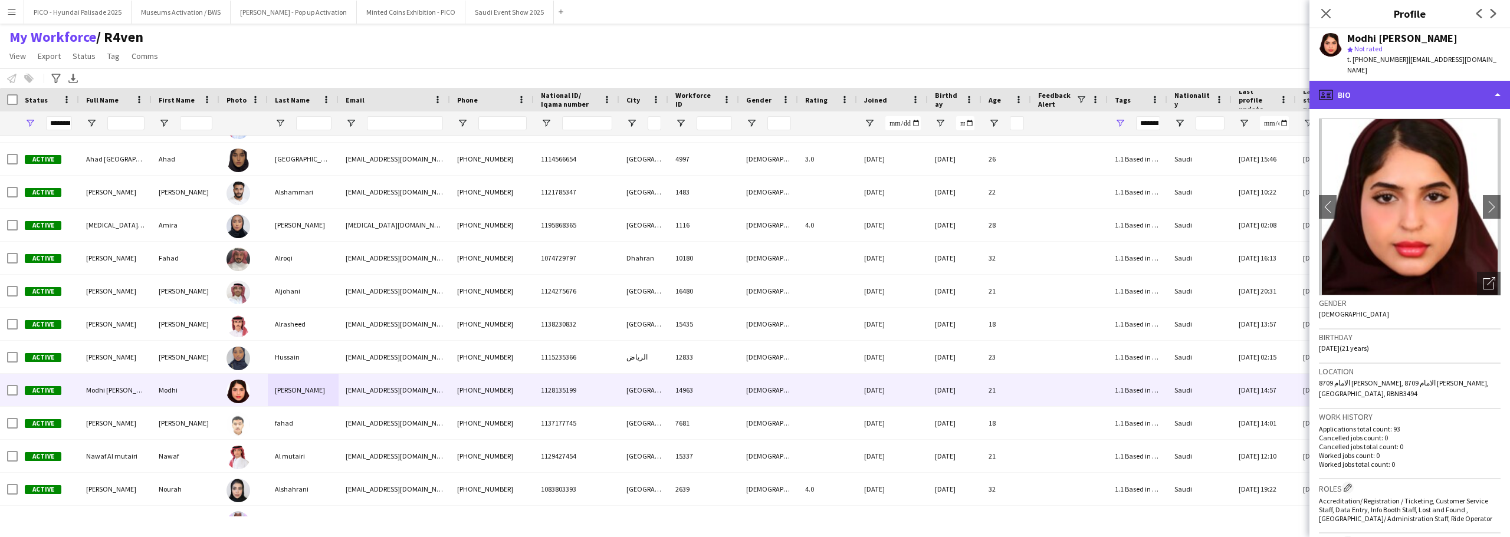
click at [753, 89] on div "profile Bio" at bounding box center [1409, 95] width 200 height 28
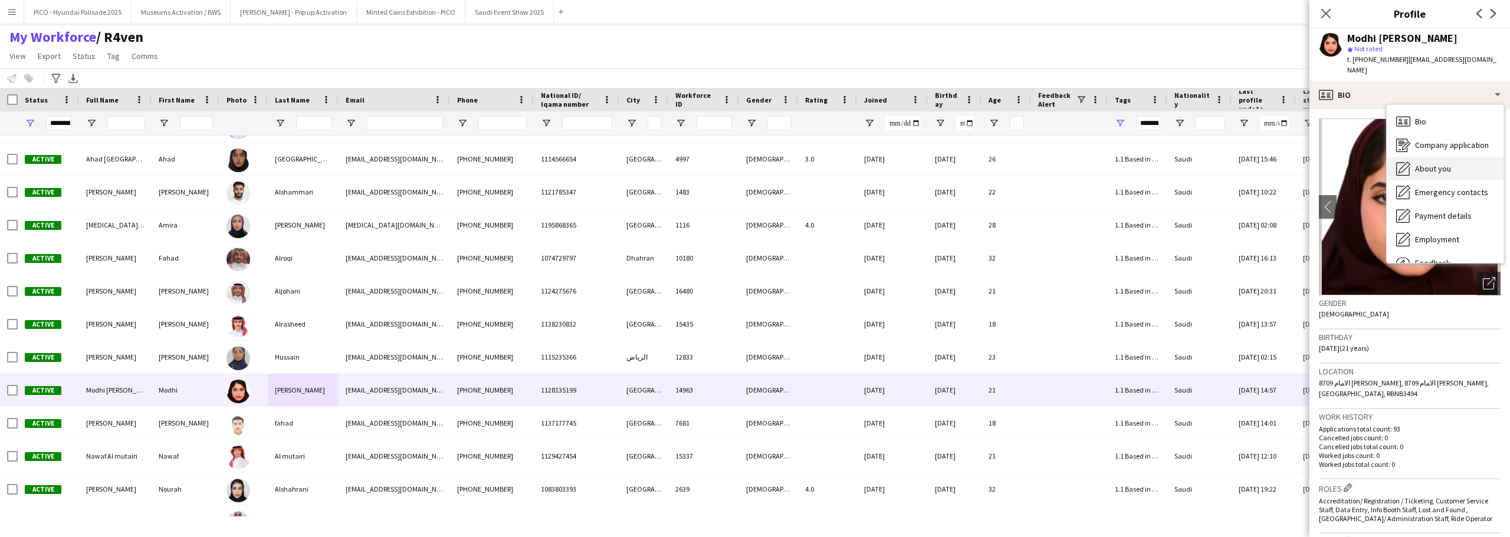
click at [753, 167] on span "About you" at bounding box center [1433, 168] width 36 height 11
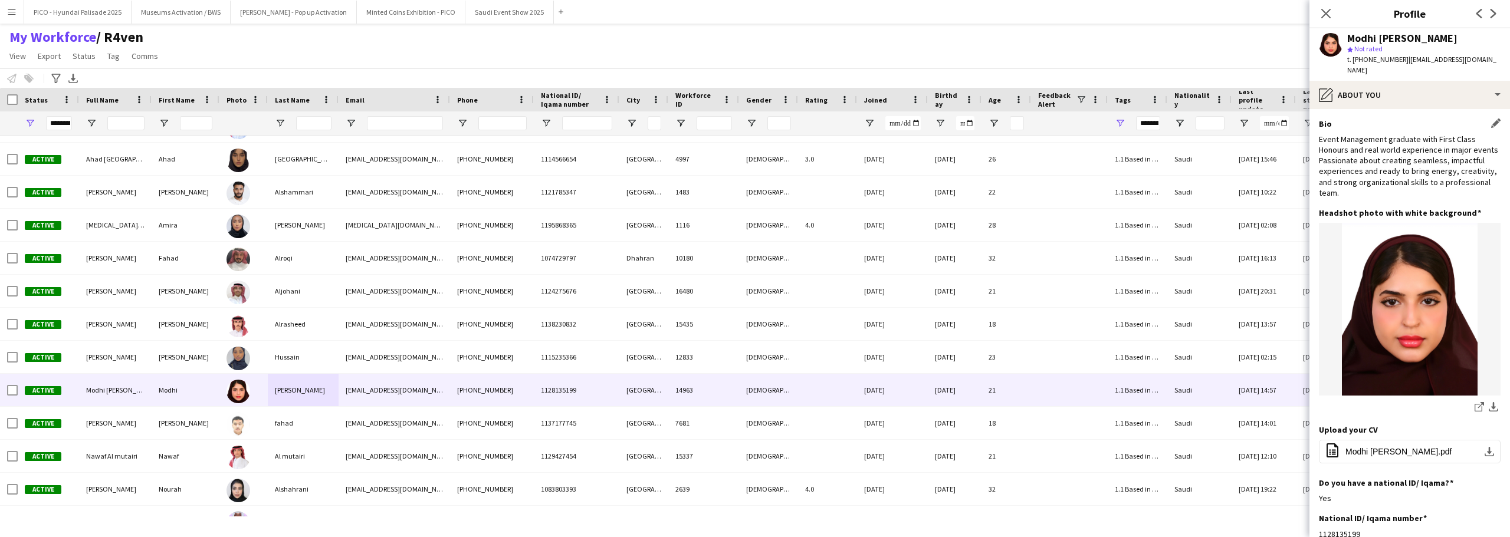
click at [753, 160] on div "Event Management graduate with First Class Honours and real world experience in…" at bounding box center [1410, 166] width 182 height 64
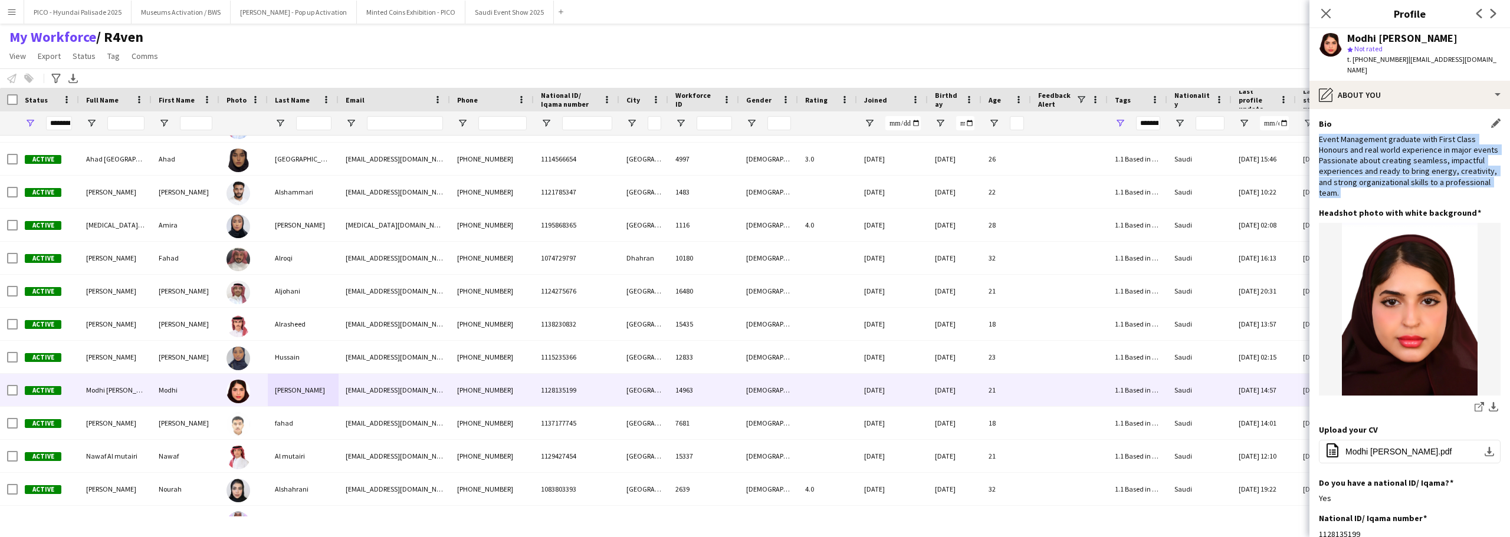
click at [753, 160] on div "Event Management graduate with First Class Honours and real world experience in…" at bounding box center [1410, 166] width 182 height 64
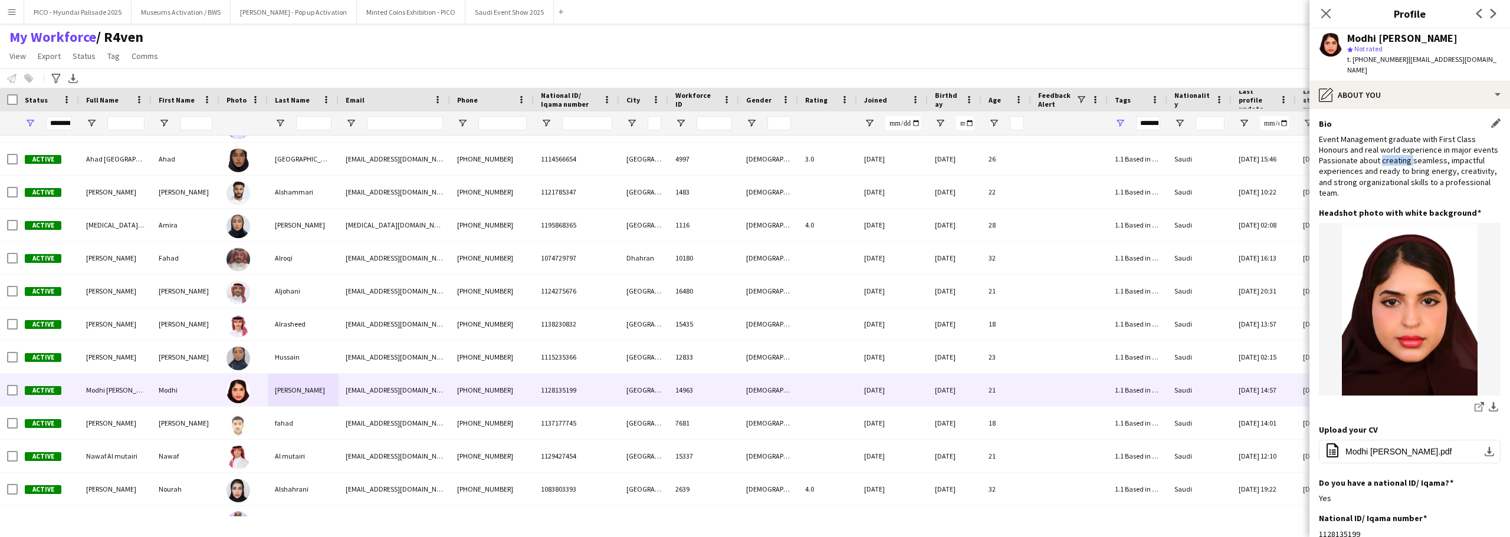
click at [753, 160] on div "Event Management graduate with First Class Honours and real world experience in…" at bounding box center [1410, 166] width 182 height 64
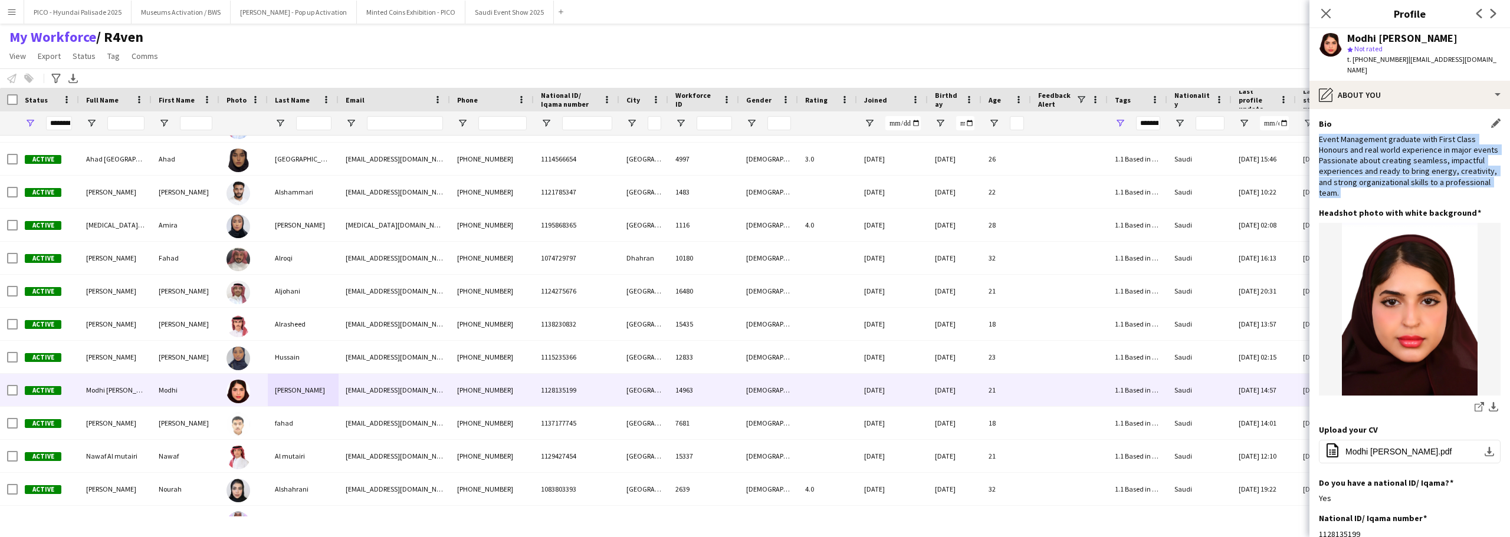
click at [753, 160] on div "Event Management graduate with First Class Honours and real world experience in…" at bounding box center [1410, 166] width 182 height 64
click at [753, 170] on div "Event Management graduate with First Class Honours and real world experience in…" at bounding box center [1410, 166] width 182 height 64
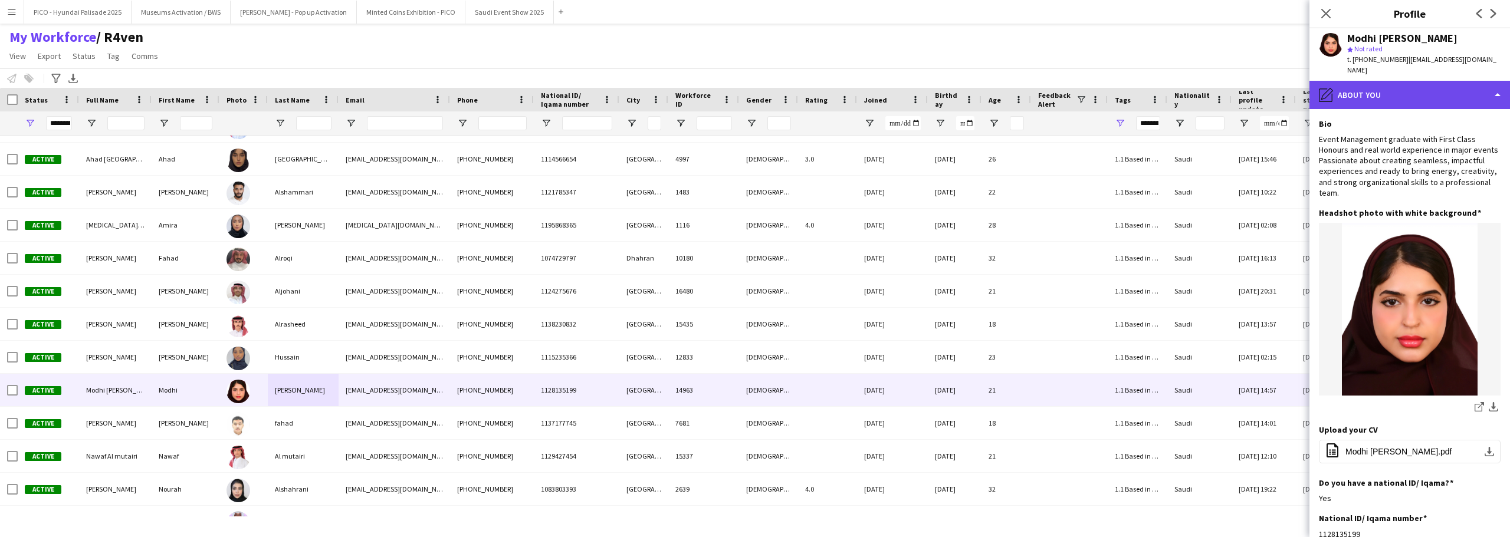
click at [753, 92] on div "pencil4 About you" at bounding box center [1409, 95] width 200 height 28
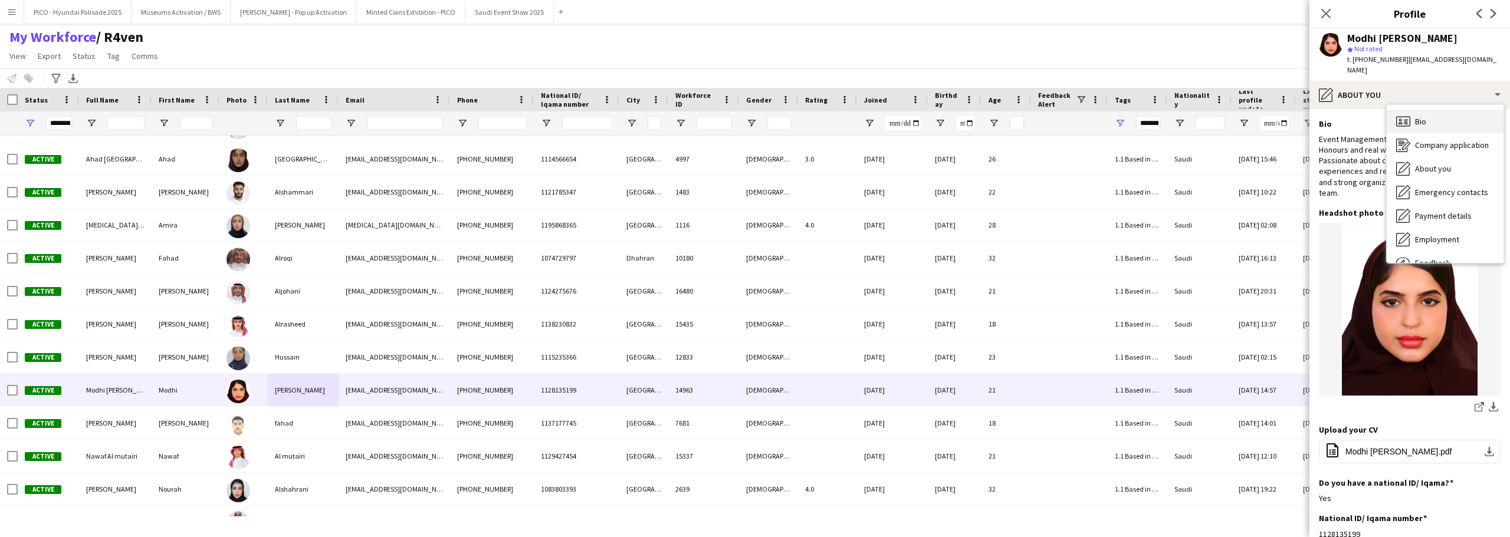
click at [753, 114] on div "Bio Bio" at bounding box center [1444, 122] width 117 height 24
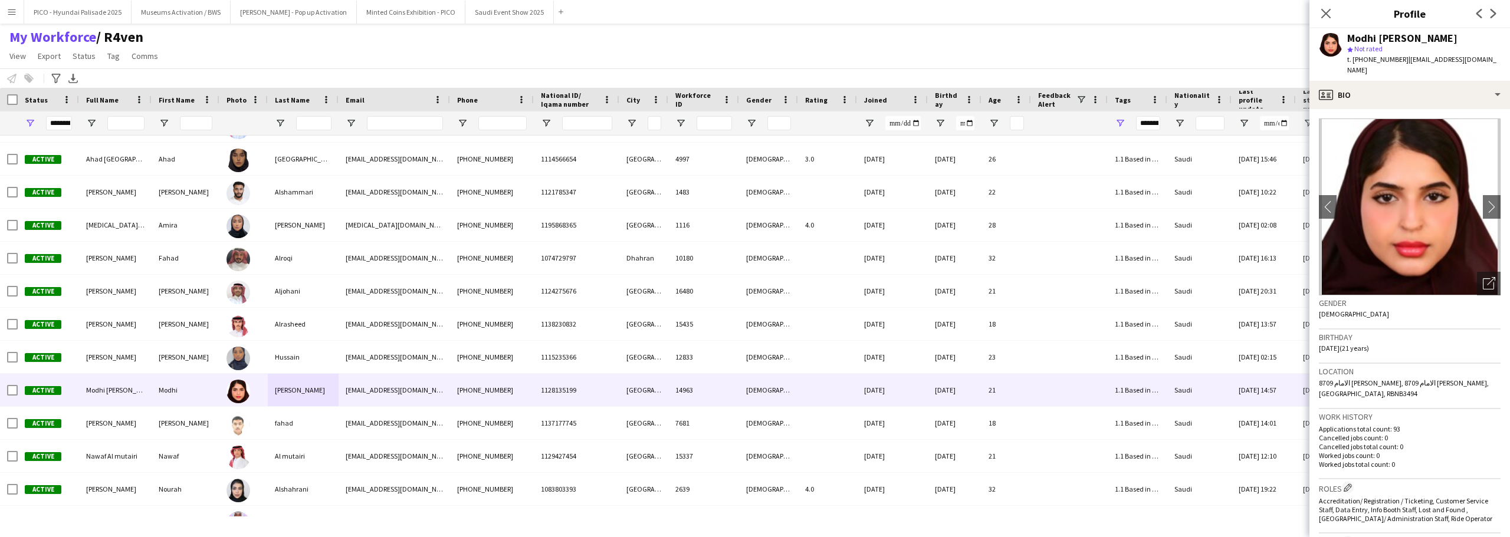
click at [753, 57] on span "| [EMAIL_ADDRESS][DOMAIN_NAME]" at bounding box center [1421, 64] width 149 height 19
drag, startPoint x: 1404, startPoint y: 57, endPoint x: 1405, endPoint y: 41, distance: 15.3
click at [753, 41] on div "Modhi [PERSON_NAME] star Not rated t. [PHONE_NUMBER] | [EMAIL_ADDRESS][DOMAIN_N…" at bounding box center [1423, 54] width 153 height 43
click at [753, 41] on div "Modhi [PERSON_NAME]" at bounding box center [1402, 38] width 110 height 11
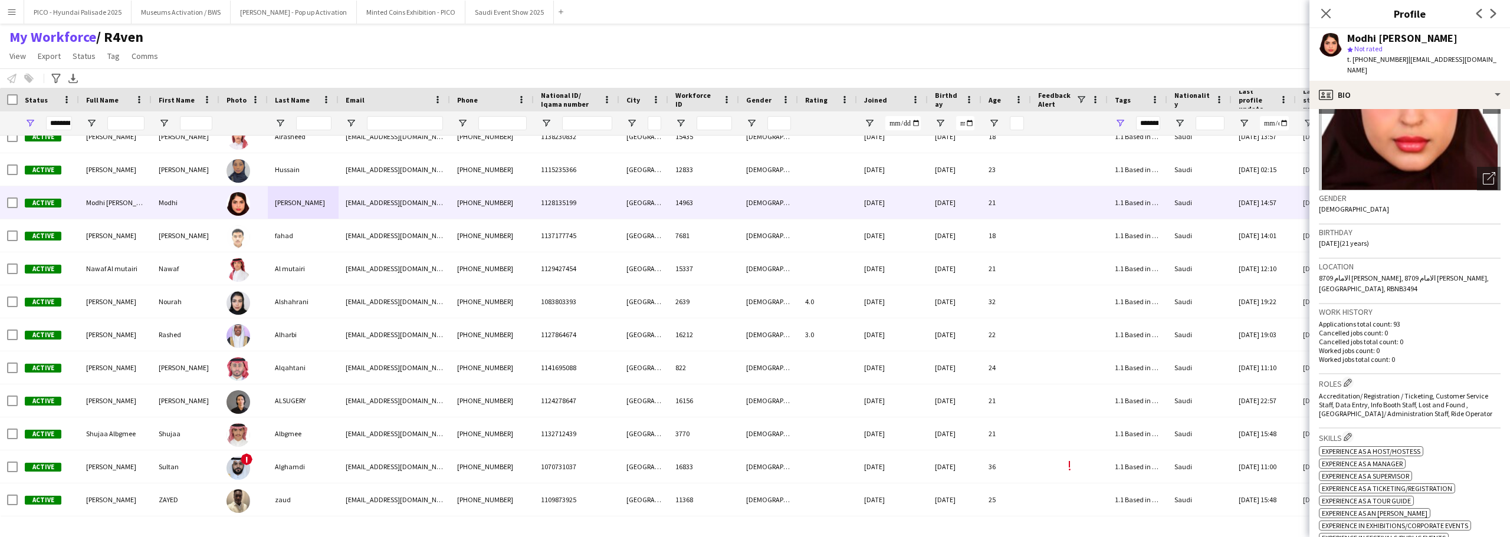
scroll to position [0, 0]
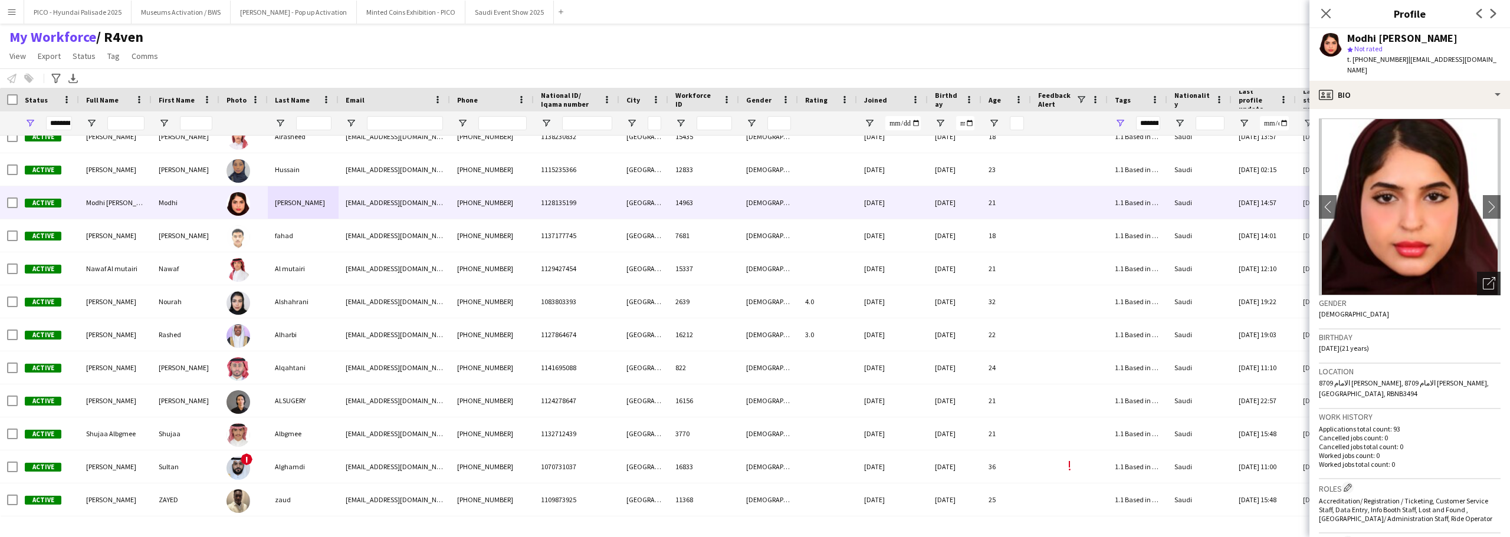
click at [753, 288] on icon "Open photos pop-in" at bounding box center [1489, 283] width 12 height 12
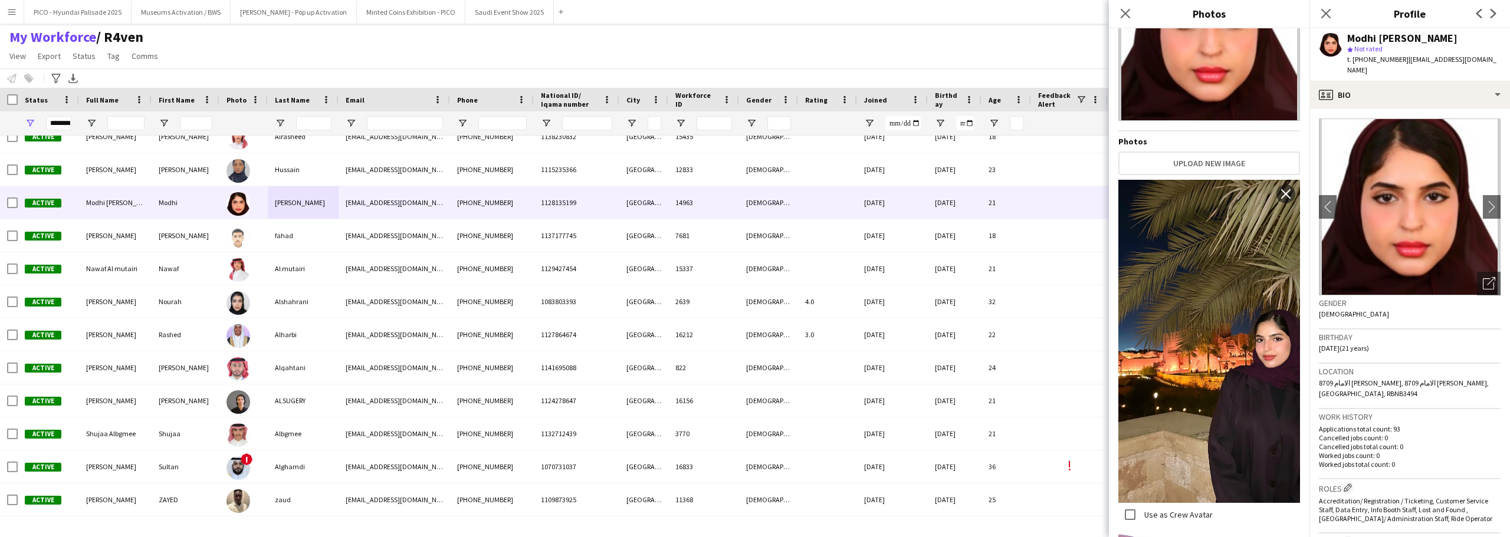
scroll to position [399, 0]
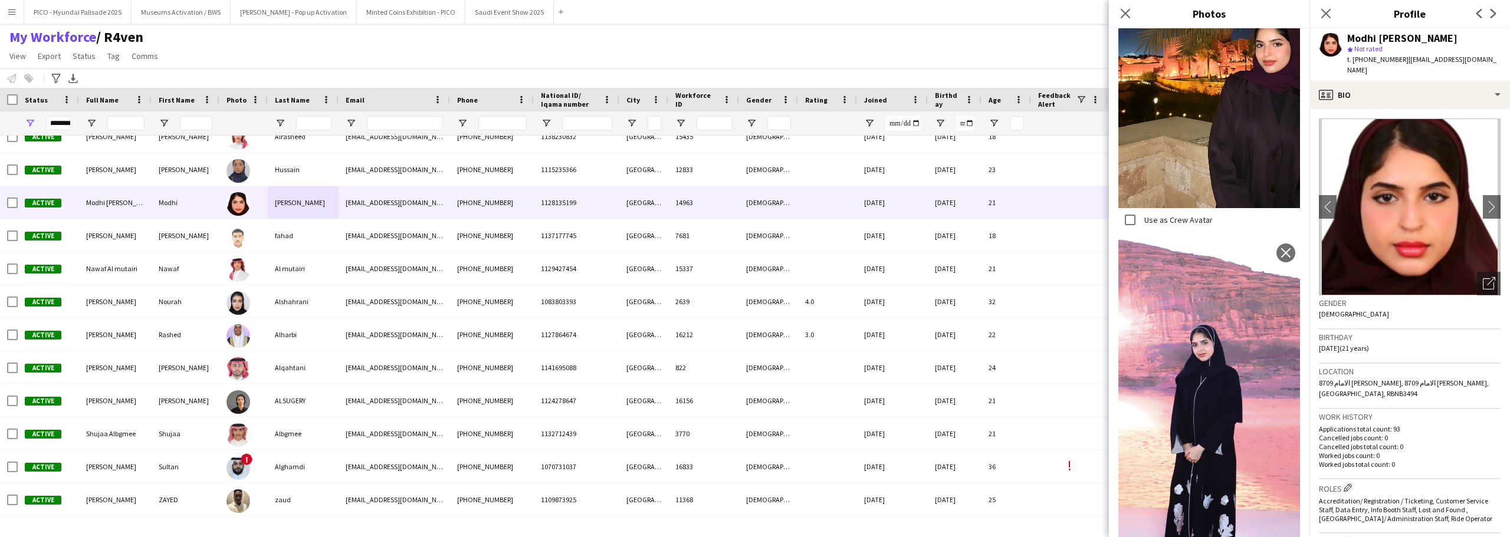
click at [753, 359] on div "Birthday [DEMOGRAPHIC_DATA] (21 years)" at bounding box center [1410, 347] width 182 height 34
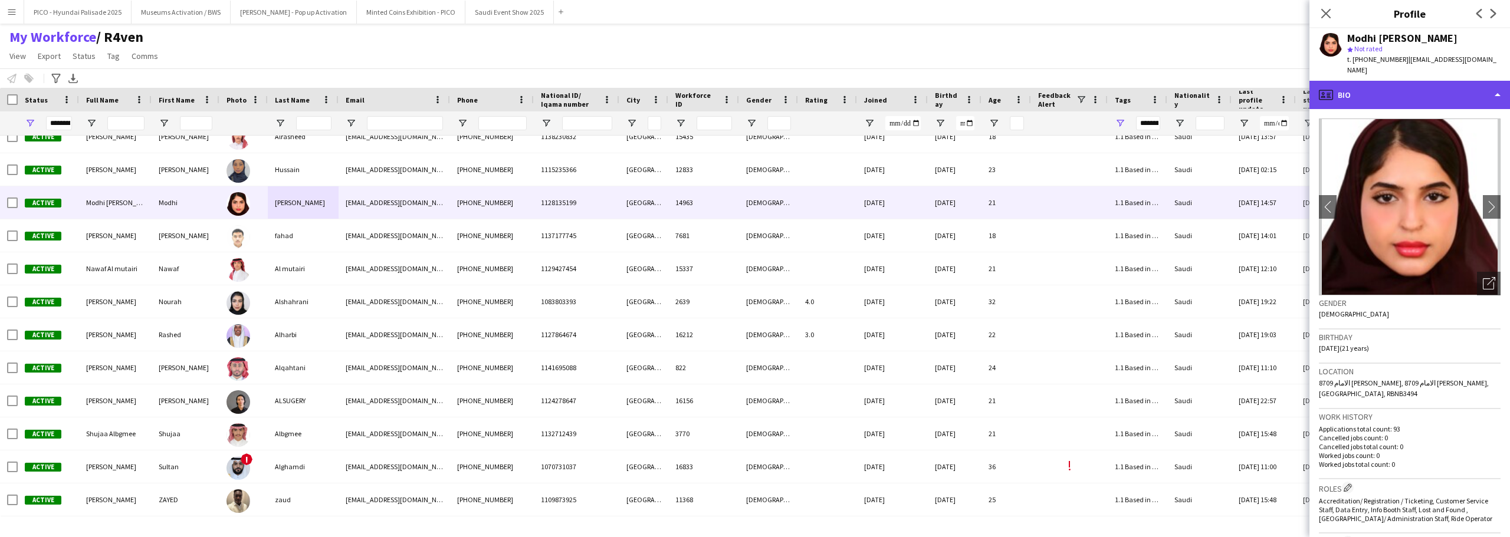
click at [753, 96] on icon at bounding box center [1326, 95] width 14 height 10
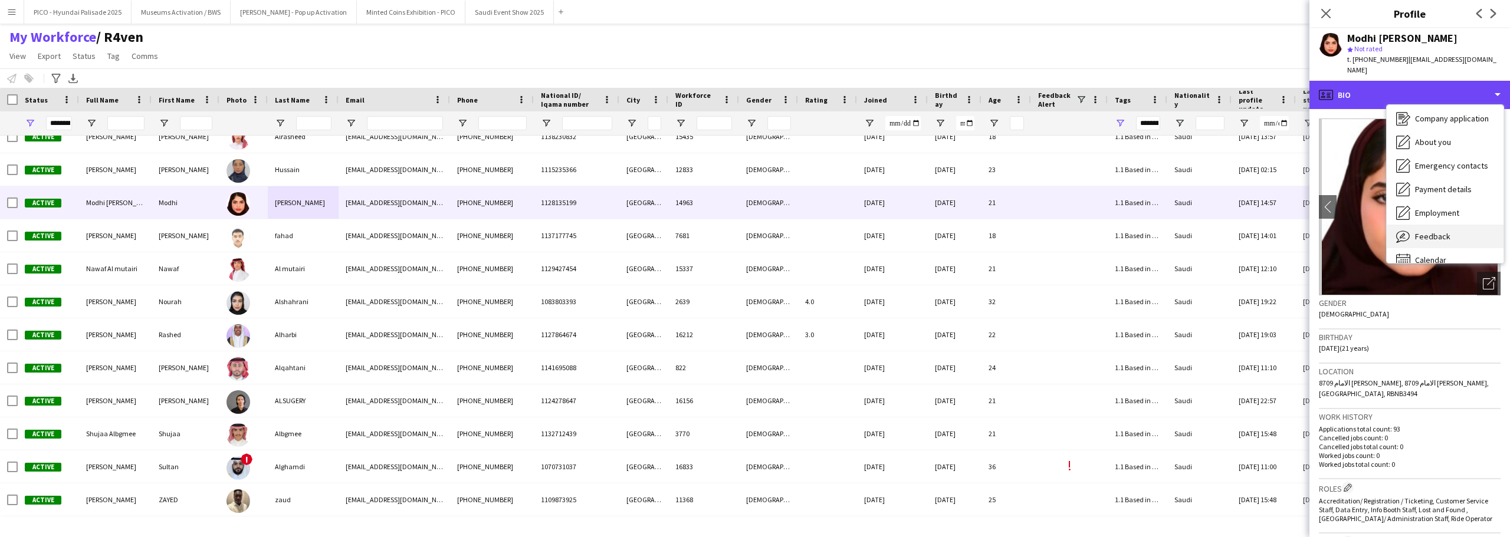
scroll to position [40, 0]
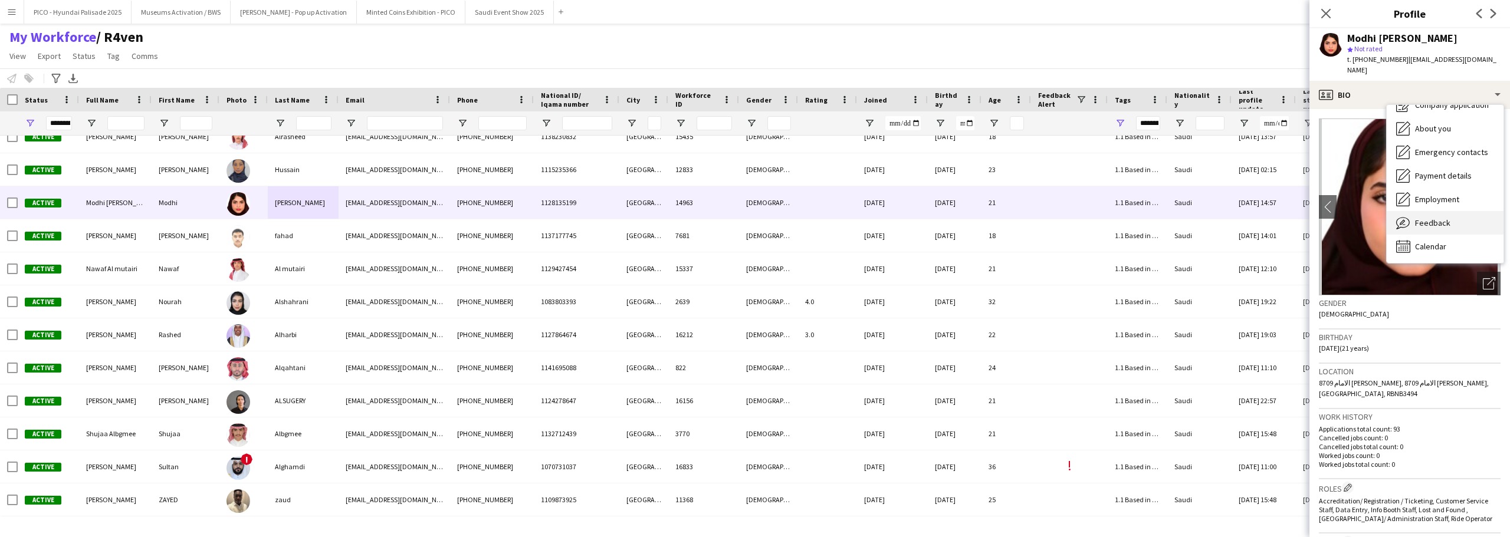
click at [753, 223] on span "Feedback" at bounding box center [1432, 223] width 35 height 11
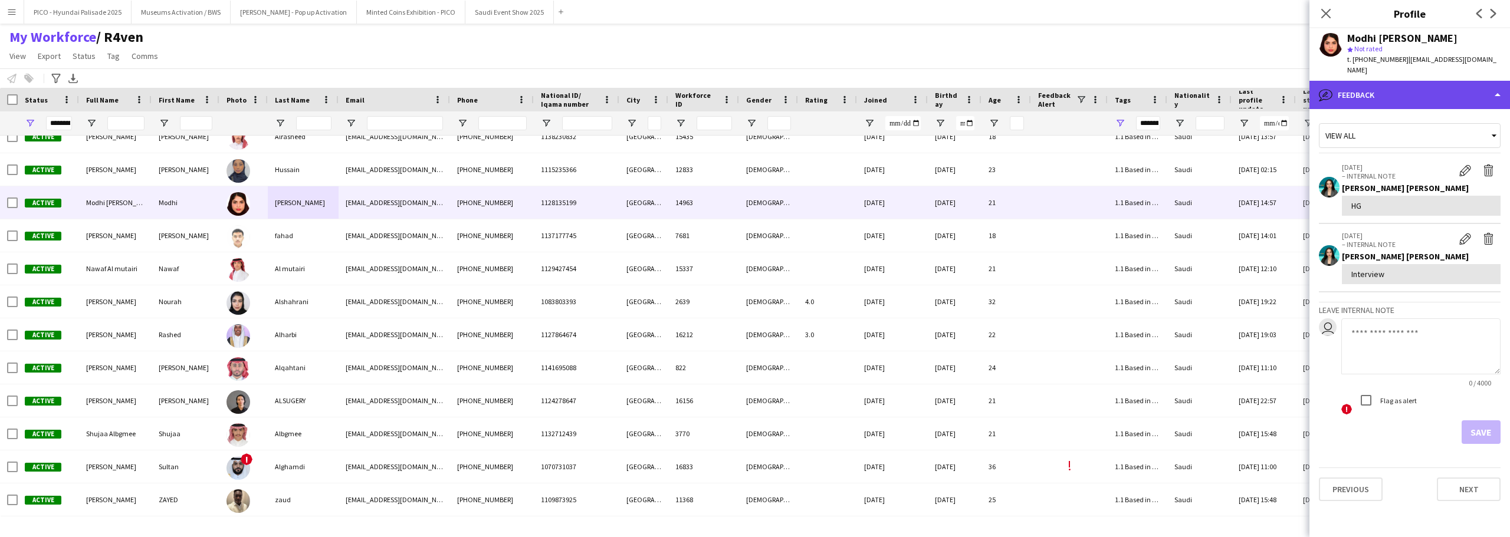
click at [753, 98] on div "bubble-pencil Feedback" at bounding box center [1409, 95] width 200 height 28
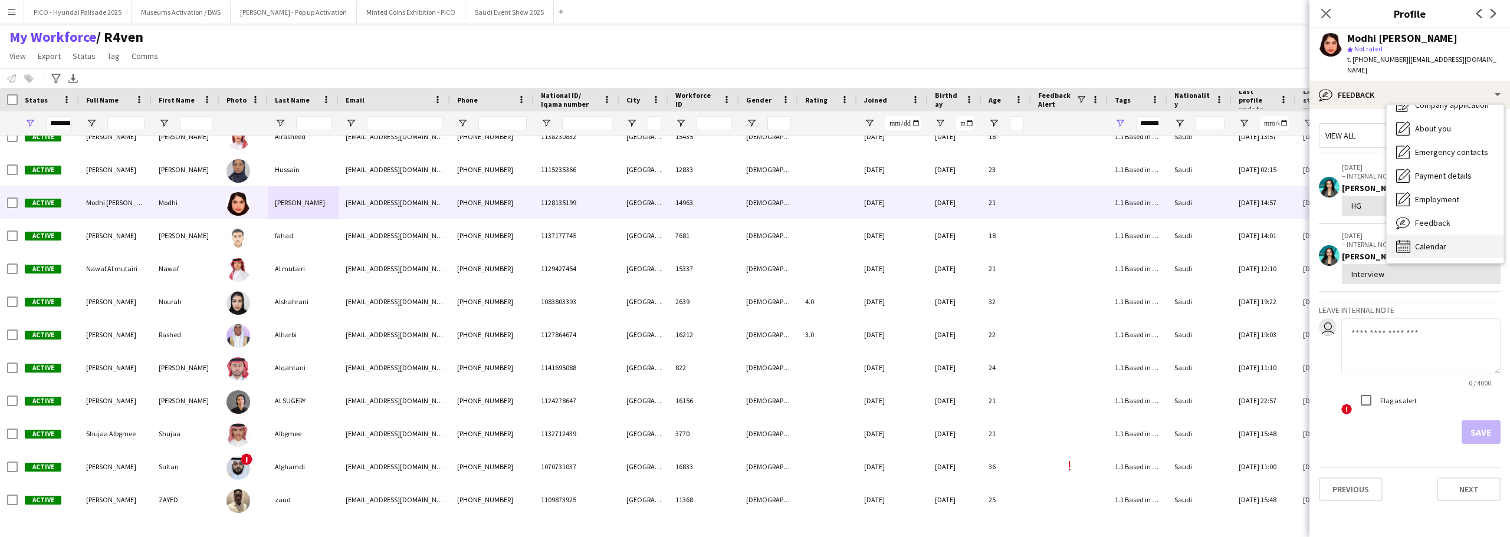
click at [753, 244] on span "Calendar" at bounding box center [1430, 246] width 31 height 11
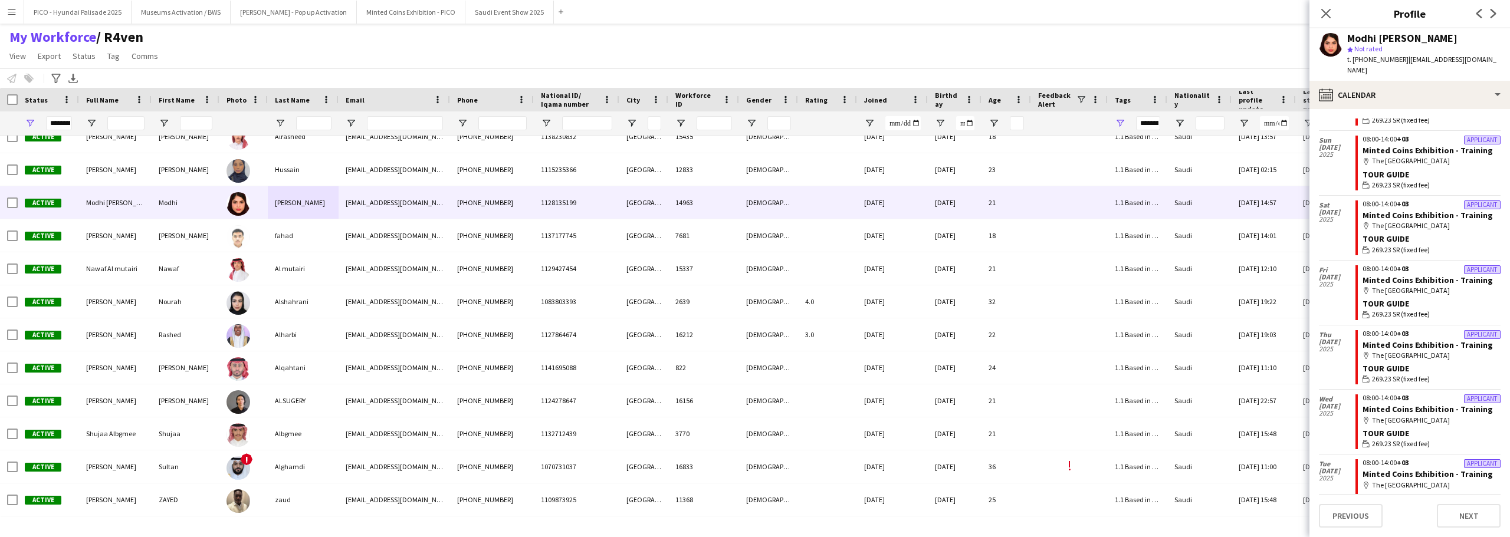
scroll to position [0, 0]
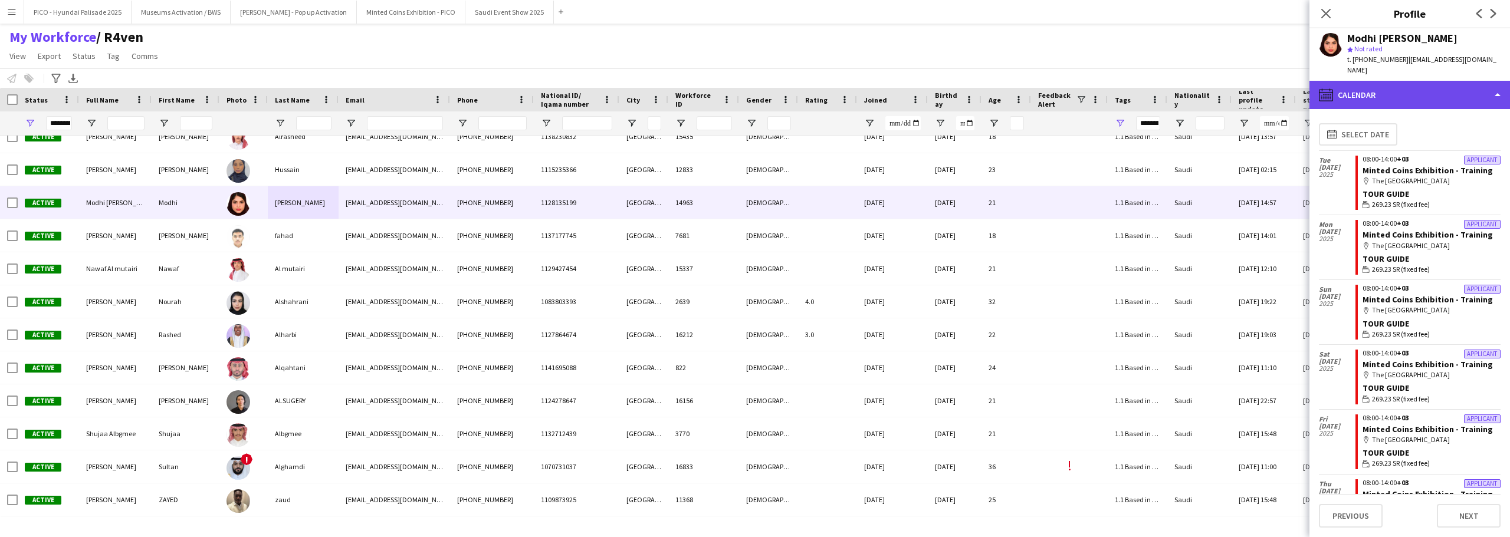
click at [753, 90] on div "calendar-full Calendar" at bounding box center [1409, 95] width 200 height 28
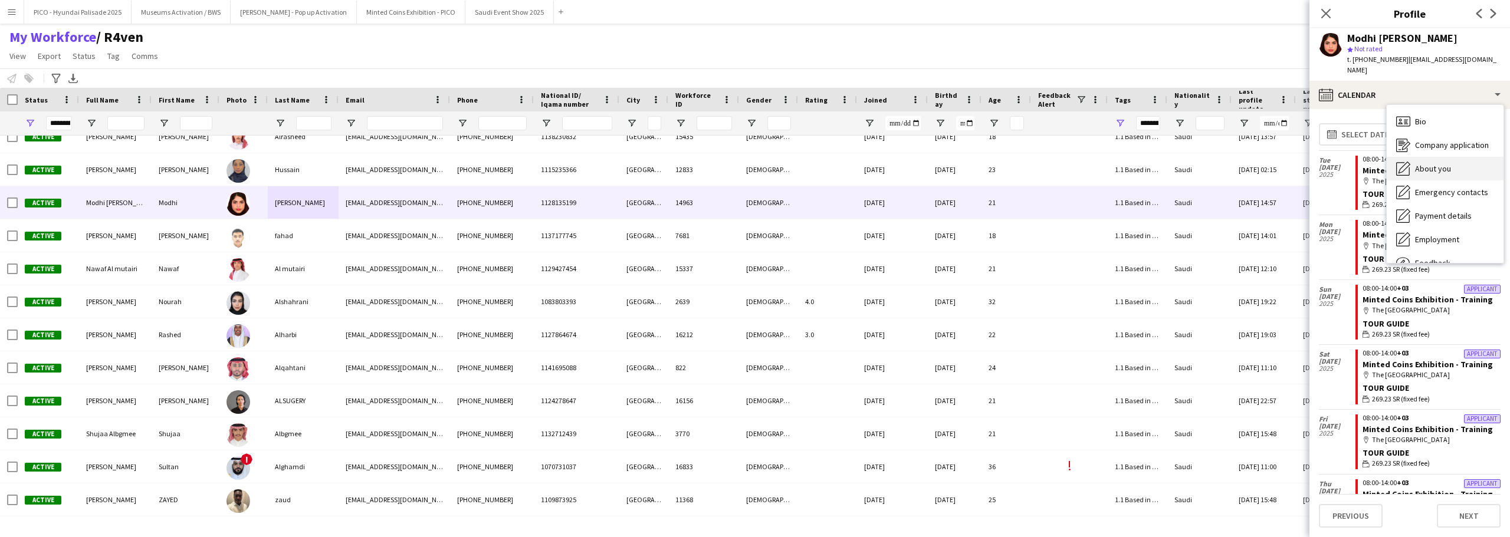
click at [753, 169] on div "About you About you" at bounding box center [1444, 169] width 117 height 24
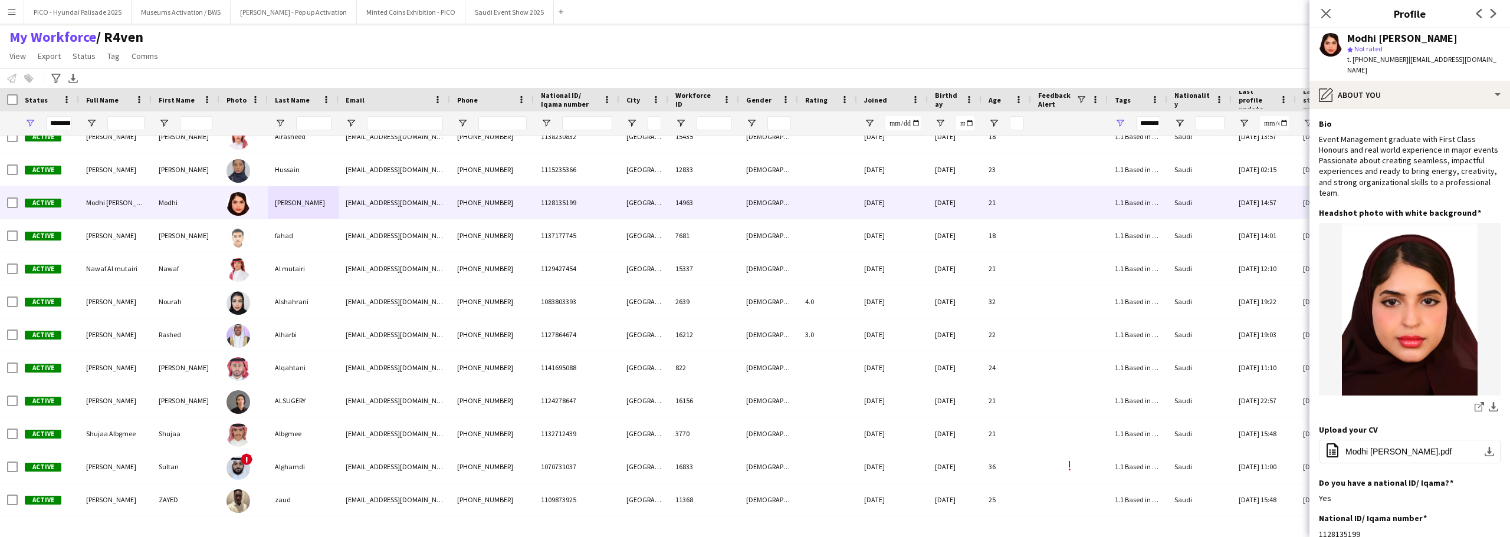
click at [753, 40] on div "Modhi [PERSON_NAME]" at bounding box center [1402, 38] width 110 height 11
drag, startPoint x: 1380, startPoint y: 40, endPoint x: 1378, endPoint y: 70, distance: 30.2
click at [753, 70] on div "Modhi [PERSON_NAME] star Not rated t. [PHONE_NUMBER] | [EMAIL_ADDRESS][DOMAIN_N…" at bounding box center [1423, 54] width 153 height 43
click at [753, 70] on div "t. [PHONE_NUMBER] | [EMAIL_ADDRESS][DOMAIN_NAME]" at bounding box center [1423, 64] width 153 height 21
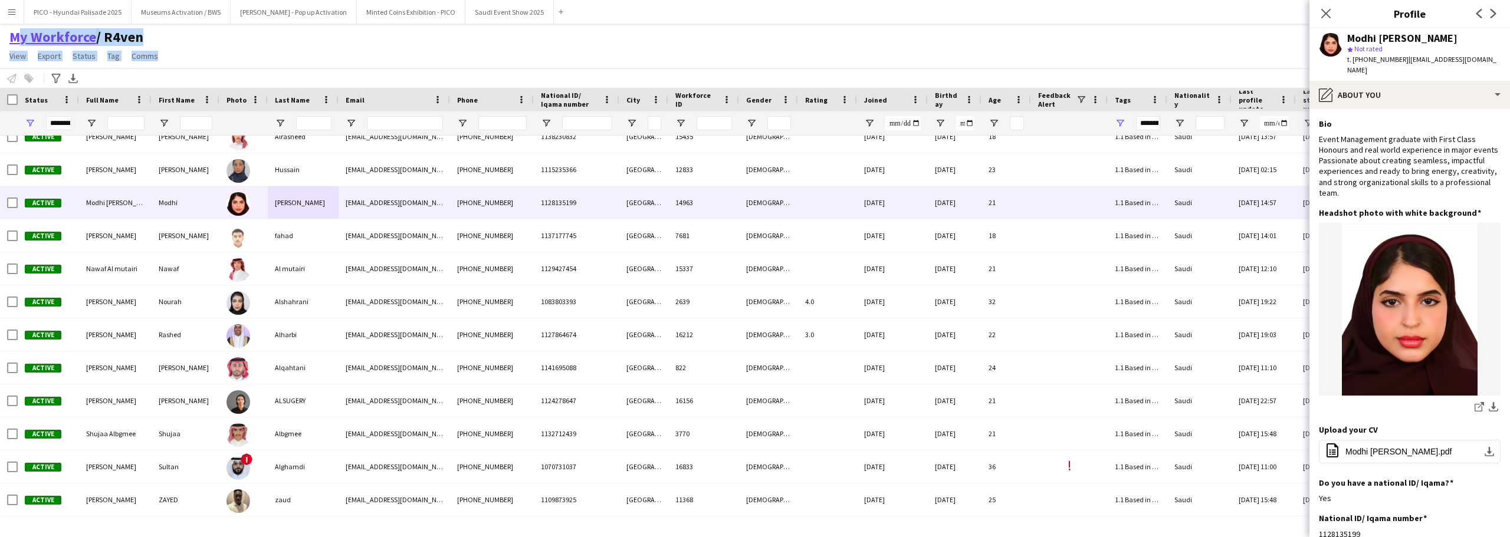
drag, startPoint x: 168, startPoint y: 58, endPoint x: 9, endPoint y: 40, distance: 159.6
click at [9, 40] on div "My Workforce / R4ven View Views Default view R4ven New view Update view Delete …" at bounding box center [755, 48] width 1510 height 40
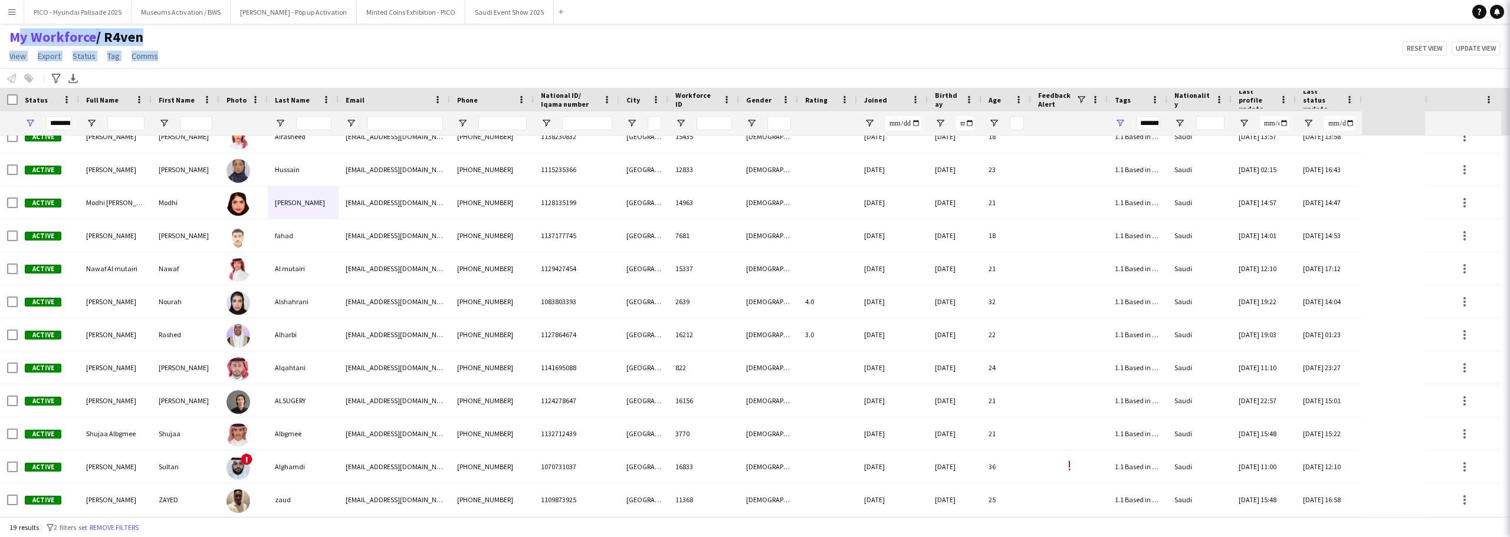
click at [208, 44] on div "My Workforce / R4ven View Views Default view R4ven New view Update view Delete …" at bounding box center [755, 48] width 1510 height 40
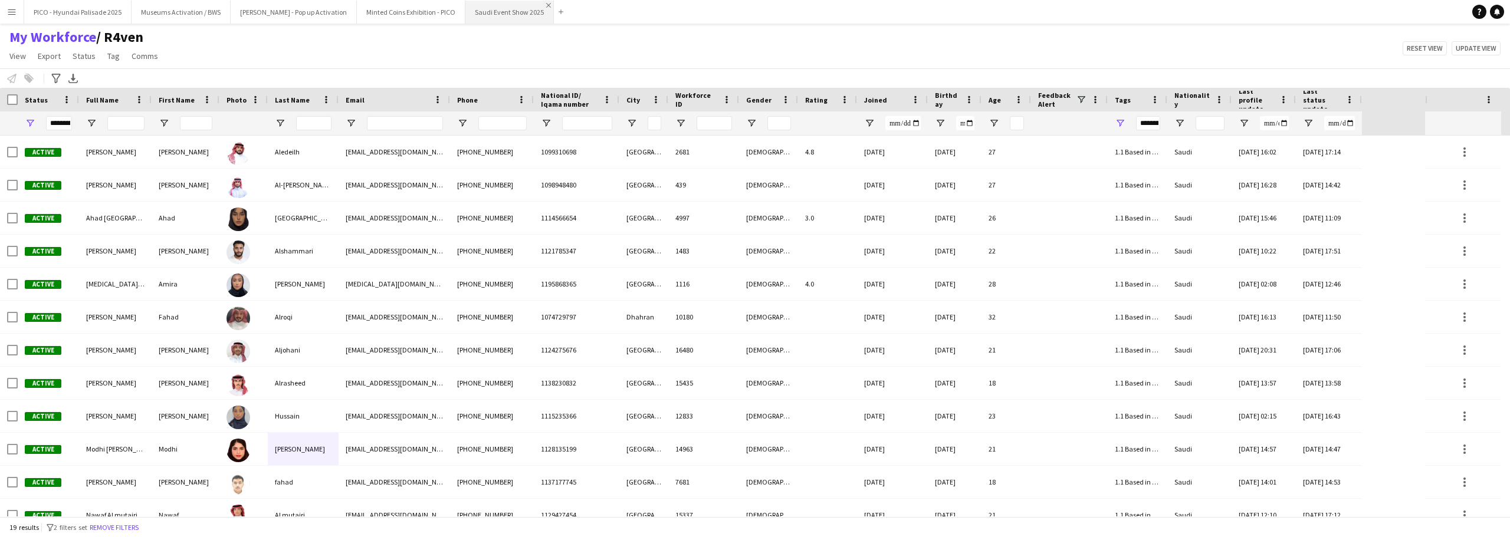
click at [546, 6] on app-icon "Close" at bounding box center [548, 5] width 5 height 5
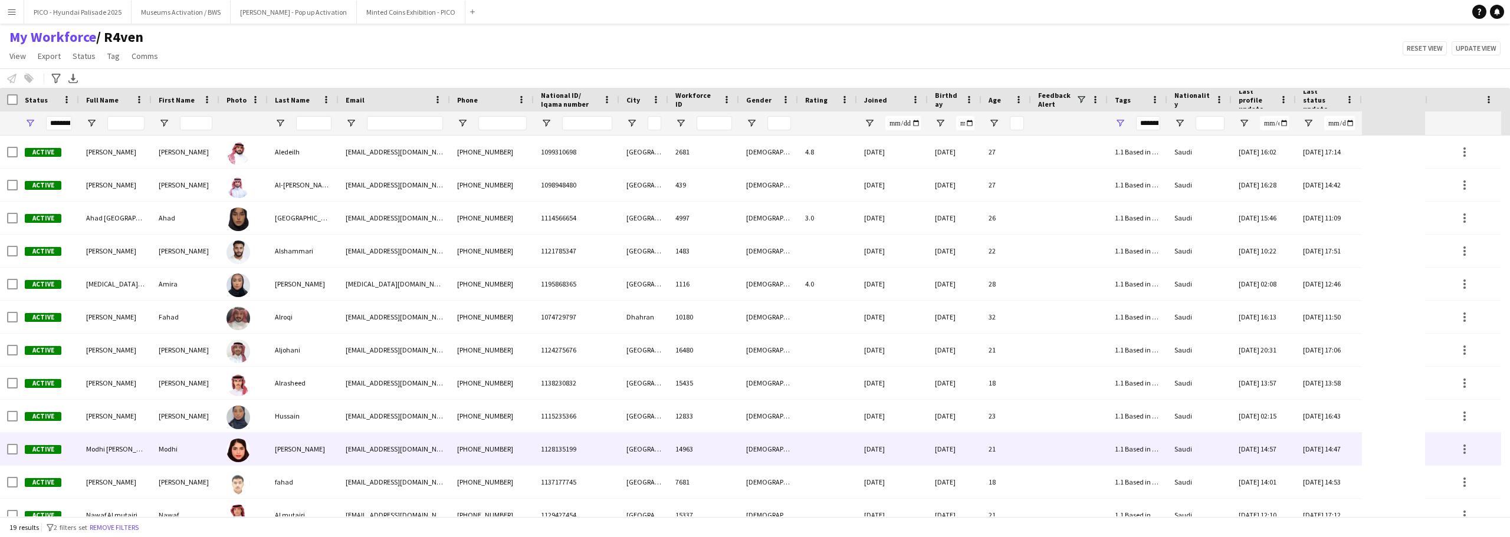
click at [277, 447] on div "[PERSON_NAME]" at bounding box center [303, 449] width 71 height 32
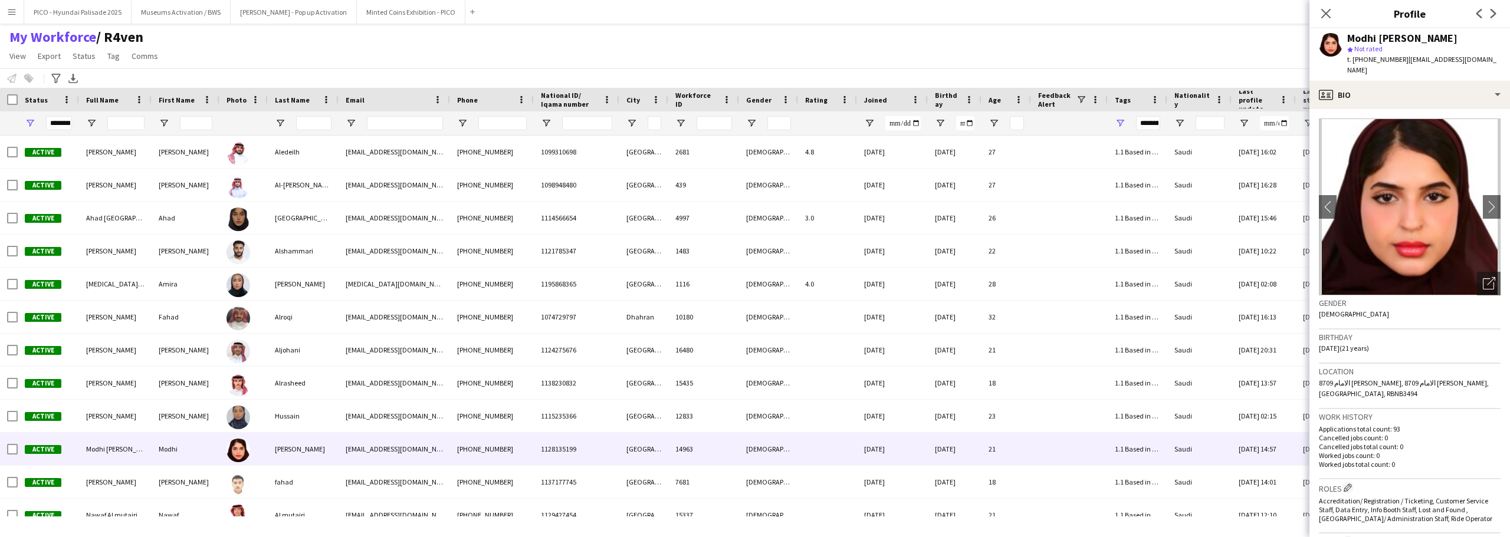
click at [753, 58] on span "| [EMAIL_ADDRESS][DOMAIN_NAME]" at bounding box center [1421, 64] width 149 height 19
drag, startPoint x: 1424, startPoint y: 58, endPoint x: 1425, endPoint y: 70, distance: 11.2
click at [753, 70] on div "t. [PHONE_NUMBER] | [EMAIL_ADDRESS][DOMAIN_NAME]" at bounding box center [1423, 64] width 153 height 21
copy app-crew-profile "[EMAIL_ADDRESS][DOMAIN_NAME] profile"
click at [753, 398] on div "Location 8709 الامام [PERSON_NAME], 8709 الامام [PERSON_NAME], [GEOGRAPHIC_DATA…" at bounding box center [1410, 386] width 182 height 45
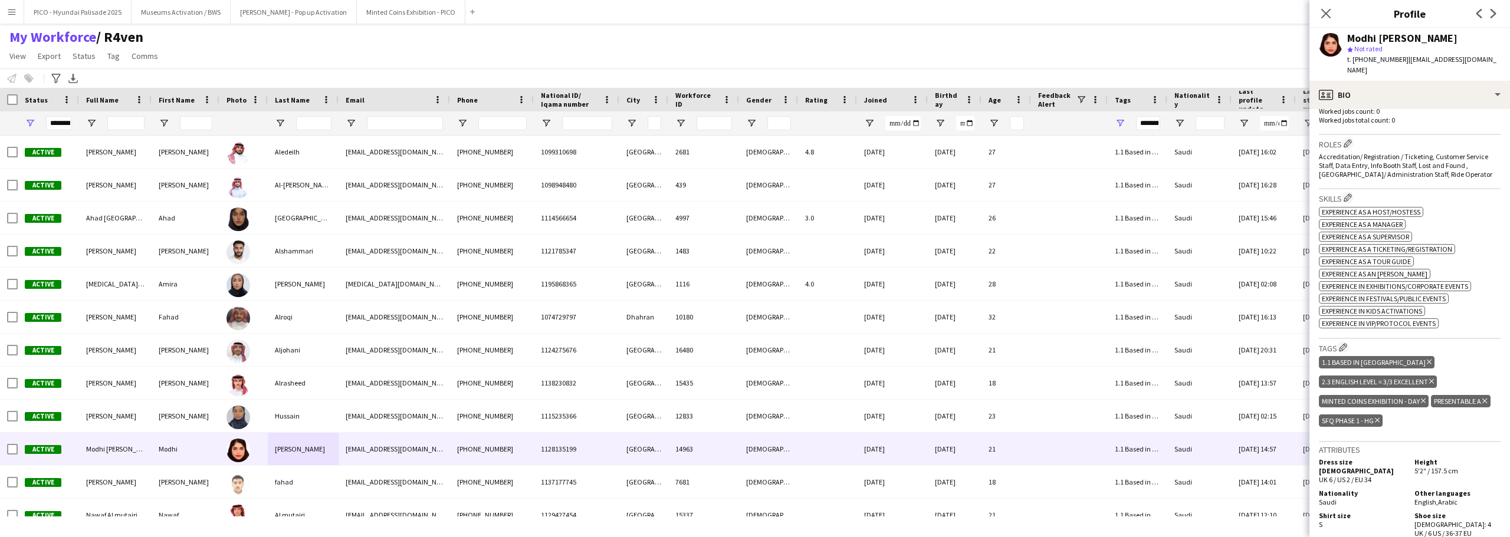
scroll to position [354, 0]
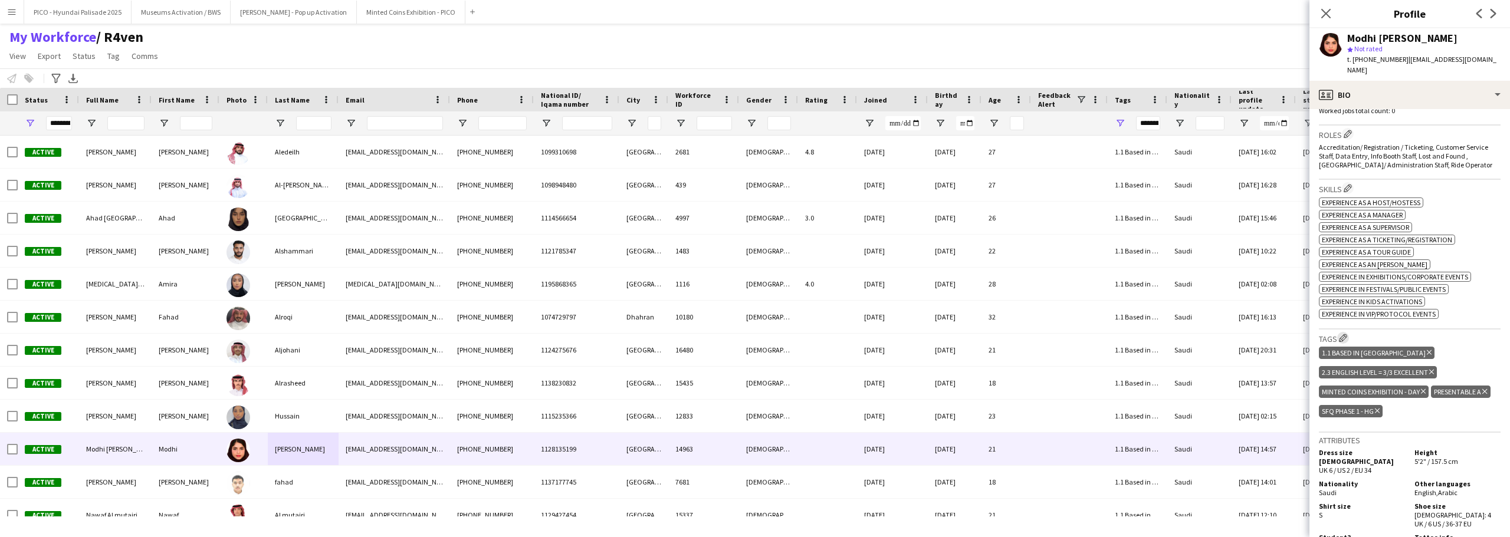
click at [753, 340] on app-icon "Edit crew company tags" at bounding box center [1343, 338] width 8 height 8
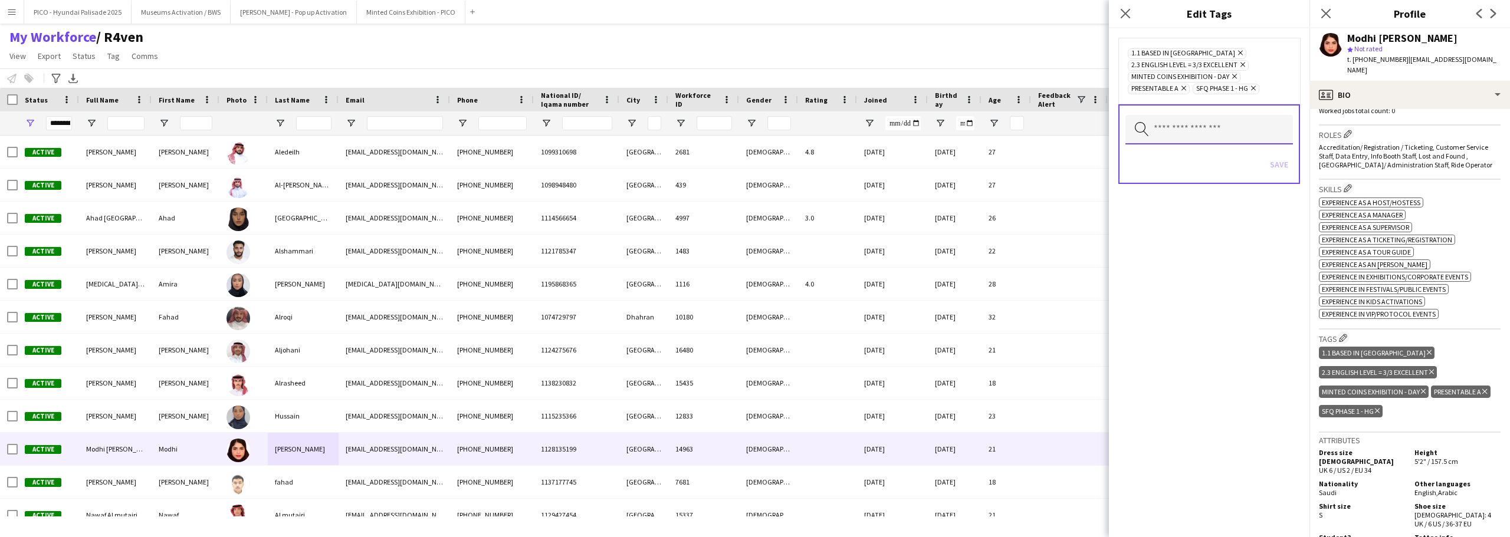
click at [753, 139] on input "text" at bounding box center [1208, 129] width 167 height 29
type input "**"
click at [753, 166] on span "Museums Activation" at bounding box center [1209, 162] width 149 height 11
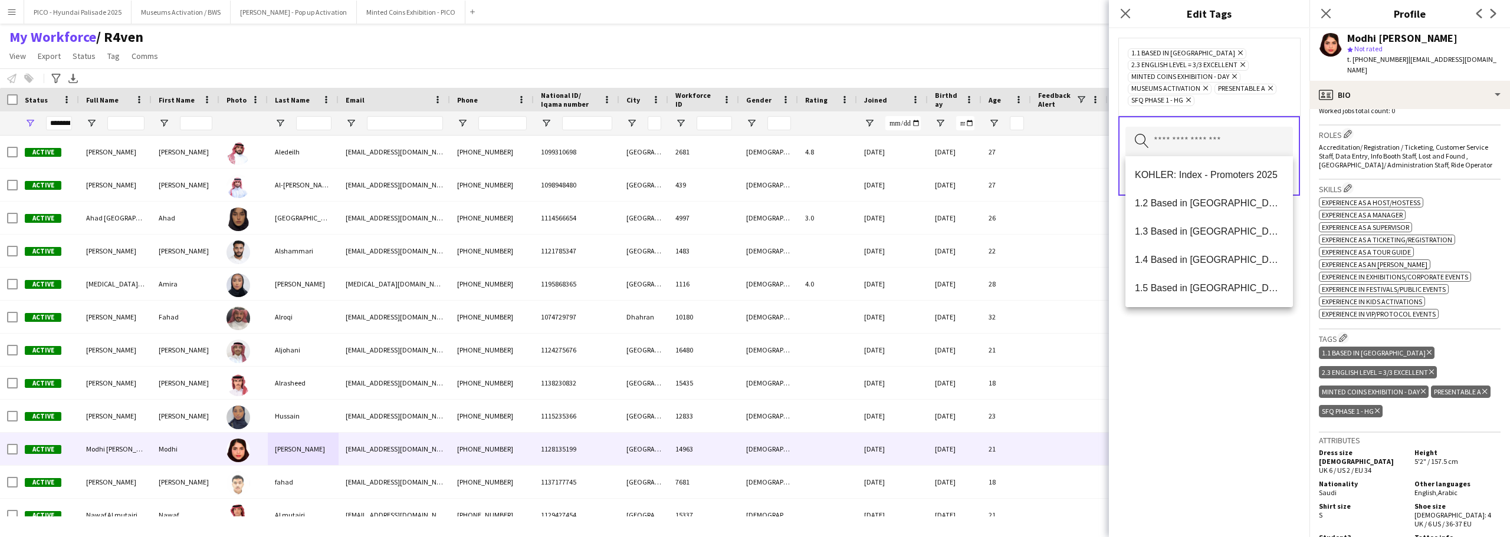
click at [753, 78] on icon at bounding box center [1234, 76] width 5 height 5
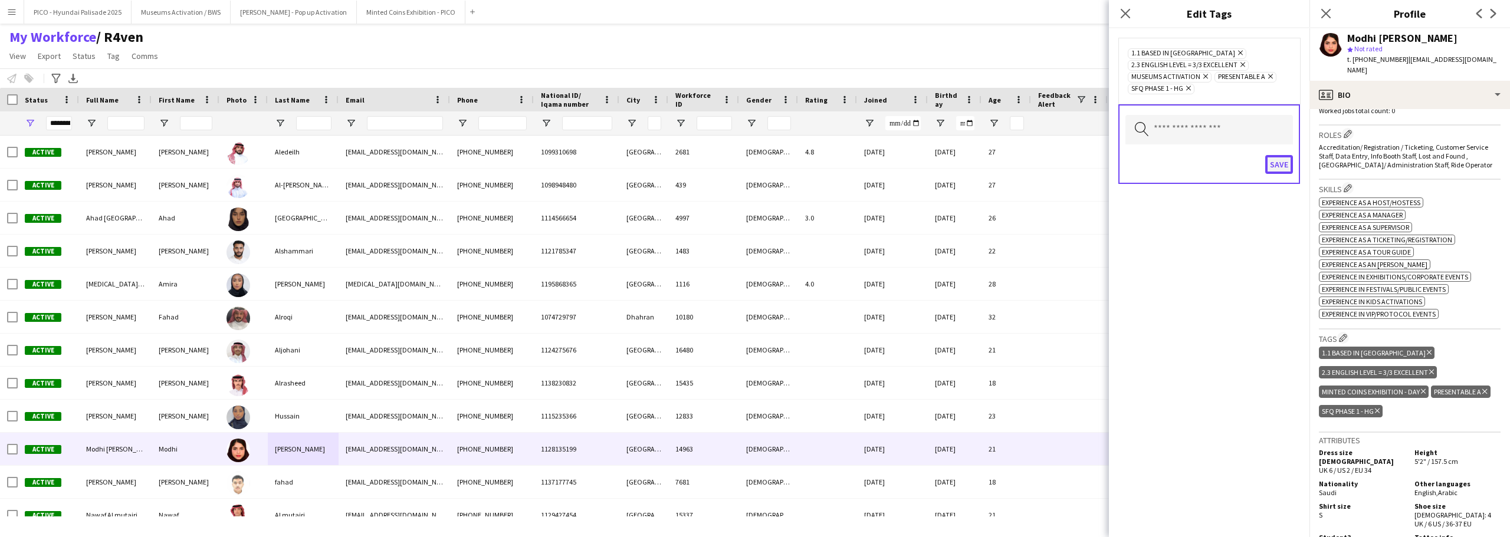
click at [753, 167] on button "Save" at bounding box center [1279, 164] width 28 height 19
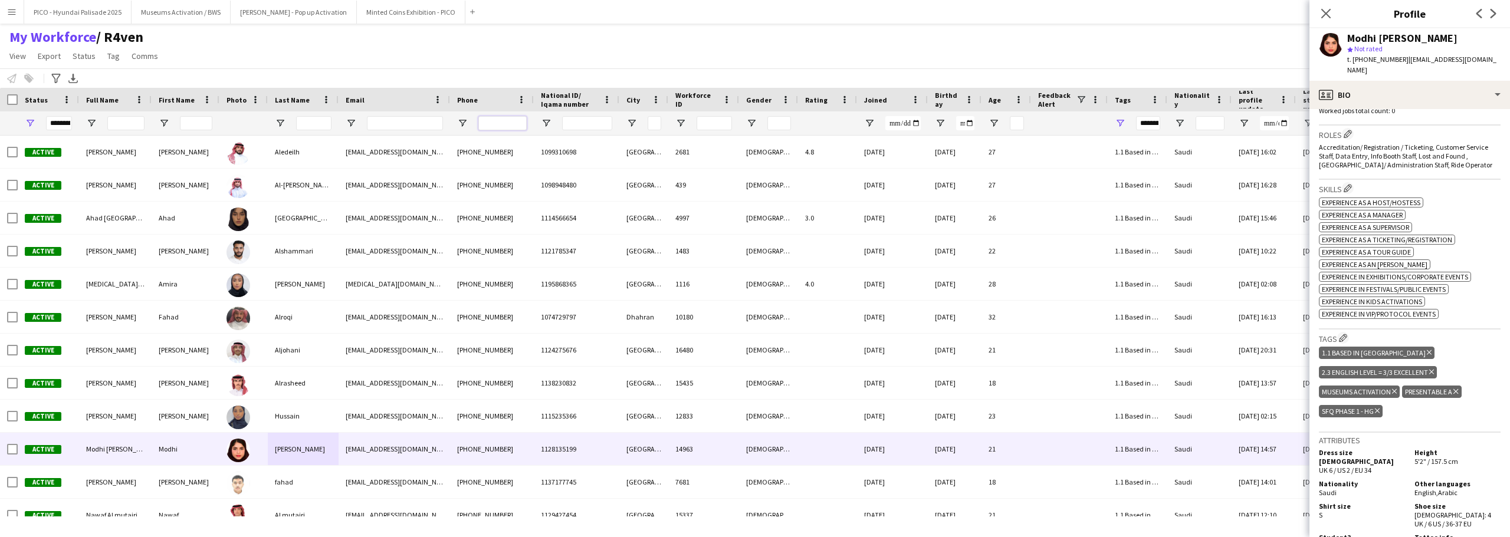
click at [494, 126] on input "Phone Filter Input" at bounding box center [502, 123] width 48 height 14
click at [753, 11] on icon "Close pop-in" at bounding box center [1325, 13] width 11 height 11
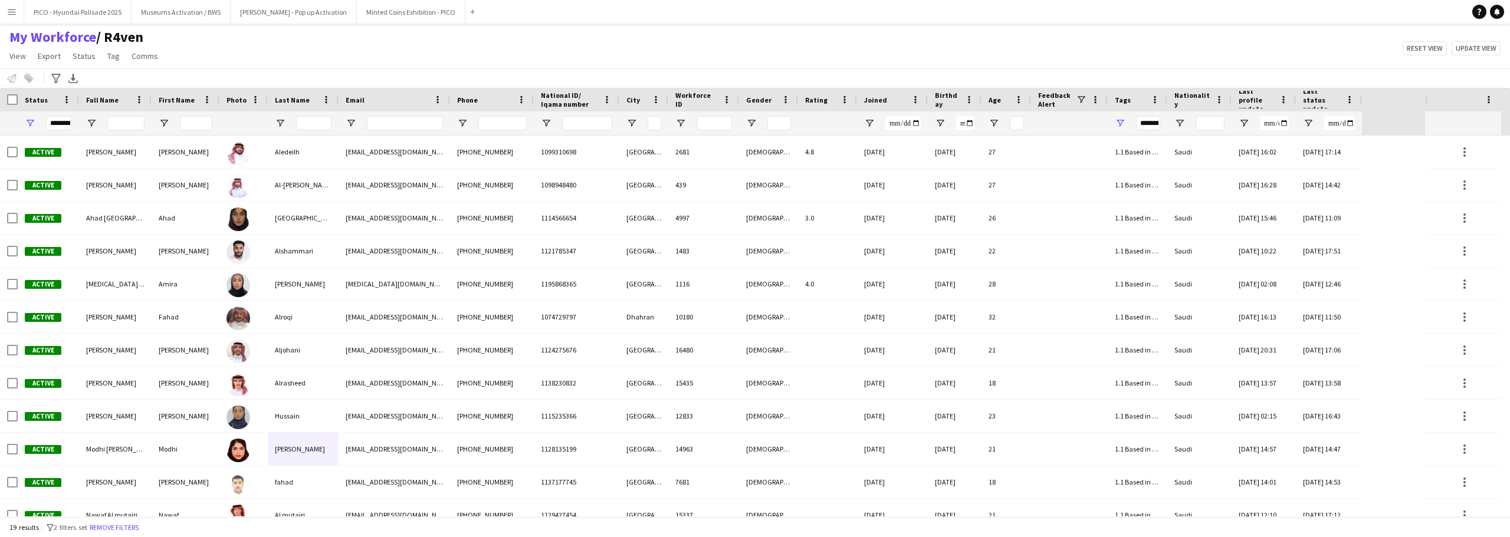
click at [339, 86] on div "Notify workforce Add to tag Select at least one crew to tag him or her. Advance…" at bounding box center [755, 77] width 1510 height 19
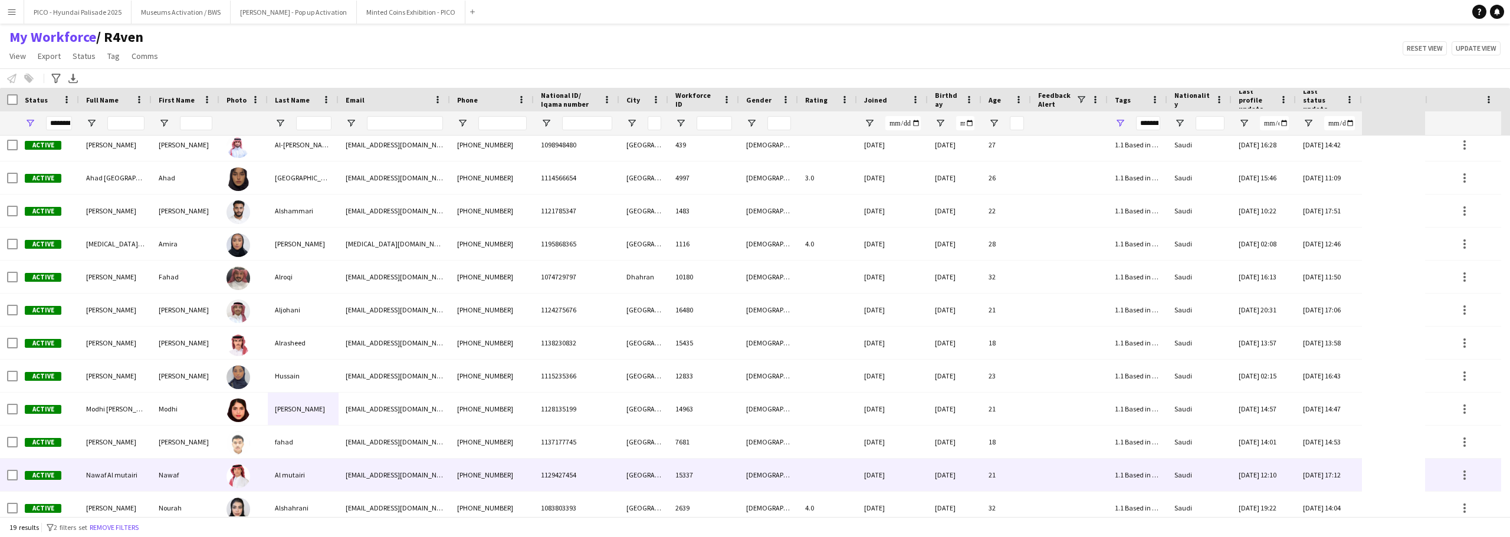
scroll to position [59, 0]
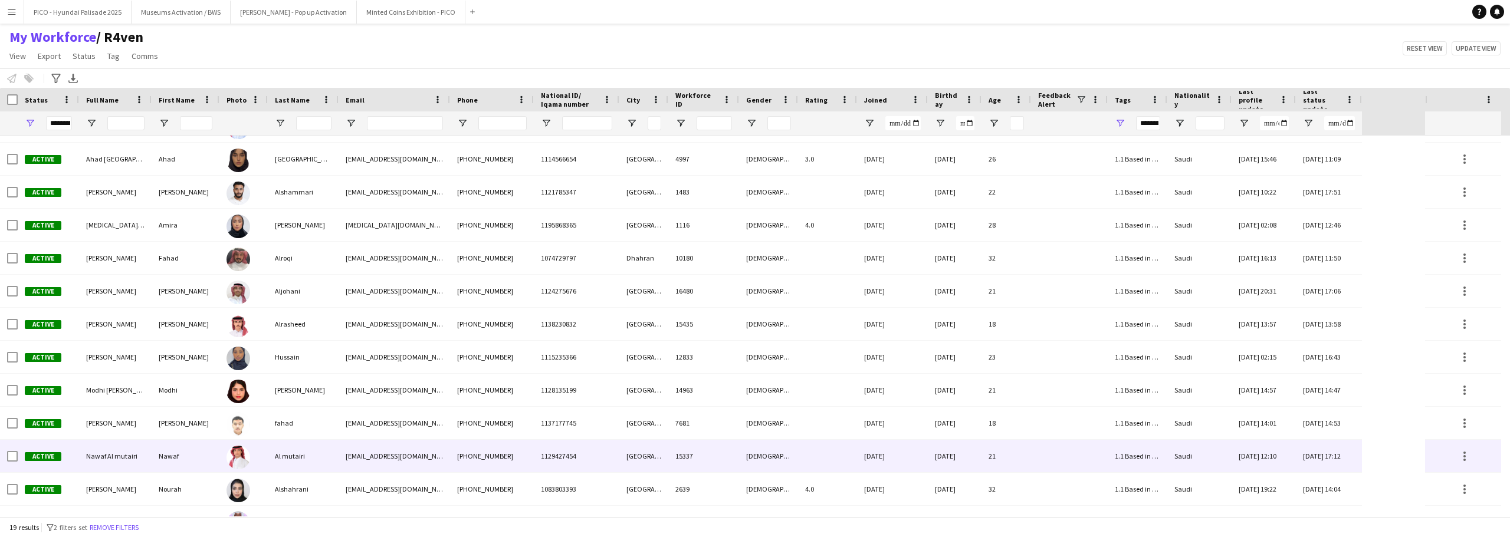
click at [185, 464] on div "Nawaf" at bounding box center [186, 456] width 68 height 32
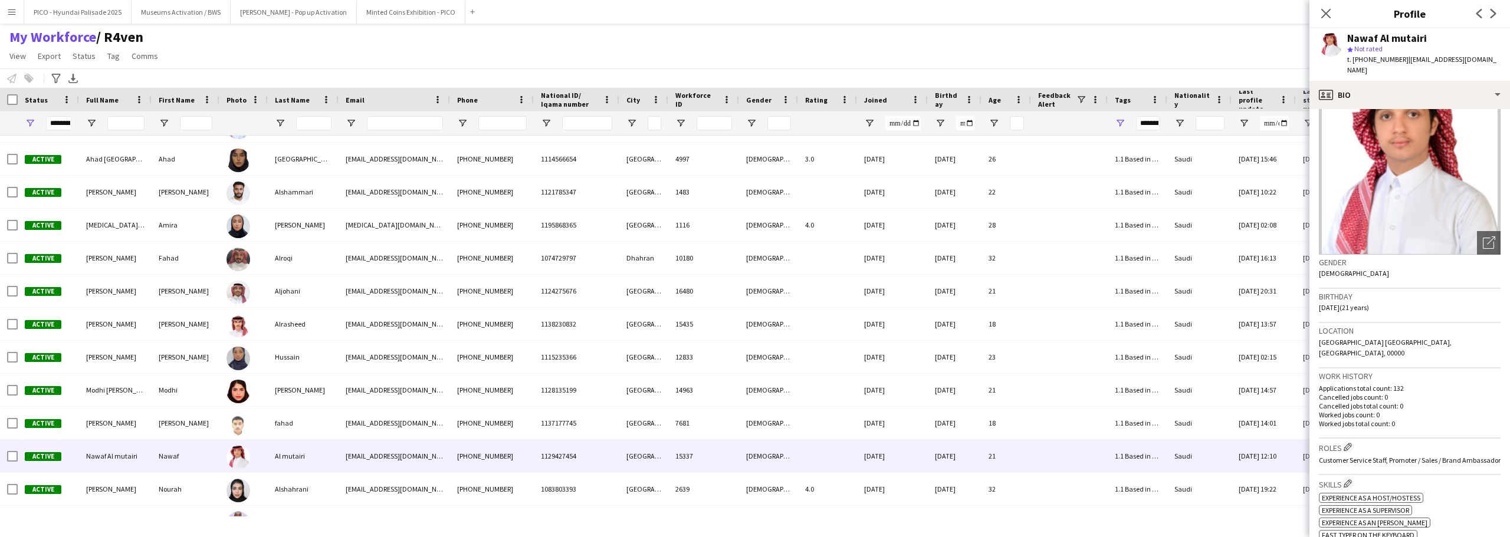
scroll to position [0, 0]
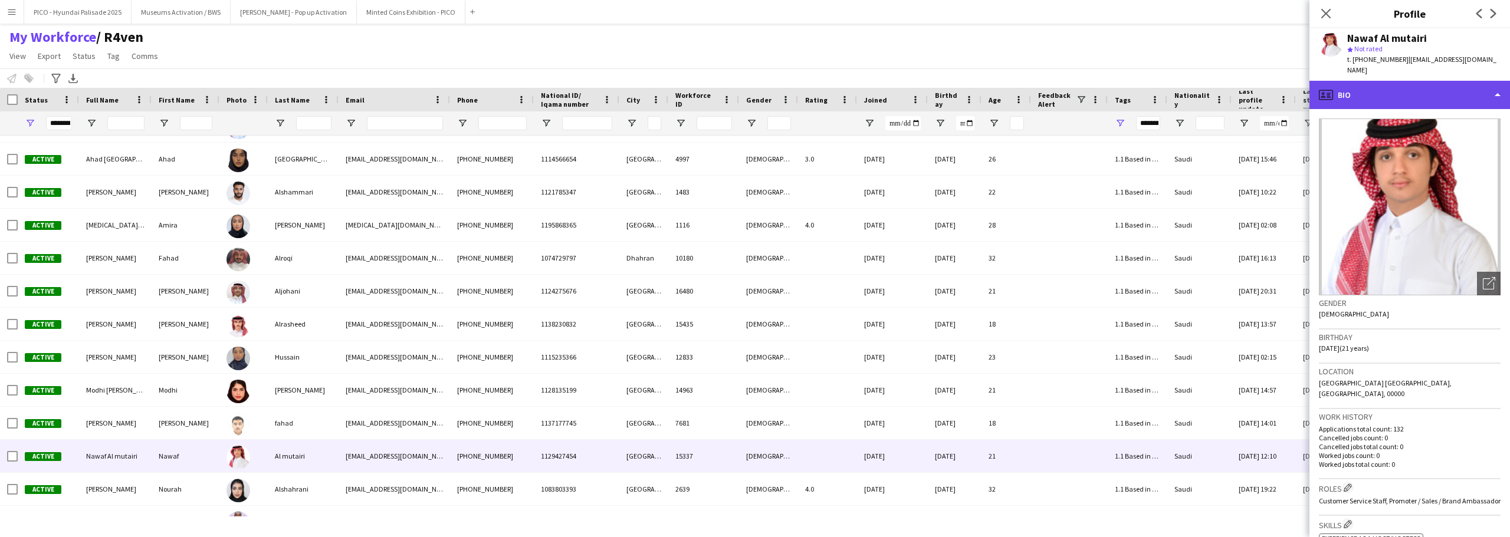
click at [753, 93] on div "profile Bio" at bounding box center [1409, 95] width 200 height 28
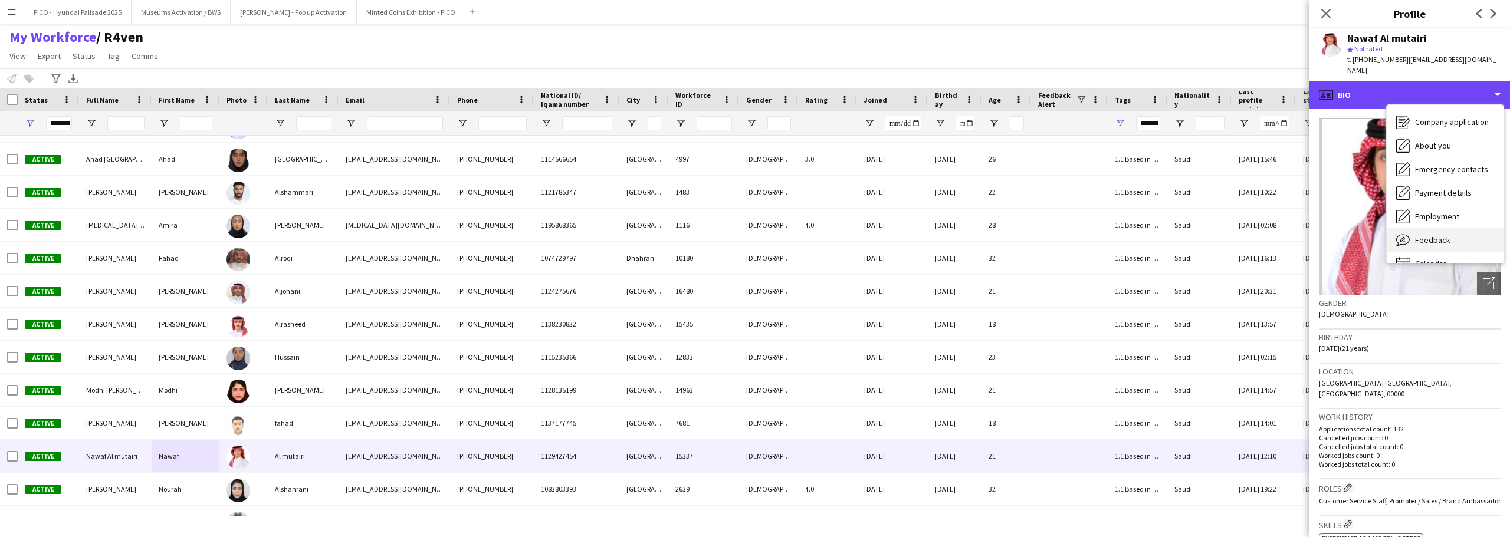
scroll to position [40, 0]
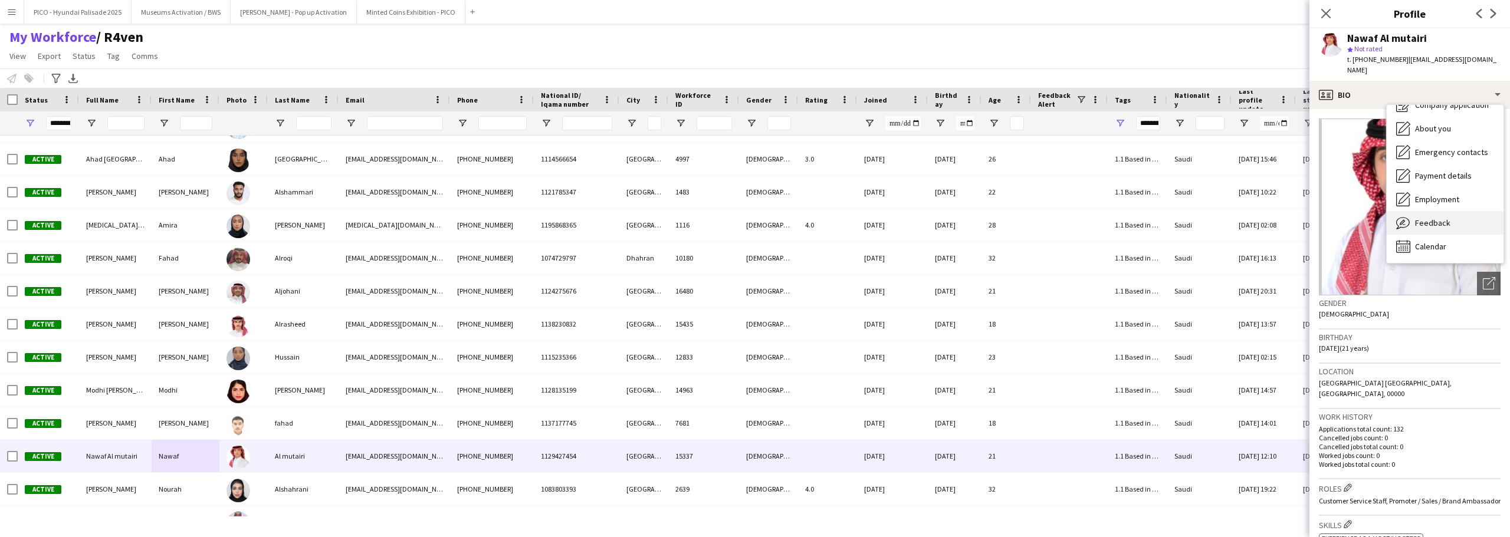
click at [753, 218] on span "Feedback" at bounding box center [1432, 223] width 35 height 11
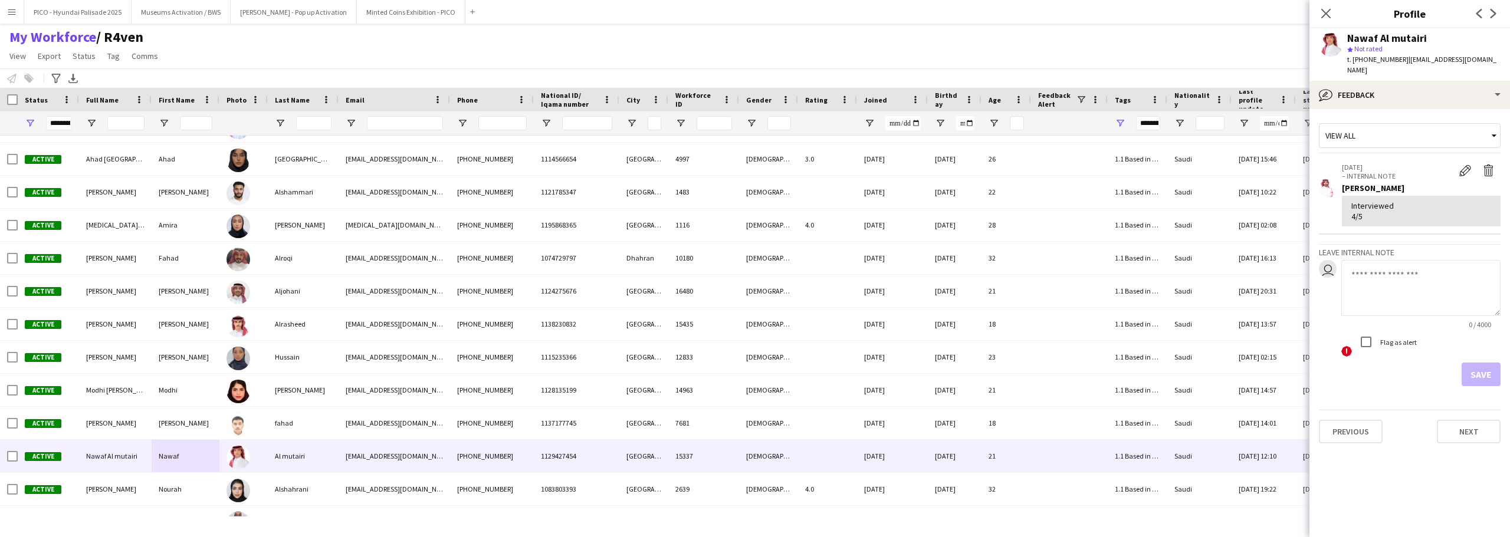
click at [753, 264] on textarea at bounding box center [1420, 288] width 159 height 56
type textarea "**********"
click at [753, 364] on button "Save" at bounding box center [1480, 375] width 39 height 24
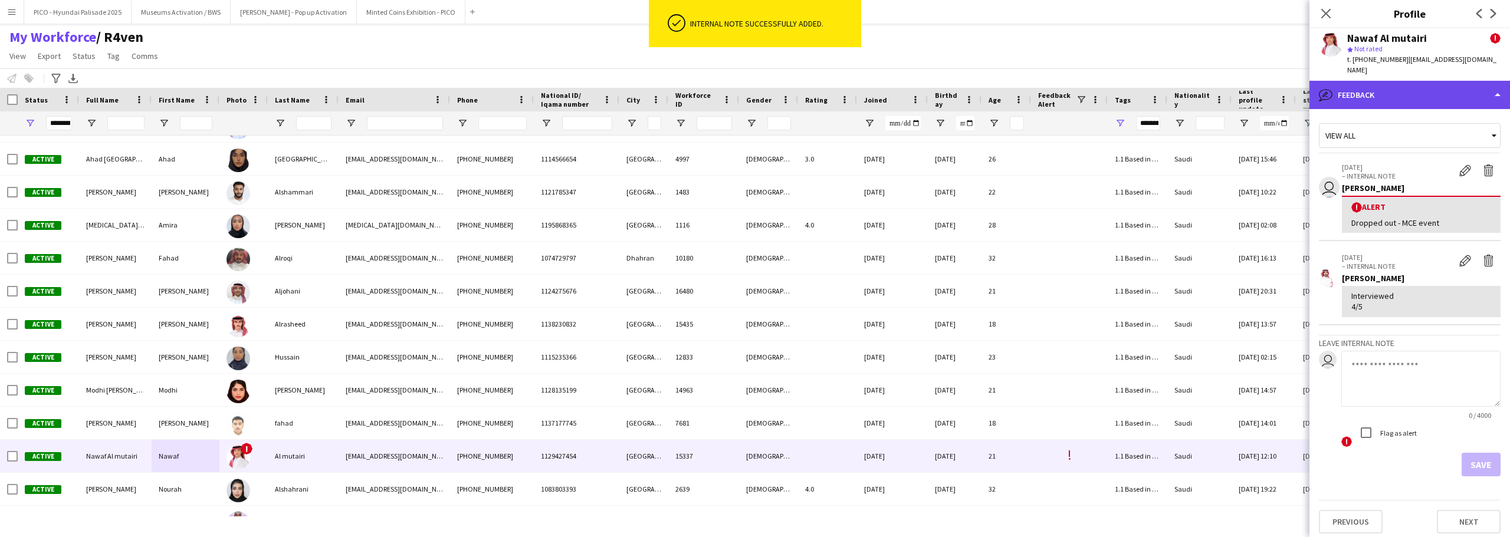
click at [753, 96] on div "bubble-pencil Feedback" at bounding box center [1409, 95] width 200 height 28
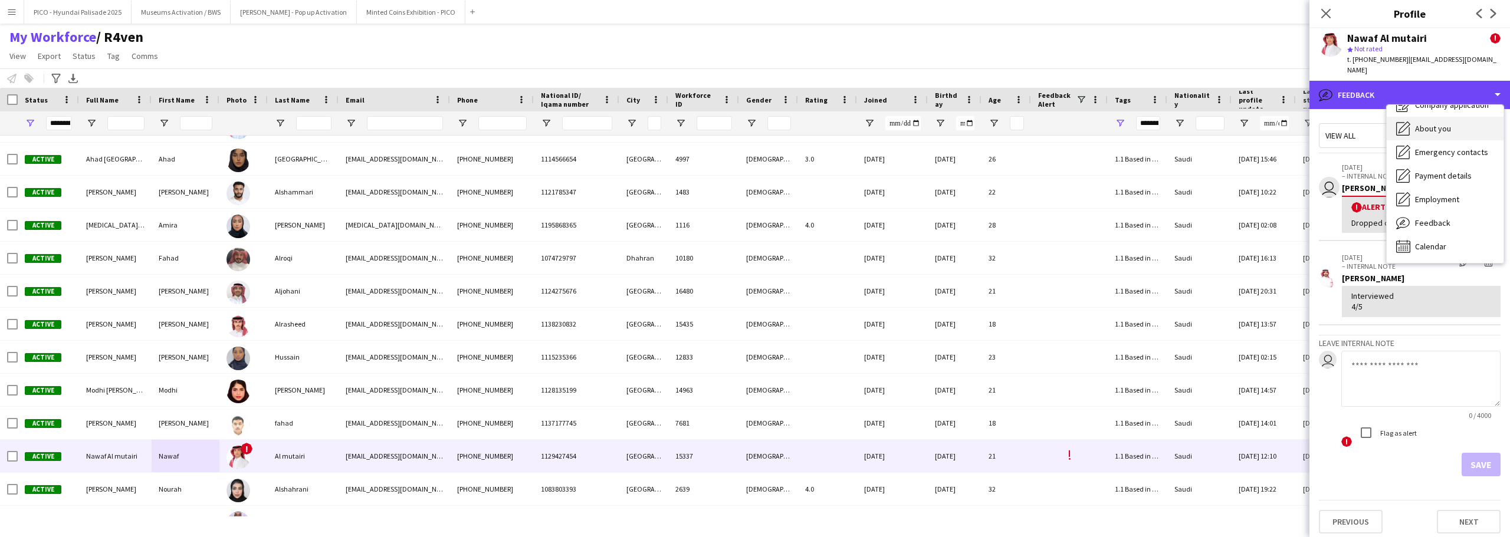
scroll to position [0, 0]
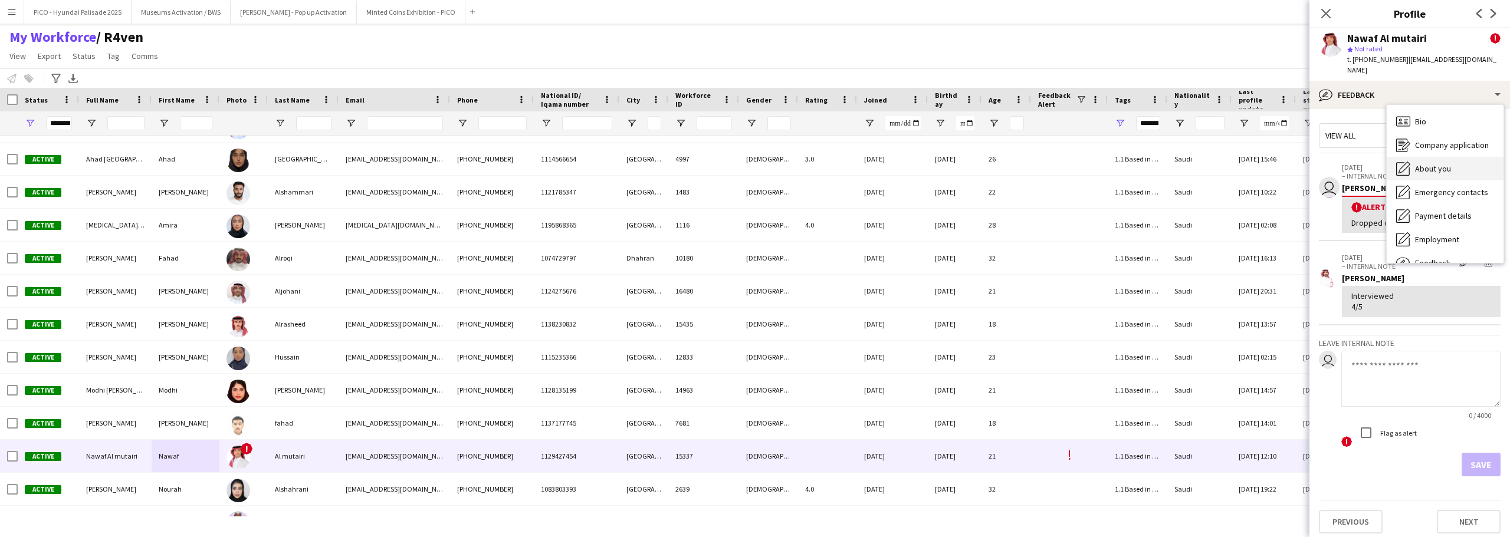
click at [753, 110] on div "Bio Bio" at bounding box center [1444, 122] width 117 height 24
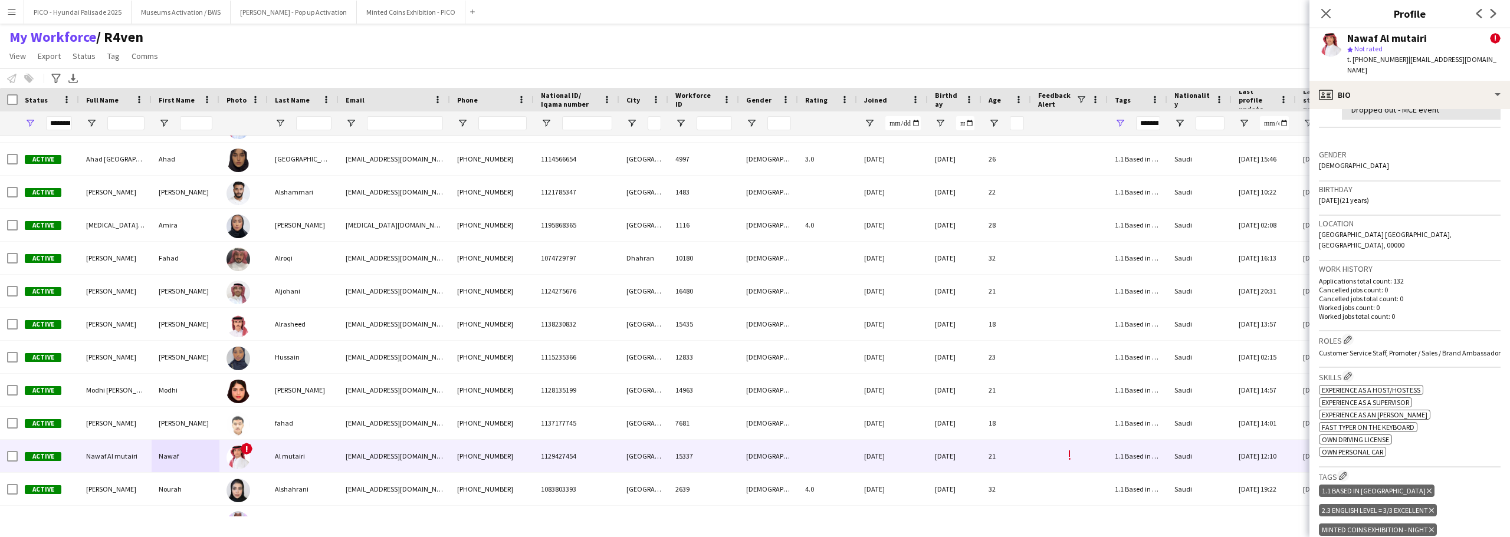
scroll to position [413, 0]
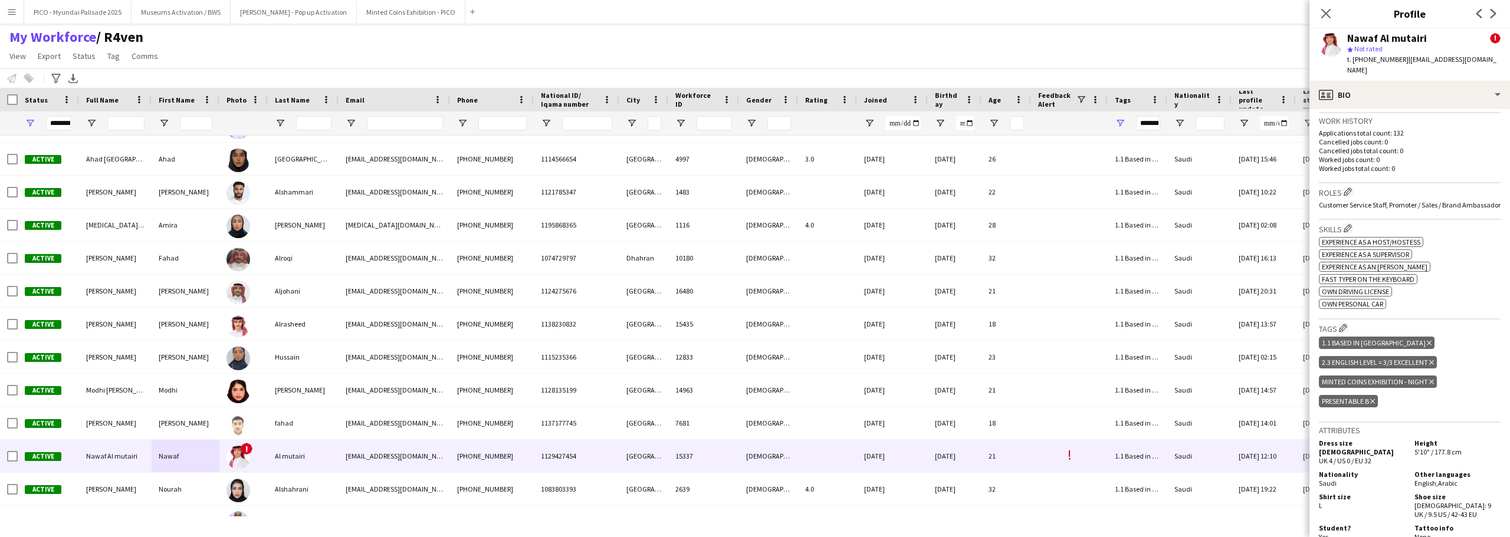
click at [753, 379] on icon "Delete tag" at bounding box center [1431, 382] width 5 height 7
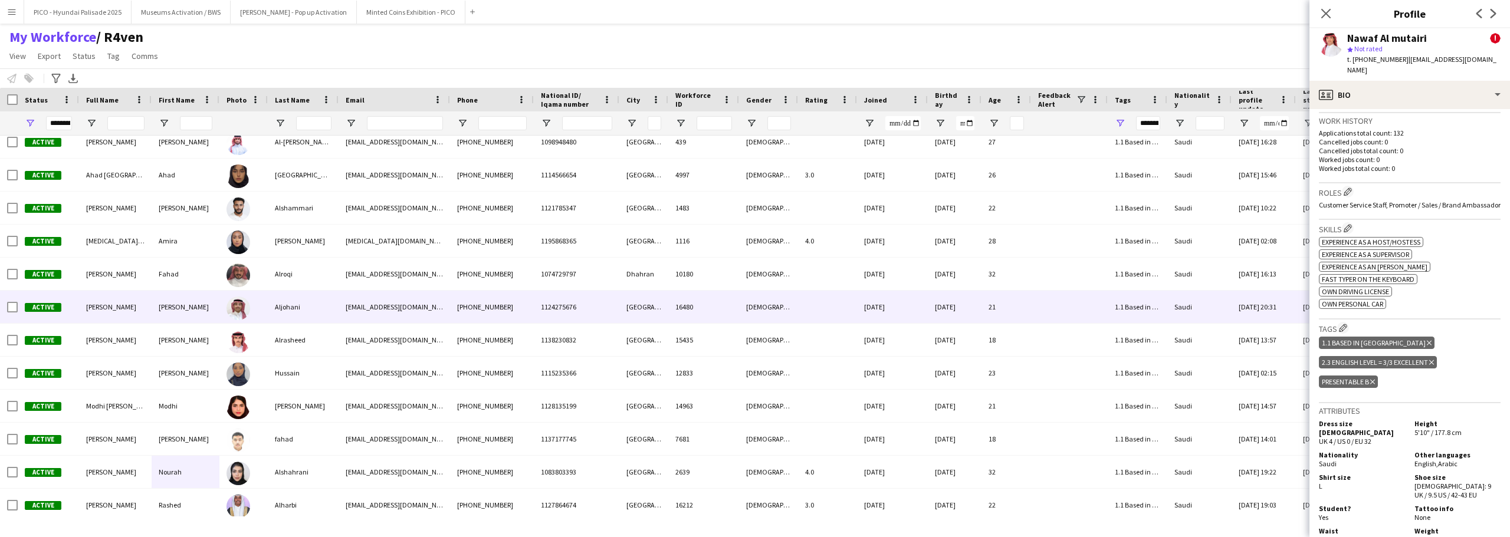
scroll to position [0, 0]
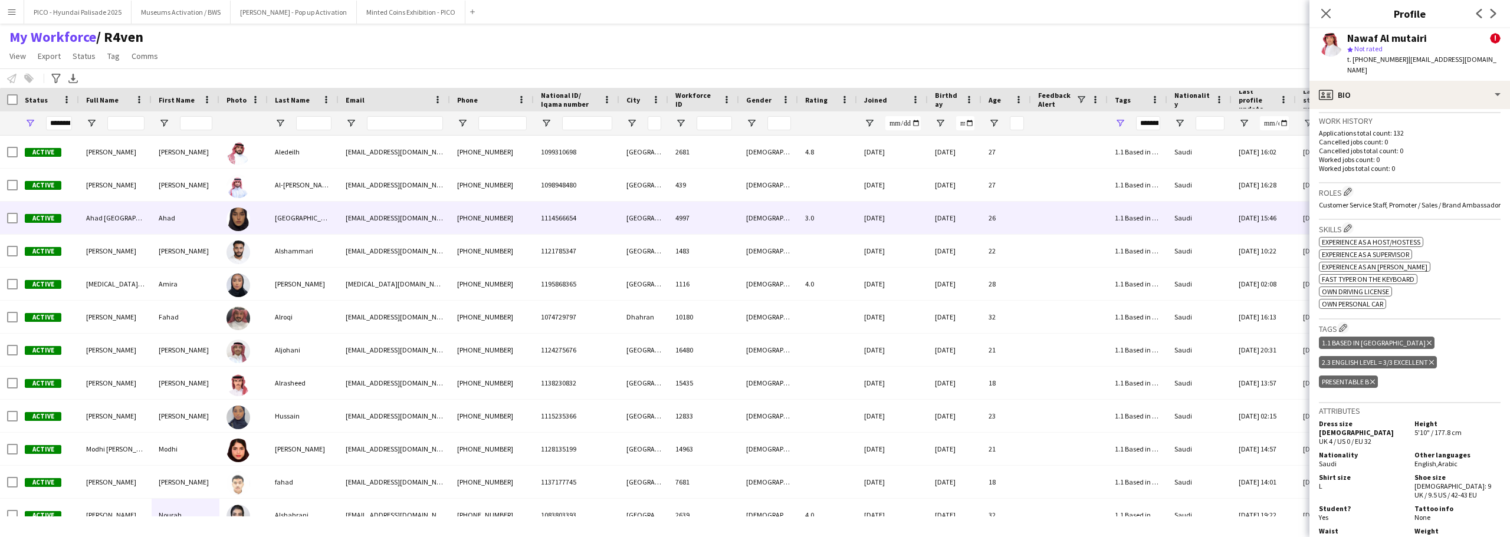
click at [290, 226] on div "[GEOGRAPHIC_DATA]" at bounding box center [303, 218] width 71 height 32
